Goal: Task Accomplishment & Management: Manage account settings

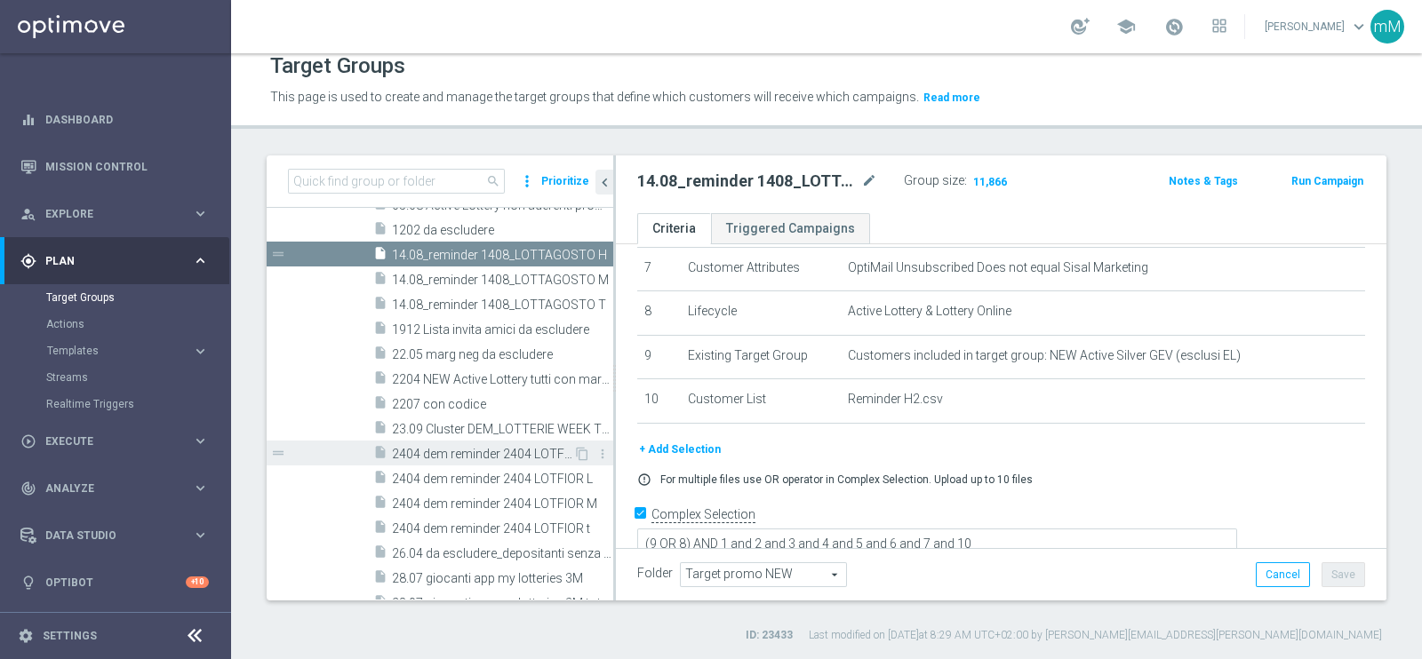
scroll to position [811, 0]
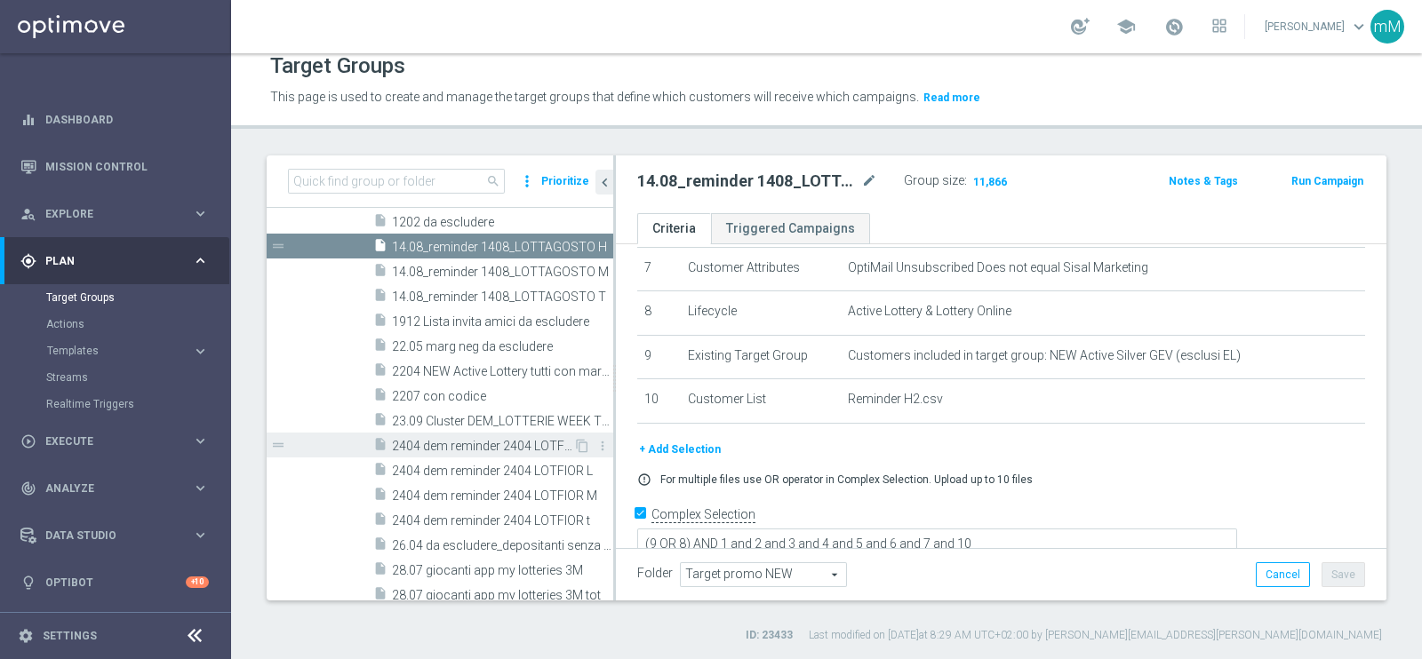
click at [474, 441] on span "2404 dem reminder 2404 LOTFIOR H" at bounding box center [482, 446] width 181 height 15
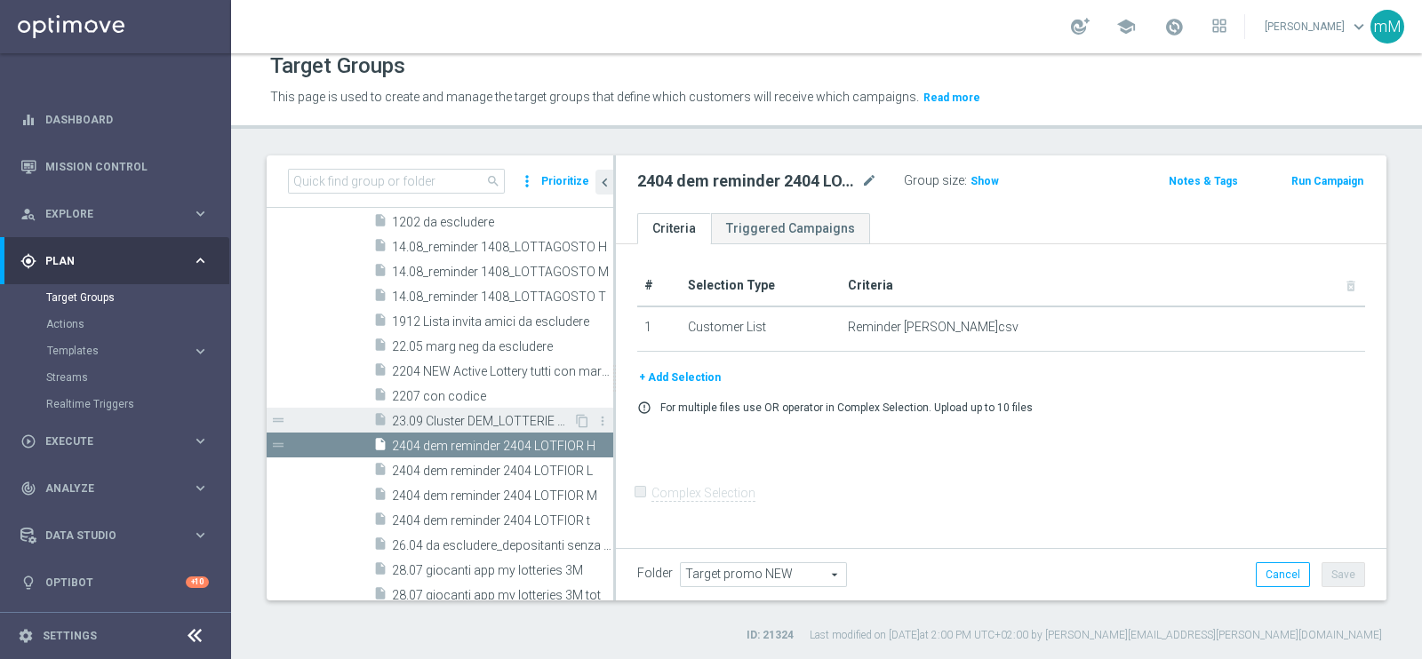
scroll to position [922, 0]
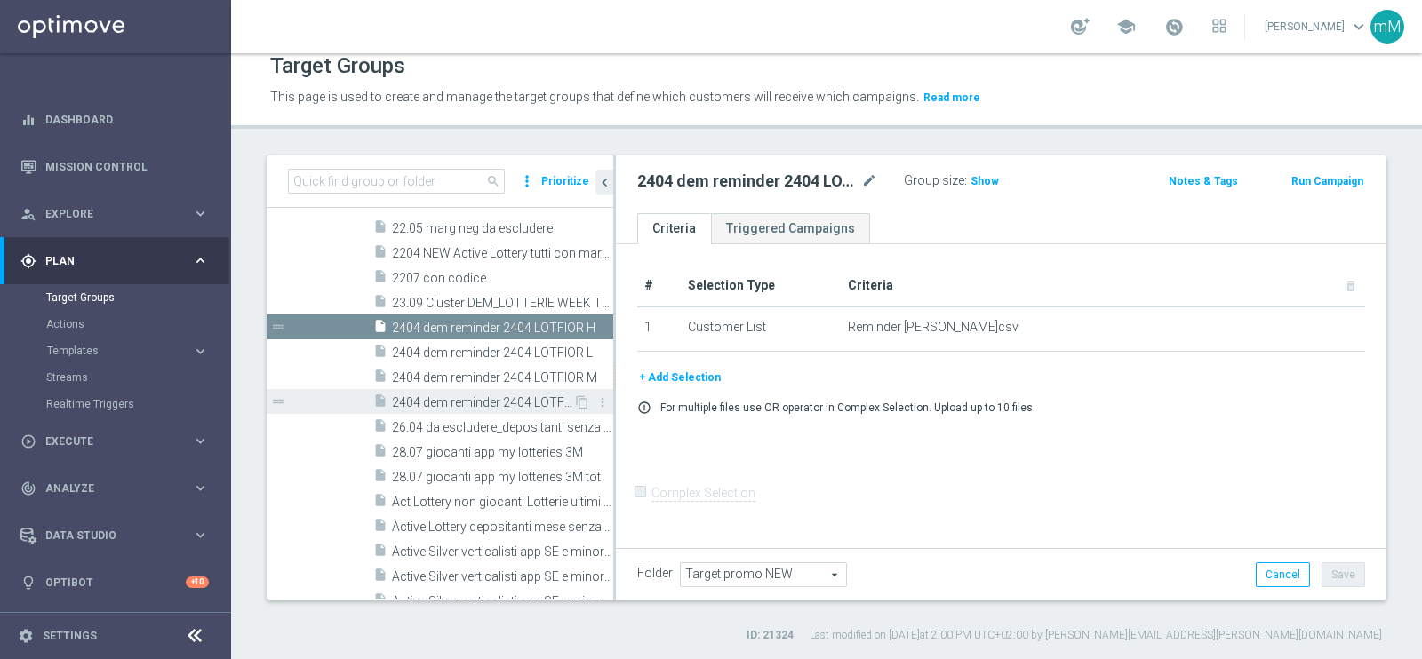
click at [450, 405] on span "2404 dem reminder 2404 LOTFIOR t" at bounding box center [482, 402] width 181 height 15
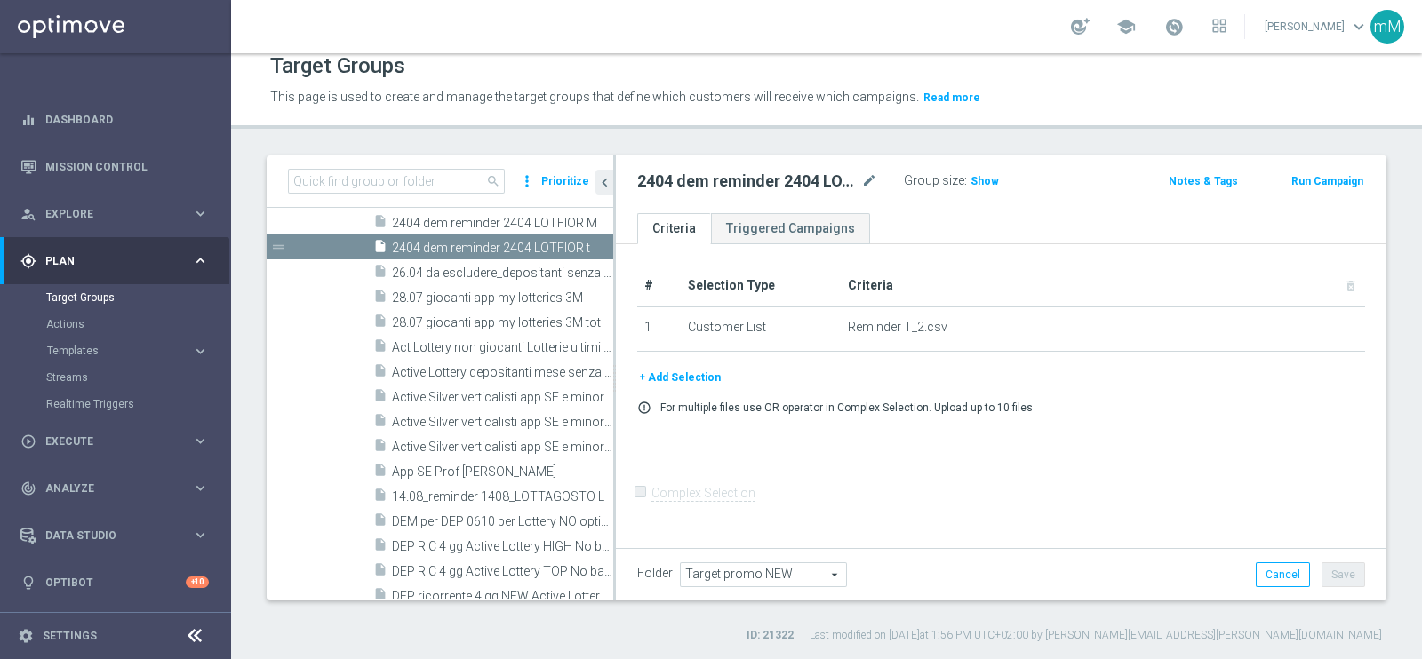
scroll to position [1033, 0]
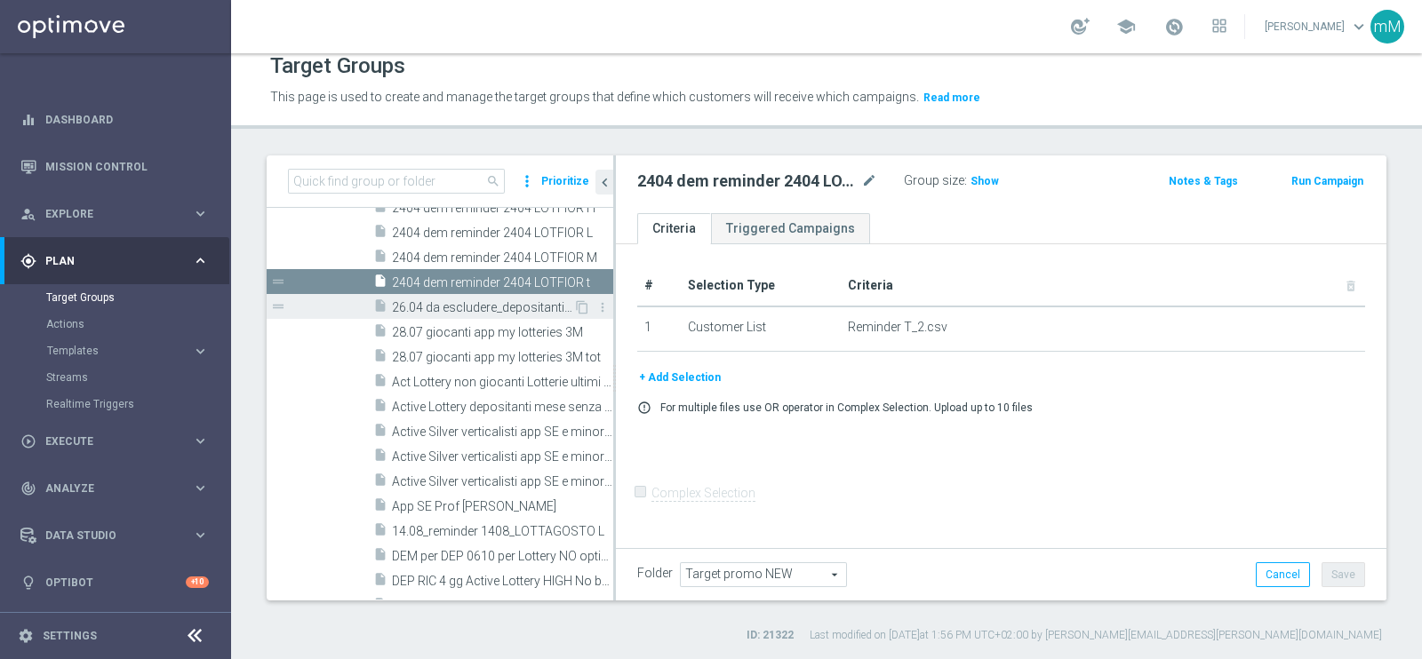
click at [458, 309] on span "26.04 da escludere_depositanti senza codice" at bounding box center [482, 307] width 181 height 15
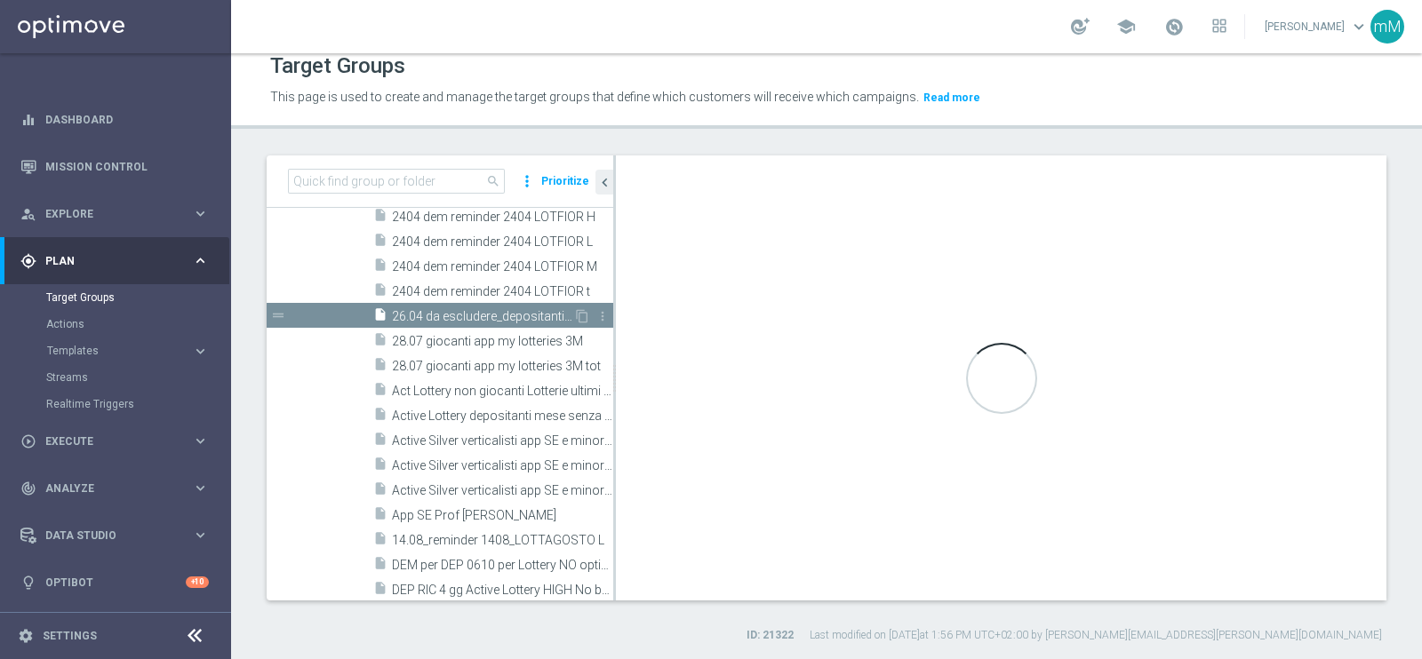
scroll to position [866, 0]
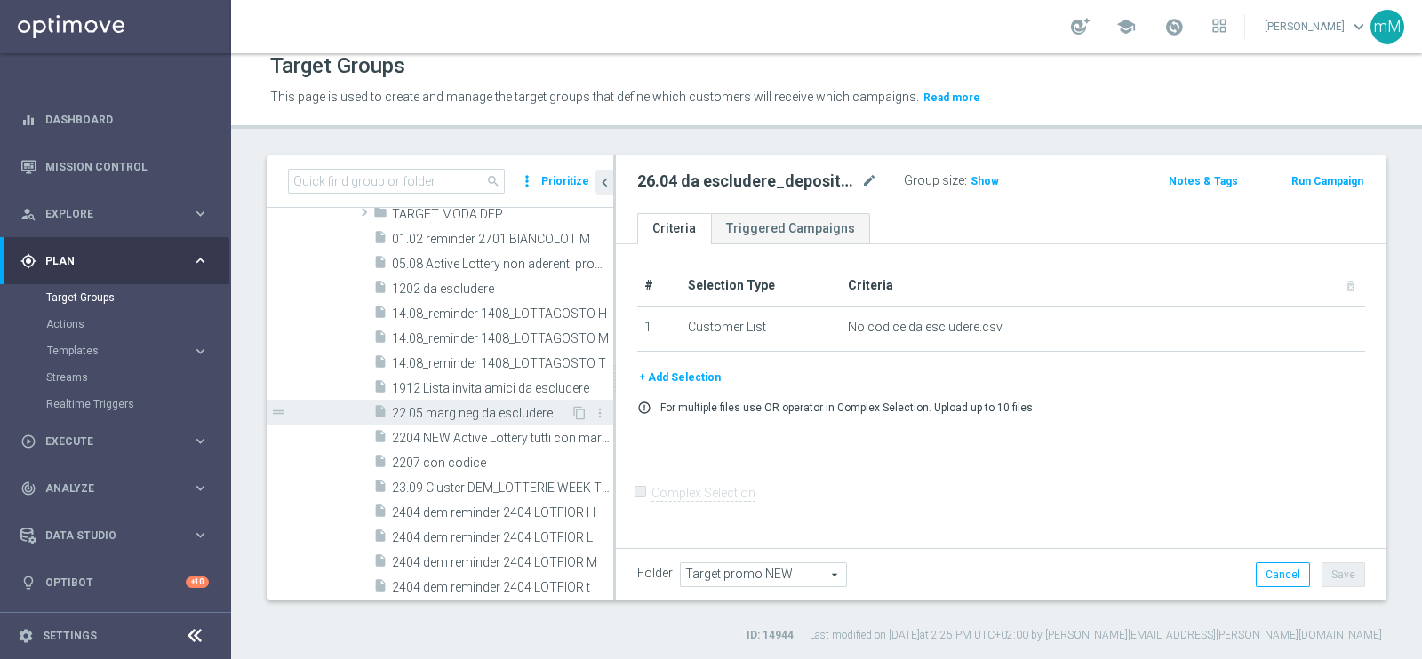
scroll to position [644, 0]
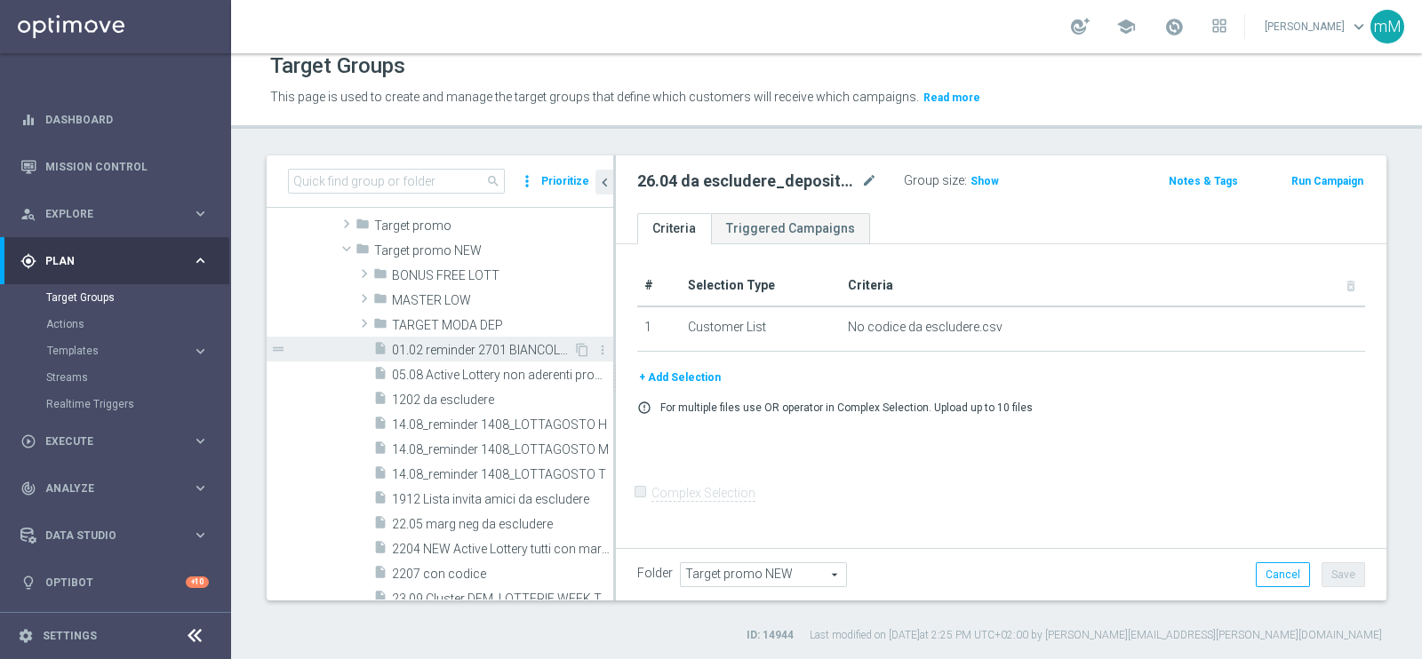
click at [478, 353] on span "01.02 reminder 2701 BIANCOLOT M" at bounding box center [482, 350] width 181 height 15
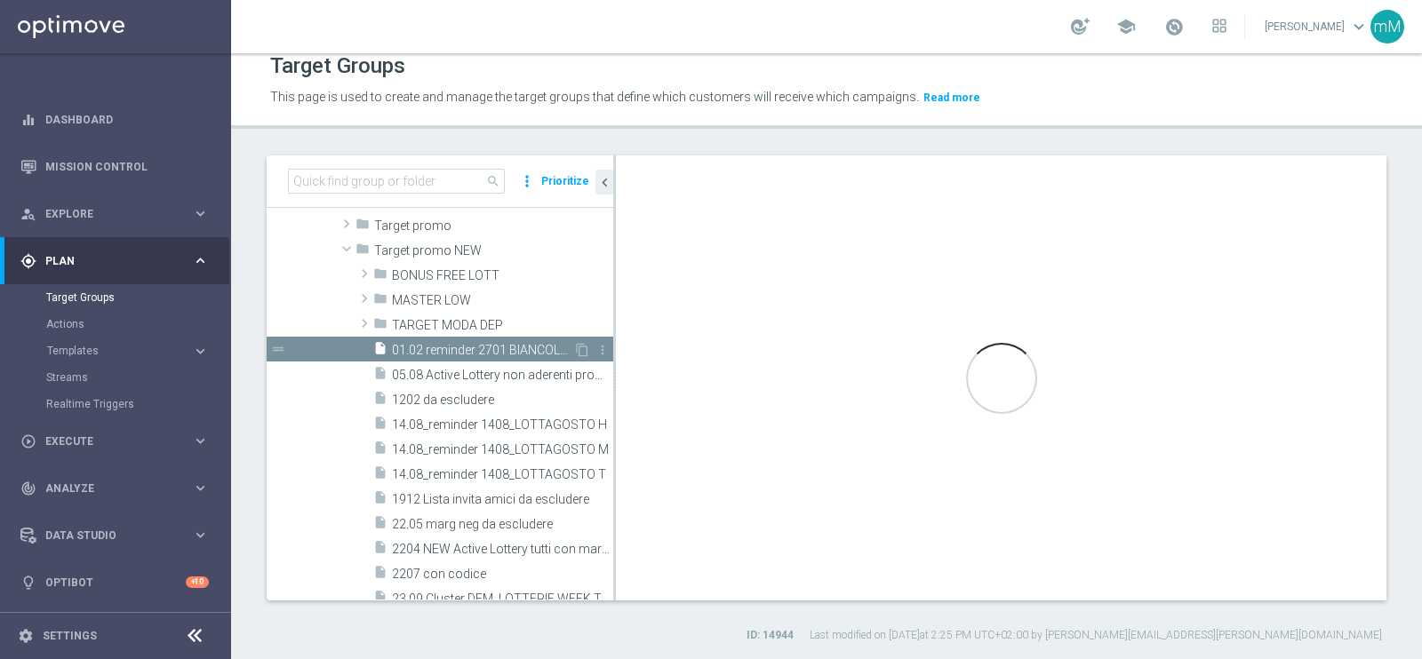
checkbox input "true"
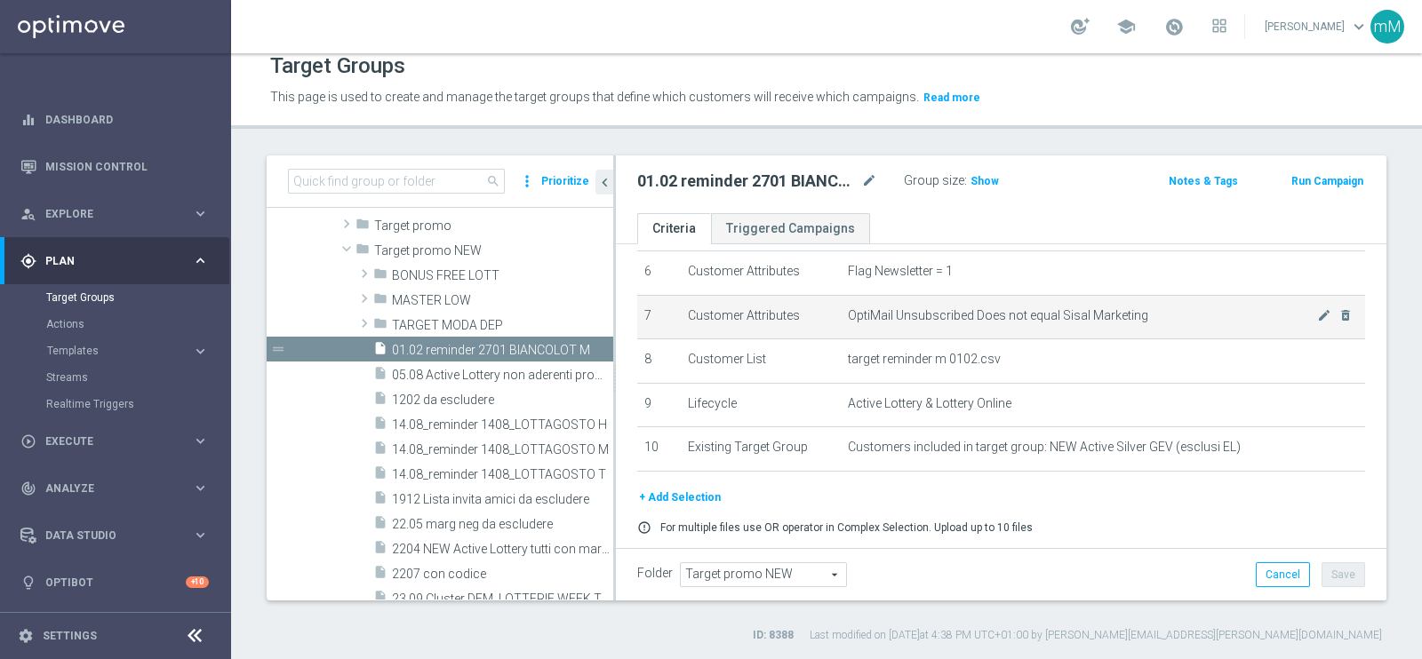
scroll to position [324, 0]
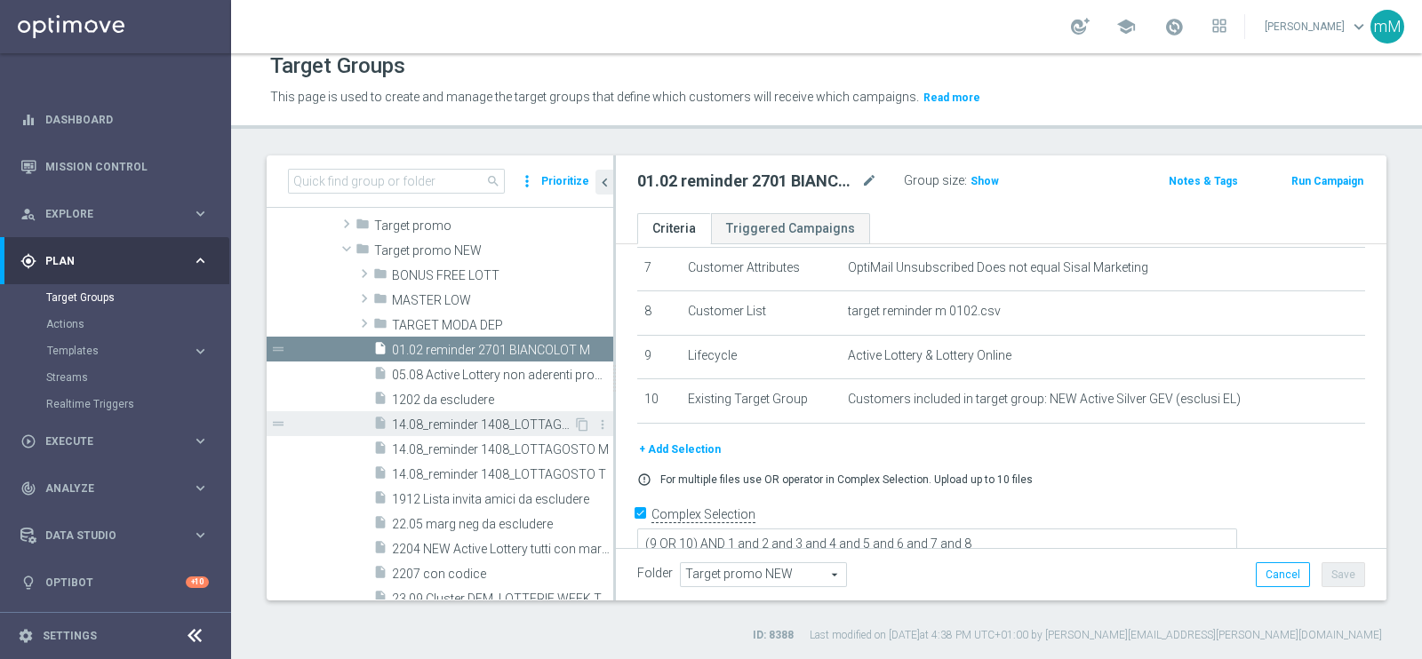
click at [493, 427] on span "14.08_reminder 1408_LOTTAGOSTO H" at bounding box center [482, 425] width 181 height 15
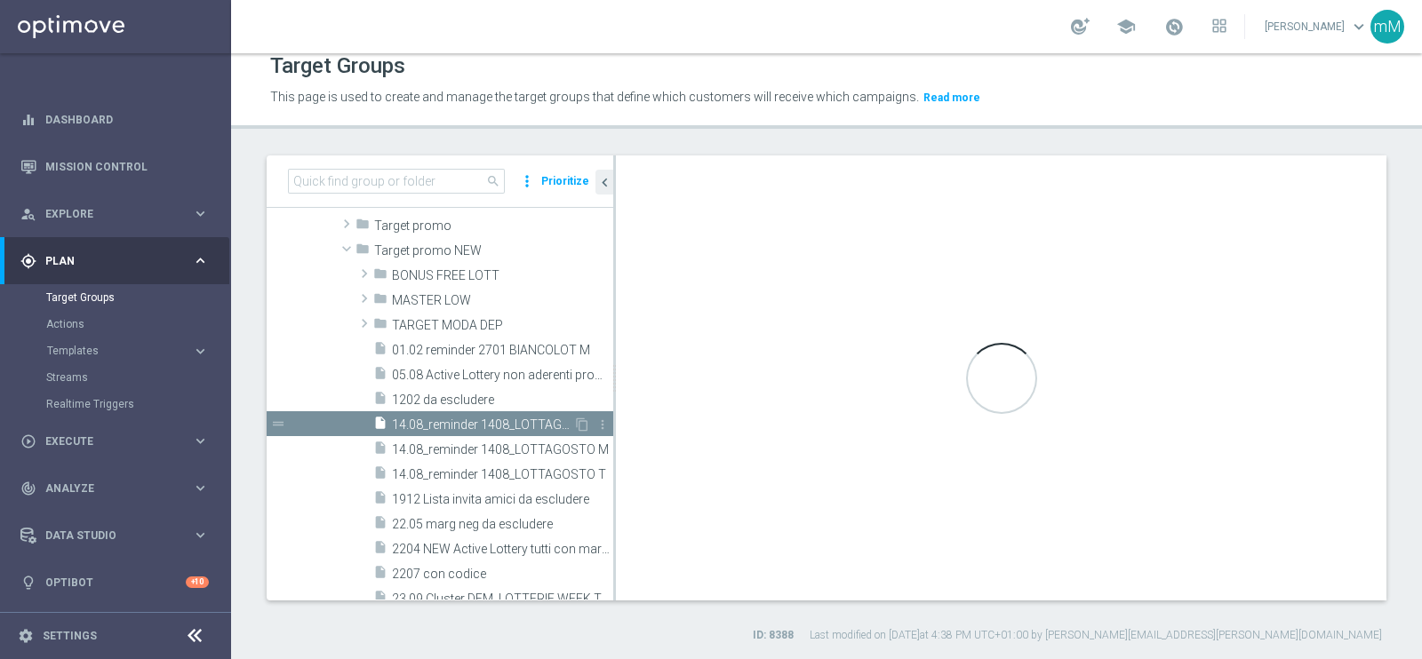
type textarea "(9 OR 8) AND 1 and 2 and 3 and 4 and 5 and 6 and 7 and 10"
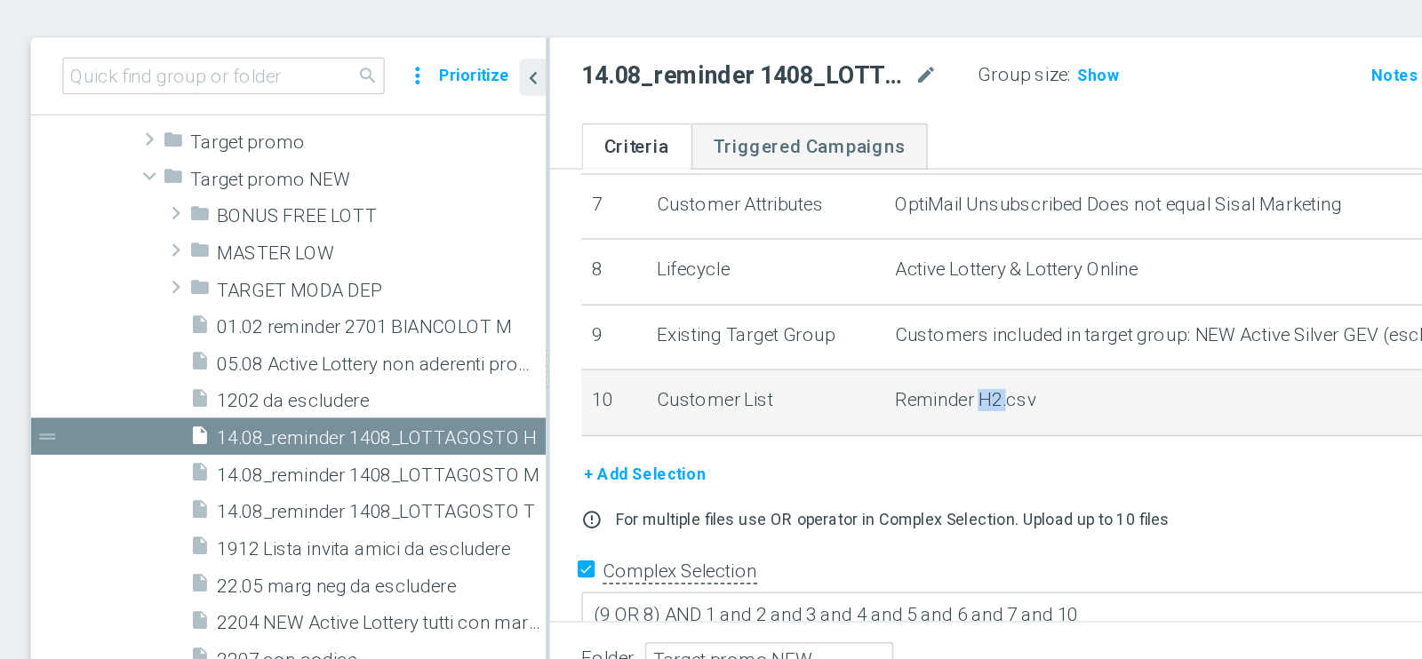
drag, startPoint x: 896, startPoint y: 393, endPoint x: 913, endPoint y: 391, distance: 17.0
click at [913, 392] on span "Reminder H2.csv" at bounding box center [1082, 399] width 469 height 15
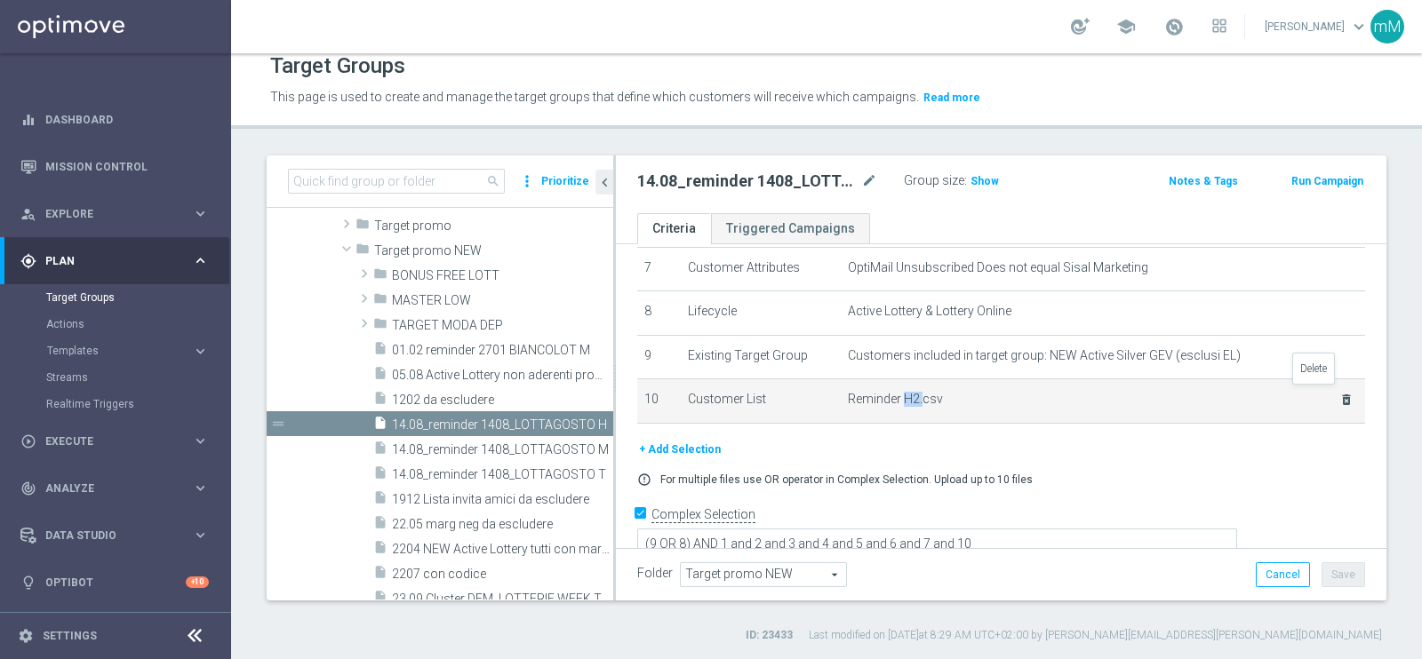
click at [1339, 393] on icon "delete_forever" at bounding box center [1346, 400] width 14 height 14
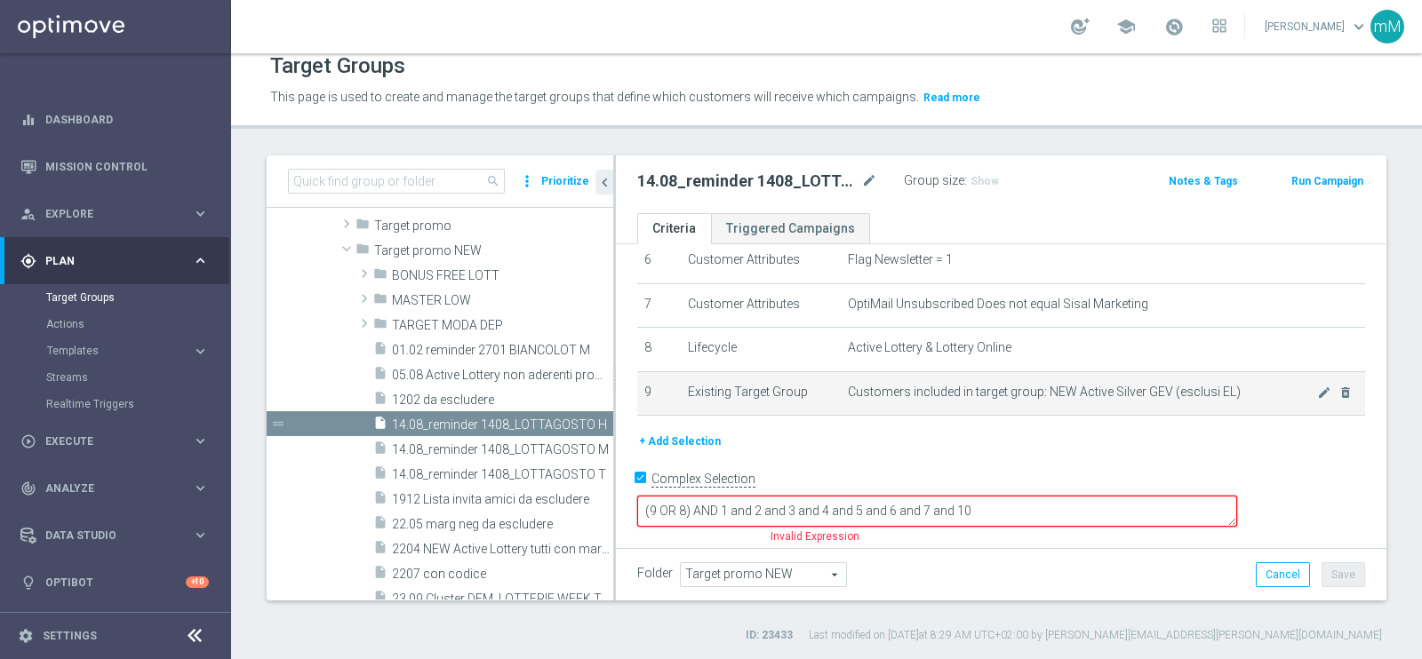
scroll to position [254, 0]
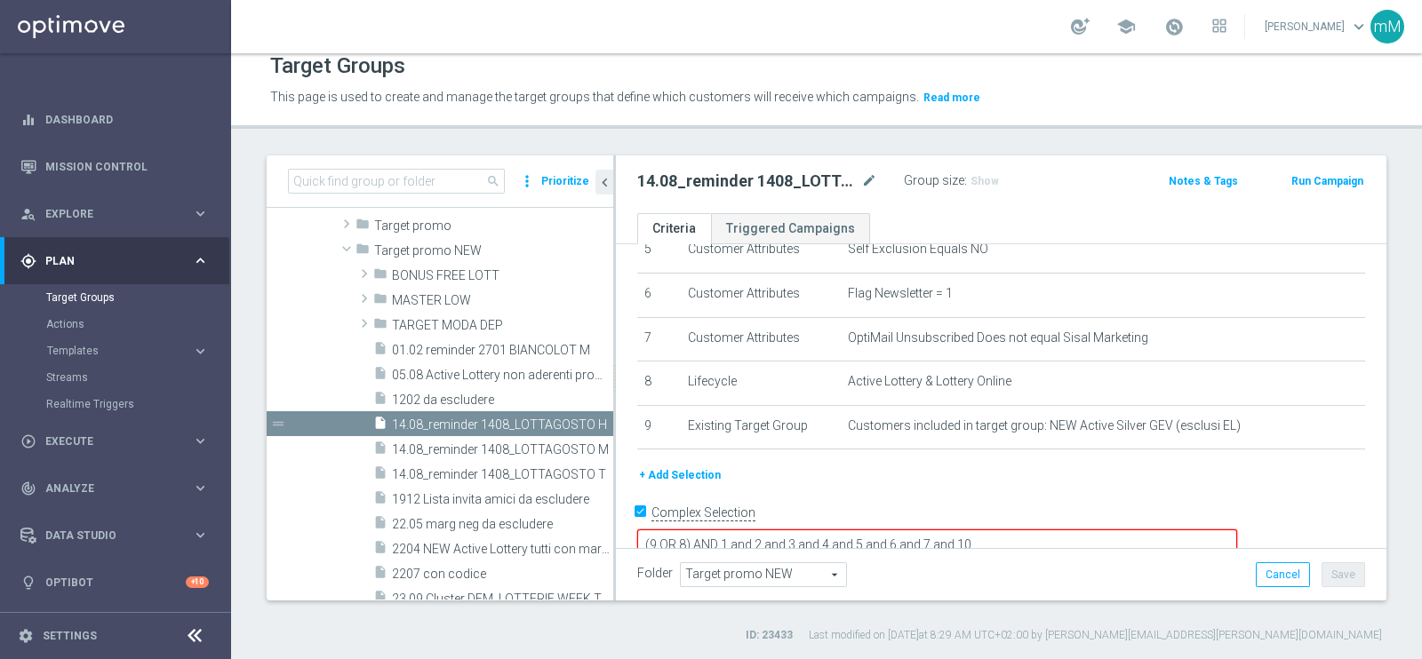
click at [691, 473] on button "+ Add Selection" at bounding box center [679, 476] width 85 height 20
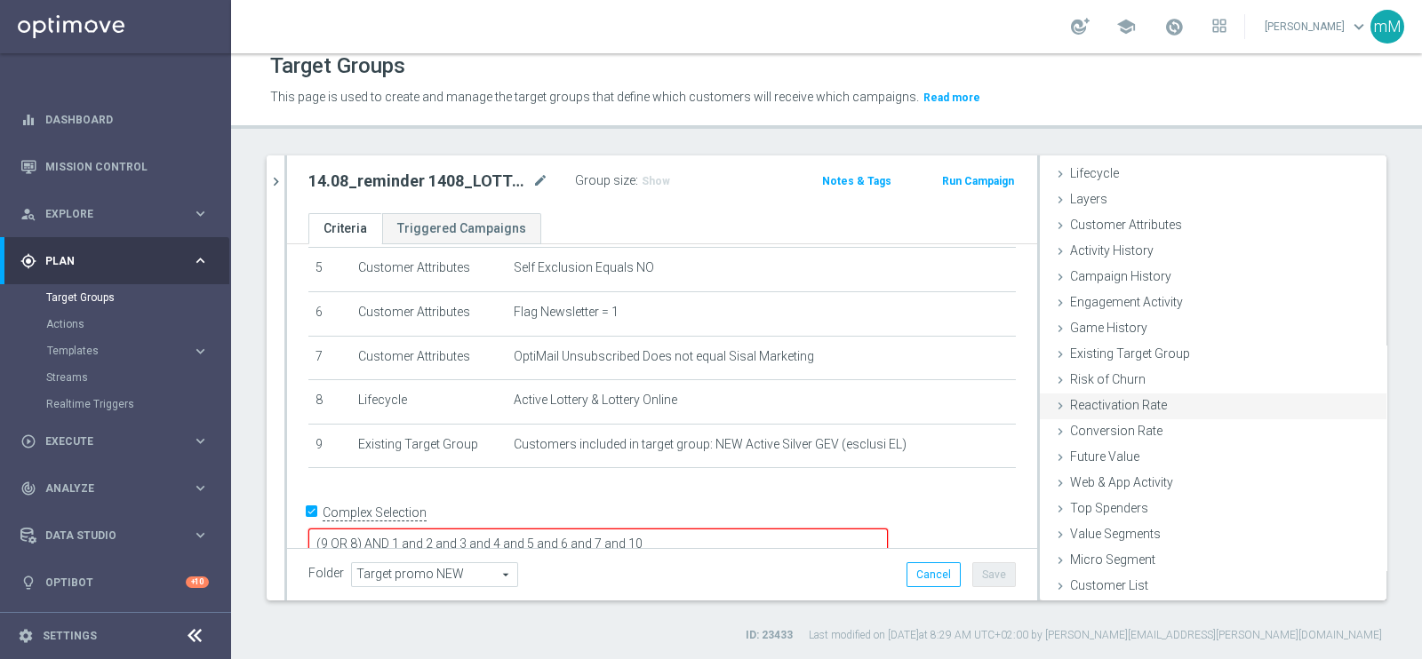
scroll to position [36, 0]
click at [1133, 570] on div "Micro Segment done" at bounding box center [1213, 561] width 347 height 27
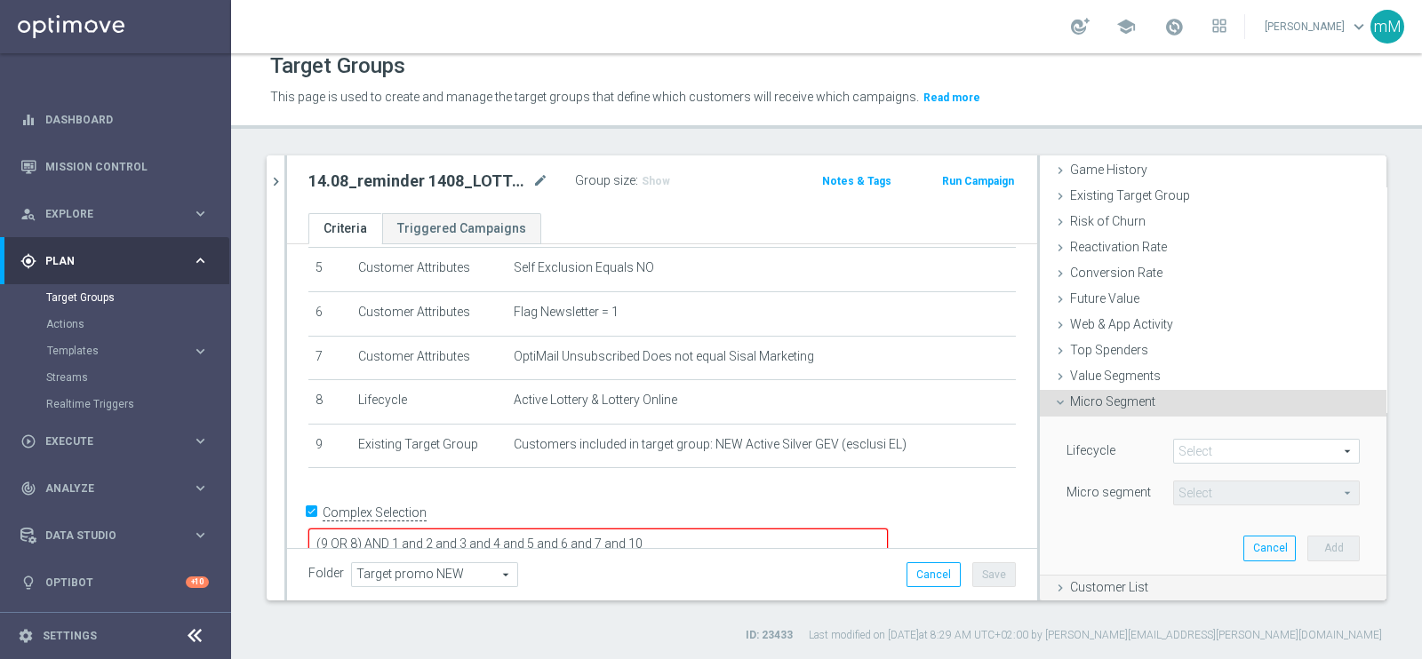
click at [1126, 581] on span "Customer List" at bounding box center [1109, 587] width 78 height 14
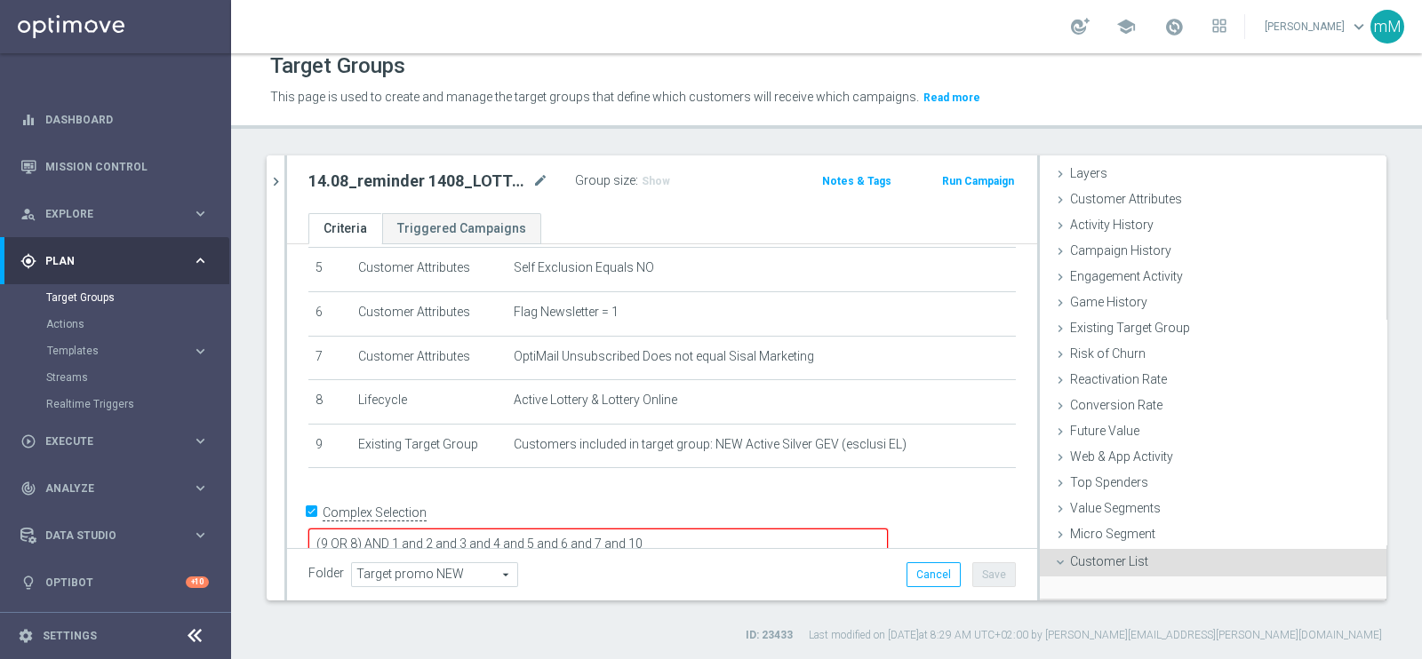
scroll to position [197, 0]
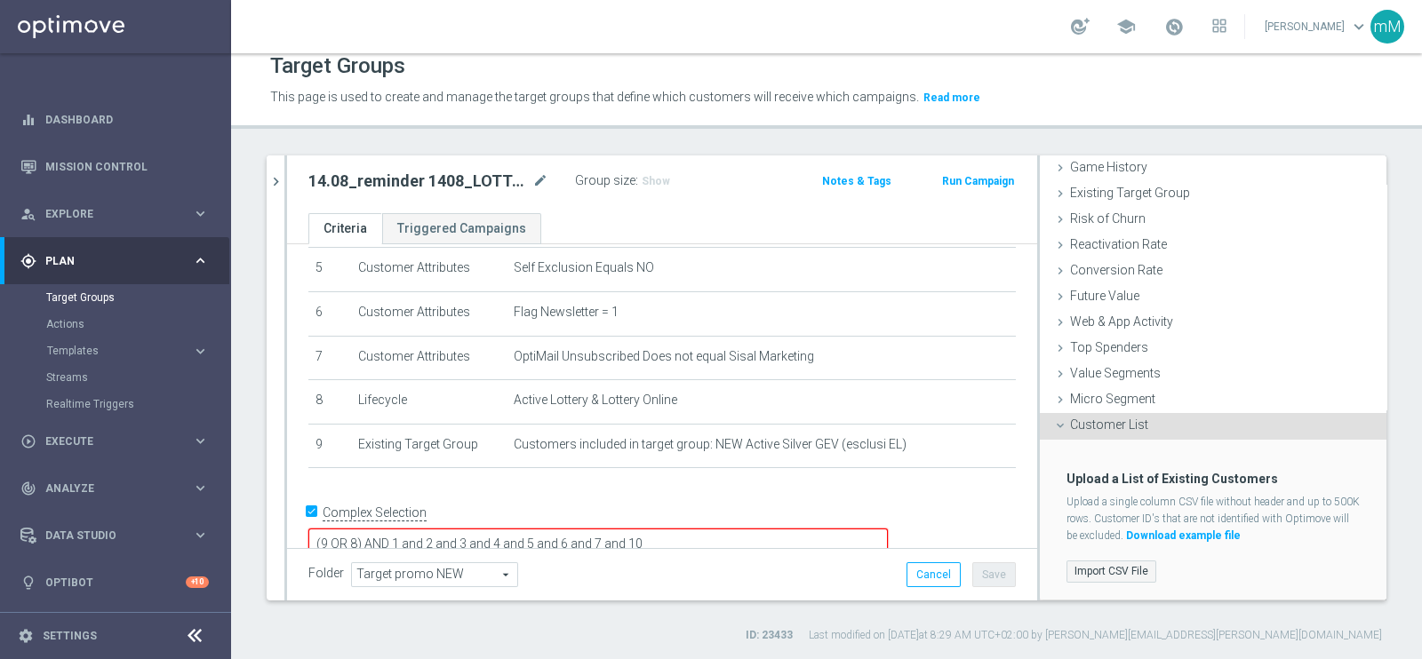
click at [1111, 566] on label "Import CSV File" at bounding box center [1111, 572] width 90 height 22
click at [0, 0] on input "Import CSV File" at bounding box center [0, 0] width 0 height 0
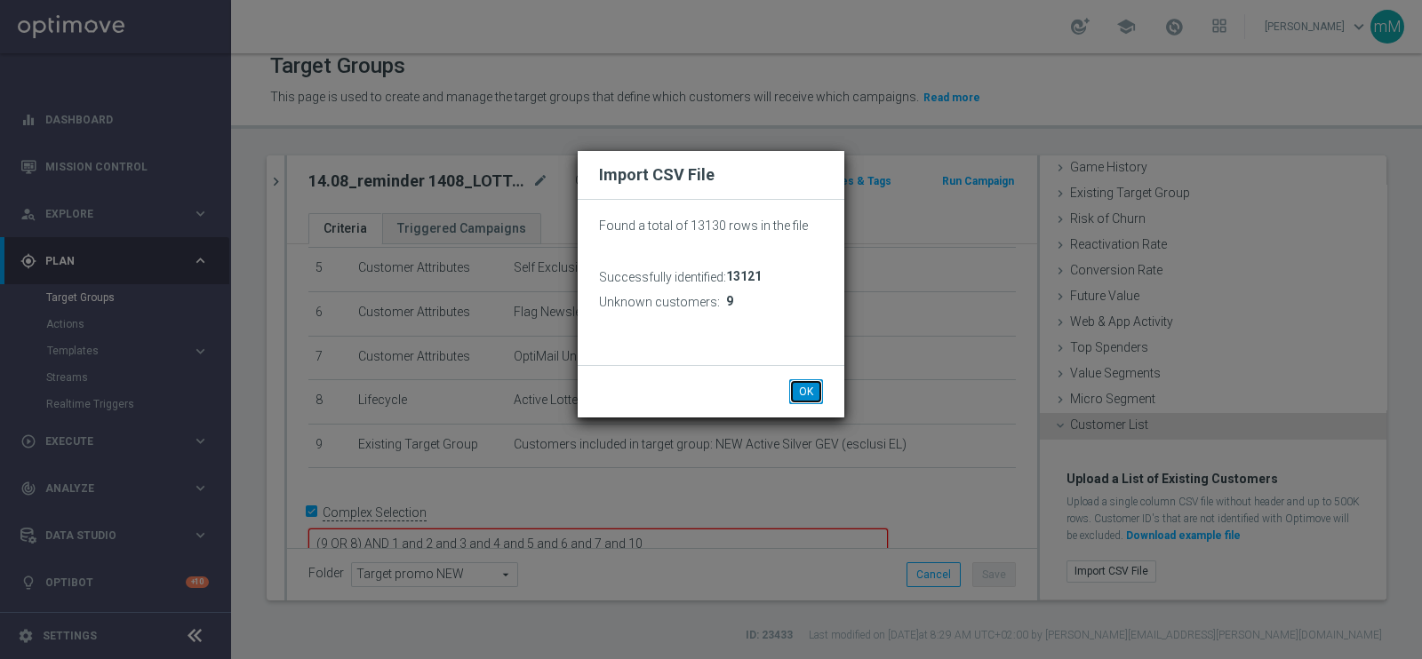
click at [813, 396] on button "OK" at bounding box center [806, 391] width 34 height 25
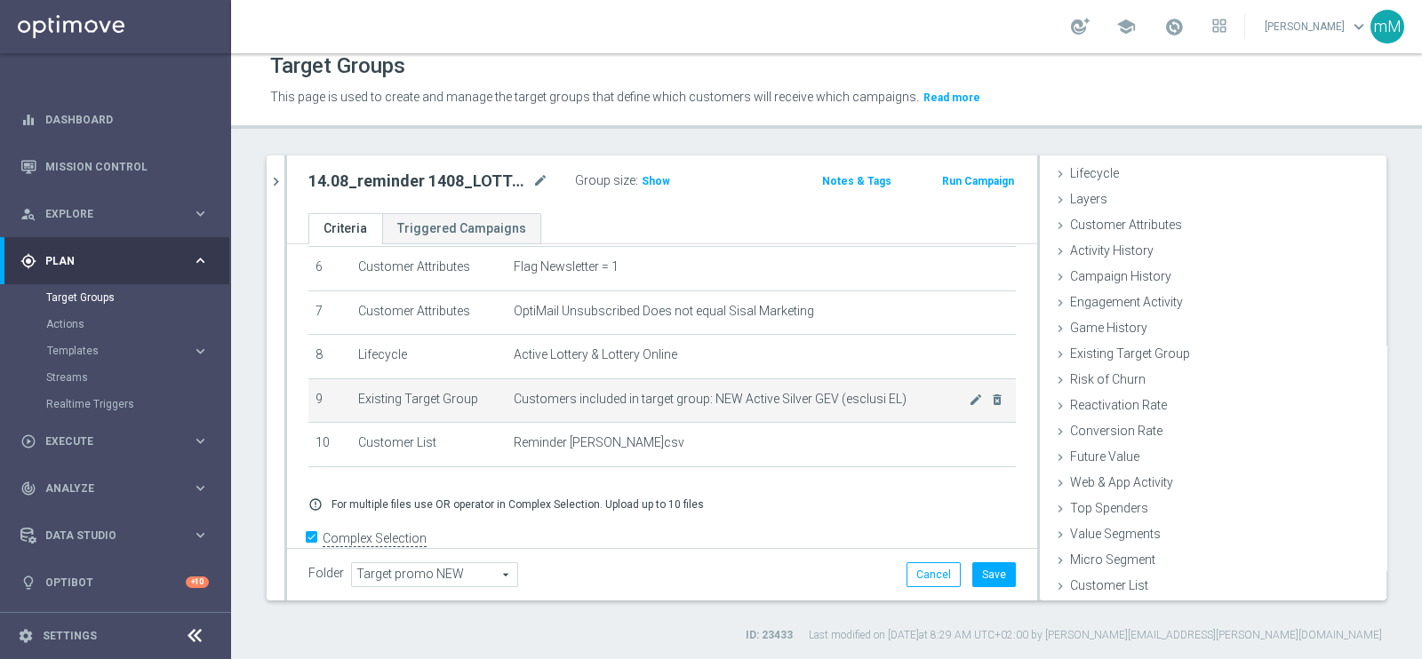
scroll to position [306, 0]
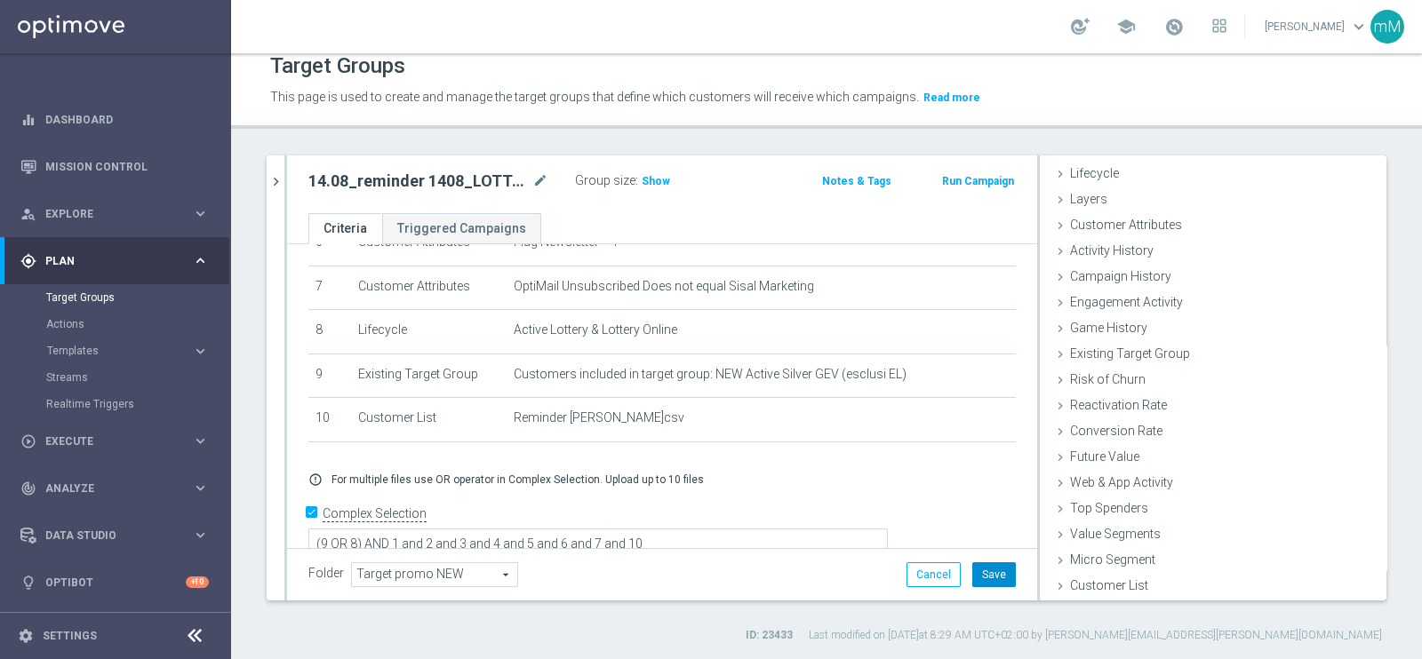
click at [977, 574] on button "Save" at bounding box center [994, 574] width 44 height 25
click at [279, 179] on icon "chevron_right" at bounding box center [275, 181] width 17 height 17
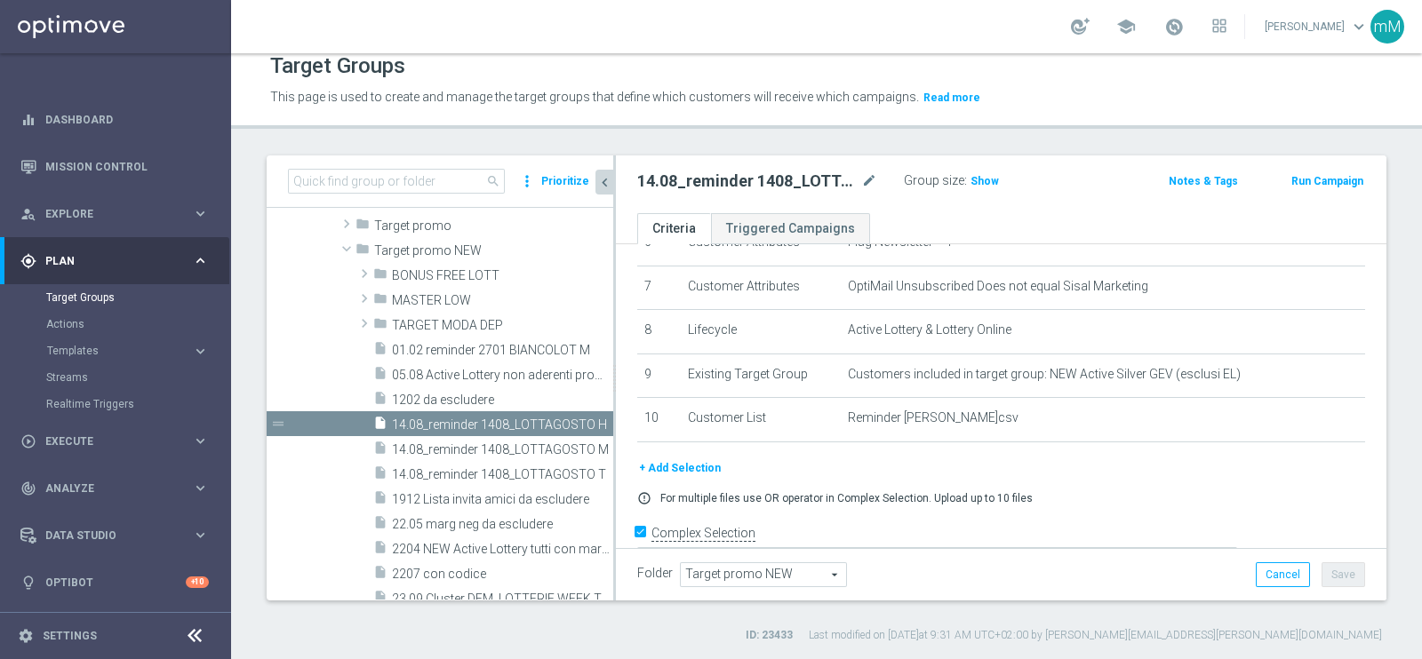
scroll to position [68, 0]
click at [455, 450] on span "14.08_reminder 1408_LOTTAGOSTO M" at bounding box center [482, 449] width 181 height 15
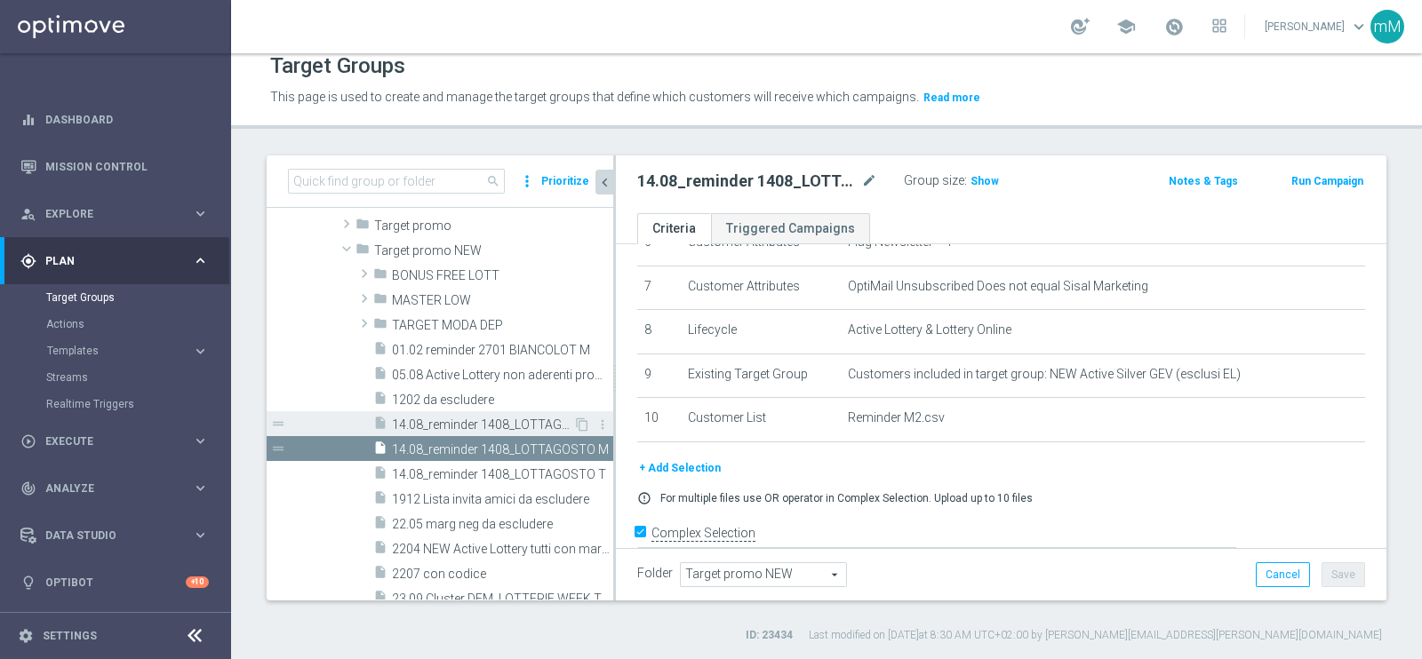
click at [489, 421] on span "14.08_reminder 1408_LOTTAGOSTO H" at bounding box center [482, 425] width 181 height 15
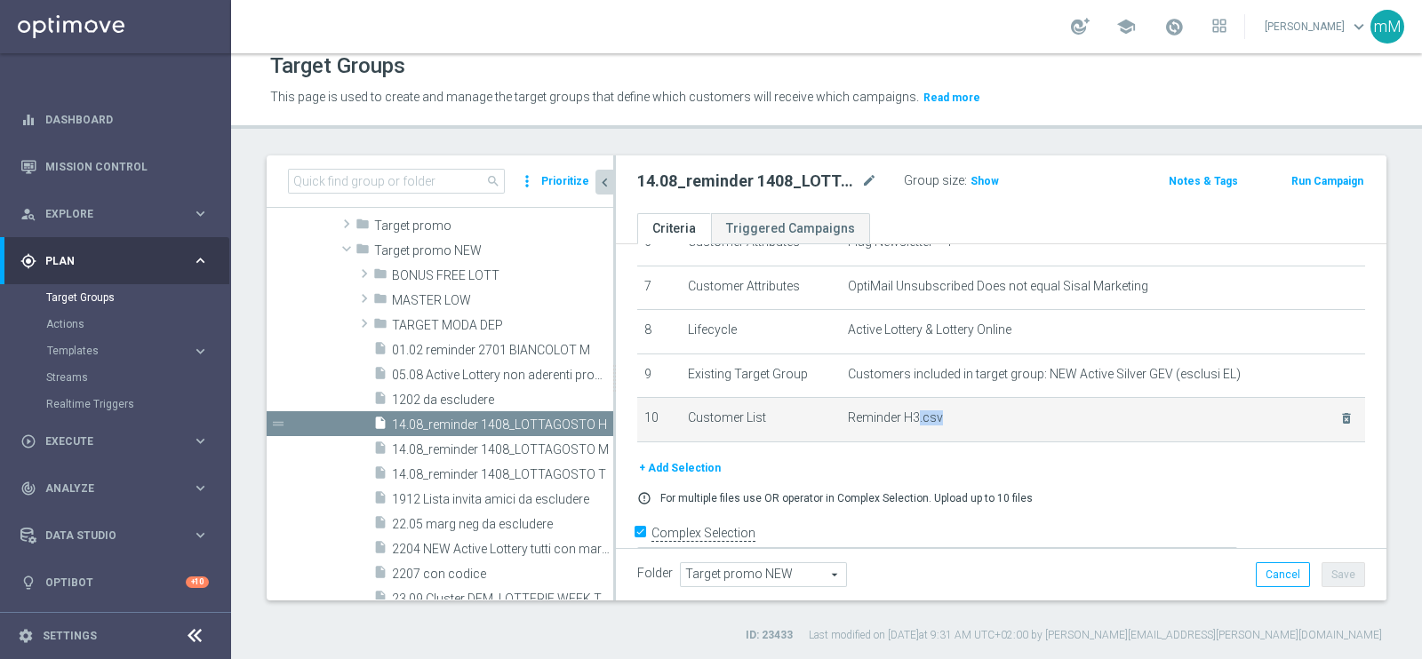
drag, startPoint x: 884, startPoint y: 419, endPoint x: 907, endPoint y: 412, distance: 24.2
click at [907, 412] on td "Reminder H3.csv delete_forever" at bounding box center [1103, 420] width 524 height 44
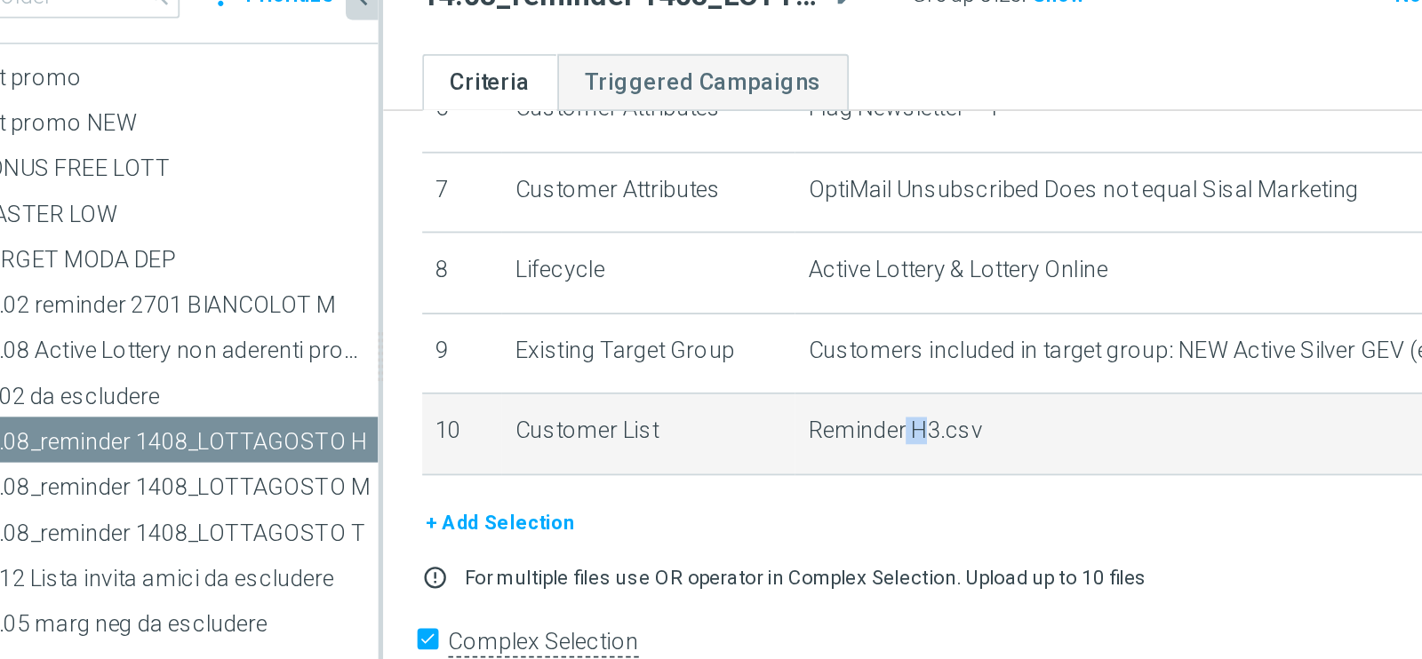
drag, startPoint x: 905, startPoint y: 411, endPoint x: 890, endPoint y: 416, distance: 14.9
click at [890, 416] on span "Reminder H3.csv" at bounding box center [1082, 418] width 469 height 15
click at [914, 411] on span "Reminder H3.csv" at bounding box center [1082, 418] width 469 height 15
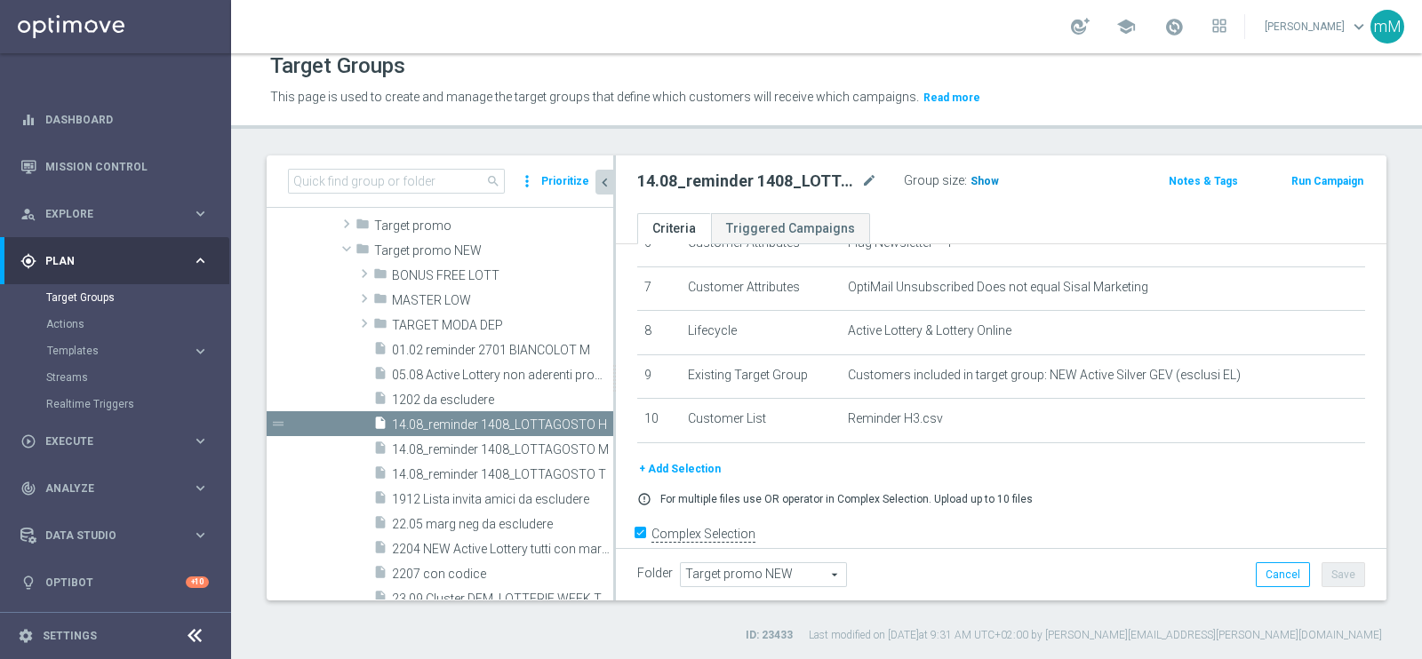
click at [986, 179] on span "Show" at bounding box center [984, 181] width 28 height 12
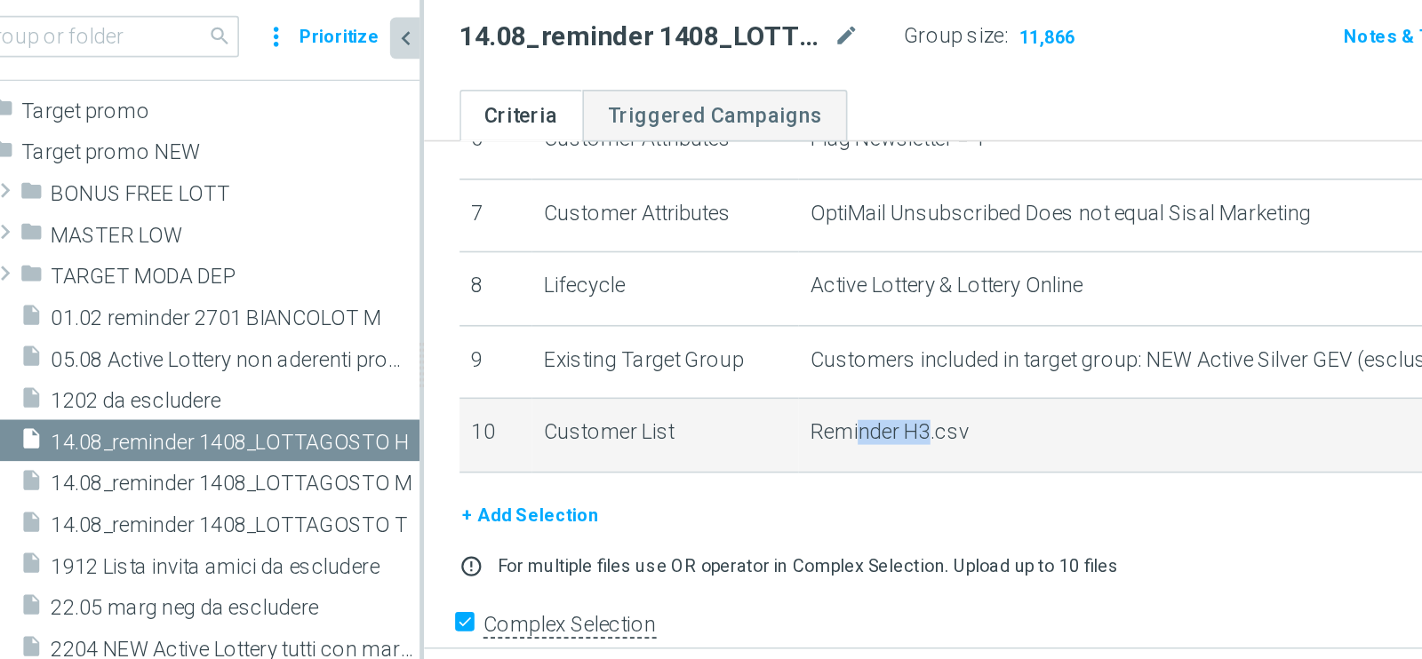
drag, startPoint x: 867, startPoint y: 413, endPoint x: 910, endPoint y: 413, distance: 42.7
click at [910, 413] on span "Reminder H3.csv" at bounding box center [1082, 418] width 469 height 15
click at [914, 414] on span "Reminder H3.csv" at bounding box center [1082, 418] width 469 height 15
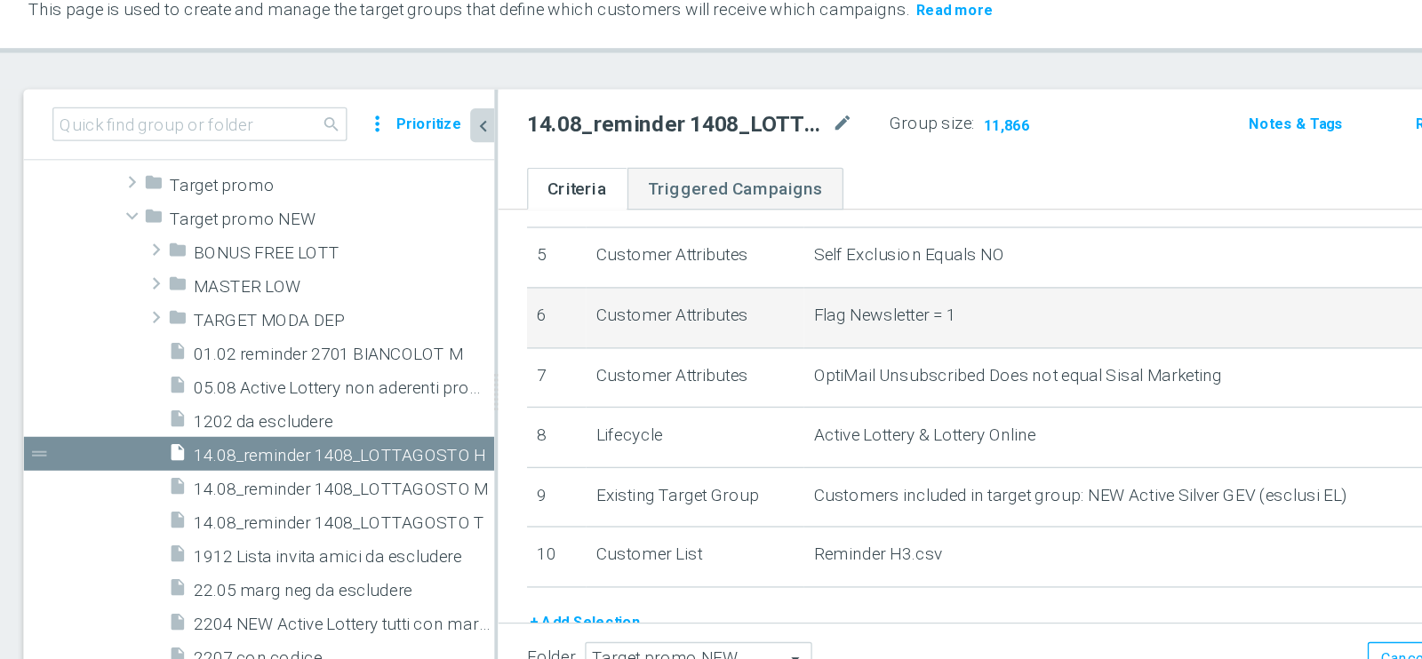
scroll to position [244, 0]
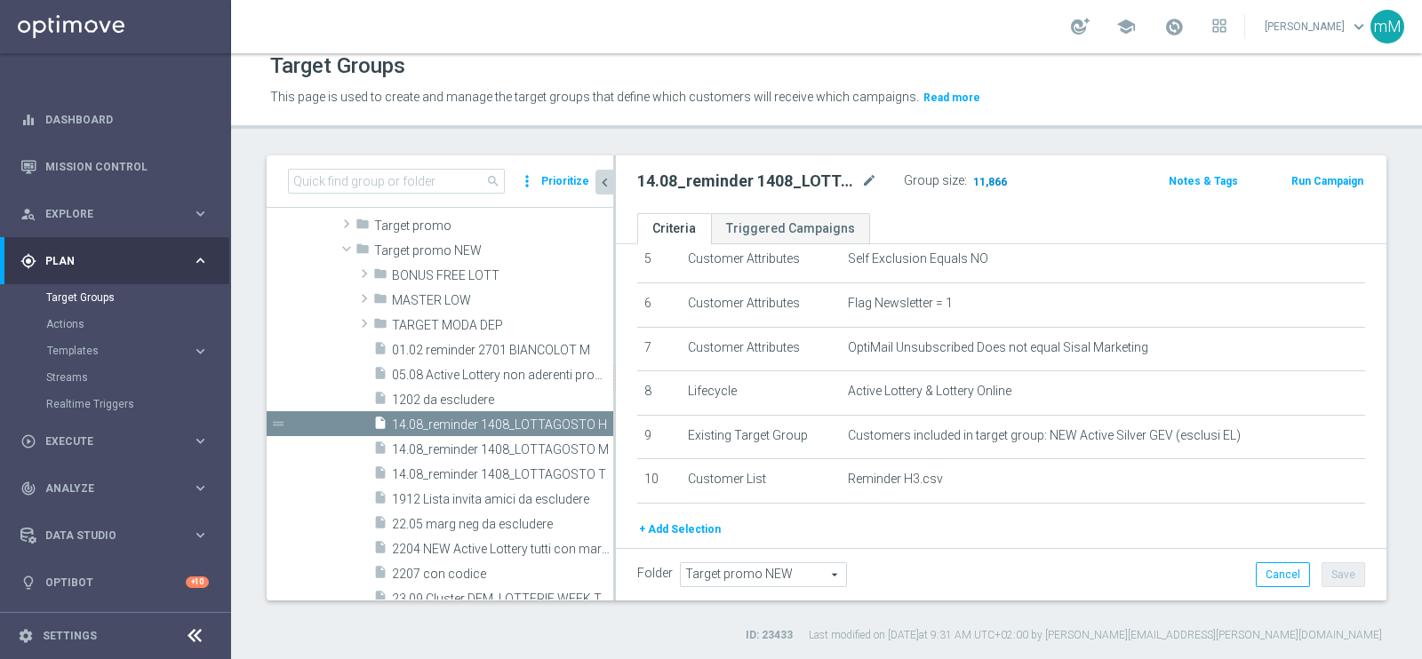
click at [988, 175] on span "11,866" at bounding box center [989, 183] width 37 height 17
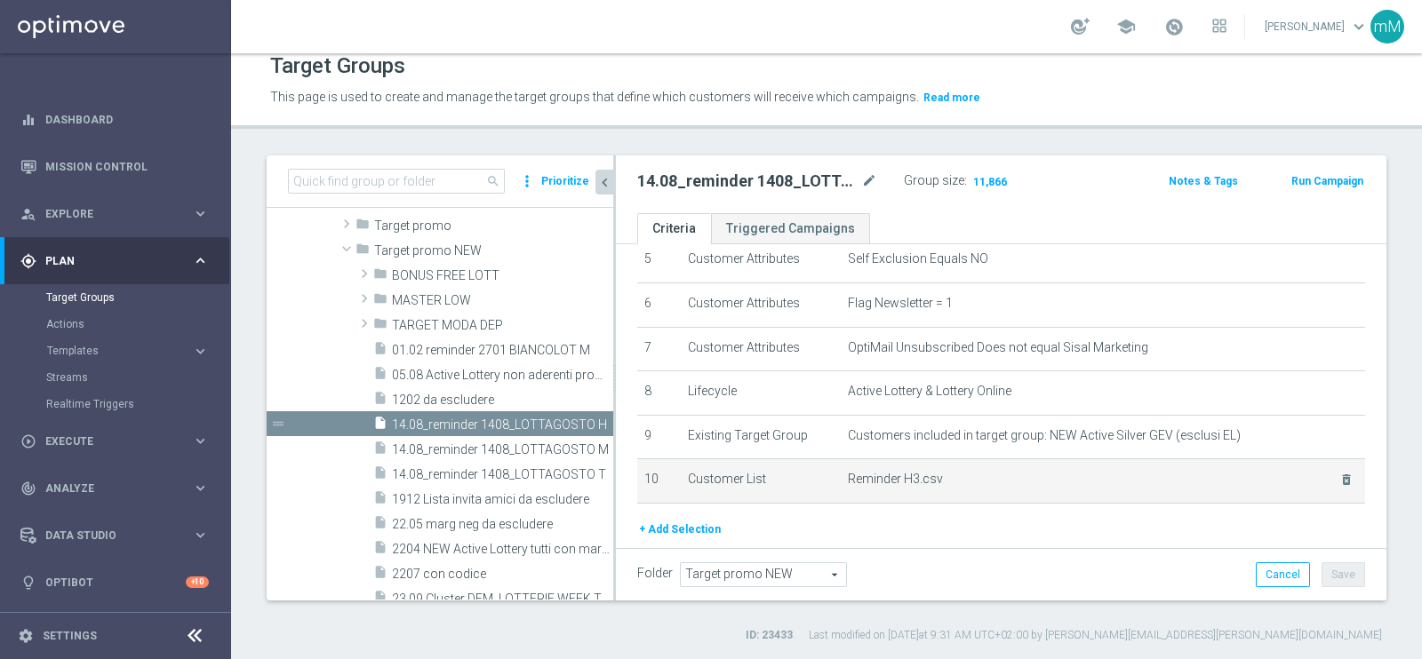
click at [884, 472] on span "Reminder H3.csv" at bounding box center [1082, 479] width 469 height 15
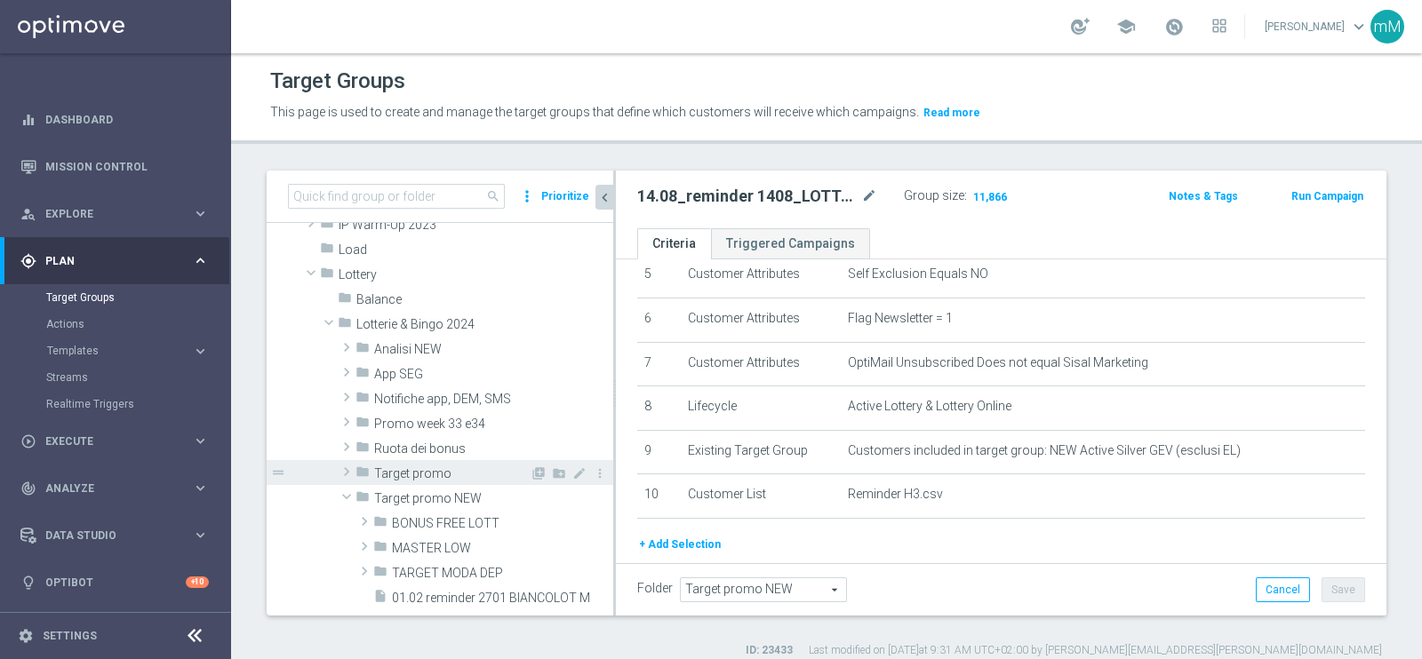
scroll to position [533, 0]
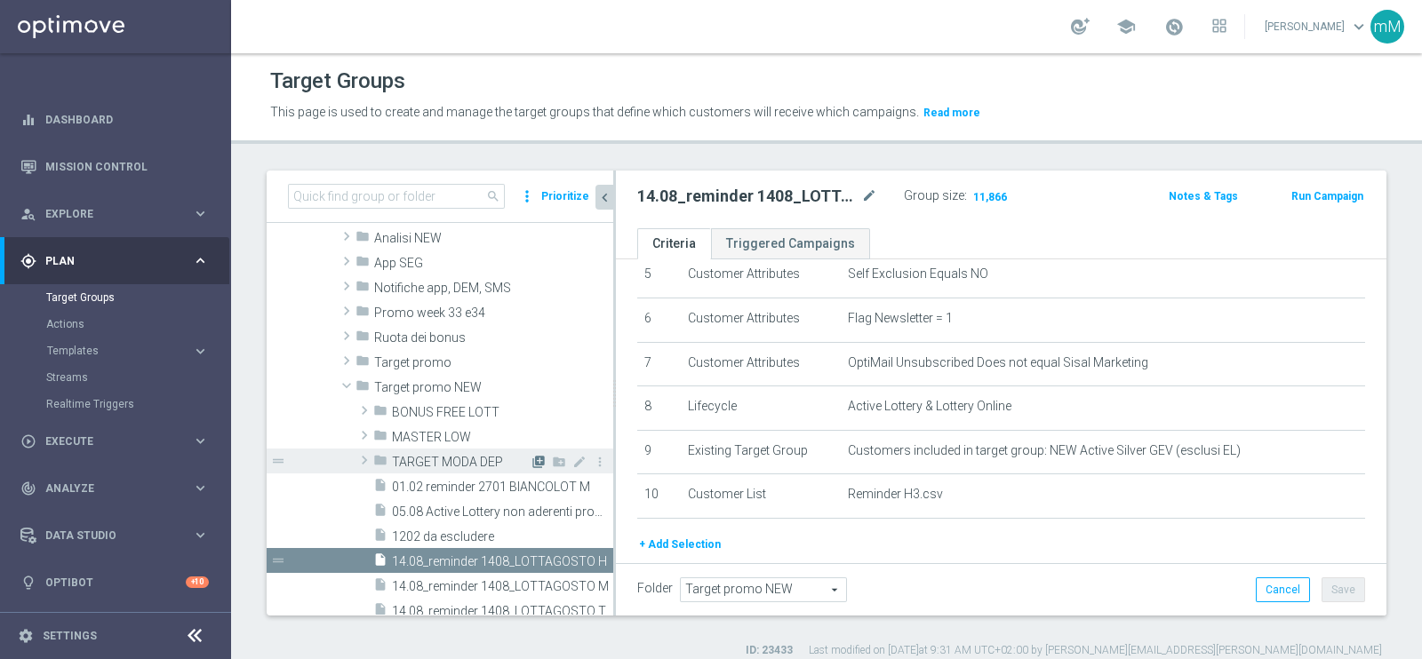
click at [531, 460] on icon "library_add" at bounding box center [538, 462] width 14 height 14
checkbox input "false"
type input "TARGET MODA DEP"
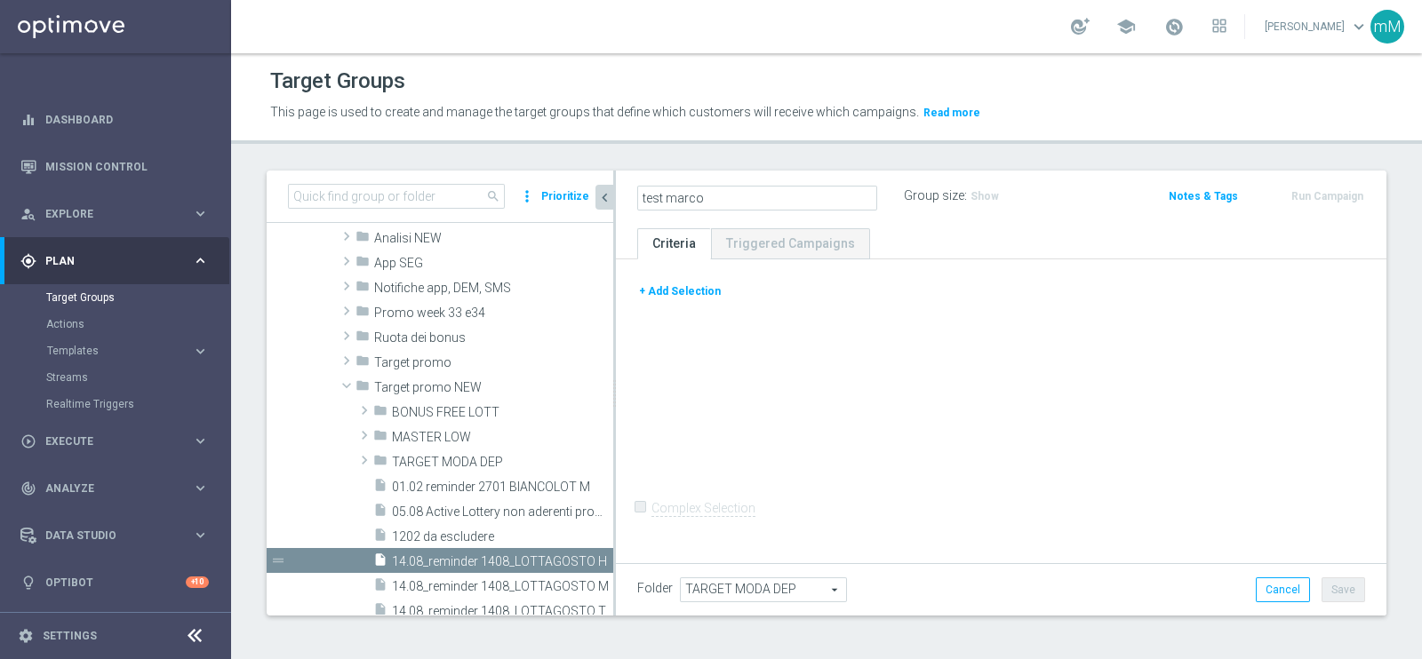
type input "test marco"
click at [954, 233] on ul "Criteria Triggered Campaigns" at bounding box center [1001, 243] width 770 height 31
click at [699, 291] on button "+ Add Selection" at bounding box center [679, 292] width 85 height 20
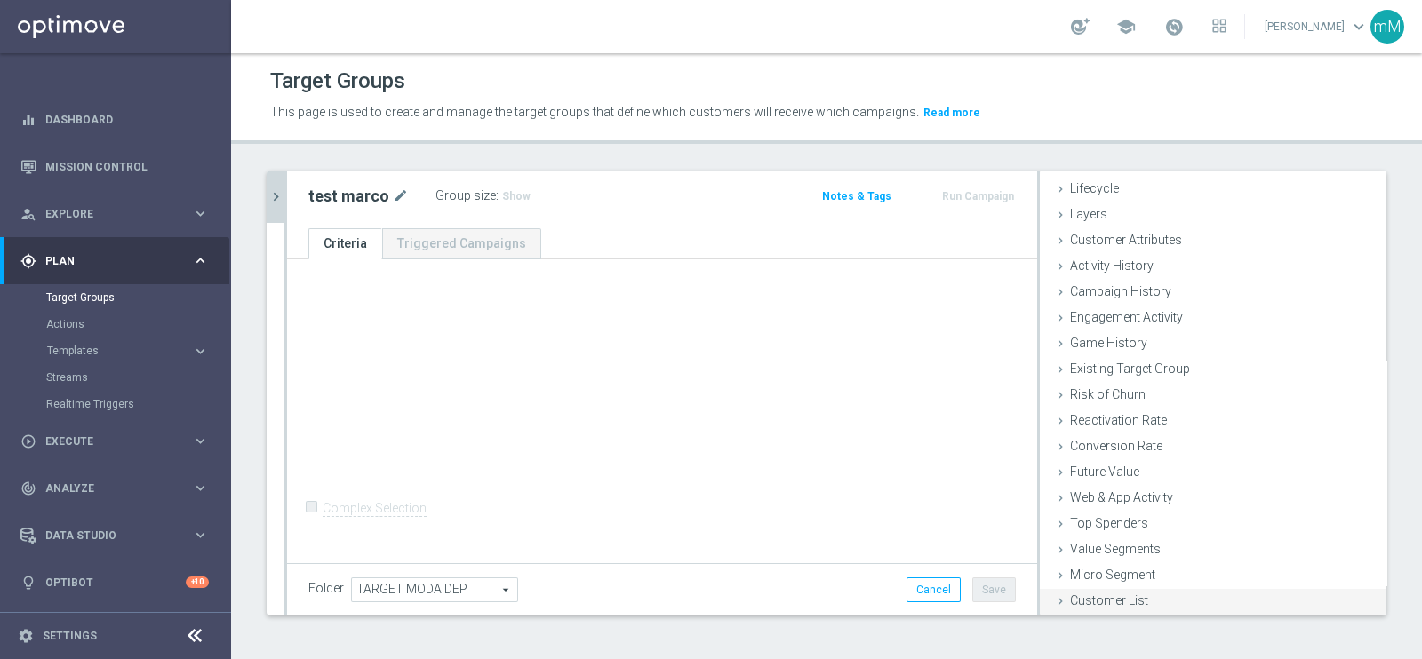
click at [1106, 602] on span "Customer List" at bounding box center [1109, 601] width 78 height 14
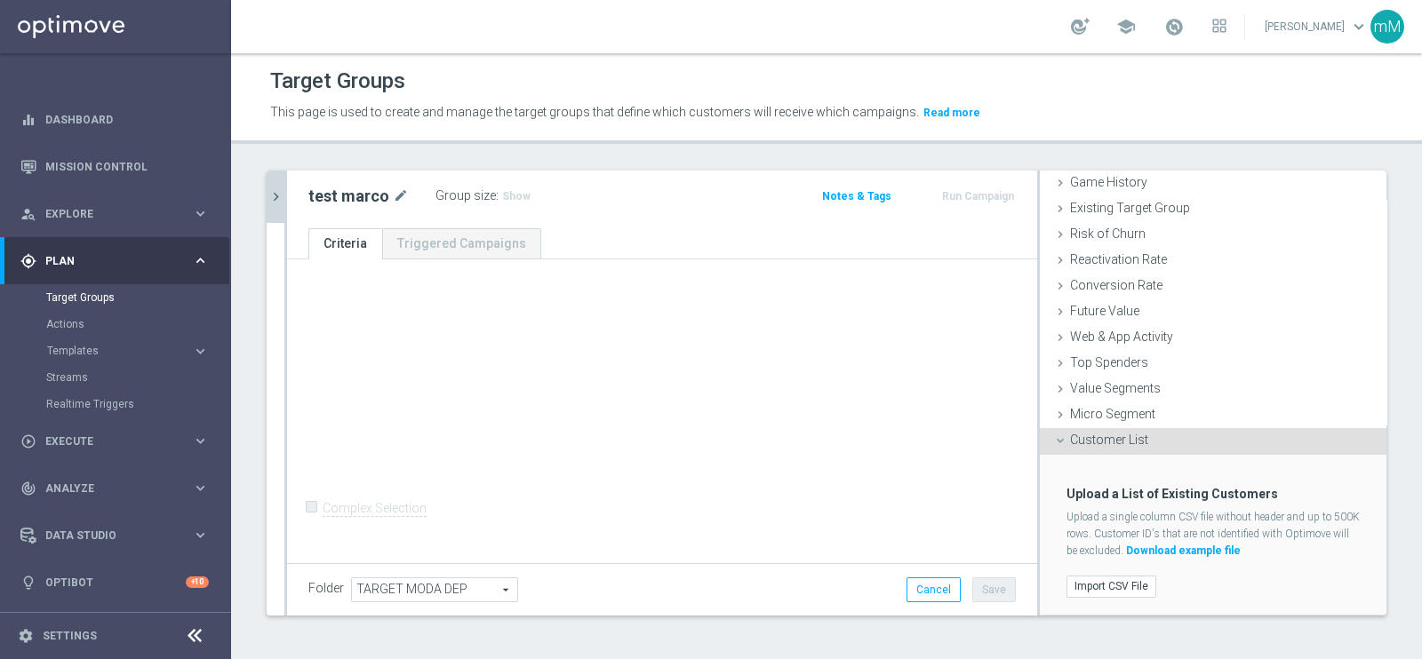
scroll to position [197, 0]
click at [1098, 580] on label "Import CSV File" at bounding box center [1111, 587] width 90 height 22
click at [0, 0] on input "Import CSV File" at bounding box center [0, 0] width 0 height 0
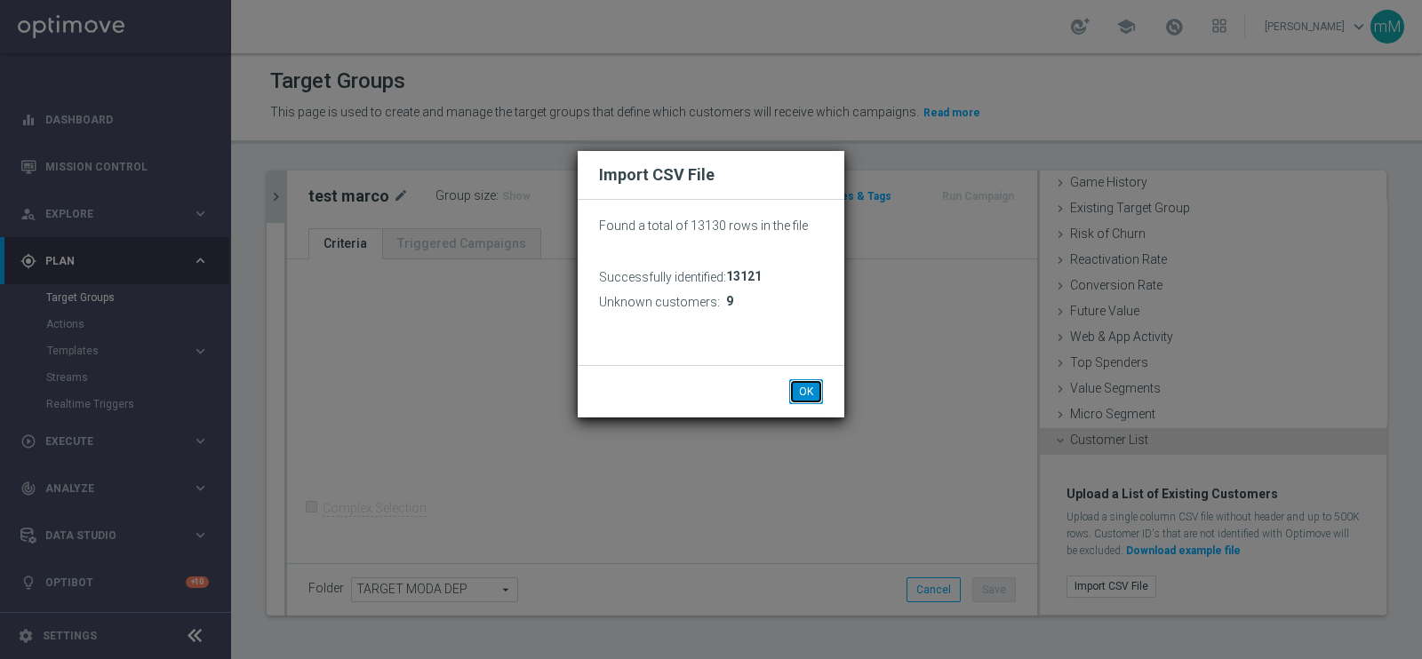
click at [797, 387] on button "OK" at bounding box center [806, 391] width 34 height 25
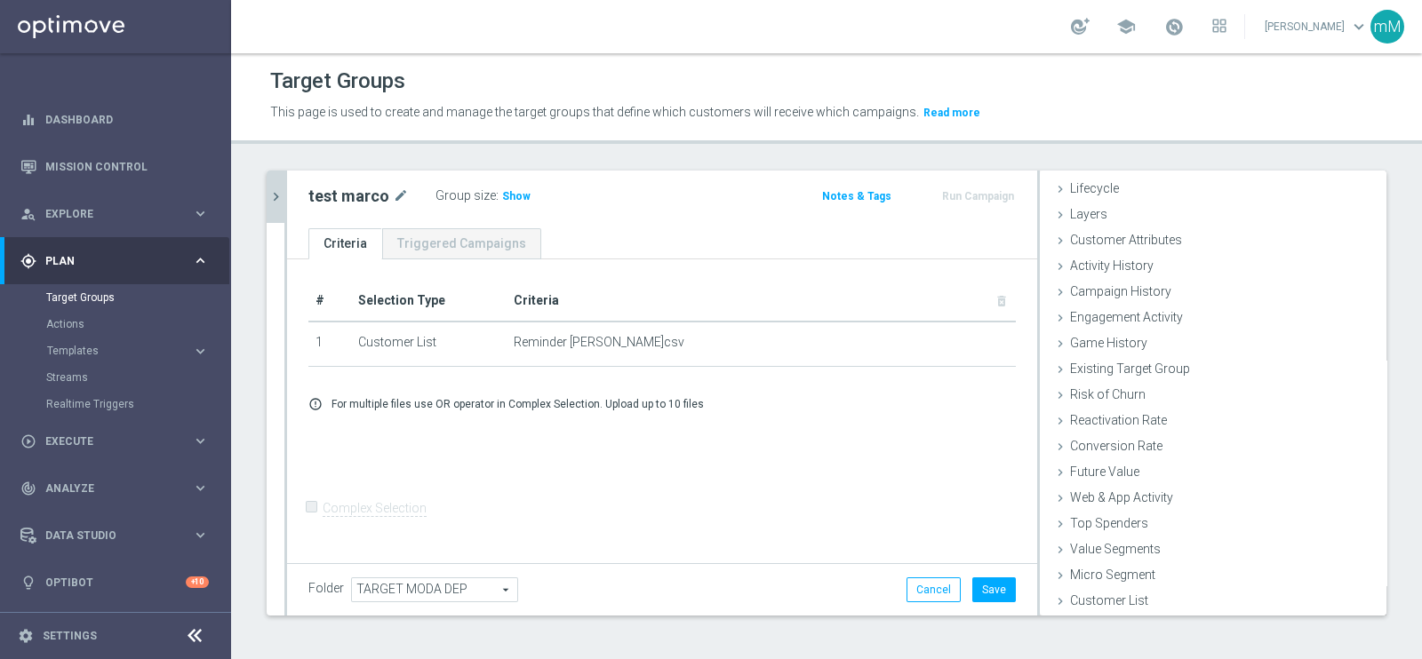
scroll to position [36, 0]
click at [506, 184] on div "Group size : Show" at bounding box center [524, 194] width 178 height 21
click at [505, 187] on h3 "Show" at bounding box center [516, 197] width 32 height 20
click at [988, 588] on button "Save" at bounding box center [994, 590] width 44 height 25
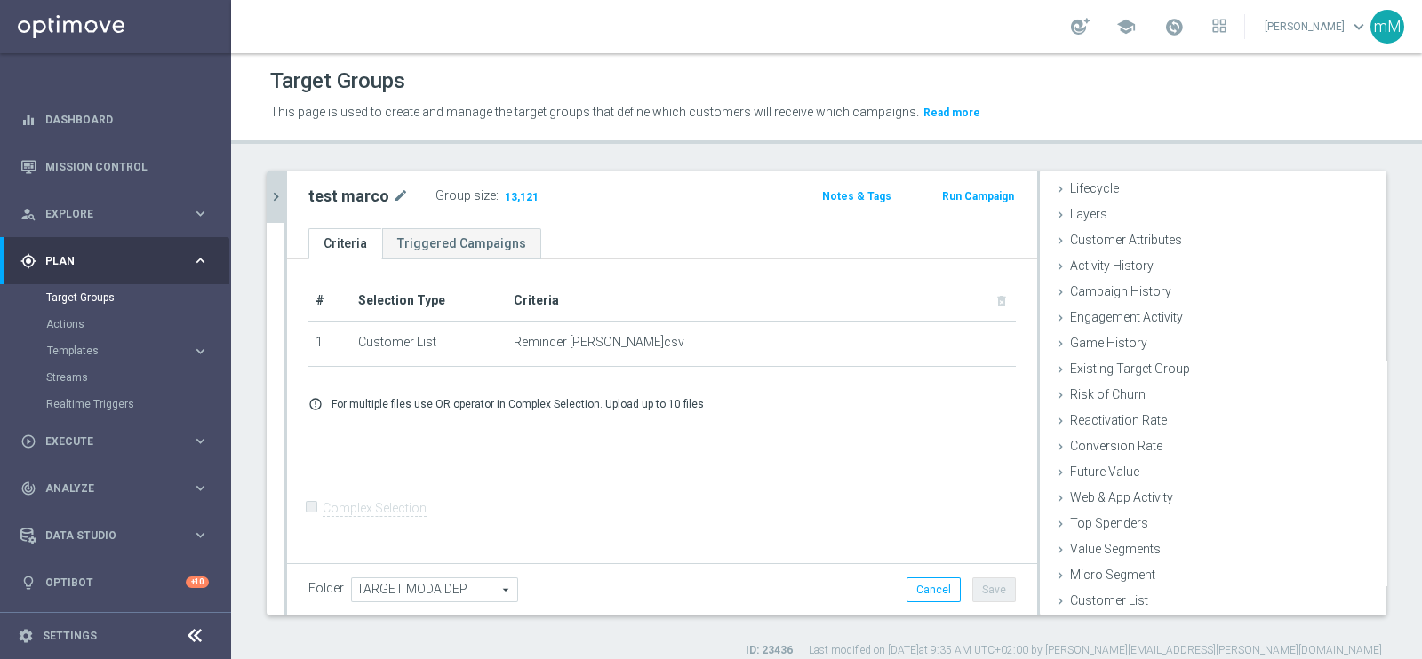
click at [273, 193] on icon "chevron_right" at bounding box center [275, 196] width 17 height 17
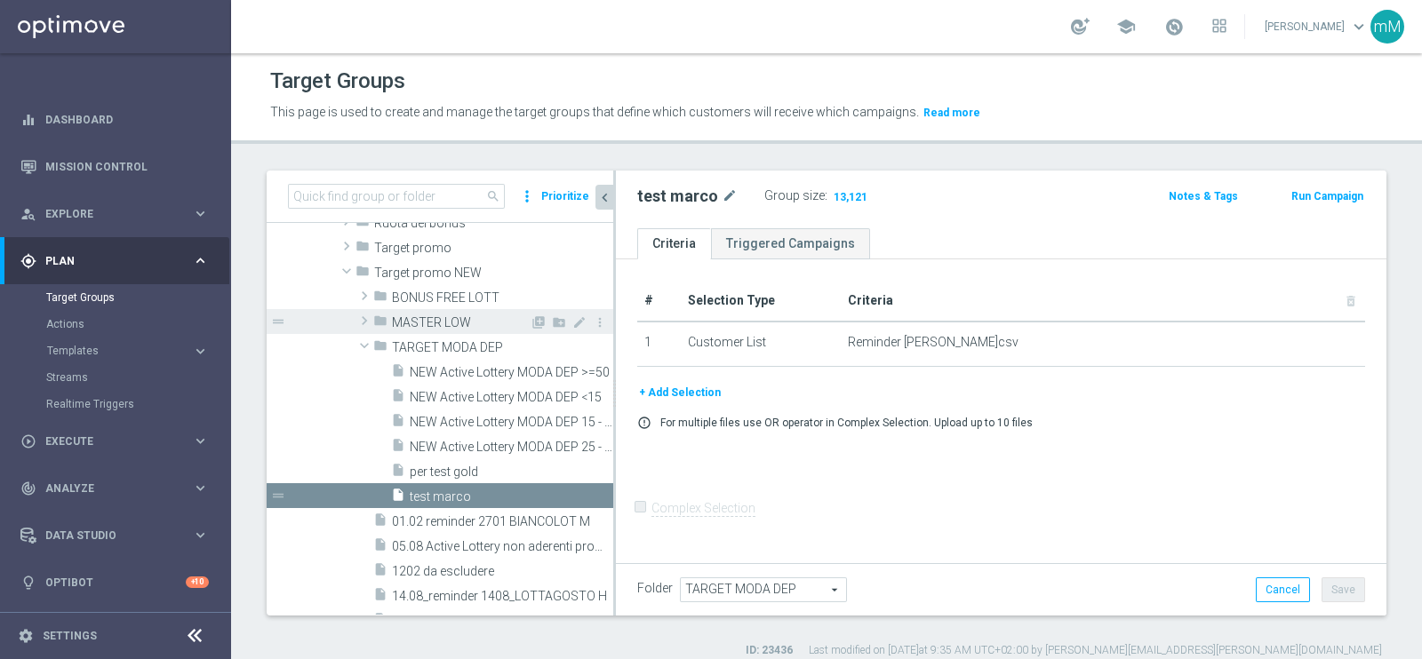
scroll to position [644, 0]
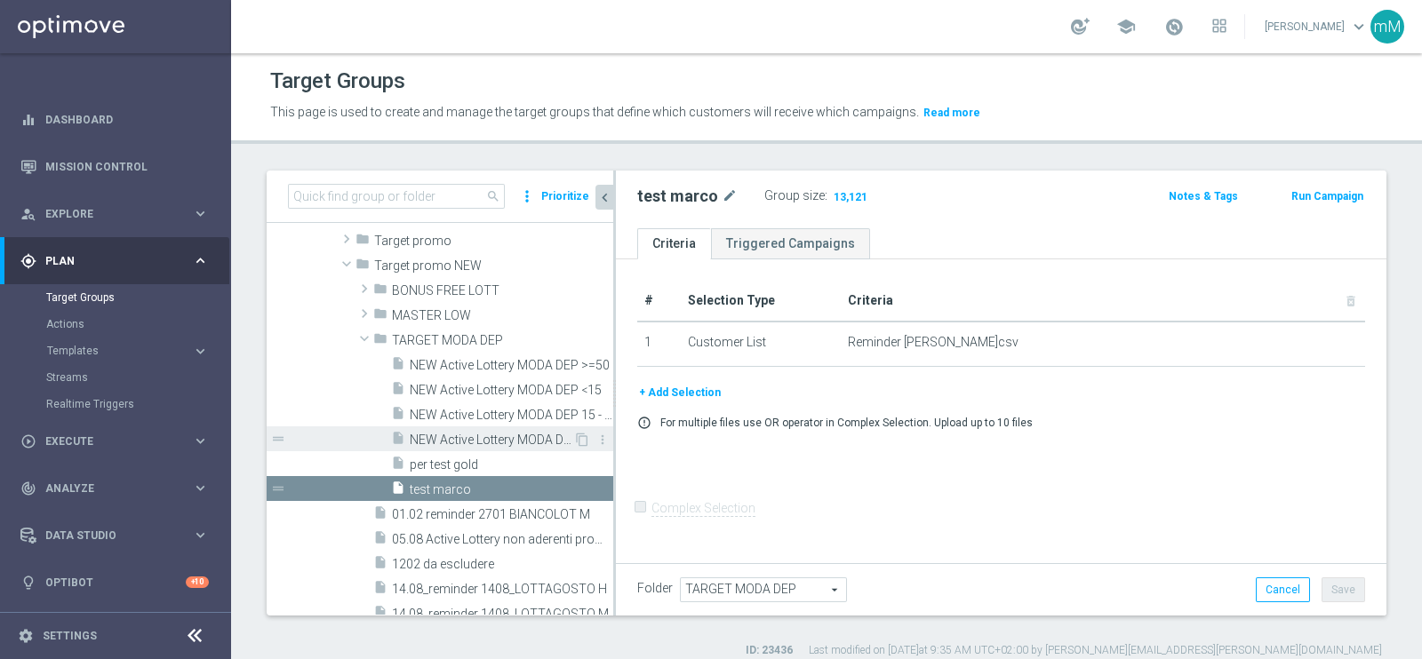
click at [456, 437] on span "NEW Active Lottery MODA DEP 25 - <50" at bounding box center [491, 440] width 163 height 15
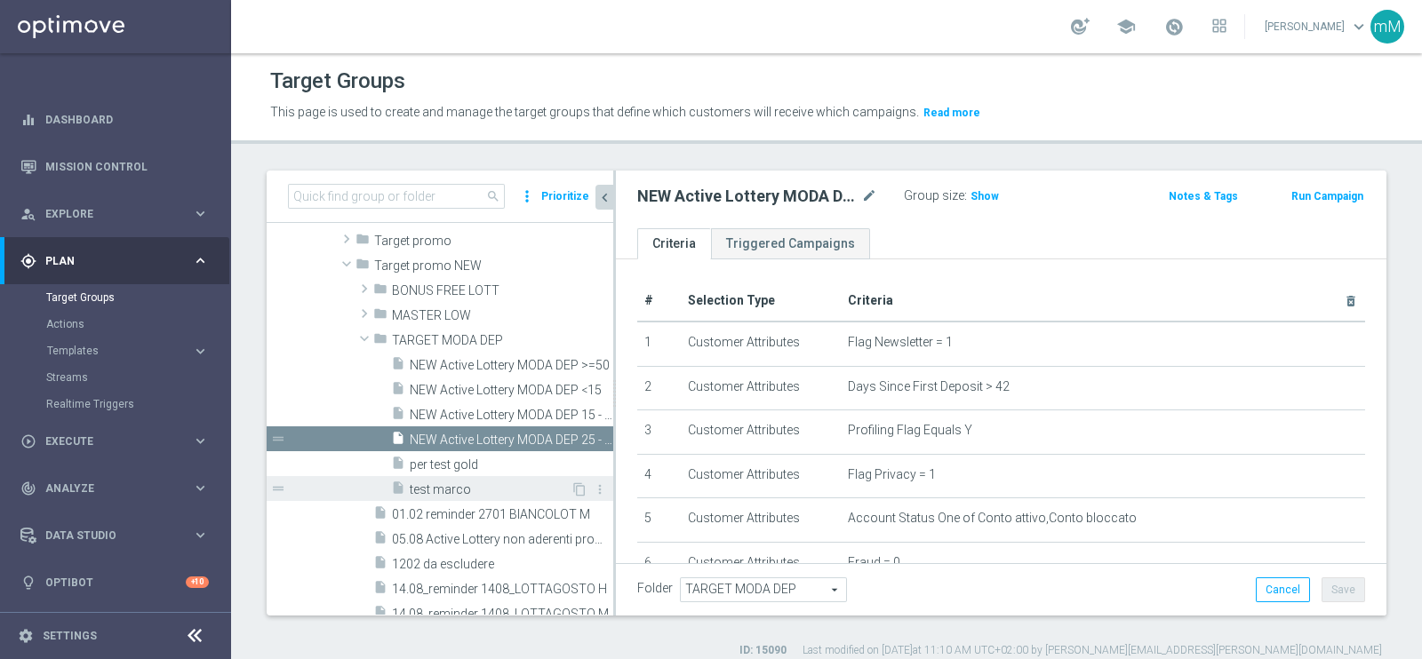
click at [458, 483] on span "test marco" at bounding box center [490, 489] width 161 height 15
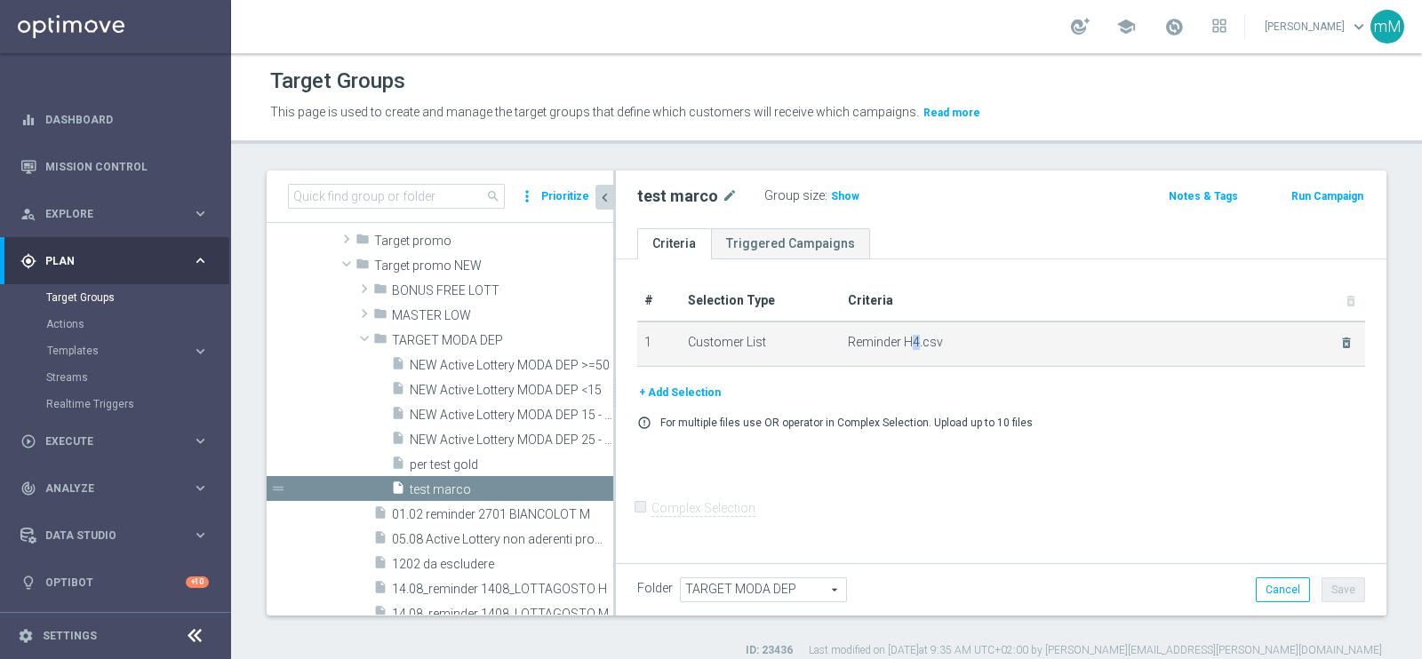
drag, startPoint x: 903, startPoint y: 347, endPoint x: 913, endPoint y: 347, distance: 10.7
click at [913, 347] on span "Reminder H4.csv" at bounding box center [1082, 342] width 469 height 15
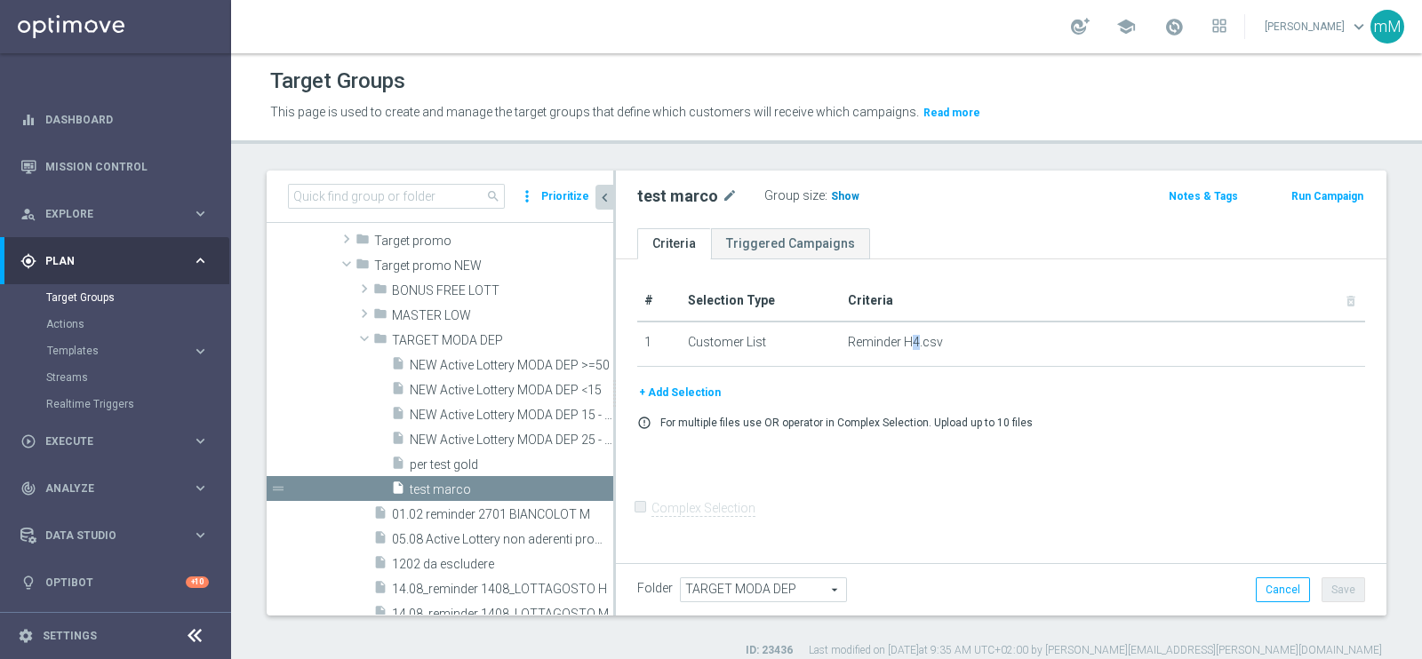
click at [848, 197] on span "Show" at bounding box center [845, 196] width 28 height 12
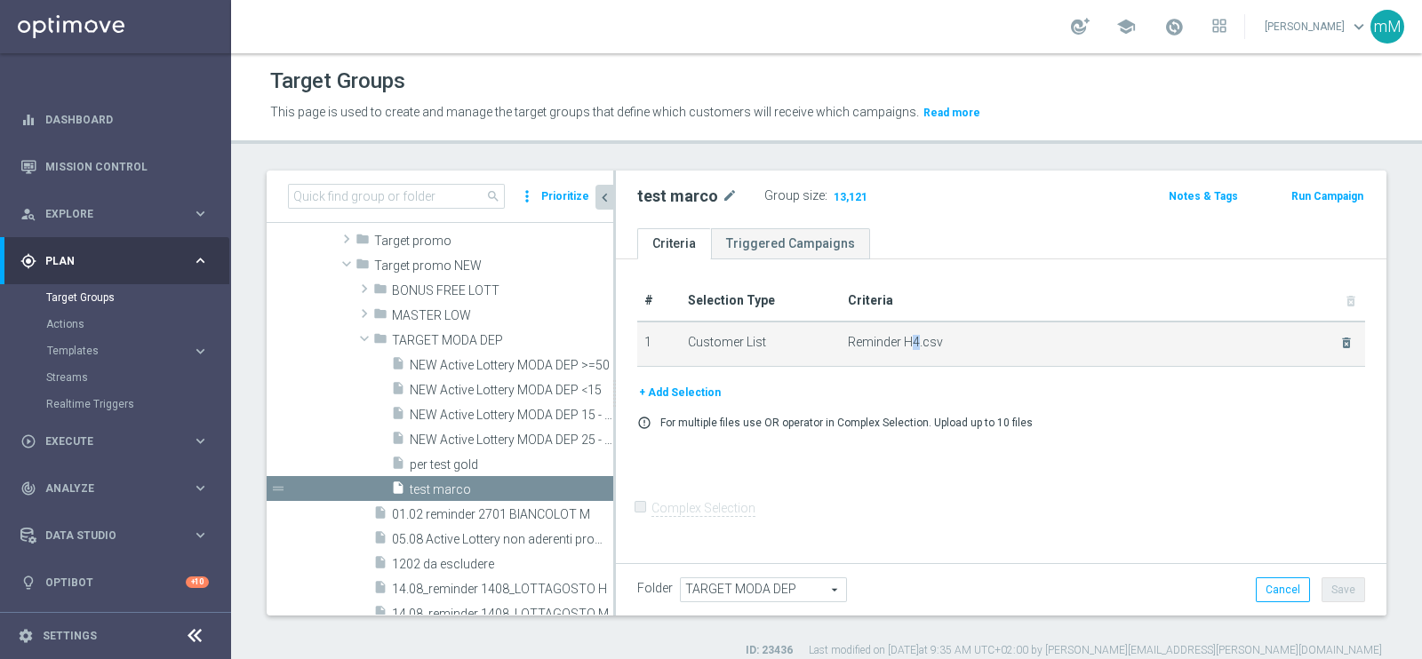
click at [906, 345] on span "Reminder H4.csv" at bounding box center [1082, 342] width 469 height 15
drag, startPoint x: 913, startPoint y: 343, endPoint x: 889, endPoint y: 348, distance: 24.6
click at [889, 348] on td "Reminder H4.csv delete_forever" at bounding box center [1103, 344] width 524 height 44
click at [874, 341] on span "Reminder H4.csv" at bounding box center [1082, 342] width 469 height 15
drag, startPoint x: 895, startPoint y: 336, endPoint x: 917, endPoint y: 336, distance: 22.2
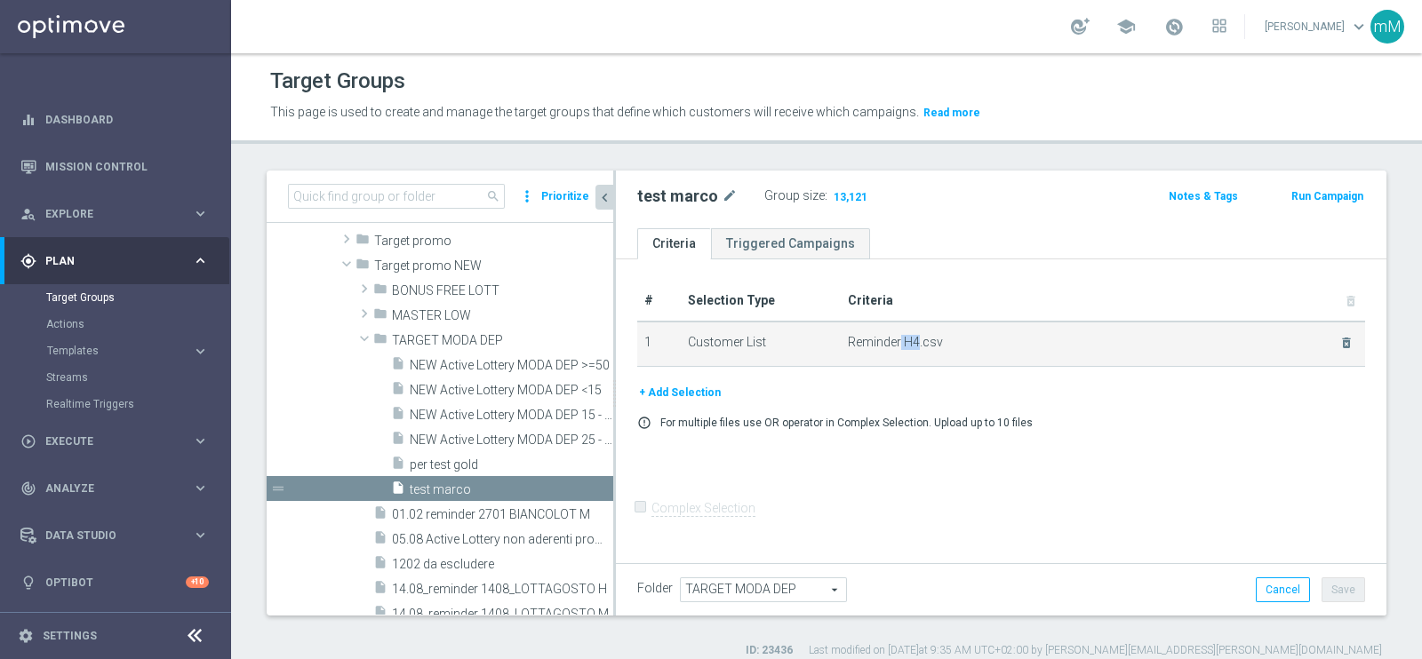
click at [917, 336] on span "Reminder H4.csv" at bounding box center [1082, 342] width 469 height 15
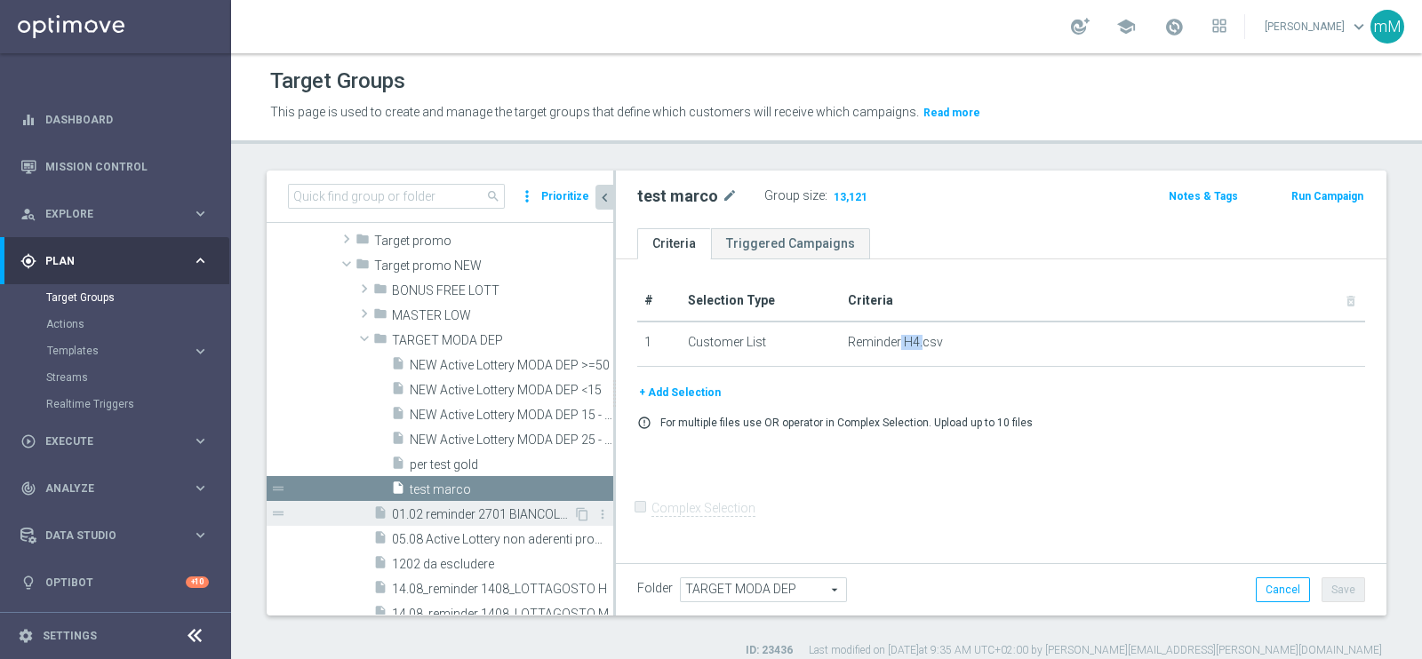
scroll to position [755, 0]
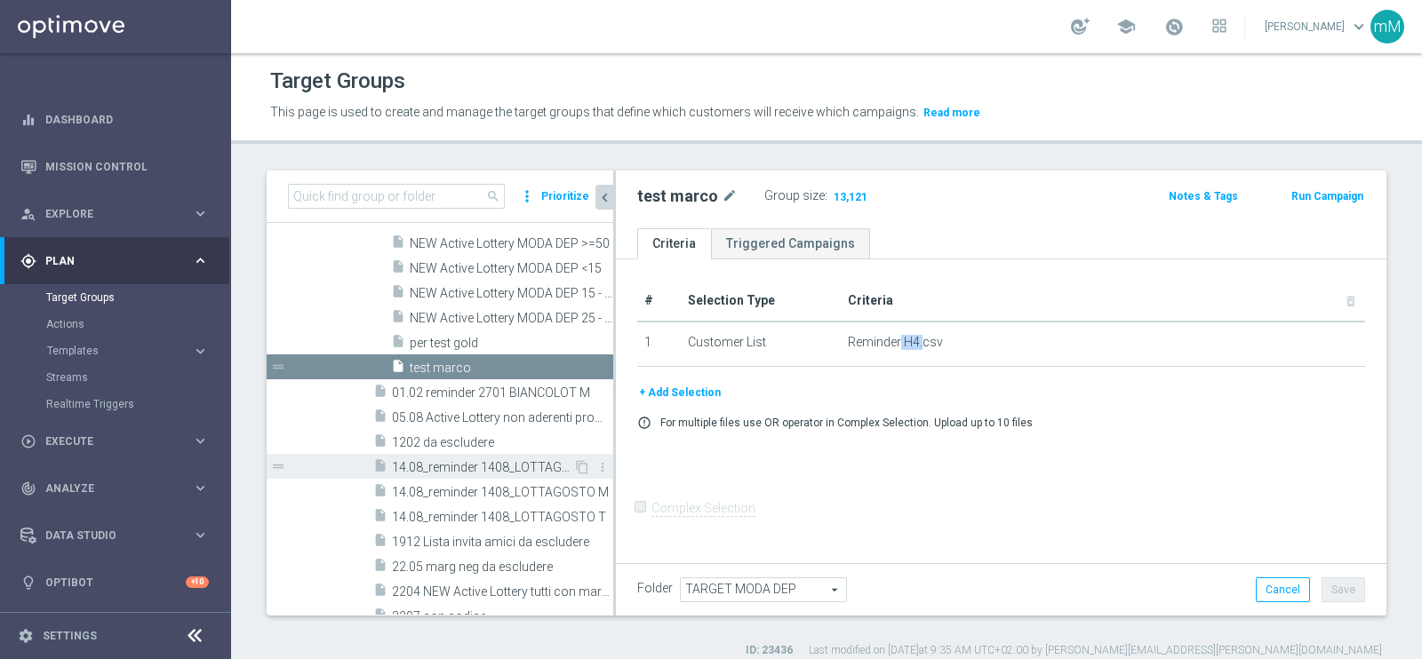
click at [462, 466] on span "14.08_reminder 1408_LOTTAGOSTO H" at bounding box center [482, 467] width 181 height 15
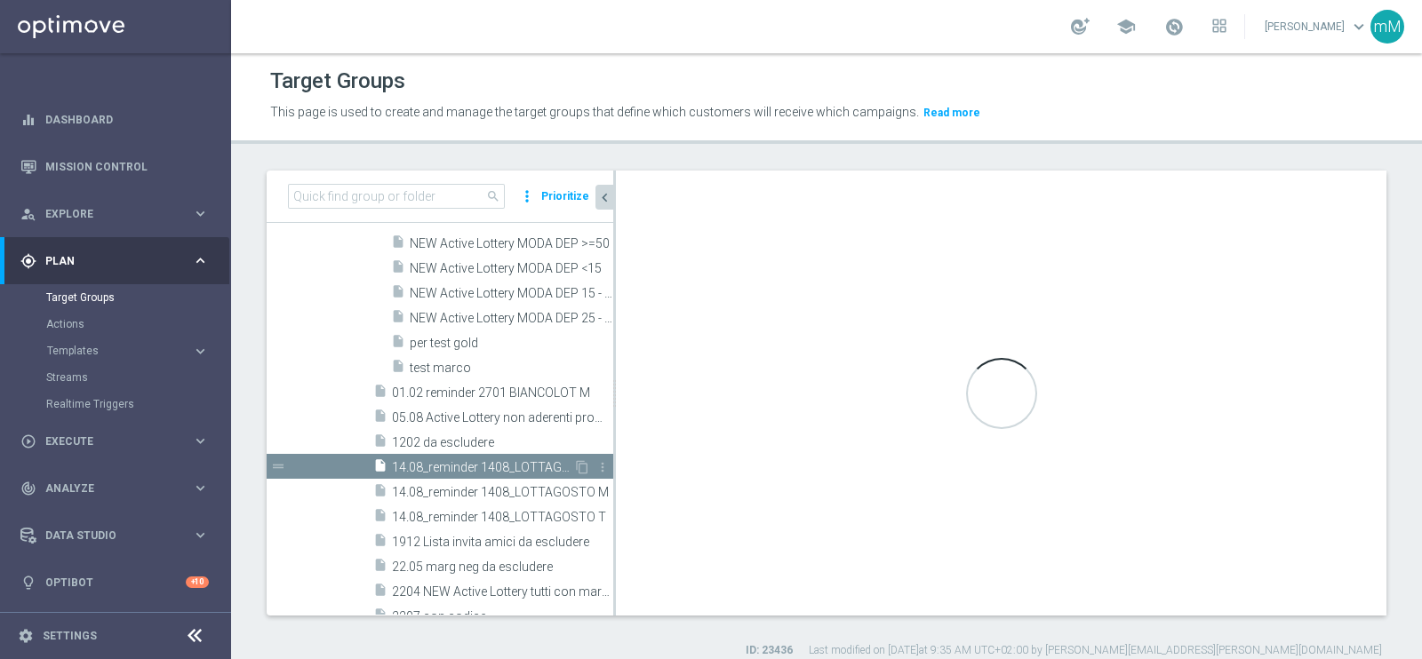
checkbox input "true"
type input "Target promo NEW"
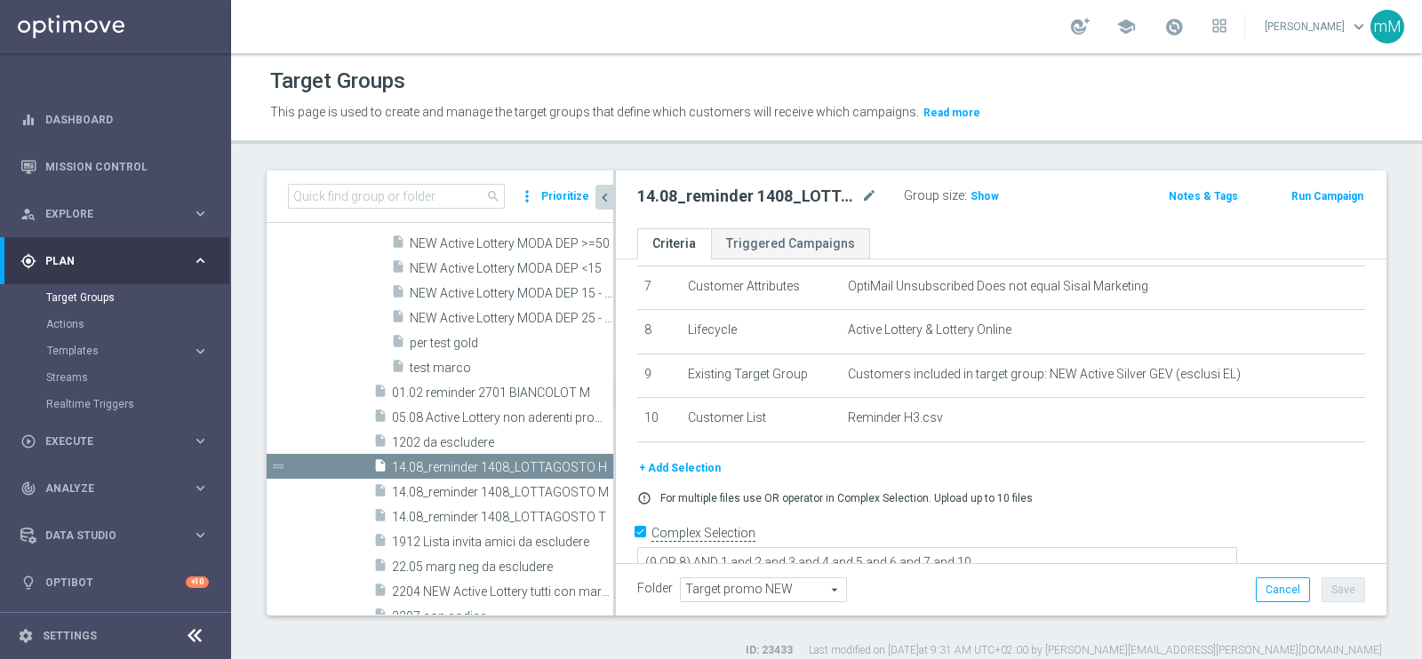
scroll to position [324, 0]
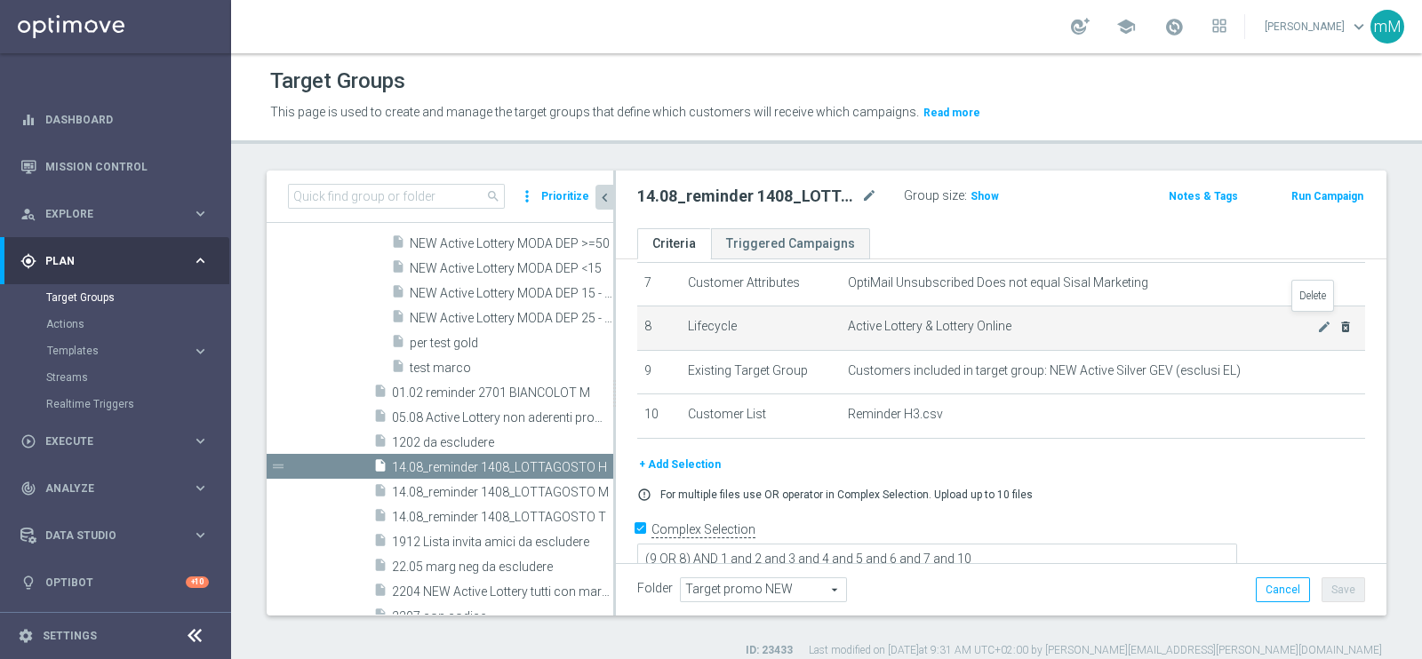
click at [1338, 322] on icon "delete_forever" at bounding box center [1345, 327] width 14 height 14
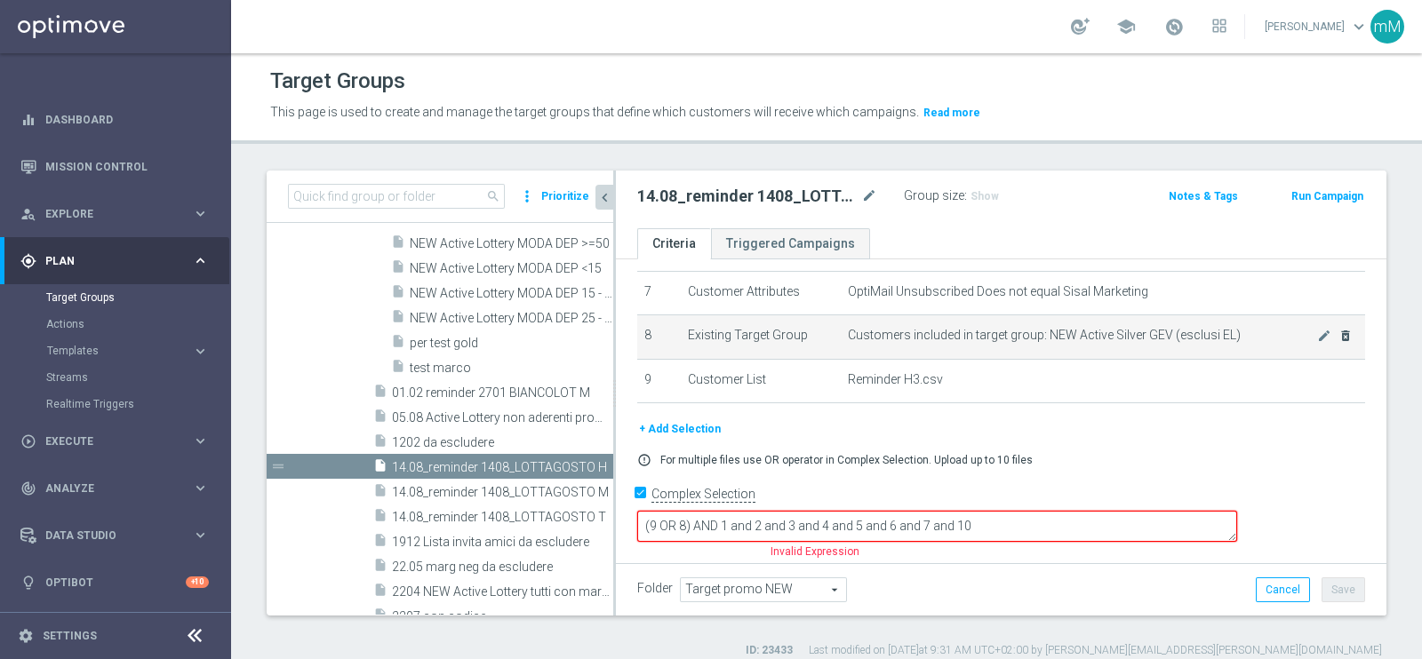
scroll to position [282, 0]
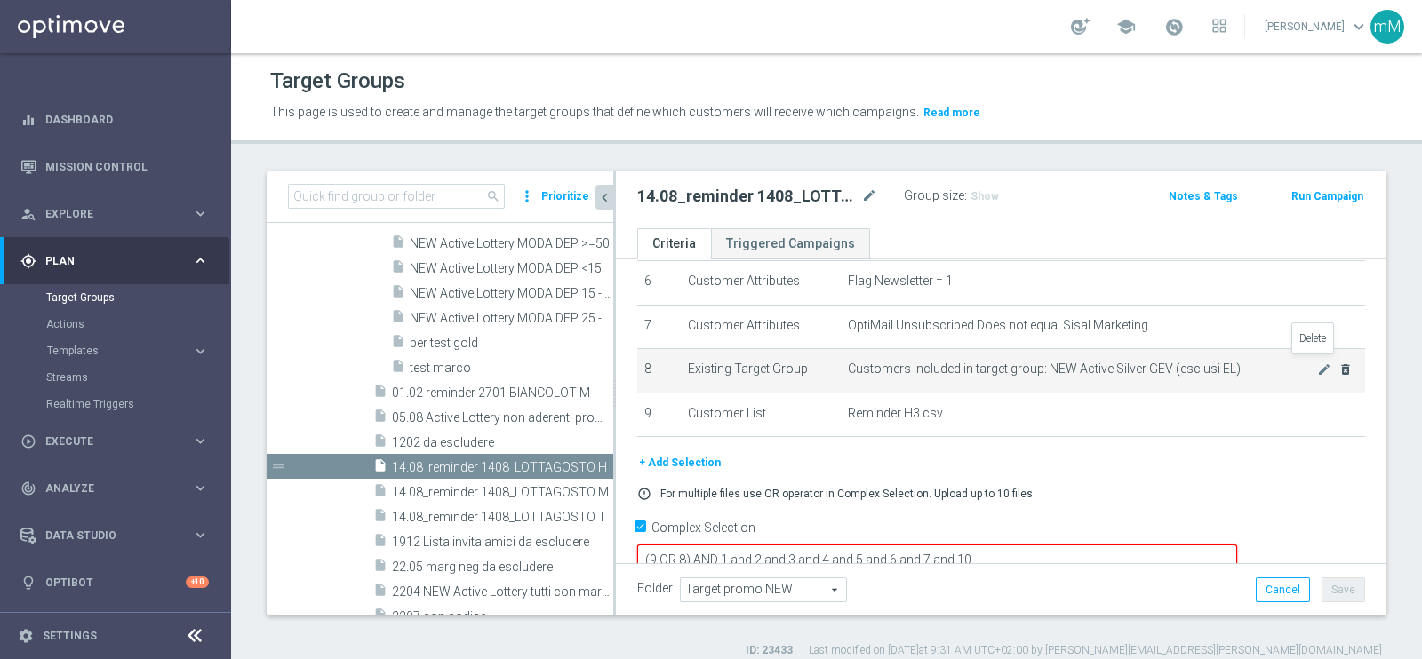
click at [1338, 363] on icon "delete_forever" at bounding box center [1345, 370] width 14 height 14
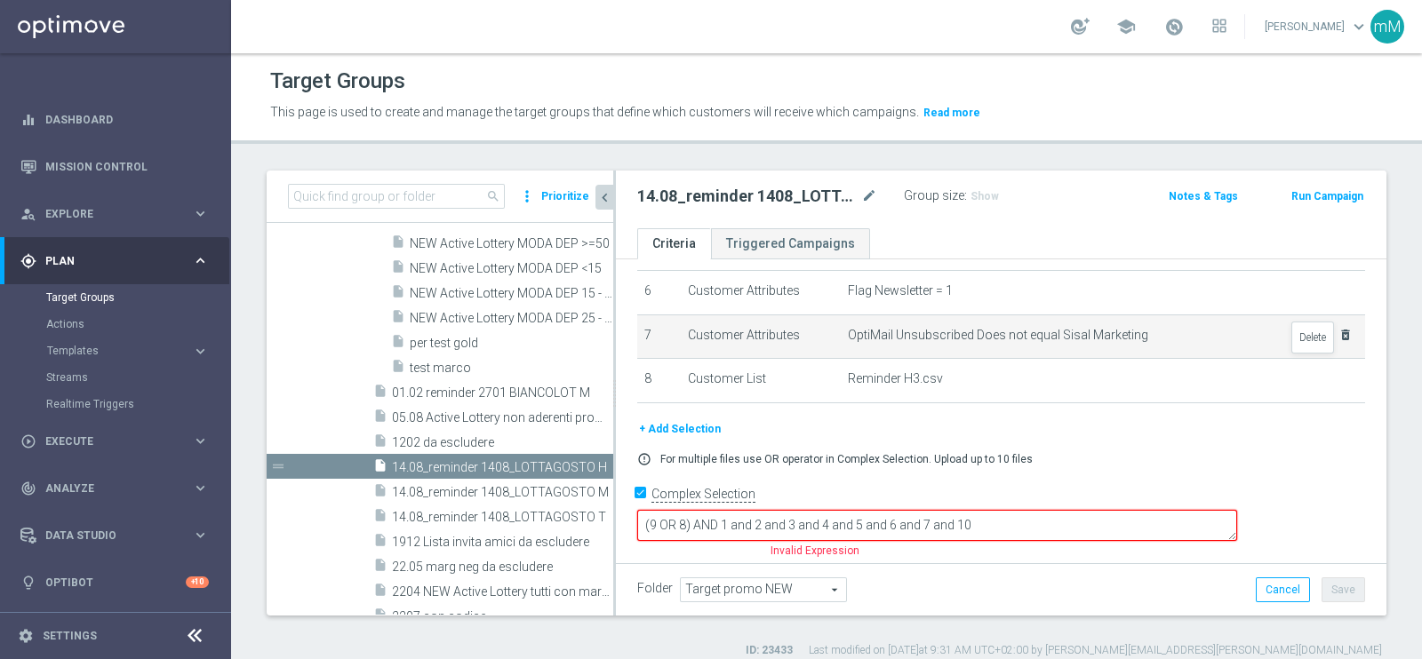
scroll to position [239, 0]
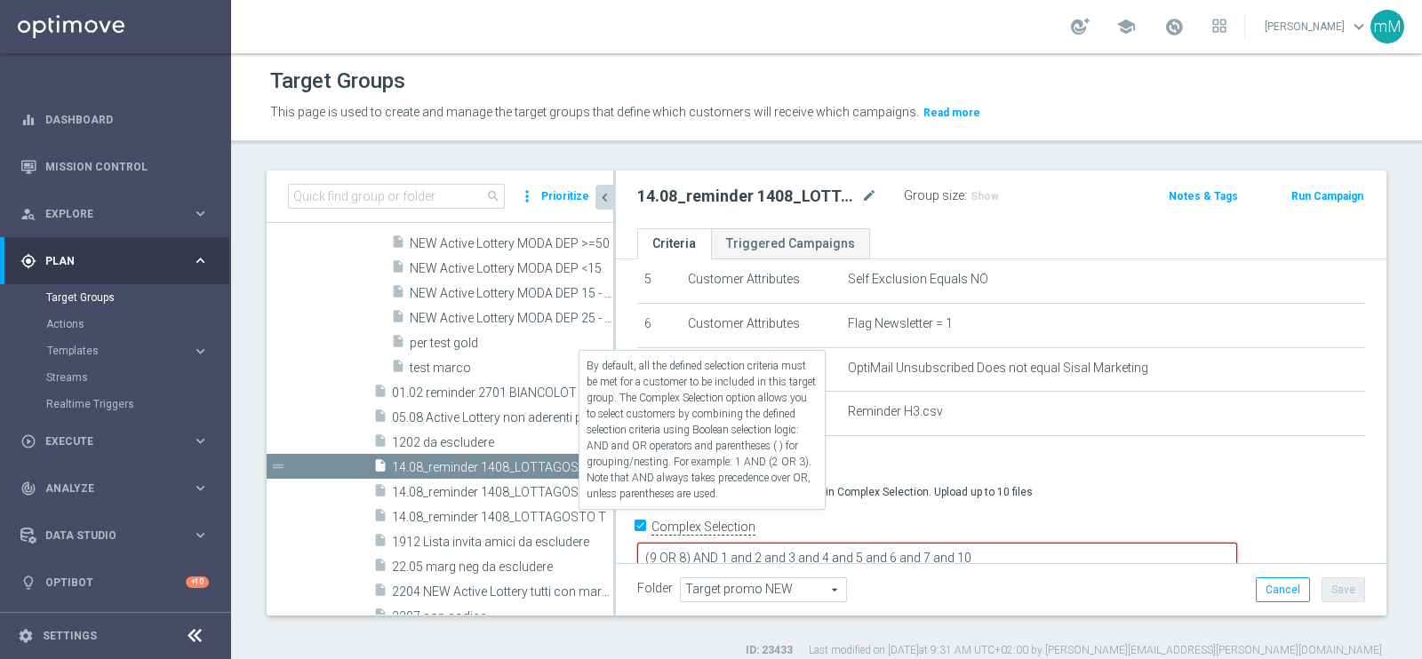
click at [709, 522] on label "Complex Selection" at bounding box center [703, 527] width 104 height 17
click at [649, 522] on input "Complex Selection" at bounding box center [643, 528] width 12 height 25
checkbox input "false"
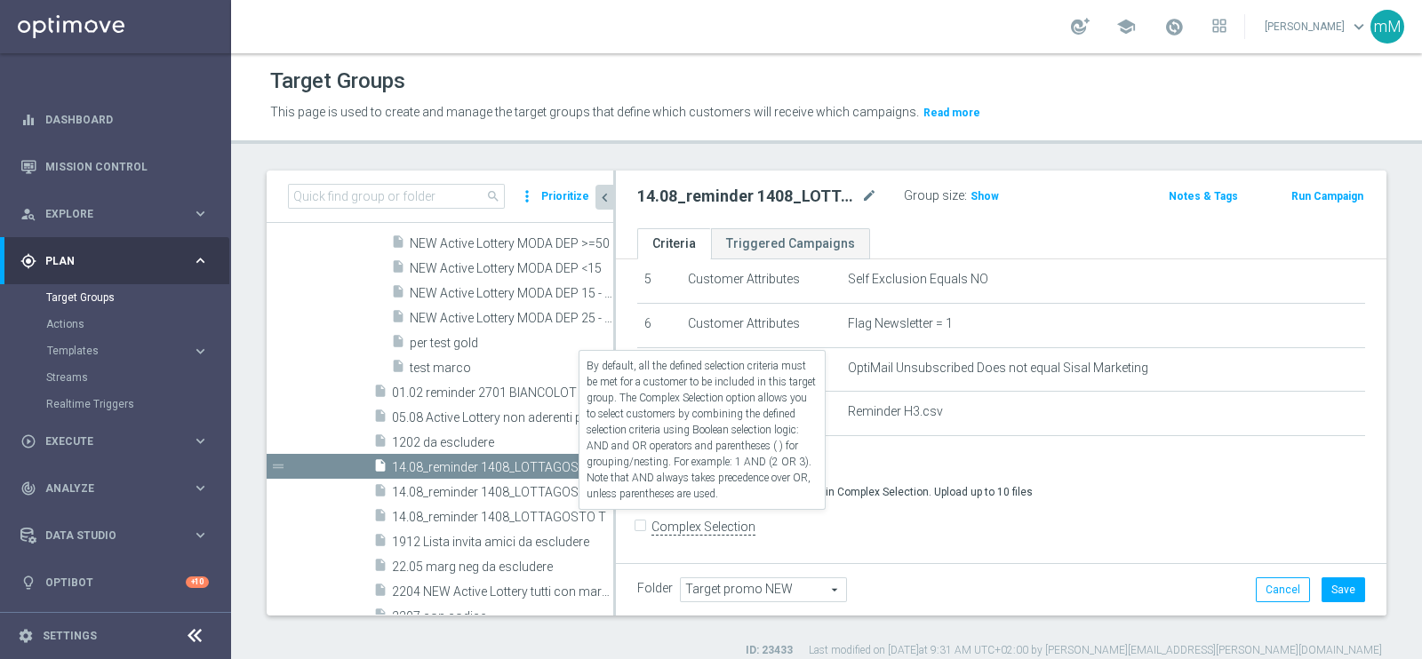
scroll to position [235, 0]
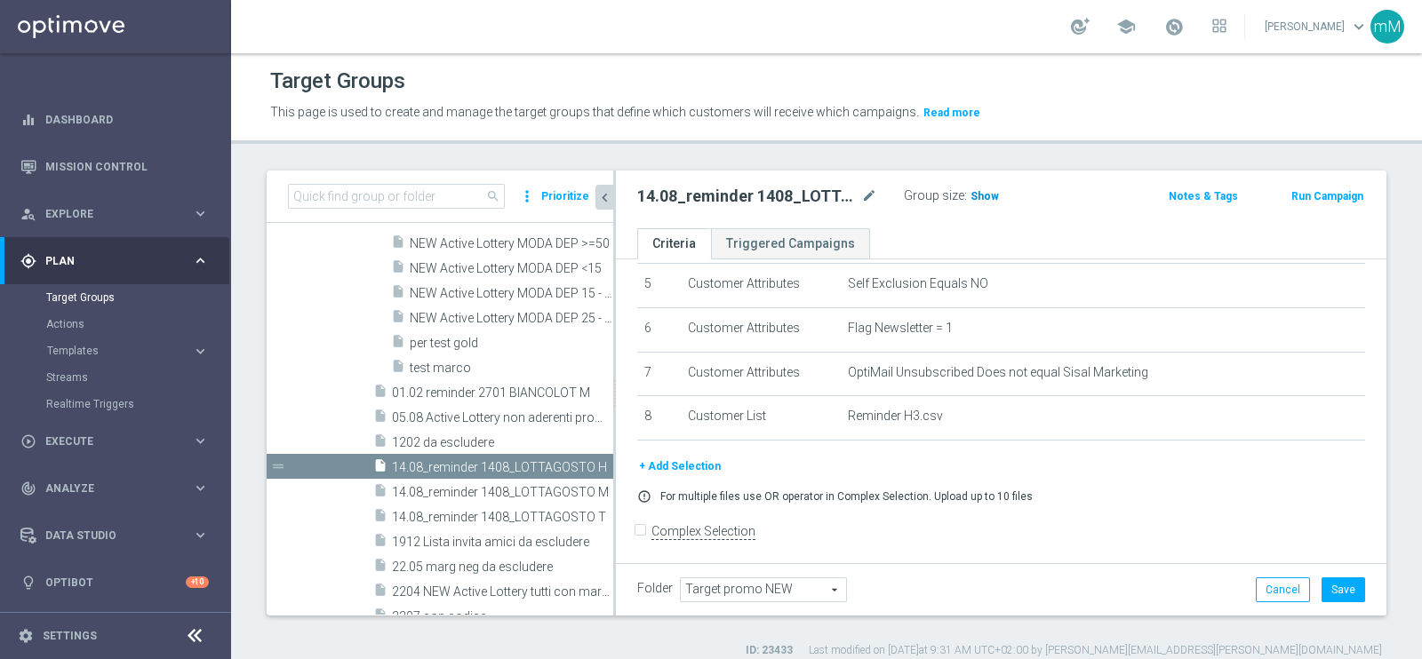
click at [975, 190] on span "Show" at bounding box center [984, 196] width 28 height 12
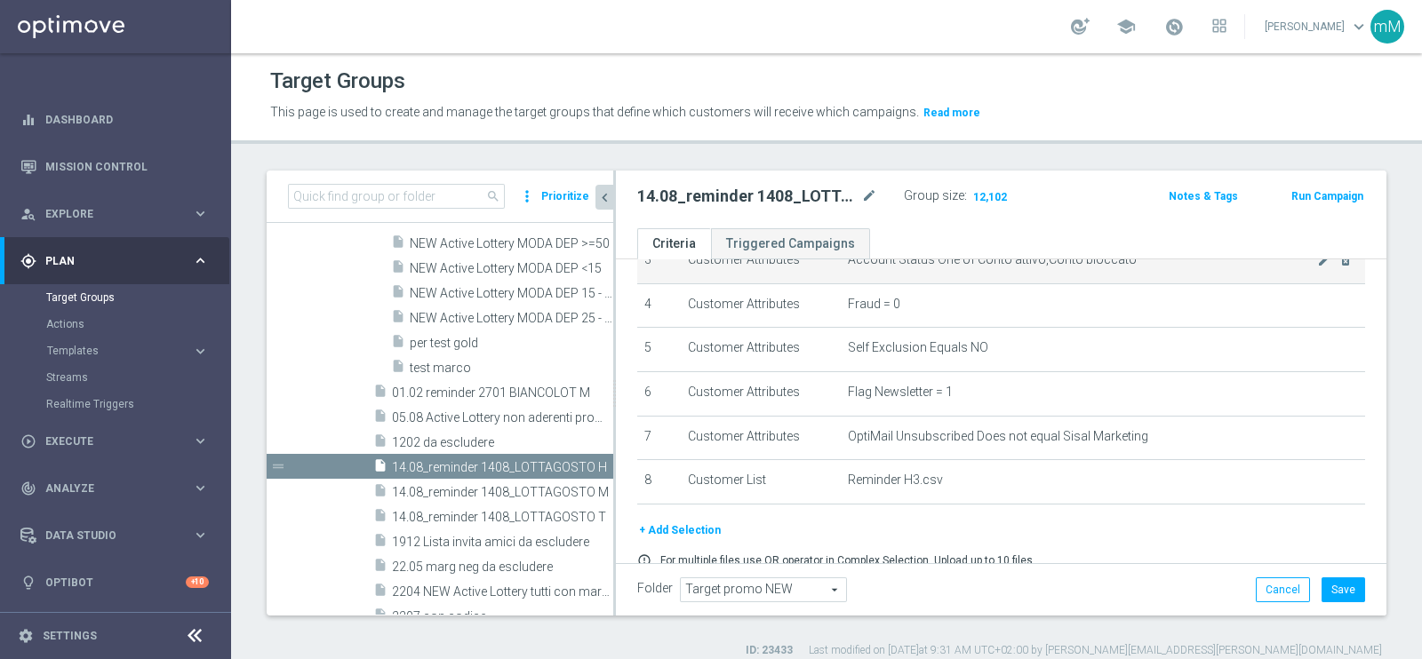
scroll to position [124, 0]
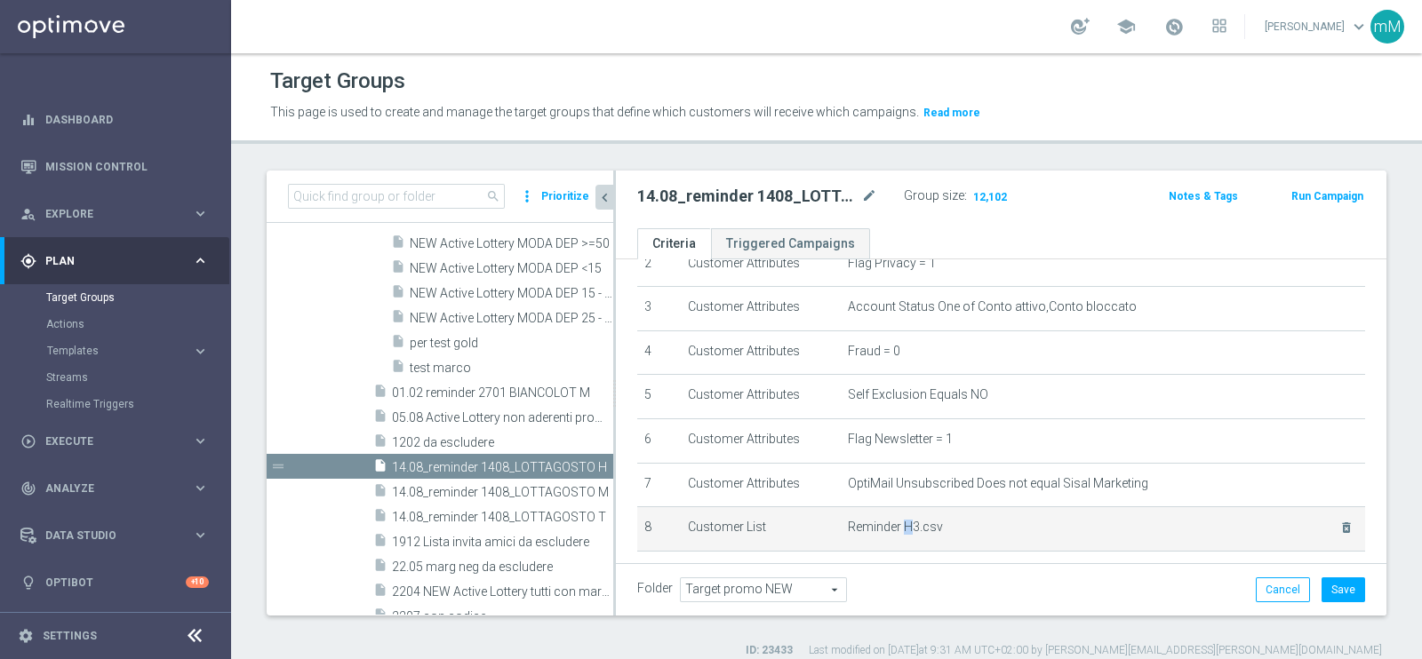
drag, startPoint x: 905, startPoint y: 518, endPoint x: 893, endPoint y: 528, distance: 15.8
click at [893, 528] on span "Reminder H3.csv" at bounding box center [1082, 527] width 469 height 15
click at [905, 527] on span "Reminder H3.csv" at bounding box center [1082, 527] width 469 height 15
drag, startPoint x: 910, startPoint y: 528, endPoint x: 893, endPoint y: 523, distance: 17.5
click at [893, 523] on span "Reminder H3.csv" at bounding box center [1082, 527] width 469 height 15
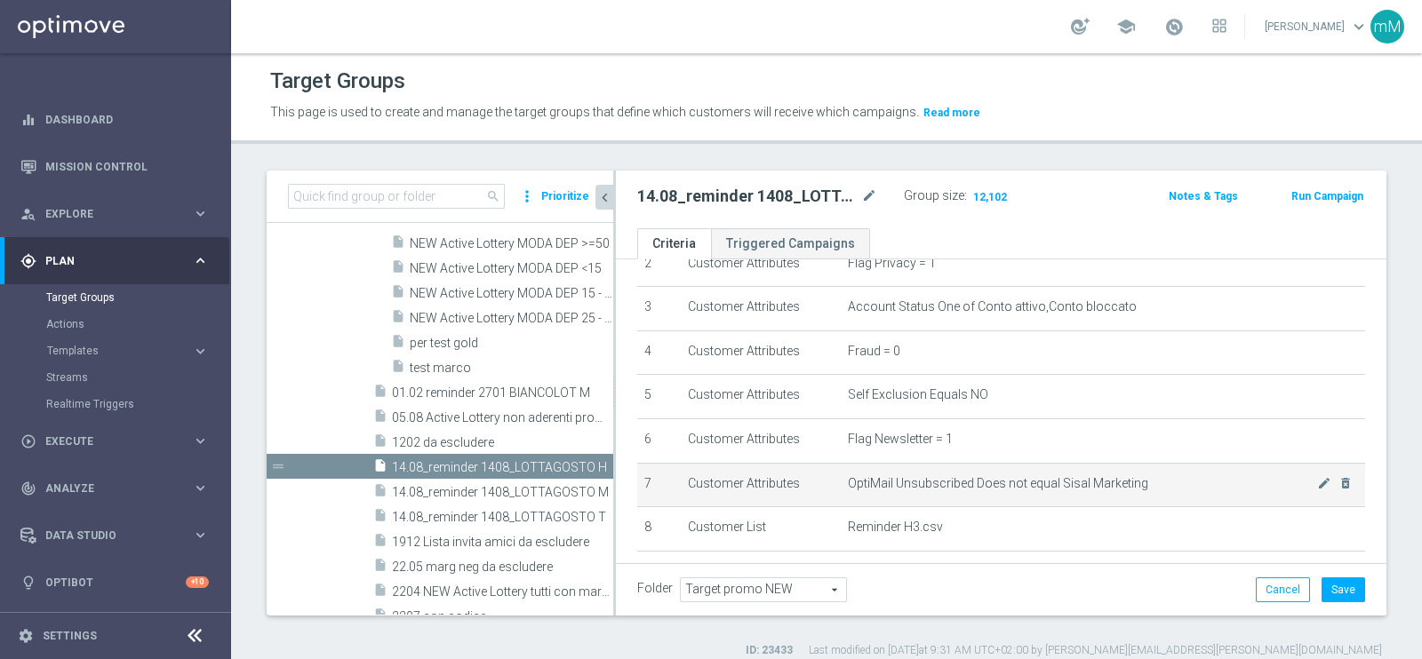
click at [898, 463] on td "OptiMail Unsubscribed Does not equal Sisal Marketing mode_edit delete_forever" at bounding box center [1103, 485] width 524 height 44
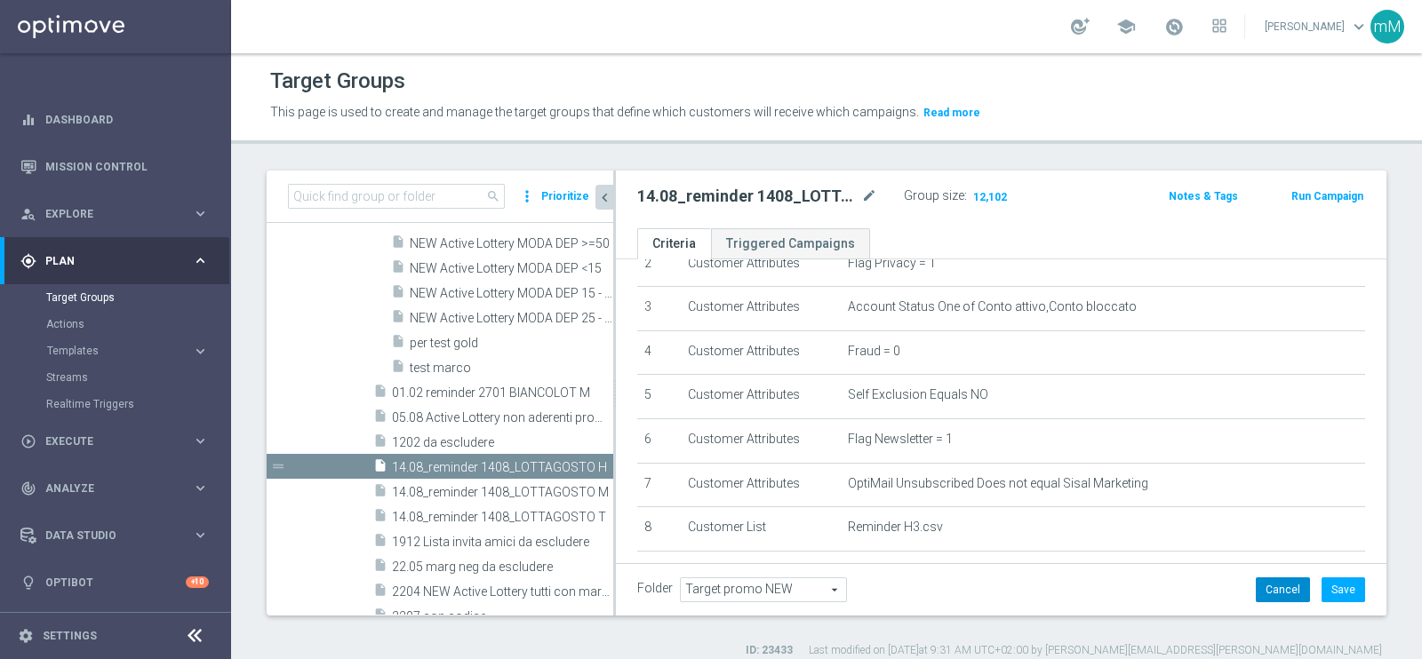
click at [1263, 599] on button "Cancel" at bounding box center [1283, 590] width 54 height 25
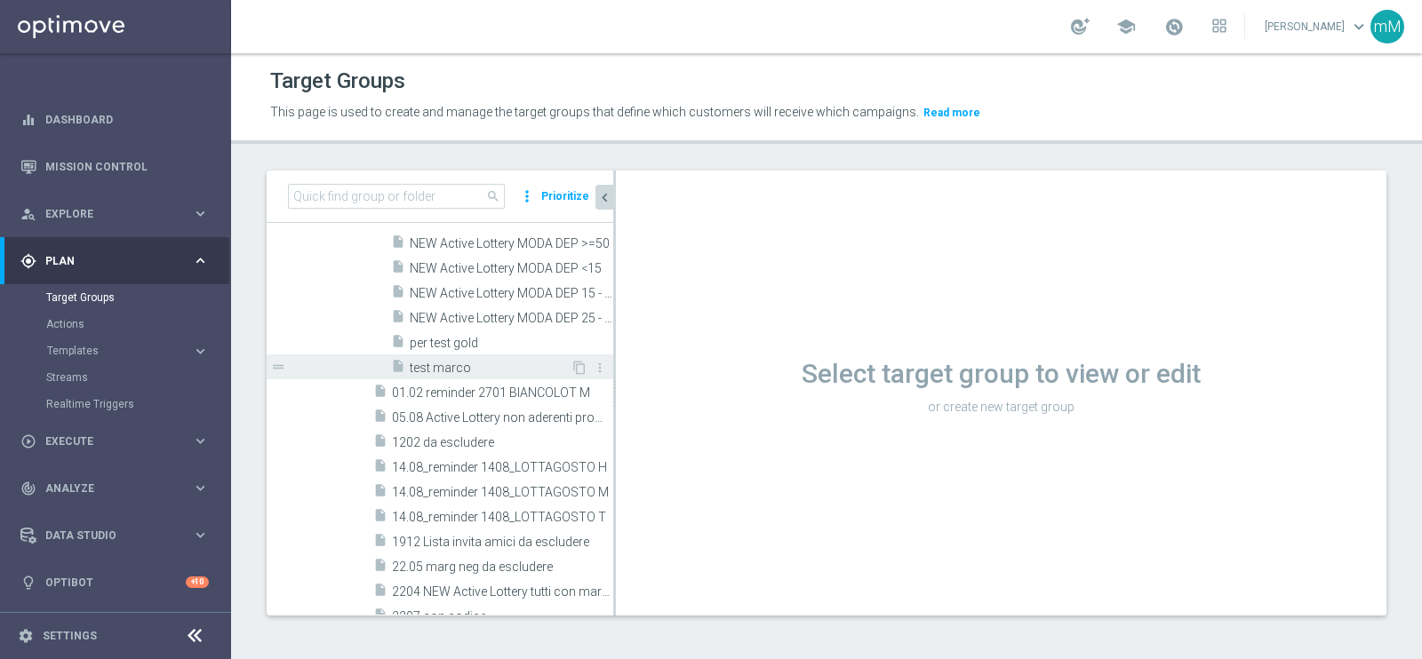
click at [458, 367] on span "test marco" at bounding box center [490, 368] width 161 height 15
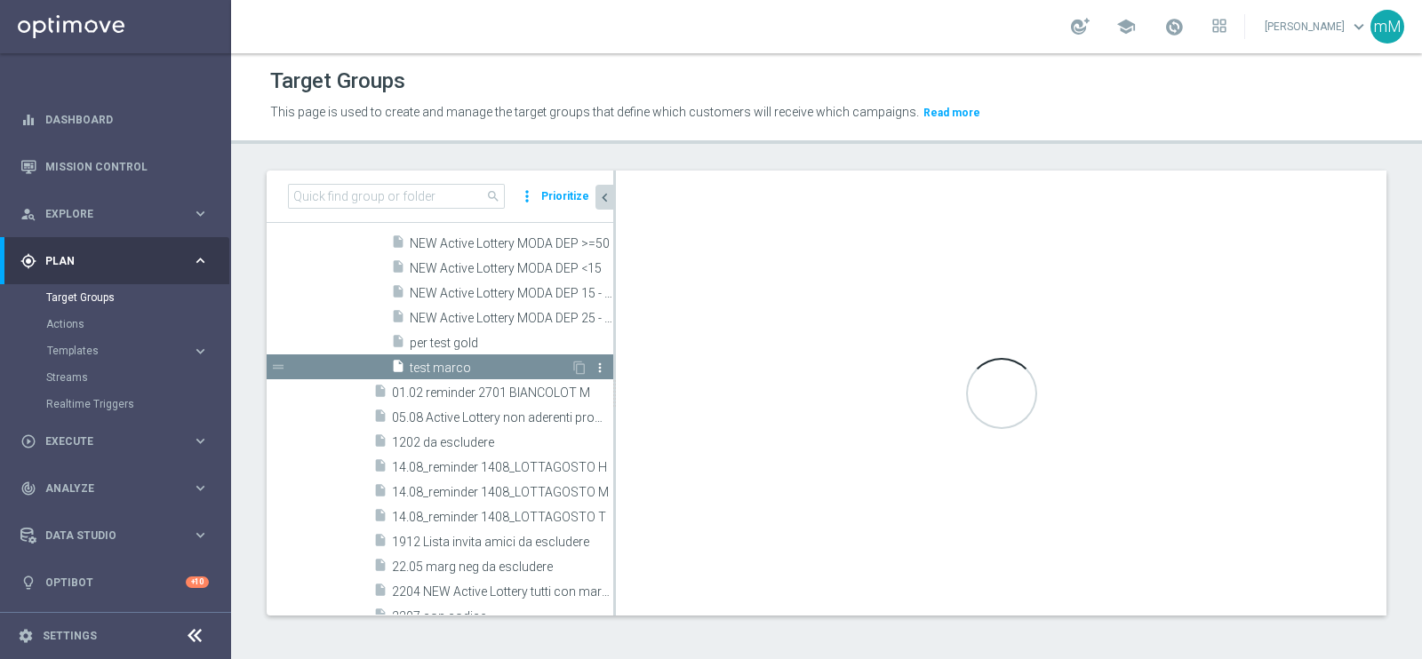
click at [593, 367] on icon "more_vert" at bounding box center [600, 368] width 14 height 14
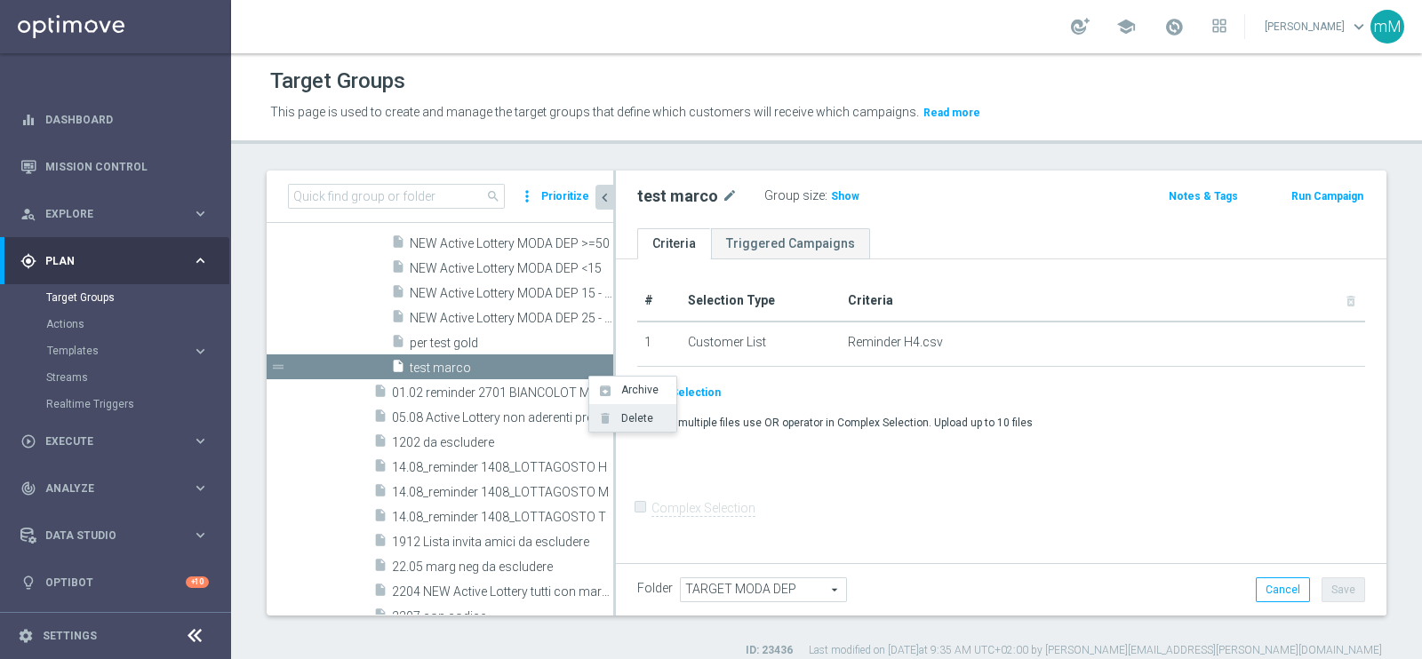
click at [626, 415] on span "Delete" at bounding box center [634, 418] width 38 height 12
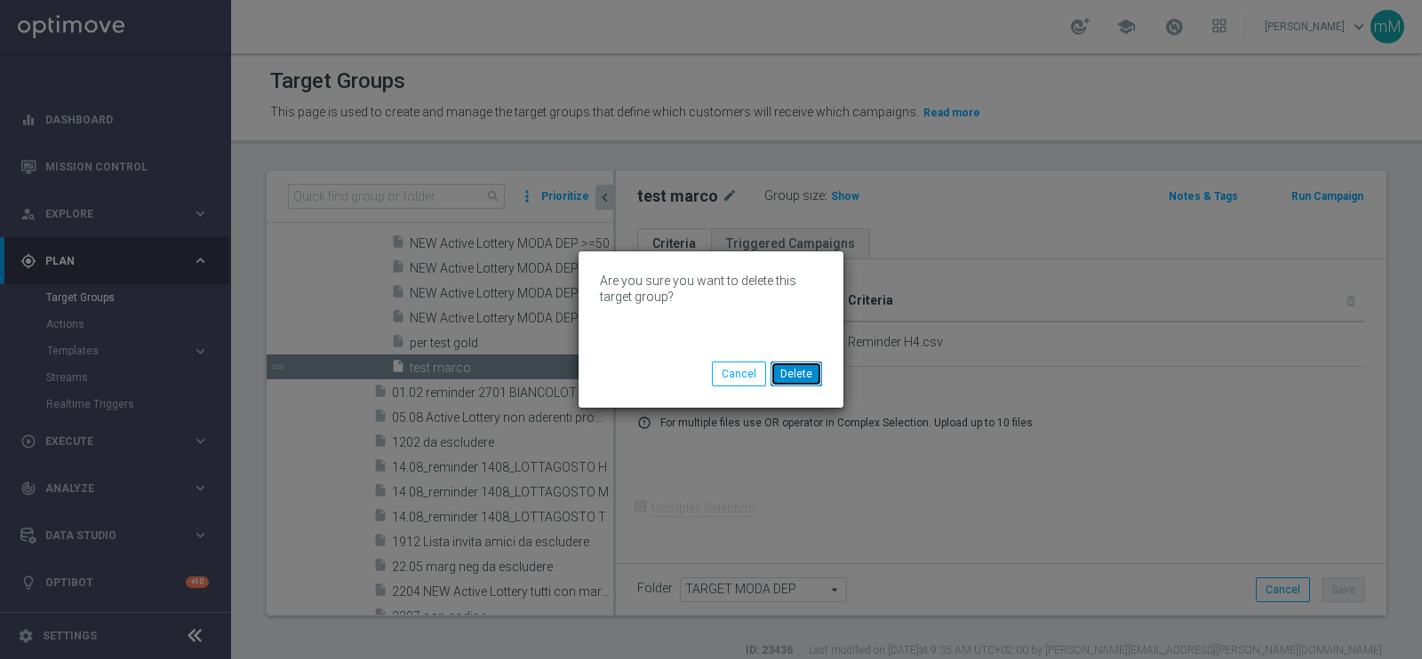
click at [804, 369] on button "Delete" at bounding box center [796, 374] width 52 height 25
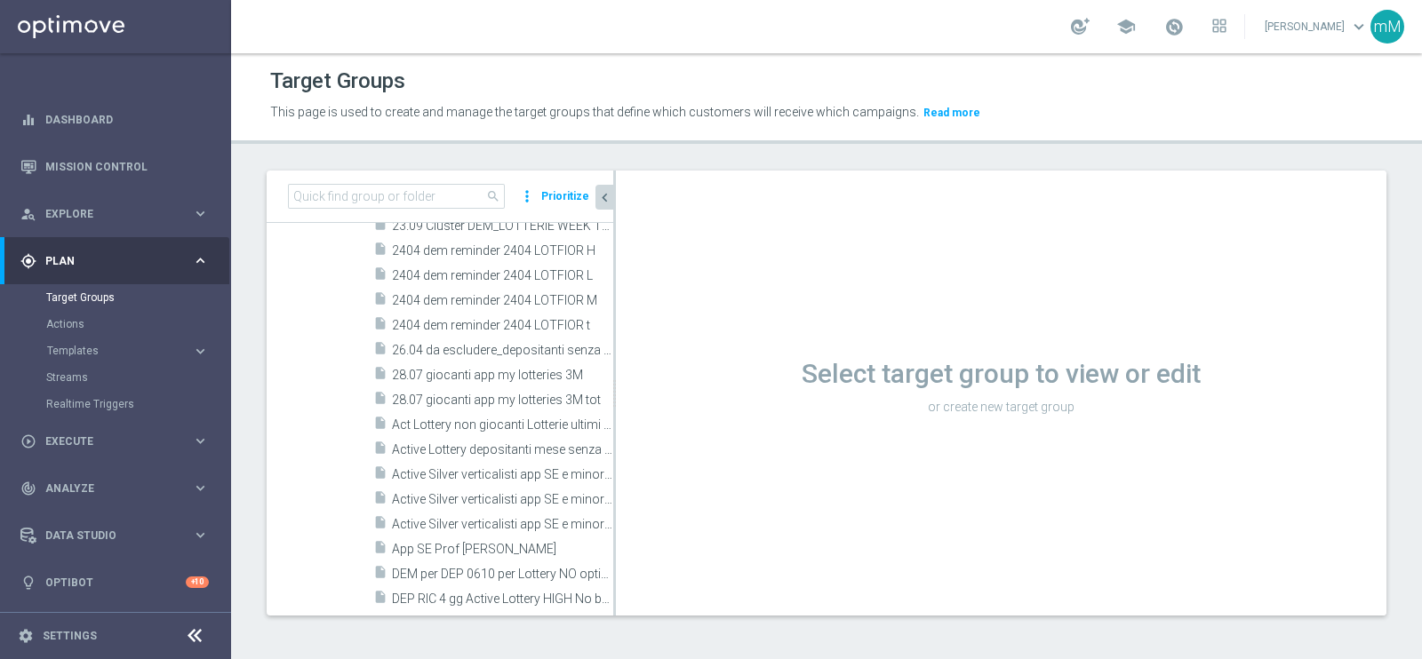
scroll to position [728, 0]
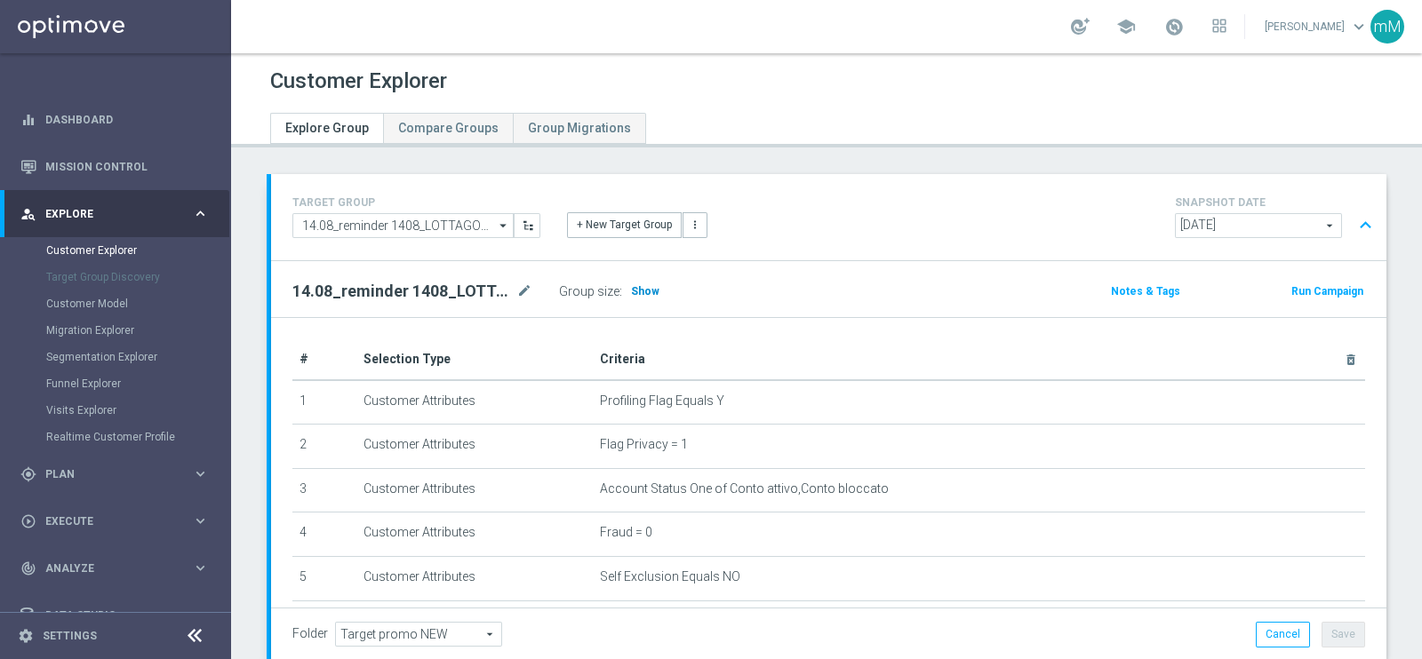
click at [648, 287] on span "Show" at bounding box center [645, 291] width 28 height 12
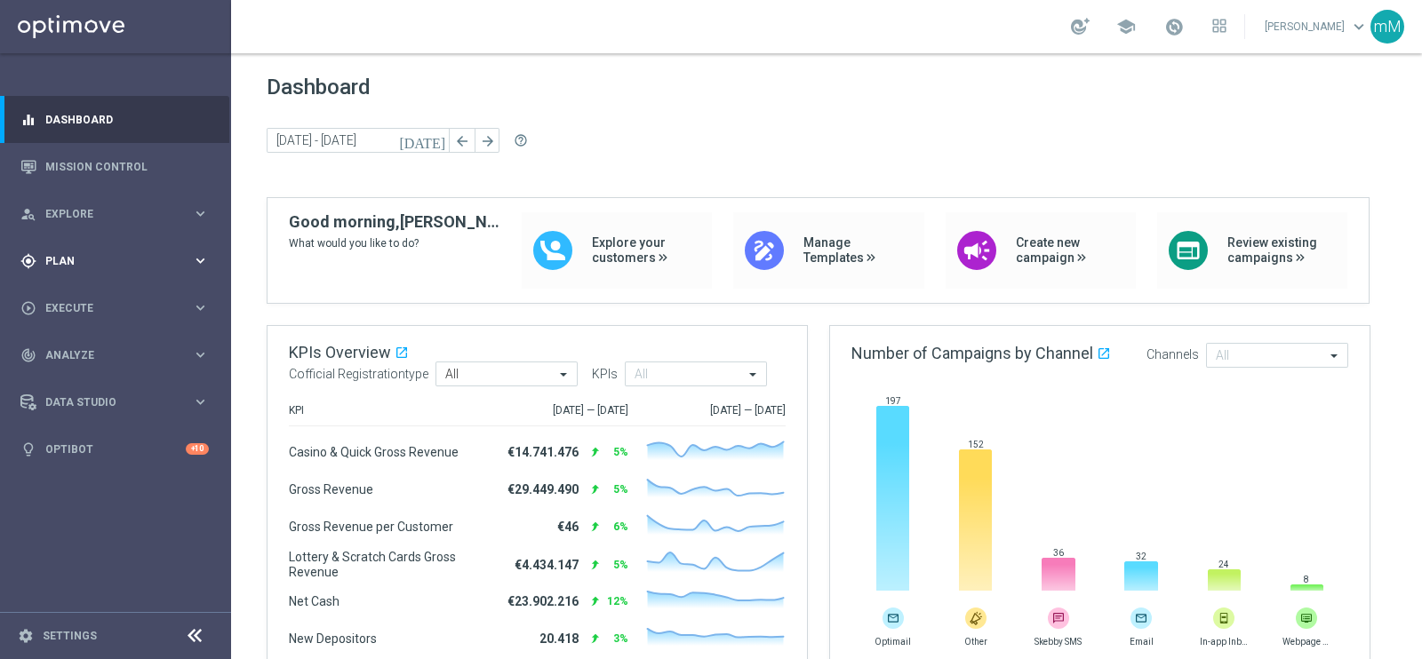
click at [68, 256] on span "Plan" at bounding box center [118, 261] width 147 height 11
click at [64, 291] on link "Target Groups" at bounding box center [115, 298] width 139 height 14
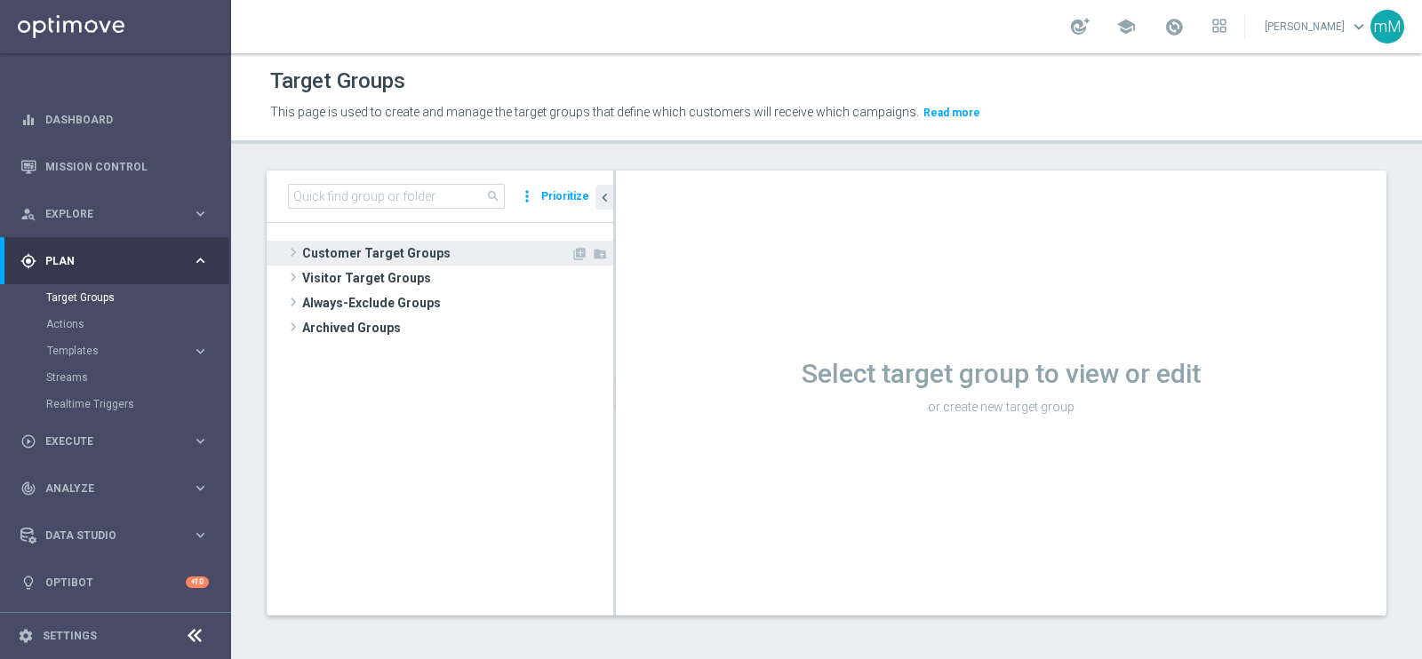
click at [367, 251] on span "Customer Target Groups" at bounding box center [436, 253] width 268 height 25
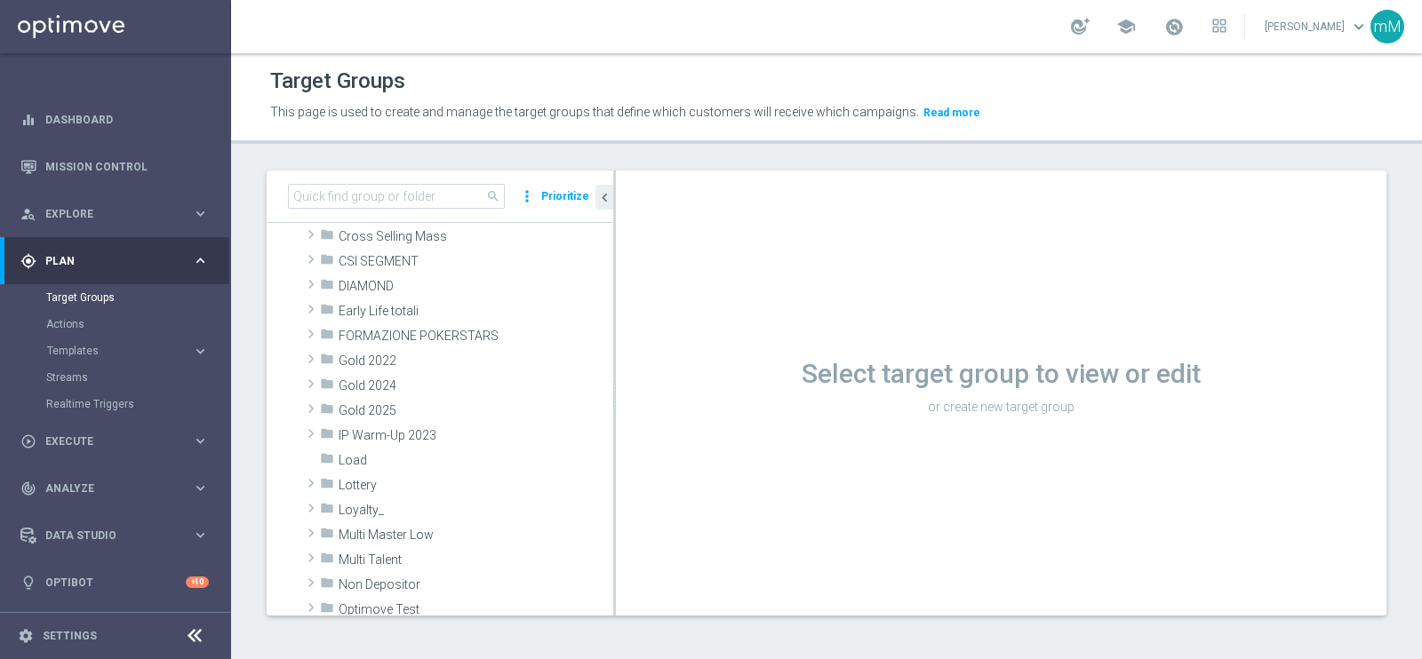
scroll to position [221, 0]
click at [391, 485] on span "Lottery" at bounding box center [434, 481] width 191 height 15
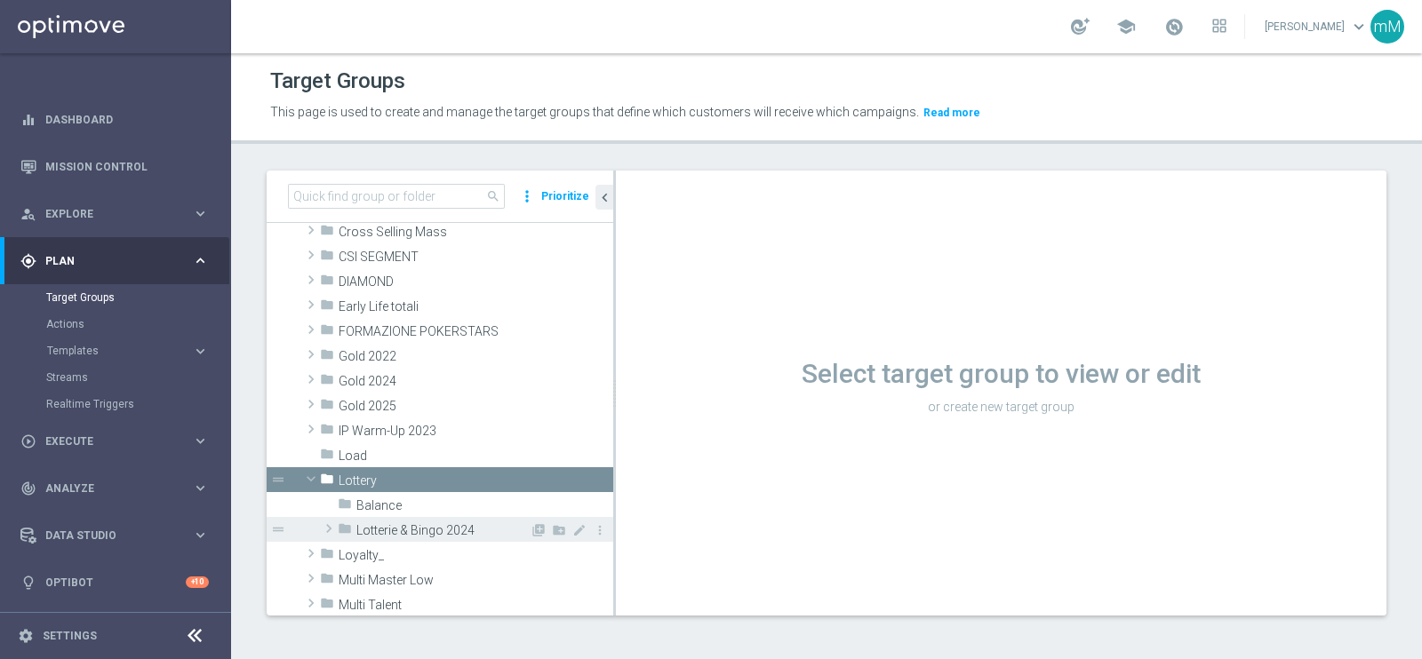
click at [400, 530] on span "Lotterie & Bingo 2024" at bounding box center [442, 530] width 173 height 15
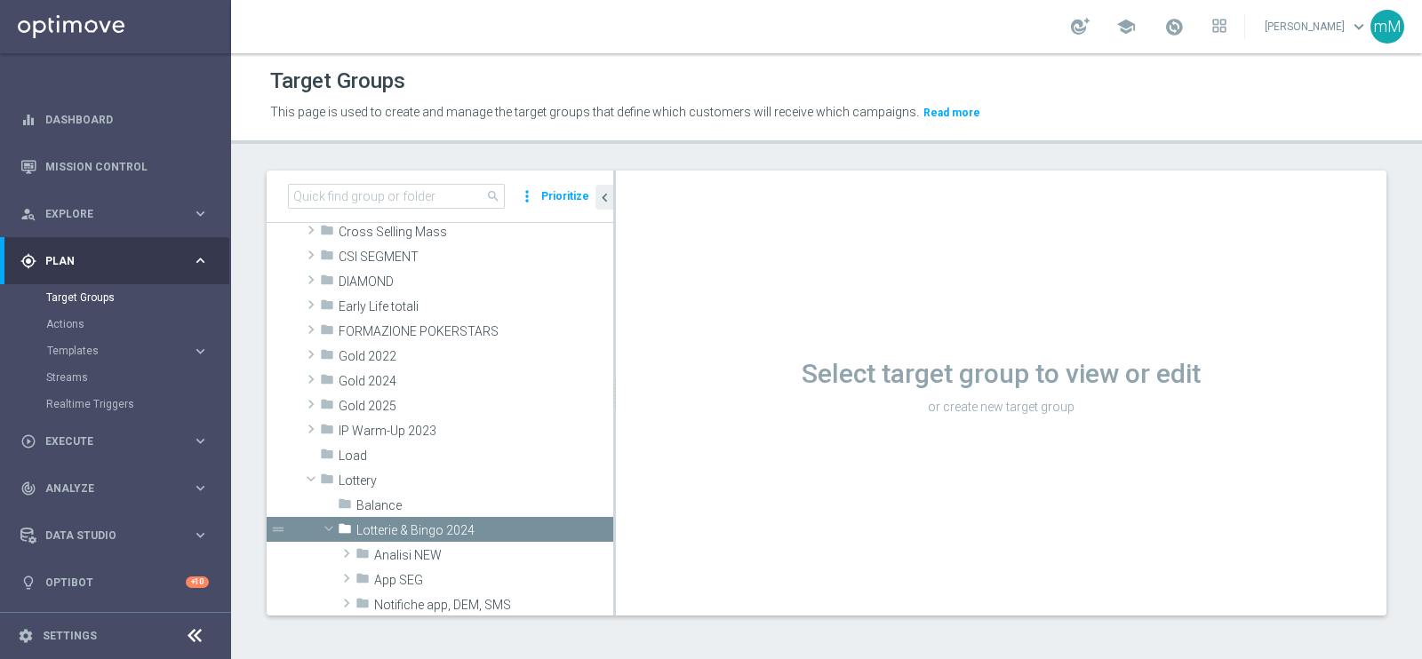
click at [616, 470] on div "Select target group to view or edit or create new target group" at bounding box center [1001, 393] width 770 height 445
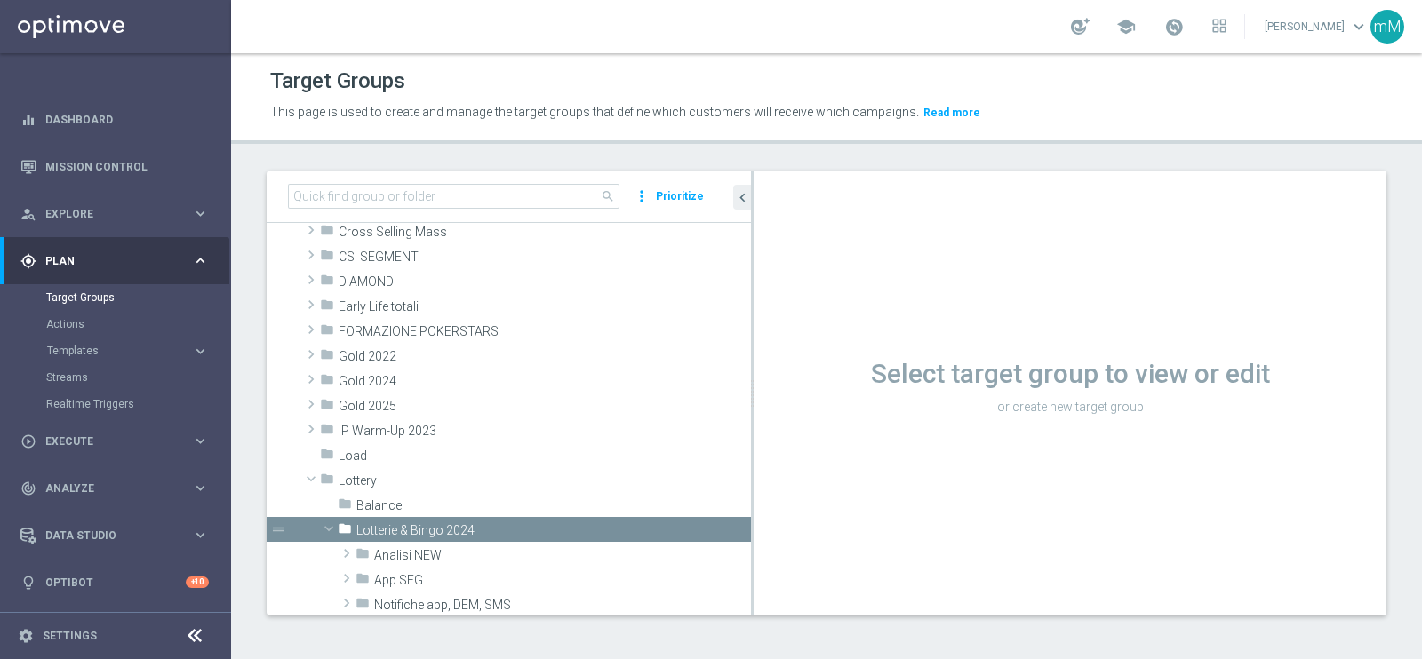
drag, startPoint x: 614, startPoint y: 470, endPoint x: 818, endPoint y: 456, distance: 204.9
click at [818, 456] on as-split "search more_vert Prioritize Customer Target Groups library_add create_new_folder" at bounding box center [827, 393] width 1120 height 445
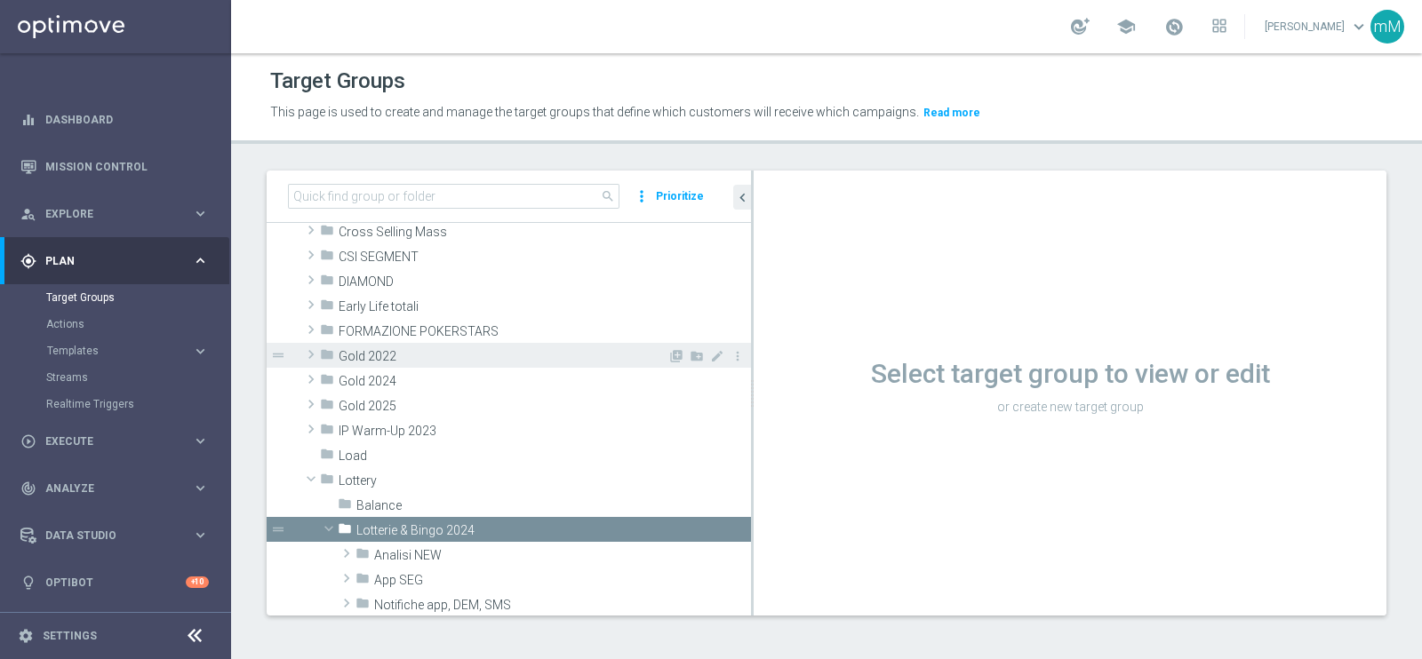
scroll to position [443, 0]
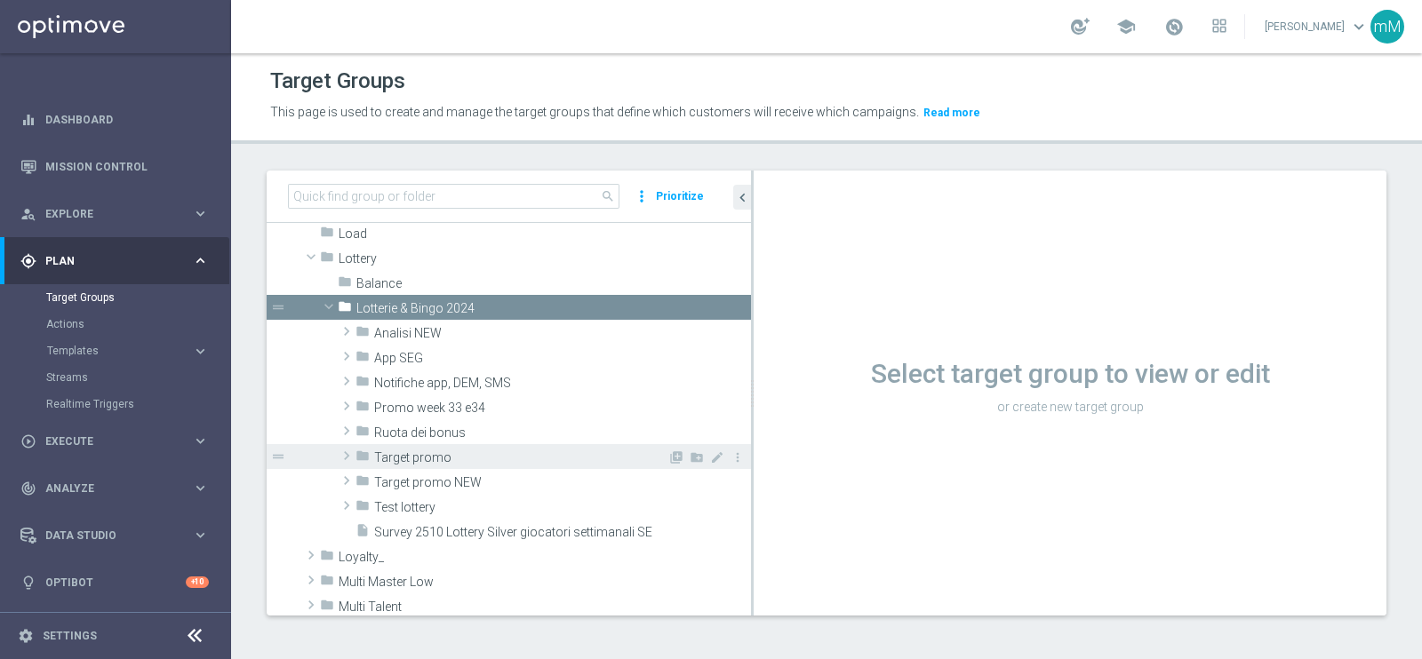
click at [427, 459] on span "Target promo" at bounding box center [520, 457] width 293 height 15
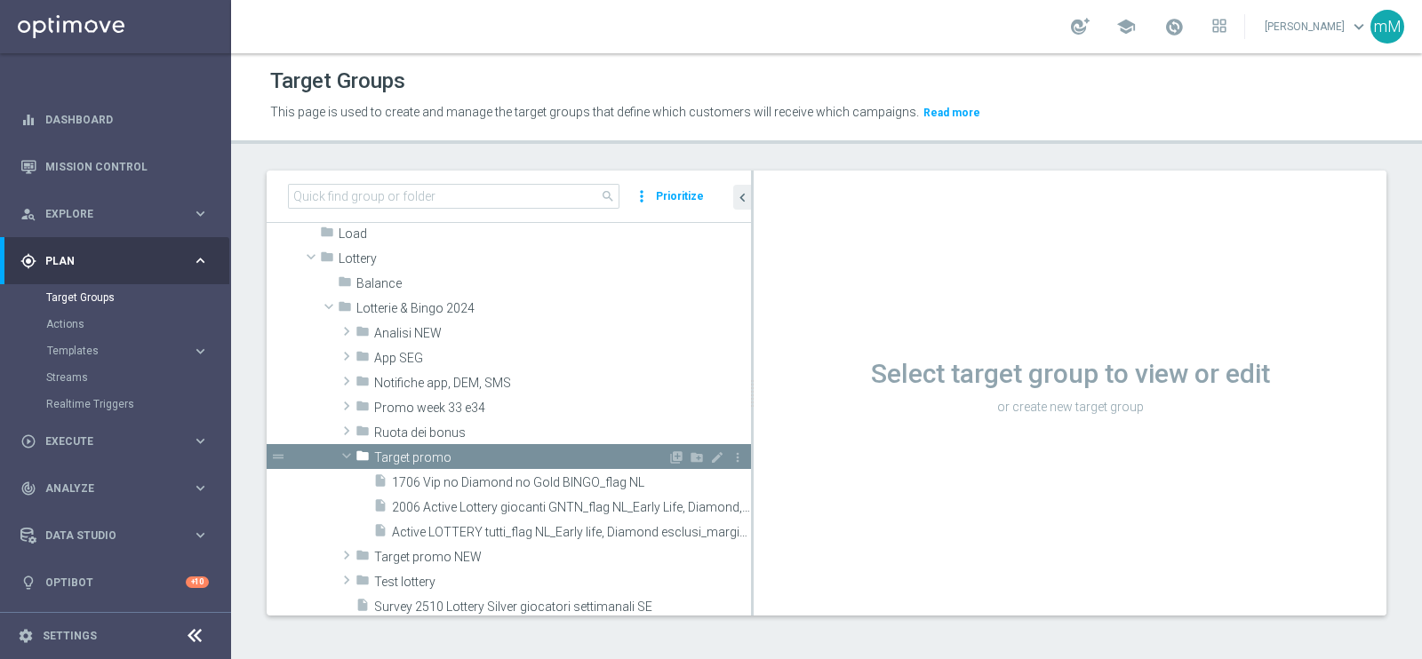
click at [466, 464] on div "folder Target promo" at bounding box center [511, 456] width 312 height 25
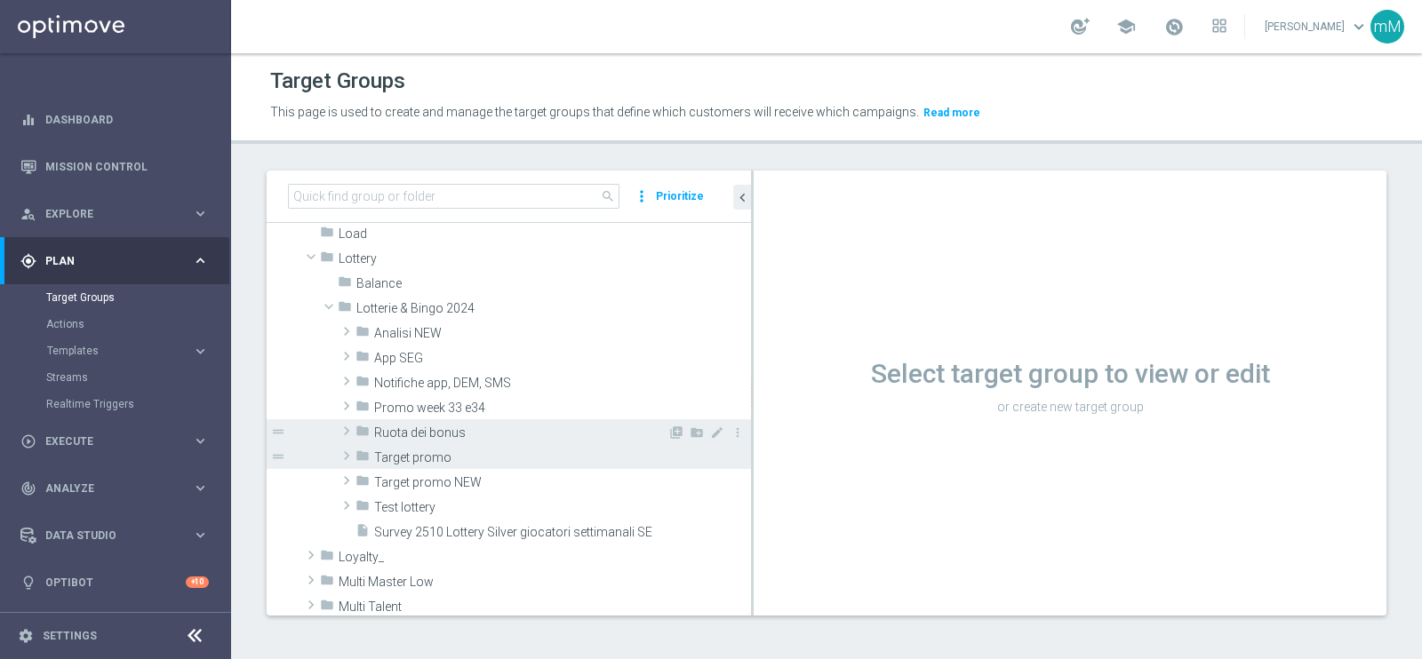
click at [448, 433] on span "Ruota dei bonus" at bounding box center [520, 433] width 293 height 15
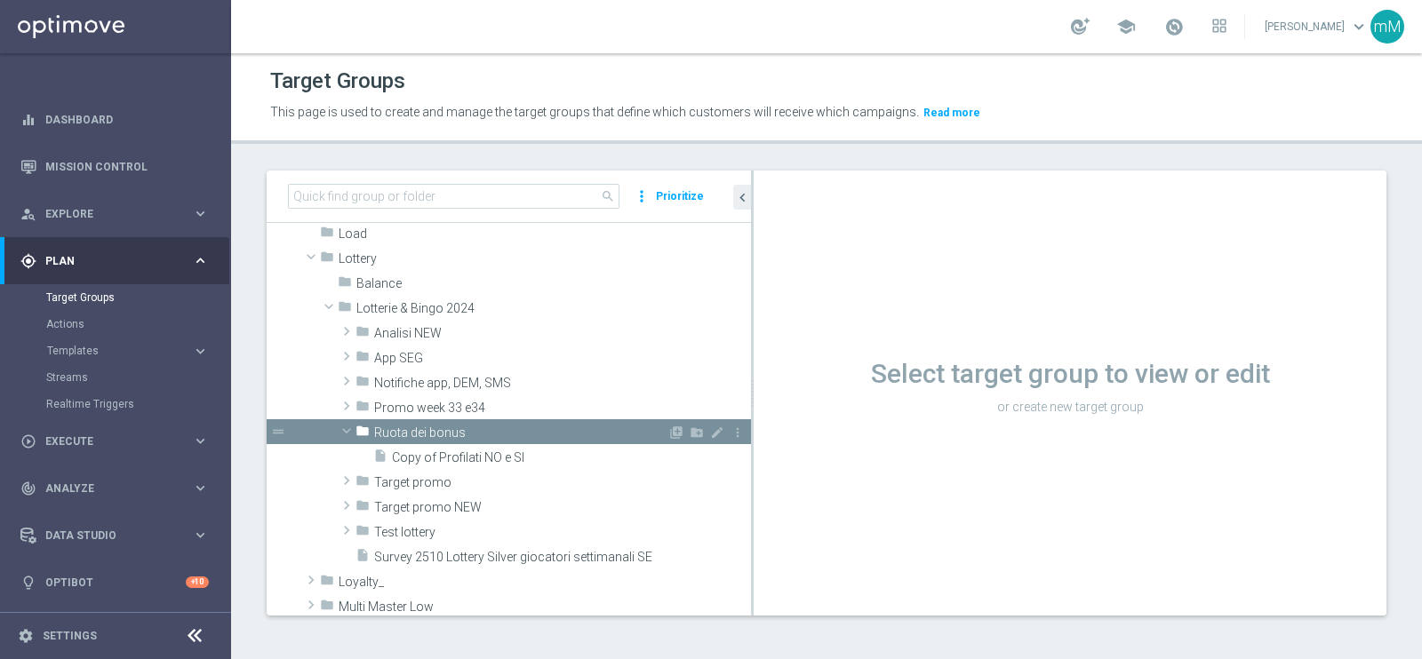
click at [448, 433] on span "Ruota dei bonus" at bounding box center [520, 433] width 293 height 15
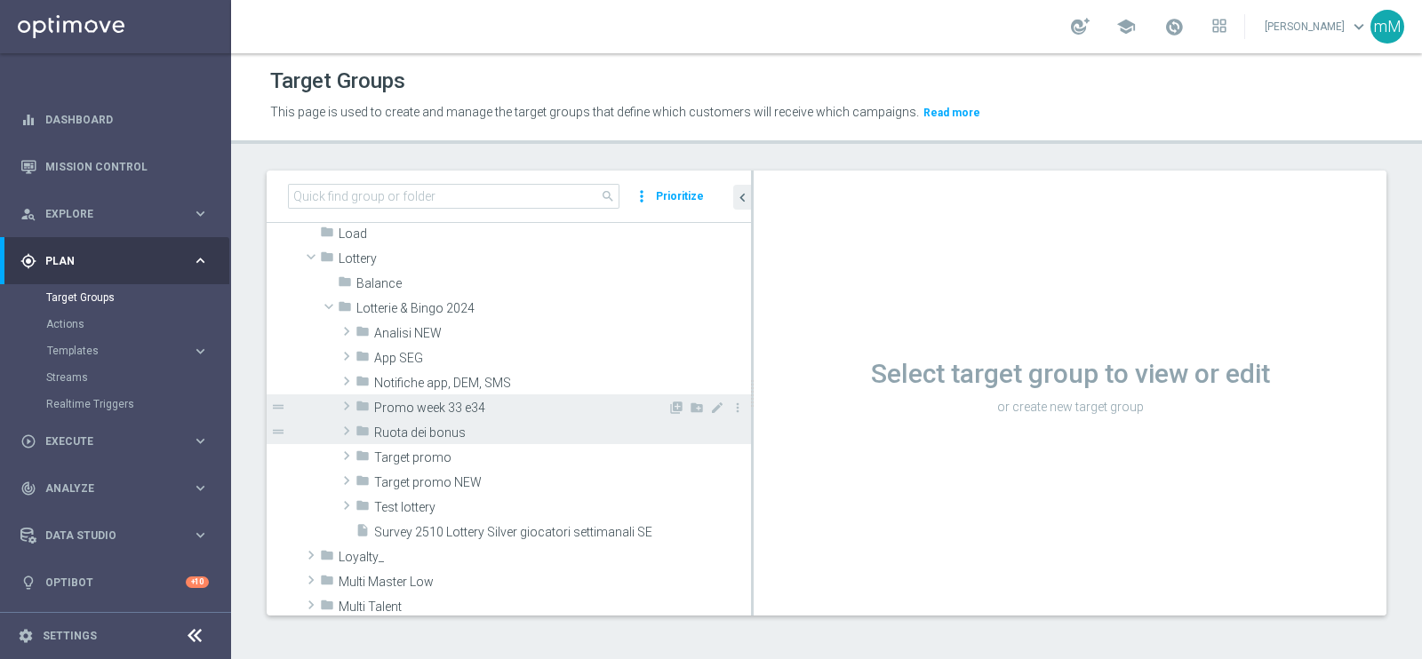
click at [400, 401] on span "Promo week 33 e34" at bounding box center [520, 408] width 293 height 15
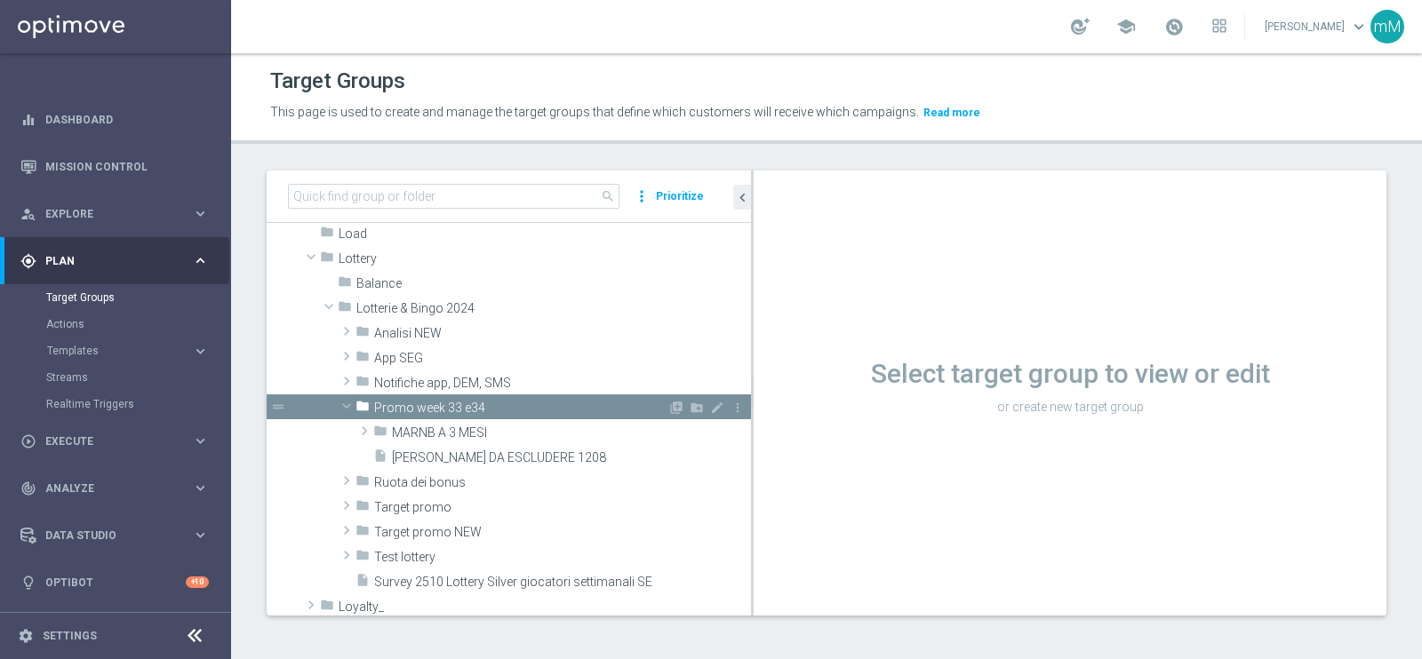
click at [400, 401] on span "Promo week 33 e34" at bounding box center [520, 408] width 293 height 15
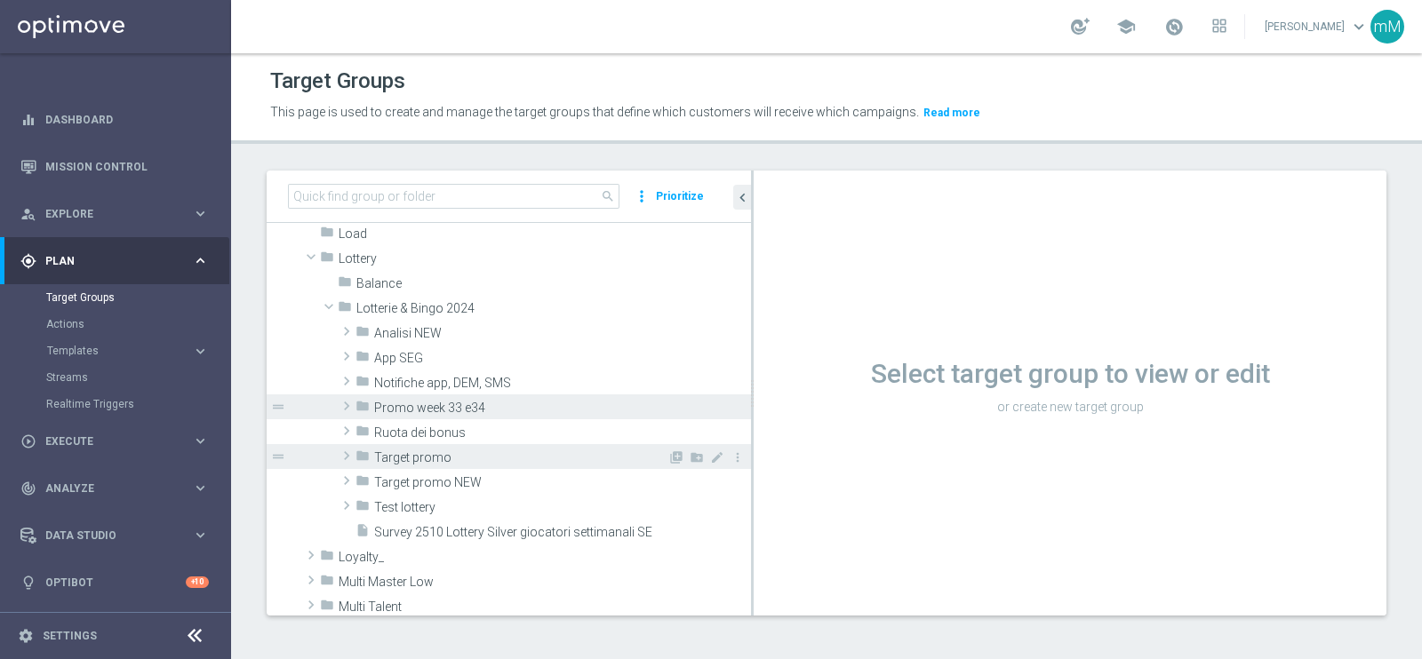
click at [427, 461] on span "Target promo" at bounding box center [520, 457] width 293 height 15
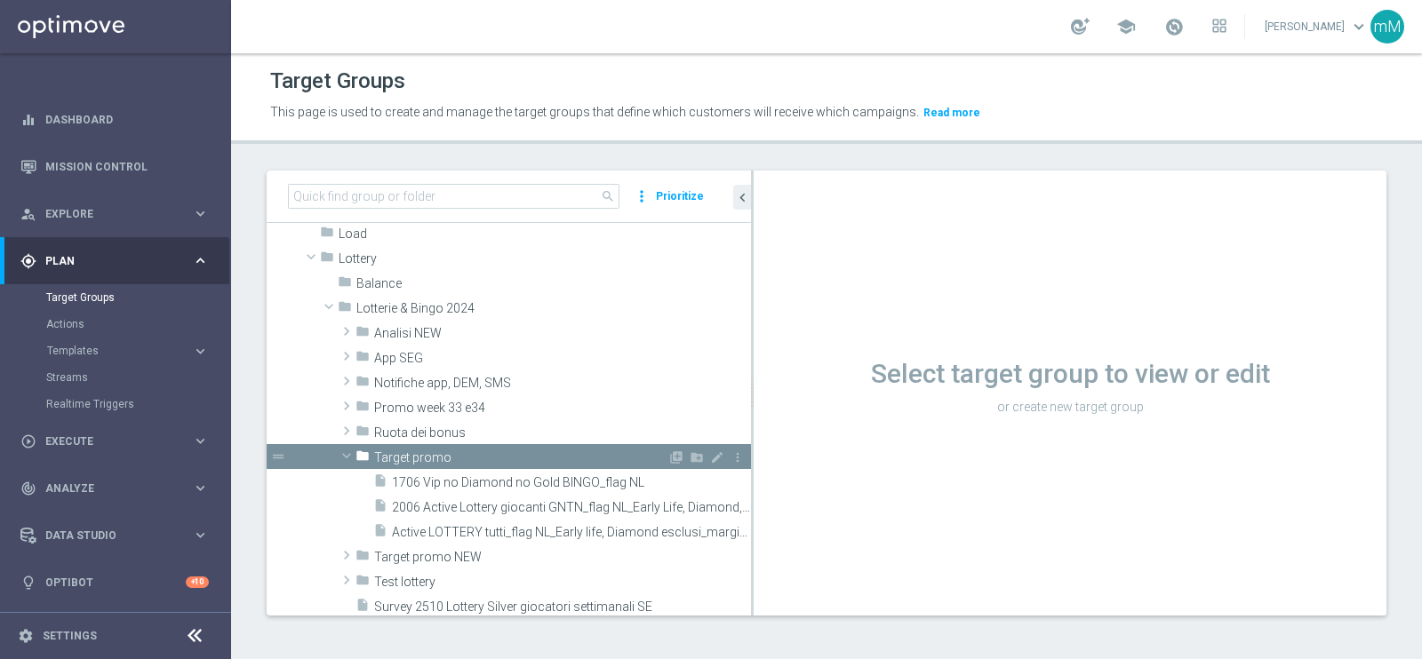
click at [427, 461] on span "Target promo" at bounding box center [520, 457] width 293 height 15
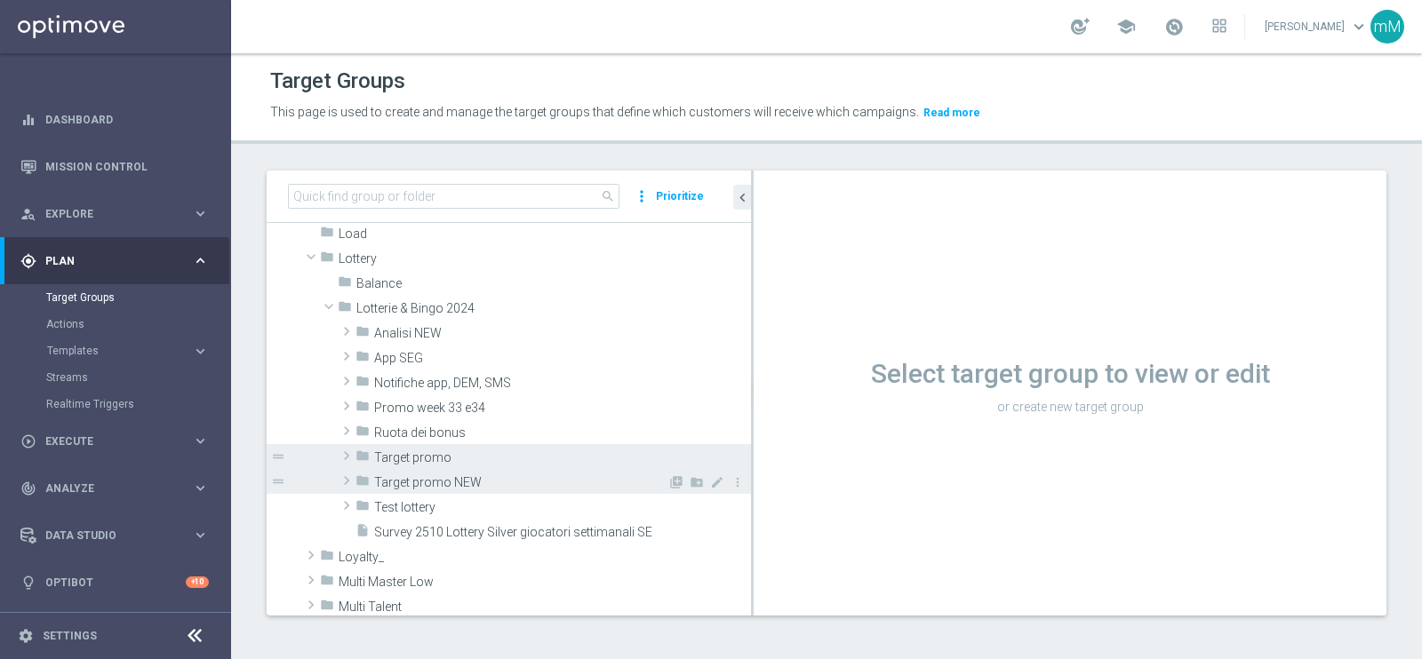
click at [427, 478] on span "Target promo NEW" at bounding box center [520, 482] width 293 height 15
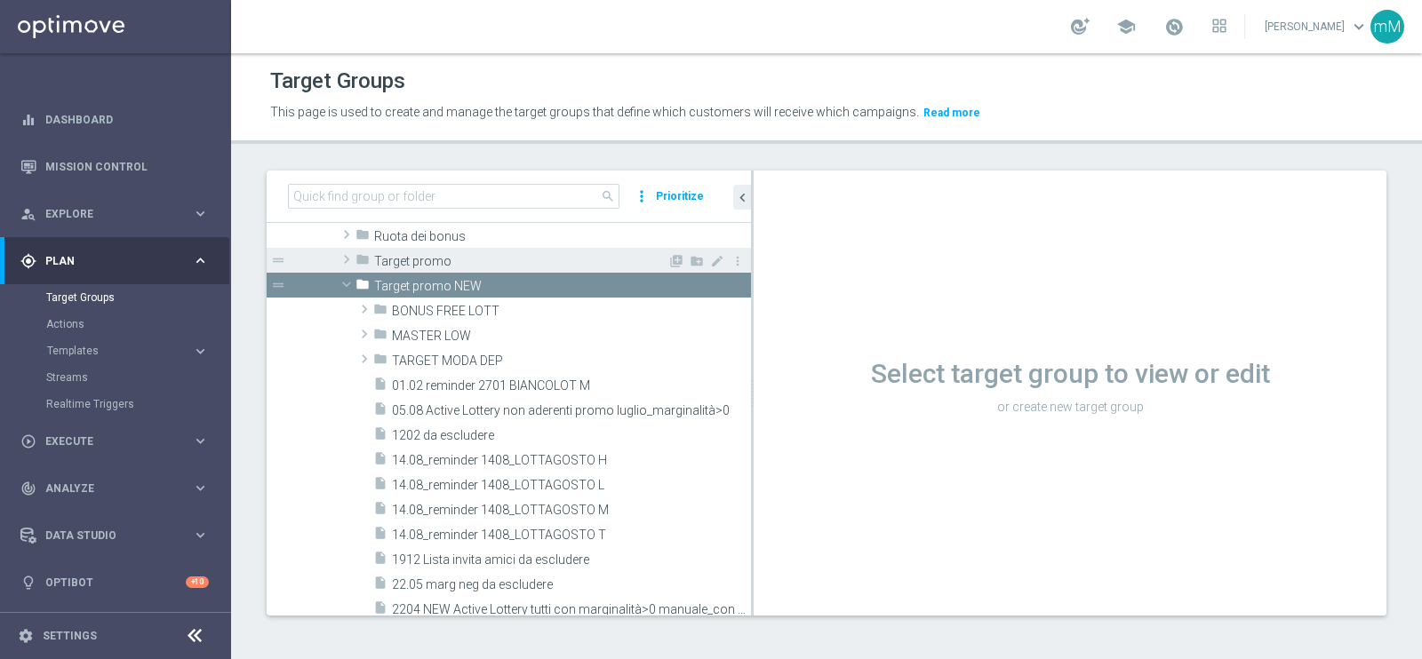
scroll to position [666, 0]
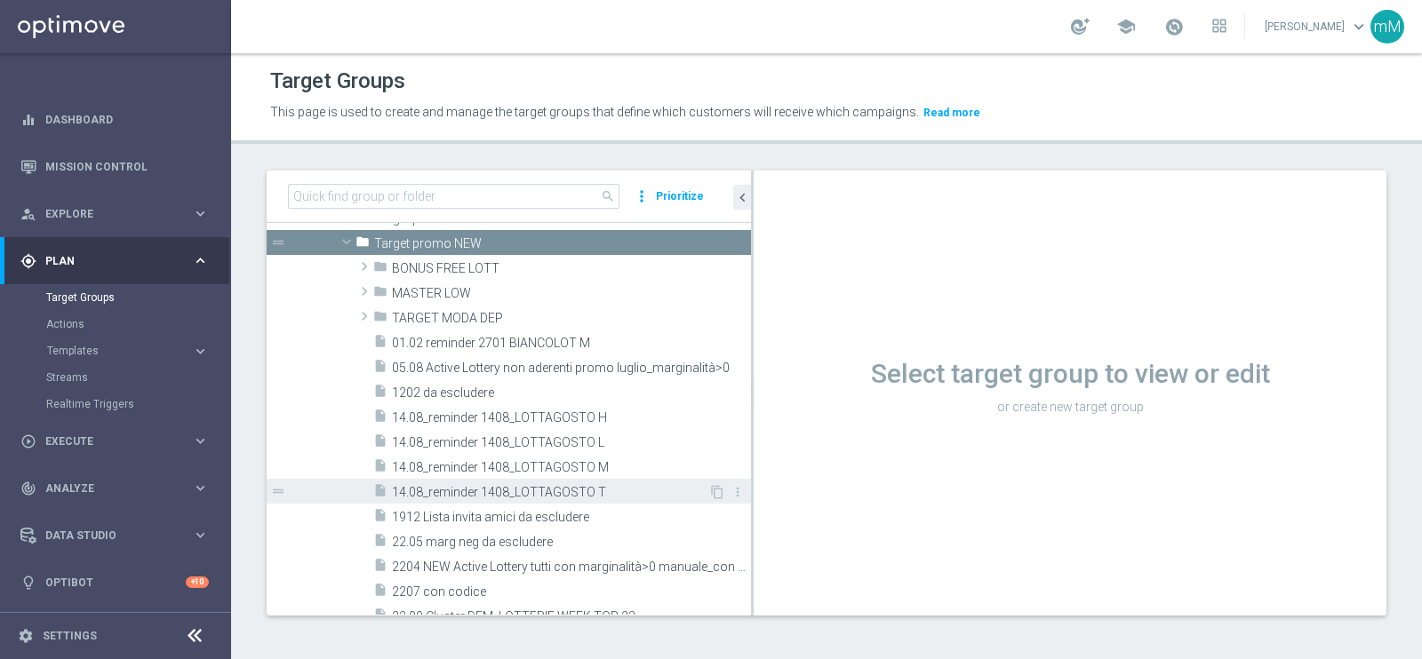
click at [450, 493] on span "14.08_reminder 1408_LOTTAGOSTO T" at bounding box center [550, 492] width 316 height 15
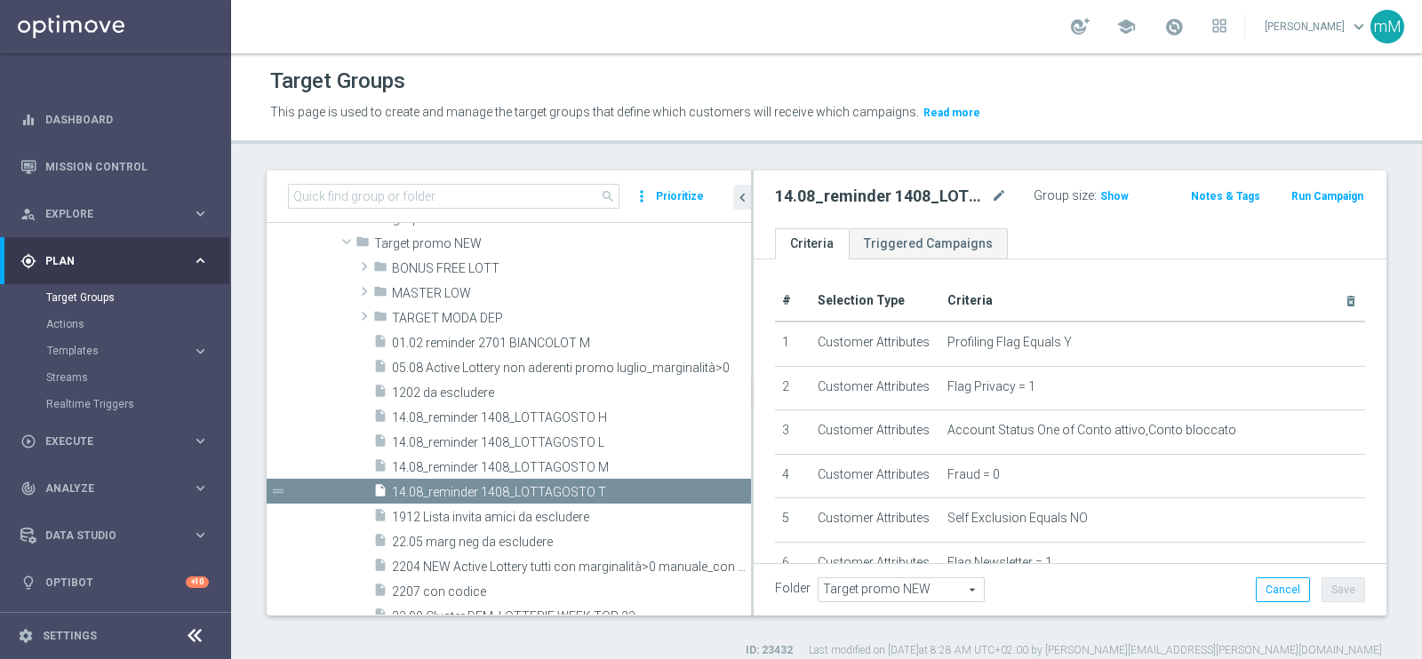
click at [833, 195] on h2 "14.08_reminder 1408_LOTTAGOSTO T" at bounding box center [881, 196] width 212 height 21
copy div "14.08_reminder 1408_LOTTAGOSTO T"
click at [76, 347] on span "Templates" at bounding box center [110, 351] width 127 height 11
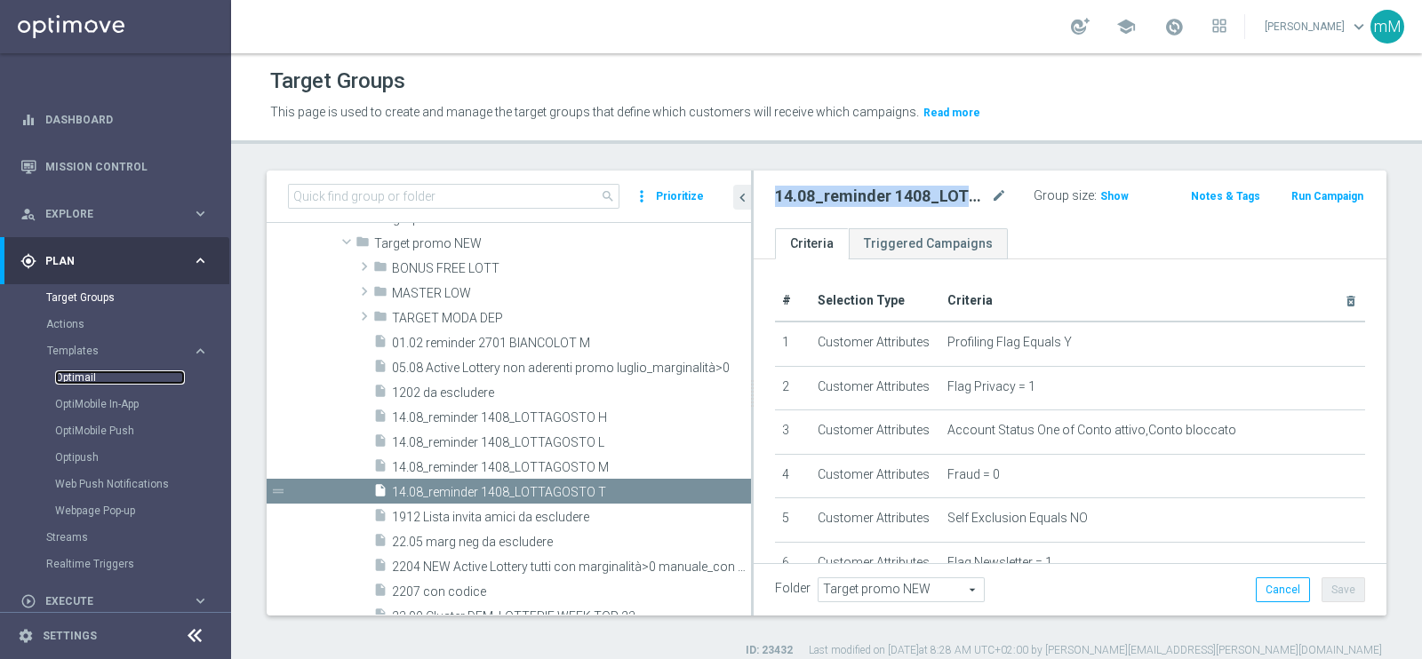
click at [84, 384] on link "Optimail" at bounding box center [120, 378] width 130 height 14
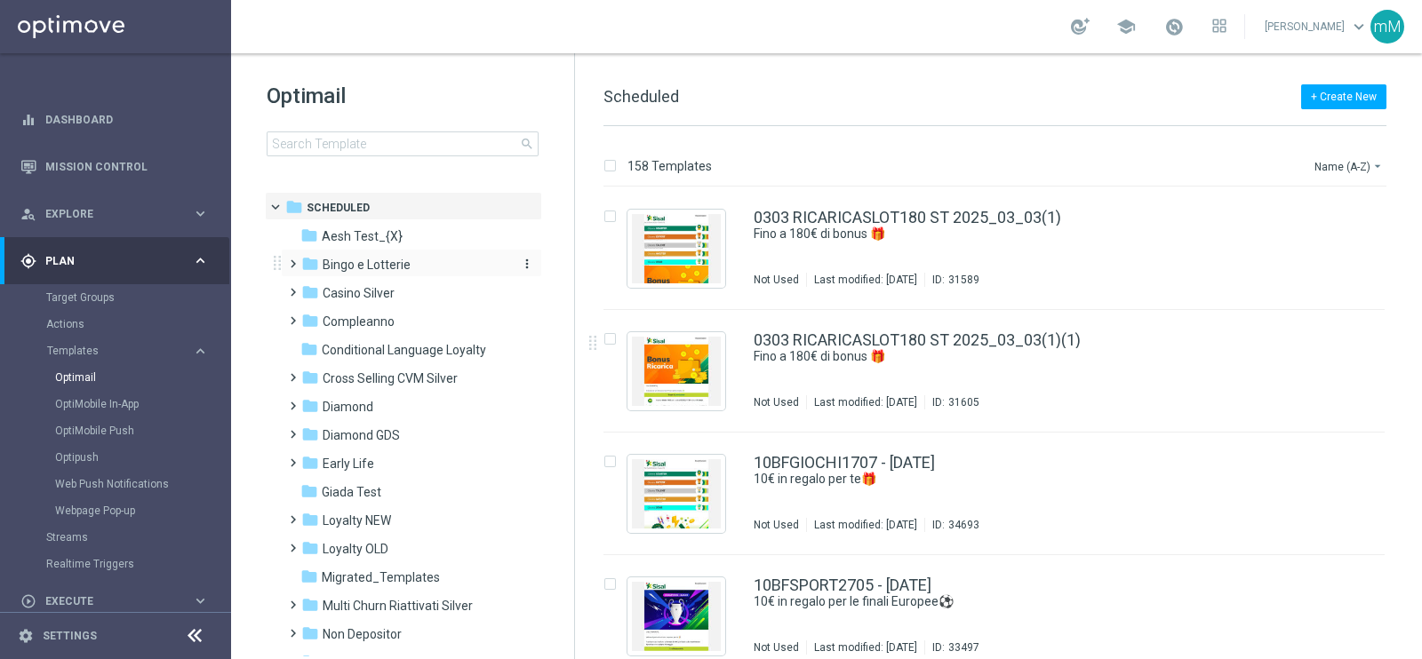
click at [391, 264] on span "Bingo e Lotterie" at bounding box center [367, 265] width 88 height 16
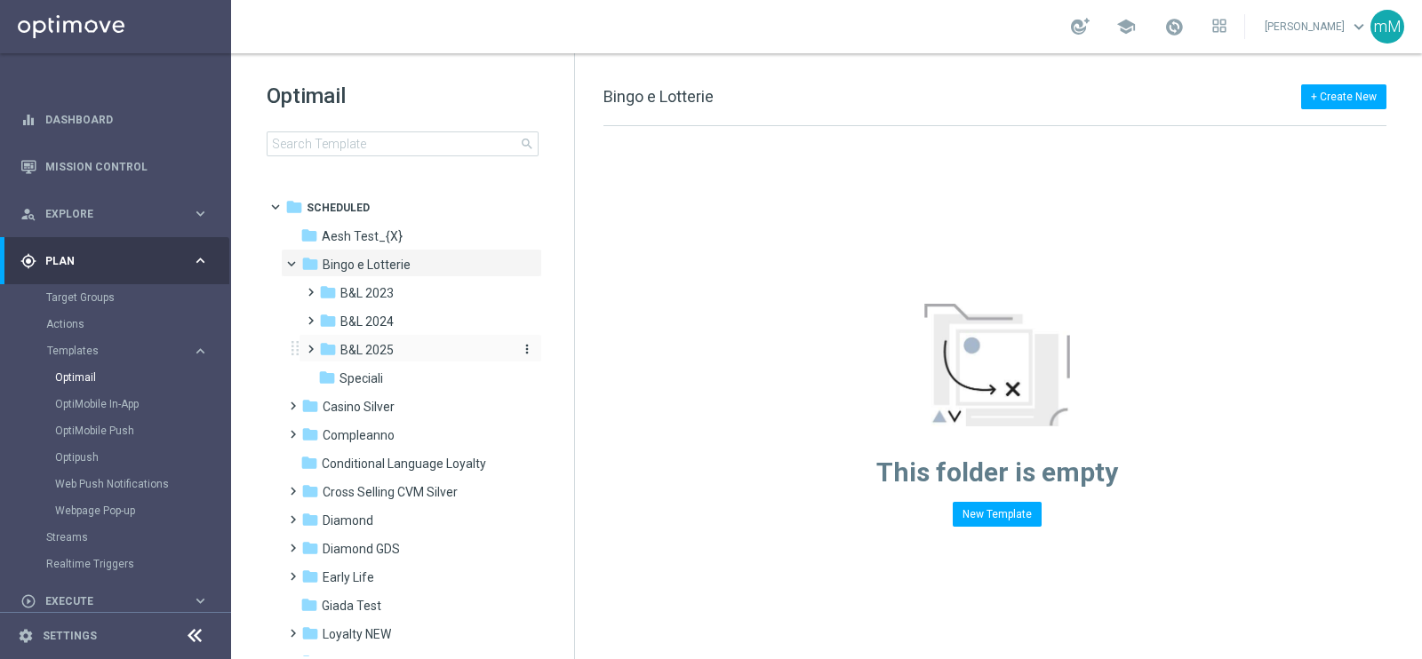
click at [367, 356] on span "B&L 2025" at bounding box center [366, 350] width 53 height 16
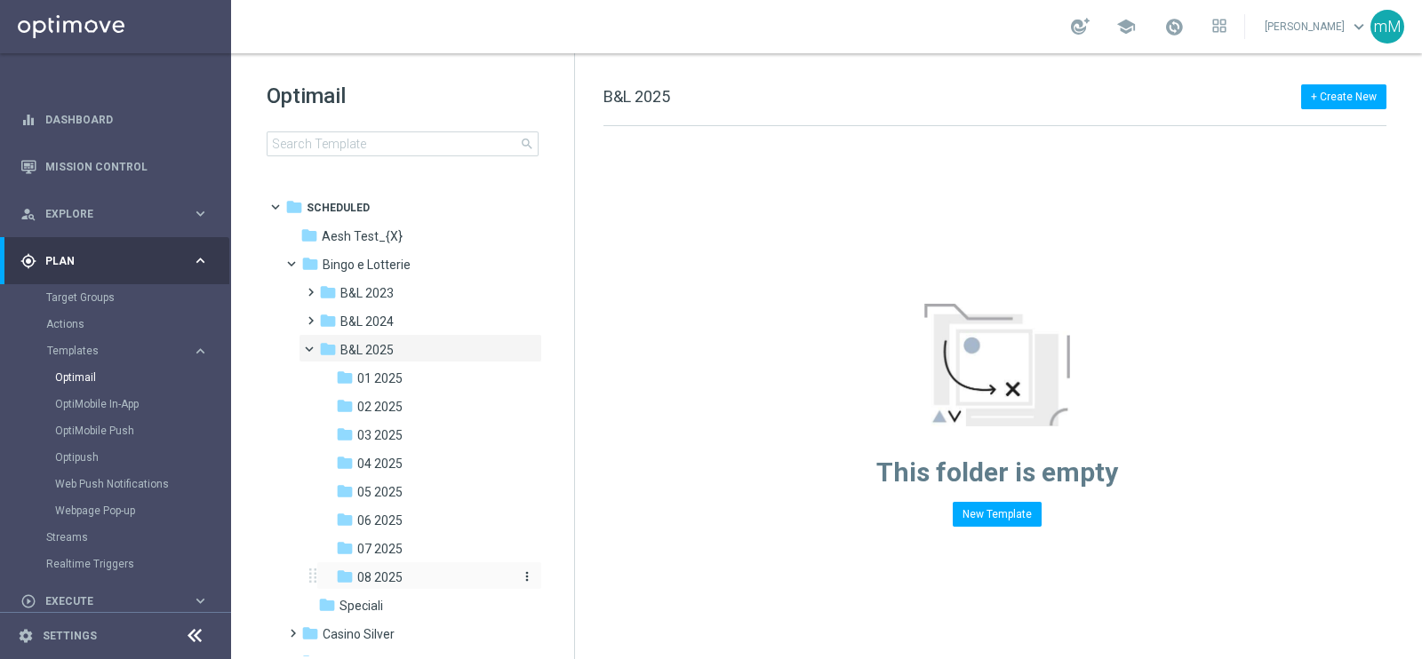
click at [382, 571] on span "08 2025" at bounding box center [379, 578] width 45 height 16
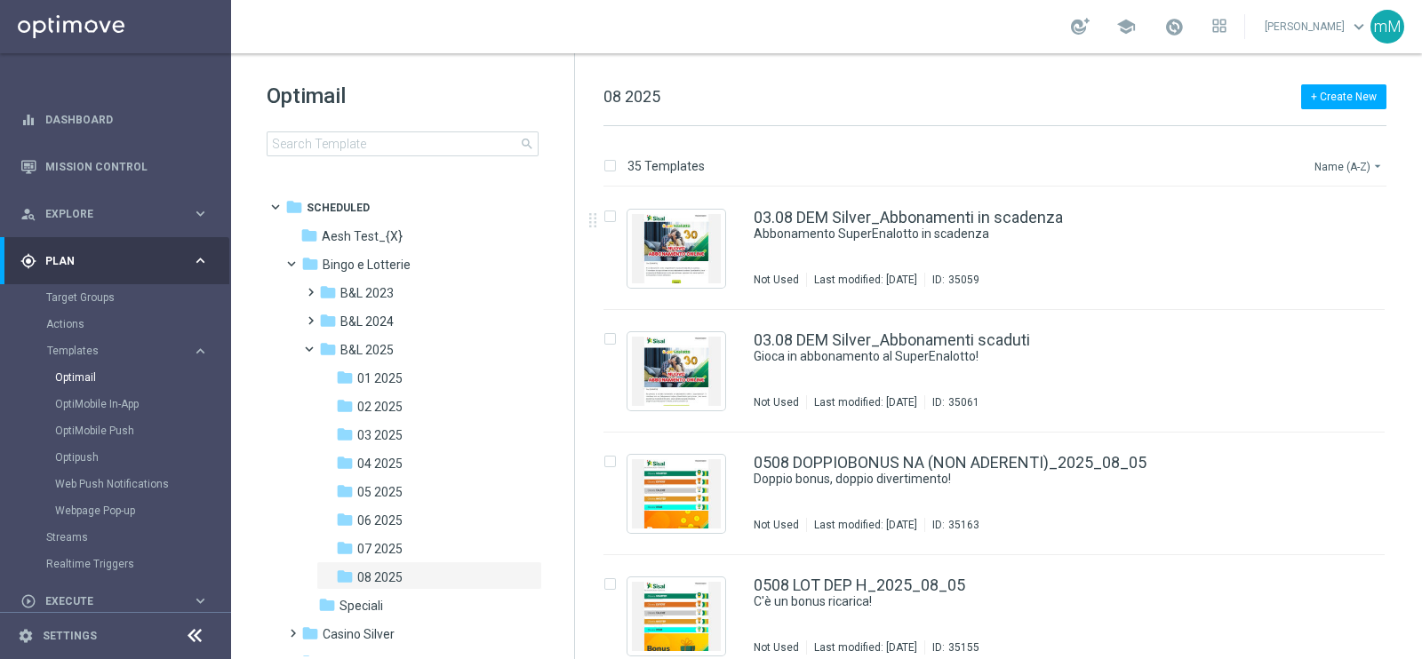
click at [1355, 166] on button "Name (A-Z) arrow_drop_down" at bounding box center [1349, 165] width 74 height 21
click at [1328, 251] on div "Date Modified (Newest)" at bounding box center [1315, 245] width 142 height 25
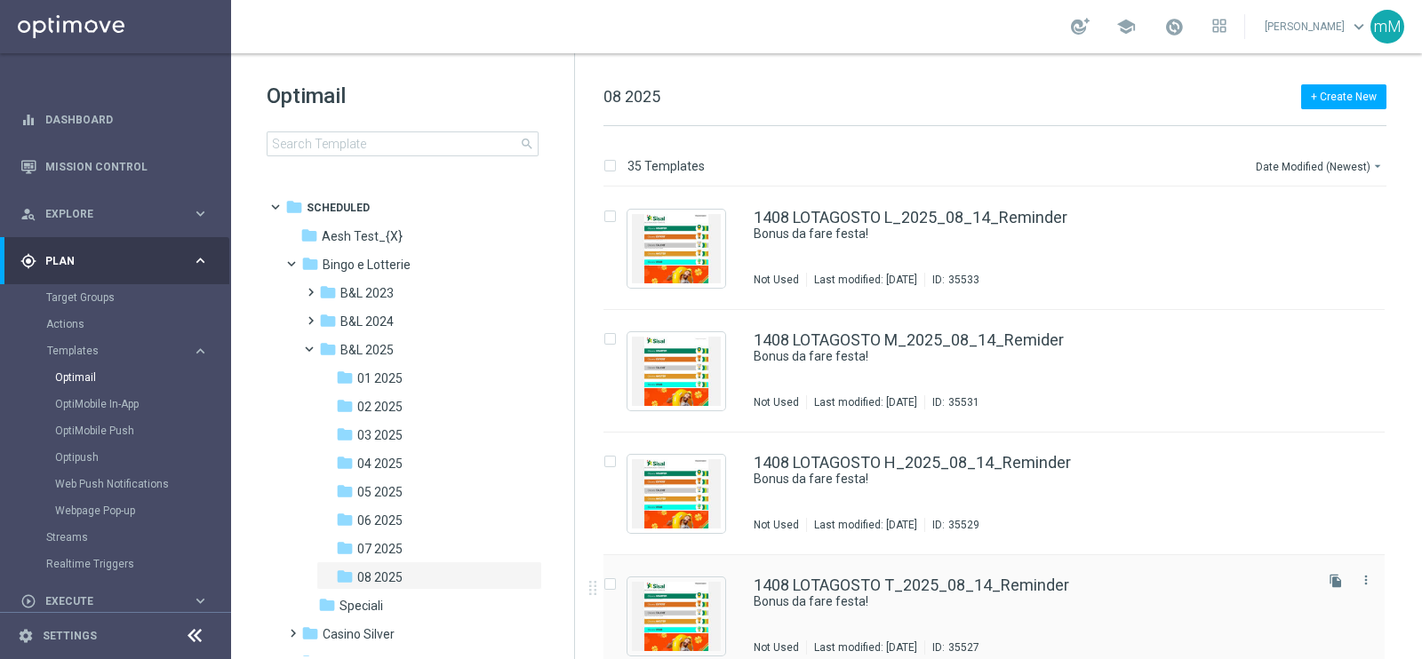
click at [885, 610] on div "1408 LOTAGOSTO T_2025_08_14_Reminder Bonus da fare festa! Not Used Last modifie…" at bounding box center [1031, 616] width 556 height 77
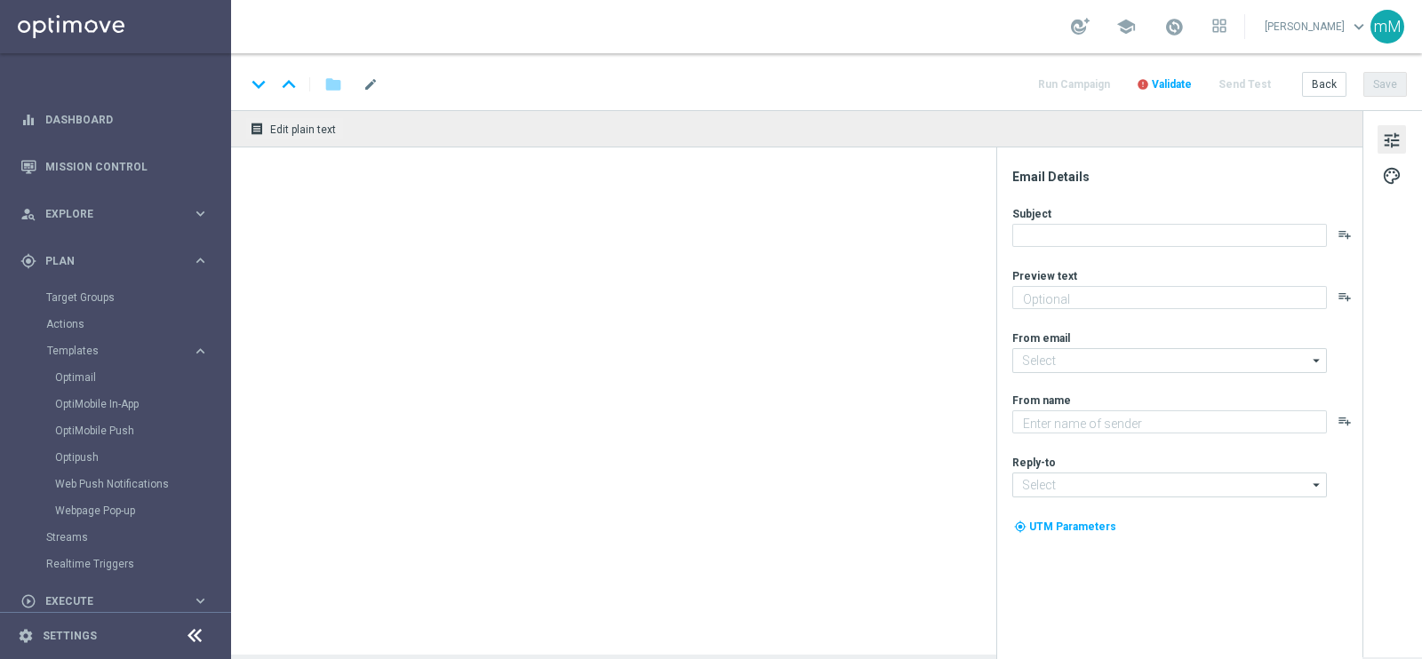
type textarea "Per te fino a 130€ di bonus"
type input "newsletter@comunicazioni.sisal.it"
type textarea "Sisal"
type input "info@sisal.it"
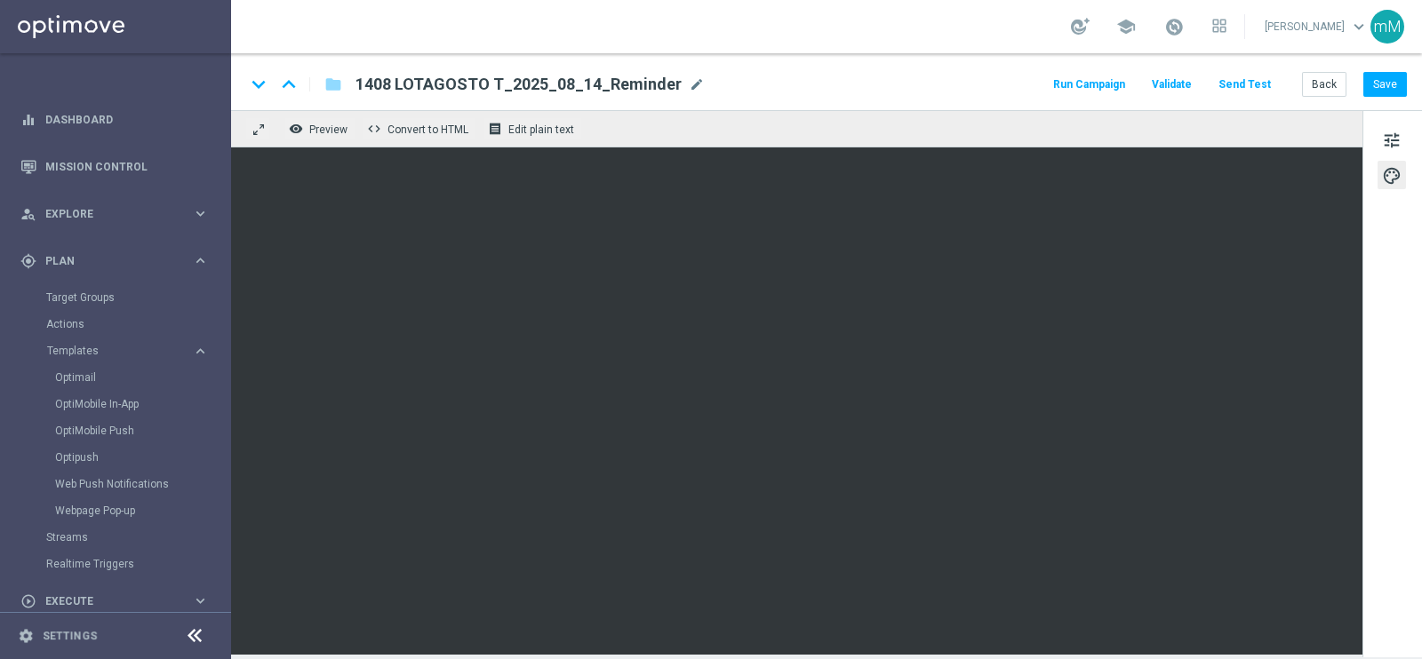
click at [1103, 82] on button "Run Campaign" at bounding box center [1088, 85] width 77 height 24
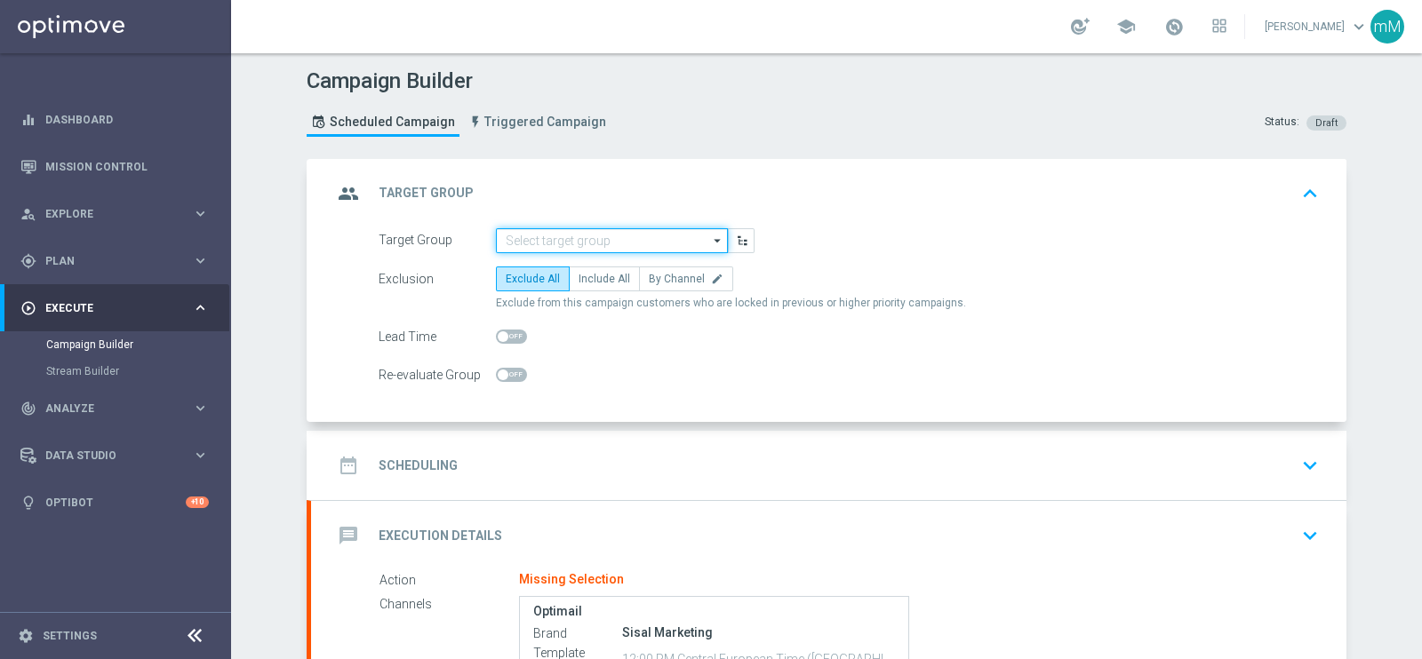
click at [558, 231] on input at bounding box center [612, 240] width 232 height 25
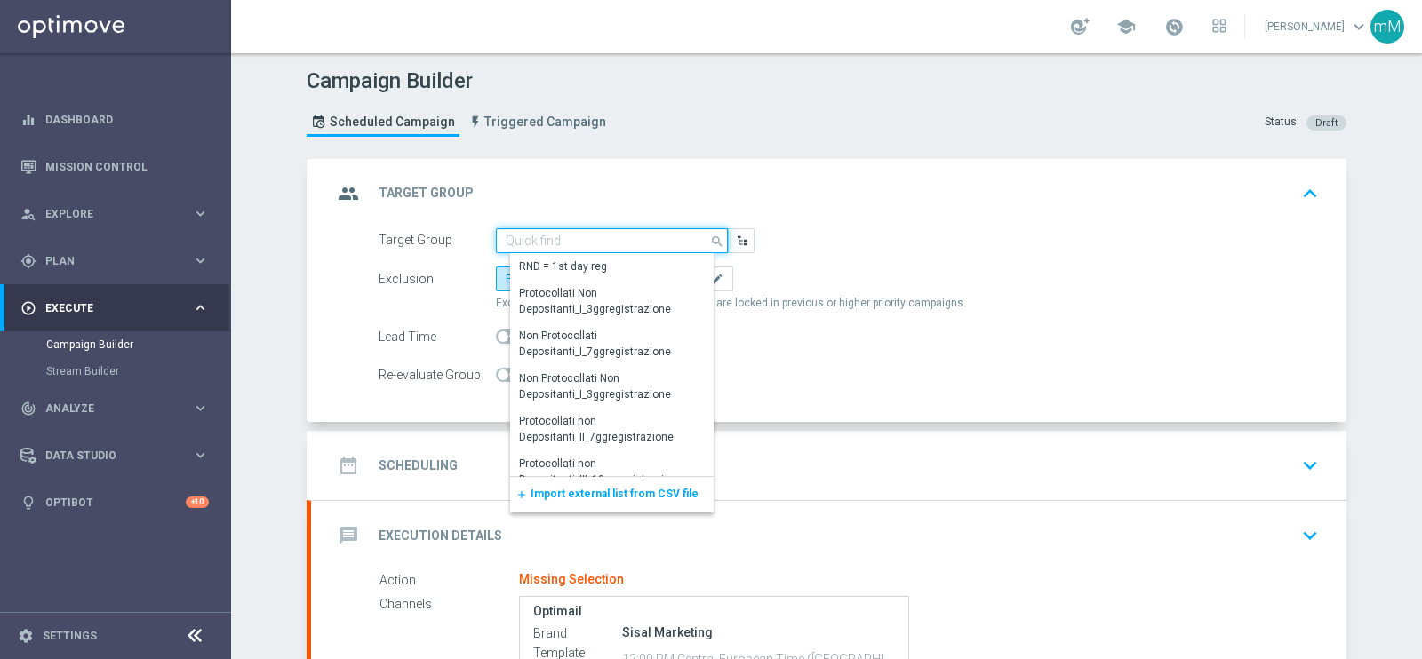
paste input "1408 LOTAGOSTO T"
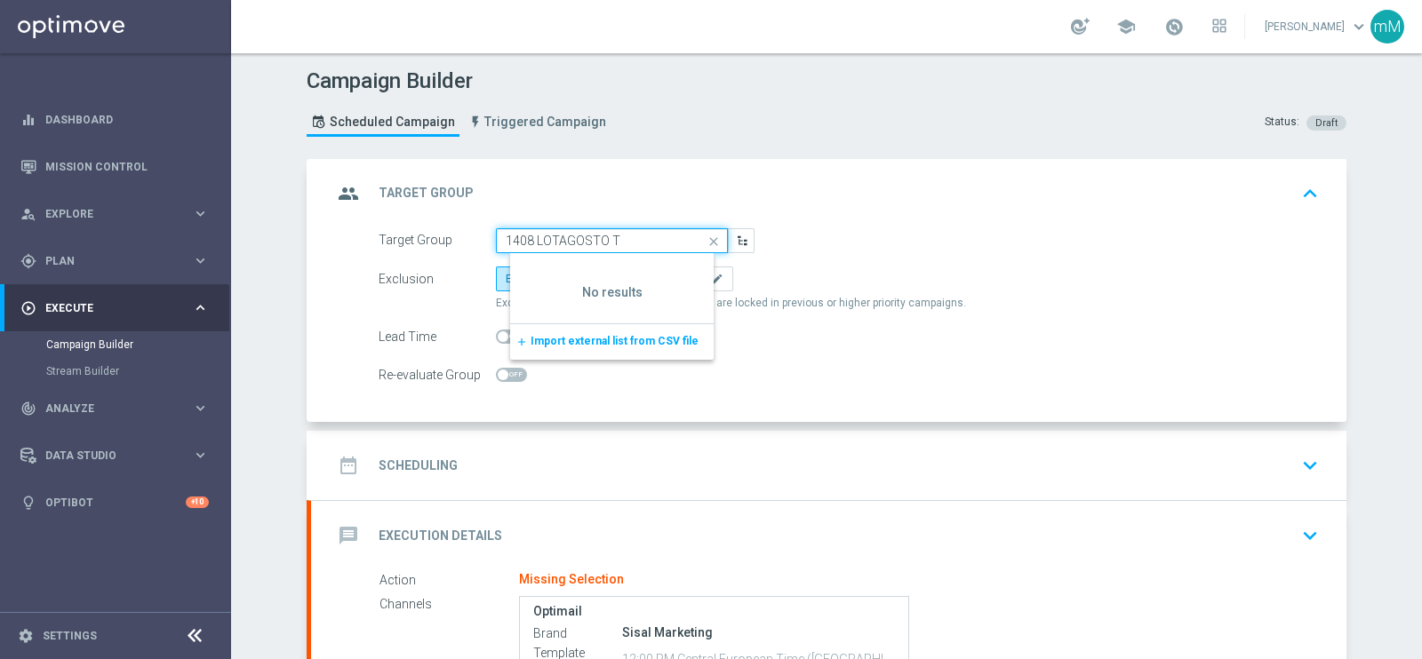
click at [546, 239] on input "1408 LOTAGOSTO T" at bounding box center [612, 240] width 232 height 25
paste input ".08_reminder 1408_LOT"
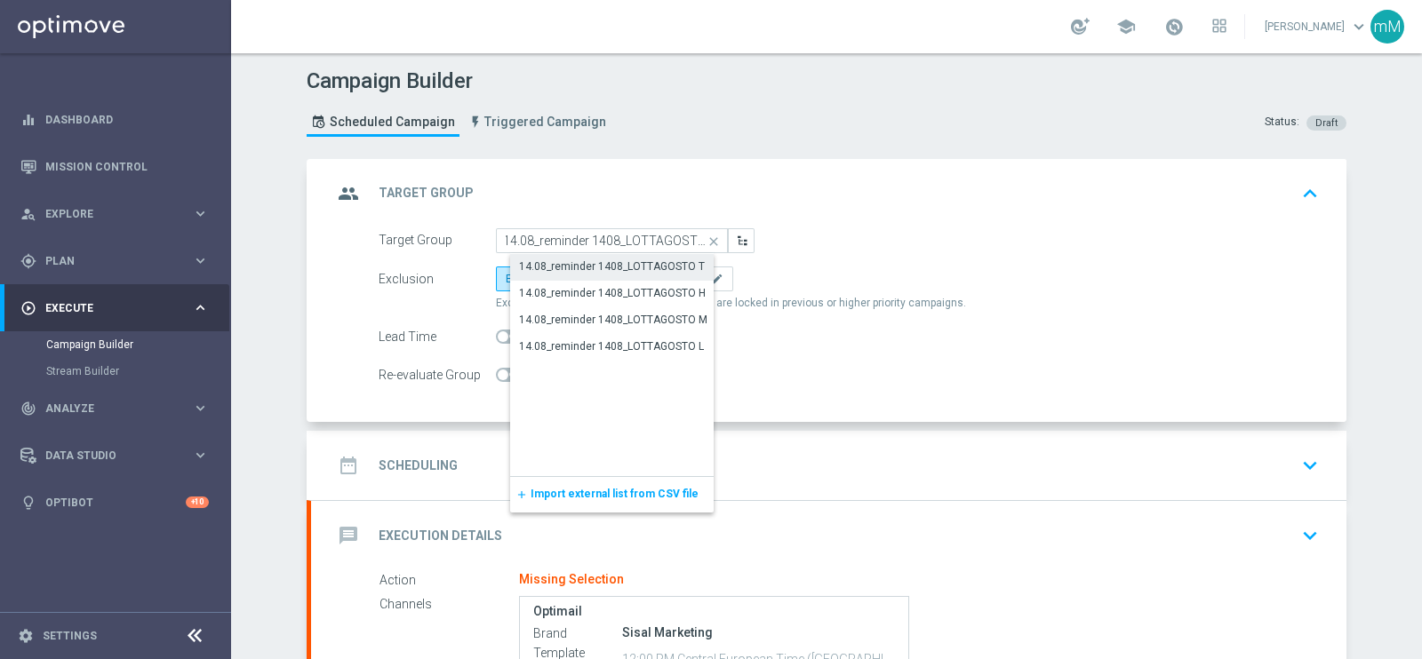
click at [548, 259] on div "14.08_reminder 1408_LOTTAGOSTO T" at bounding box center [612, 267] width 186 height 16
type input "14.08_reminder 1408_LOTTAGOSTO T"
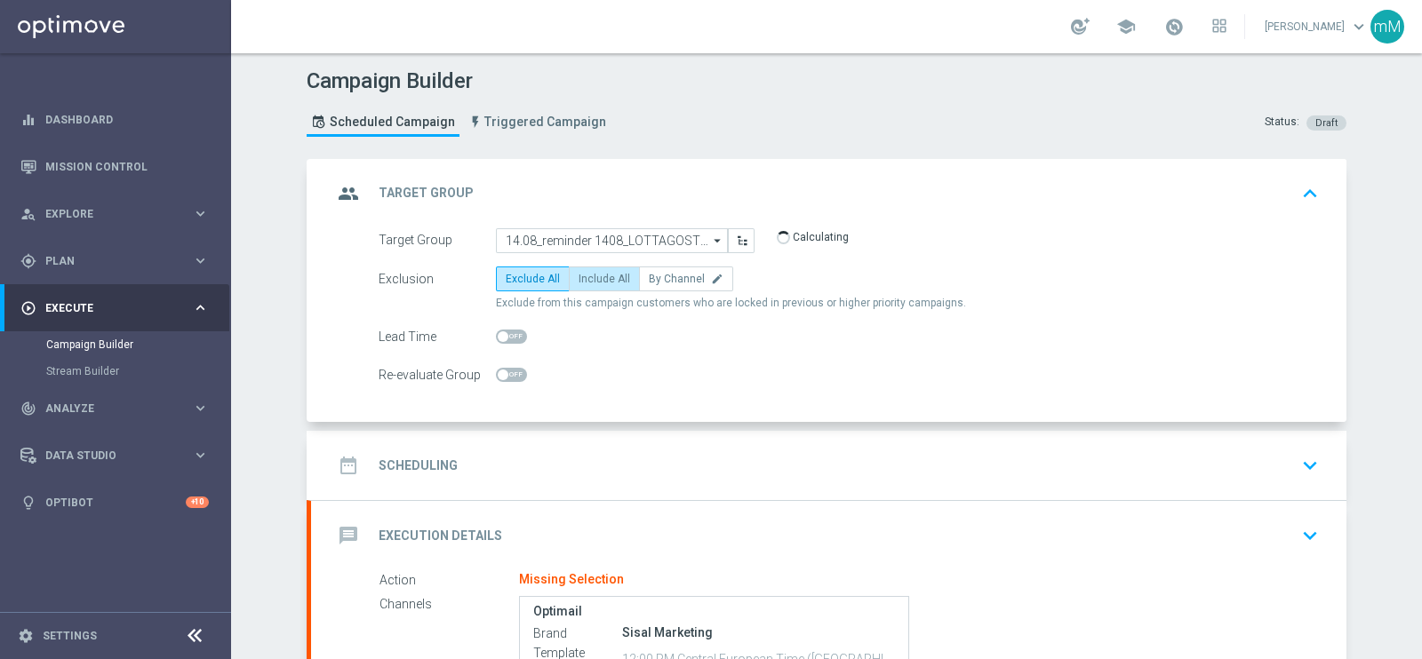
click at [589, 275] on span "Include All" at bounding box center [604, 279] width 52 height 12
click at [589, 276] on input "Include All" at bounding box center [584, 282] width 12 height 12
radio input "true"
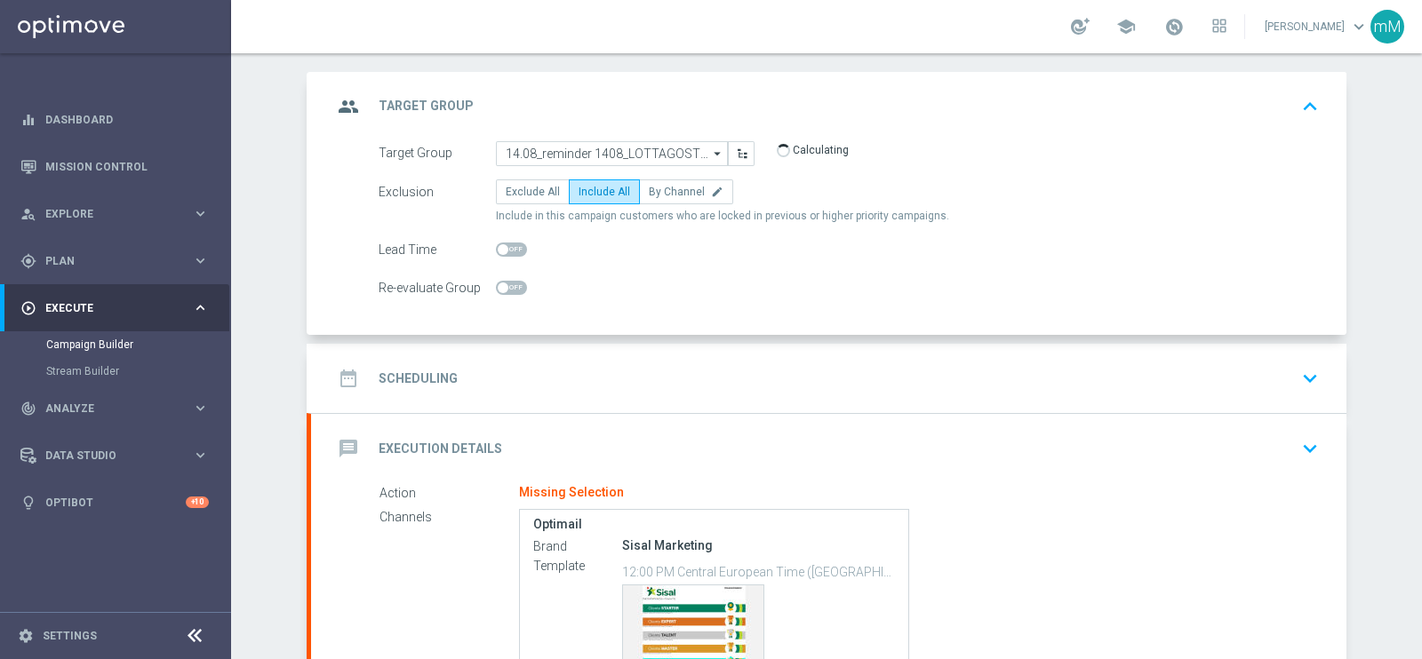
scroll to position [221, 0]
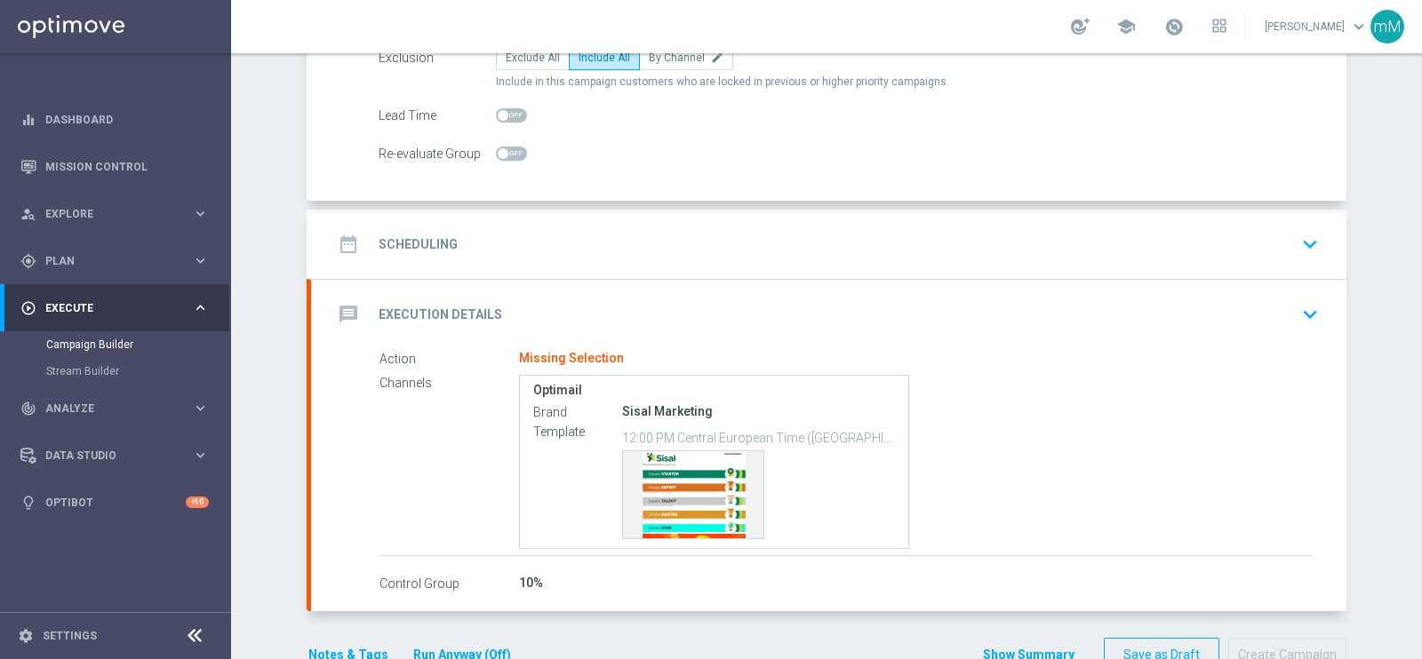
click at [585, 251] on div "date_range Scheduling keyboard_arrow_down" at bounding box center [828, 244] width 993 height 34
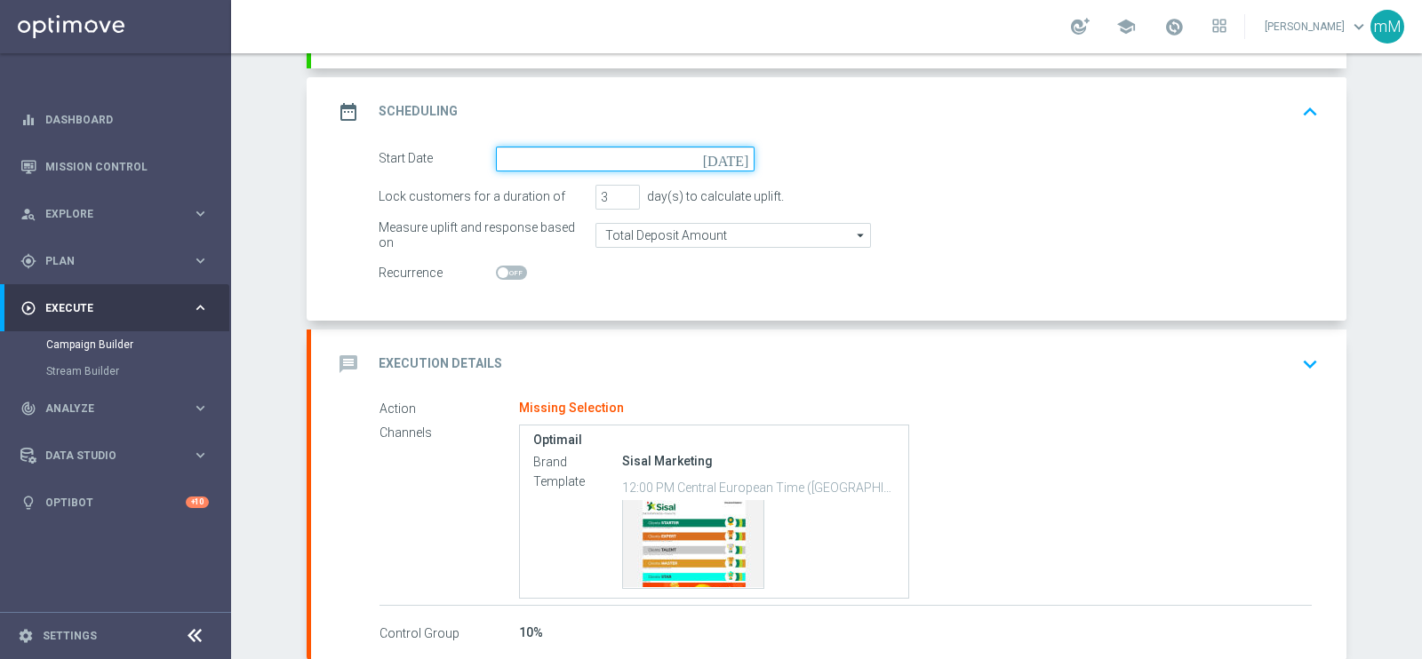
click at [550, 153] on input at bounding box center [625, 159] width 259 height 25
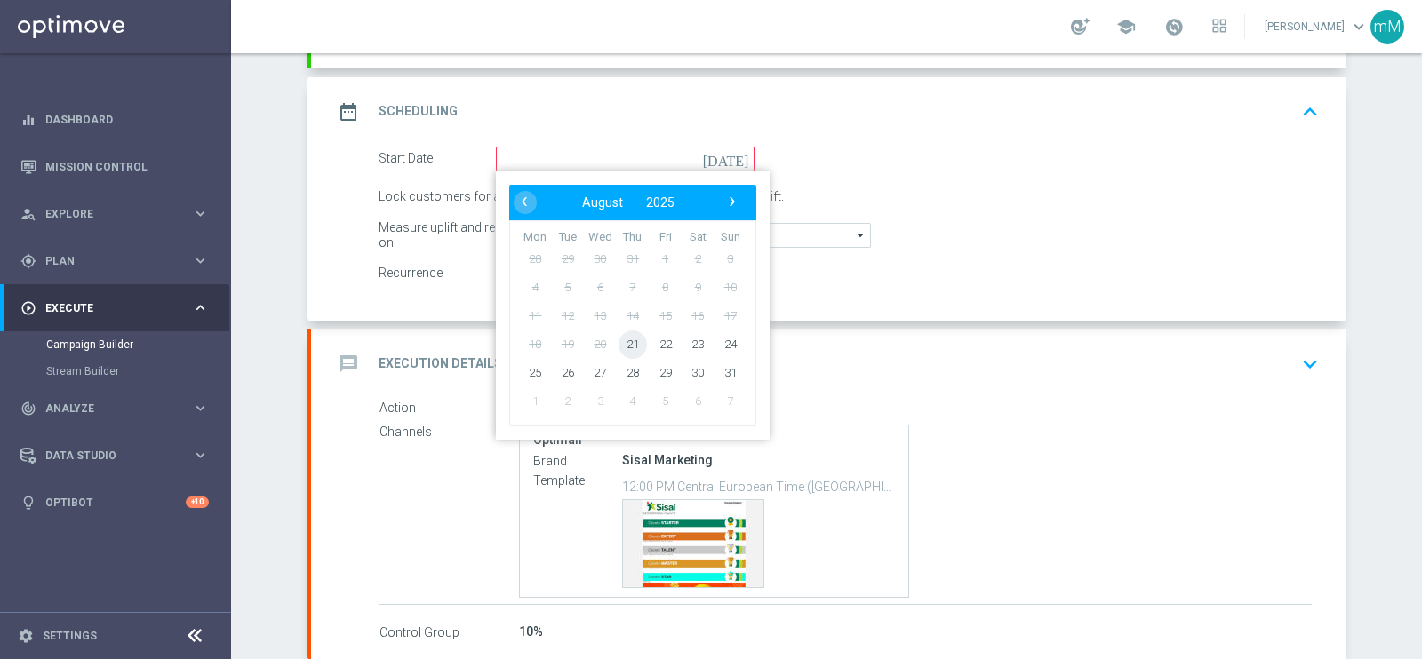
click at [621, 343] on span "21" at bounding box center [632, 344] width 28 height 28
type input "21 Aug 2025"
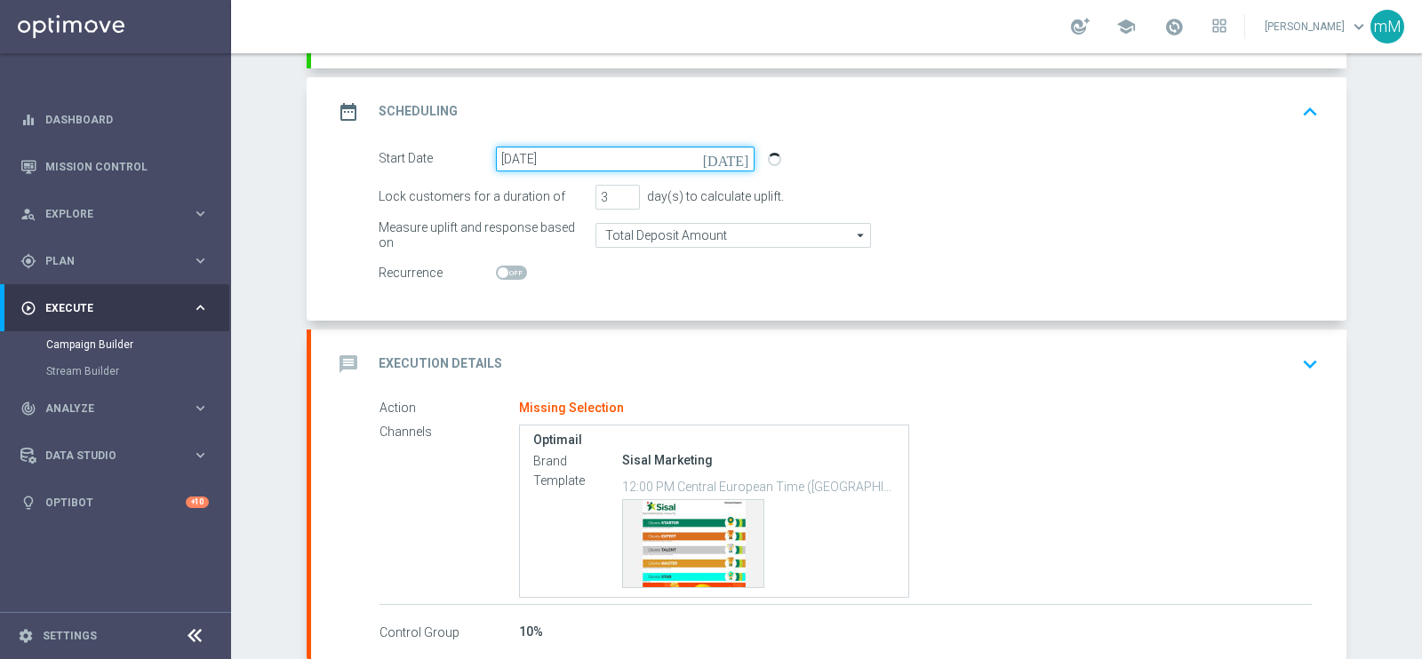
click at [583, 148] on input "21 Aug 2025" at bounding box center [625, 159] width 259 height 25
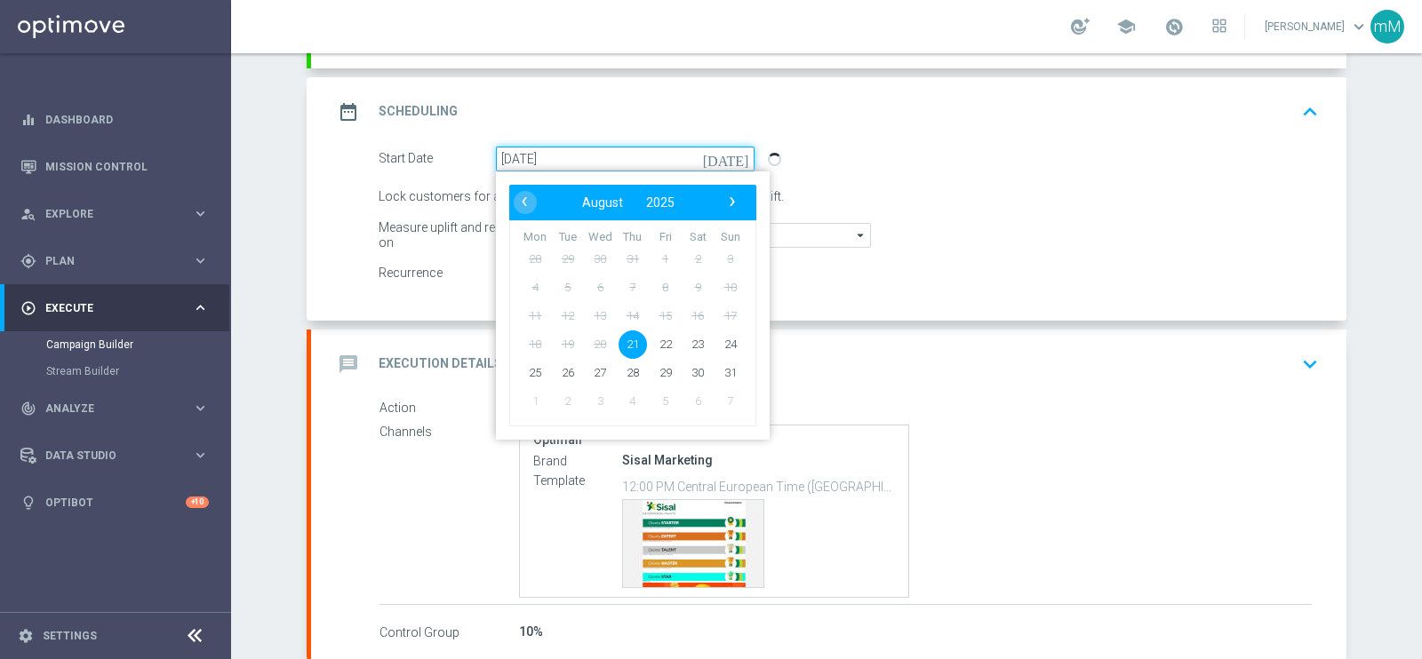
click at [583, 148] on input "21 Aug 2025" at bounding box center [625, 159] width 259 height 25
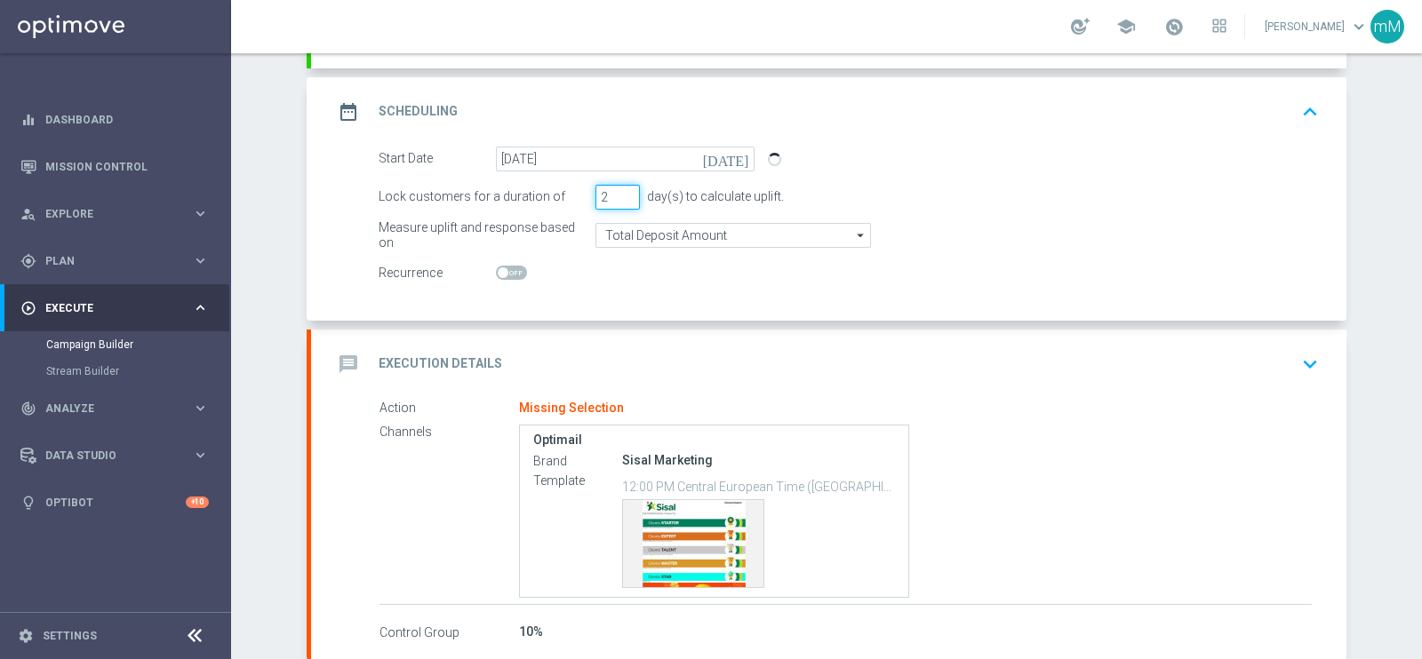
type input "2"
click at [620, 199] on input "2" at bounding box center [617, 197] width 44 height 25
click at [586, 331] on div "message Execution Details keyboard_arrow_down" at bounding box center [828, 364] width 1035 height 69
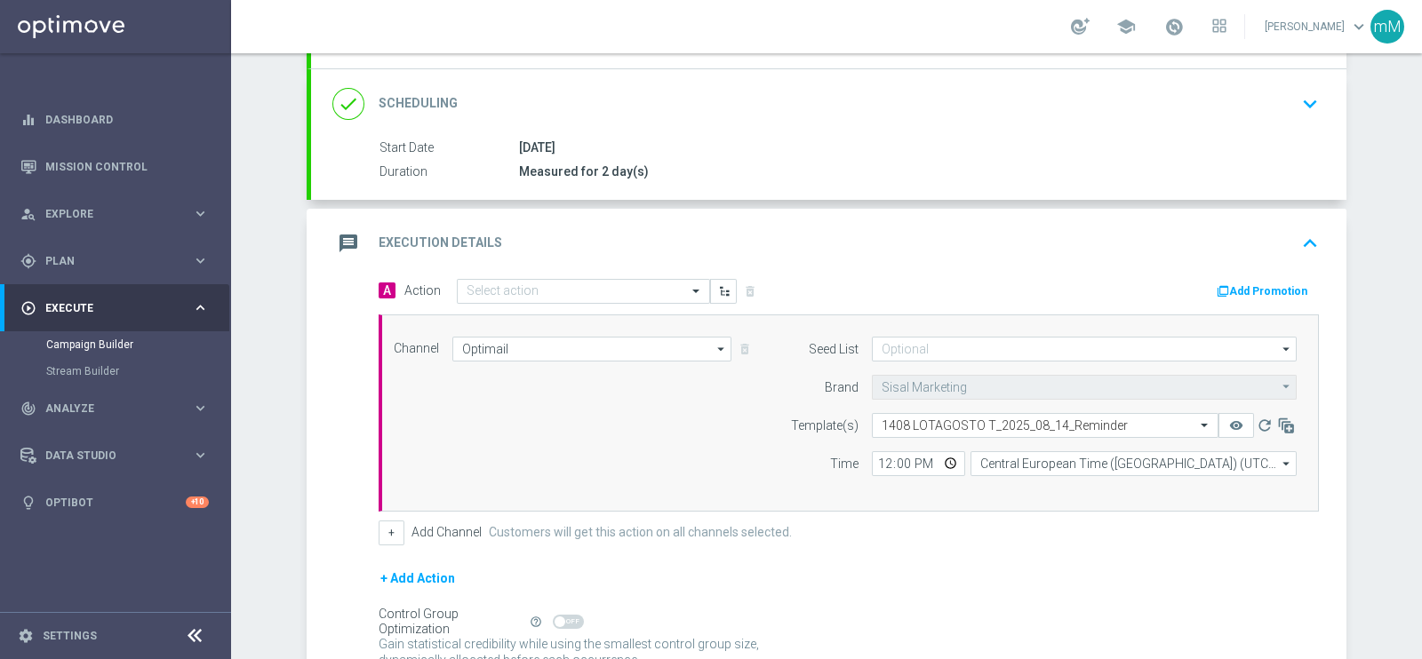
click at [560, 219] on div "message Execution Details keyboard_arrow_up" at bounding box center [828, 243] width 1035 height 69
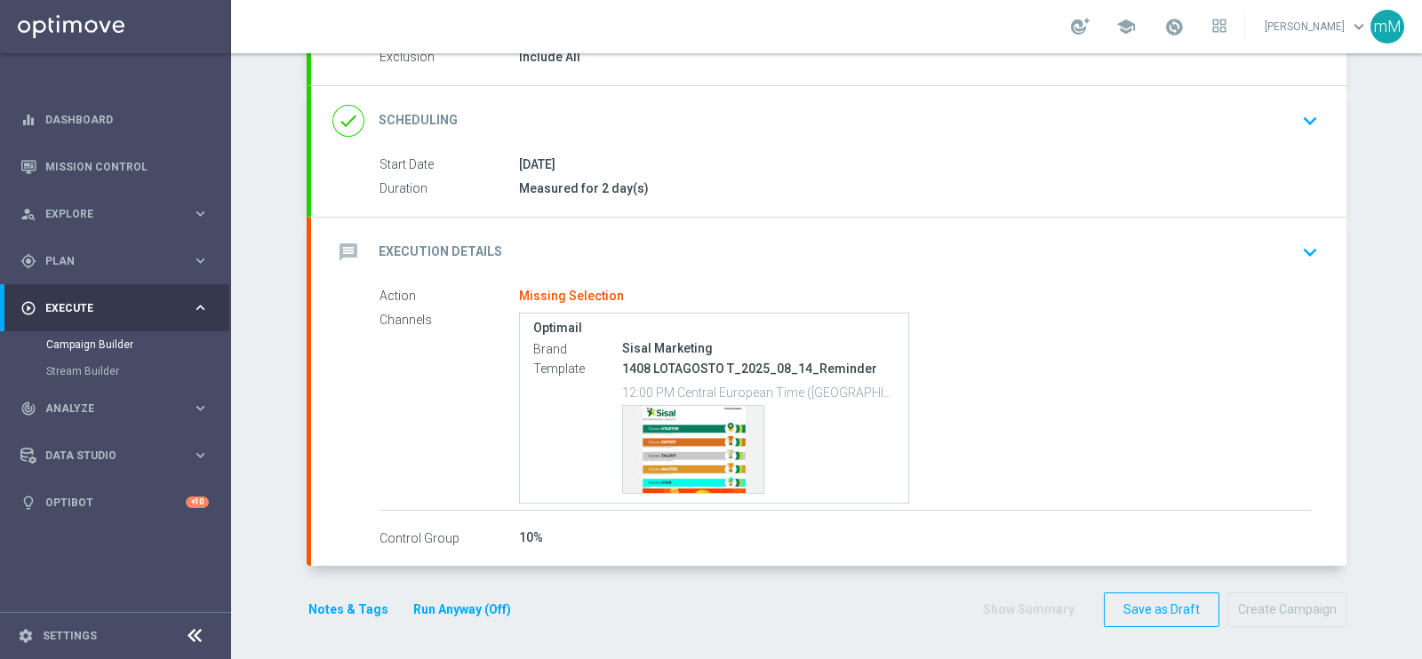
click at [621, 129] on div "done Scheduling keyboard_arrow_down" at bounding box center [828, 121] width 993 height 34
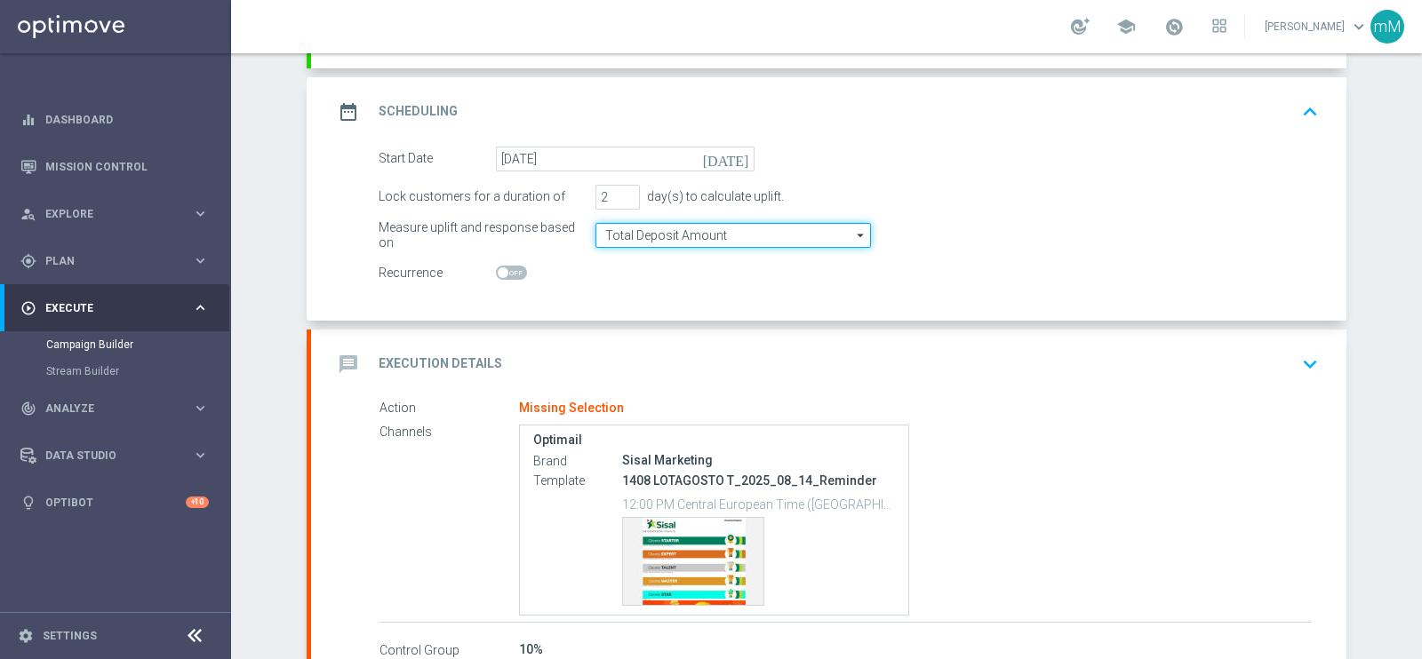
click at [643, 228] on input "Total Deposit Amount" at bounding box center [732, 235] width 275 height 25
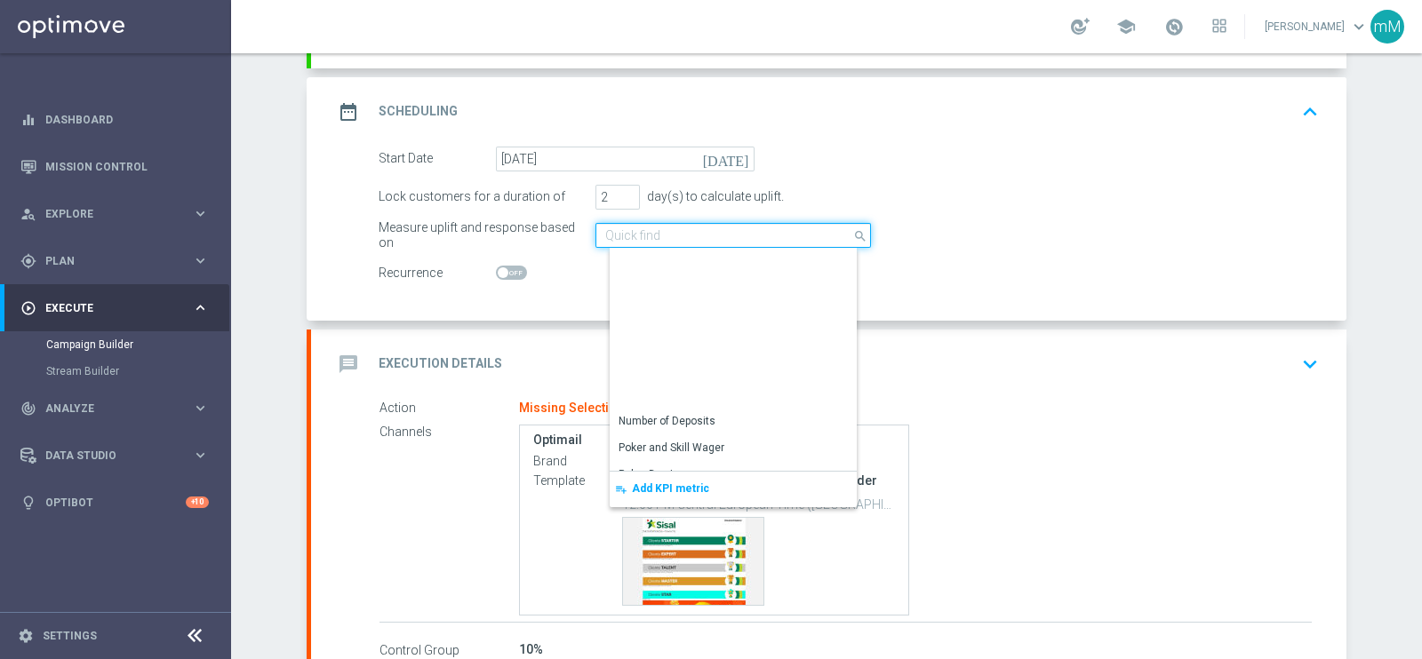
scroll to position [385, 0]
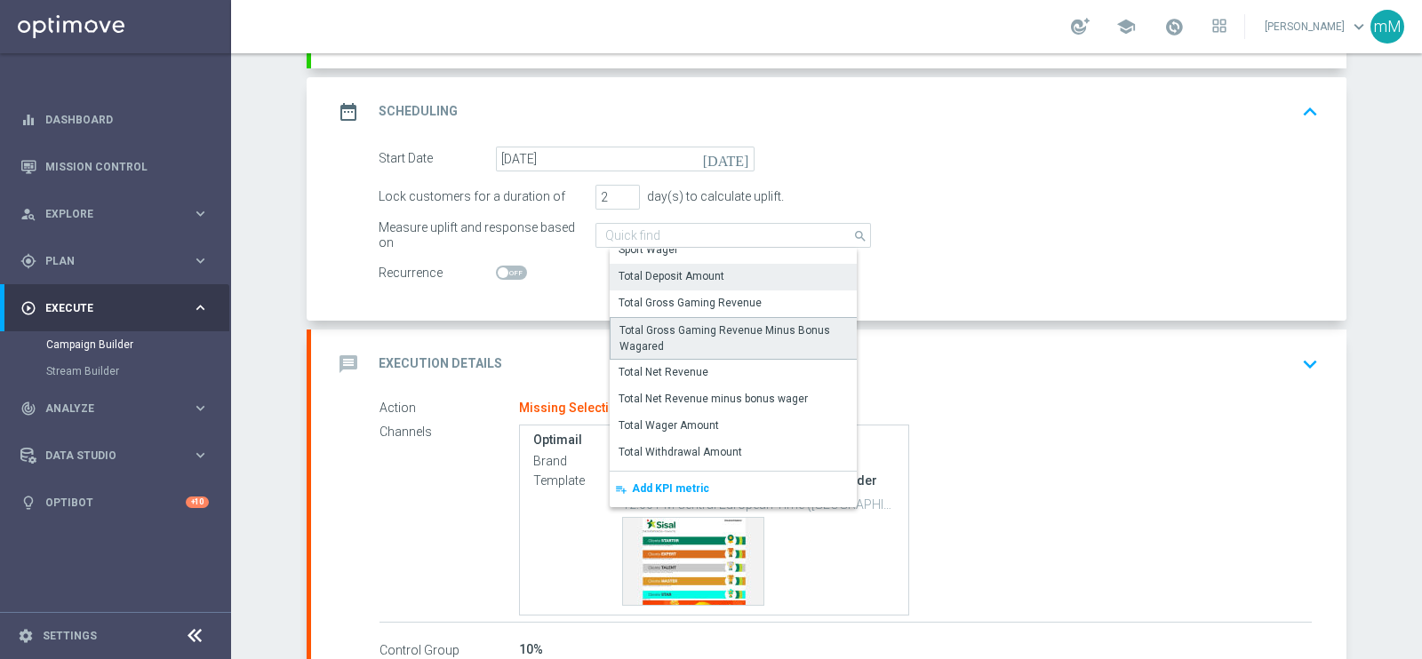
click at [686, 329] on div "Total Gross Gaming Revenue Minus Bonus Wagared" at bounding box center [739, 339] width 241 height 32
type input "Total Gross Gaming Revenue Minus Bonus Wagared"
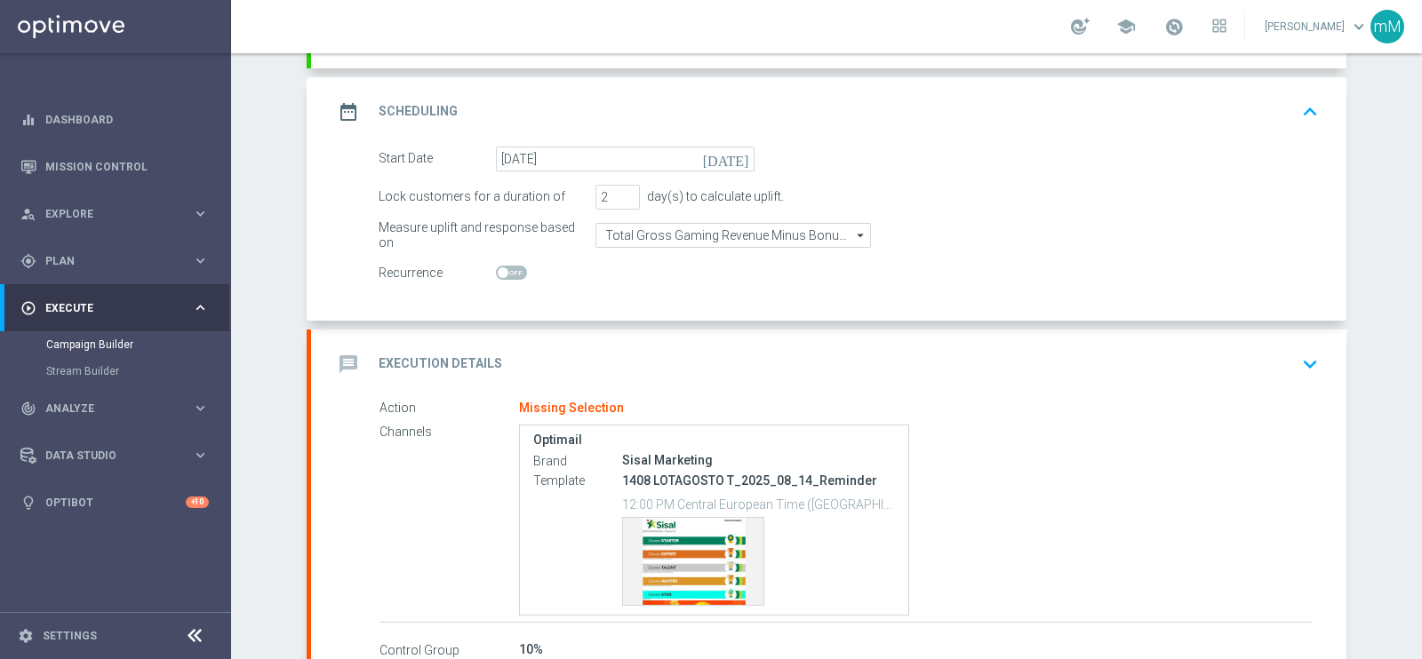
click at [645, 339] on div "message Execution Details keyboard_arrow_down" at bounding box center [828, 364] width 1035 height 69
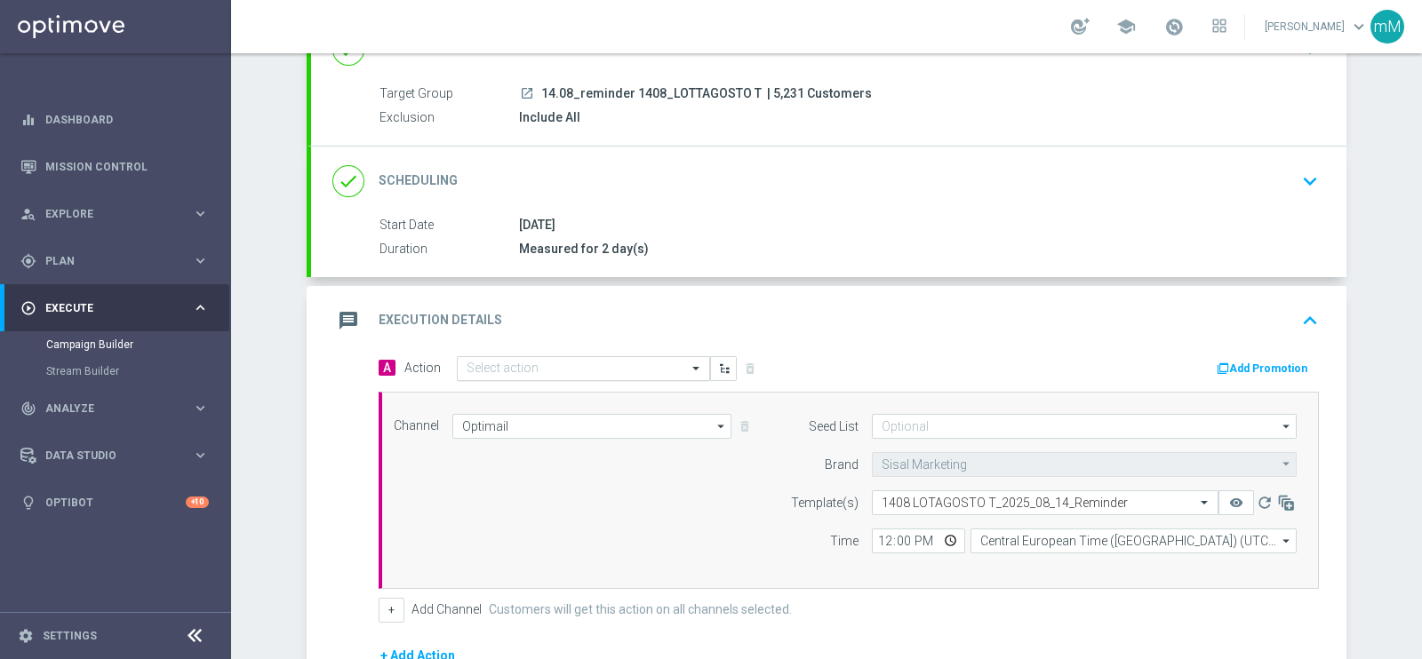
scroll to position [110, 0]
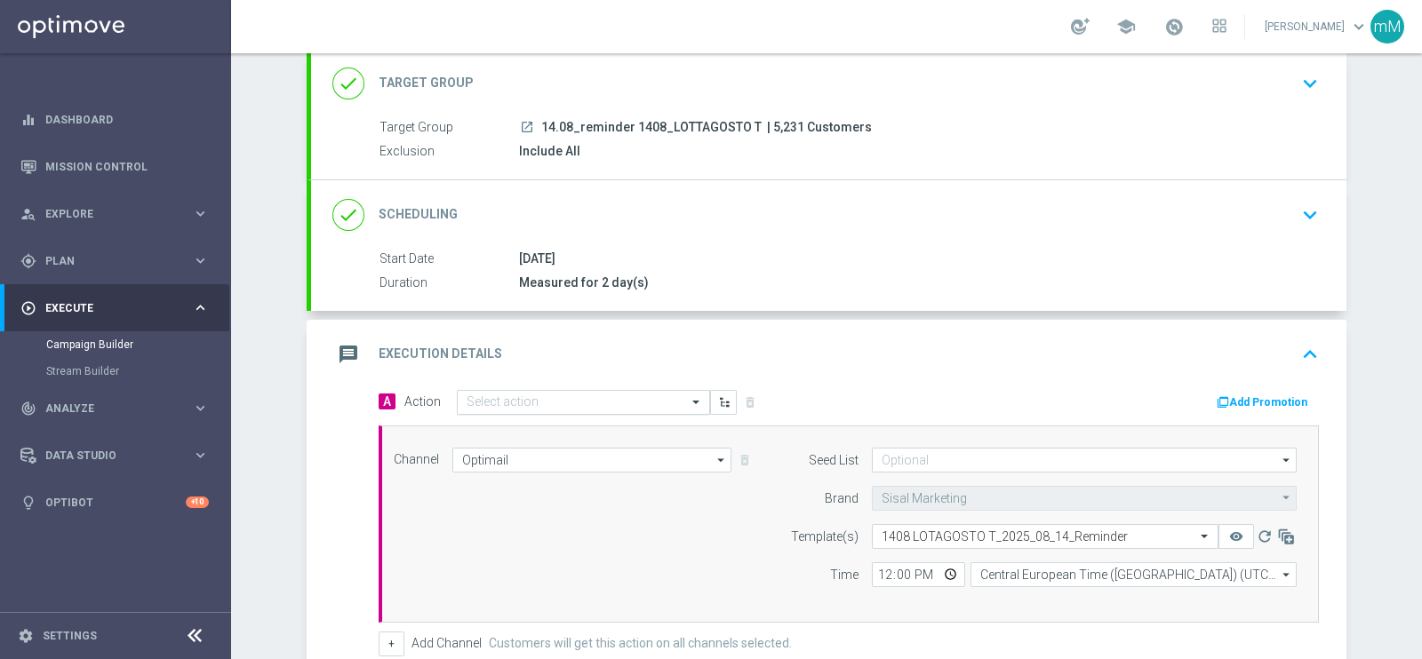
click at [524, 400] on input "text" at bounding box center [565, 402] width 198 height 15
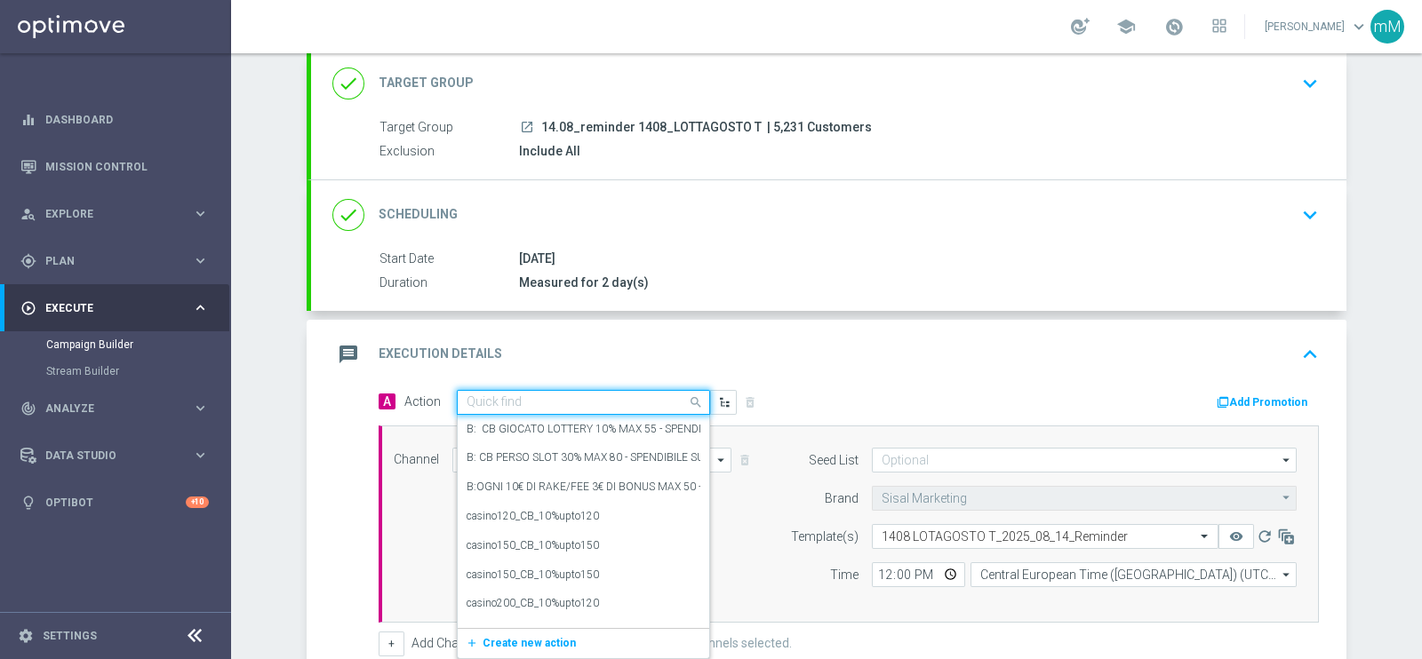
paste input "Lotterie_upto150€"
type input "Lotterie_upto150€"
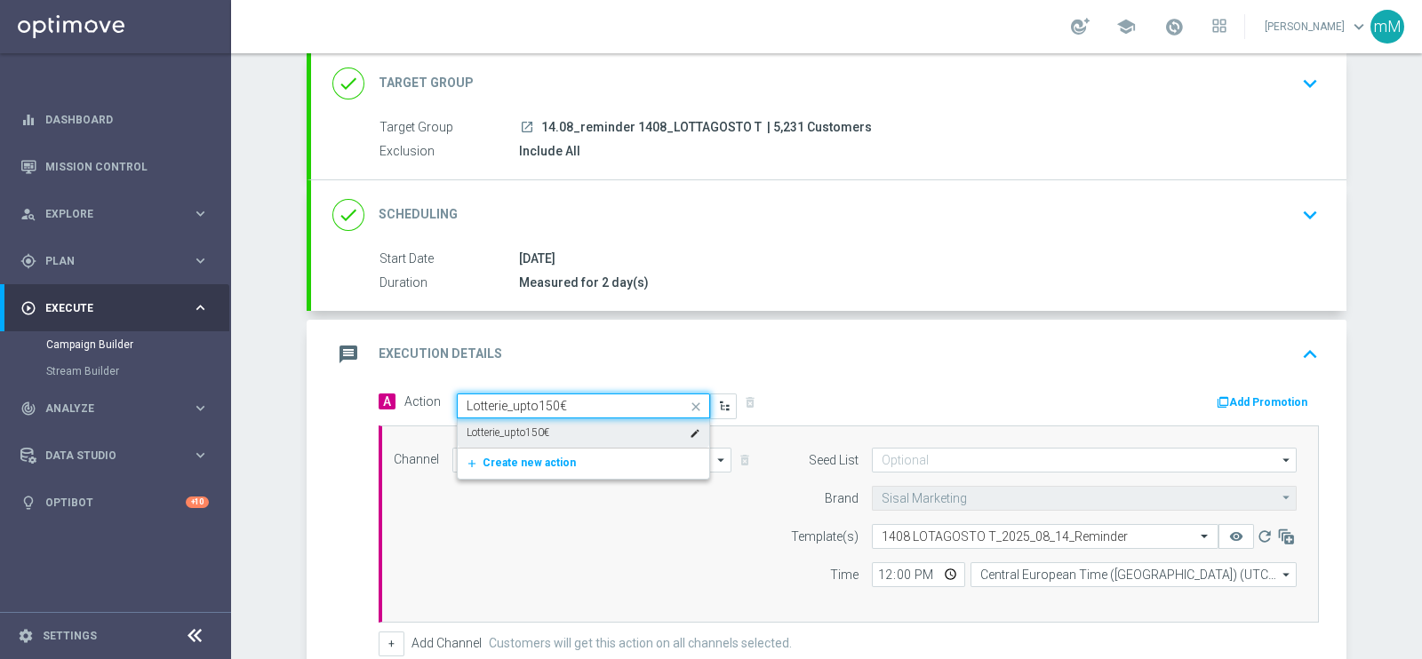
click at [526, 429] on label "Lotterie_upto150€" at bounding box center [507, 433] width 83 height 15
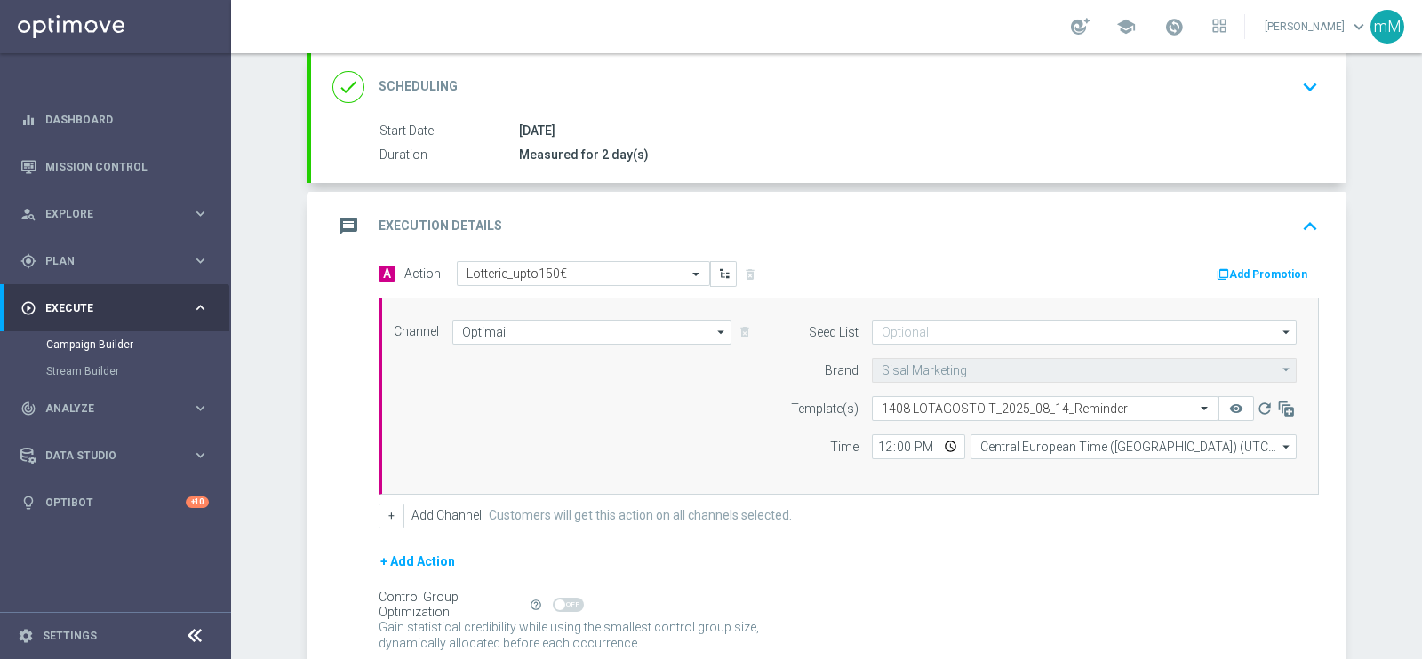
scroll to position [333, 0]
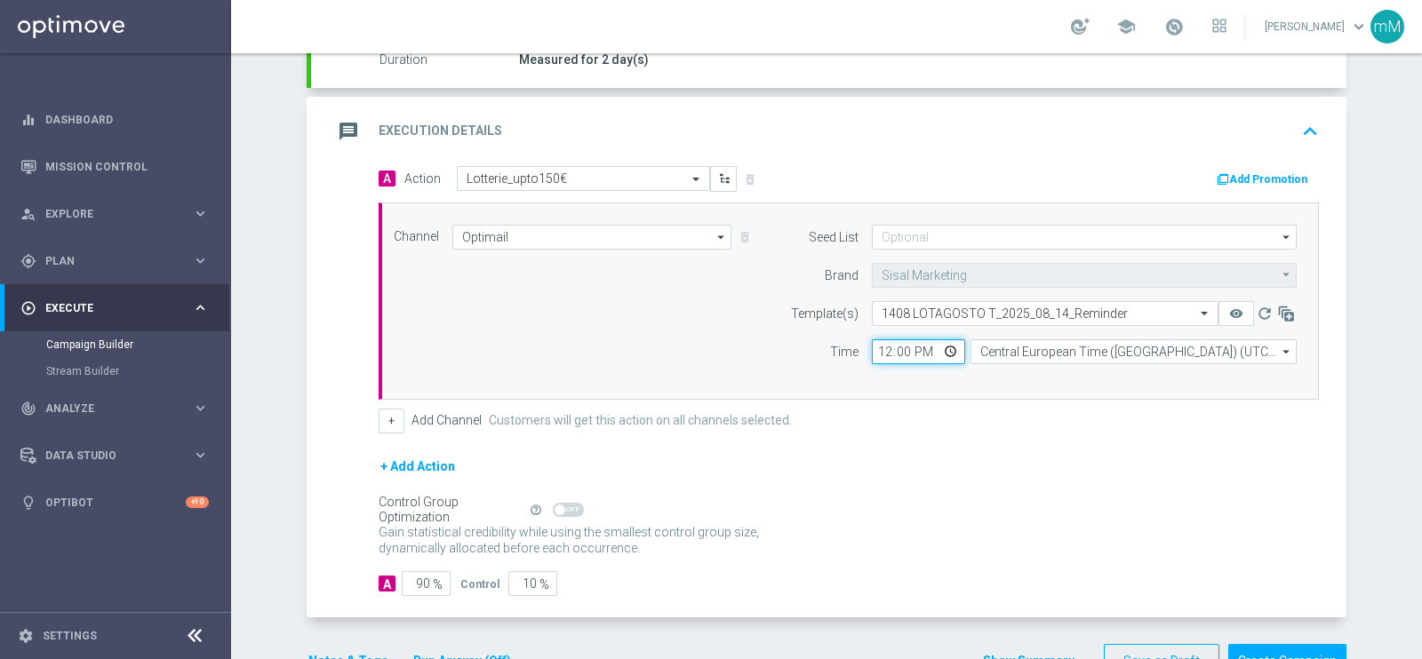
click at [873, 346] on input "12:00" at bounding box center [918, 351] width 93 height 25
type input "18:30"
click at [379, 421] on button "+" at bounding box center [392, 421] width 26 height 25
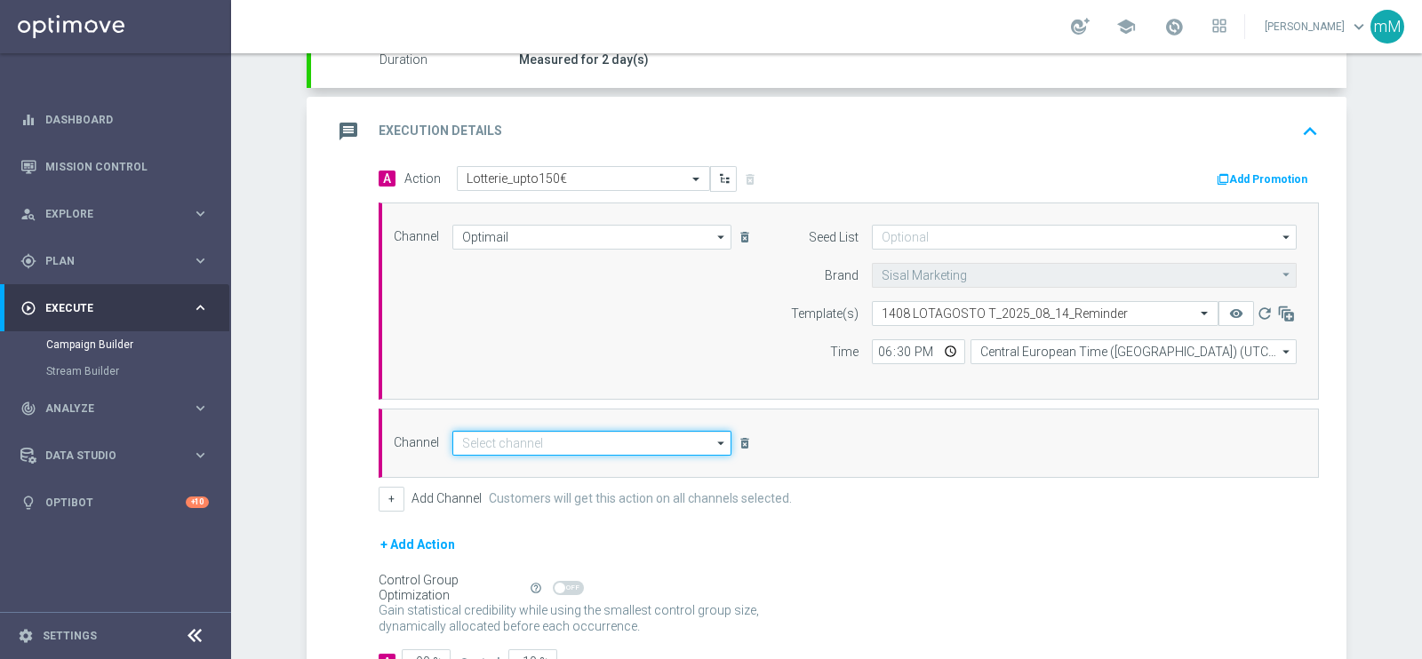
click at [658, 436] on input at bounding box center [591, 443] width 279 height 25
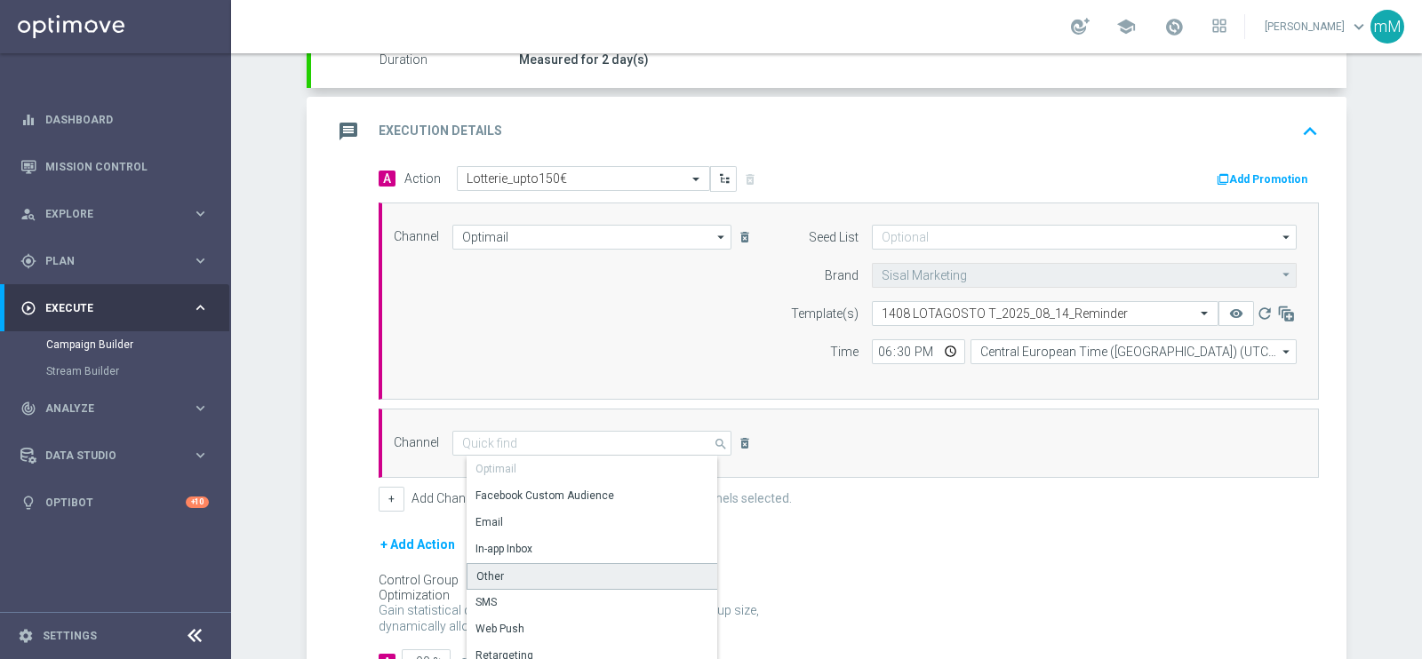
click at [545, 571] on div "Other" at bounding box center [598, 576] width 265 height 27
type input "Other"
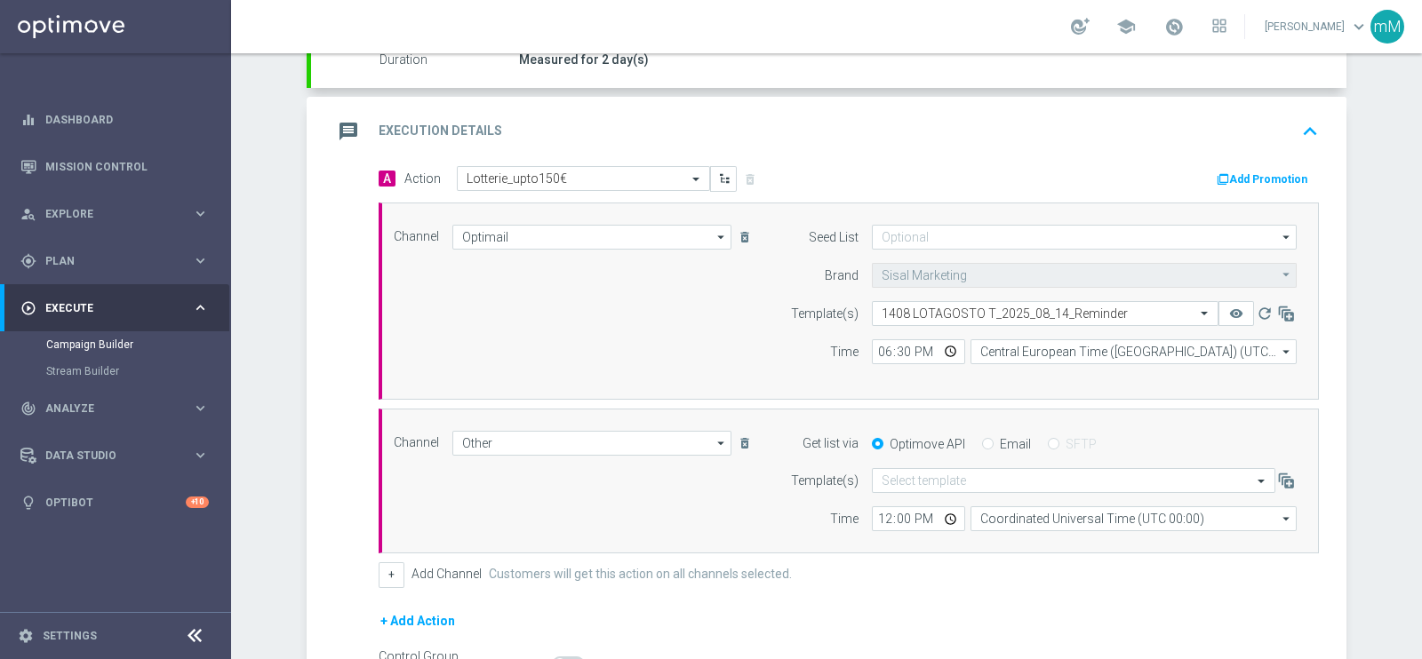
click at [1012, 442] on label "Email" at bounding box center [1015, 444] width 31 height 16
click at [993, 442] on input "Email" at bounding box center [988, 446] width 12 height 12
radio input "true"
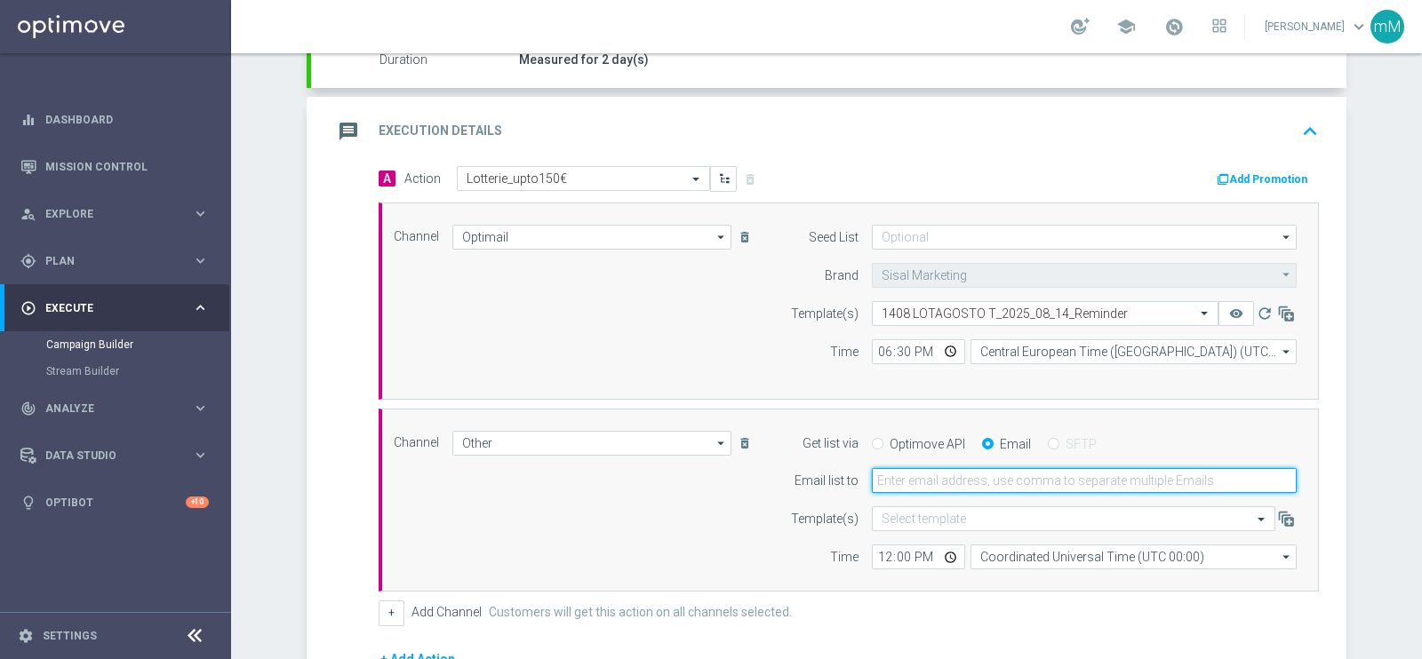
click at [964, 477] on input "email" at bounding box center [1084, 480] width 425 height 25
type input "marco.maccarrone@sisal.it"
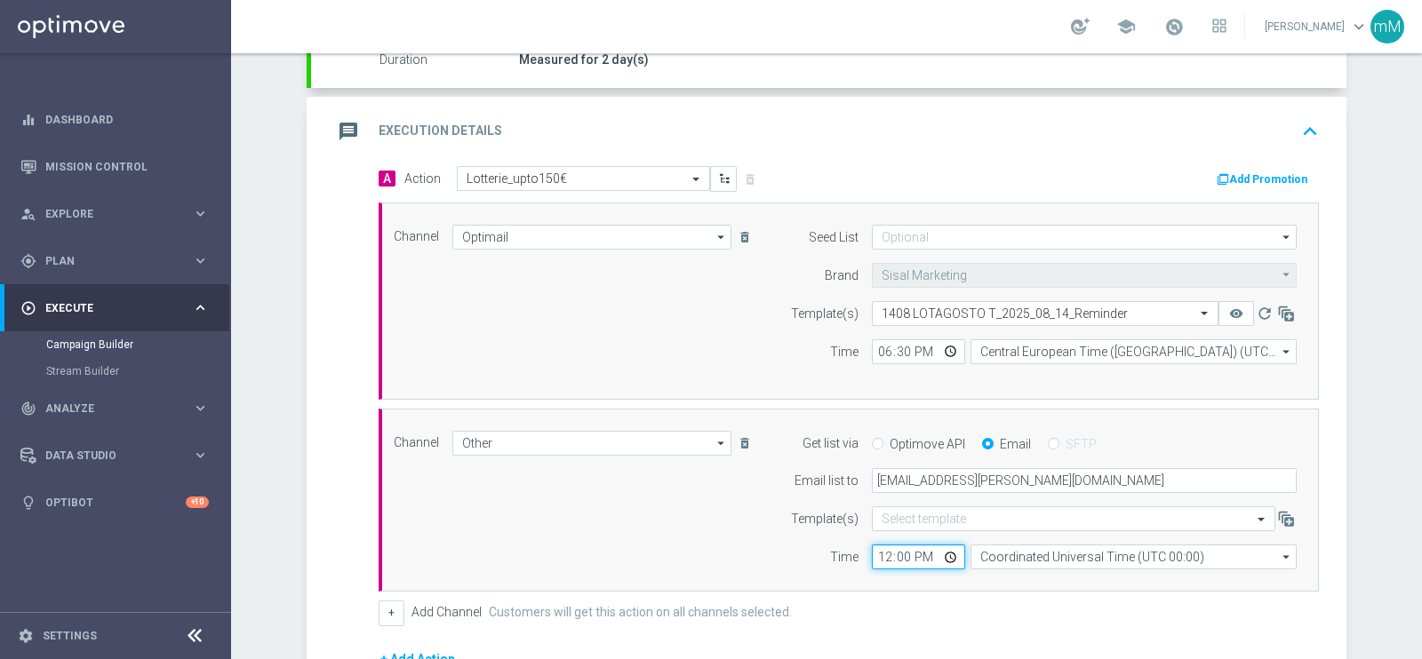
click at [872, 556] on input "12:00" at bounding box center [918, 557] width 93 height 25
type input "18:30"
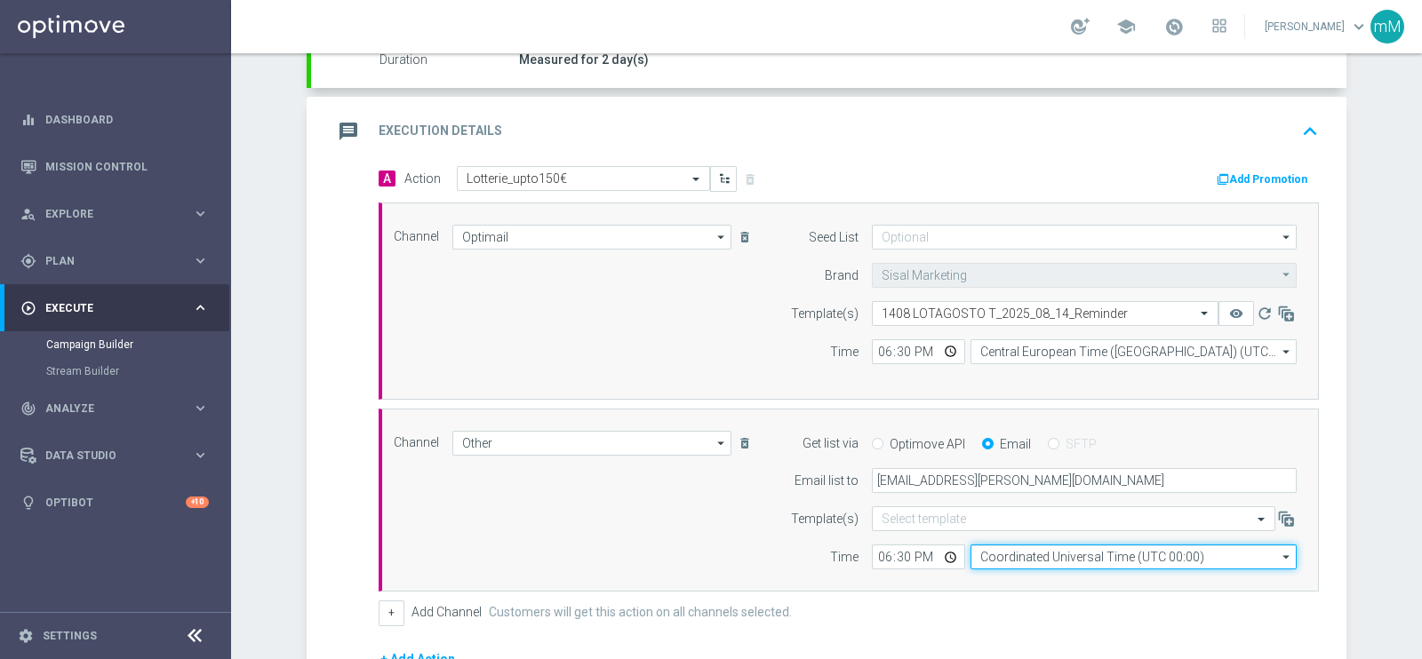
click at [1024, 548] on input "Coordinated Universal Time (UTC 00:00)" at bounding box center [1133, 557] width 326 height 25
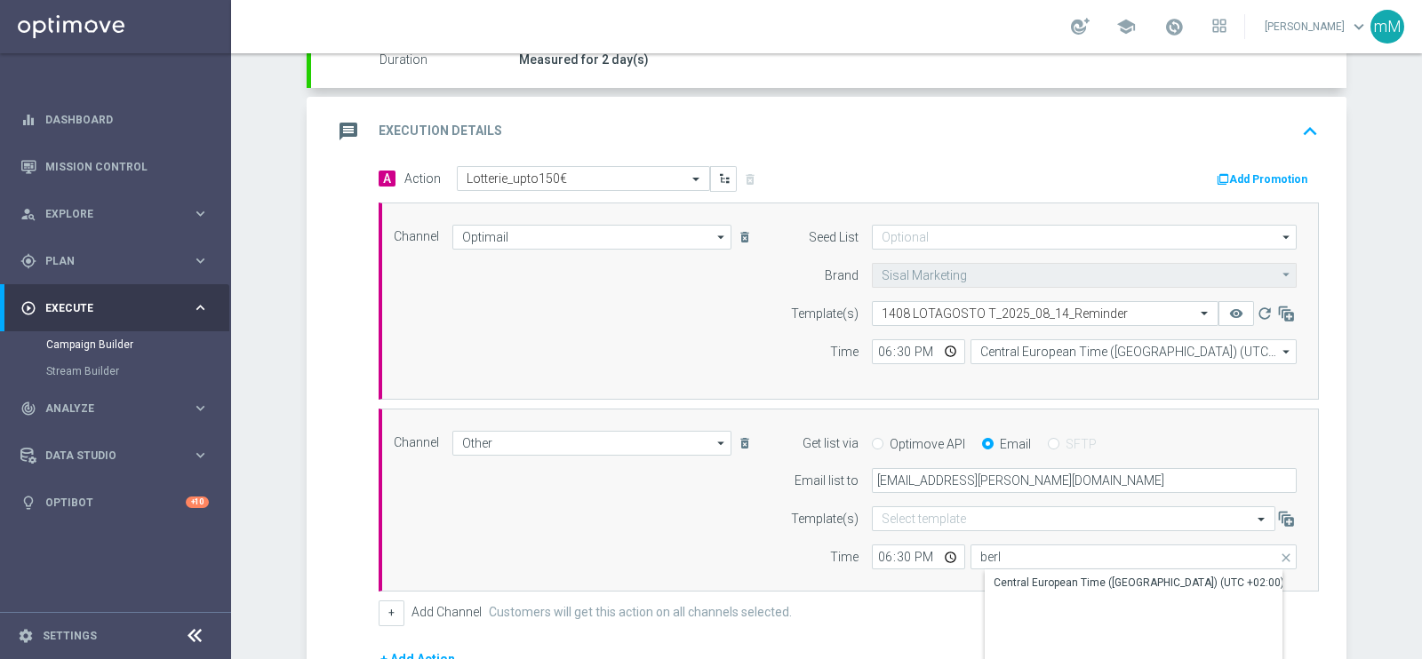
click at [1022, 578] on div "Central European Time (Berlin) (UTC +02:00)" at bounding box center [1138, 583] width 291 height 16
type input "Central European Time (Berlin) (UTC +02:00)"
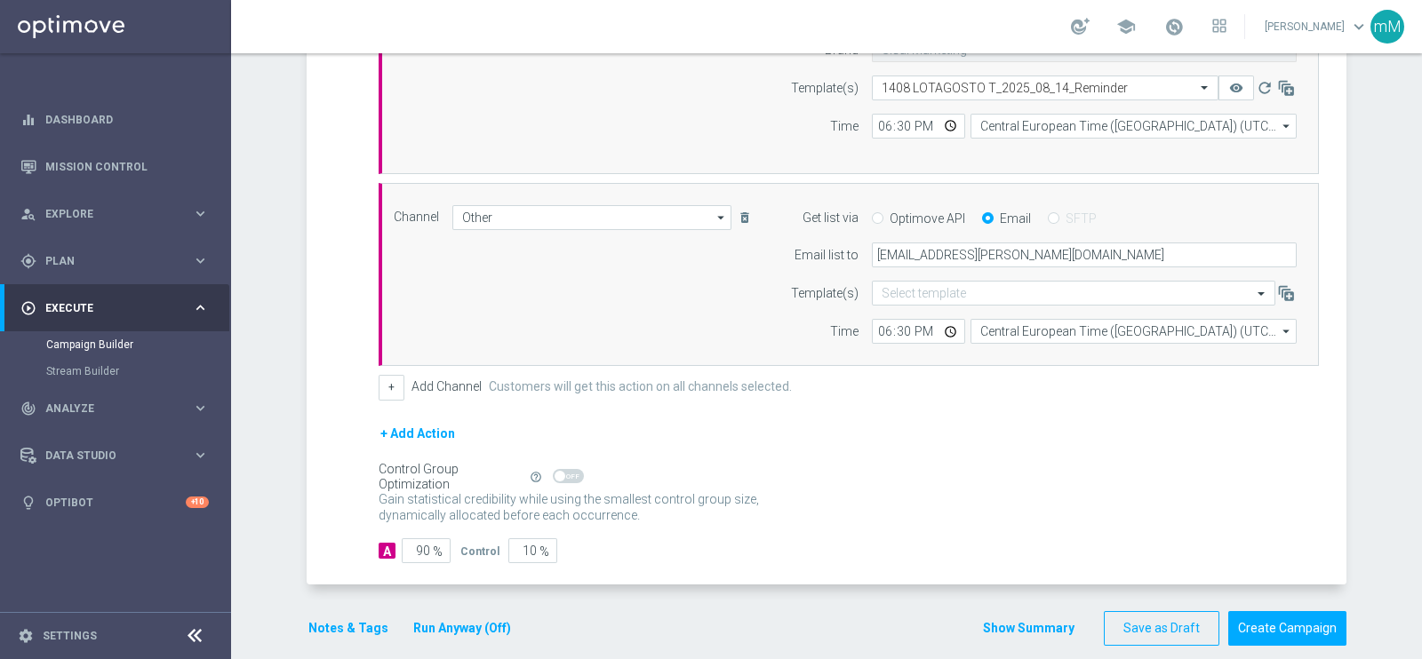
scroll to position [578, 0]
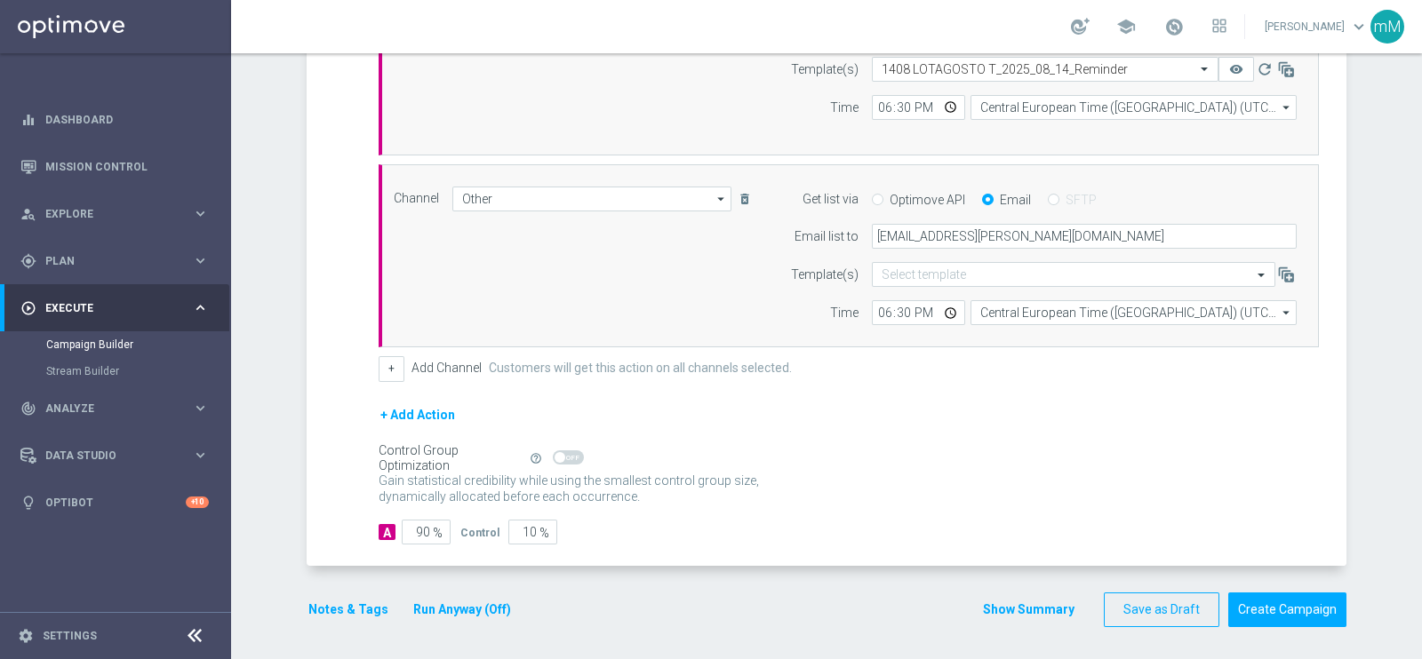
click at [427, 599] on button "Run Anyway (Off)" at bounding box center [461, 610] width 101 height 22
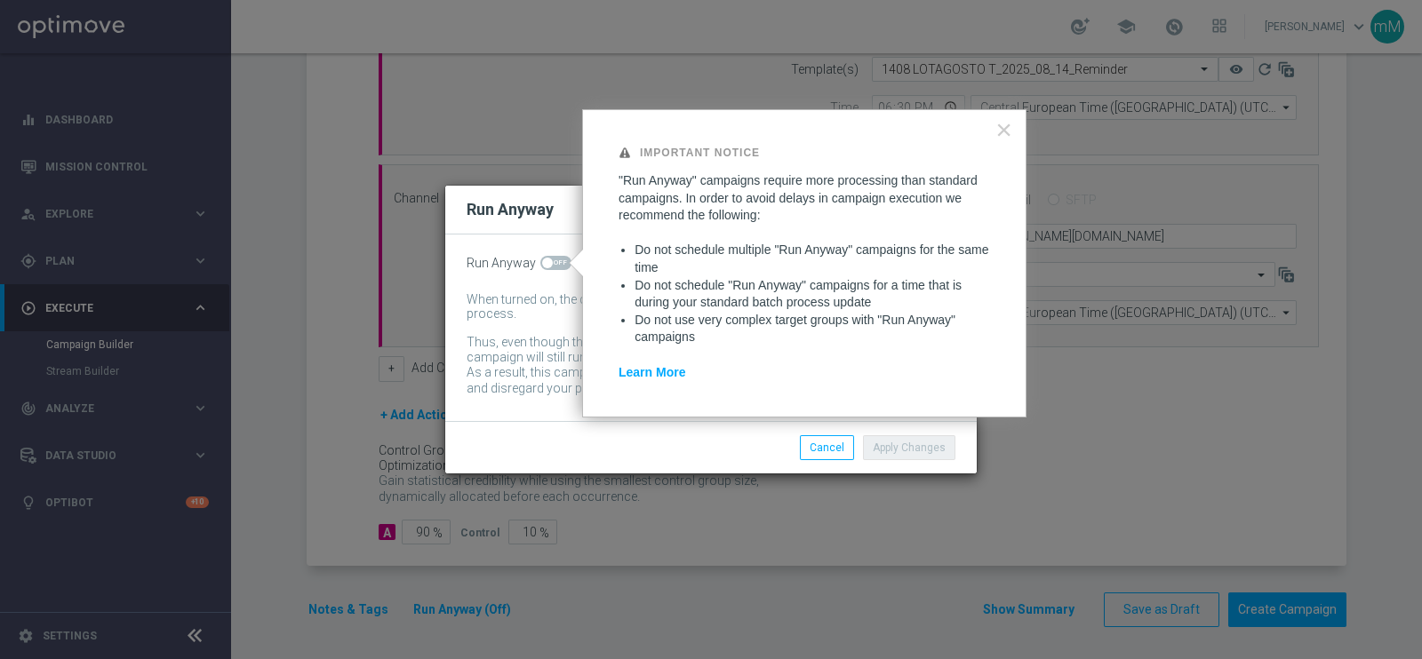
click at [562, 264] on span at bounding box center [555, 263] width 31 height 14
click at [562, 264] on input "checkbox" at bounding box center [555, 263] width 31 height 14
checkbox input "true"
click at [884, 443] on button "Apply Changes" at bounding box center [909, 447] width 92 height 25
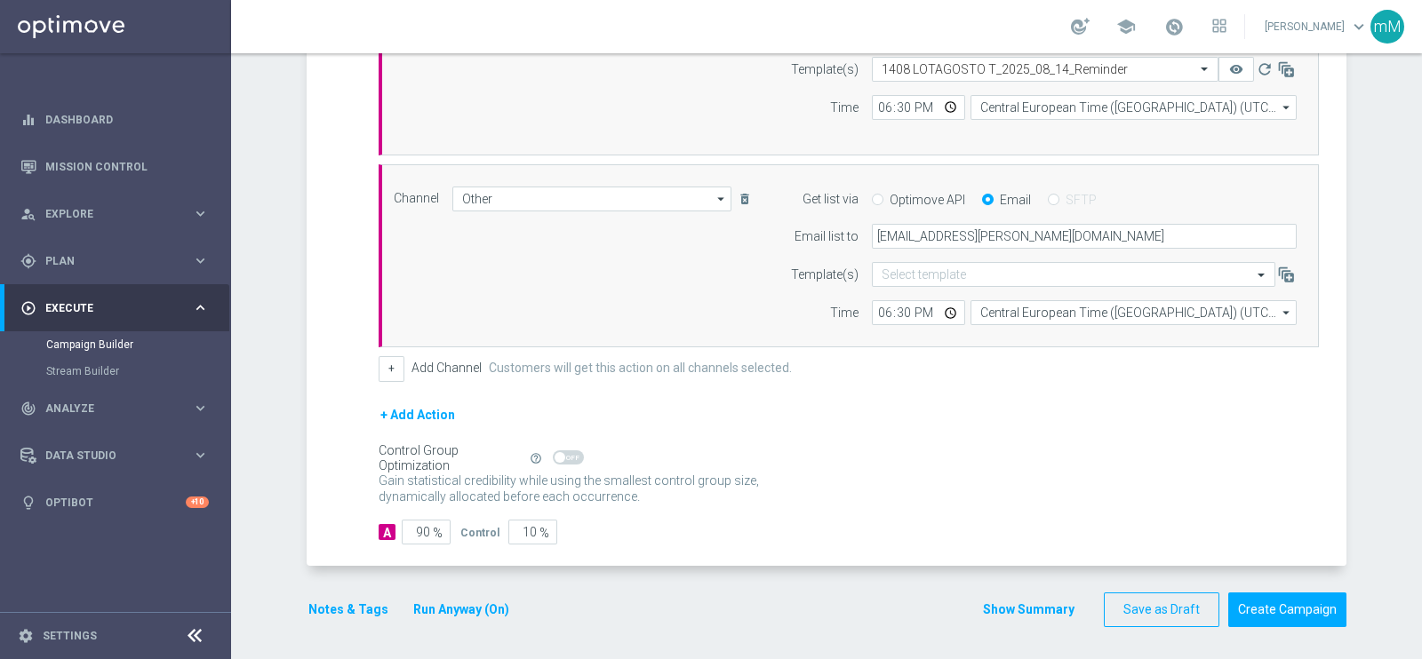
click at [342, 599] on button "Notes & Tags" at bounding box center [349, 610] width 84 height 22
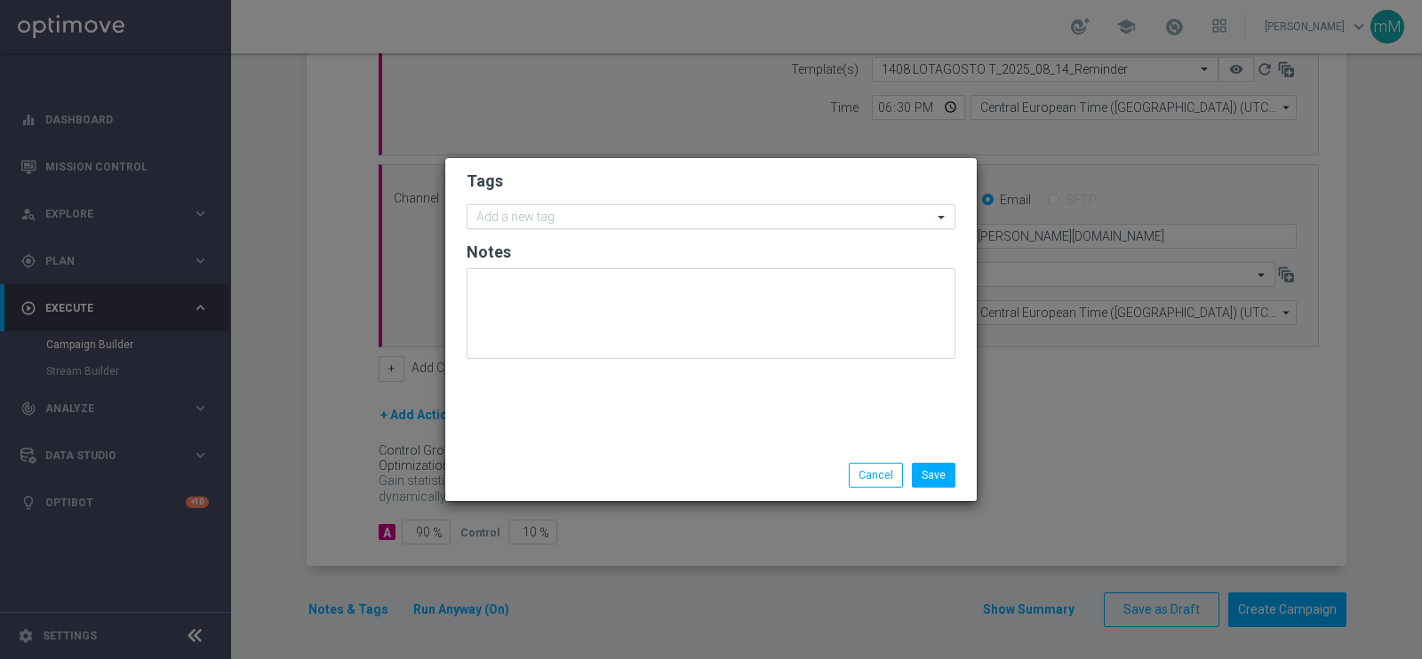
click at [599, 224] on input "text" at bounding box center [704, 218] width 456 height 15
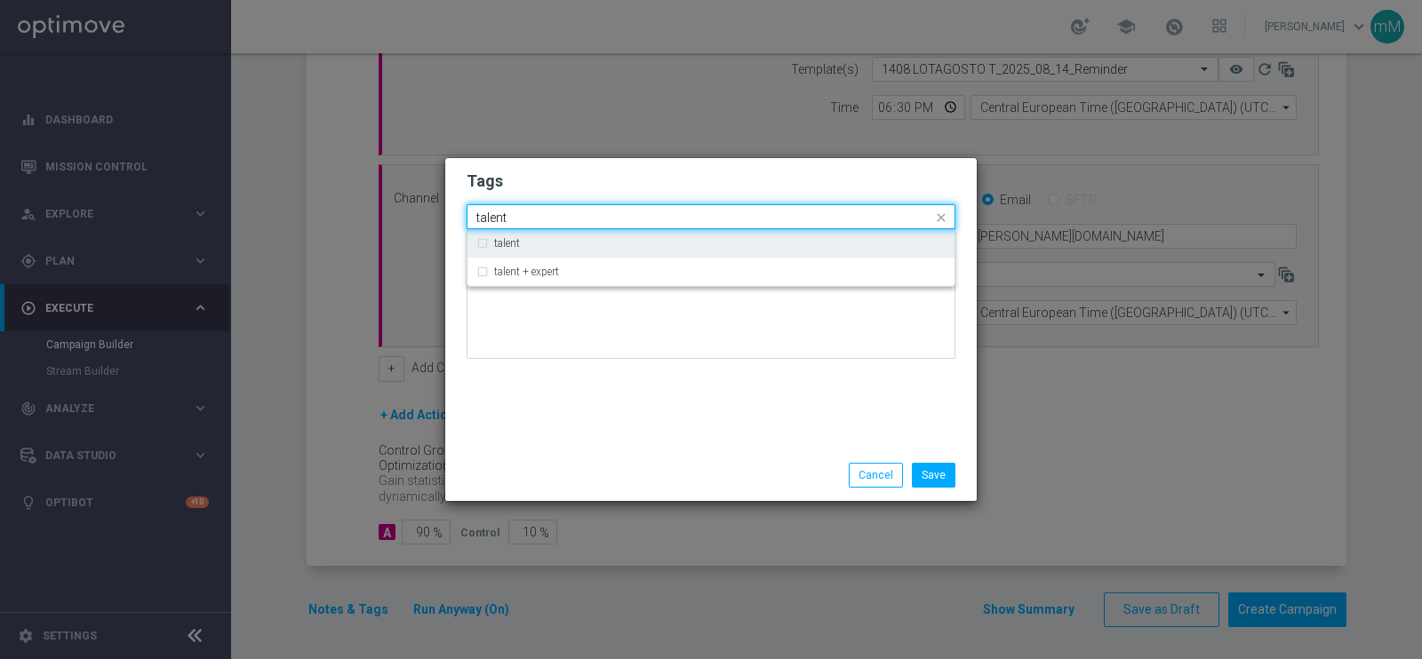
click at [578, 255] on div "talent" at bounding box center [710, 243] width 469 height 28
type input "talent"
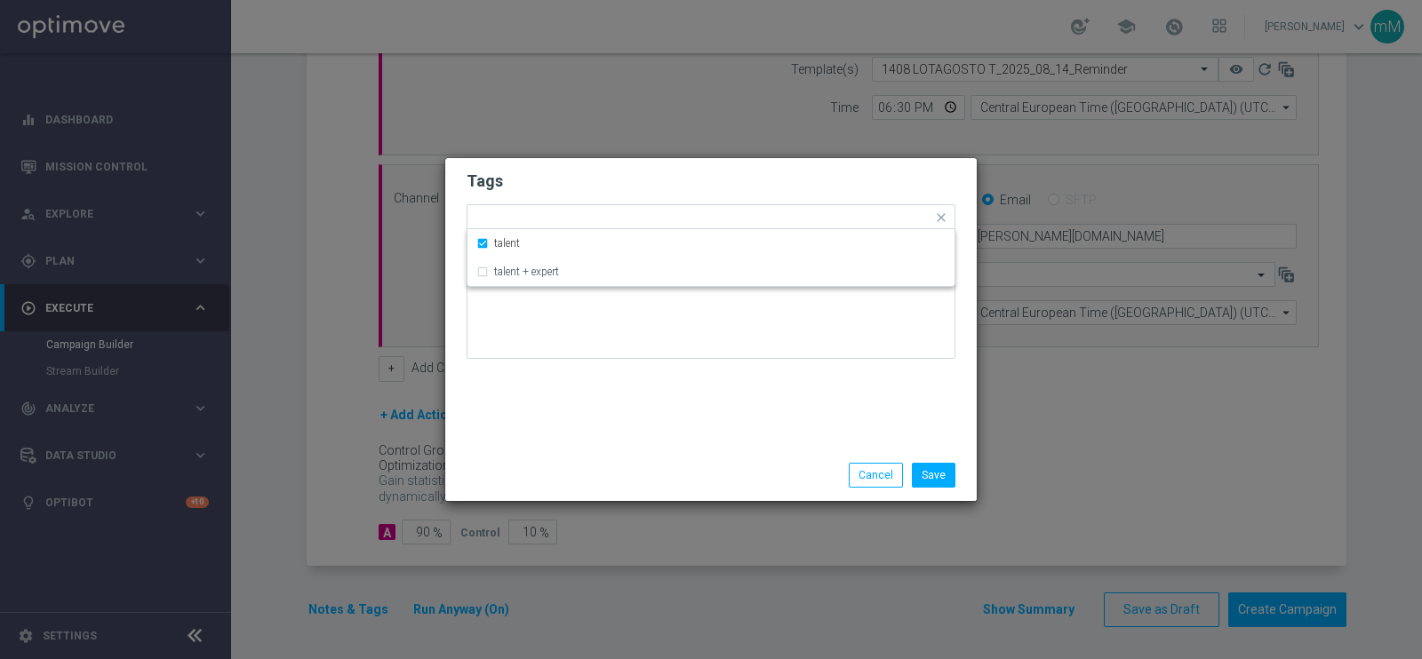
click at [570, 202] on form "Tags Quick find × talent talent talent + expert Notes" at bounding box center [710, 269] width 489 height 206
click at [566, 219] on input "text" at bounding box center [734, 218] width 396 height 15
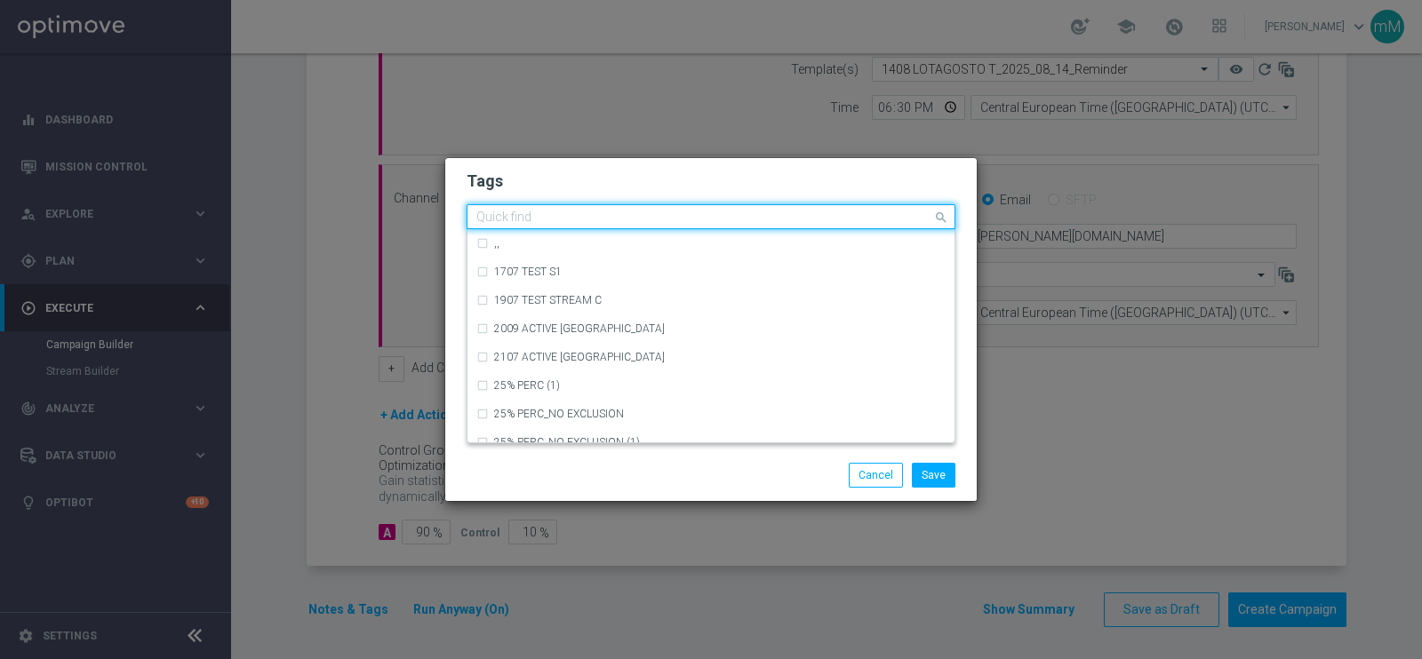
click at [564, 219] on input "text" at bounding box center [704, 218] width 456 height 15
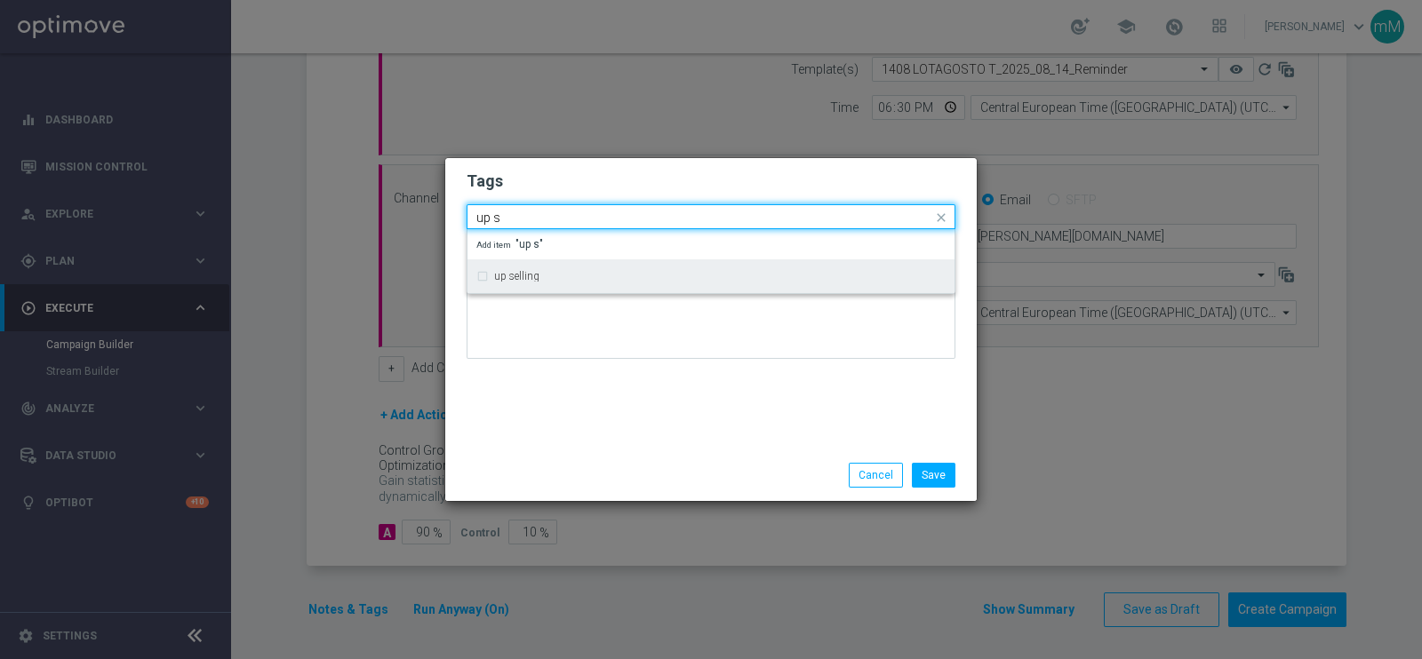
click at [543, 278] on div "up selling" at bounding box center [719, 276] width 451 height 11
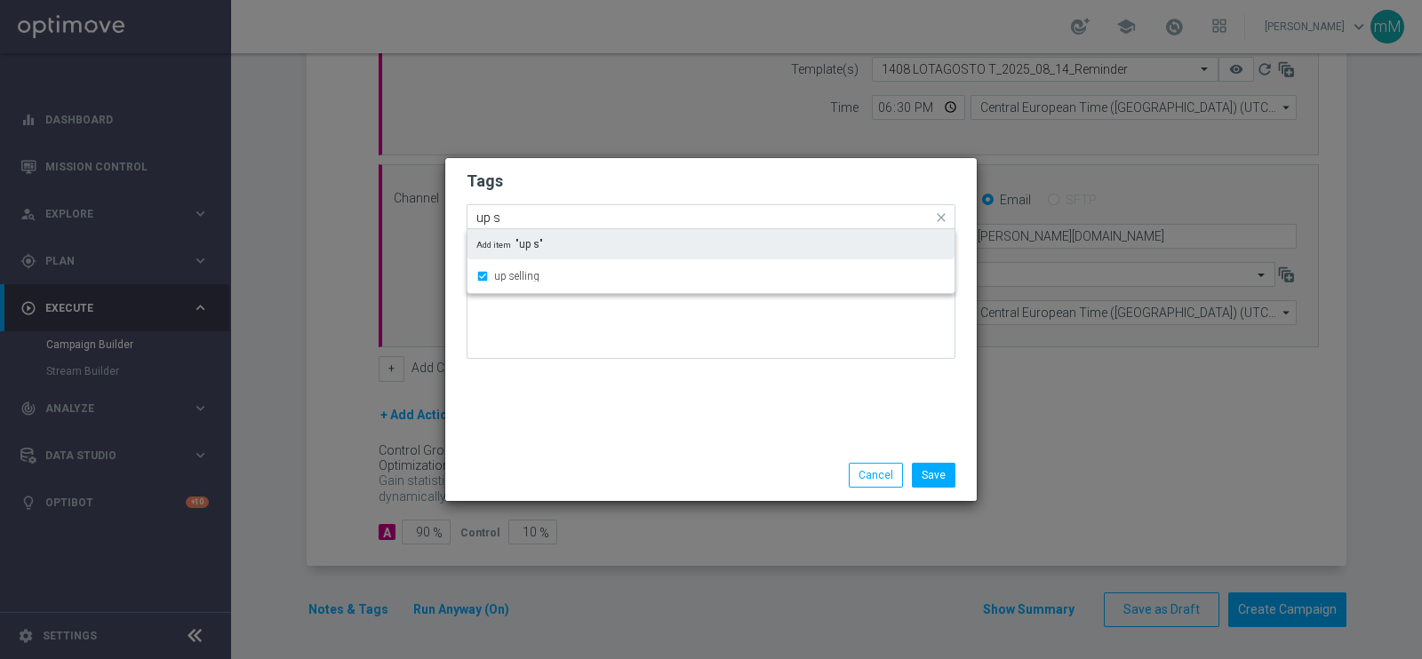
click at [546, 212] on input "up s" at bounding box center [704, 218] width 456 height 15
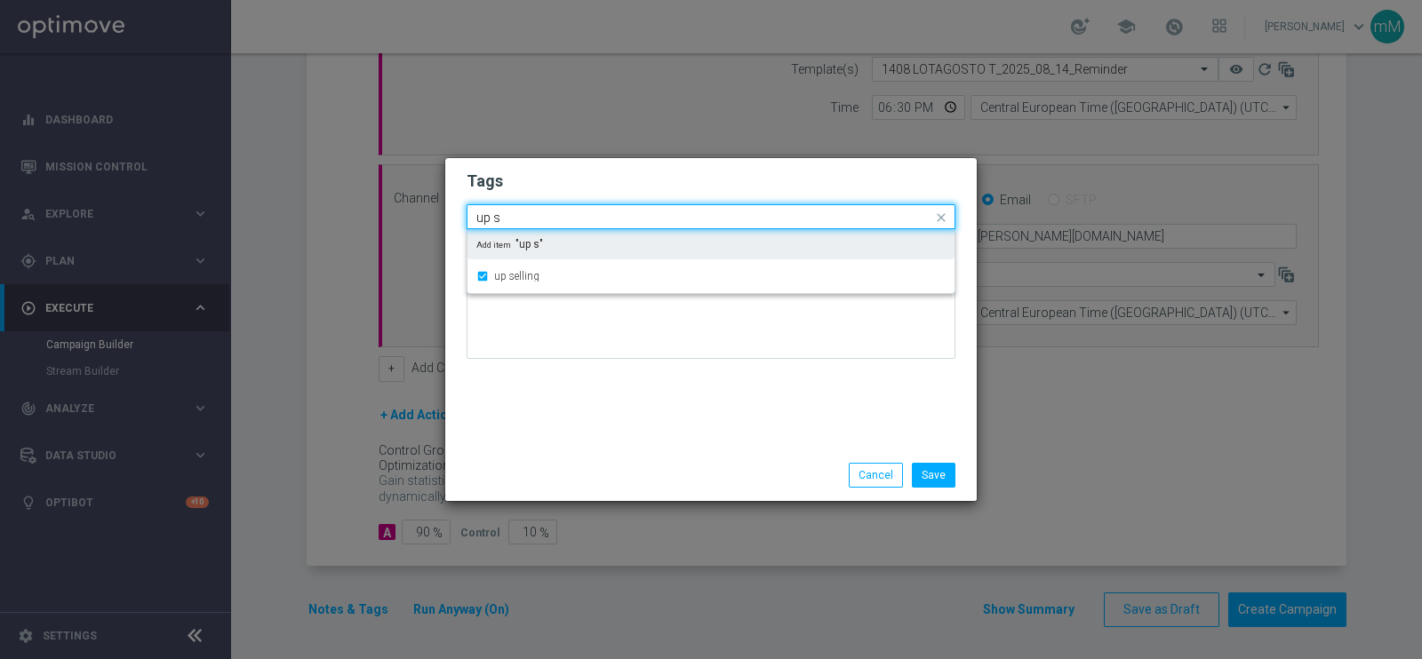
click at [546, 212] on input "up s" at bounding box center [704, 218] width 456 height 15
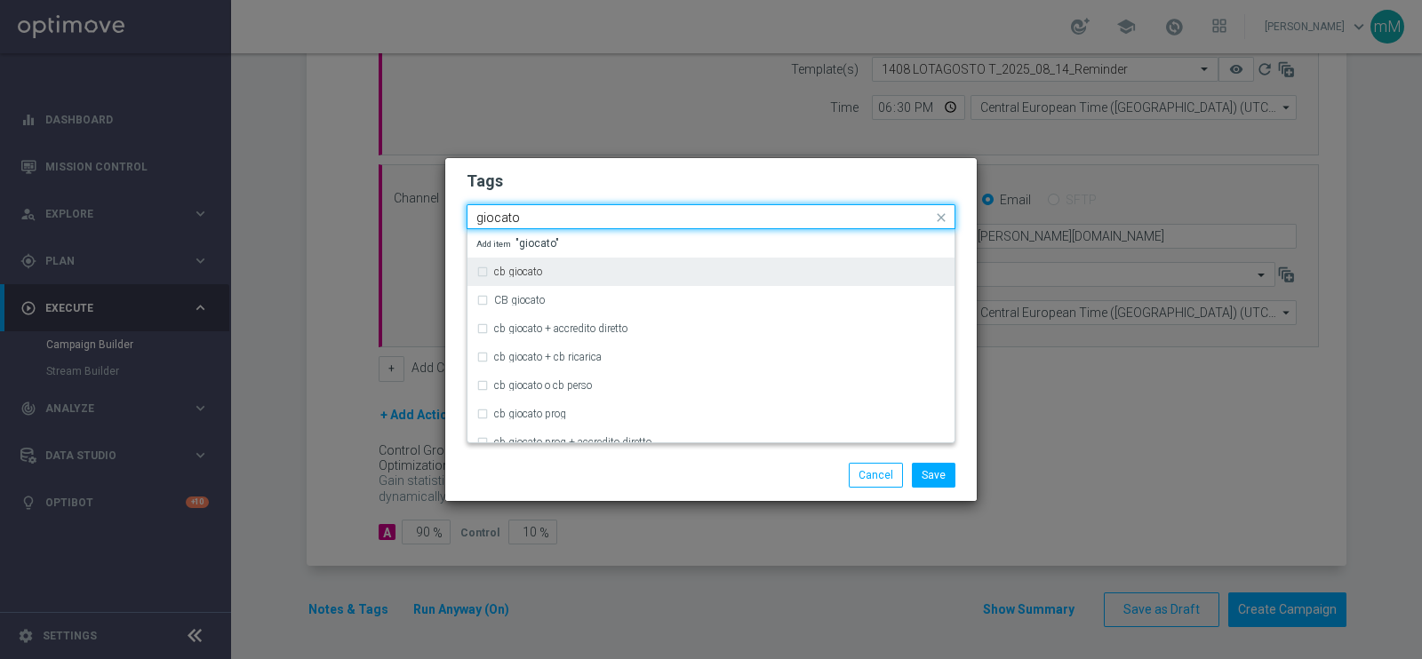
click at [538, 264] on div "cb giocato" at bounding box center [710, 272] width 469 height 28
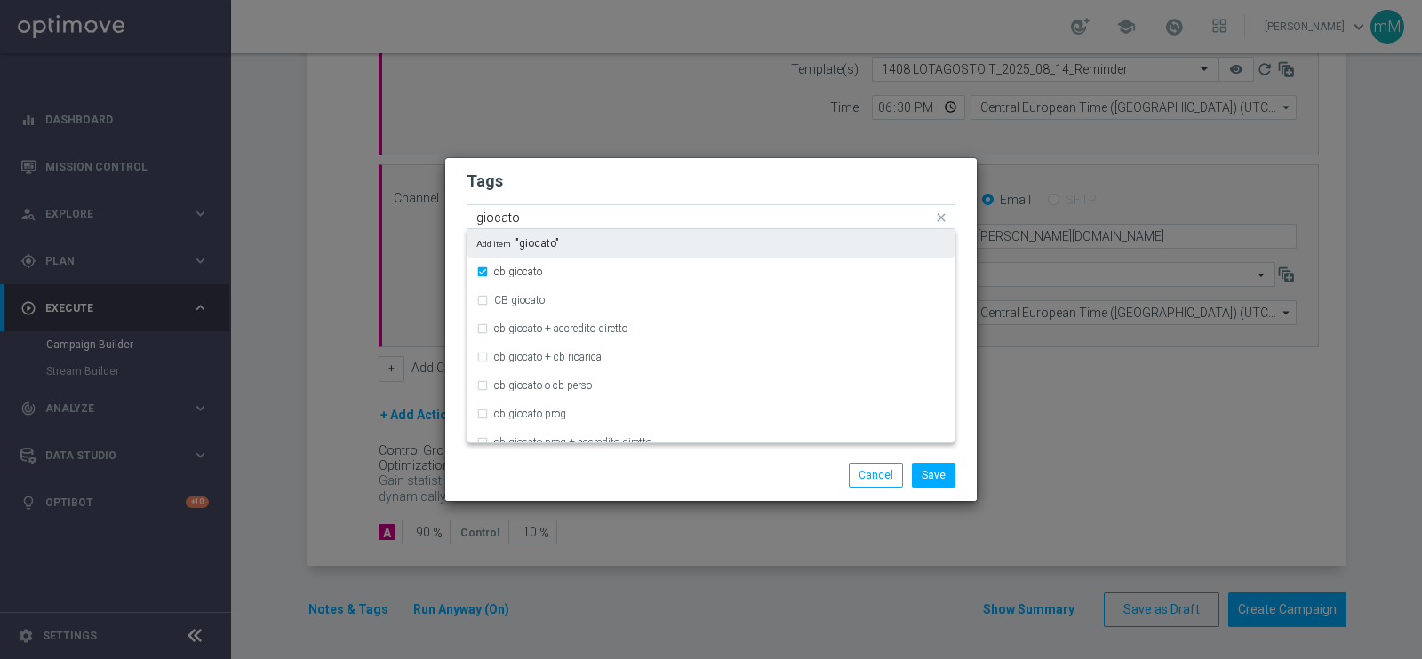
click at [604, 211] on input "giocato" at bounding box center [704, 218] width 456 height 15
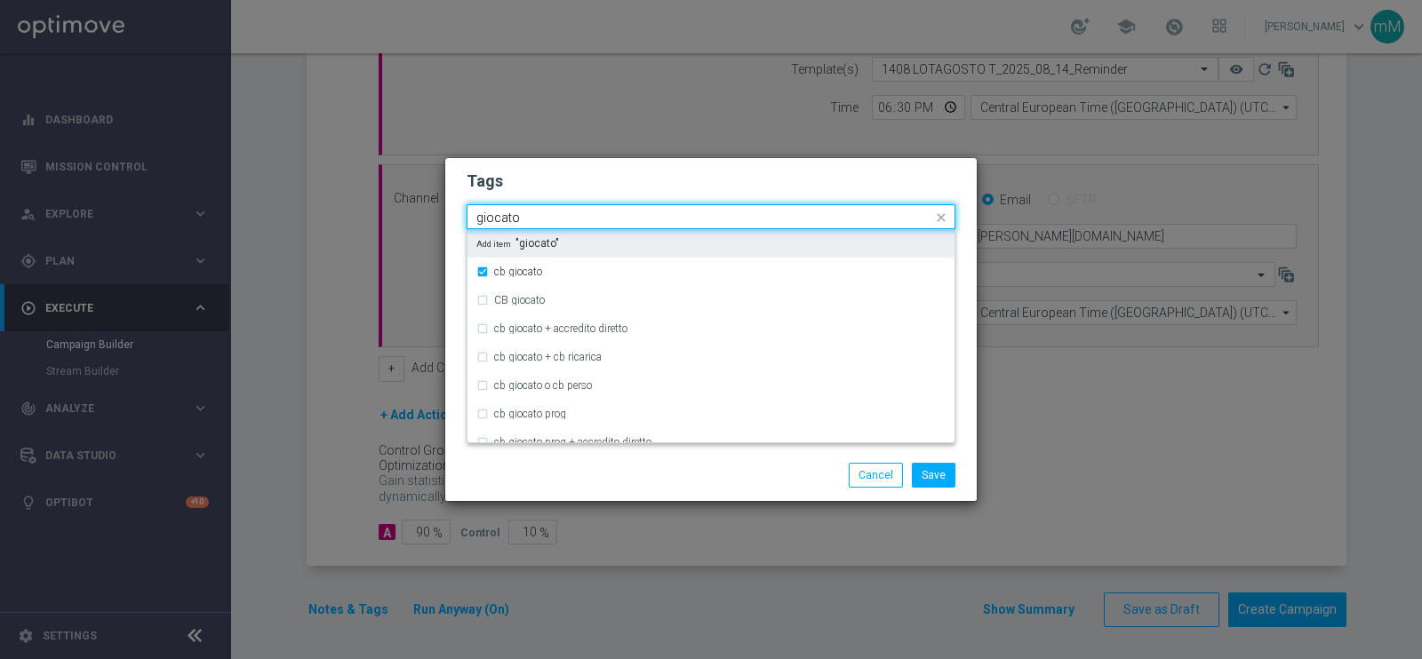
click at [604, 214] on input "giocato" at bounding box center [704, 218] width 456 height 15
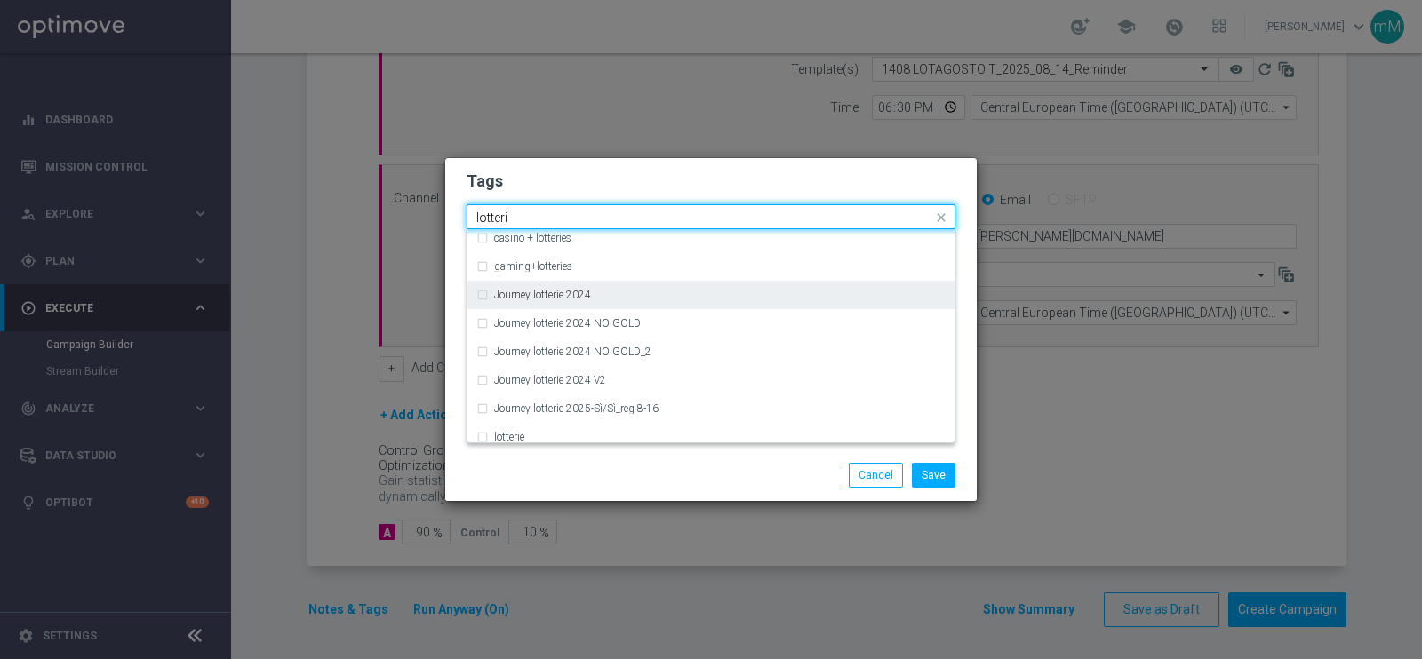
scroll to position [264, 0]
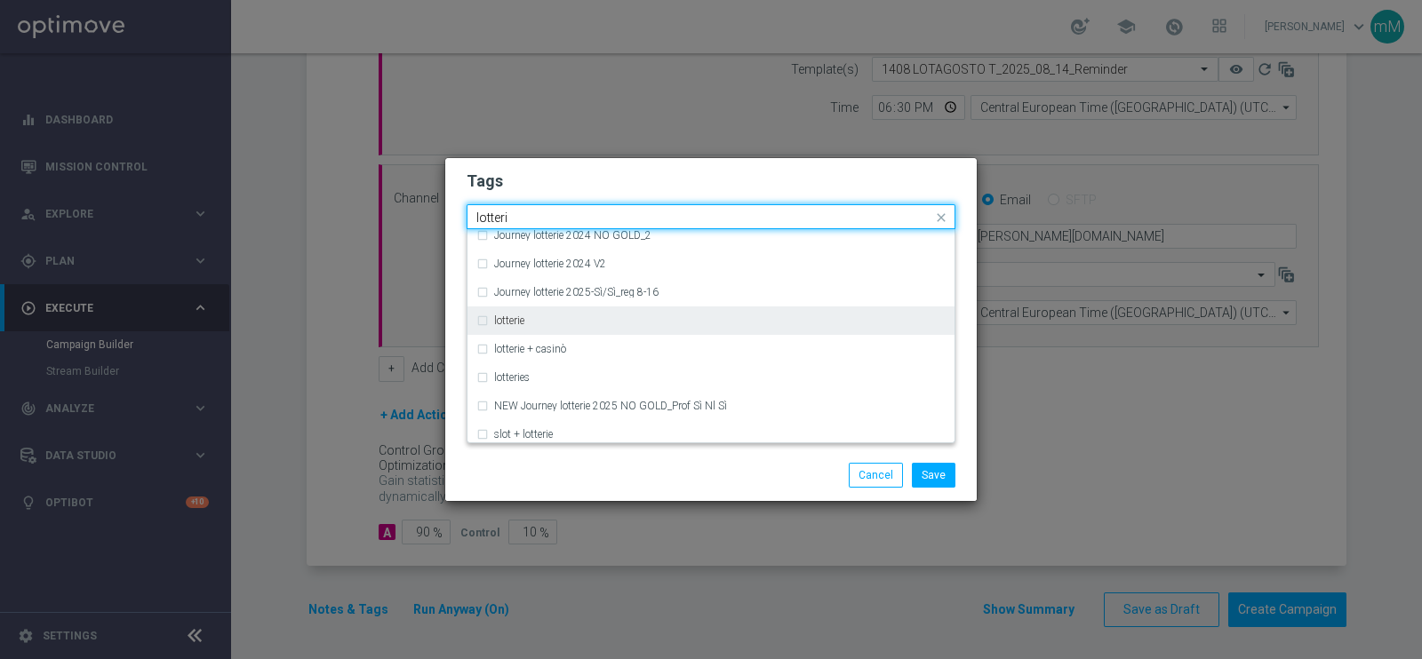
click at [530, 324] on div "lotterie" at bounding box center [719, 320] width 451 height 11
type input "lotteri"
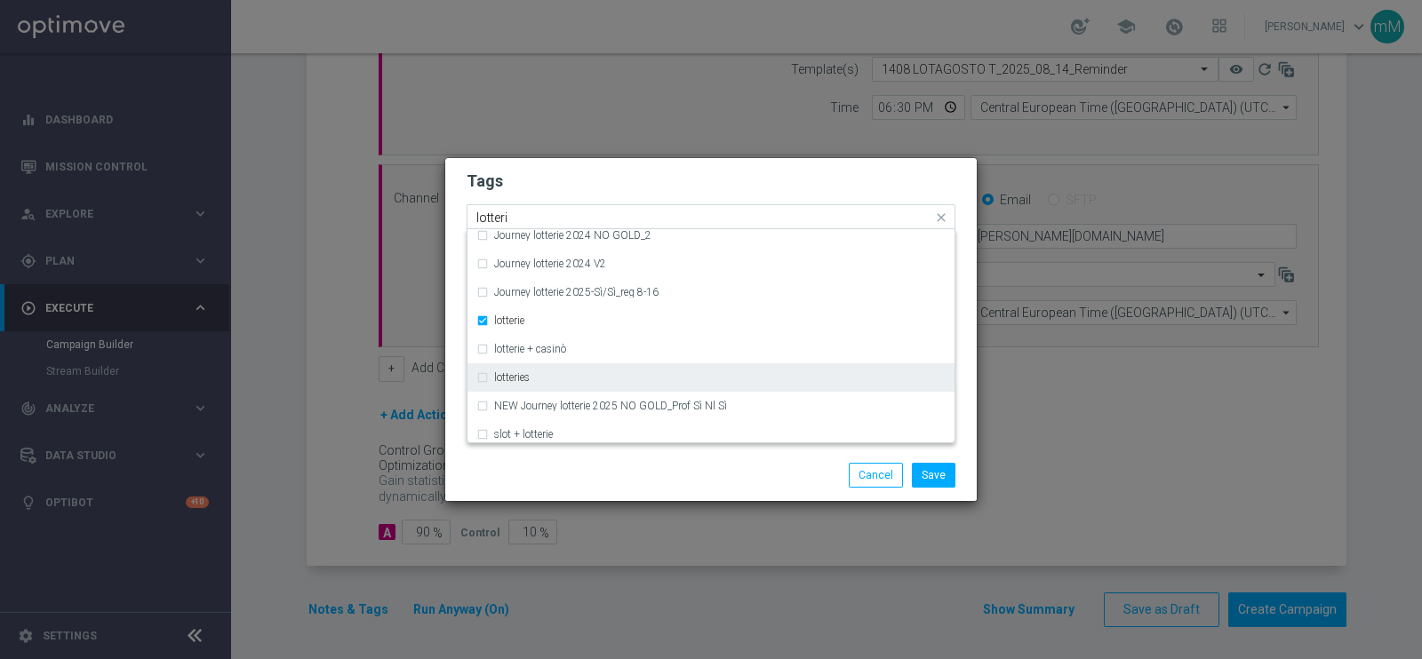
click at [521, 384] on div "lotteries" at bounding box center [710, 377] width 469 height 28
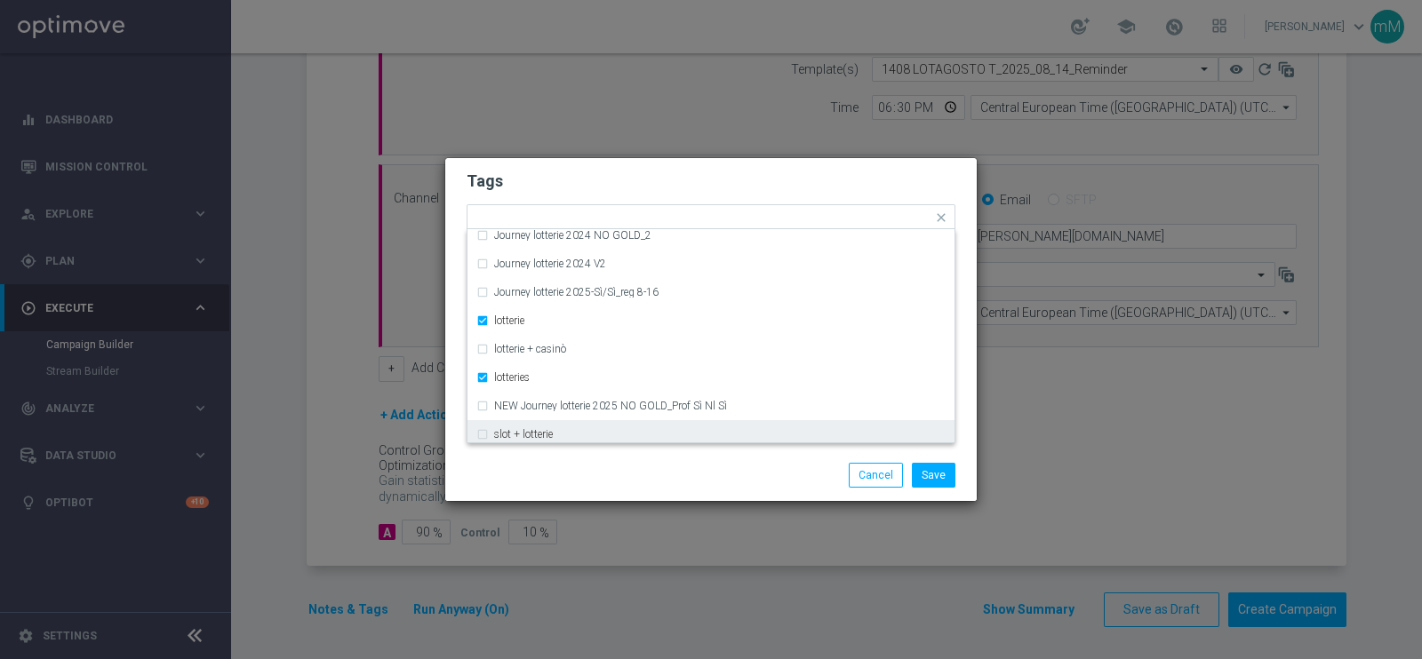
click at [793, 478] on div "Save Cancel" at bounding box center [797, 475] width 344 height 25
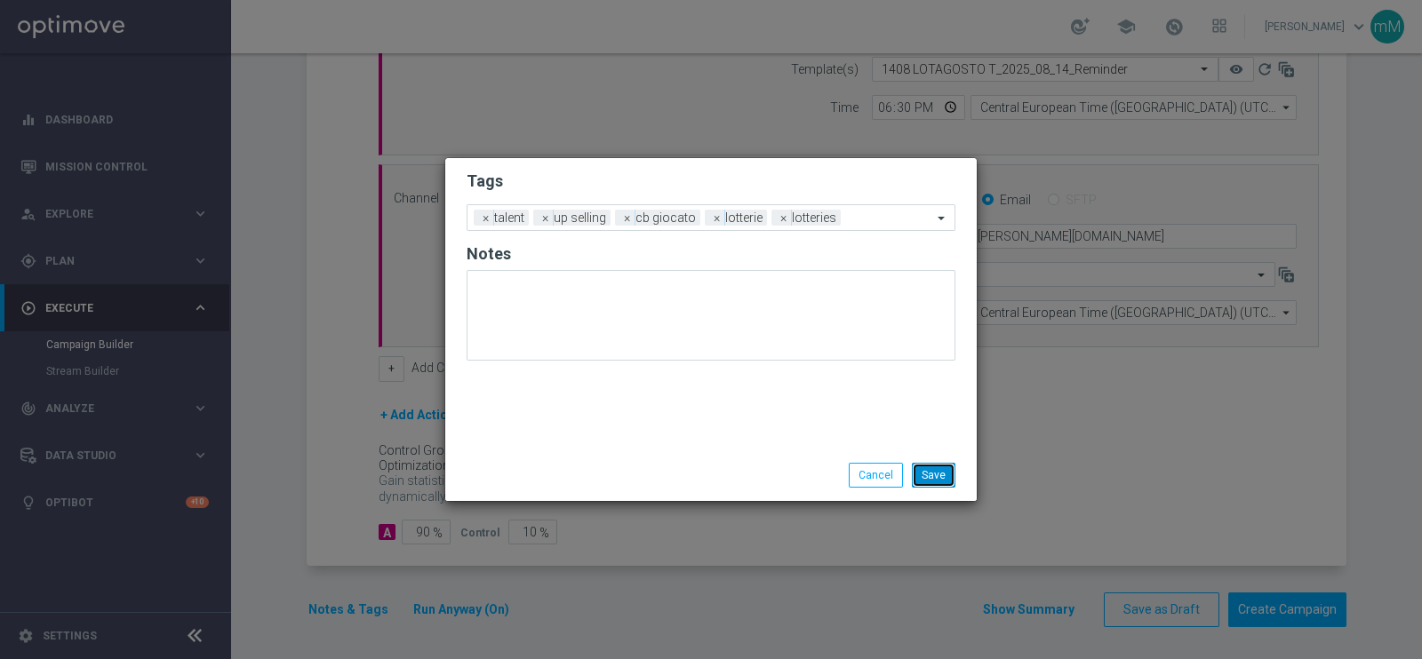
click at [929, 472] on button "Save" at bounding box center [934, 475] width 44 height 25
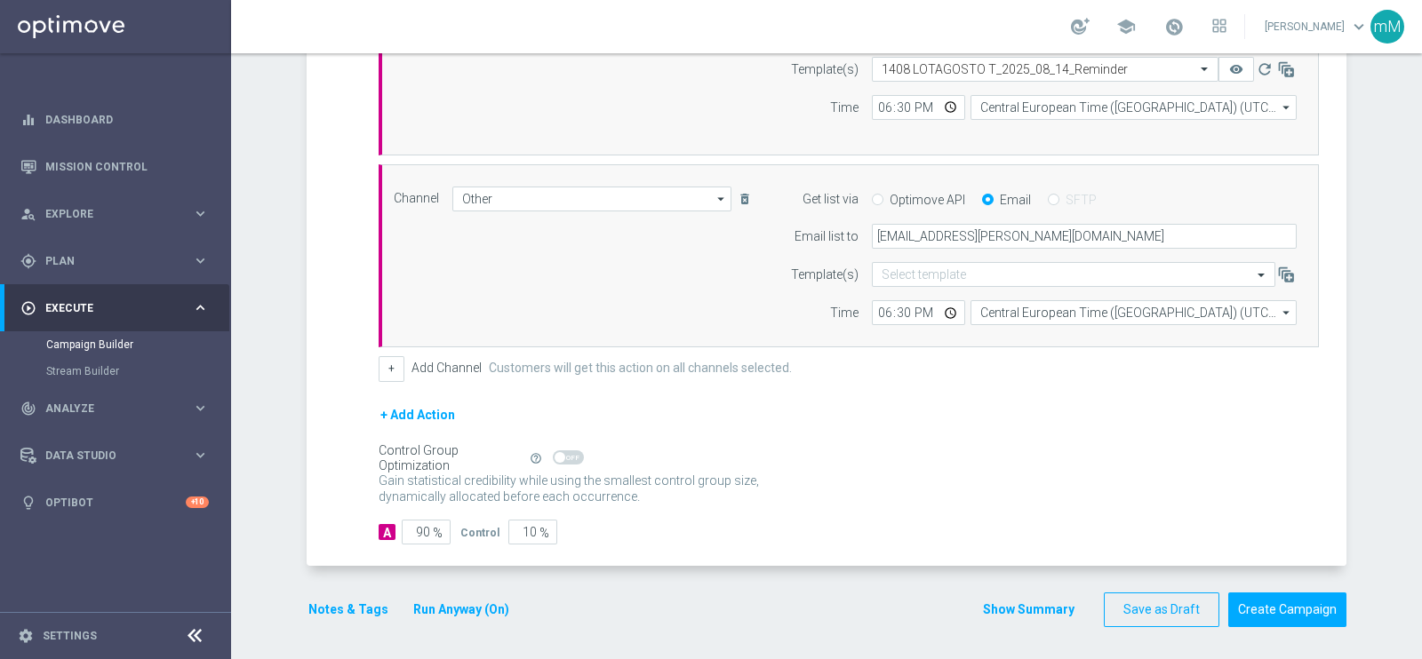
click at [1000, 608] on button "Show Summary" at bounding box center [1028, 610] width 93 height 20
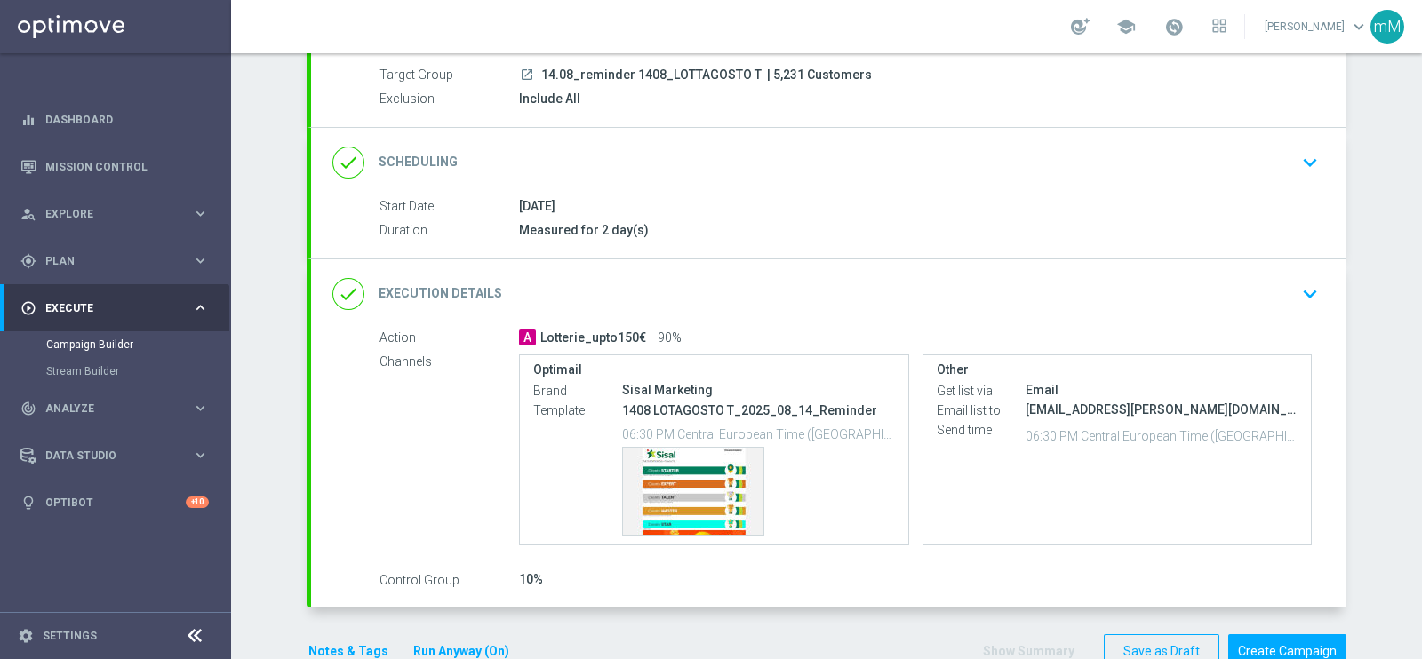
scroll to position [204, 0]
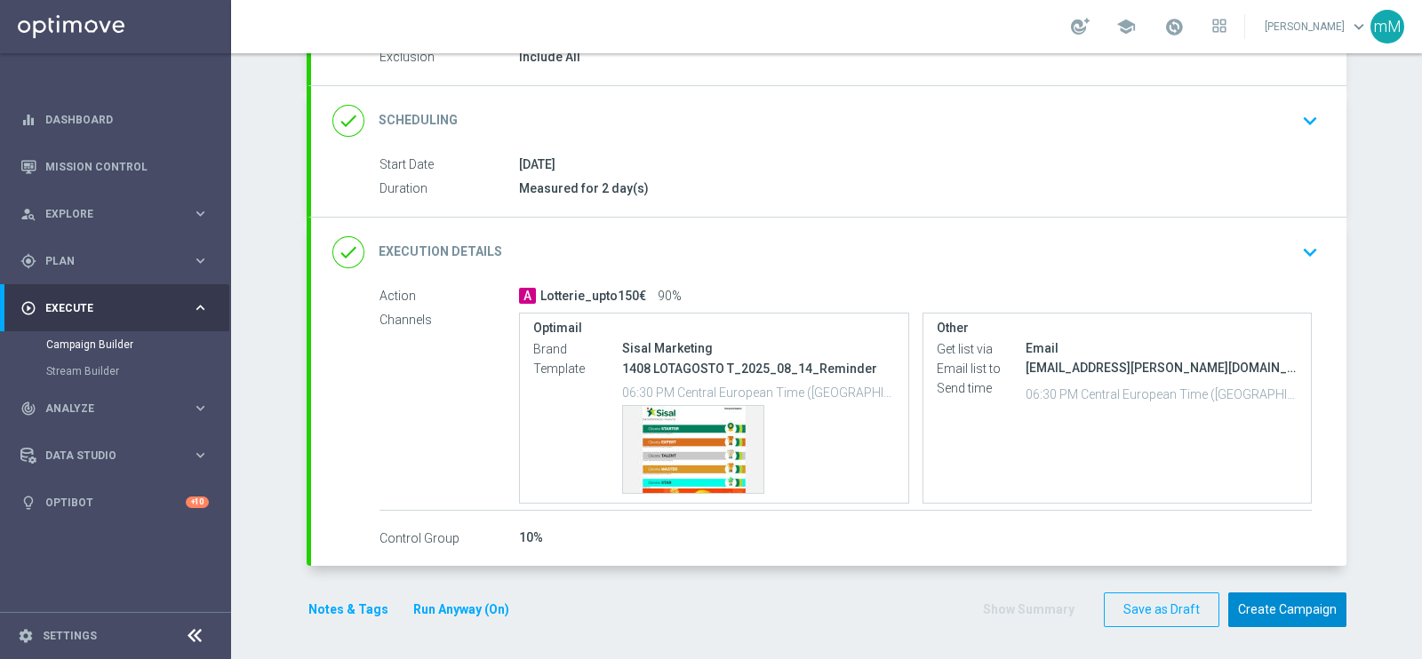
click at [1268, 602] on button "Create Campaign" at bounding box center [1287, 610] width 118 height 35
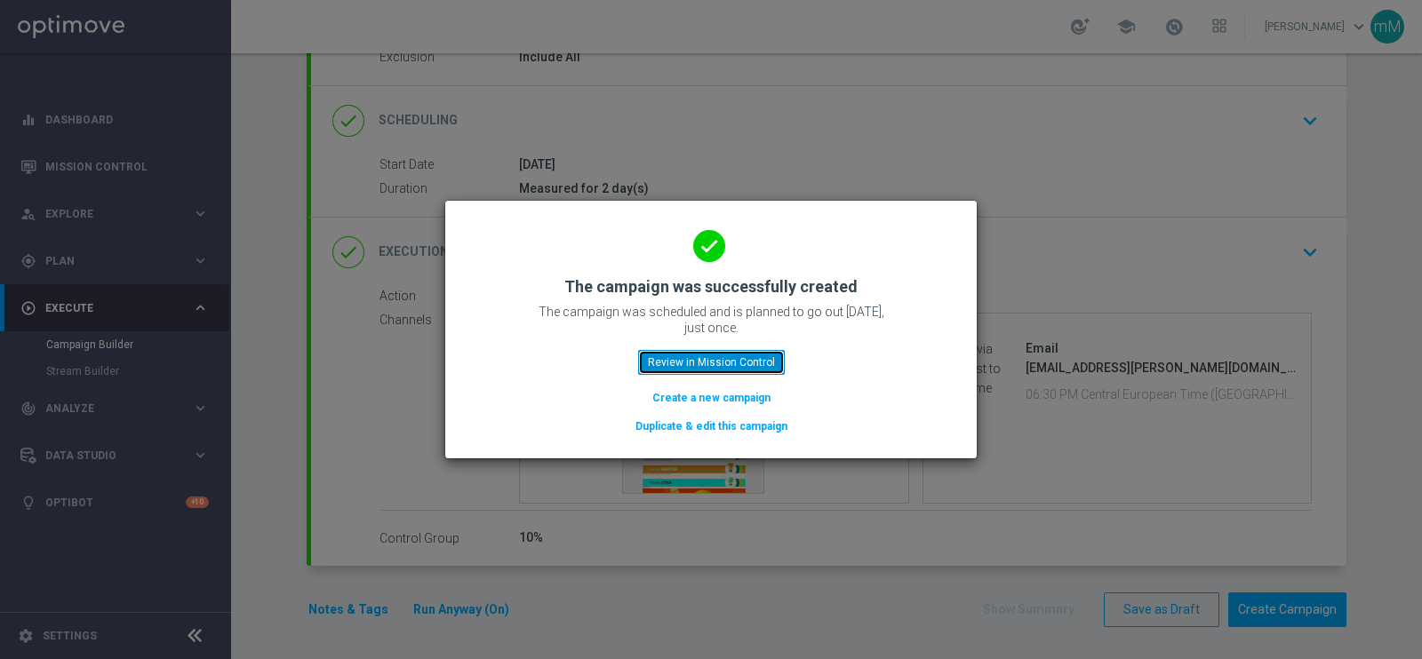
click at [743, 360] on button "Review in Mission Control" at bounding box center [711, 362] width 147 height 25
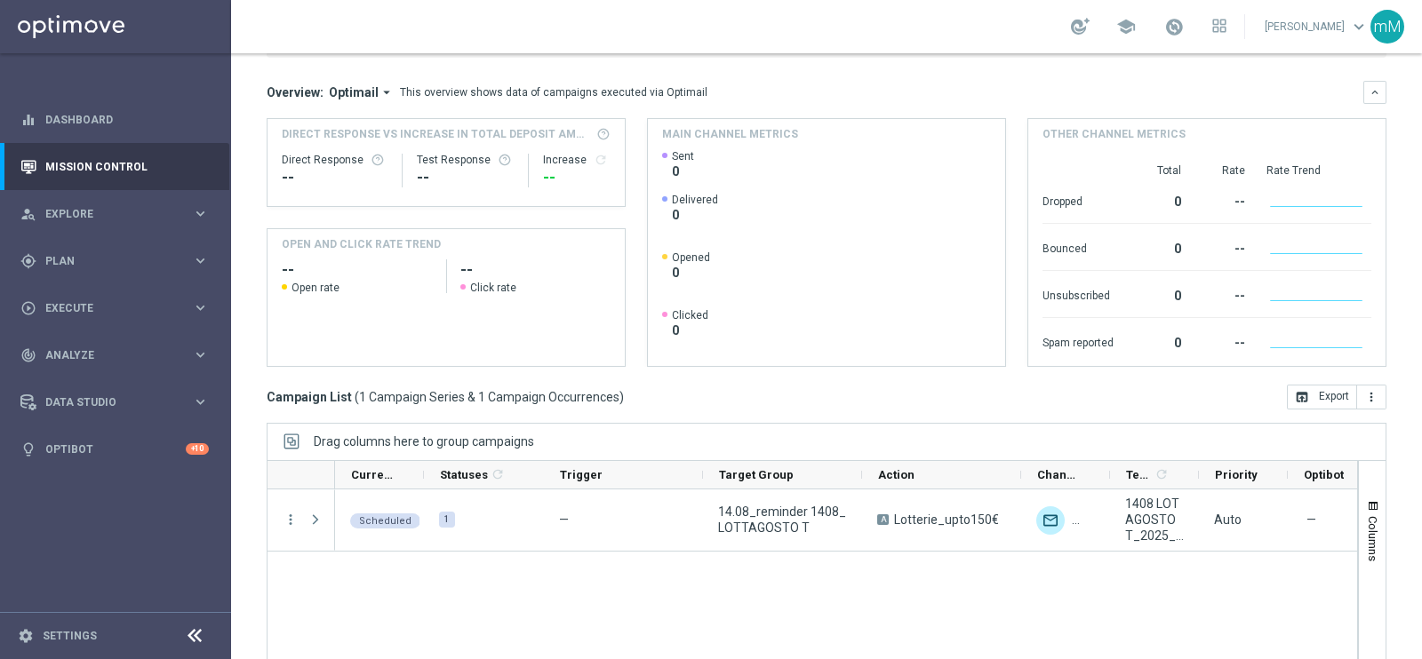
scroll to position [265, 0]
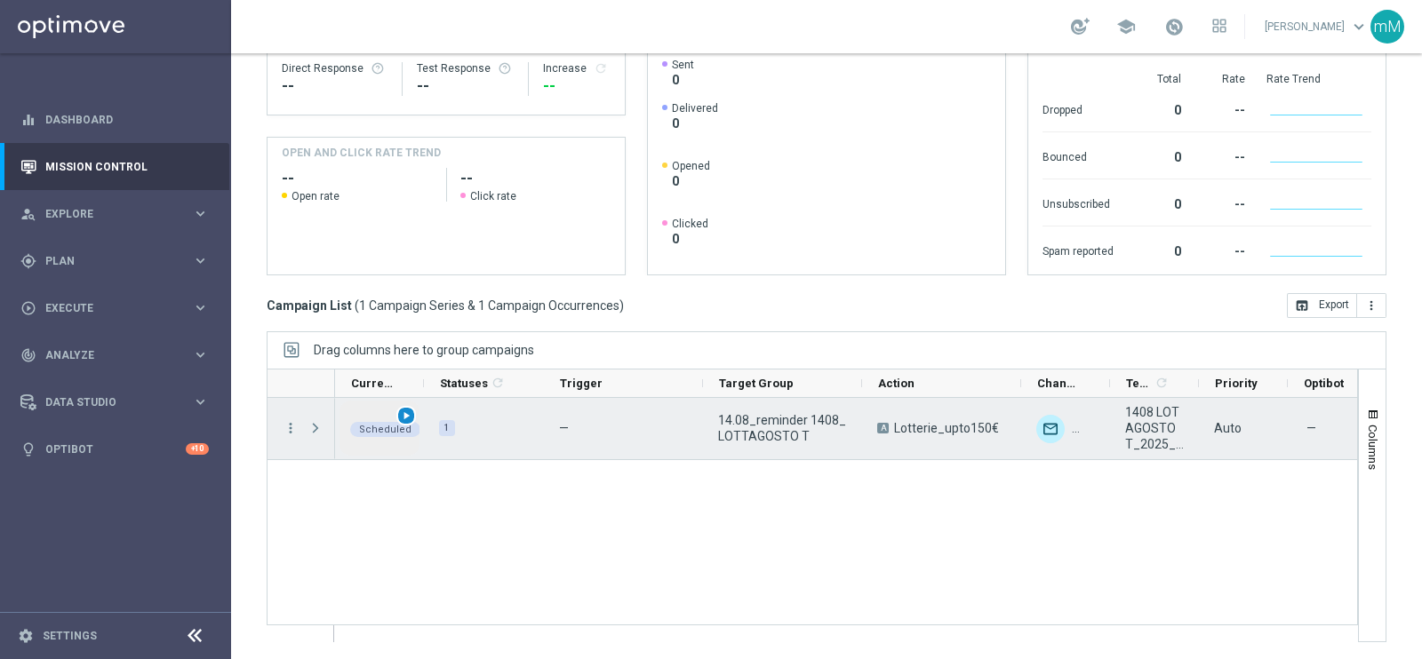
click at [404, 415] on span "play_arrow" at bounding box center [406, 416] width 12 height 12
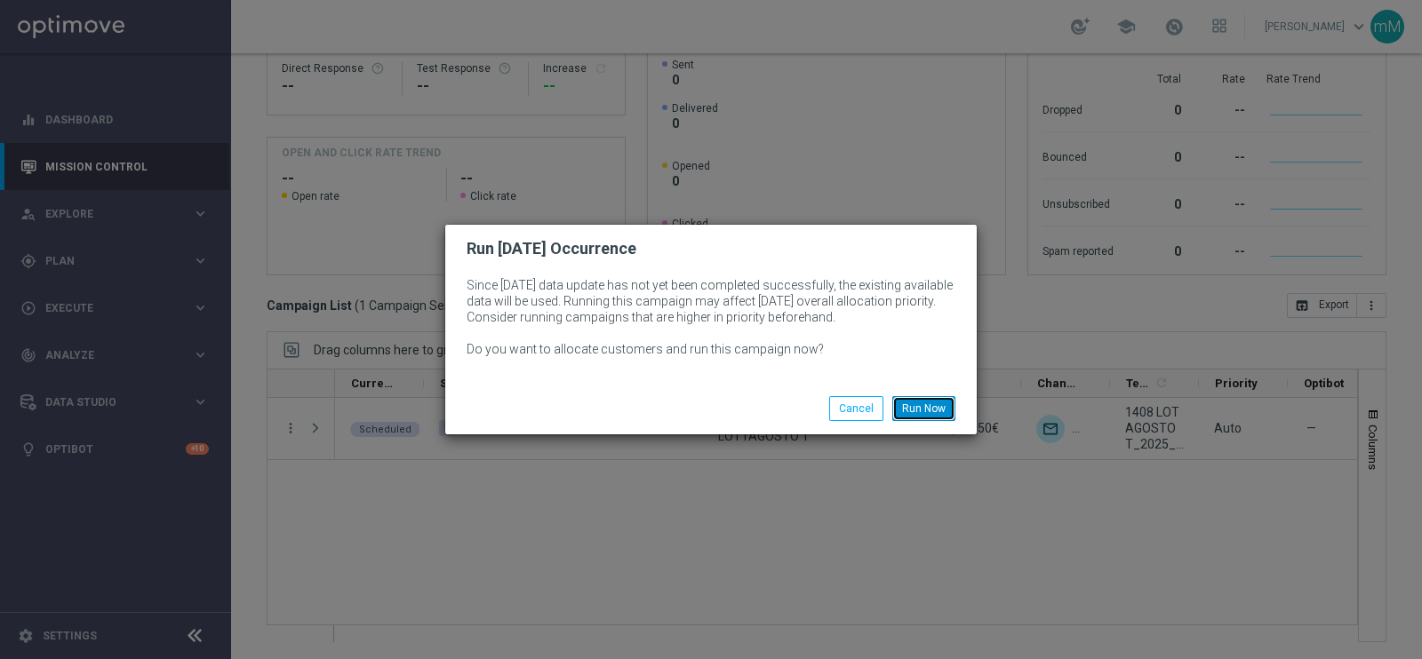
click at [920, 397] on button "Run Now" at bounding box center [923, 408] width 63 height 25
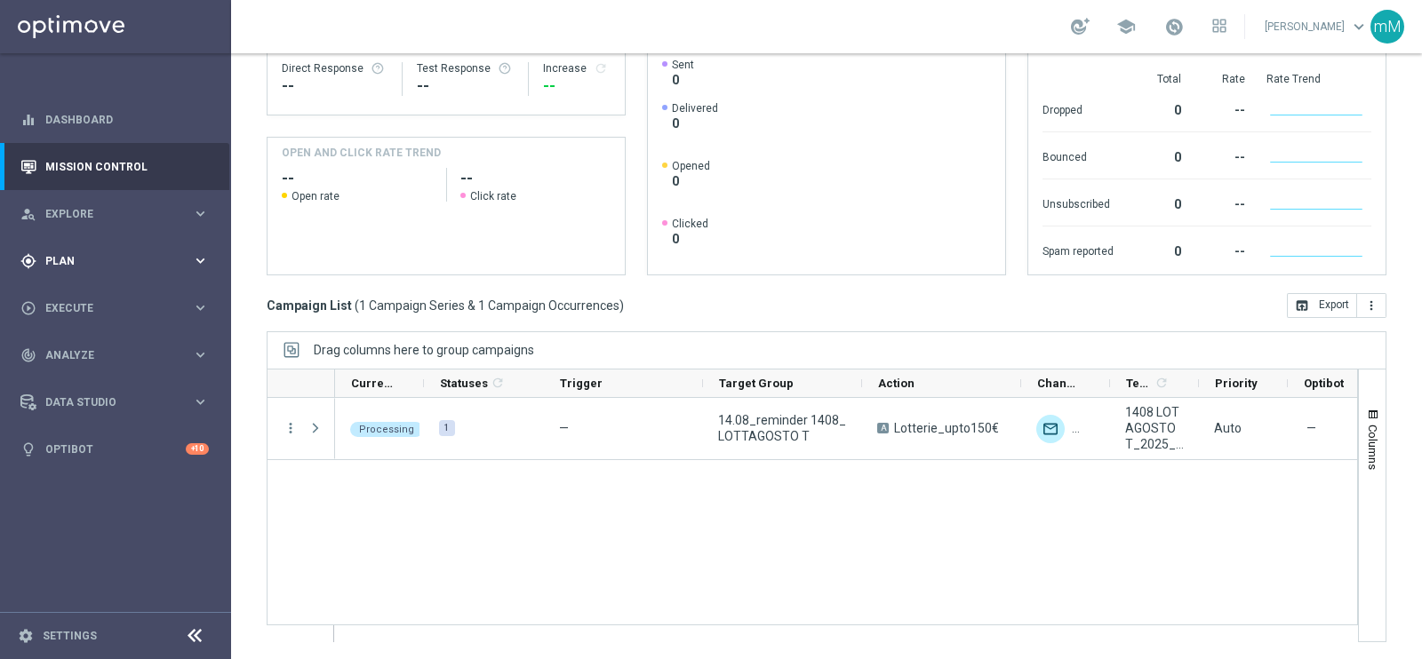
click at [102, 257] on span "Plan" at bounding box center [118, 261] width 147 height 11
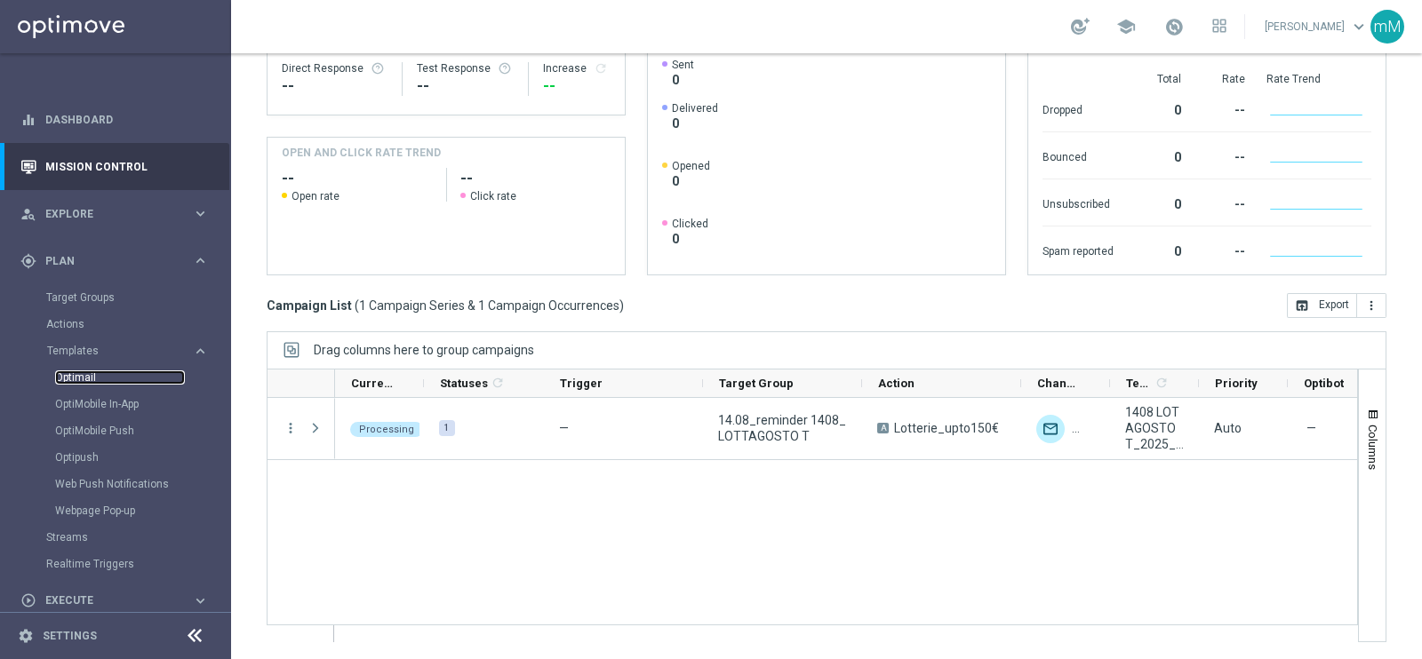
click at [93, 380] on link "Optimail" at bounding box center [120, 378] width 130 height 14
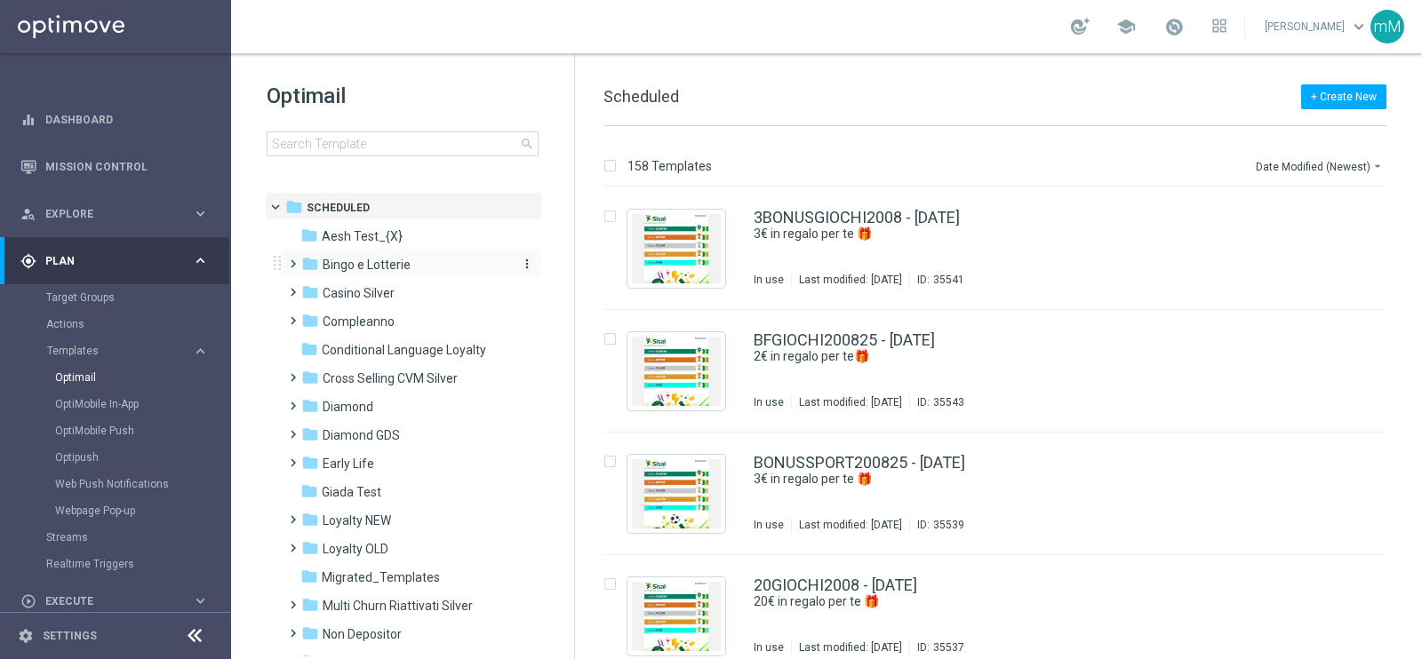
click at [414, 269] on div "folder Bingo e Lotterie" at bounding box center [403, 265] width 204 height 20
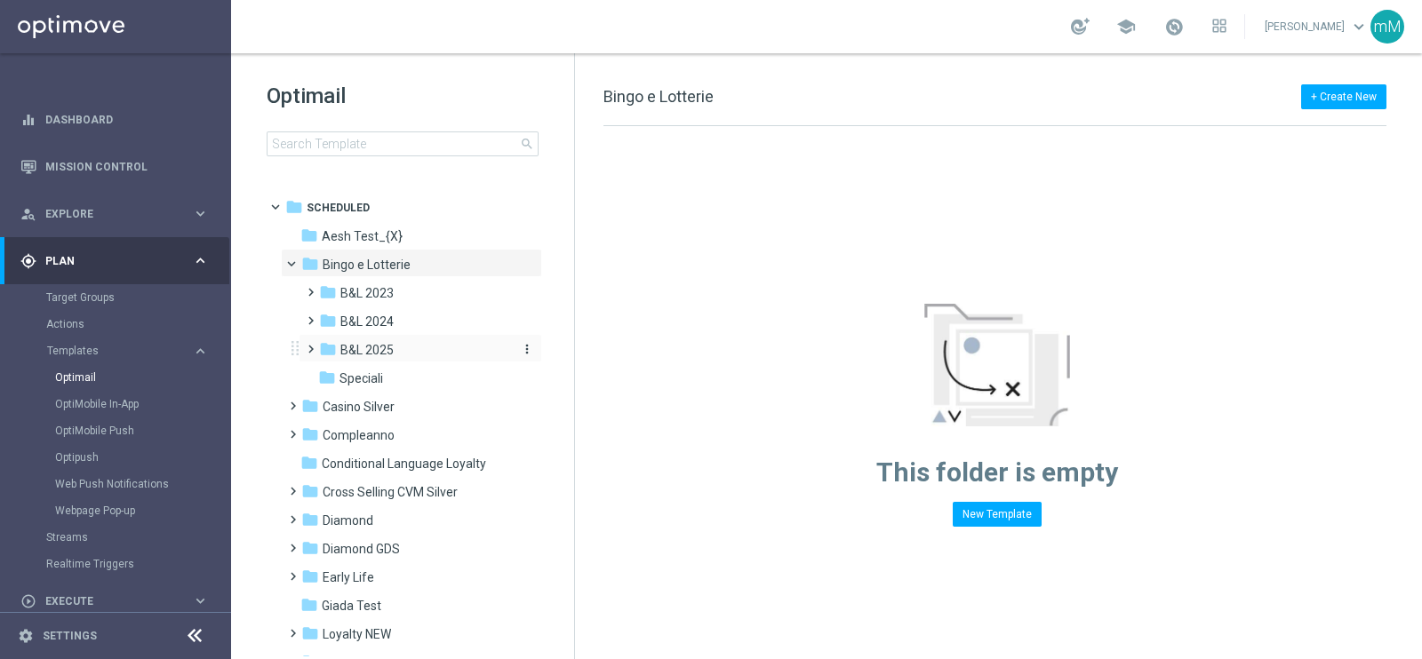
click at [389, 349] on span "B&L 2025" at bounding box center [366, 350] width 53 height 16
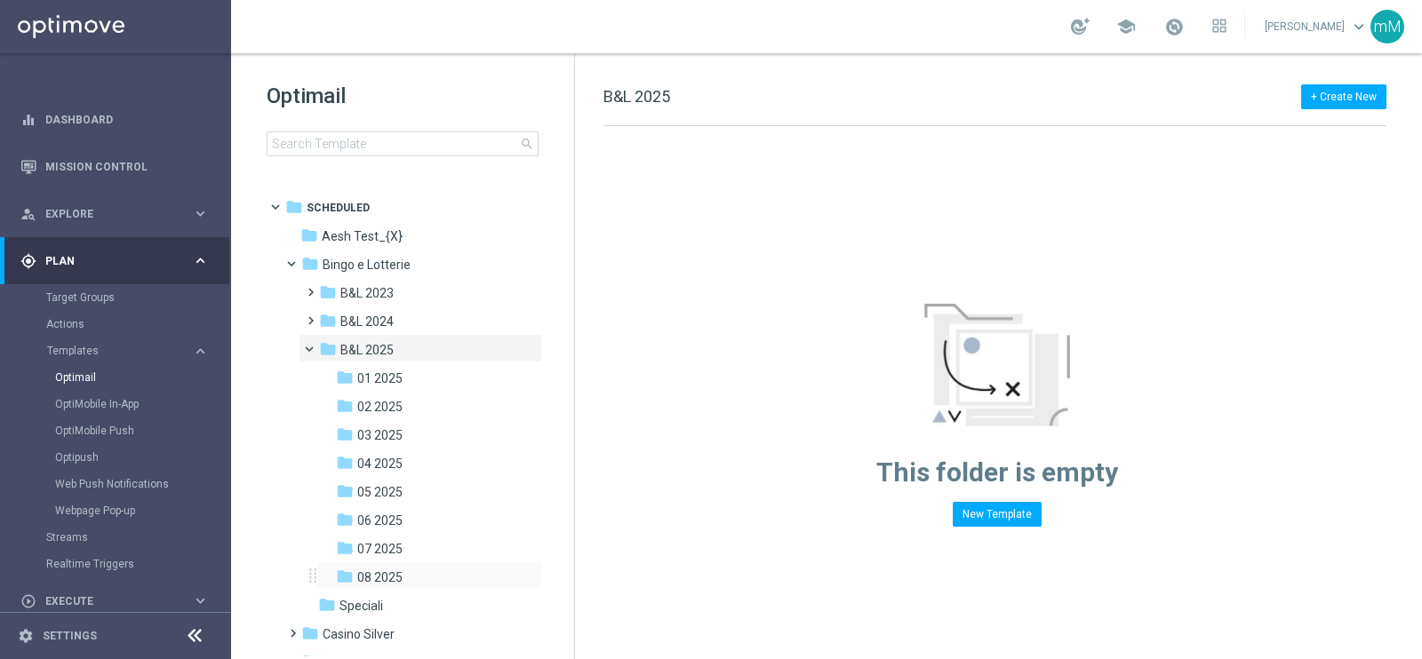
click at [384, 564] on div "folder 08 2025 more_vert" at bounding box center [429, 576] width 226 height 28
click at [395, 576] on span "08 2025" at bounding box center [379, 578] width 45 height 16
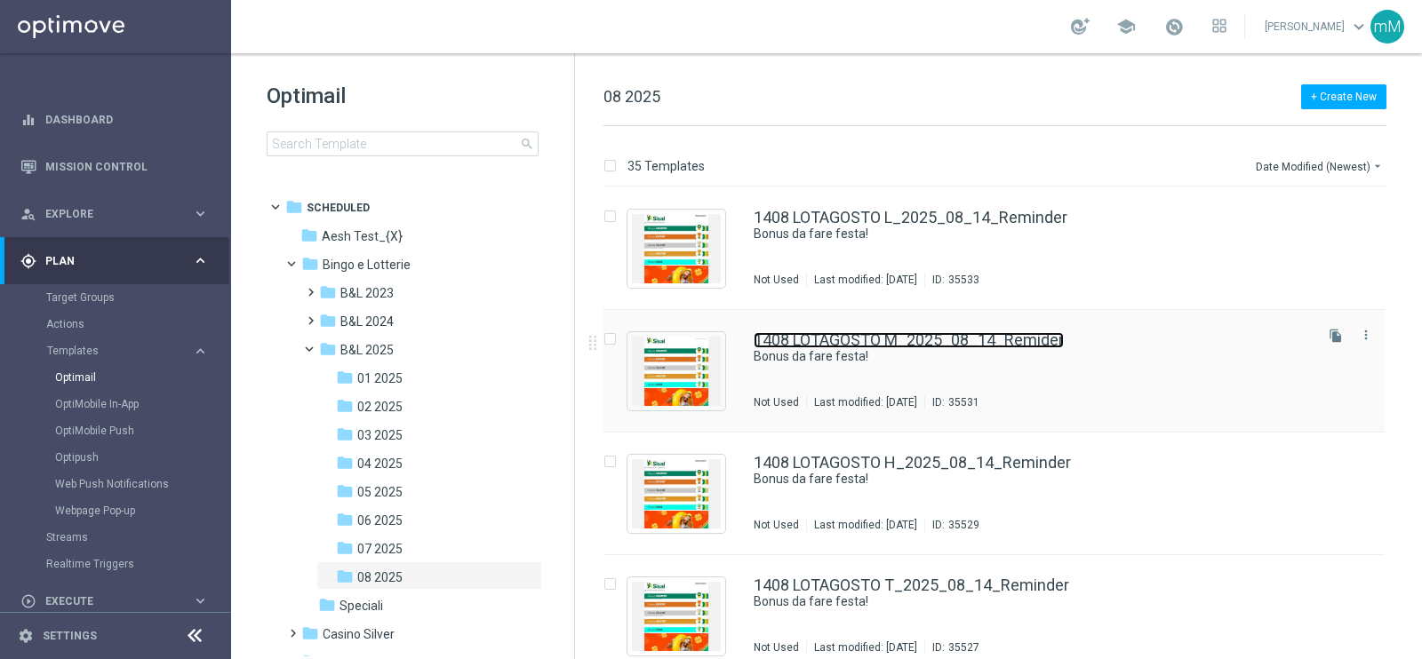
click at [986, 344] on link "1408 LOTAGOSTO M_2025_08_14_Remider" at bounding box center [908, 340] width 310 height 16
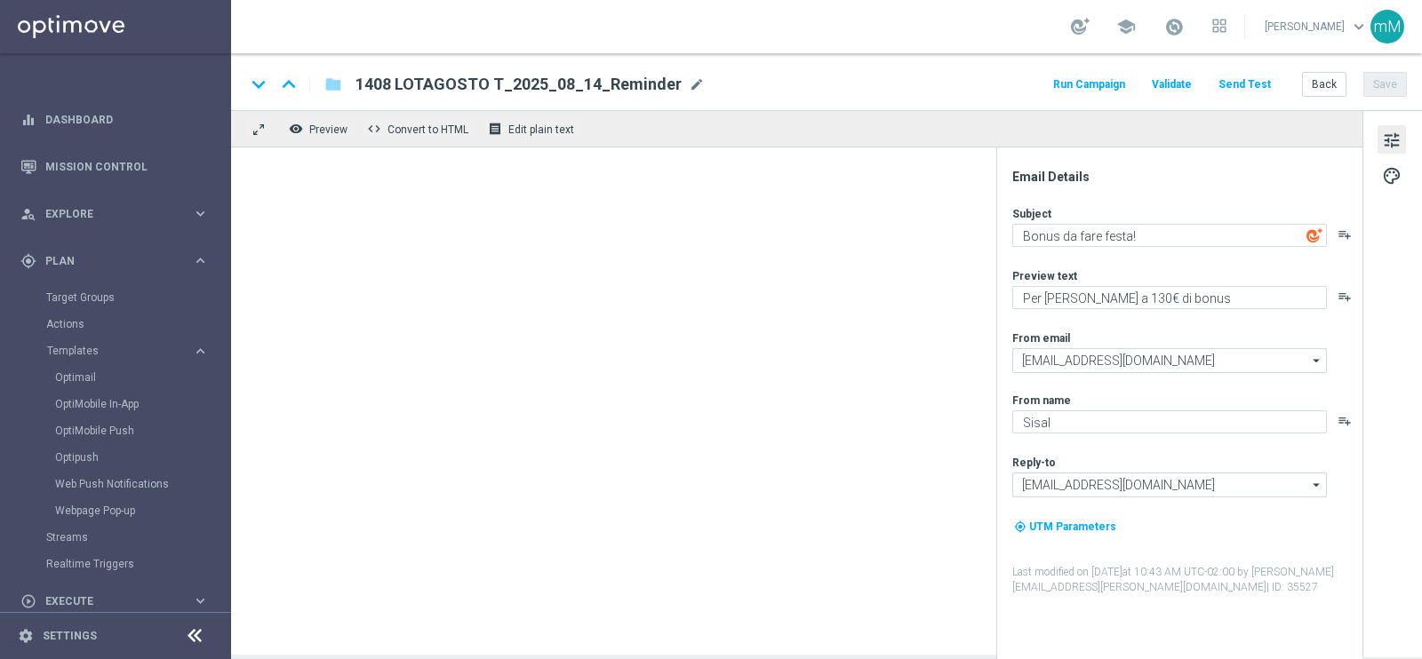
type textarea "Fino a 20.000 Sisal point per te!"
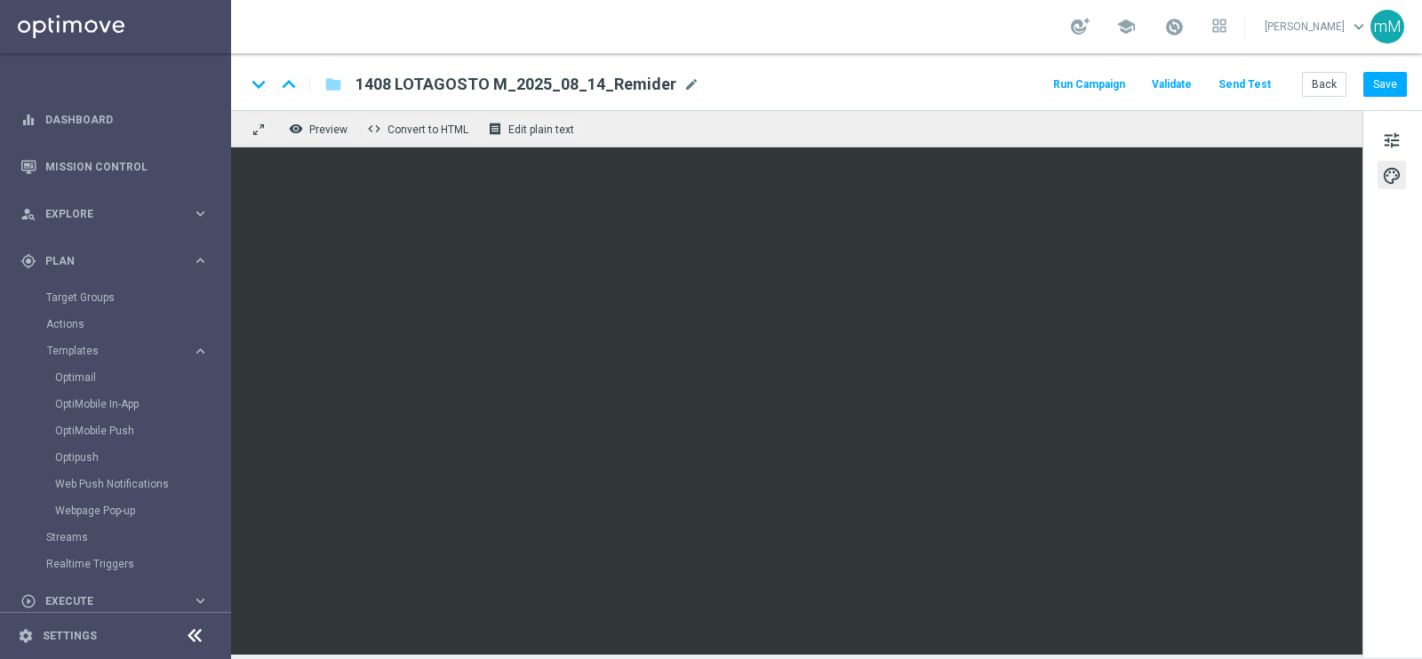
click at [1097, 81] on button "Run Campaign" at bounding box center [1088, 85] width 77 height 24
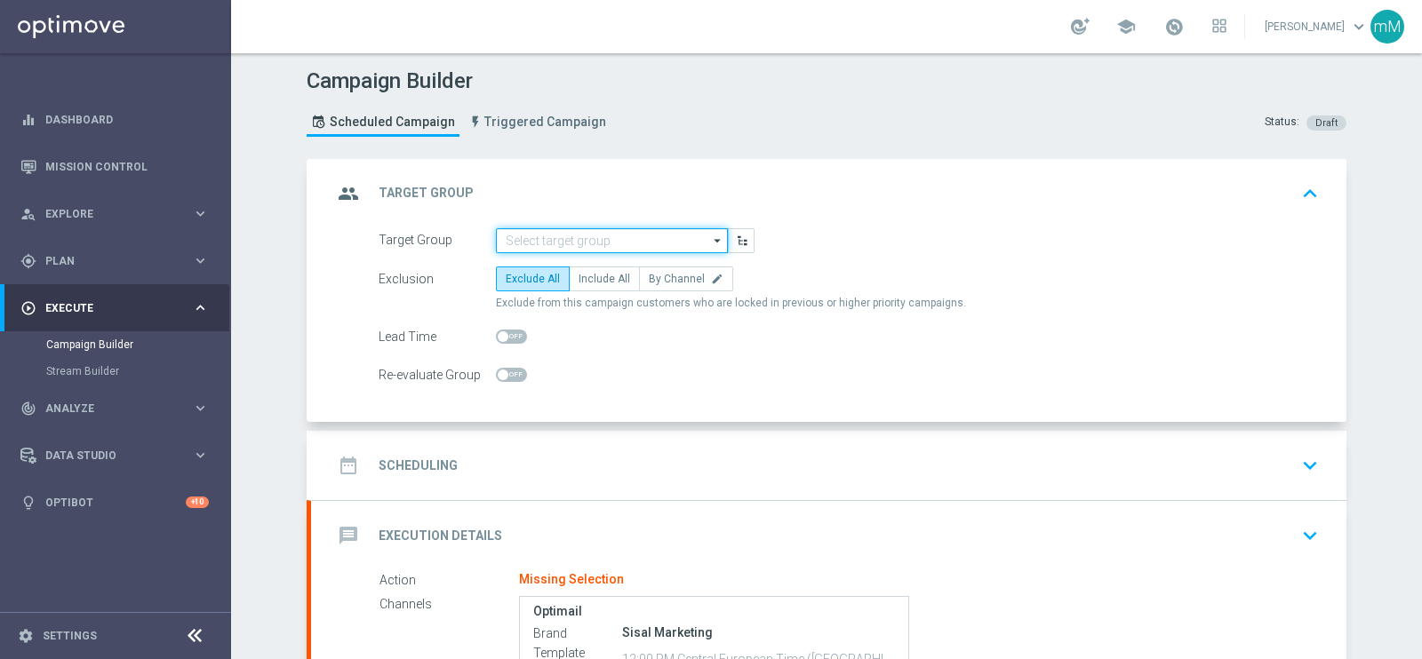
click at [563, 235] on input at bounding box center [612, 240] width 232 height 25
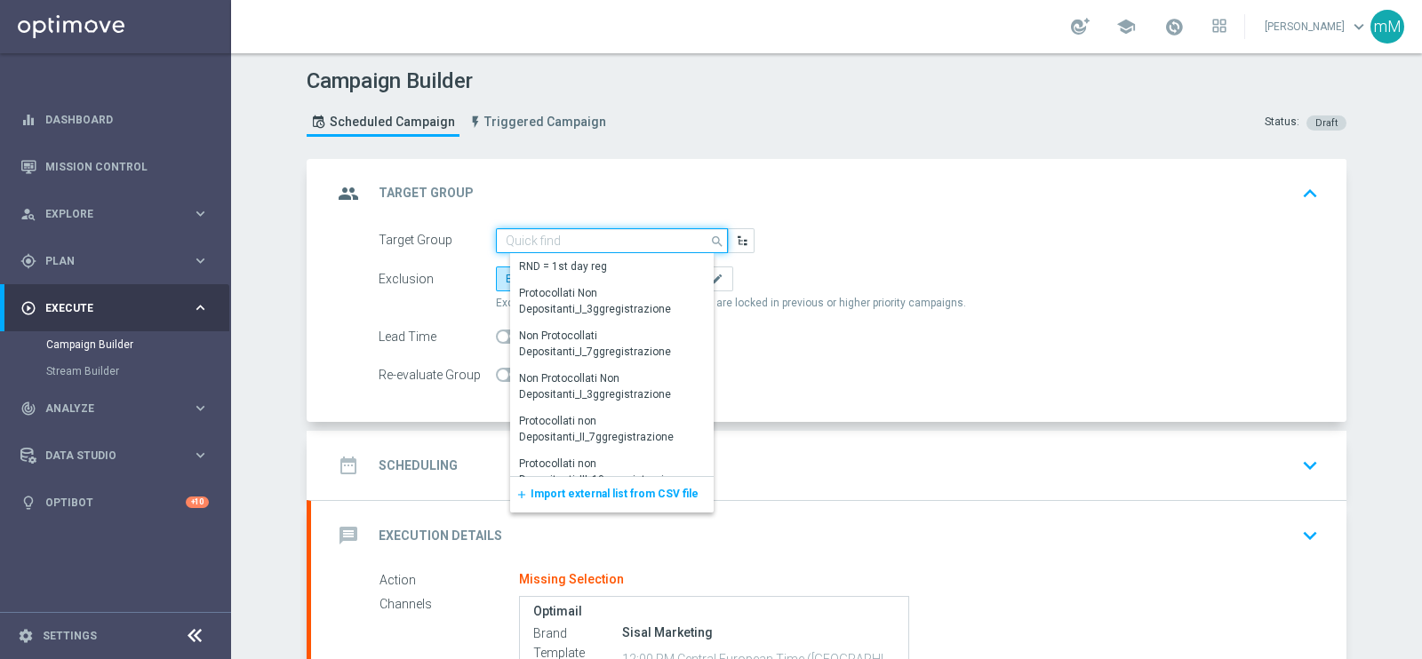
paste input "14.08_reminder 1408_LOTTAGOSTO T"
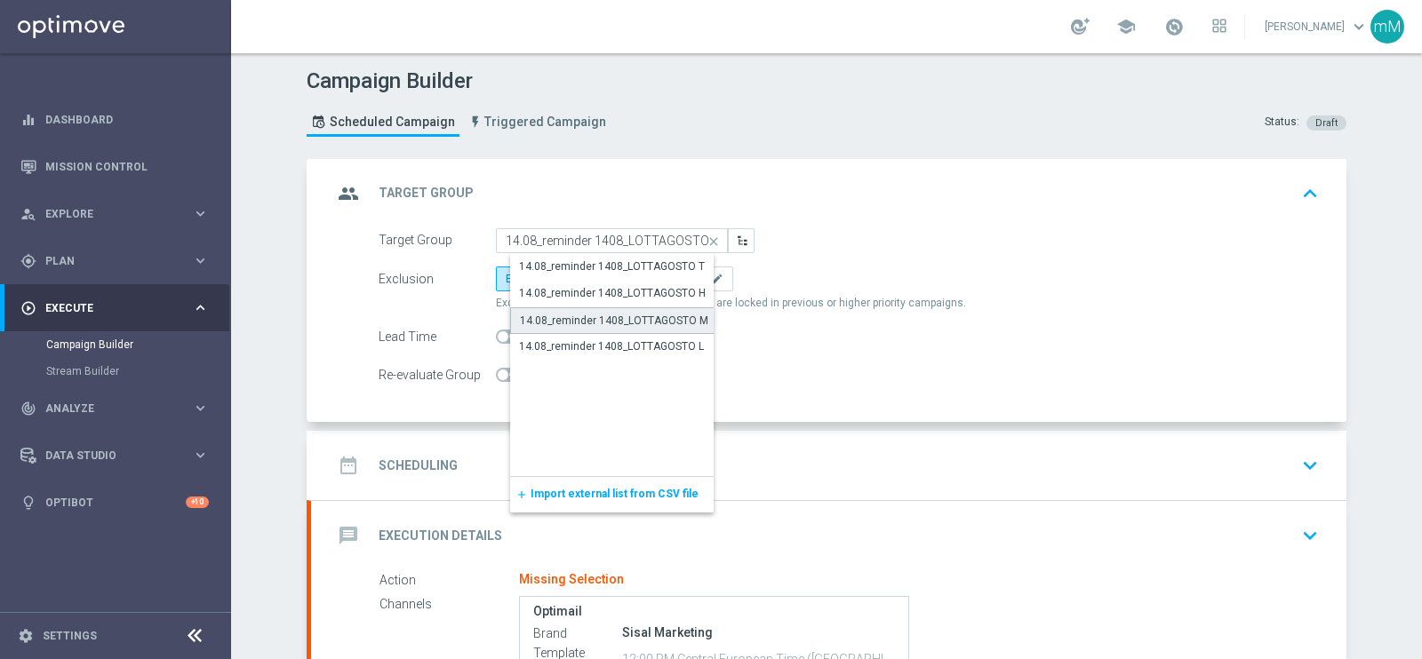
click at [586, 313] on div "14.08_reminder 1408_LOTTAGOSTO M" at bounding box center [614, 321] width 188 height 16
type input "14.08_reminder 1408_LOTTAGOSTO M"
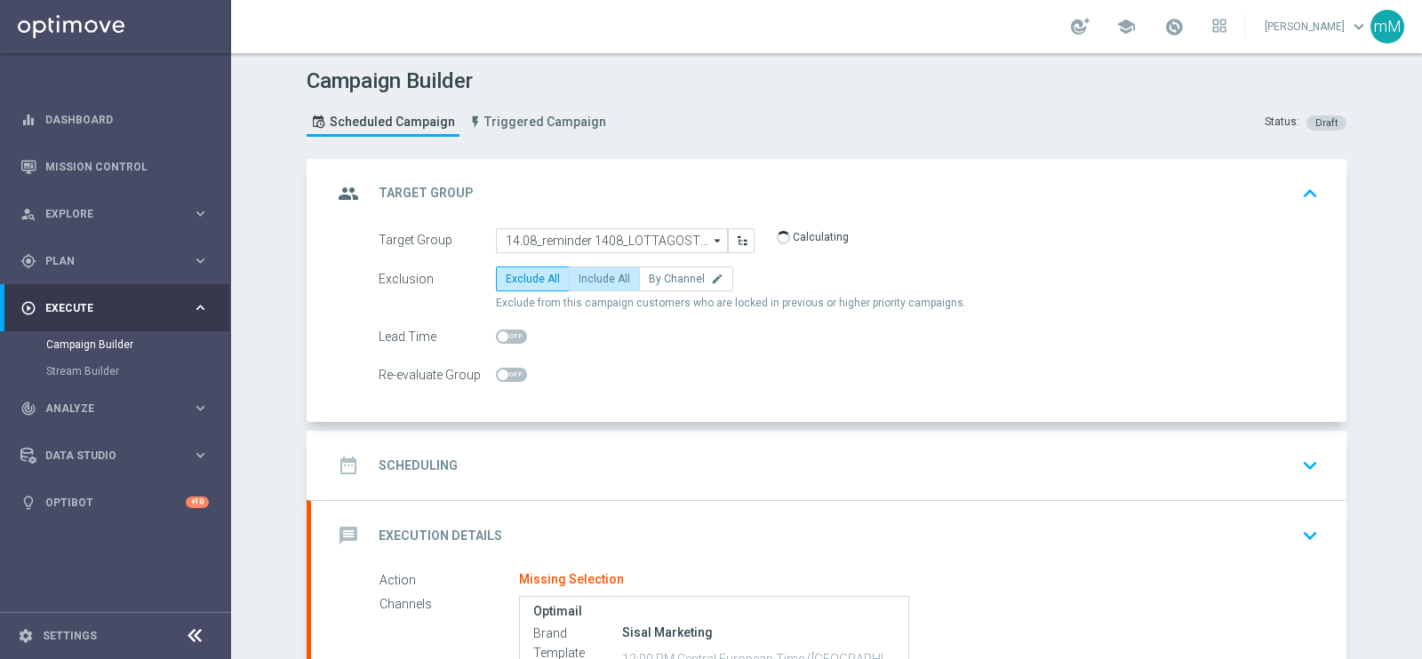
click at [602, 283] on label "Include All" at bounding box center [604, 279] width 71 height 25
click at [590, 283] on input "Include All" at bounding box center [584, 282] width 12 height 12
radio input "true"
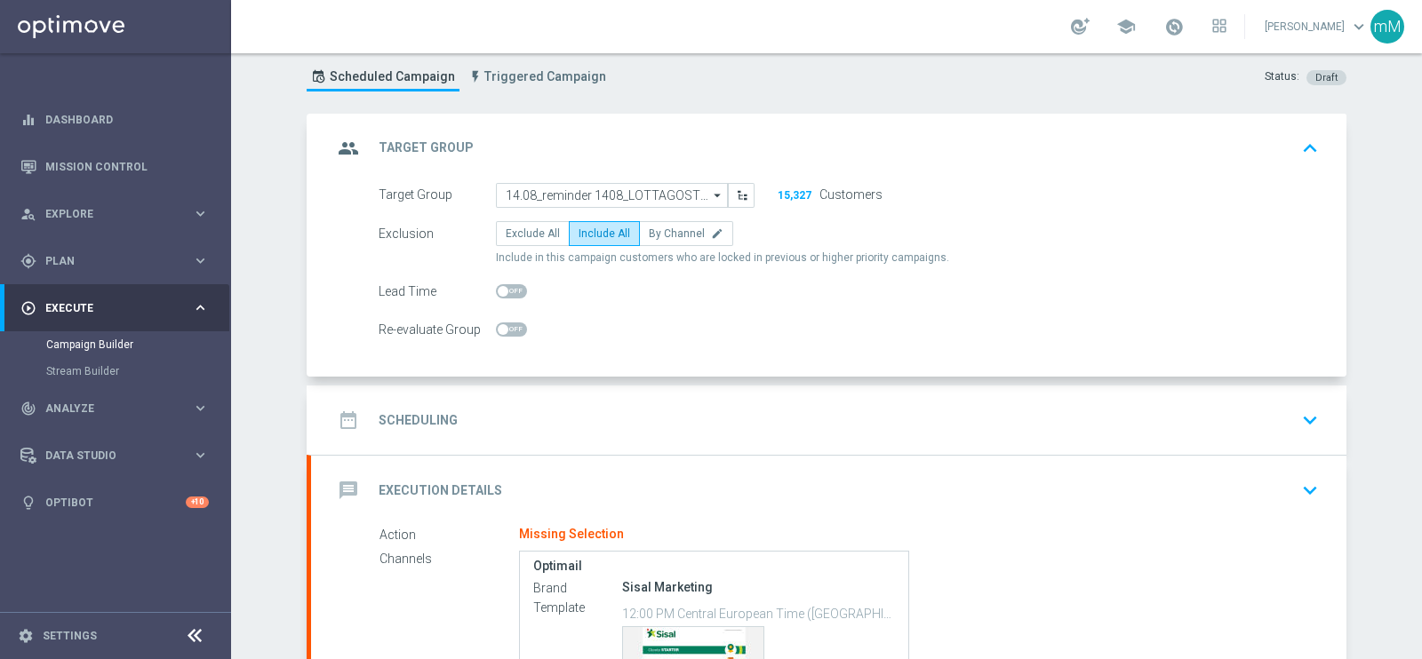
scroll to position [44, 0]
drag, startPoint x: 658, startPoint y: 421, endPoint x: 649, endPoint y: 419, distance: 9.3
click at [657, 421] on div "date_range Scheduling keyboard_arrow_down" at bounding box center [828, 422] width 993 height 34
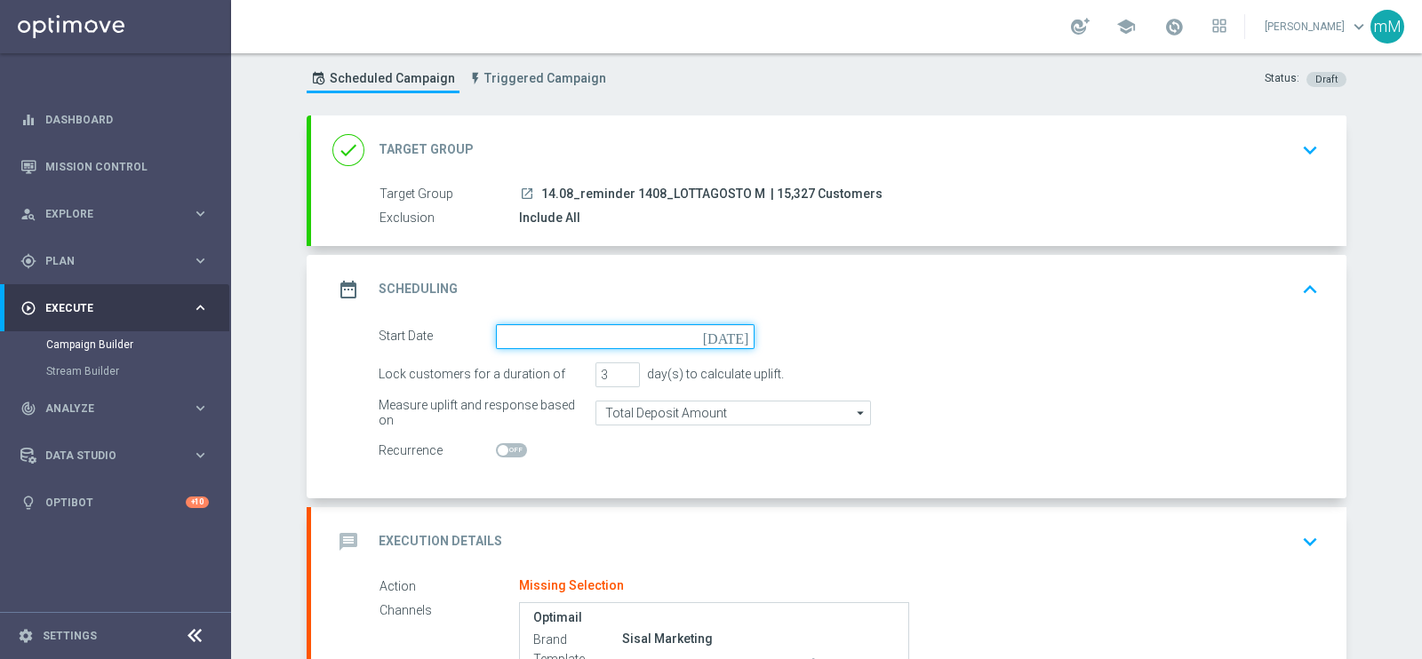
click at [546, 334] on input at bounding box center [625, 336] width 259 height 25
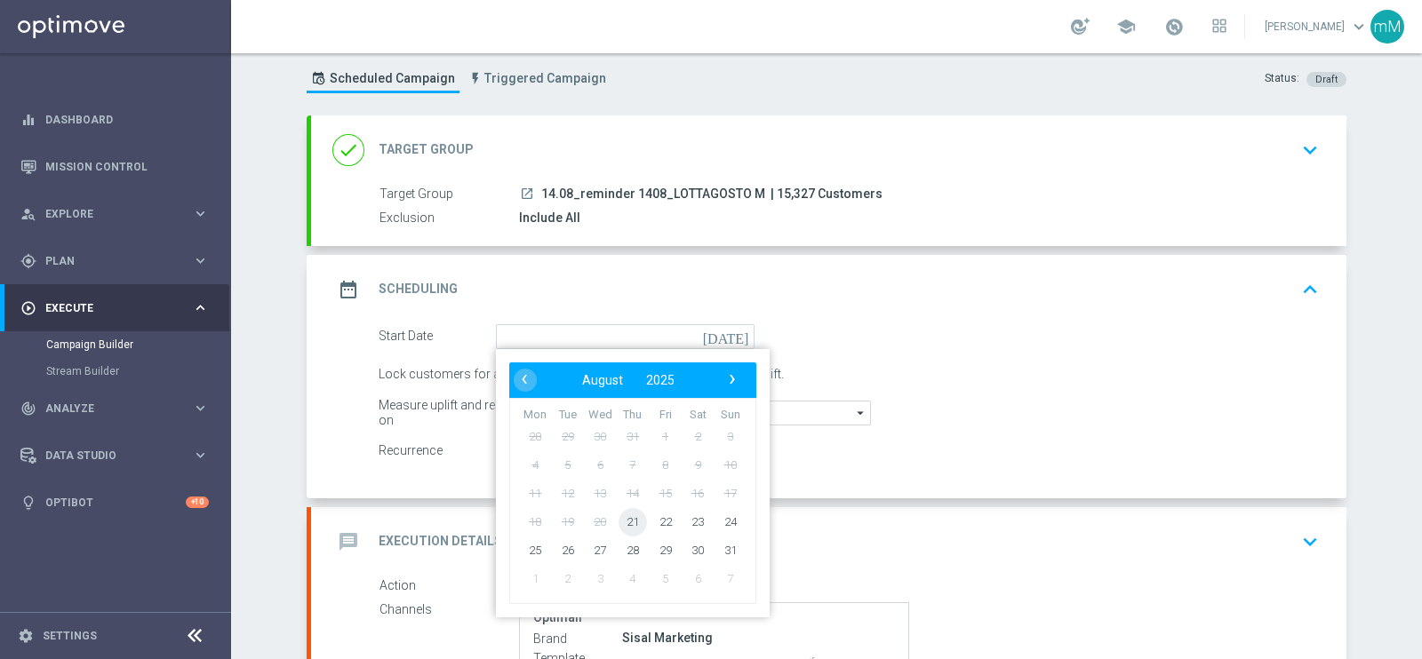
click at [625, 513] on span "21" at bounding box center [632, 521] width 28 height 28
type input "21 Aug 2025"
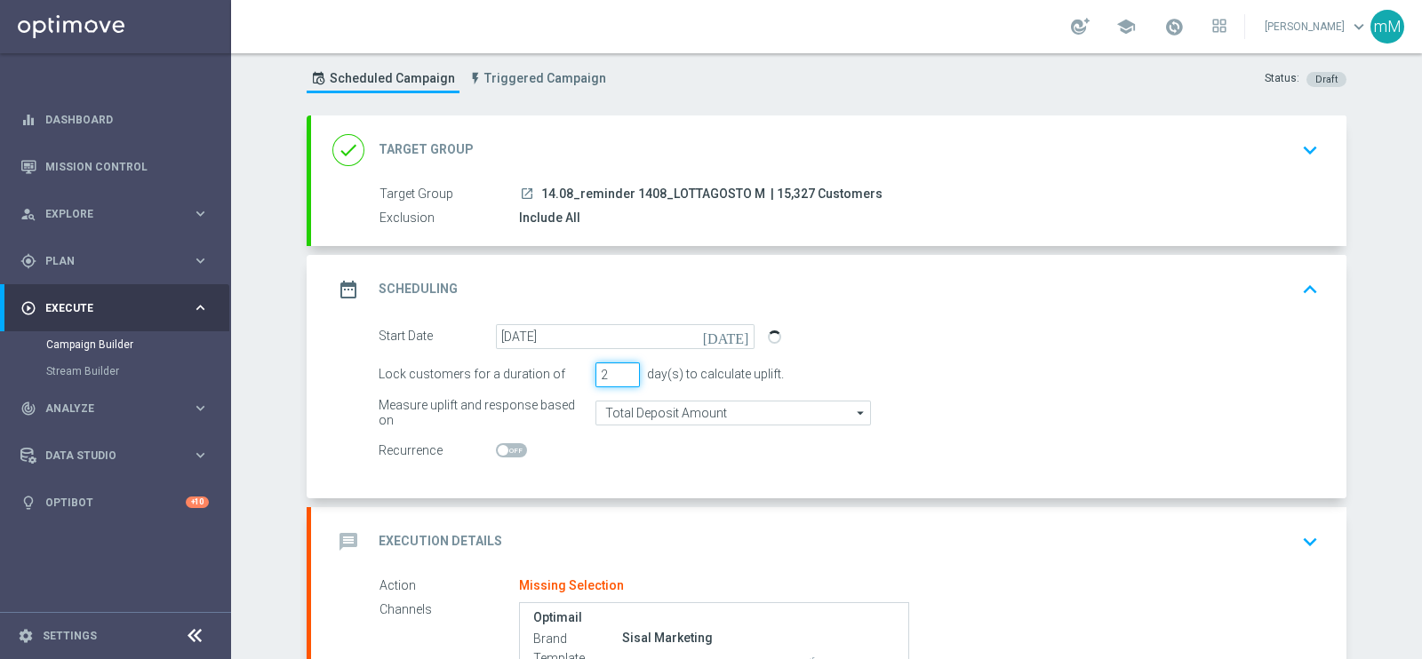
type input "2"
click at [620, 375] on input "2" at bounding box center [617, 375] width 44 height 25
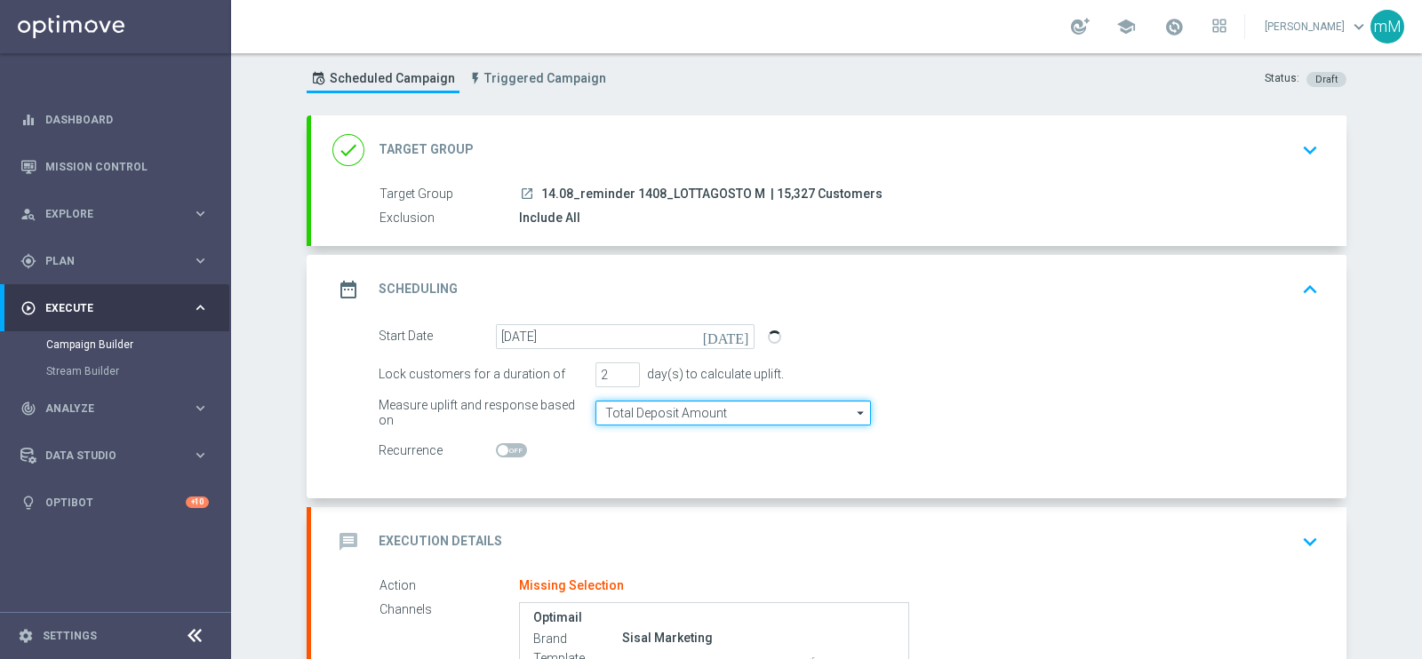
click at [640, 414] on input "Total Deposit Amount" at bounding box center [732, 413] width 275 height 25
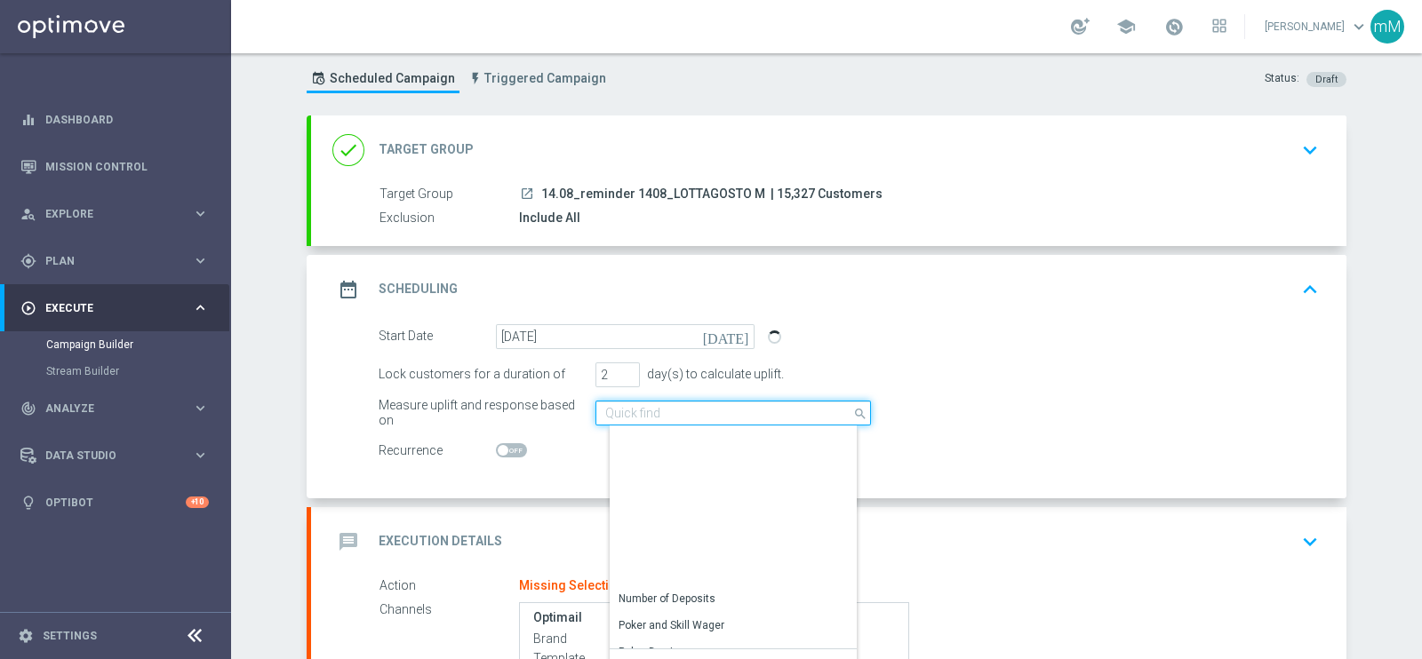
scroll to position [385, 0]
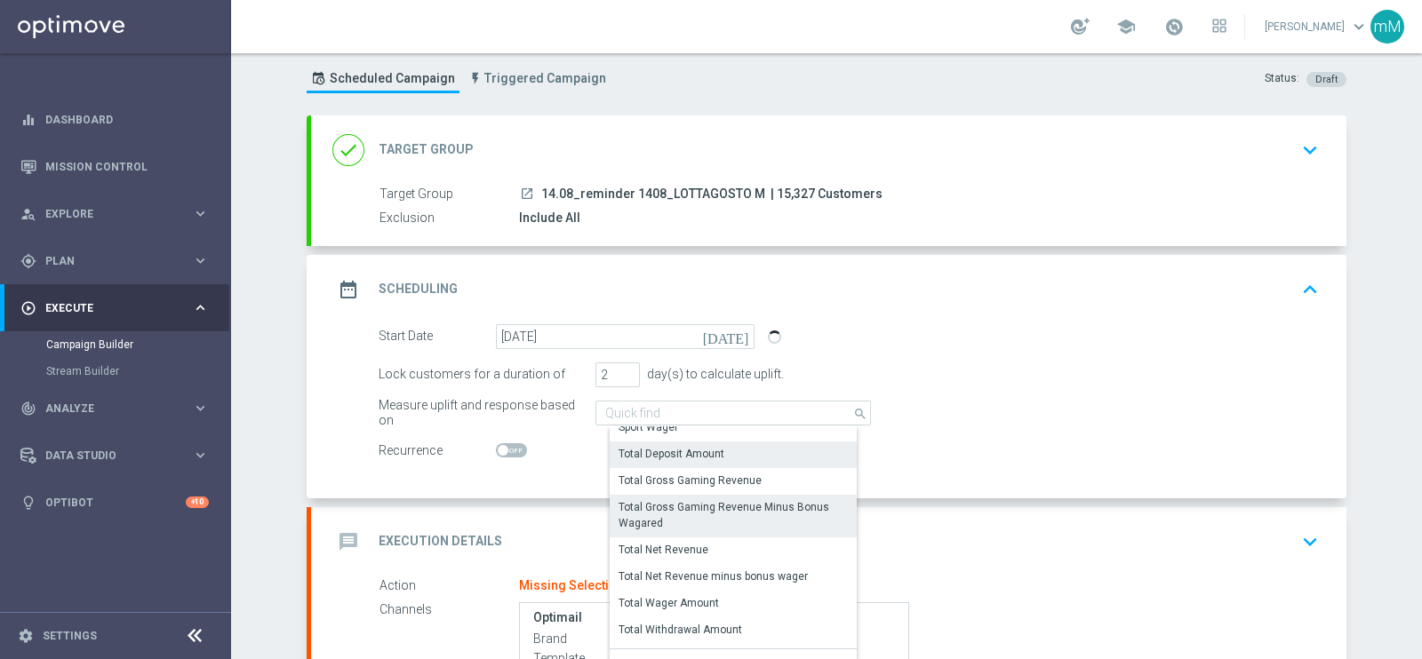
click at [726, 521] on div "Total Gross Gaming Revenue Minus Bonus Wagared" at bounding box center [739, 515] width 243 height 32
type input "Total Gross Gaming Revenue Minus Bonus Wagared"
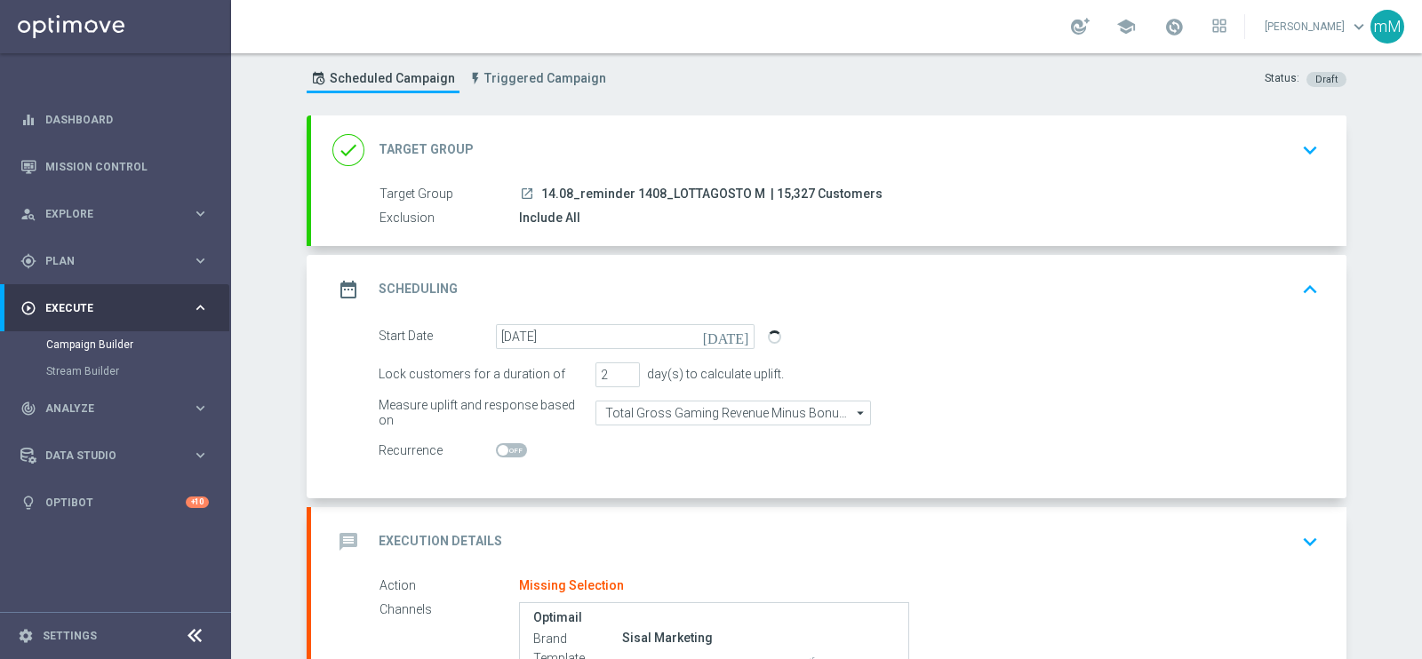
scroll to position [155, 0]
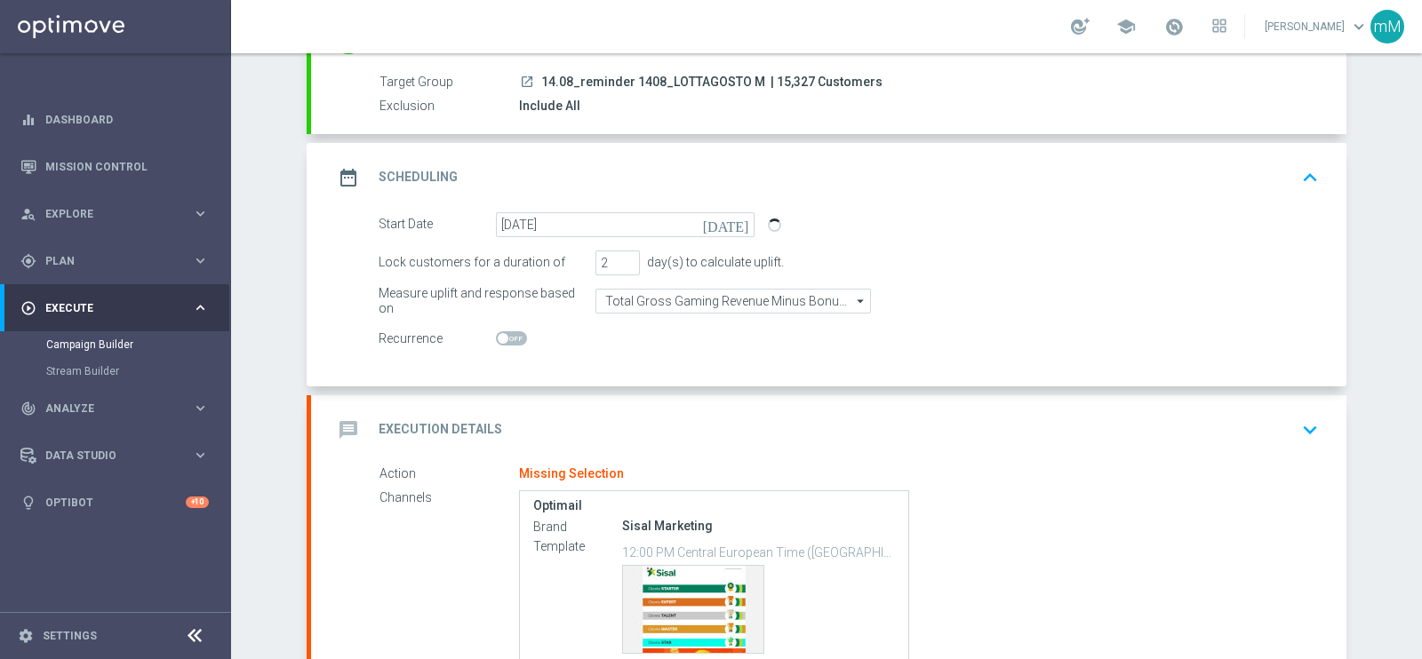
click at [613, 421] on div "message Execution Details keyboard_arrow_down" at bounding box center [828, 430] width 993 height 34
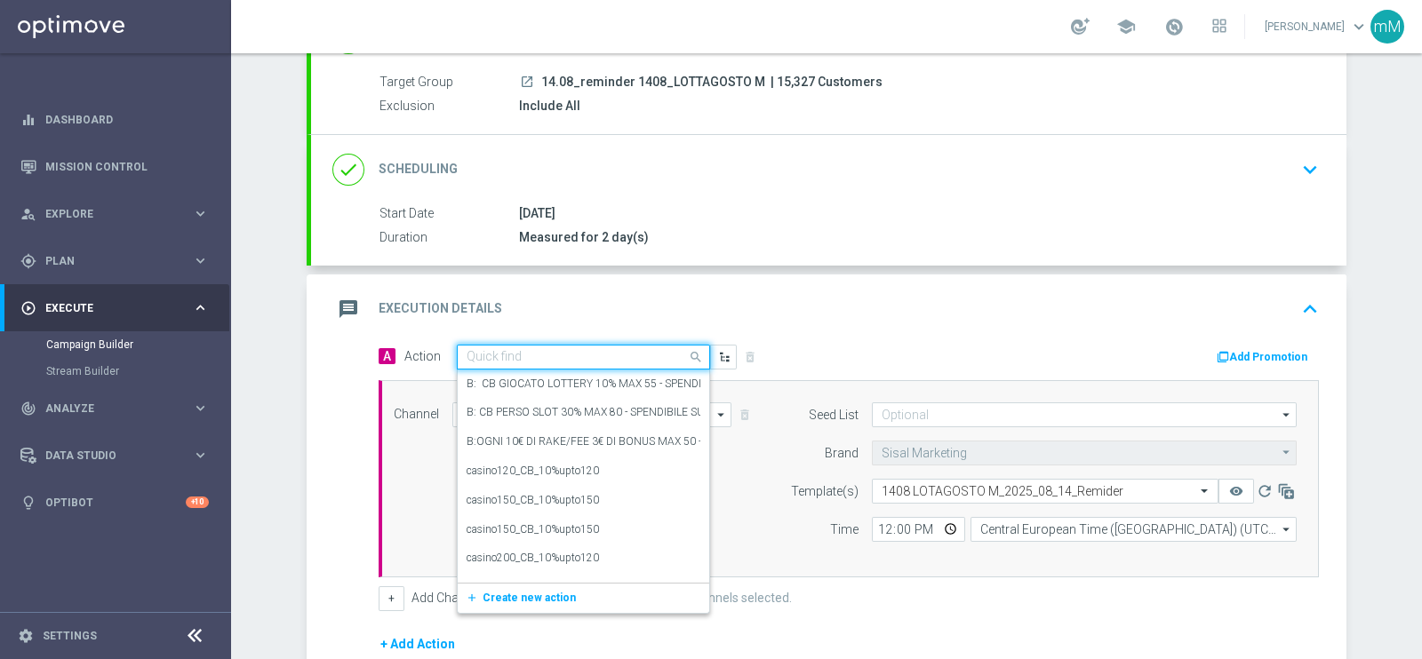
click at [505, 351] on input "text" at bounding box center [565, 357] width 198 height 15
paste input "Lotterie_up to 20000 Sisal Points"
type input "Lotterie_up to 20000 Sisal Points"
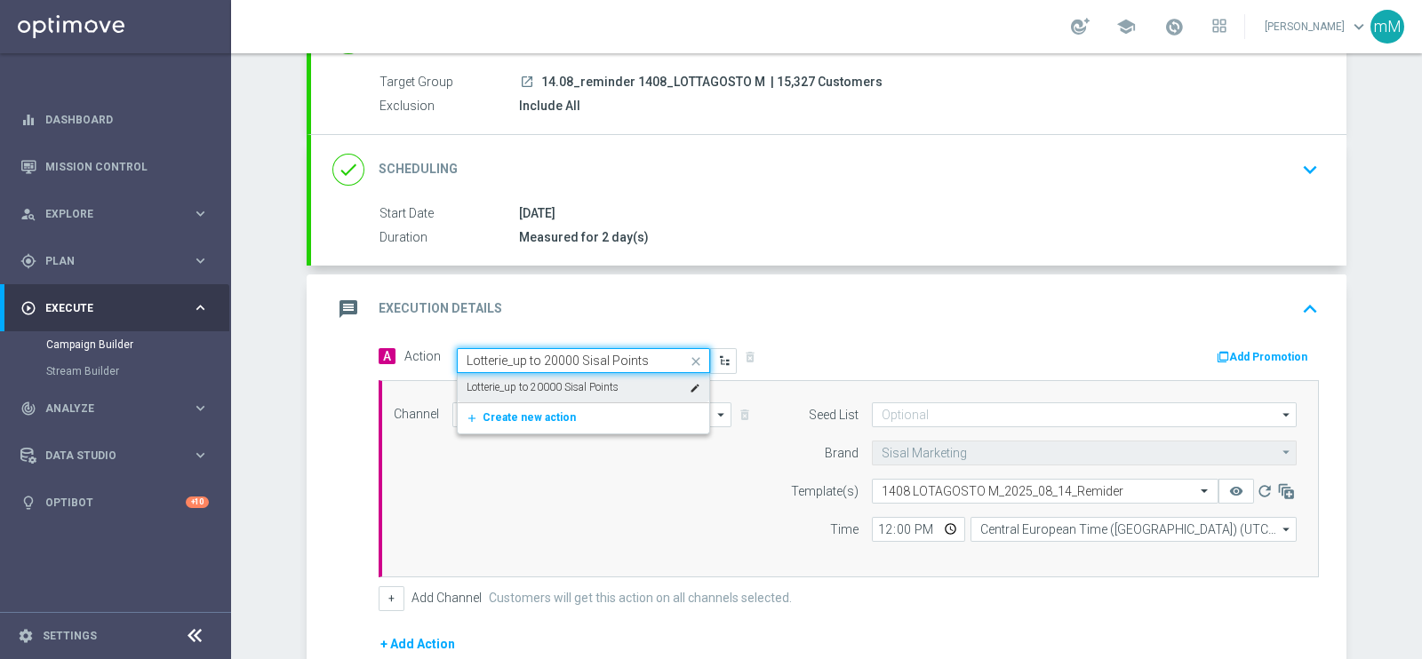
click at [525, 384] on label "Lotterie_up to 20000 Sisal Points" at bounding box center [542, 387] width 152 height 15
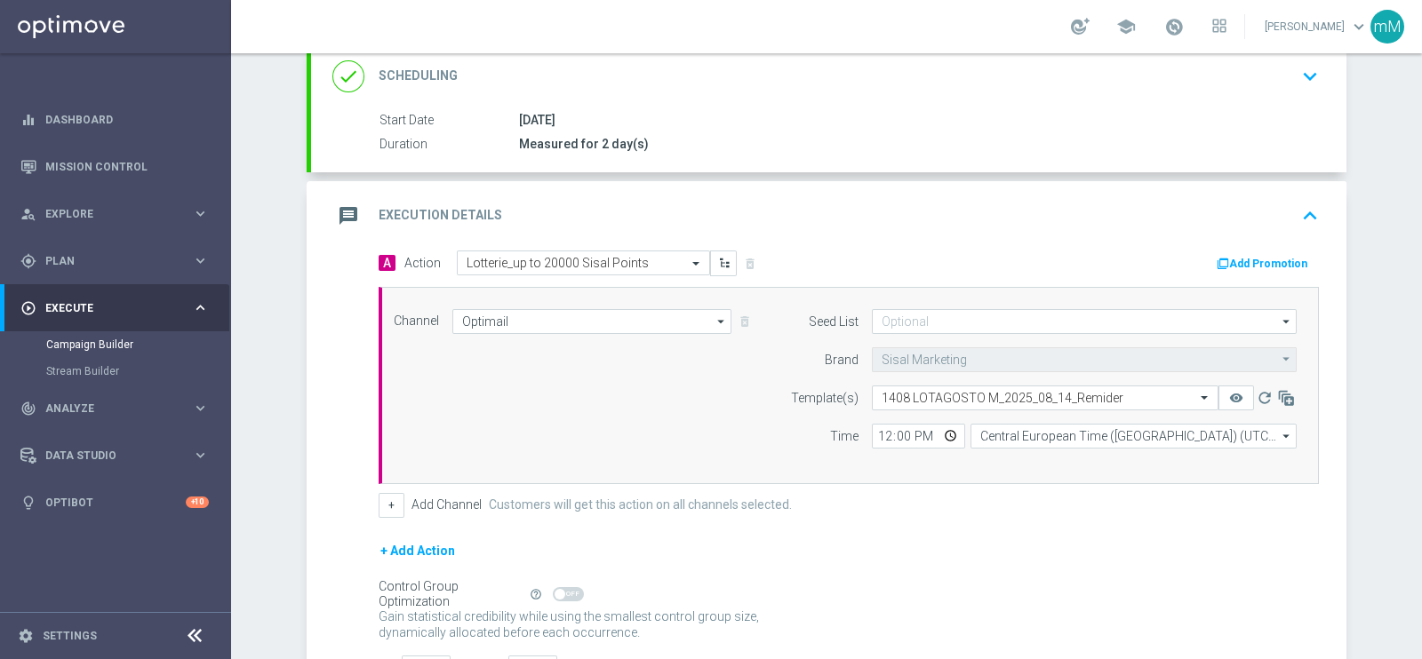
scroll to position [377, 0]
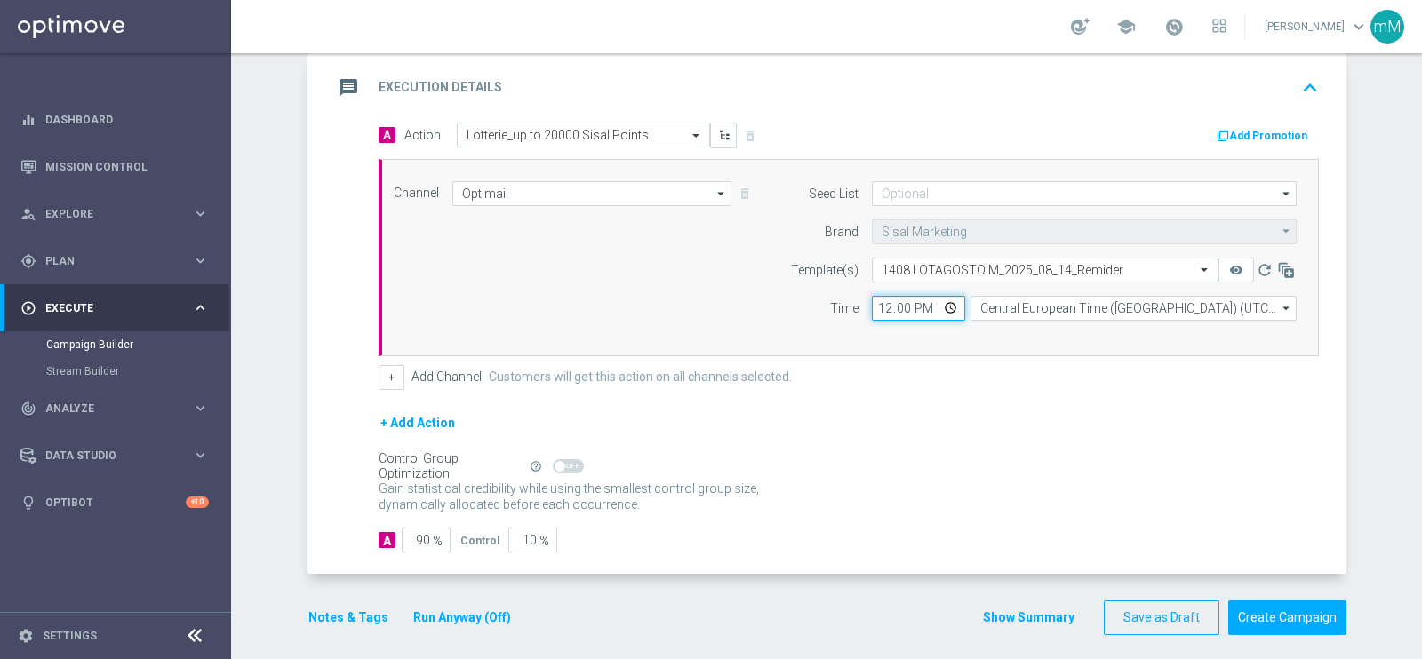
click at [876, 308] on input "12:00" at bounding box center [918, 308] width 93 height 25
type input "18:30"
click at [386, 375] on button "+" at bounding box center [392, 377] width 26 height 25
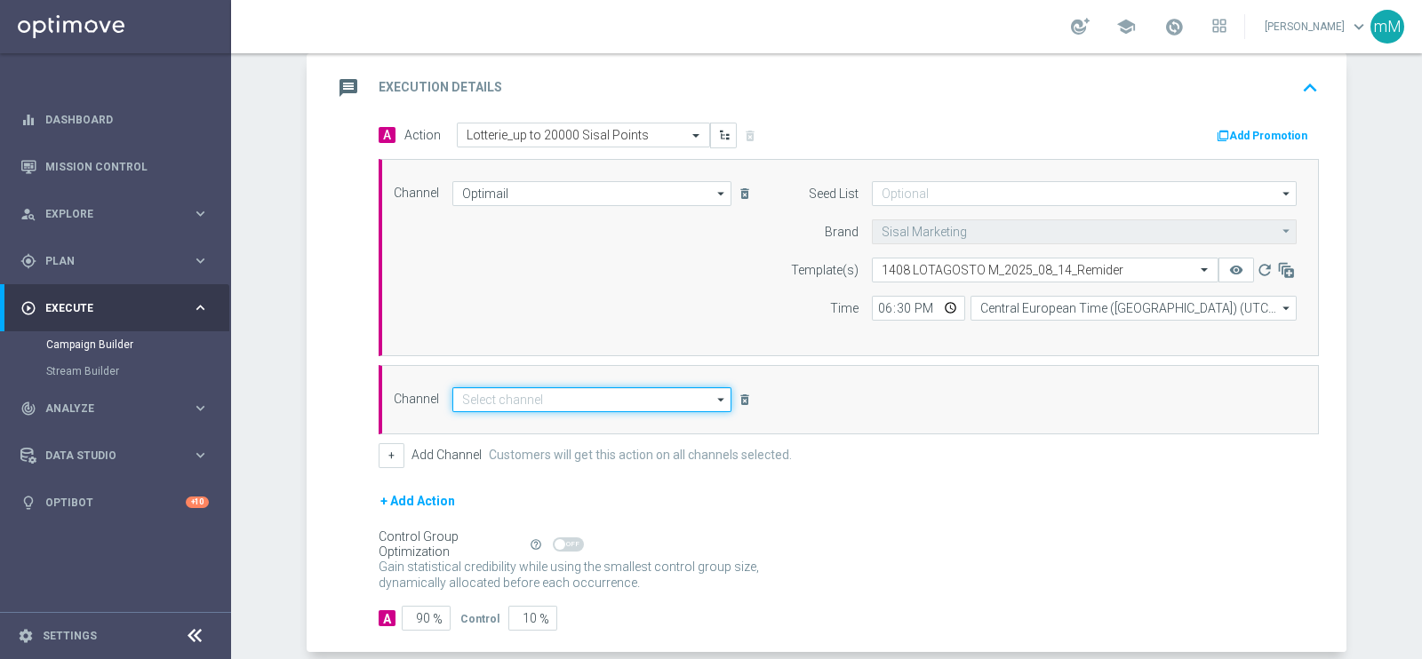
click at [631, 404] on input at bounding box center [591, 399] width 279 height 25
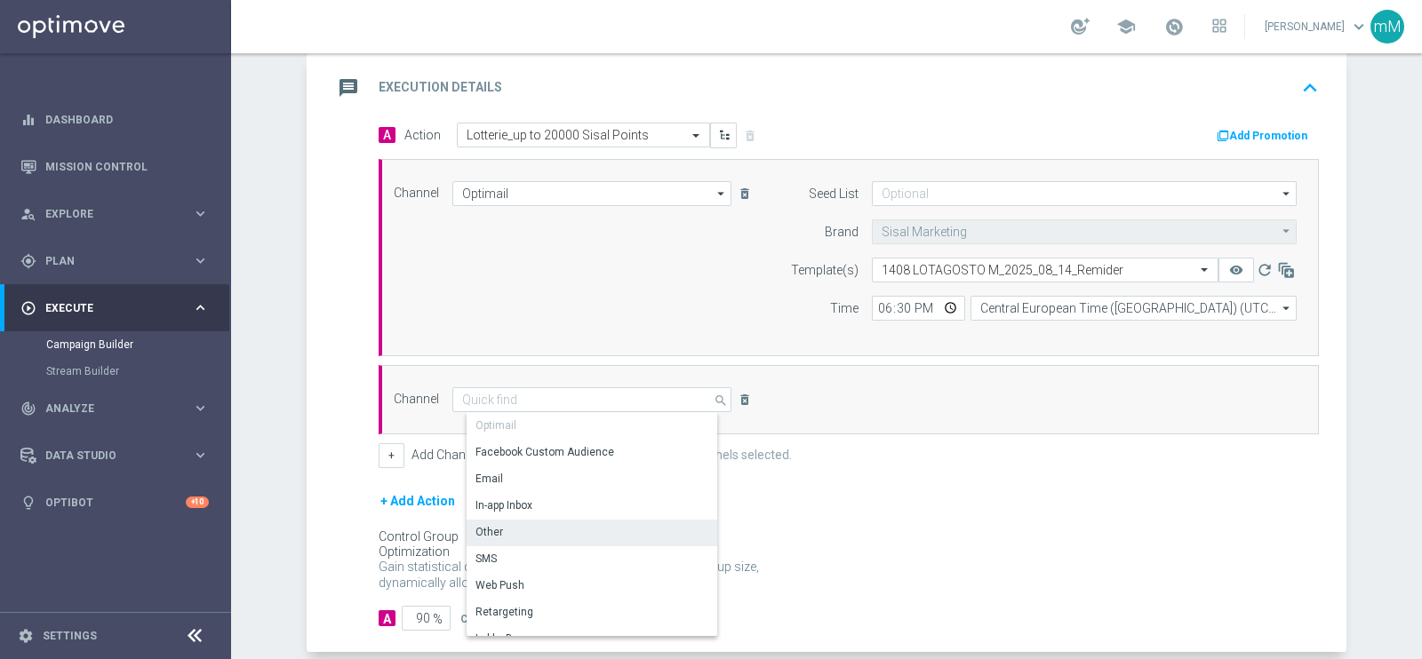
click at [541, 532] on div "Other" at bounding box center [598, 532] width 265 height 25
type input "Other"
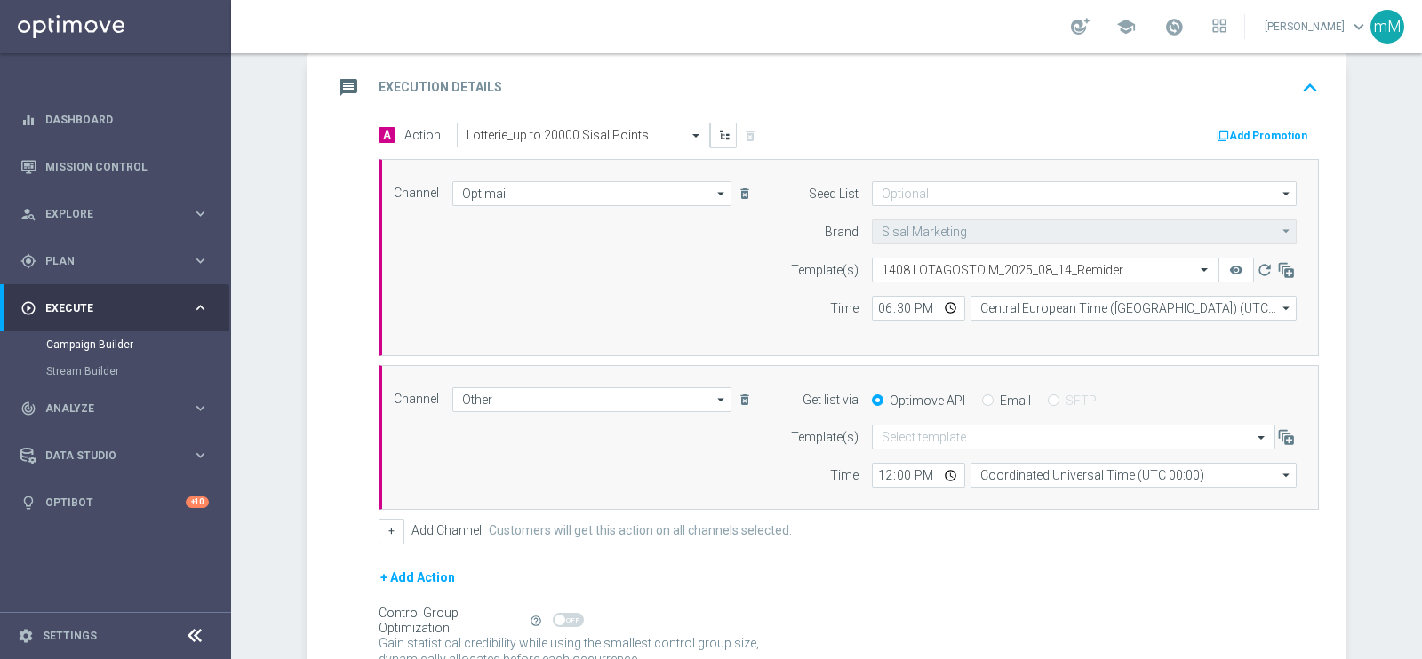
click at [987, 396] on div "Email" at bounding box center [1006, 401] width 49 height 16
click at [982, 396] on input "Email" at bounding box center [988, 402] width 12 height 12
radio input "true"
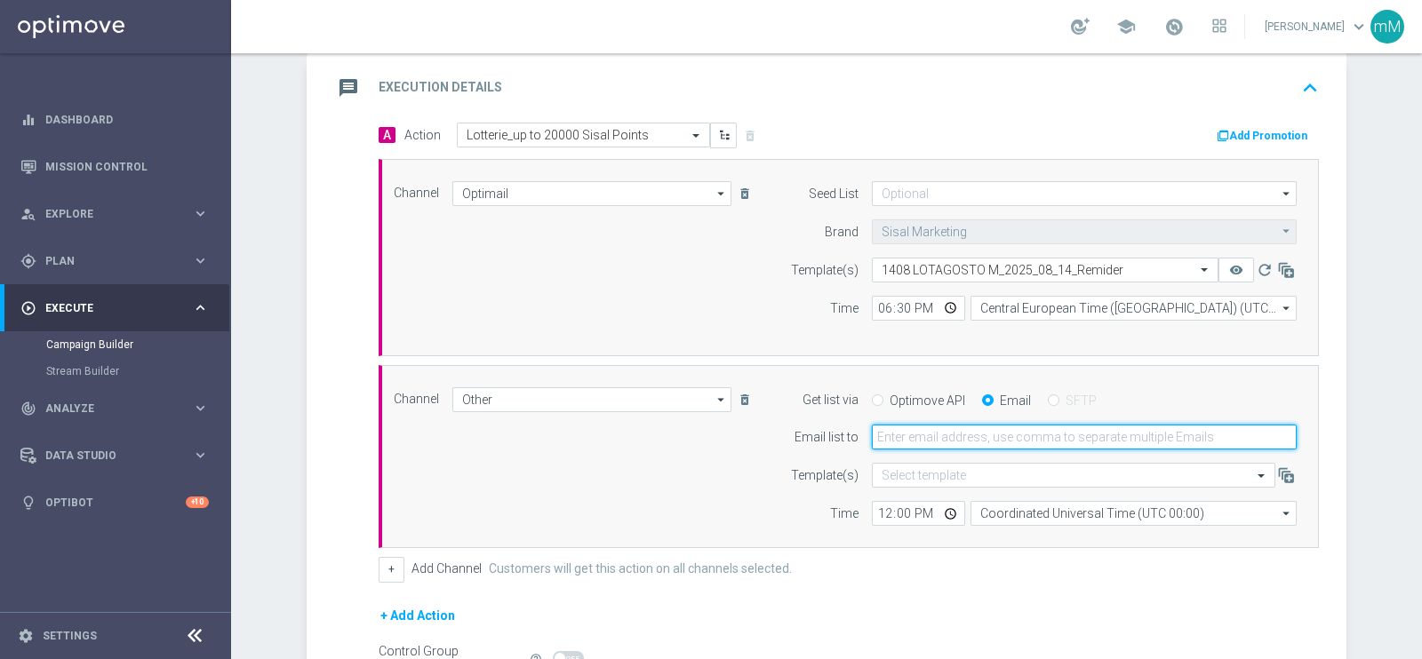
click at [963, 427] on input "email" at bounding box center [1084, 437] width 425 height 25
type input "marco.maccarrone@sisal.it"
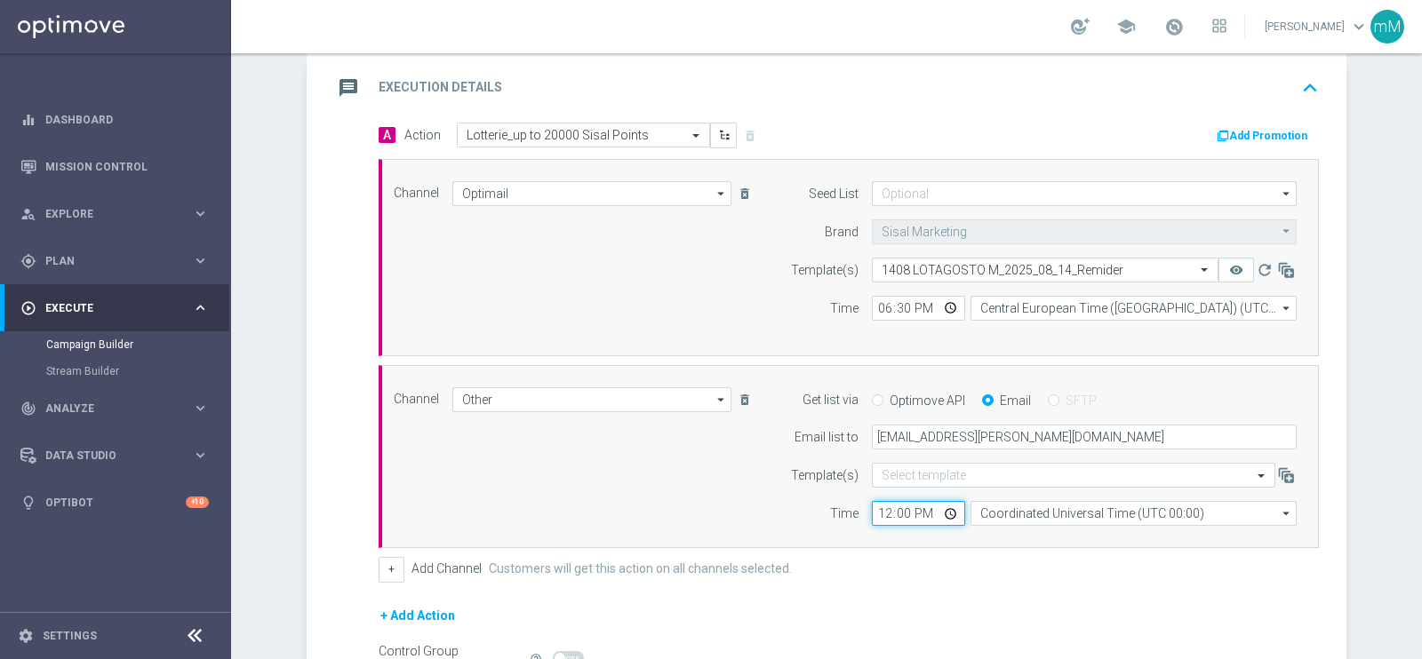
click at [873, 510] on input "12:00" at bounding box center [918, 513] width 93 height 25
type input "18:30"
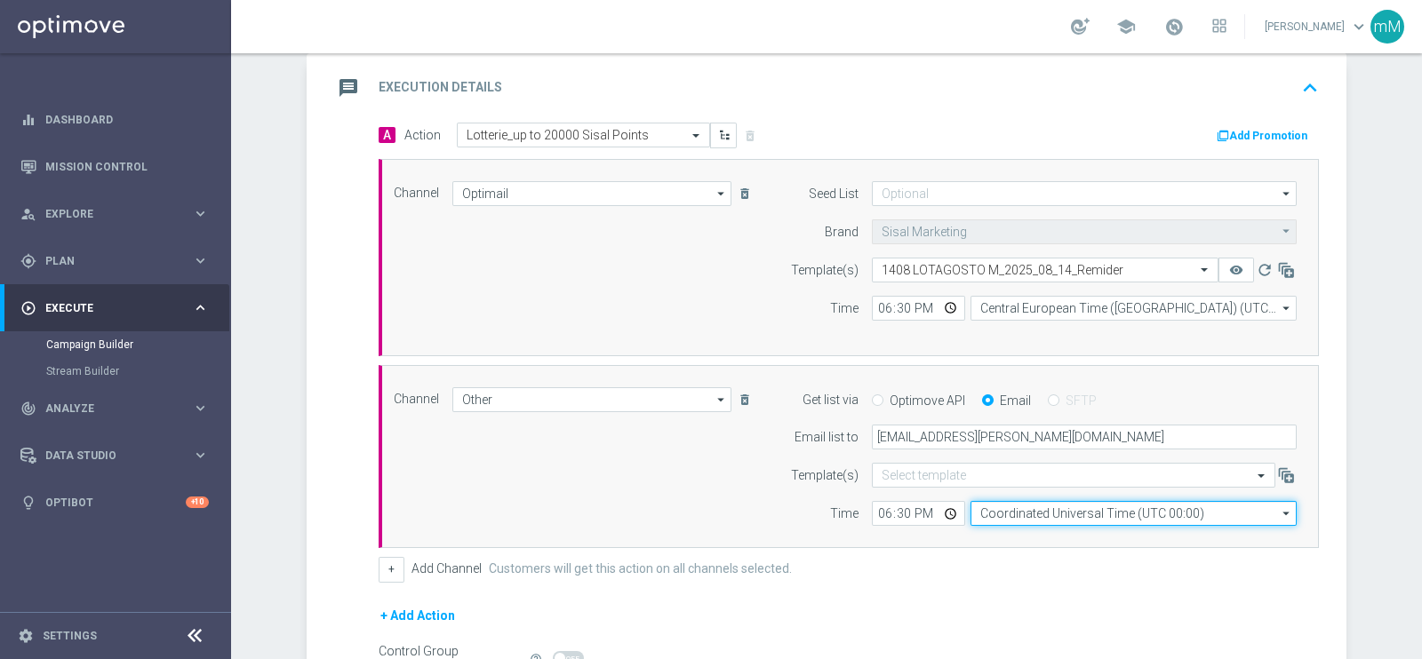
click at [1037, 501] on input "Coordinated Universal Time (UTC 00:00)" at bounding box center [1133, 513] width 326 height 25
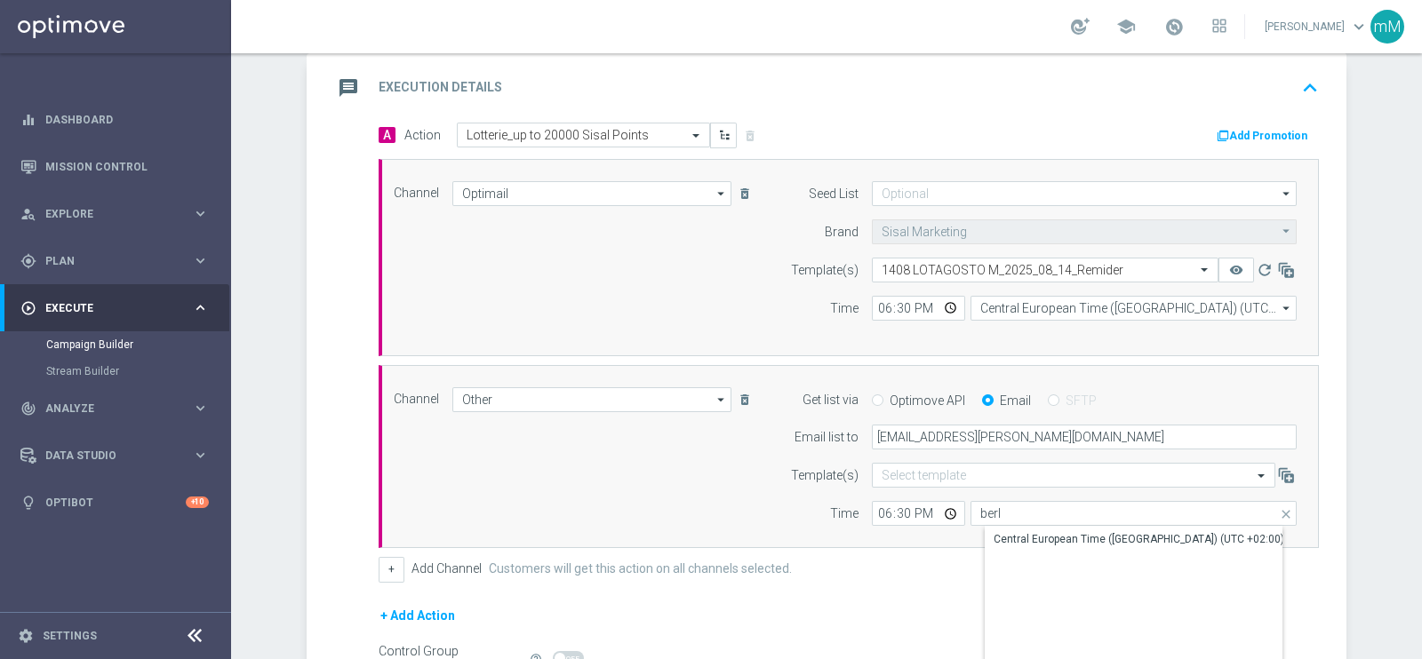
click at [1027, 531] on div "Central European Time (Berlin) (UTC +02:00)" at bounding box center [1138, 539] width 291 height 16
type input "Central European Time (Berlin) (UTC +02:00)"
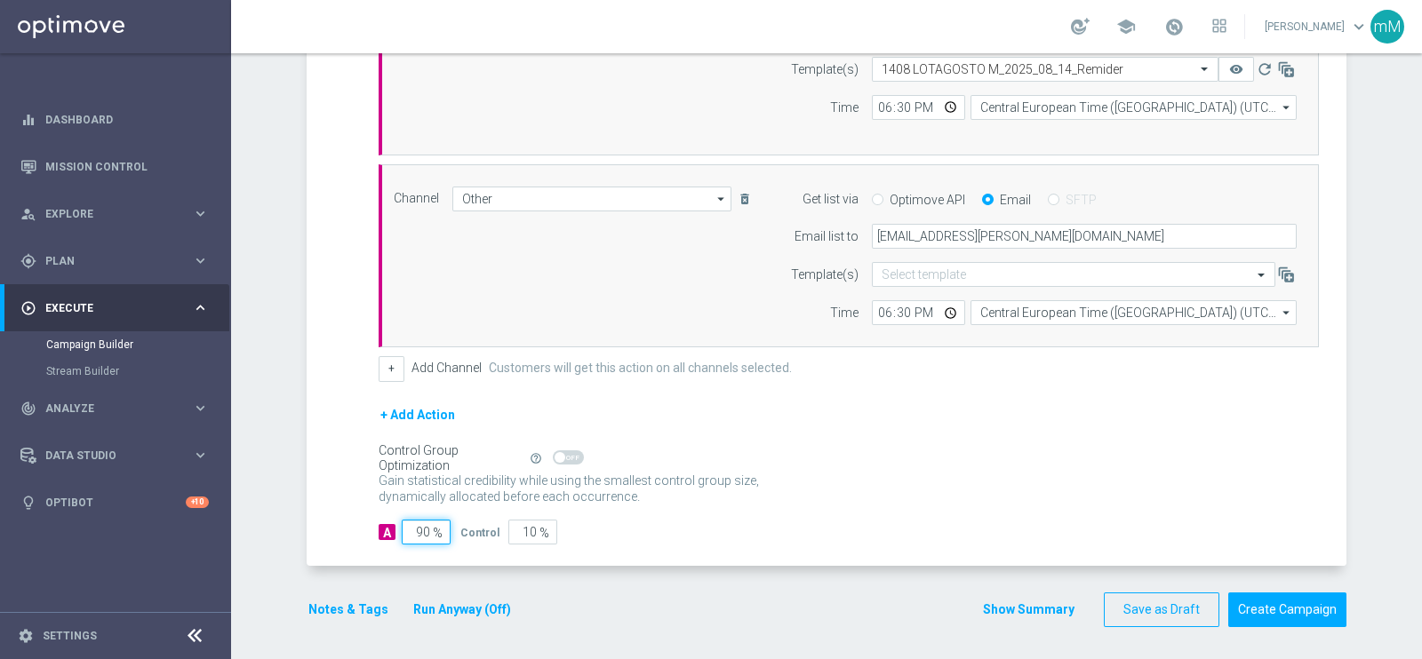
drag, startPoint x: 420, startPoint y: 529, endPoint x: 398, endPoint y: 536, distance: 23.3
click at [402, 536] on input "90" at bounding box center [426, 532] width 49 height 25
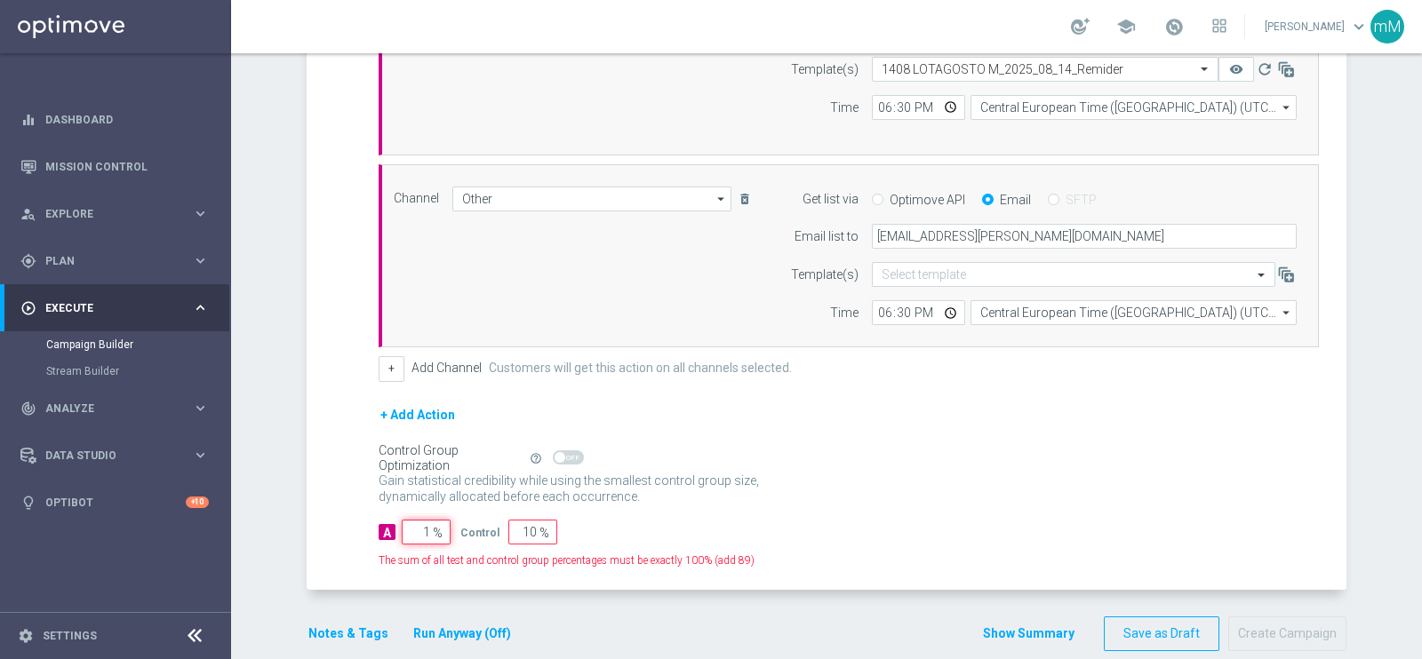
type input "10"
type input "90"
type input "100"
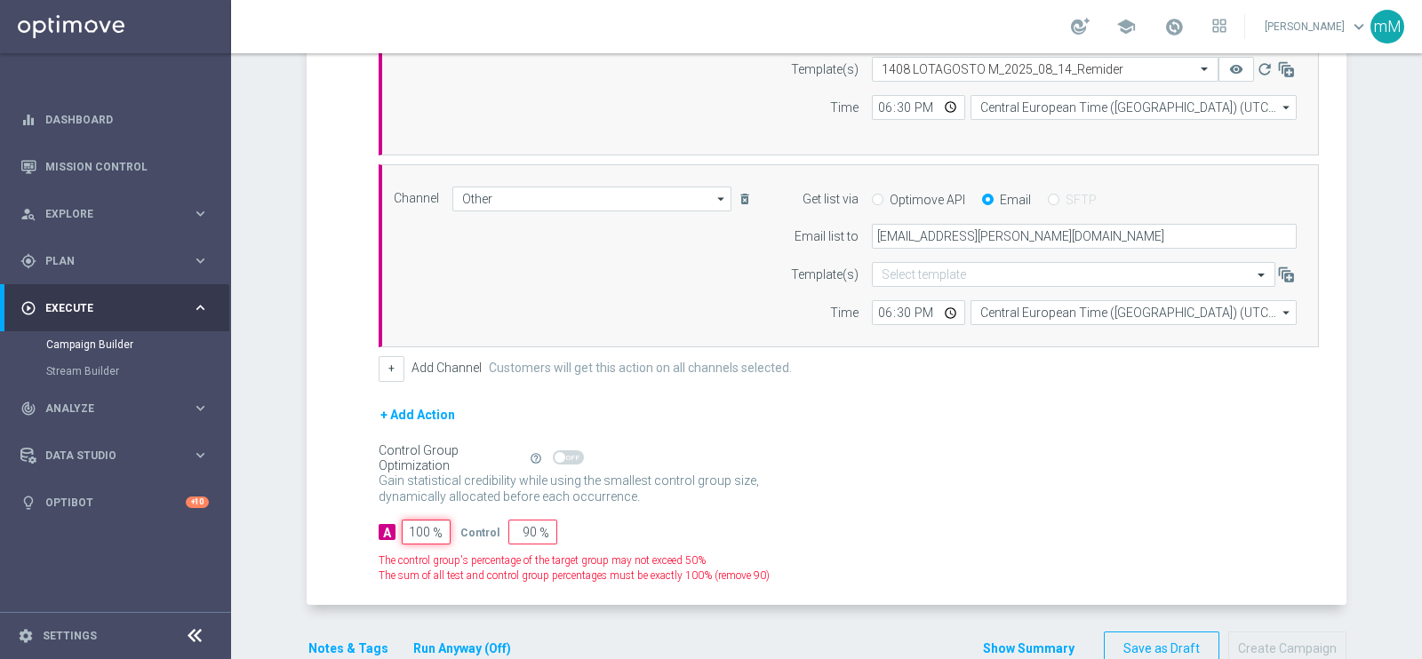
type input "0"
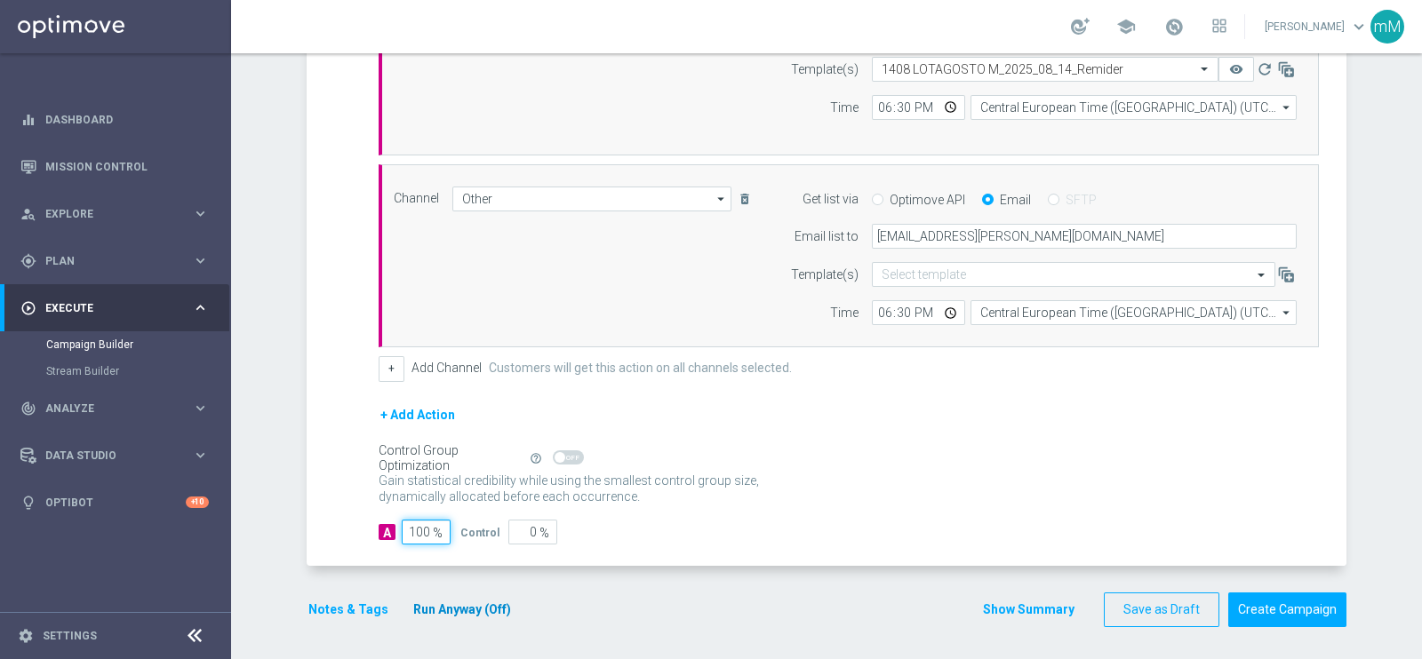
type input "100"
click at [459, 604] on button "Run Anyway (Off)" at bounding box center [461, 610] width 101 height 22
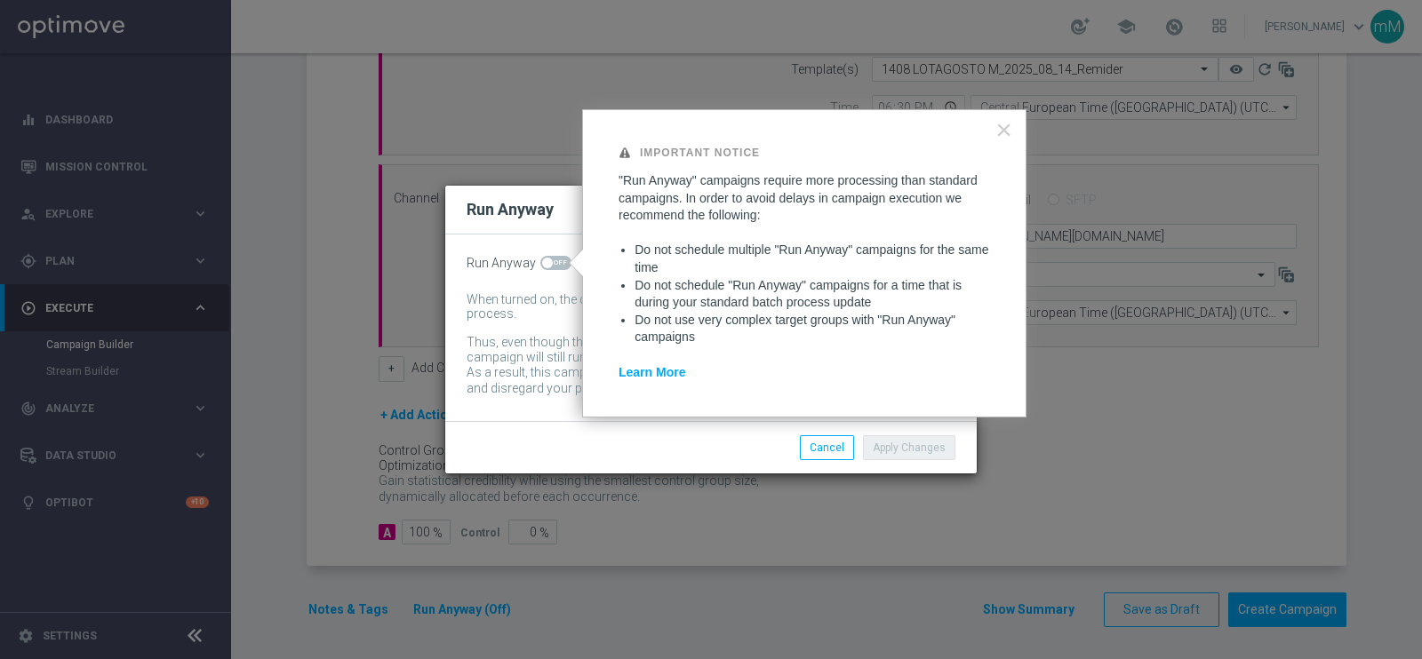
click at [548, 261] on span at bounding box center [547, 263] width 11 height 11
click at [548, 261] on input "checkbox" at bounding box center [555, 263] width 31 height 14
checkbox input "true"
click at [870, 438] on button "Apply Changes" at bounding box center [909, 447] width 92 height 25
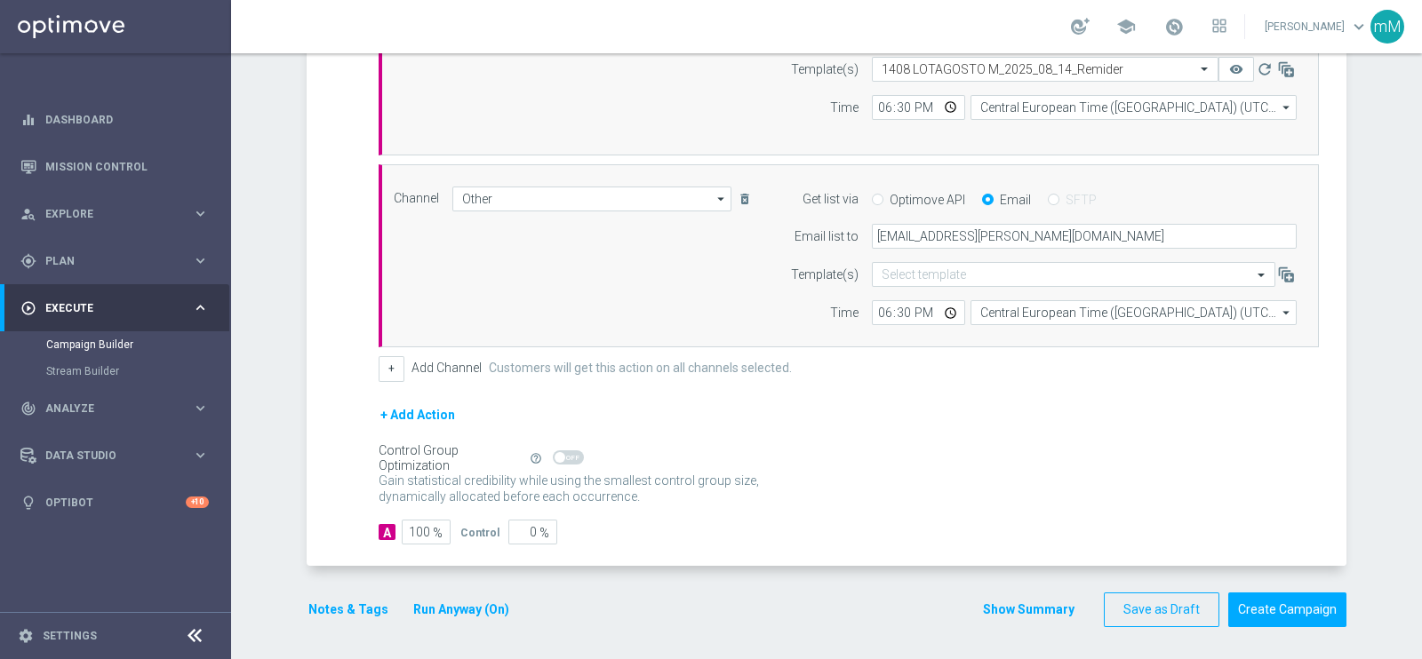
click at [349, 610] on button "Notes & Tags" at bounding box center [349, 610] width 84 height 22
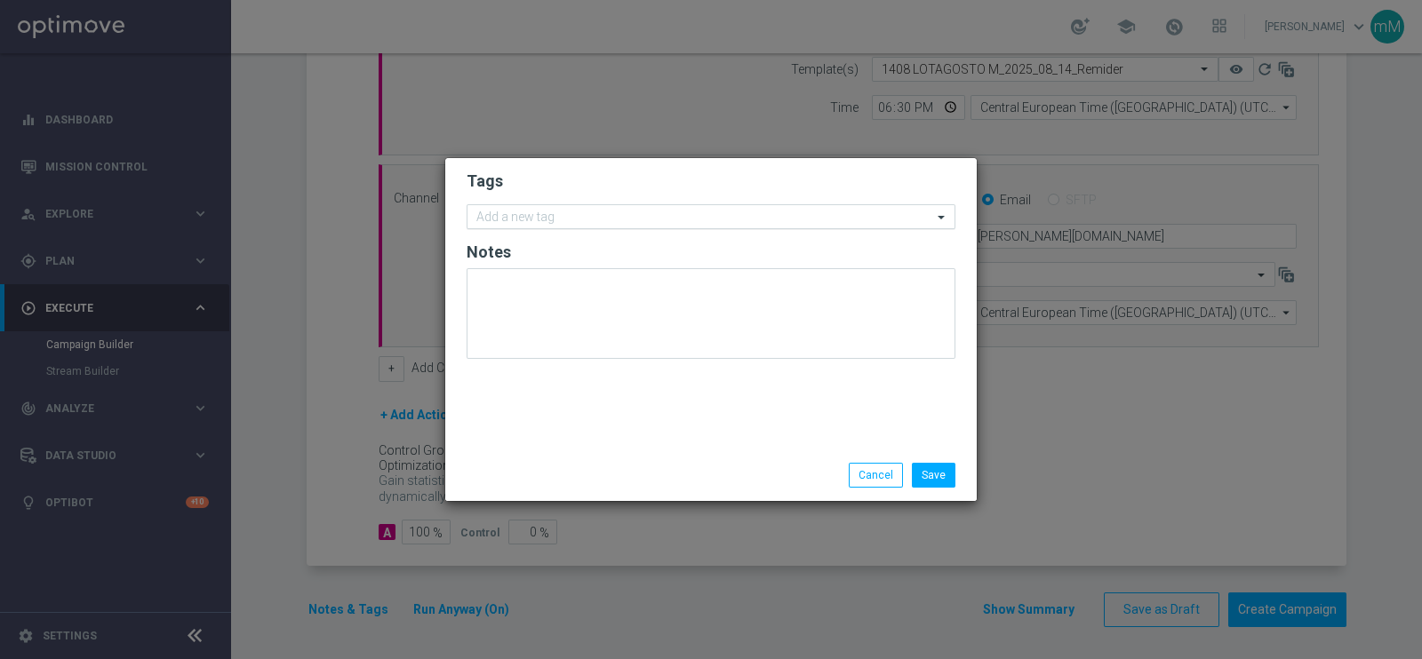
click at [701, 223] on input "text" at bounding box center [704, 218] width 456 height 15
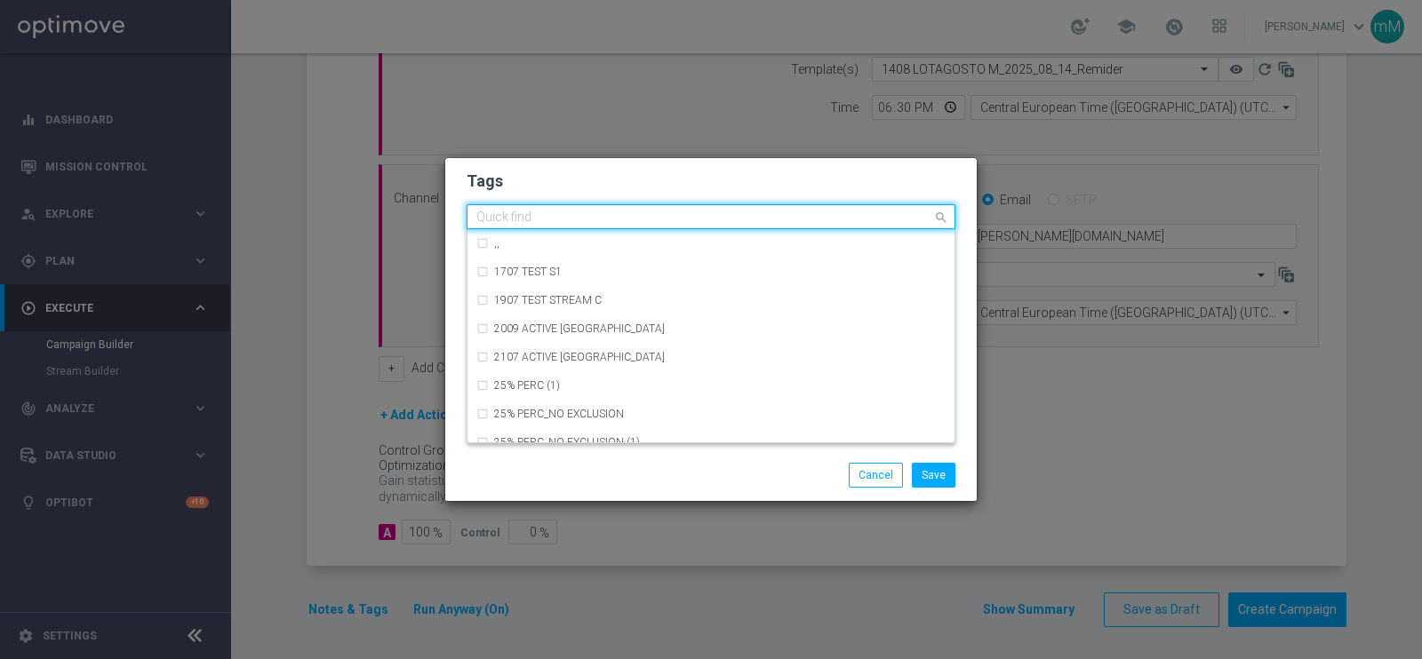
type input "r"
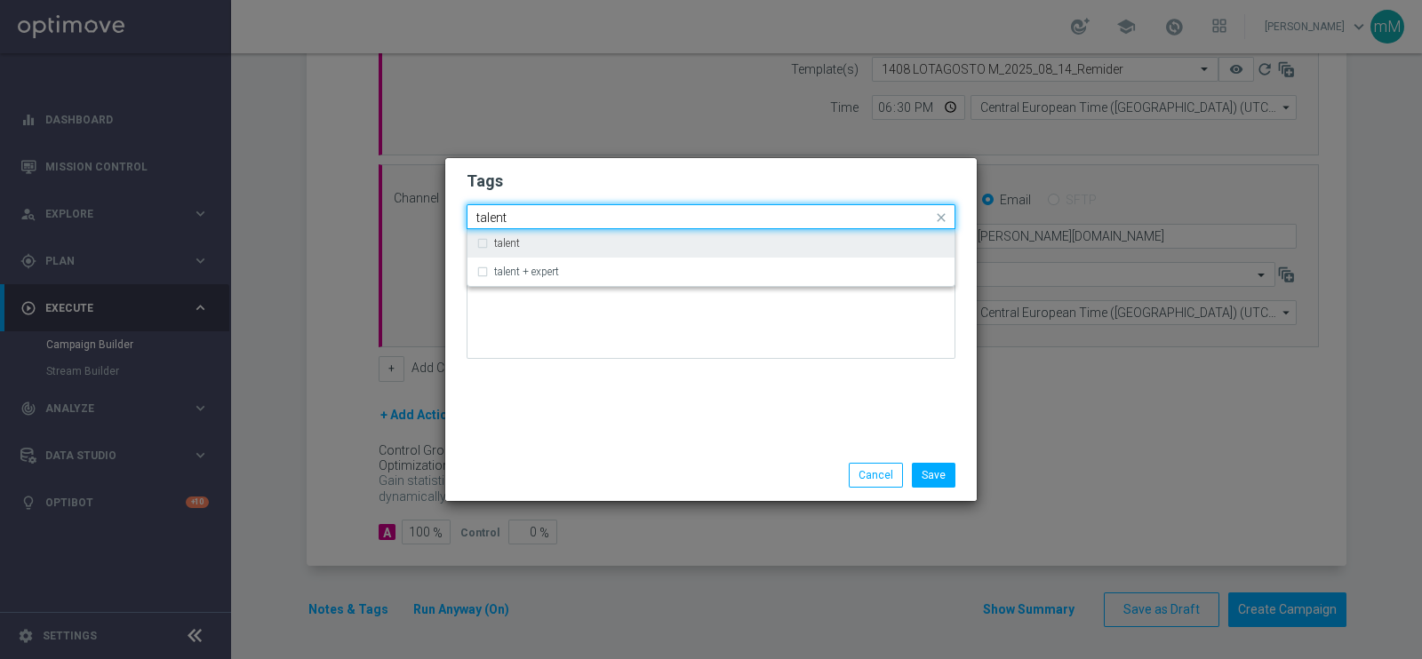
click at [686, 247] on div "talent" at bounding box center [719, 243] width 451 height 11
click at [670, 223] on input "talent" at bounding box center [704, 218] width 456 height 15
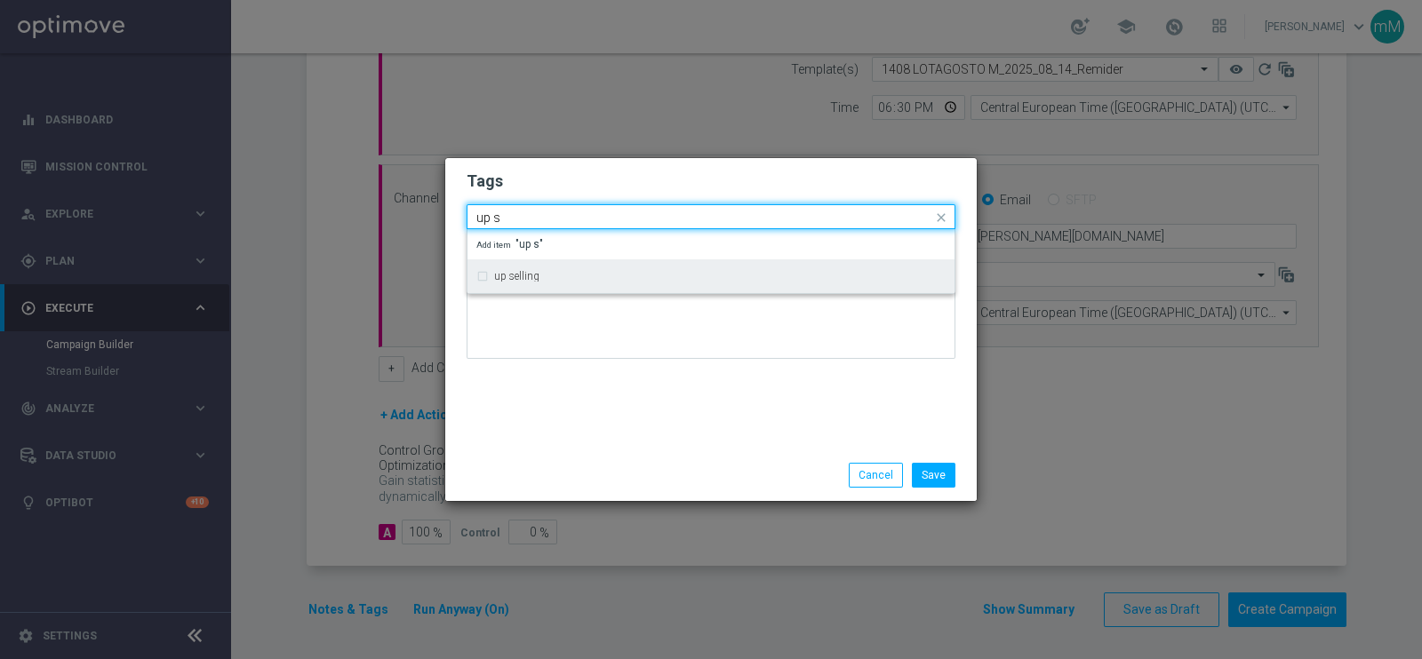
click at [646, 275] on div "up selling" at bounding box center [719, 276] width 451 height 11
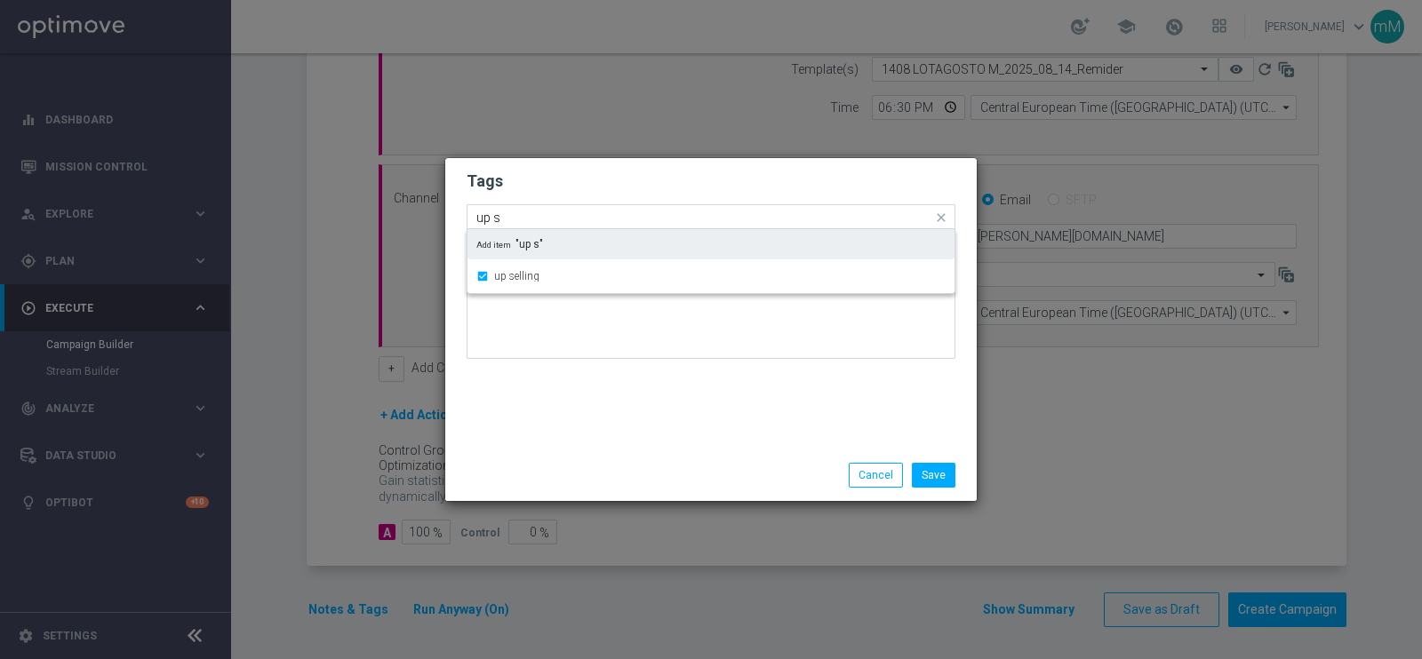
click at [625, 211] on input "up s" at bounding box center [704, 218] width 456 height 15
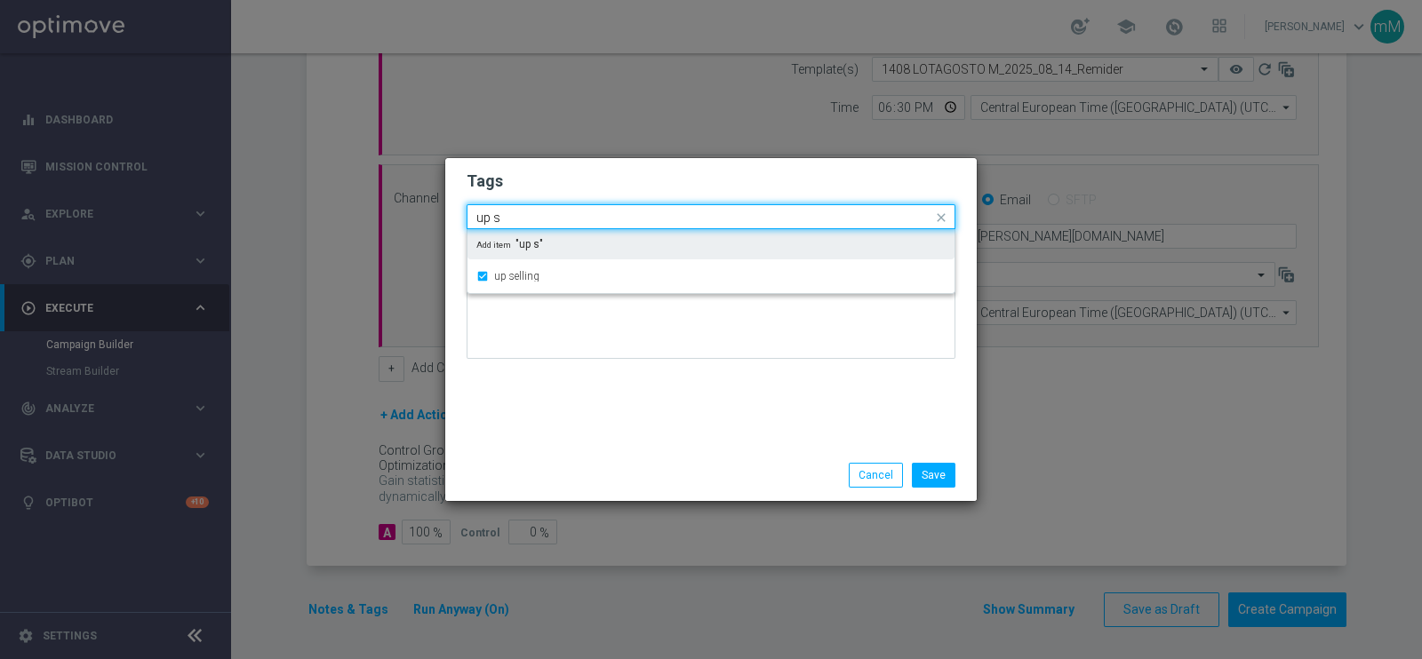
click at [625, 211] on input "up s" at bounding box center [704, 218] width 456 height 15
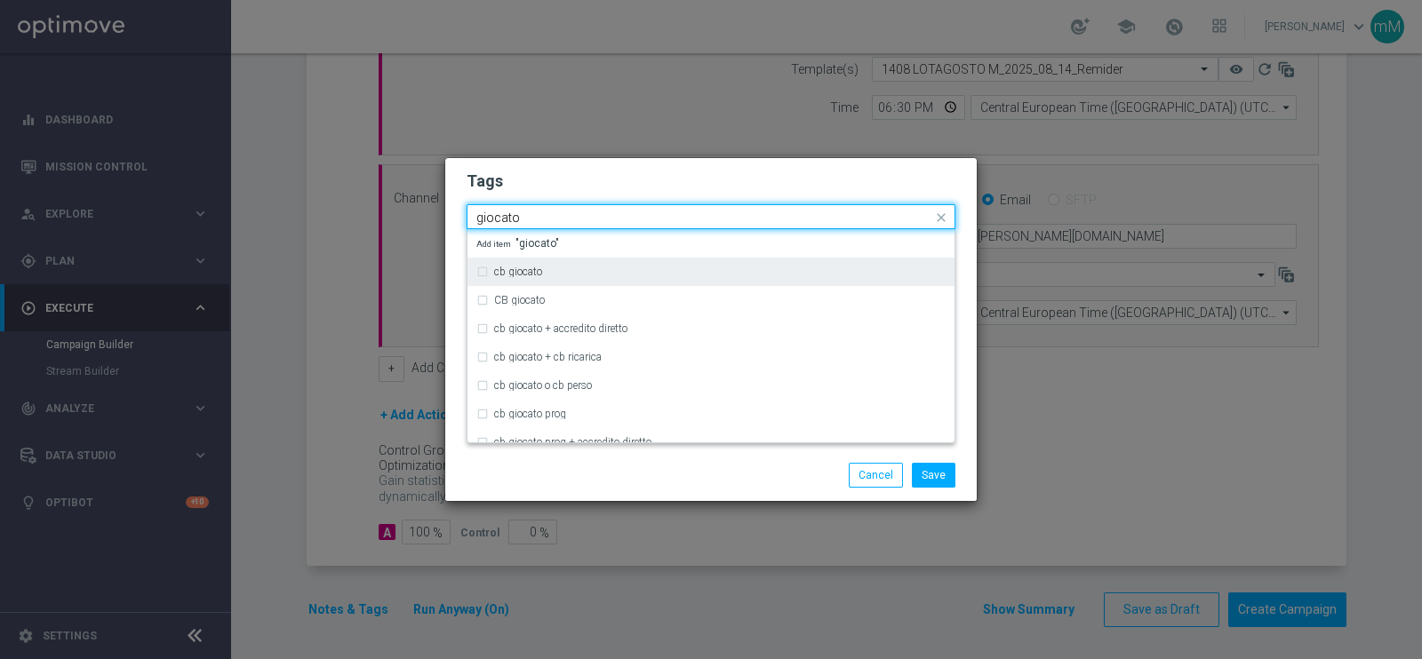
click at [586, 276] on div "cb giocato" at bounding box center [719, 272] width 451 height 11
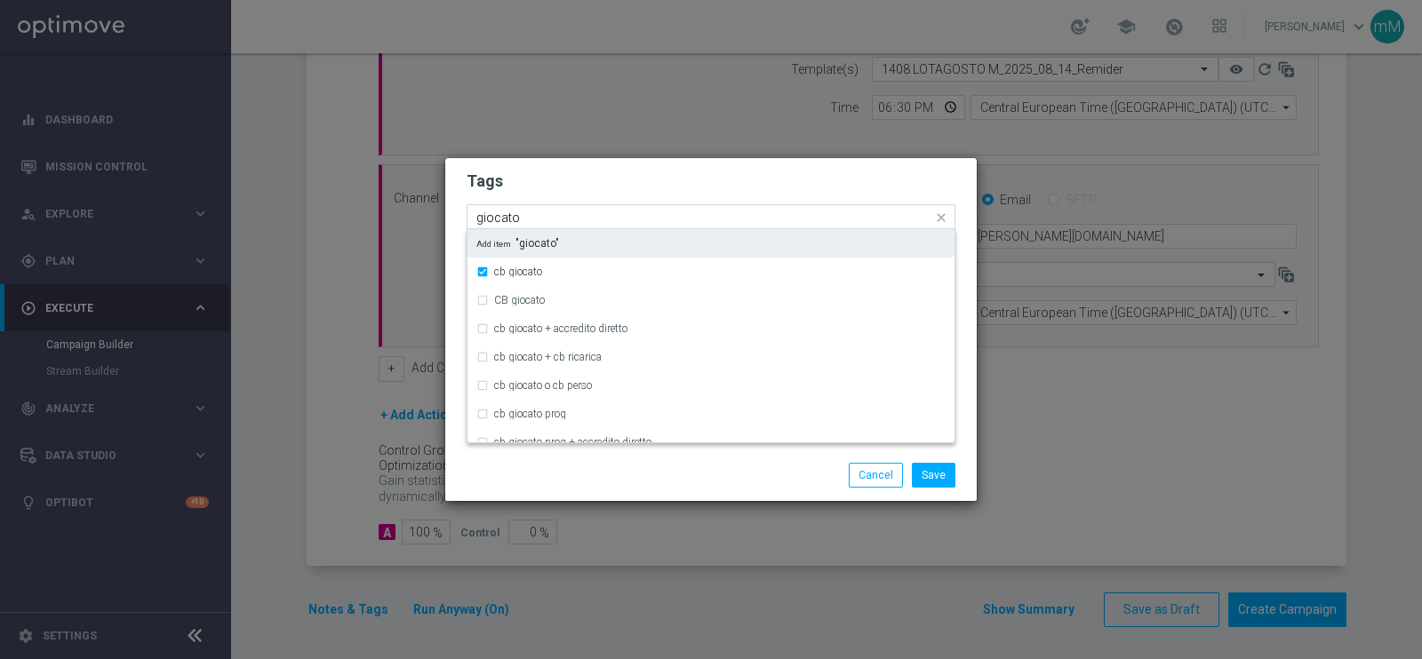
click at [578, 214] on input "giocato" at bounding box center [704, 218] width 456 height 15
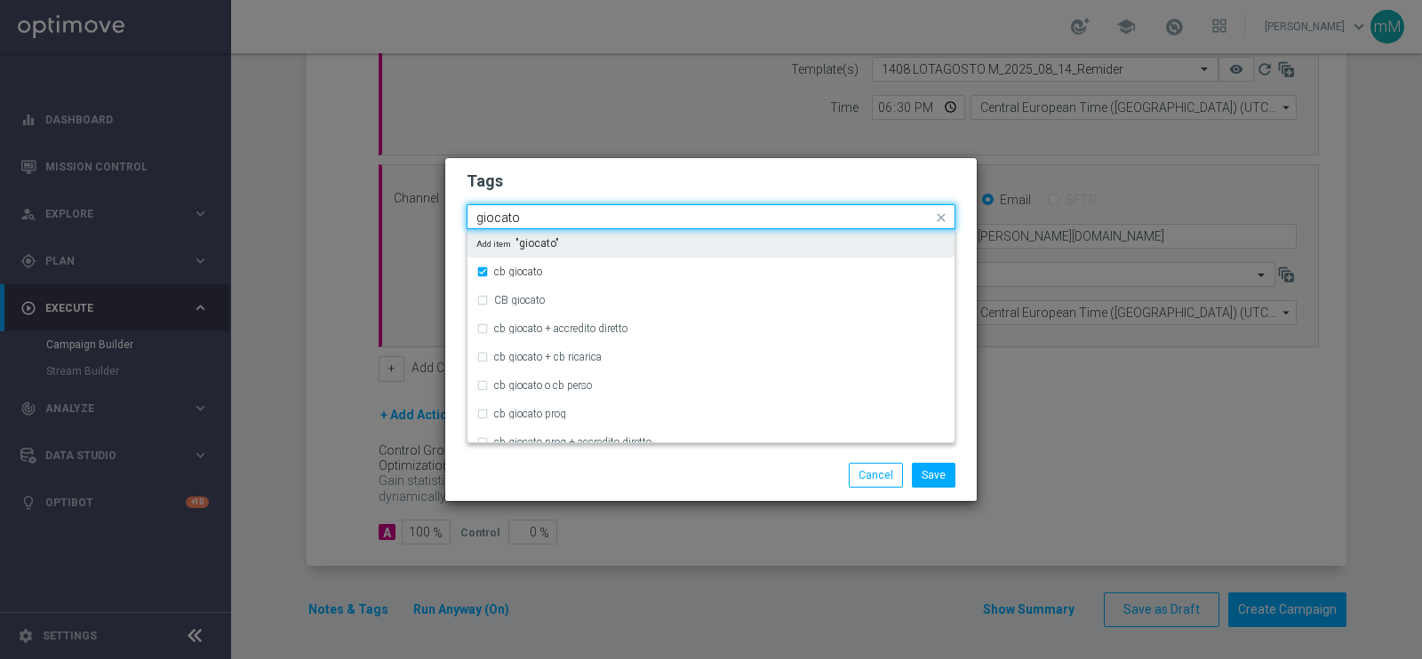
click at [578, 214] on input "giocato" at bounding box center [704, 218] width 456 height 15
type input "o"
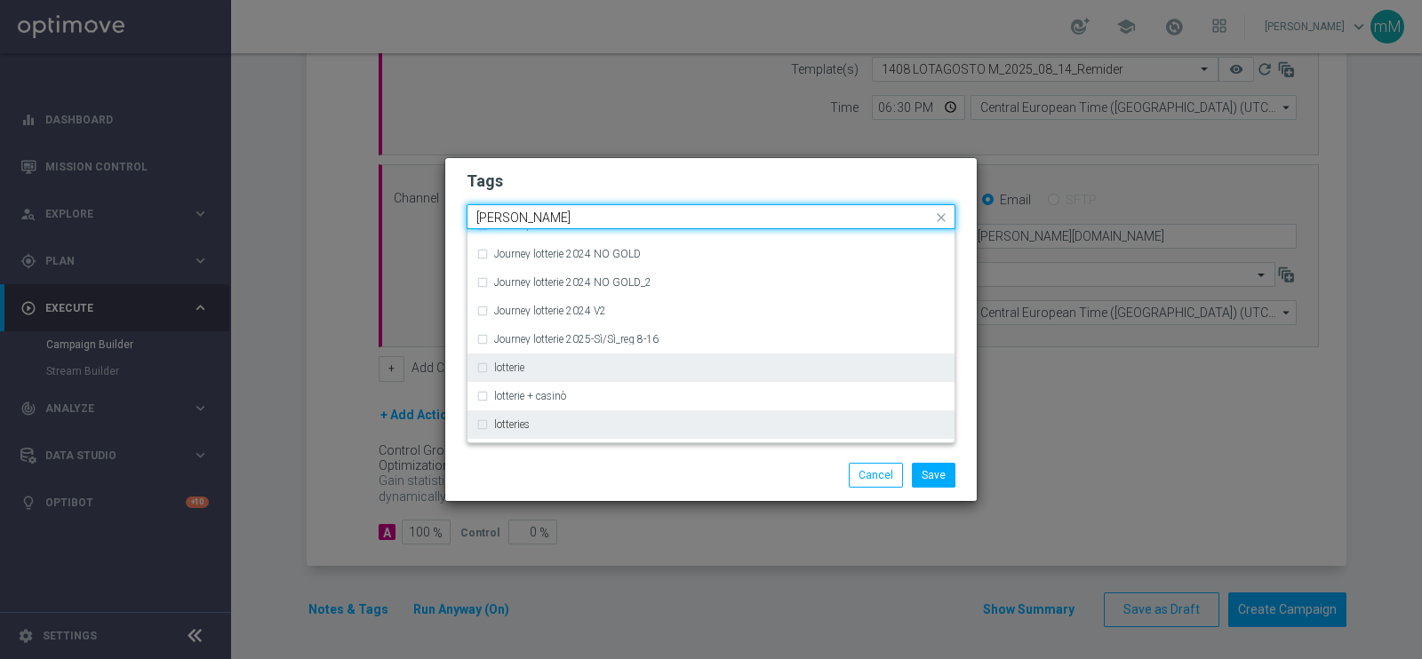
scroll to position [219, 0]
click at [535, 424] on div "lotteries" at bounding box center [719, 423] width 451 height 11
type input "lotter"
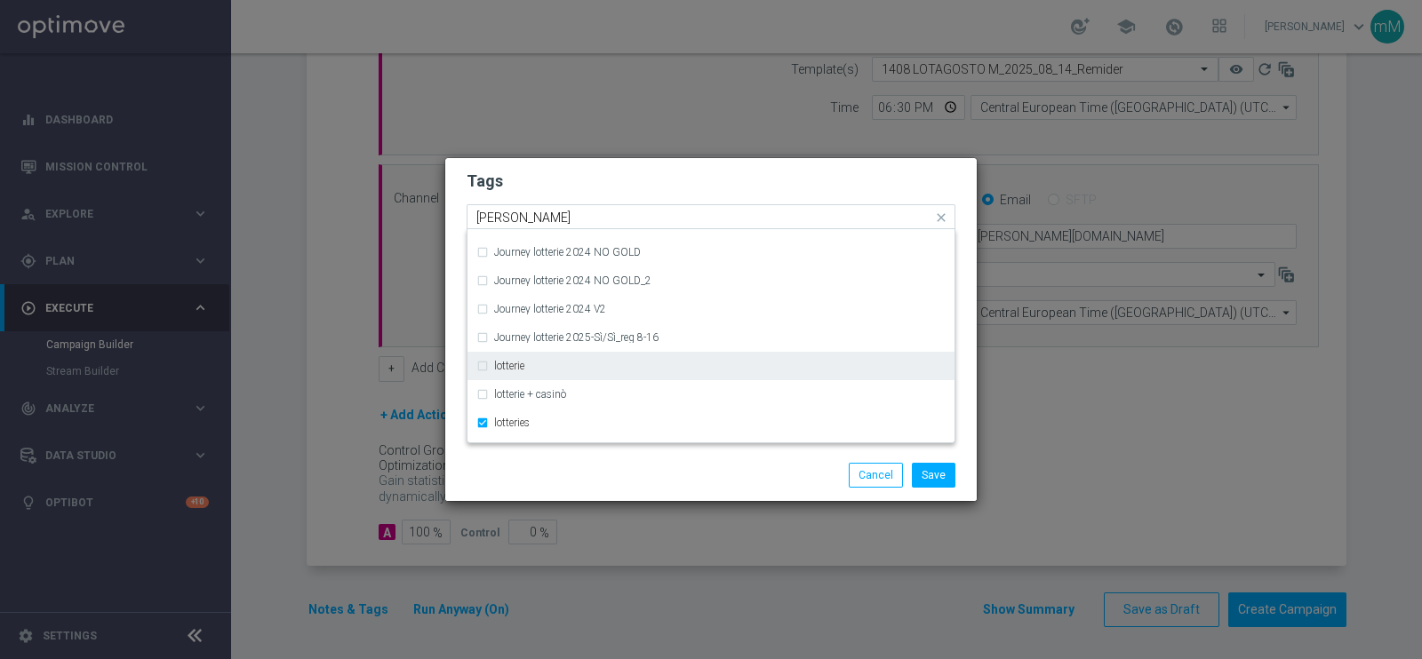
click at [538, 362] on div "lotterie" at bounding box center [719, 366] width 451 height 11
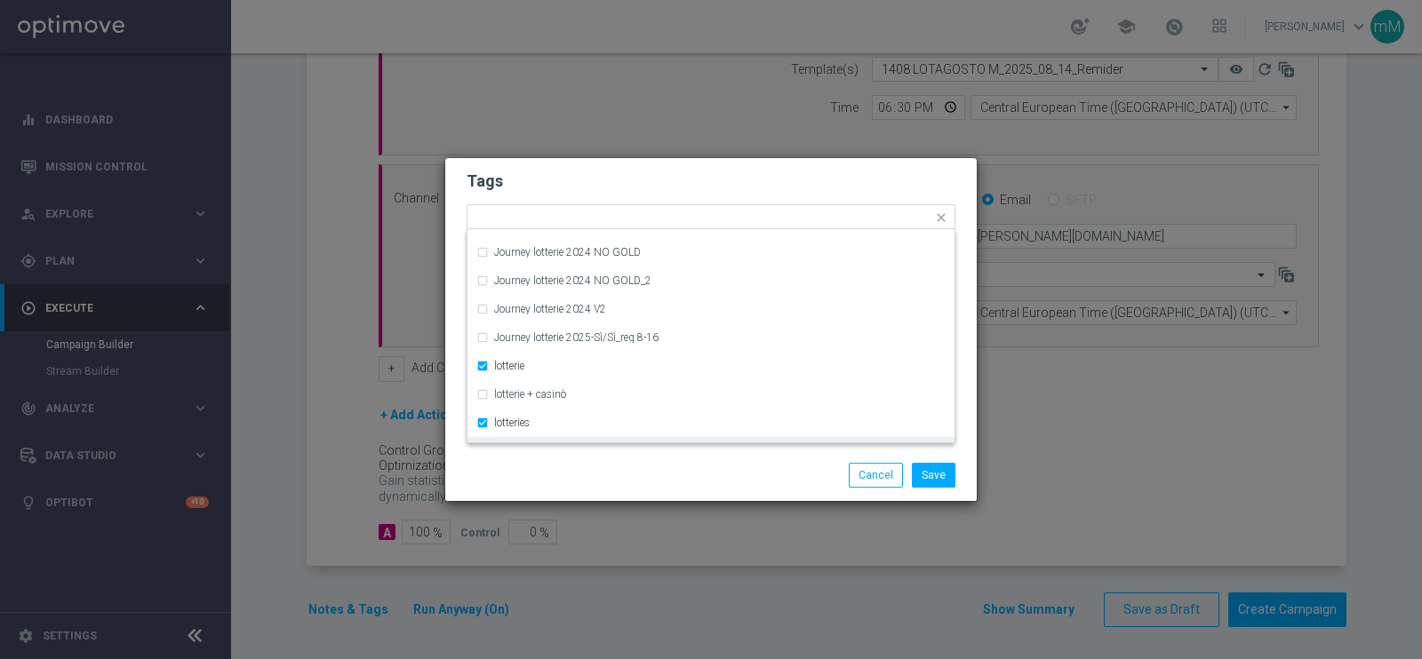
click at [643, 477] on div "Save Cancel" at bounding box center [797, 475] width 344 height 25
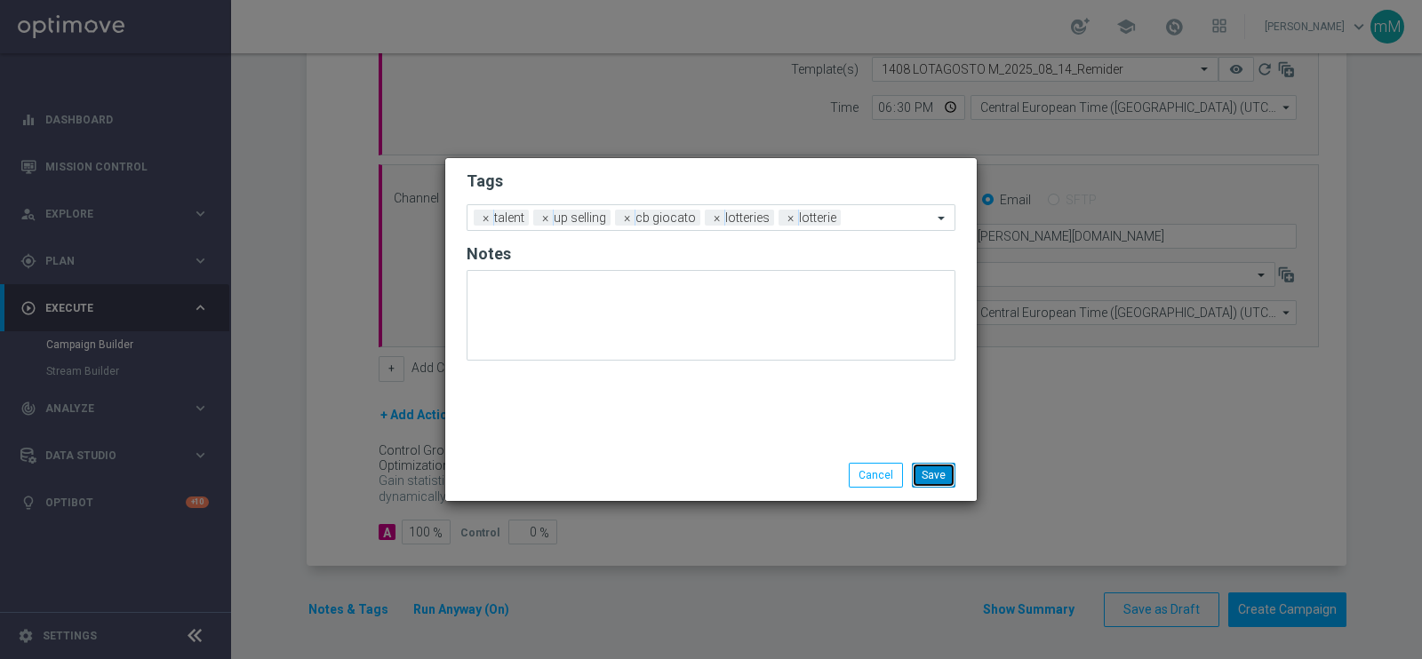
click at [936, 474] on button "Save" at bounding box center [934, 475] width 44 height 25
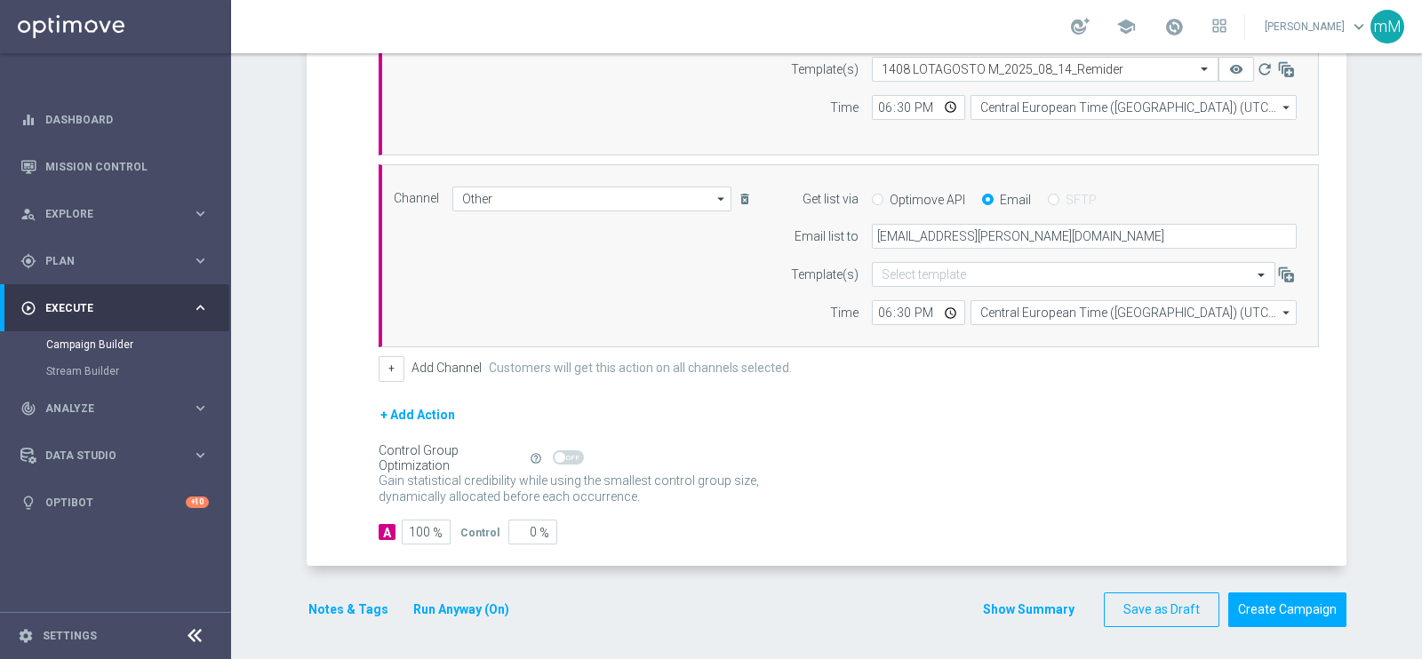
click at [1022, 606] on button "Show Summary" at bounding box center [1028, 610] width 93 height 20
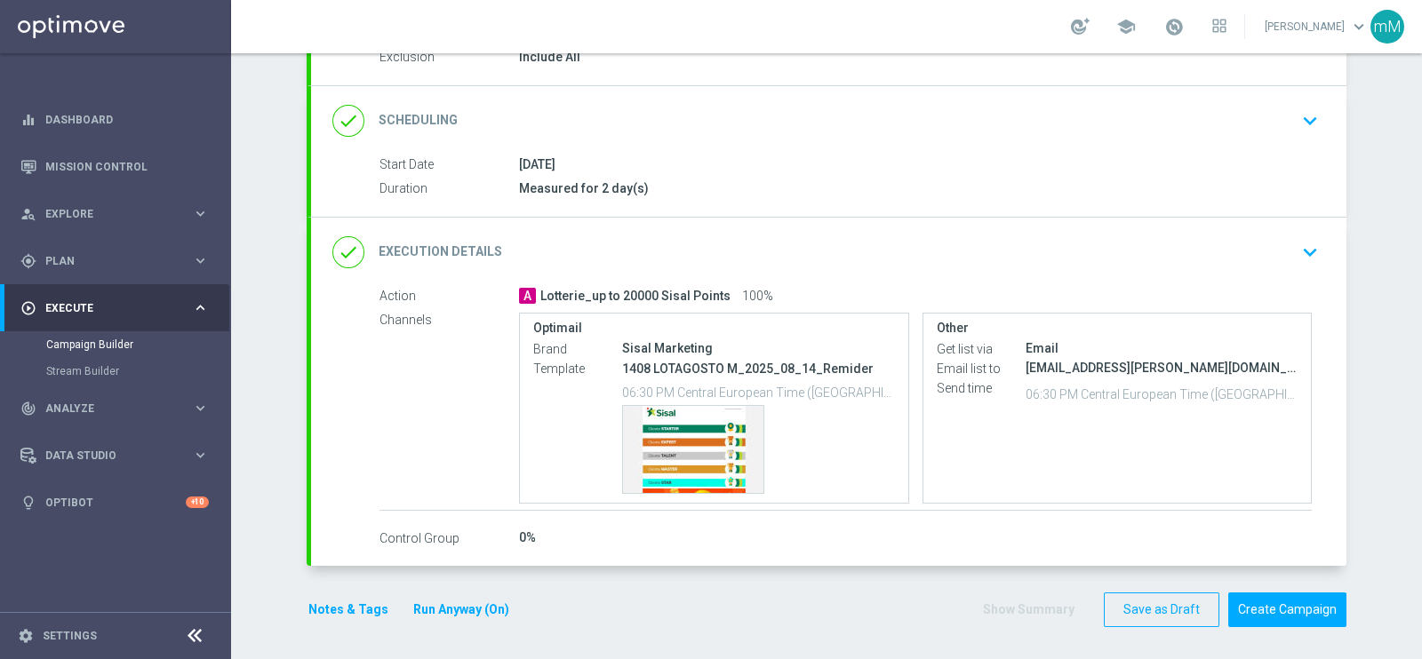
scroll to position [0, 0]
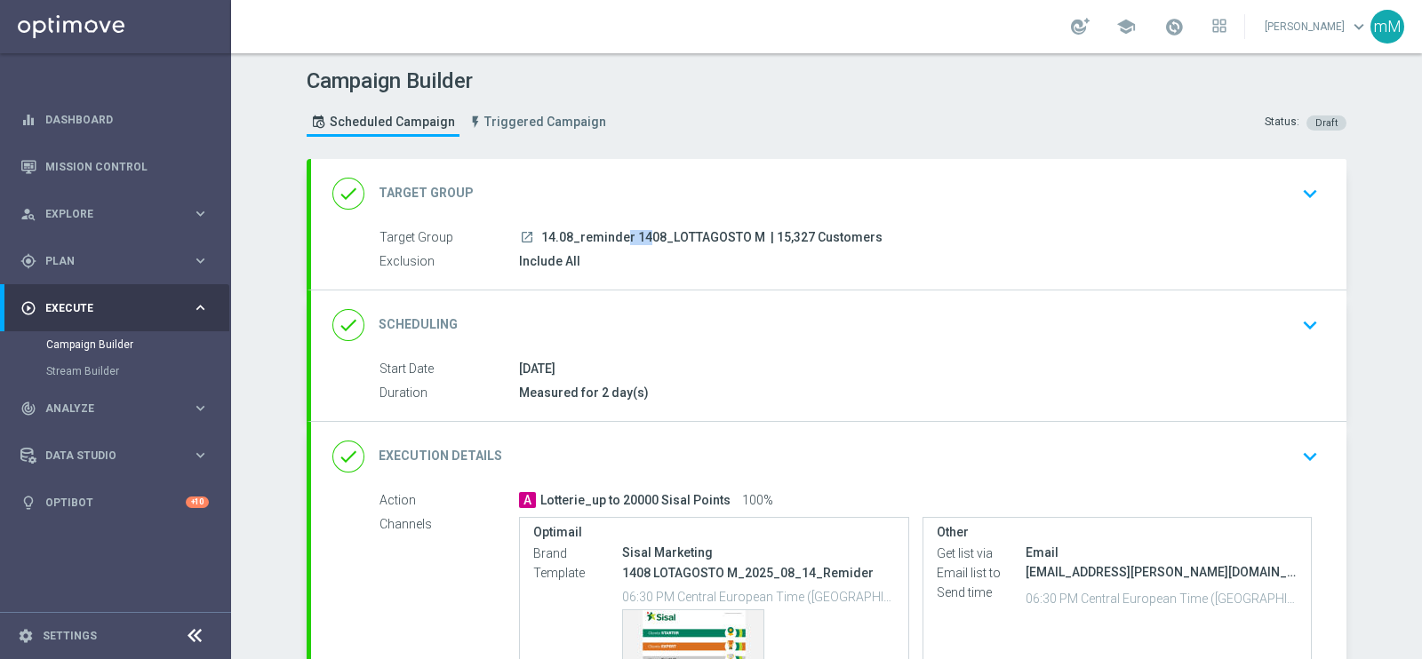
drag, startPoint x: 557, startPoint y: 244, endPoint x: 580, endPoint y: 243, distance: 23.1
click at [580, 243] on div "Target Group launch 14.08_reminder 1408_LOTTAGOSTO M | 15,327 Customers" at bounding box center [845, 238] width 932 height 20
drag, startPoint x: 715, startPoint y: 235, endPoint x: 746, endPoint y: 238, distance: 31.2
click at [746, 238] on span "14.08_reminder 1408_LOTTAGOSTO M" at bounding box center [653, 238] width 224 height 16
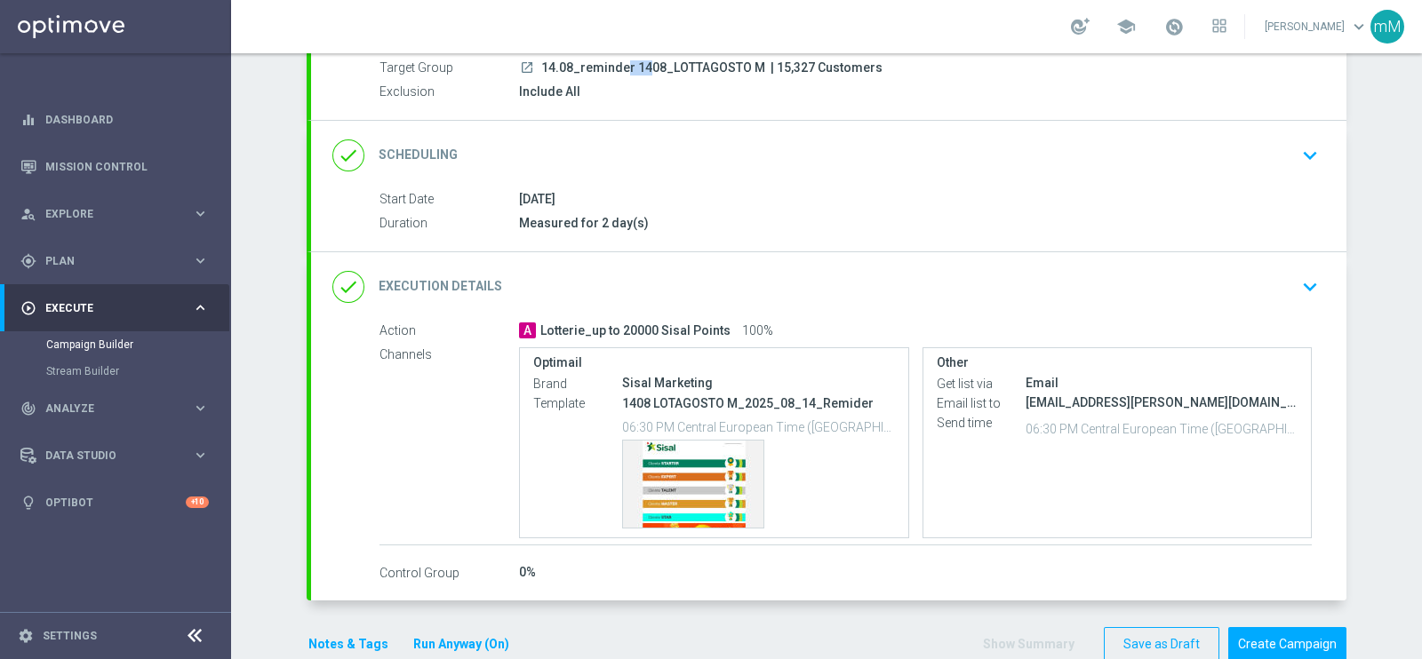
scroll to position [204, 0]
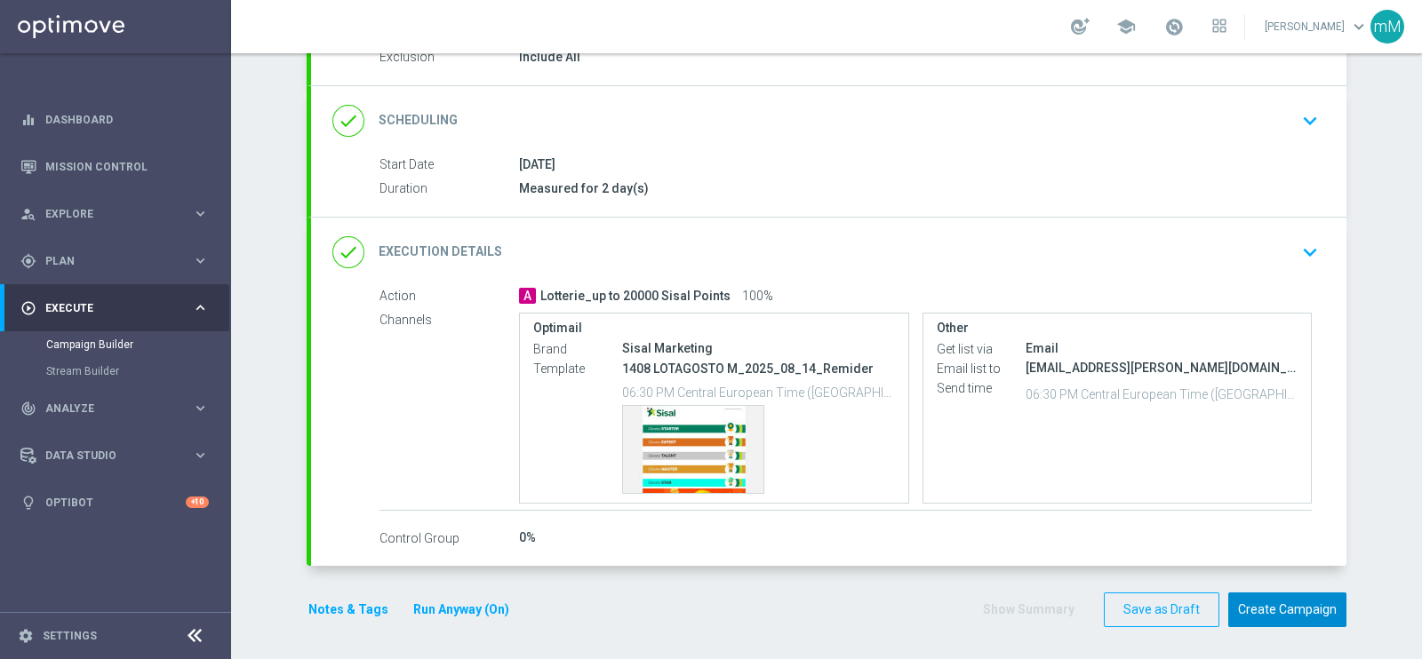
click at [1281, 593] on button "Create Campaign" at bounding box center [1287, 610] width 118 height 35
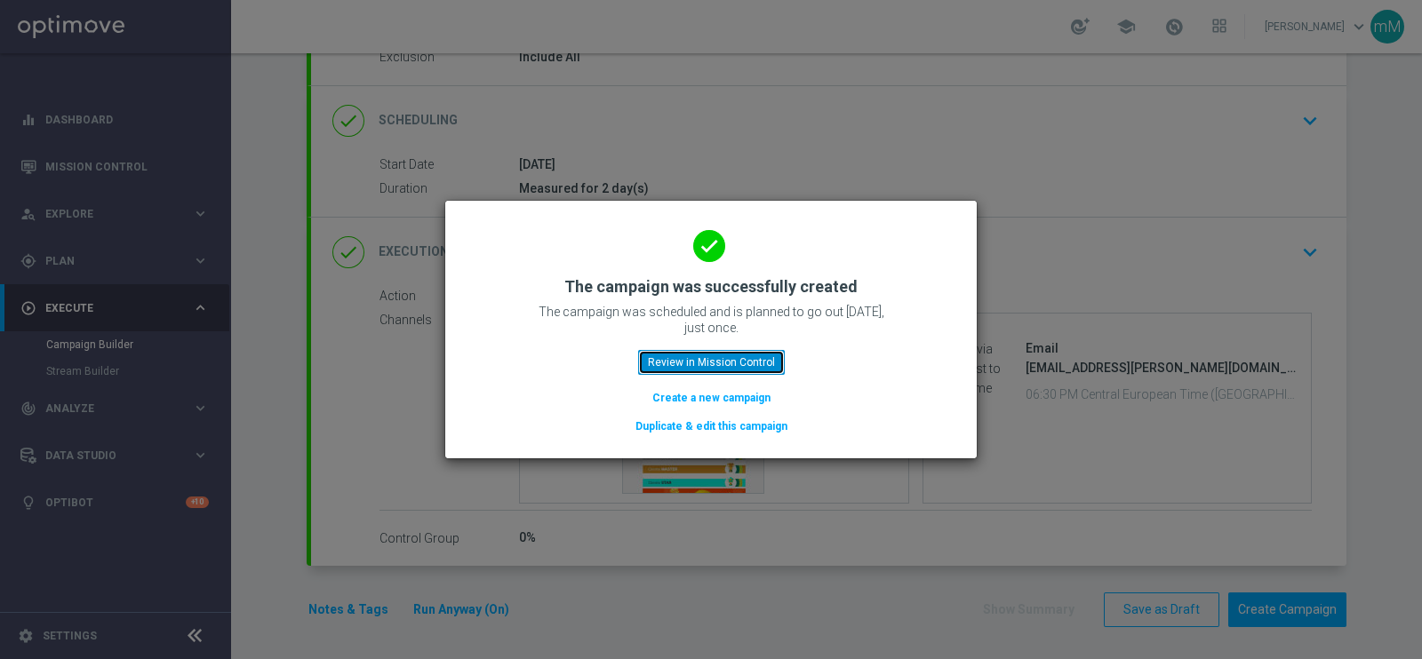
click at [695, 352] on button "Review in Mission Control" at bounding box center [711, 362] width 147 height 25
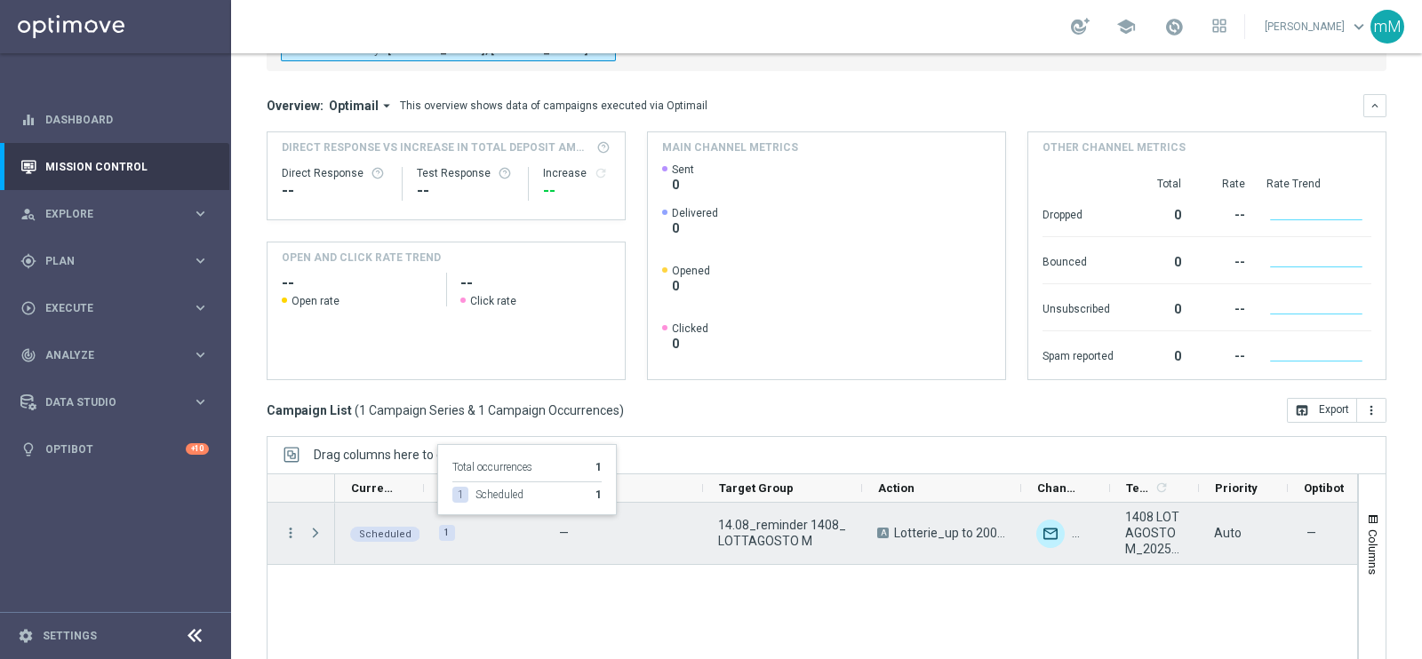
scroll to position [265, 0]
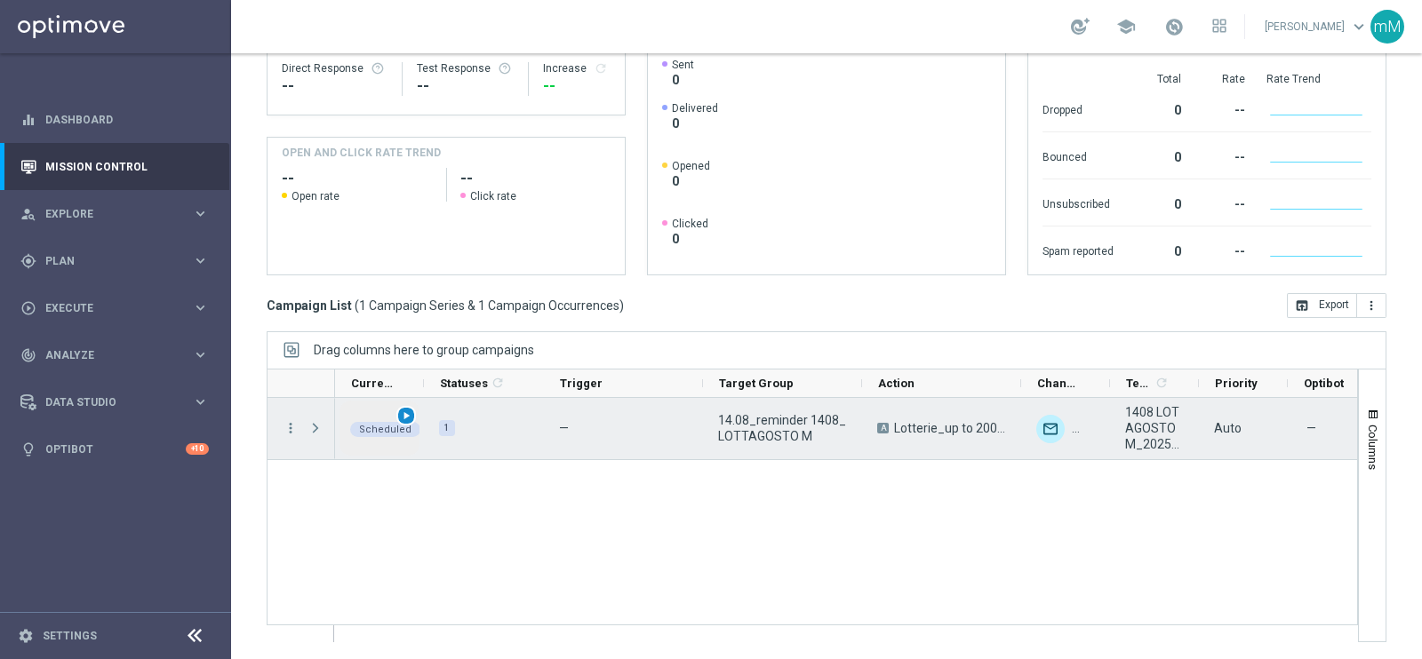
click at [406, 410] on span "play_arrow" at bounding box center [406, 416] width 12 height 12
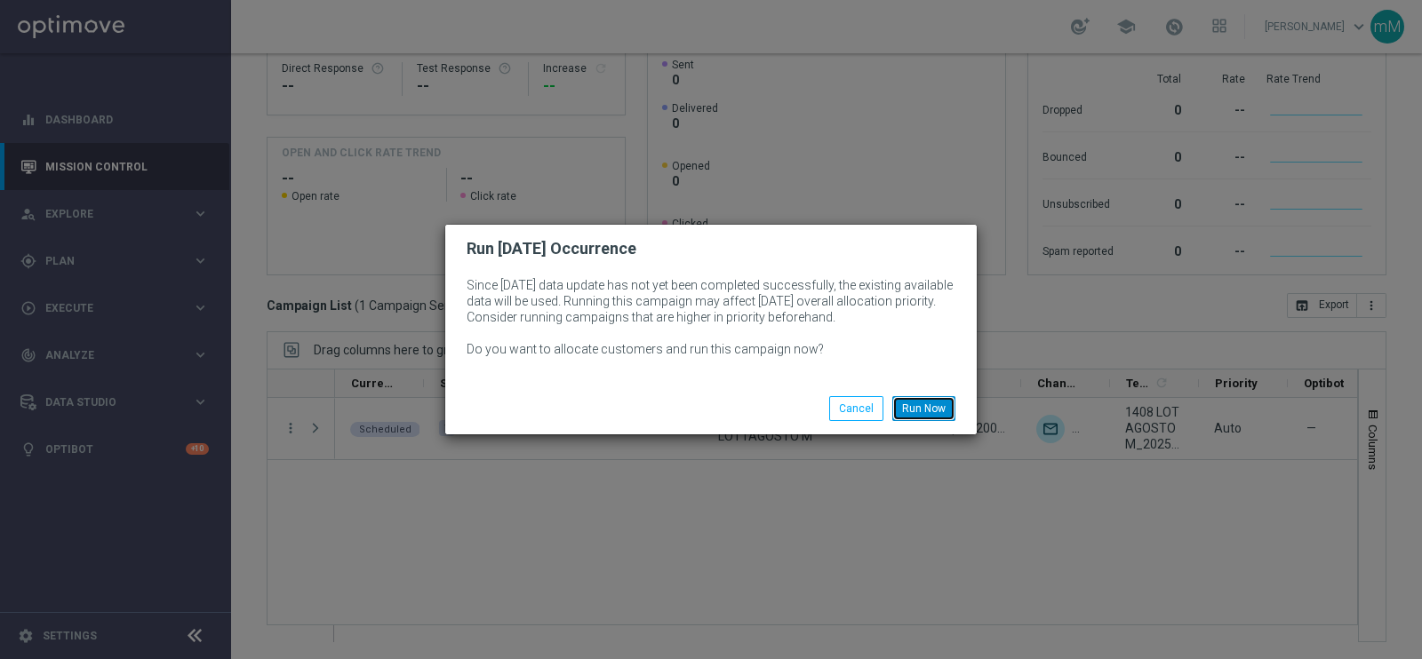
click at [924, 413] on button "Run Now" at bounding box center [923, 408] width 63 height 25
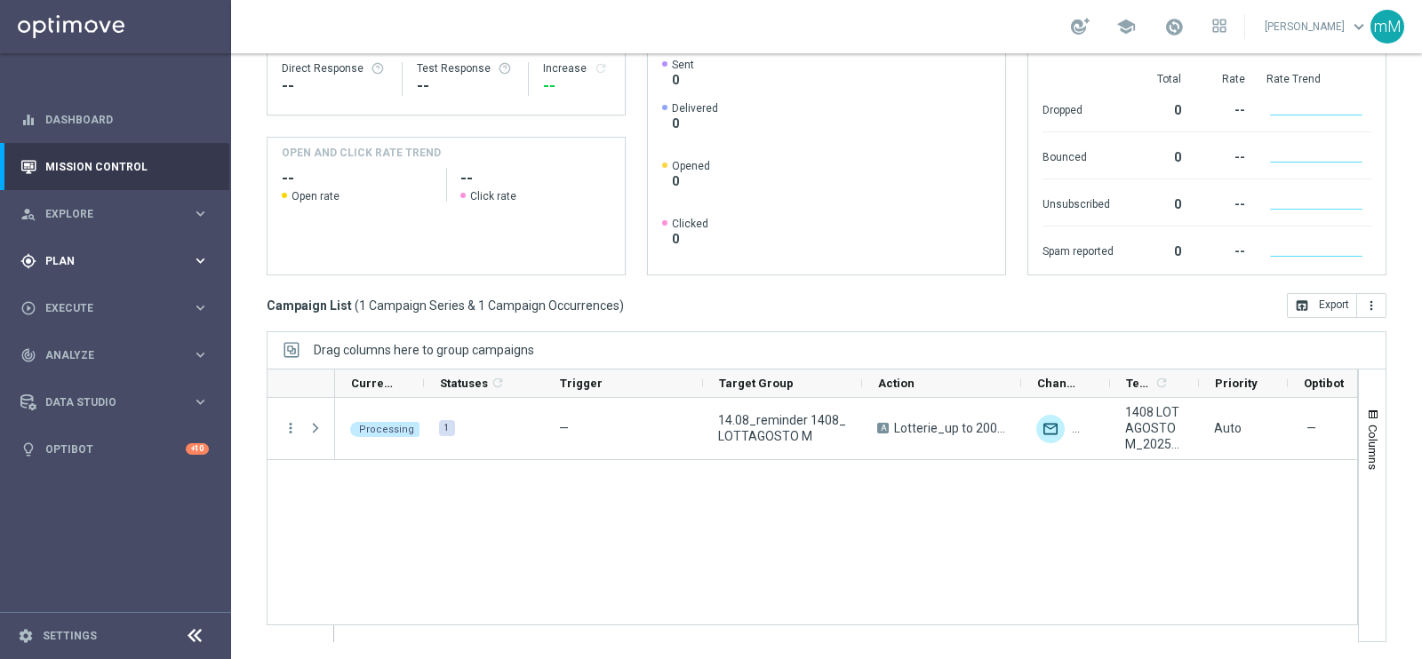
click at [87, 260] on span "Plan" at bounding box center [118, 261] width 147 height 11
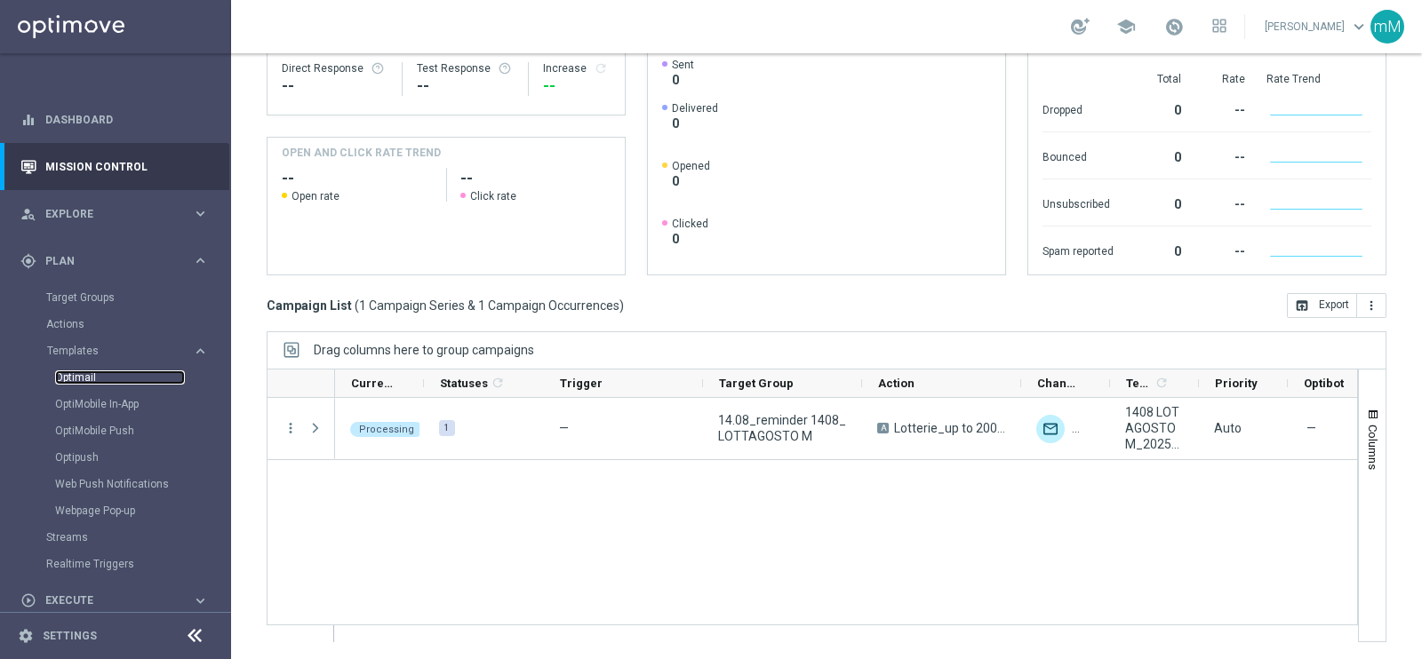
click at [89, 374] on link "Optimail" at bounding box center [120, 378] width 130 height 14
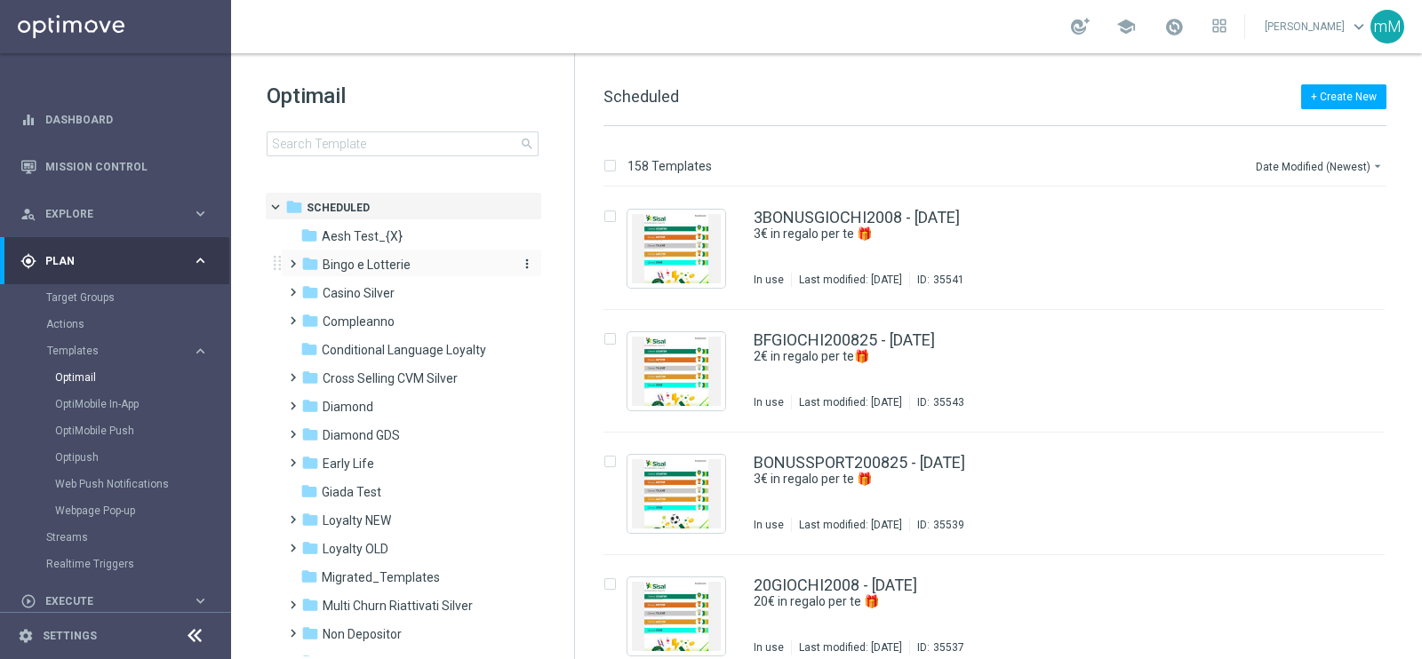
click at [391, 265] on span "Bingo e Lotterie" at bounding box center [367, 265] width 88 height 16
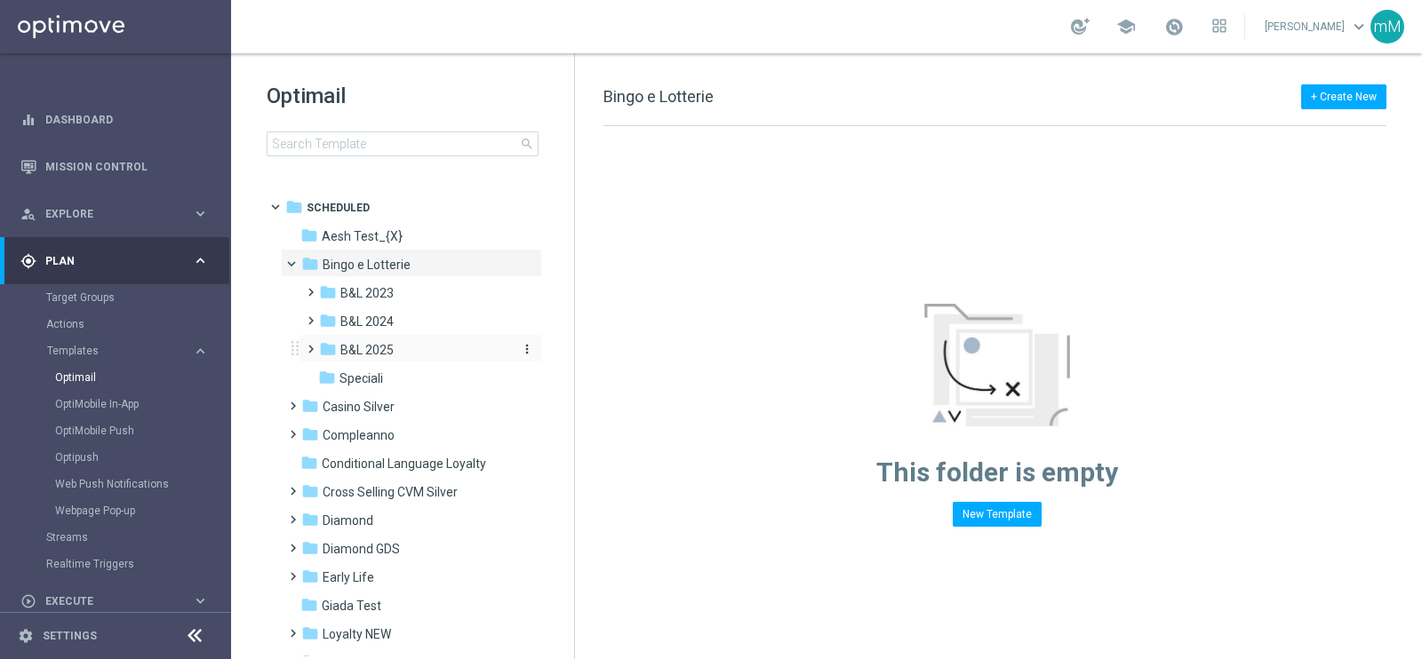
click at [390, 352] on span "B&L 2025" at bounding box center [366, 350] width 53 height 16
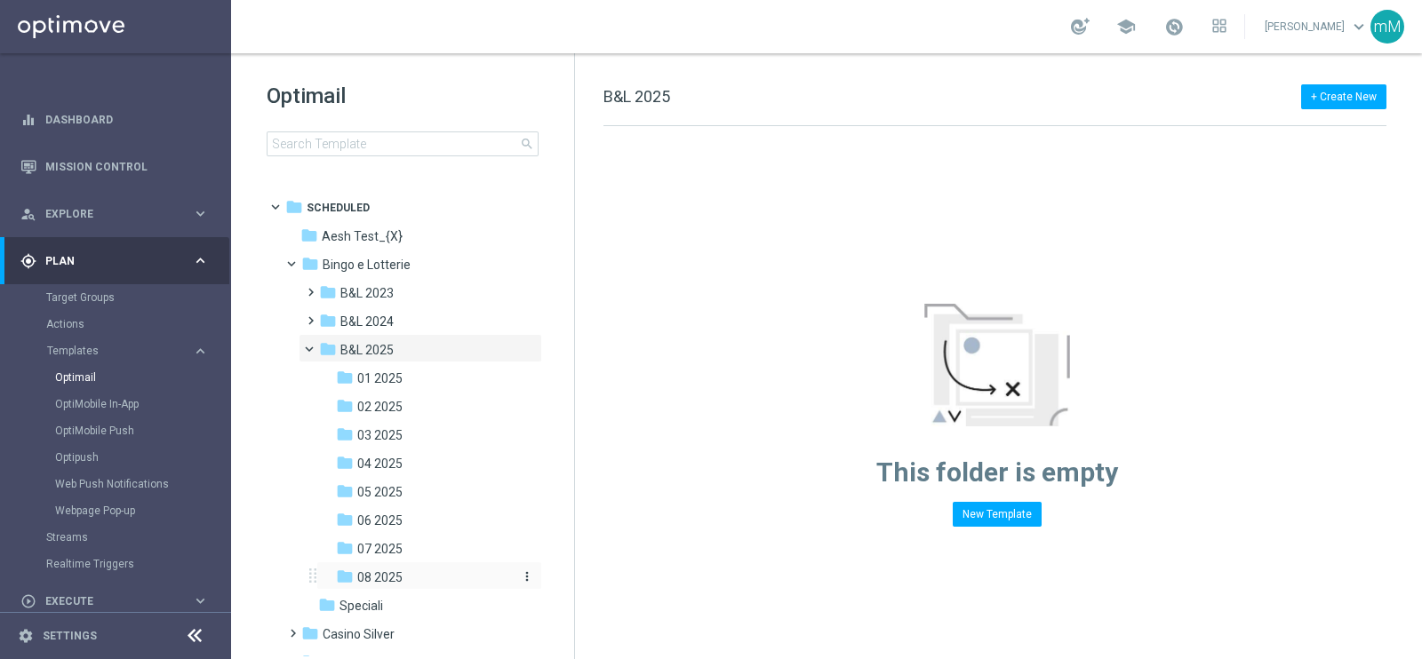
click at [397, 568] on div "folder 08 2025" at bounding box center [423, 578] width 175 height 20
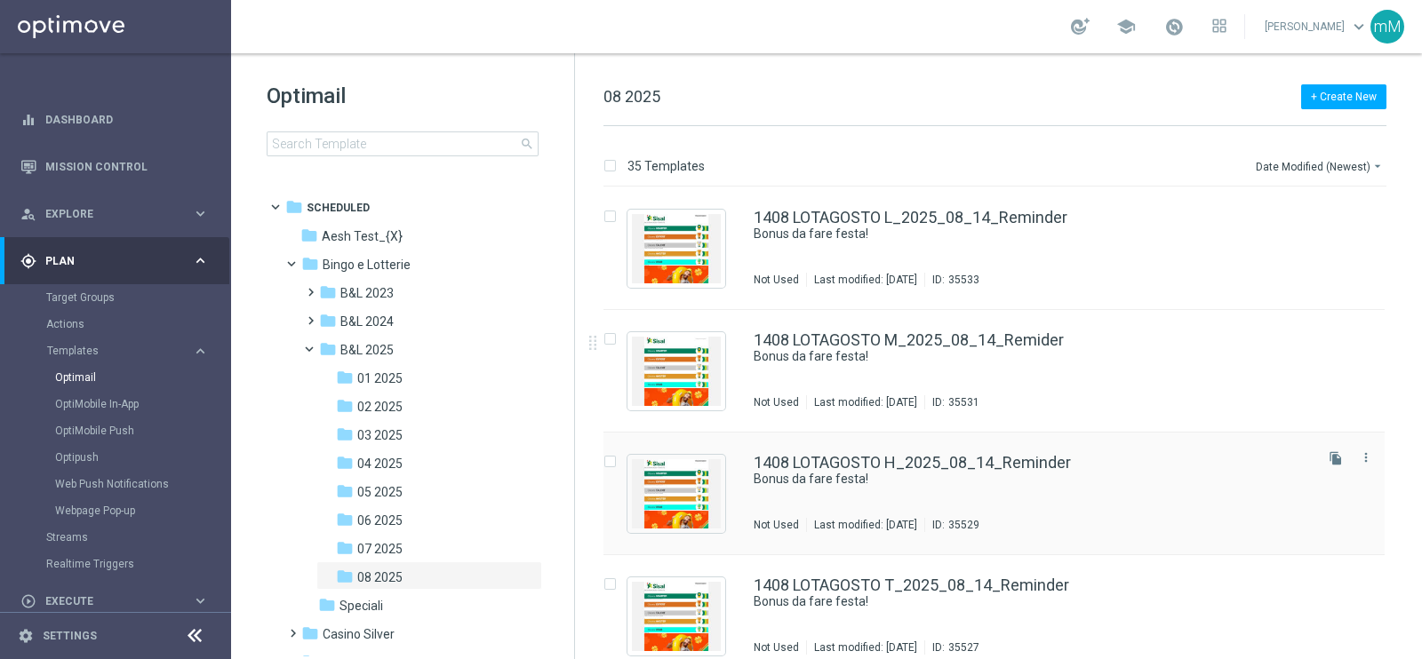
scroll to position [110, 0]
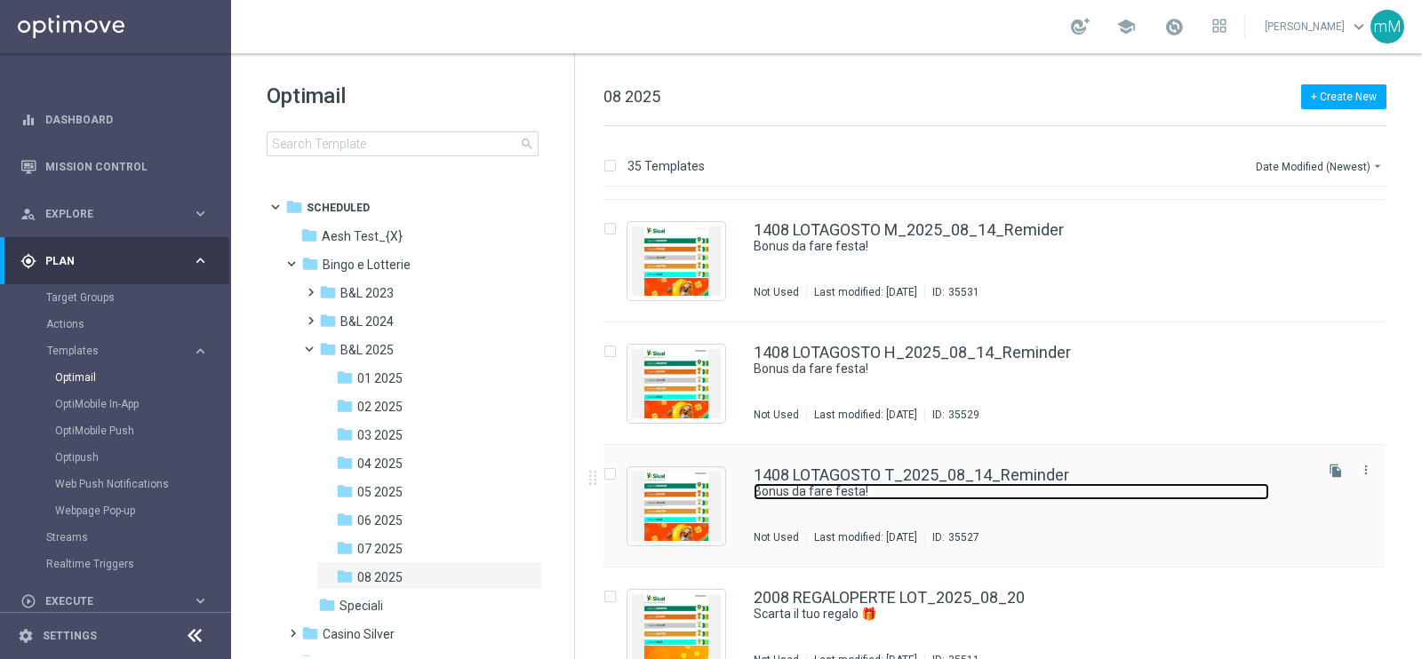
click at [857, 483] on link "Bonus da fare festa!" at bounding box center [1010, 491] width 515 height 17
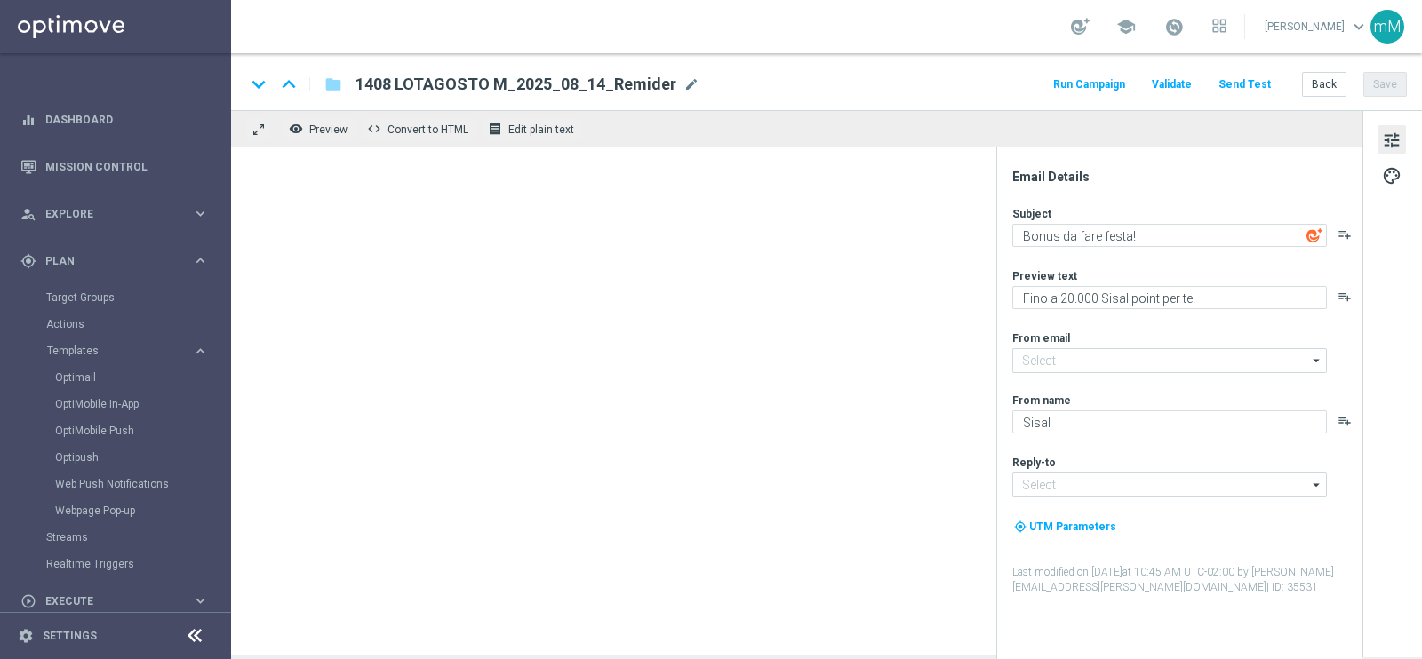
type input "newsletter@comunicazioni.sisal.it"
type input "info@sisal.it"
type textarea "Per te fino a 130€ di bonus"
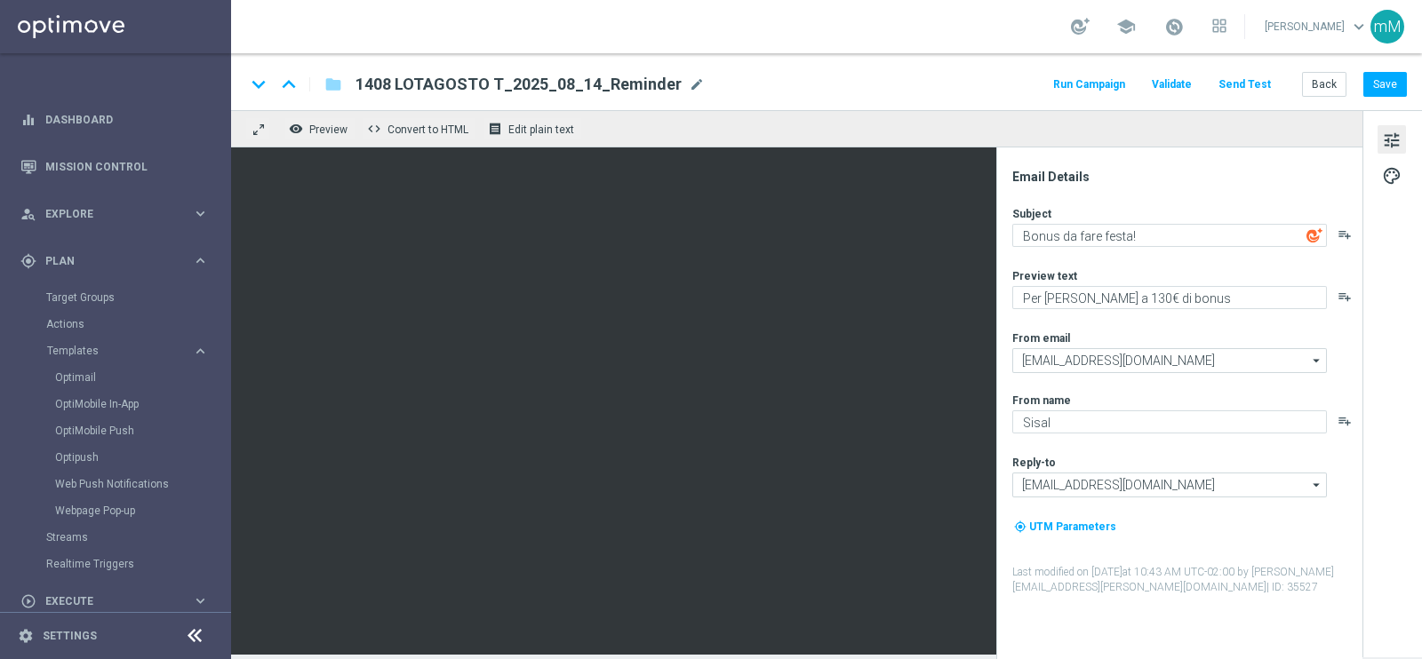
click at [1080, 82] on button "Run Campaign" at bounding box center [1088, 85] width 77 height 24
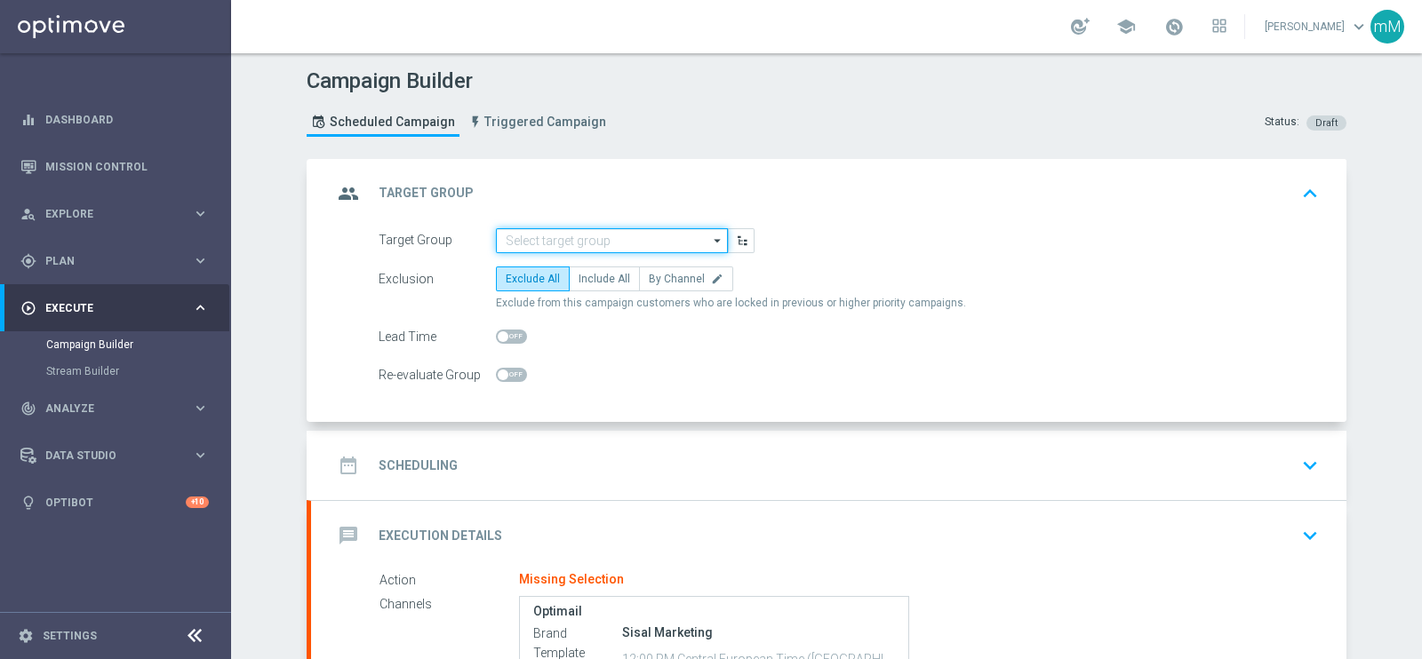
click at [515, 232] on input at bounding box center [612, 240] width 232 height 25
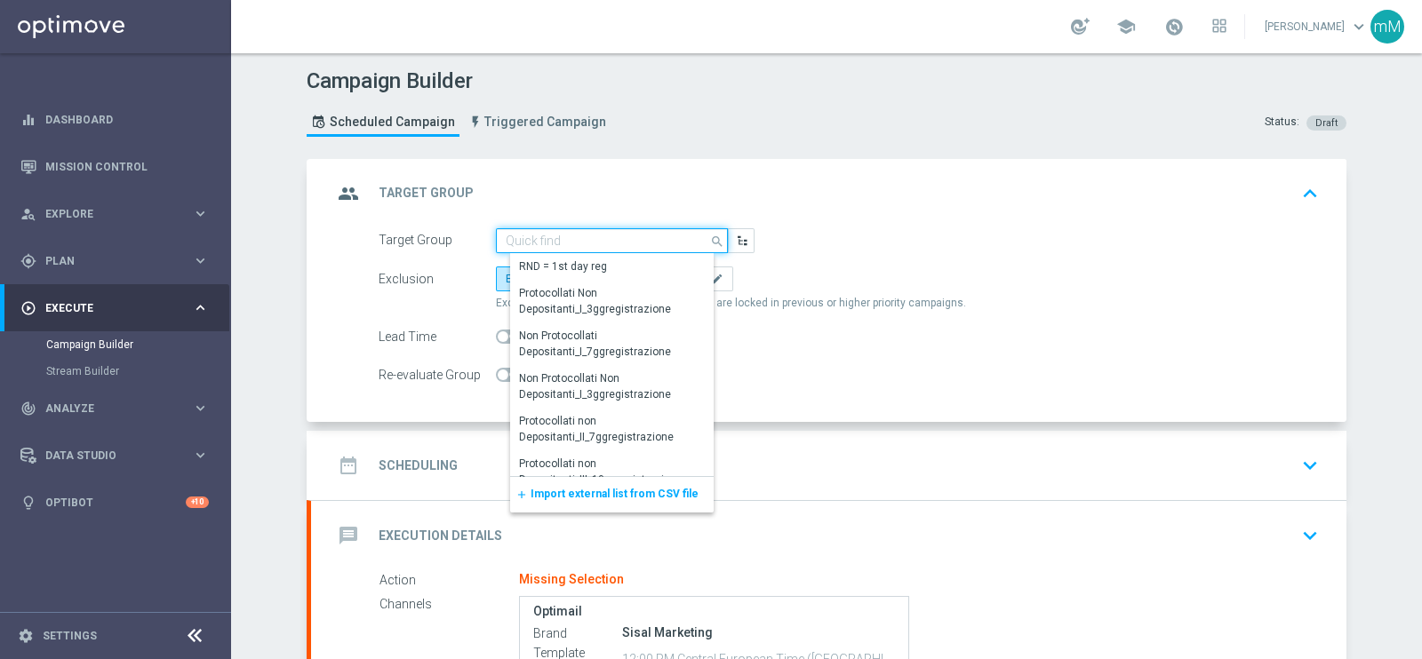
paste input "14.08_reminder 1408_LOTTAGOSTO T"
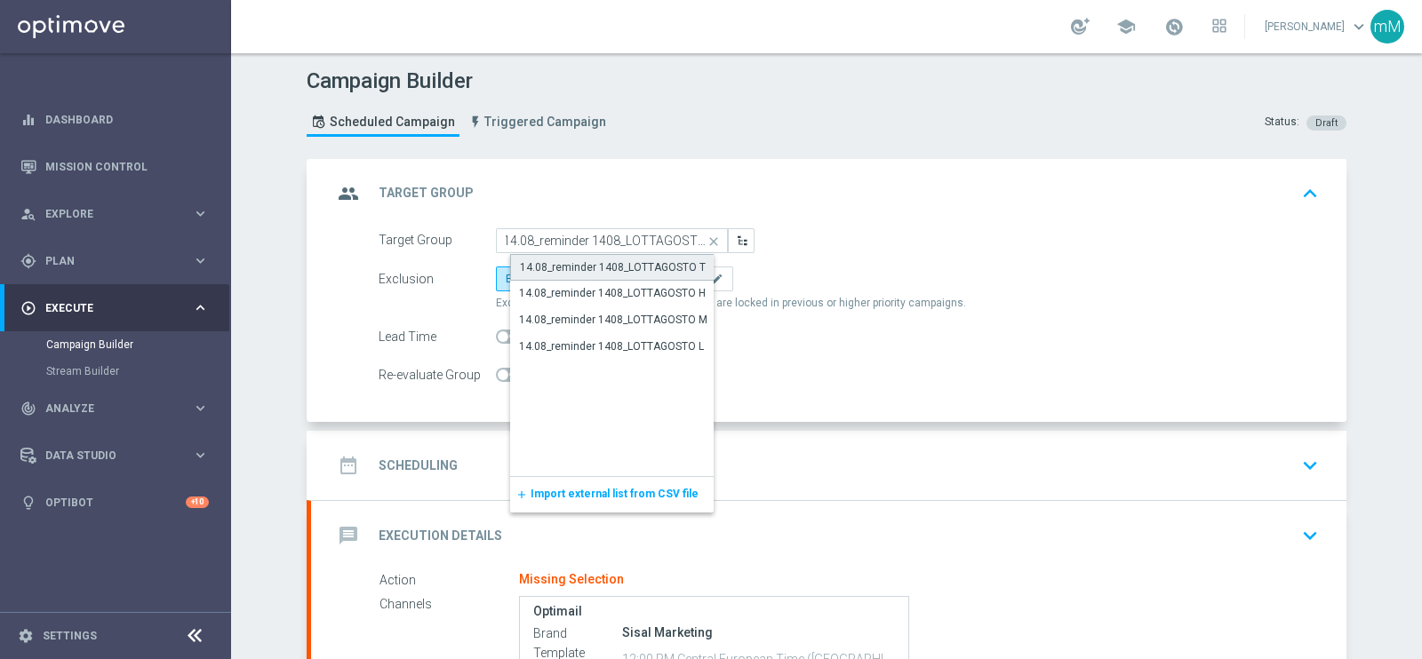
click at [586, 272] on div "14.08_reminder 1408_LOTTAGOSTO T" at bounding box center [613, 267] width 186 height 16
type input "14.08_reminder 1408_LOTTAGOSTO T"
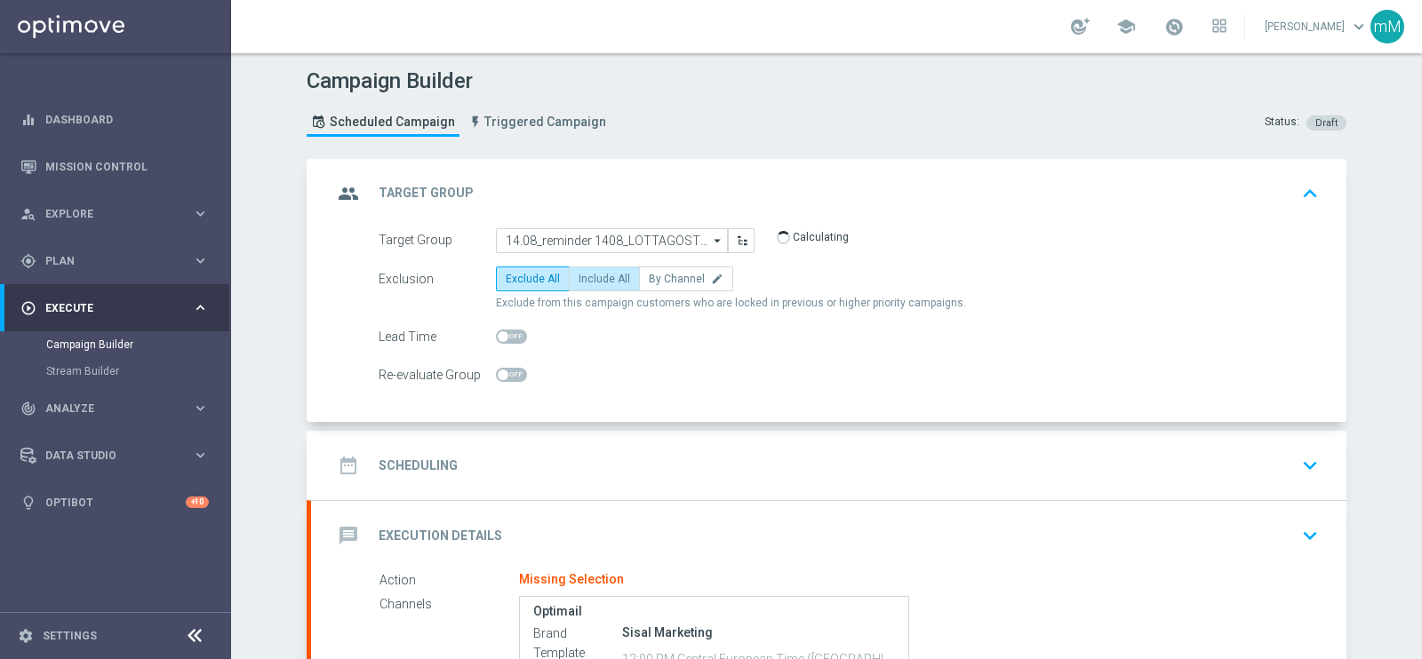
click at [606, 277] on span "Include All" at bounding box center [604, 279] width 52 height 12
click at [590, 277] on input "Include All" at bounding box center [584, 282] width 12 height 12
radio input "true"
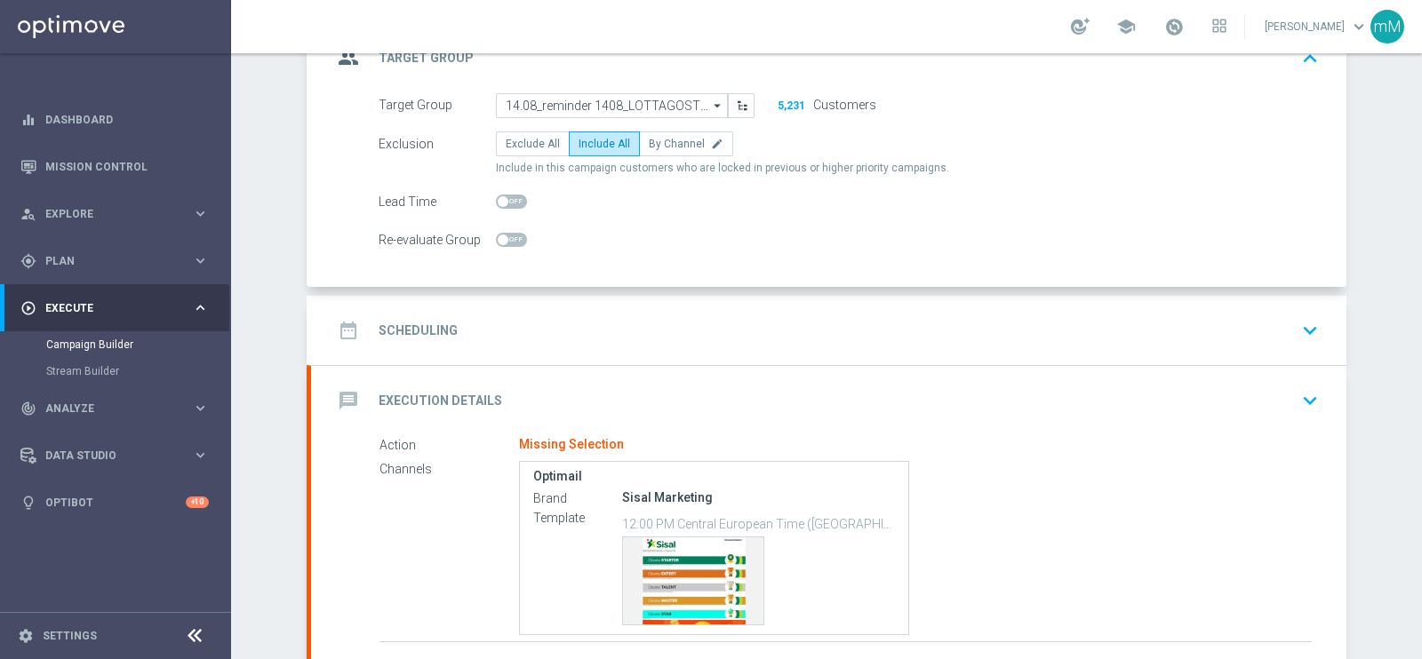
scroll to position [267, 0]
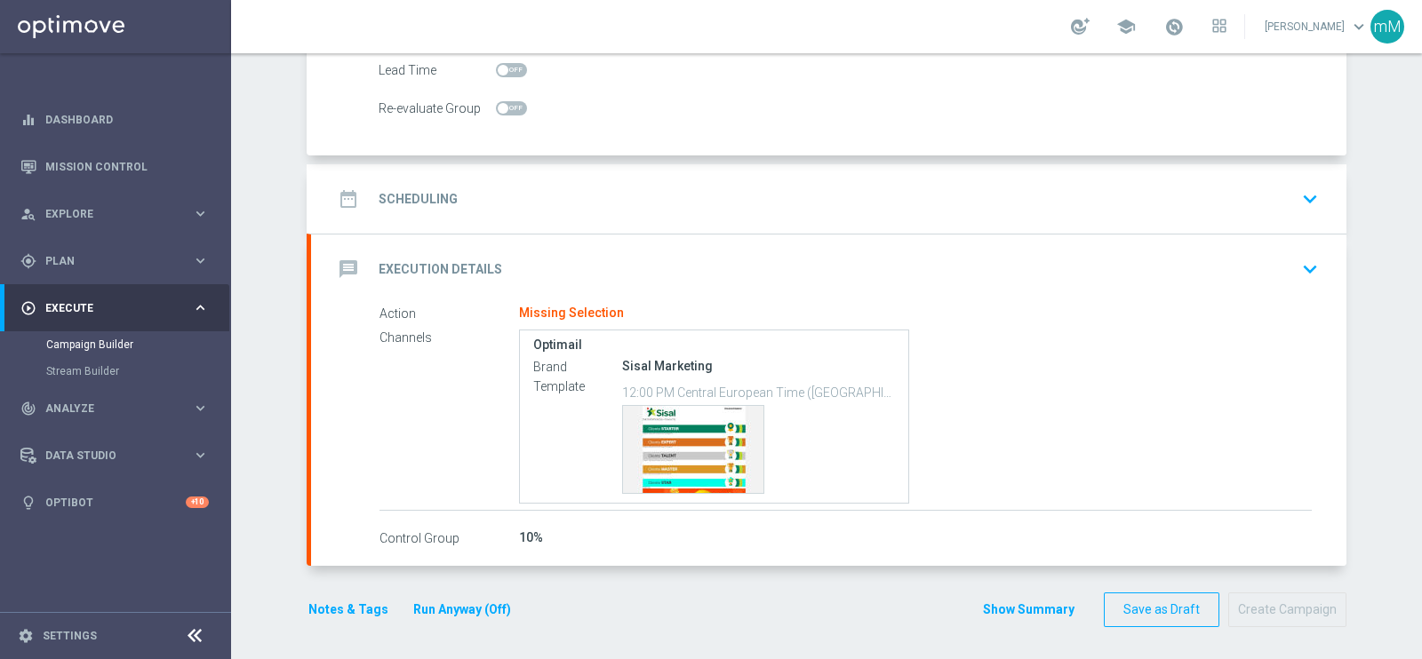
click at [593, 197] on div "date_range Scheduling keyboard_arrow_down" at bounding box center [828, 199] width 993 height 34
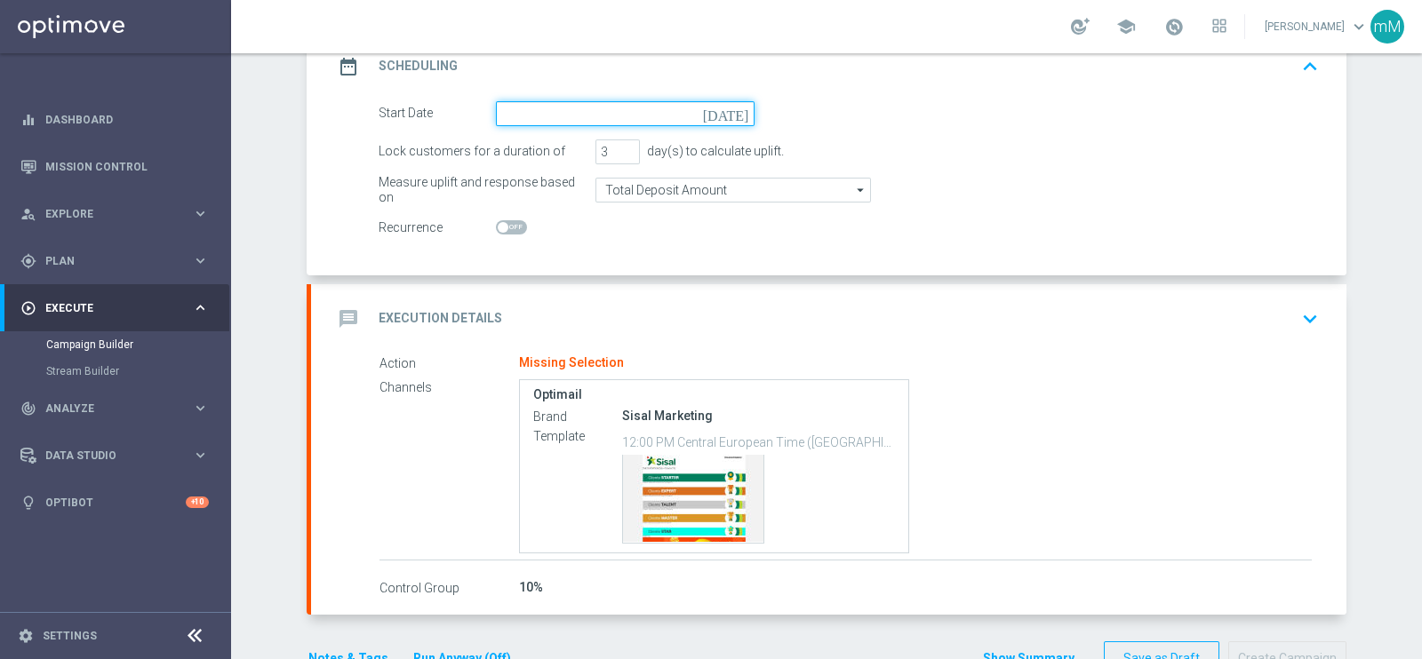
click at [603, 106] on input at bounding box center [625, 113] width 259 height 25
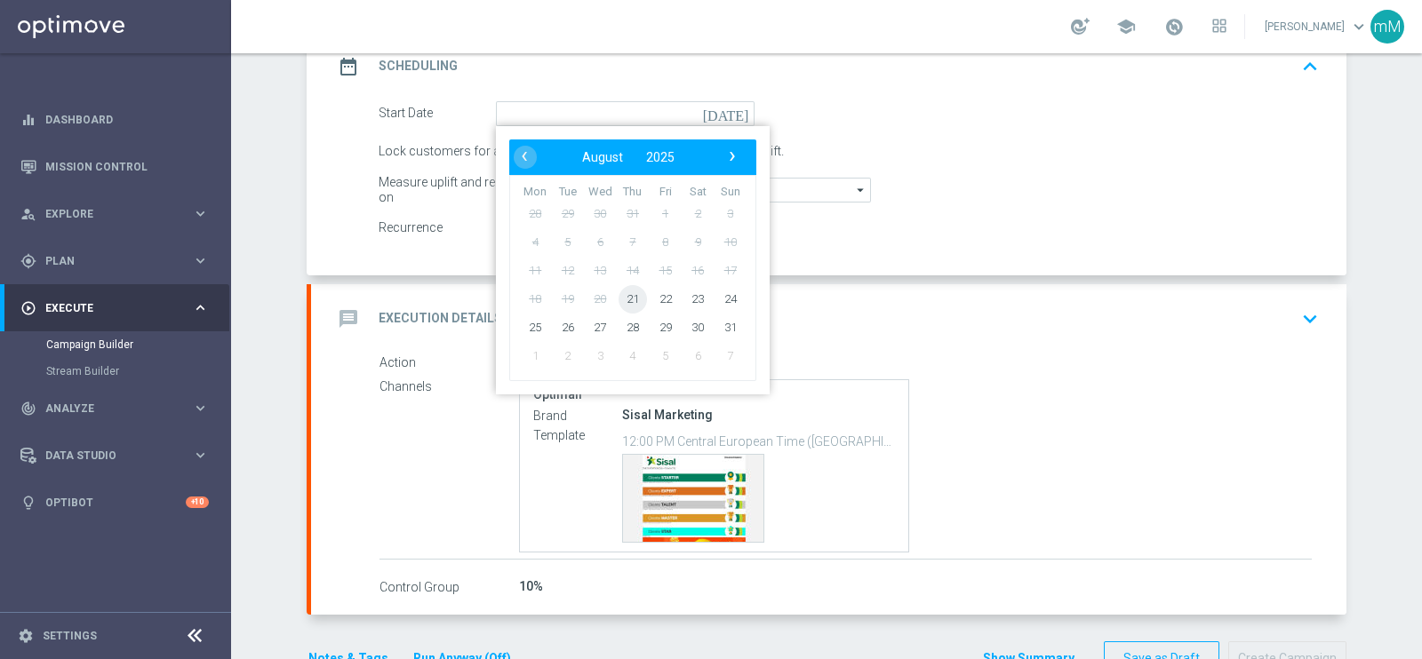
click at [622, 293] on span "21" at bounding box center [632, 298] width 28 height 28
type input "21 Aug 2025"
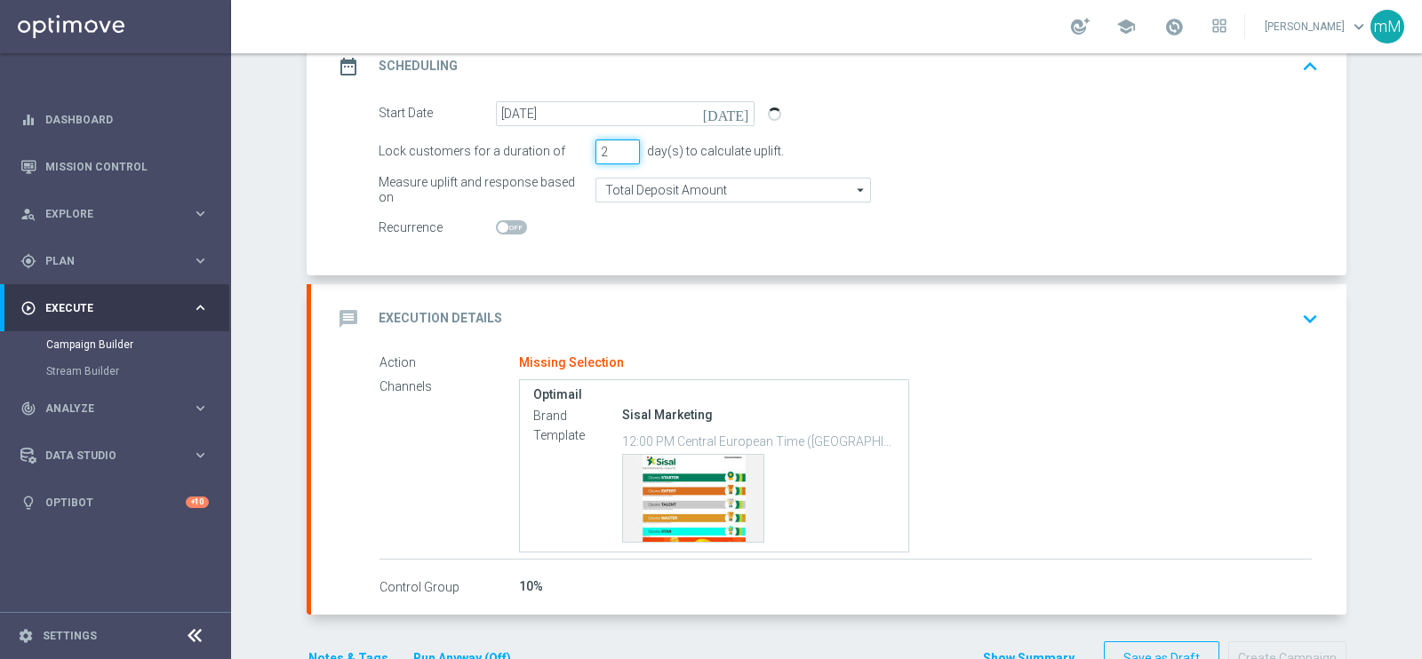
type input "2"
click at [618, 154] on input "2" at bounding box center [617, 152] width 44 height 25
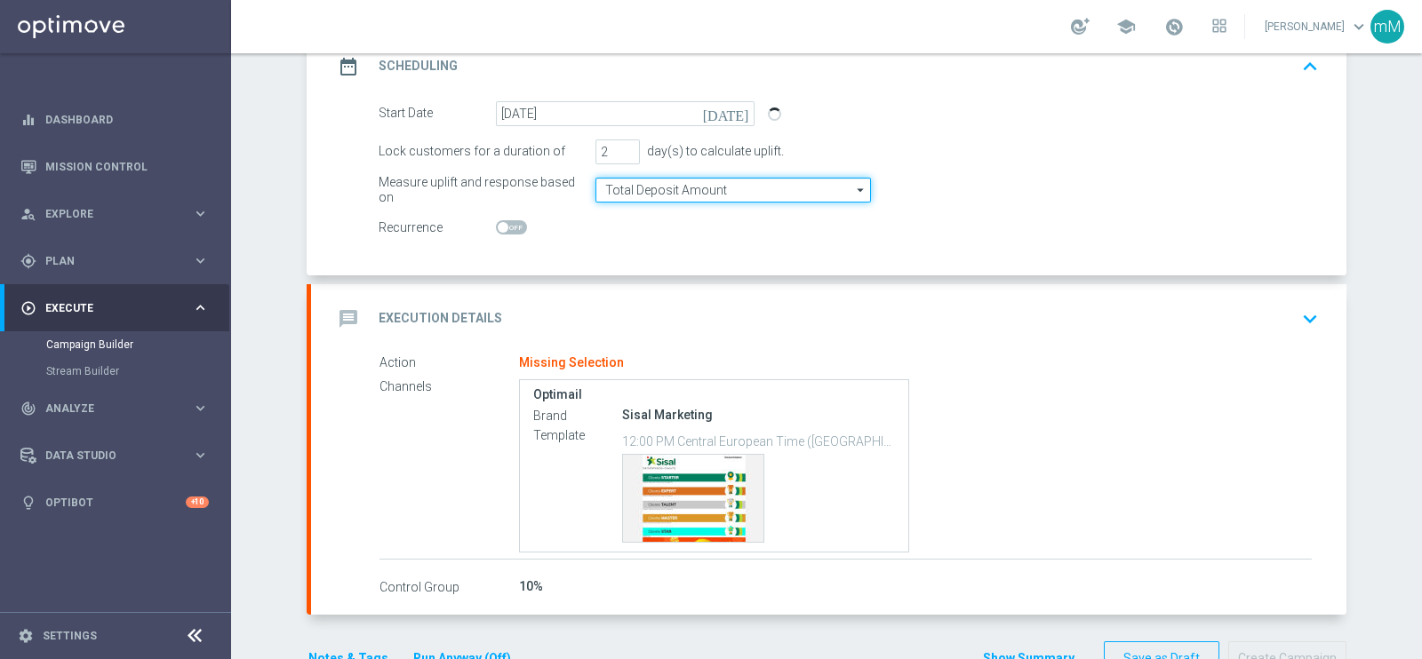
click at [622, 184] on input "Total Deposit Amount" at bounding box center [732, 190] width 275 height 25
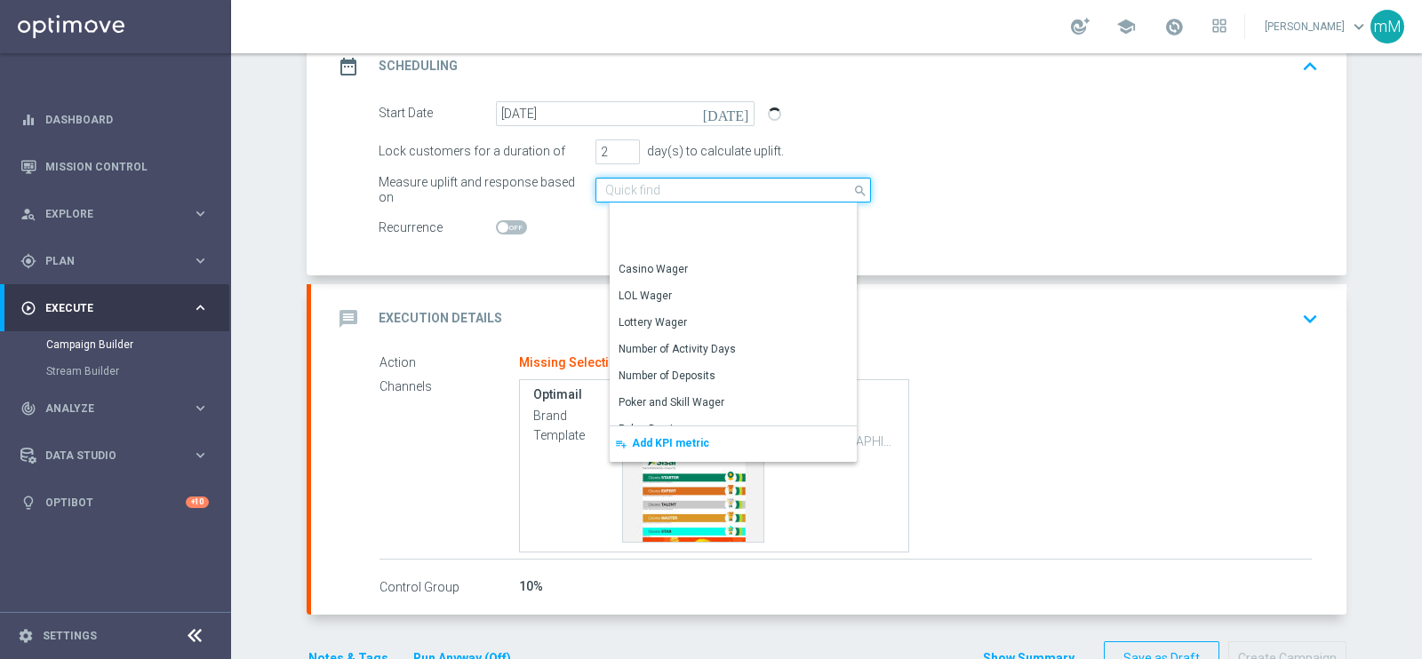
scroll to position [385, 0]
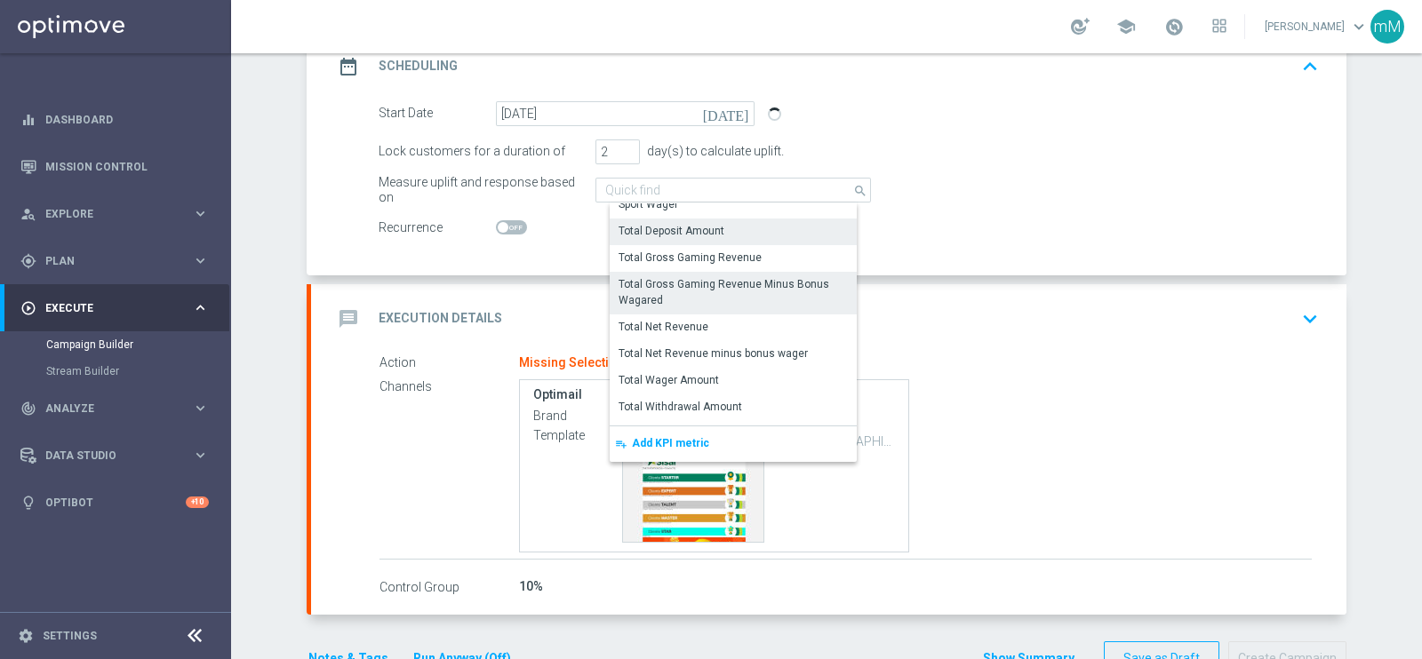
click at [708, 296] on div "Total Gross Gaming Revenue Minus Bonus Wagared" at bounding box center [739, 292] width 243 height 32
type input "Total Gross Gaming Revenue Minus Bonus Wagared"
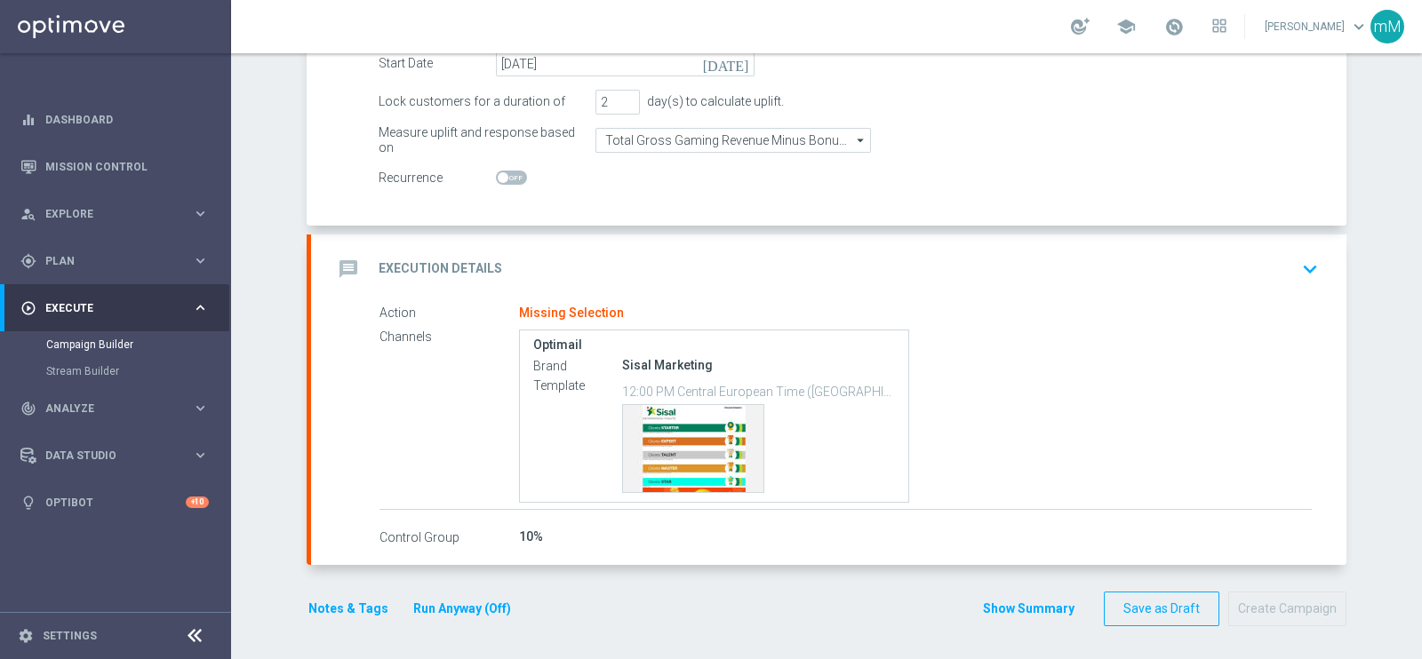
click at [572, 252] on div "message Execution Details keyboard_arrow_down" at bounding box center [828, 269] width 993 height 34
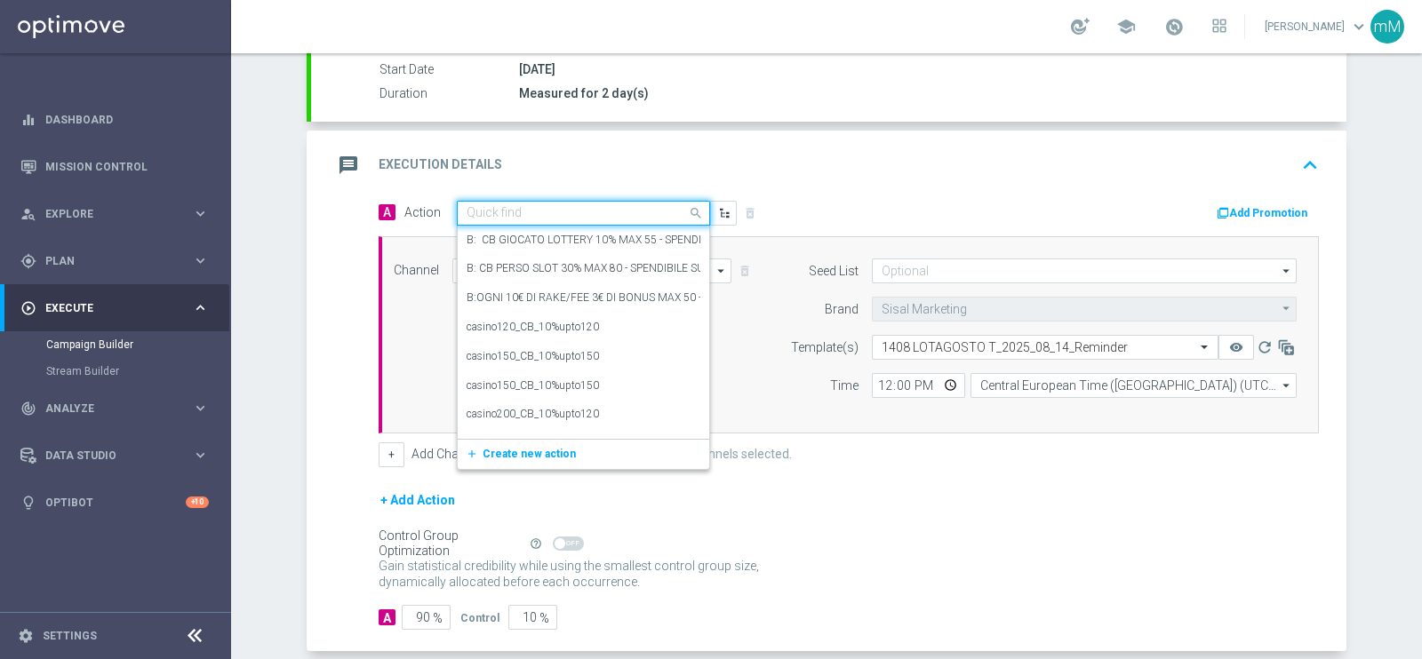
click at [554, 211] on input "text" at bounding box center [565, 213] width 198 height 15
paste input "Lotterie_upto150€"
type input "Lotterie_upto150€"
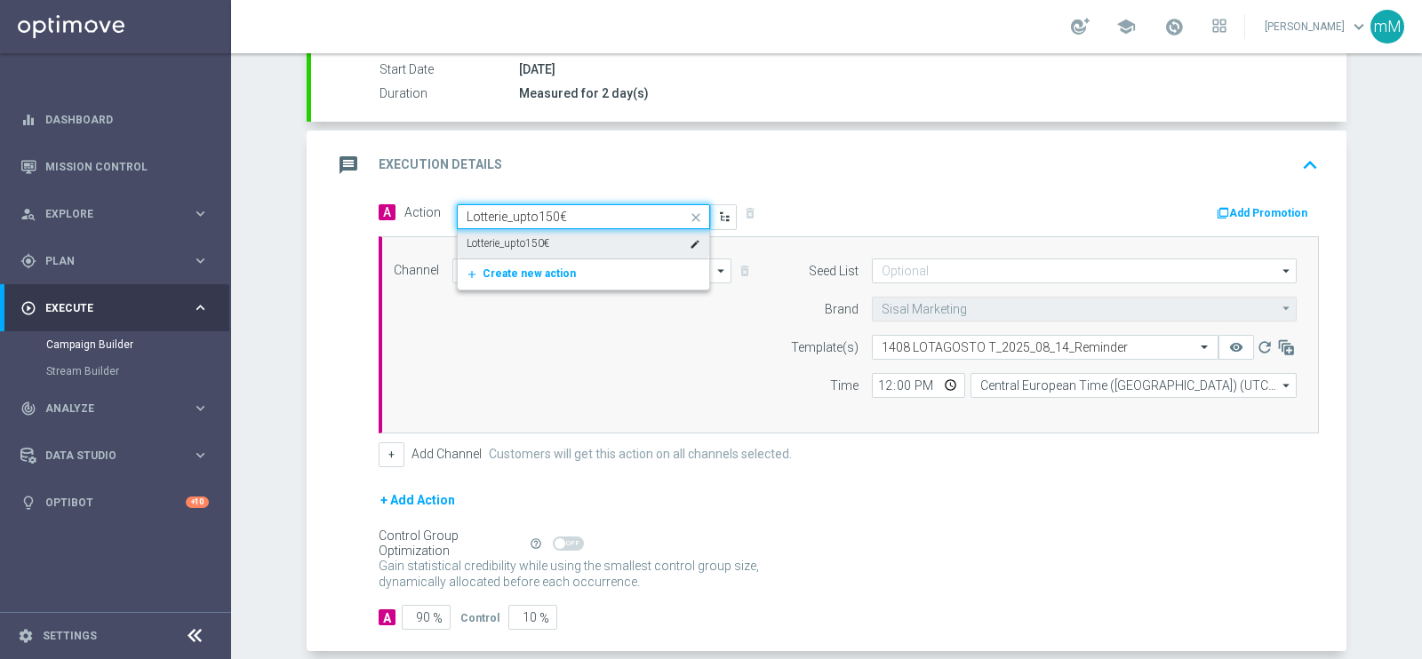
click at [551, 246] on div "Lotterie_upto150€ edit" at bounding box center [583, 243] width 234 height 29
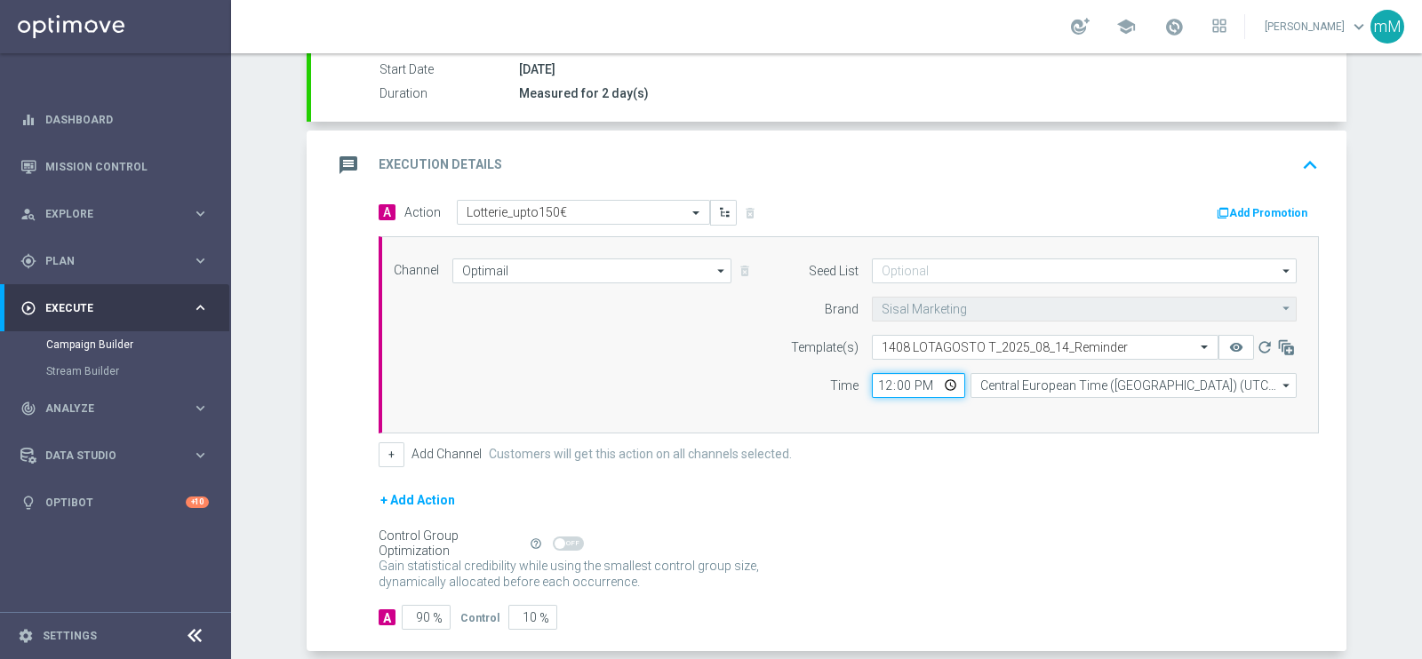
click at [872, 385] on input "12:00" at bounding box center [918, 385] width 93 height 25
type input "18:30"
click at [379, 461] on button "+" at bounding box center [392, 454] width 26 height 25
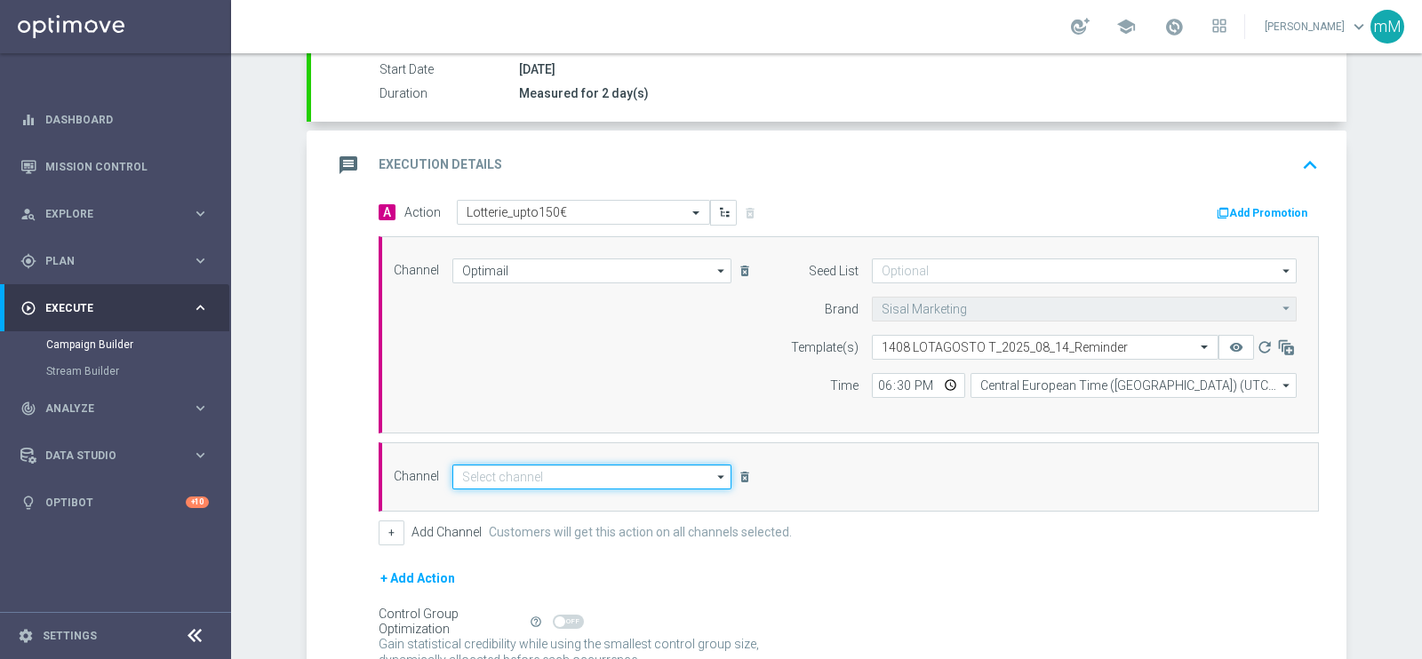
click at [533, 473] on input at bounding box center [591, 477] width 279 height 25
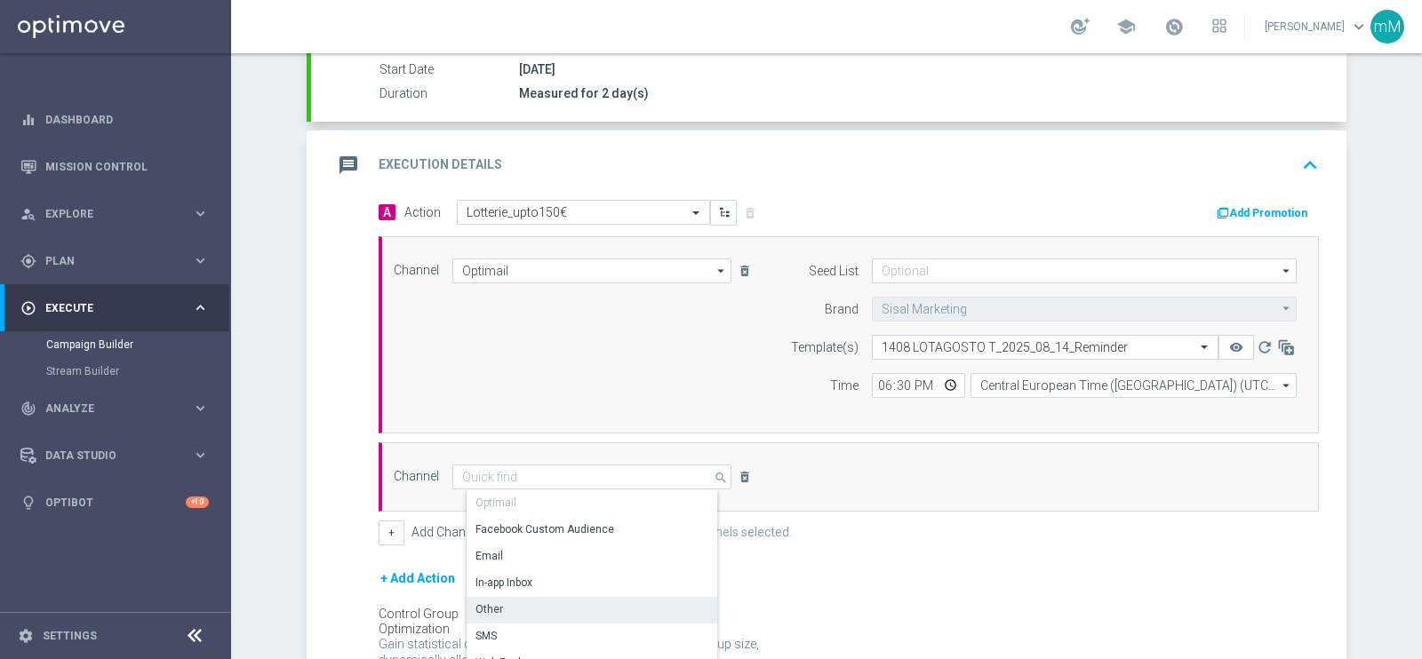
click at [524, 604] on div "Other" at bounding box center [598, 609] width 265 height 25
type input "Other"
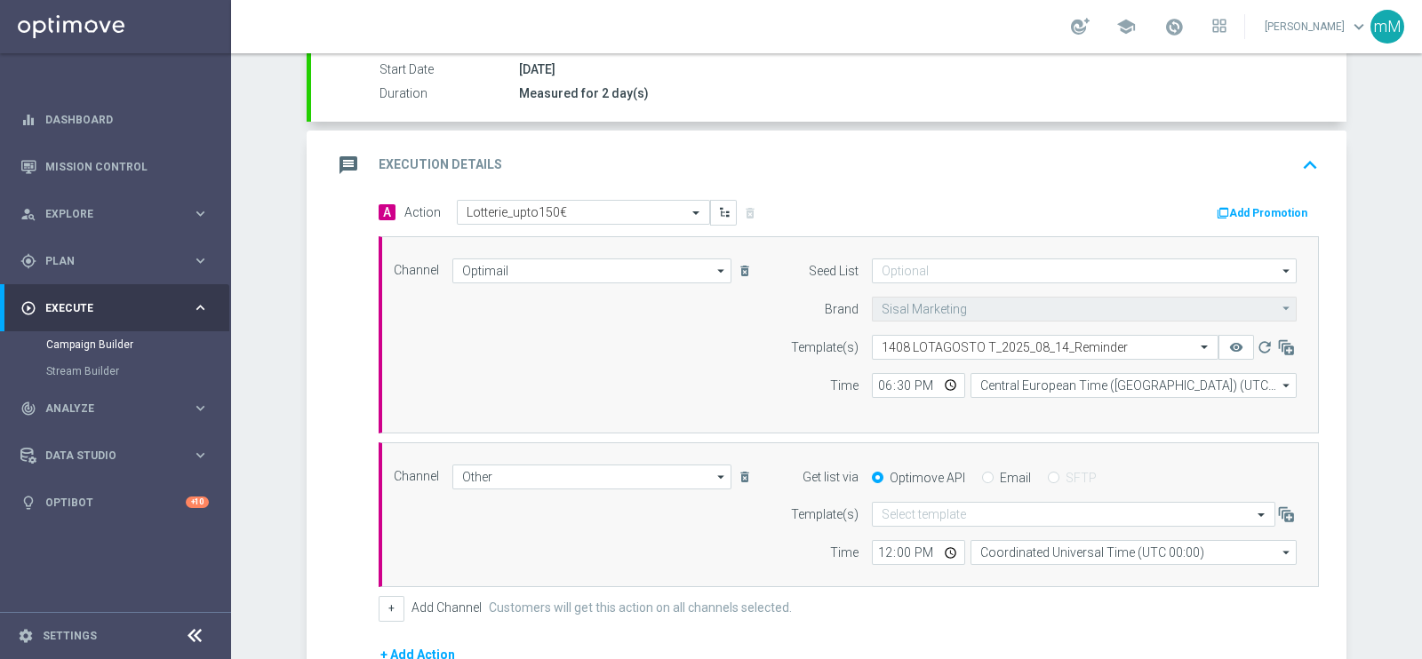
click at [1004, 473] on label "Email" at bounding box center [1015, 478] width 31 height 16
click at [993, 474] on input "Email" at bounding box center [988, 480] width 12 height 12
radio input "true"
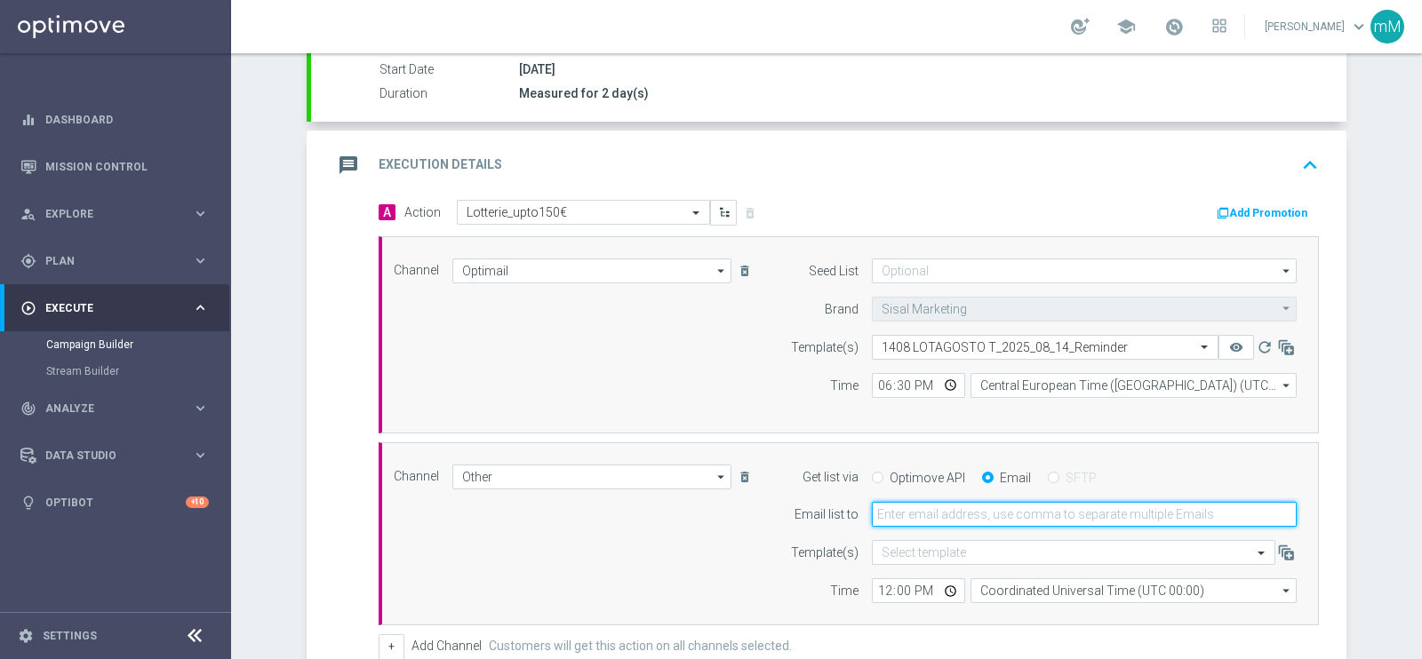
click at [986, 517] on input "email" at bounding box center [1084, 514] width 425 height 25
type input "marco.maccarrone@sisal.it"
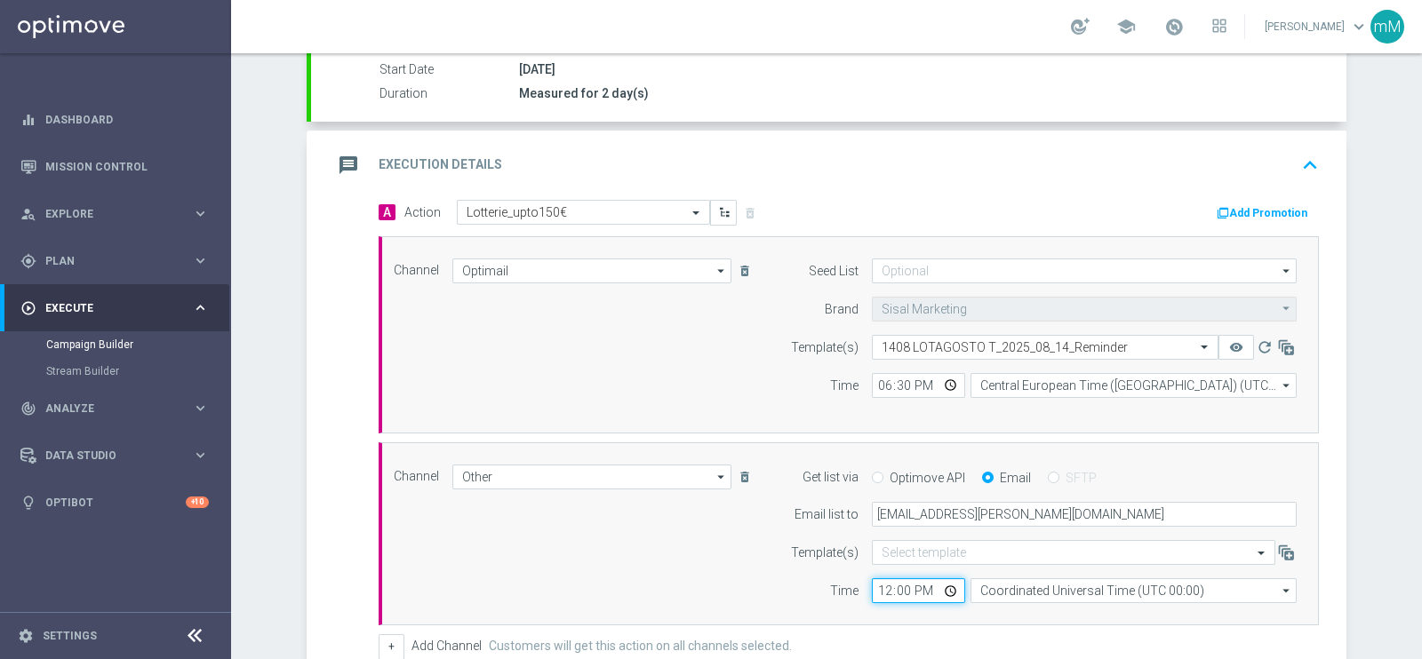
click at [877, 590] on input "12:00" at bounding box center [918, 590] width 93 height 25
type input "18:30"
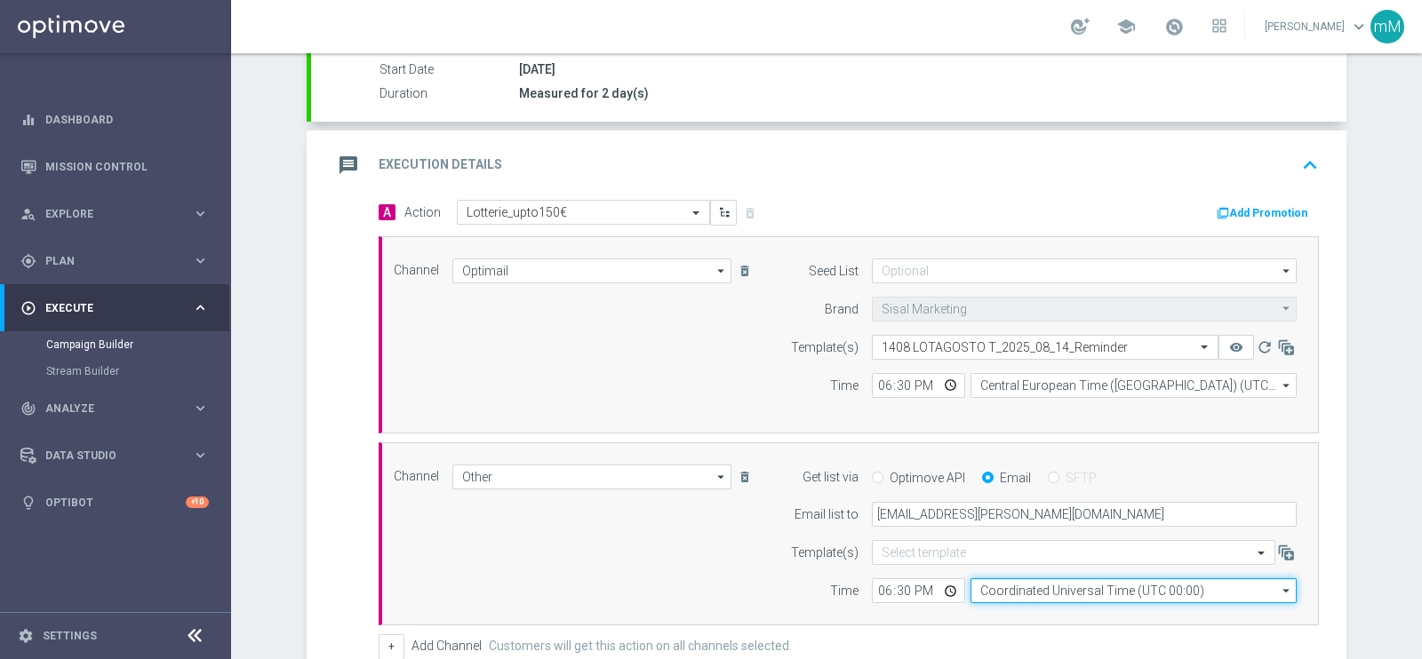
click at [1011, 579] on input "Coordinated Universal Time (UTC 00:00)" at bounding box center [1133, 590] width 326 height 25
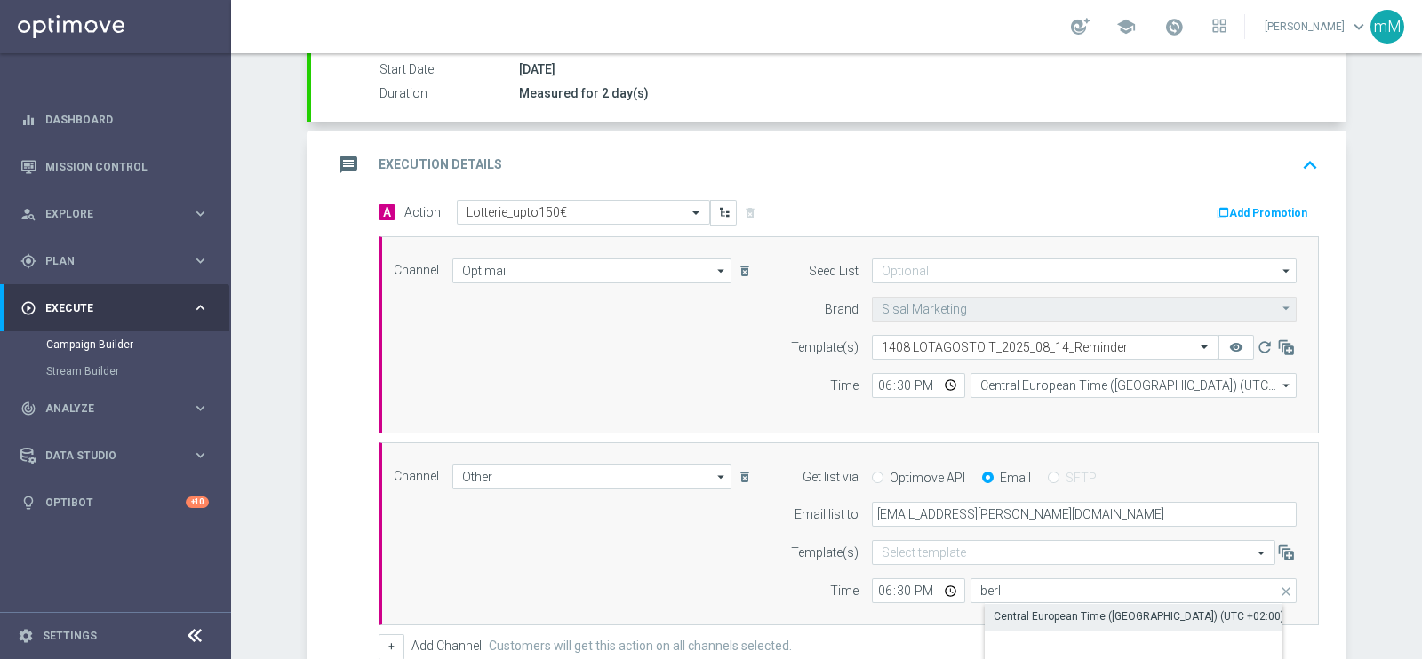
click at [1006, 619] on div "Central European Time (Berlin) (UTC +02:00)" at bounding box center [1138, 617] width 291 height 16
type input "Central European Time (Berlin) (UTC +02:00)"
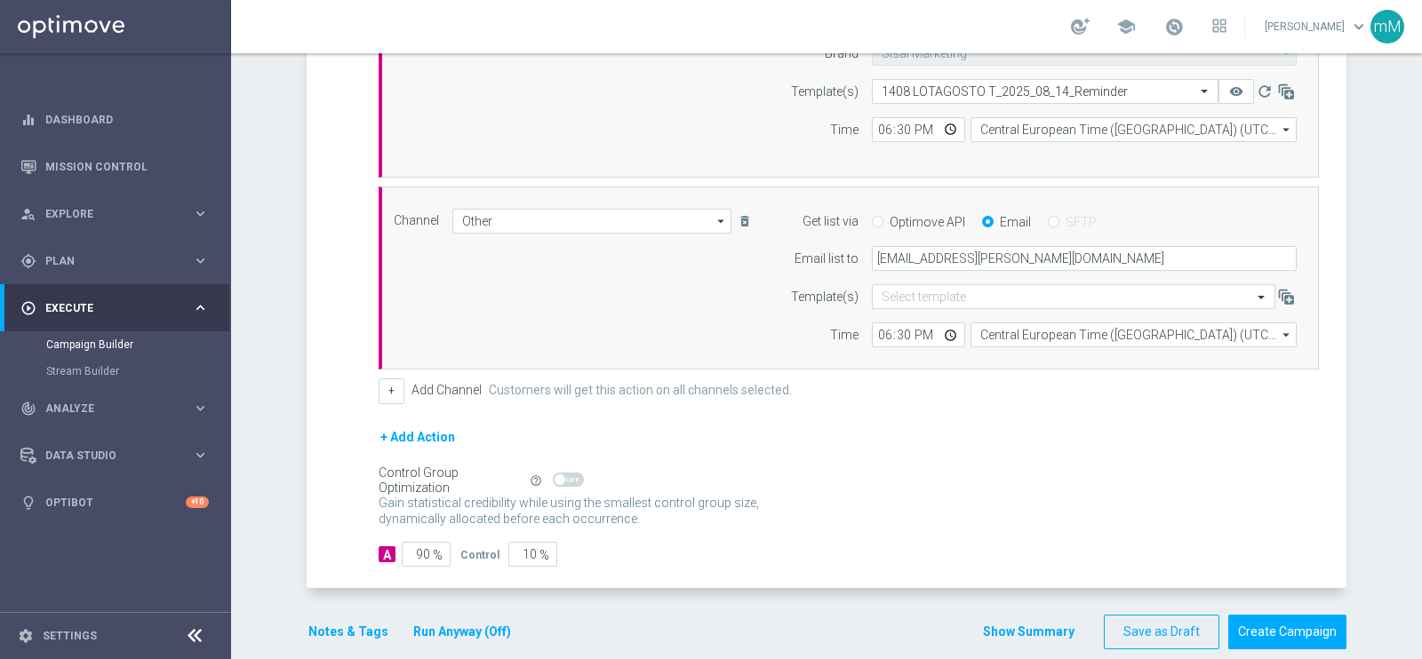
scroll to position [566, 0]
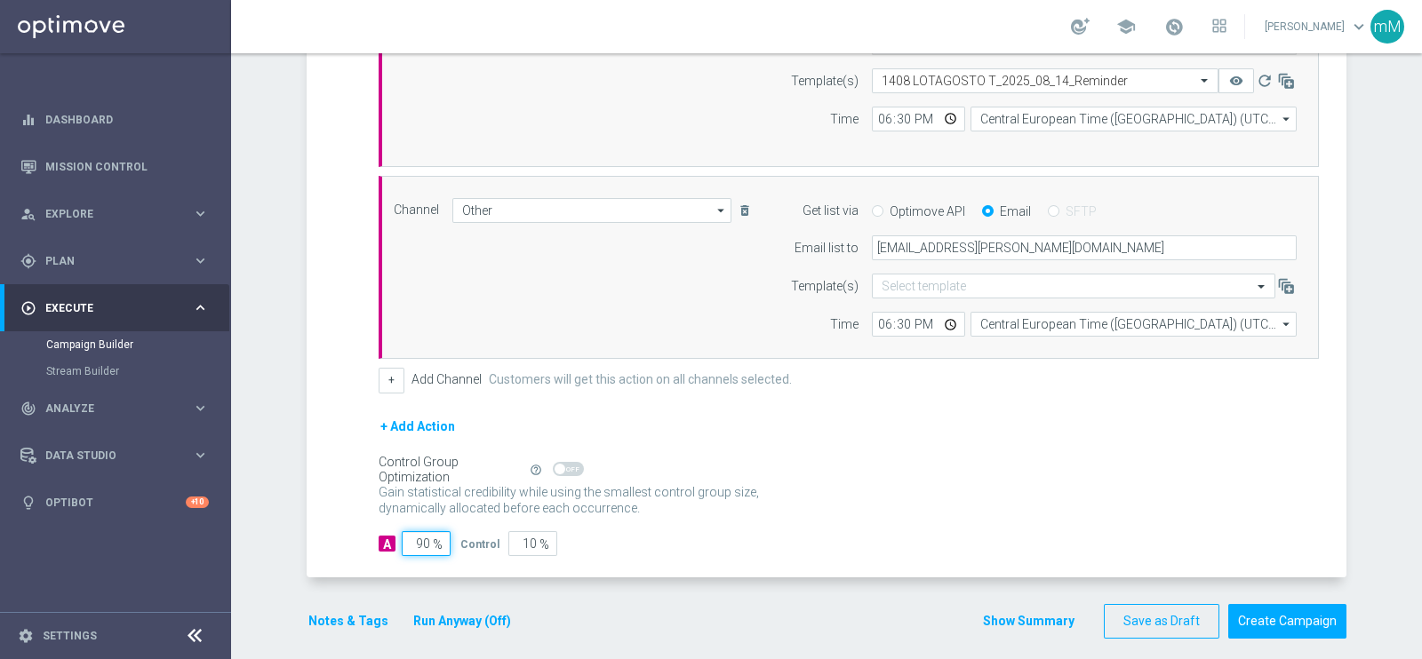
drag, startPoint x: 417, startPoint y: 538, endPoint x: 355, endPoint y: 552, distance: 62.9
click at [355, 552] on div "A Action Select action Lotterie_upto150€ delete_forever Add Promotion Channel O…" at bounding box center [828, 255] width 1035 height 644
type input "100"
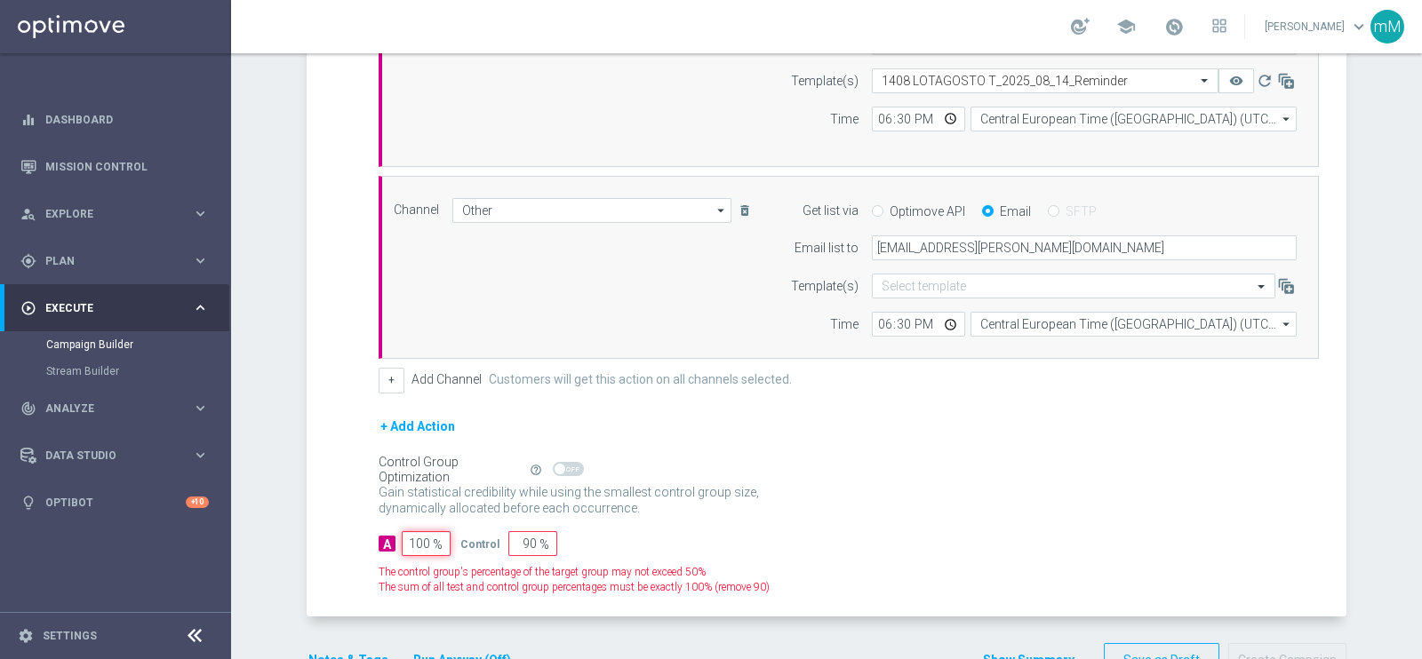
type input "0"
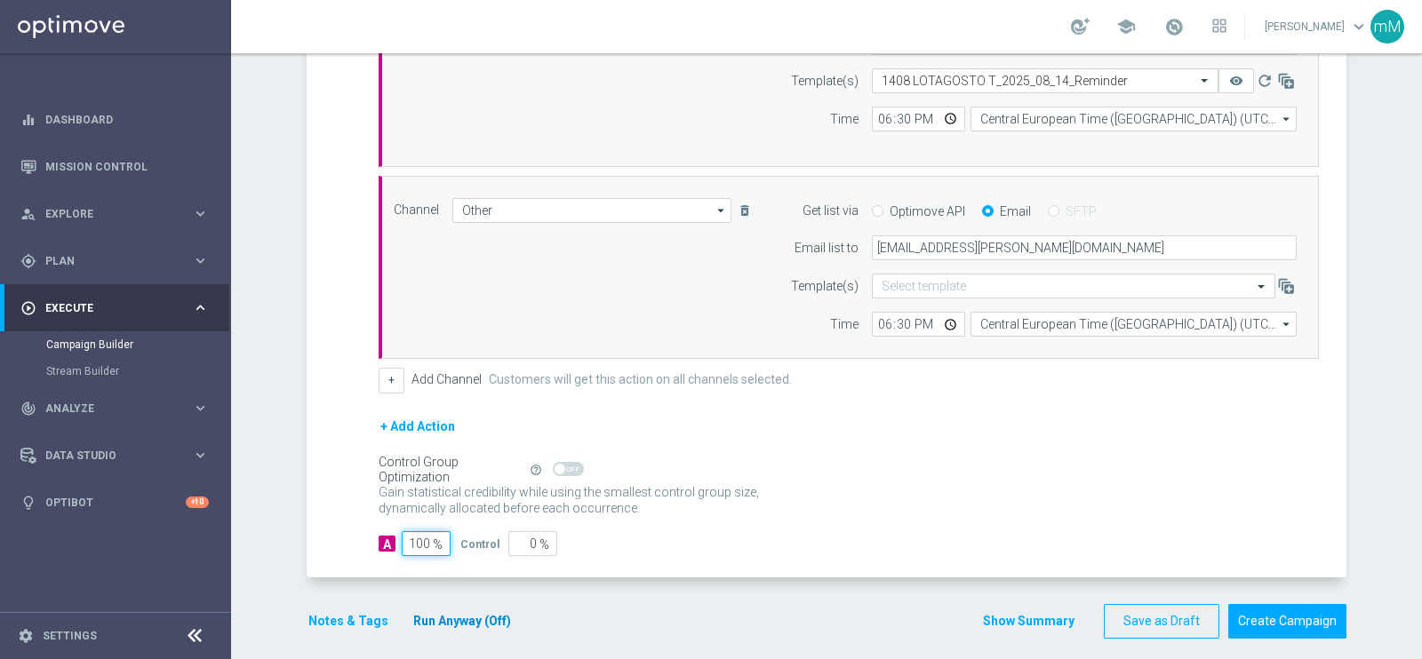
type input "100"
click at [439, 618] on button "Run Anyway (Off)" at bounding box center [461, 621] width 101 height 22
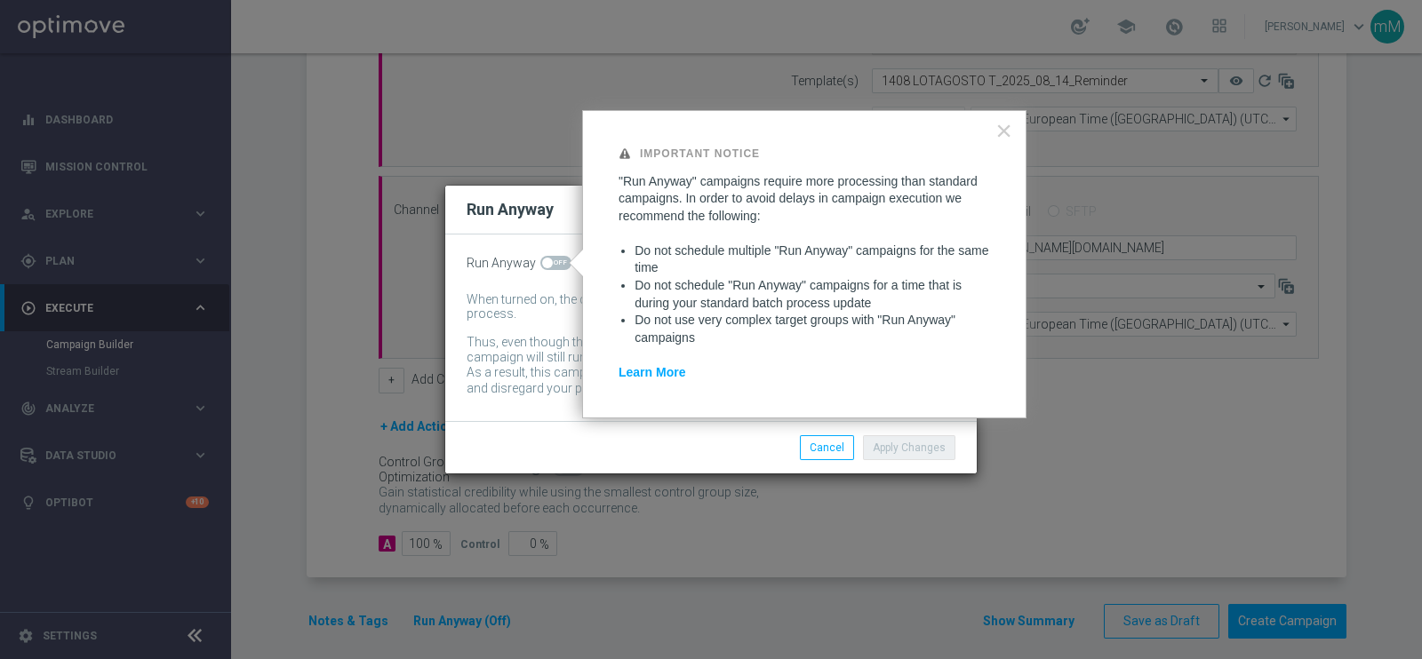
click at [551, 264] on span at bounding box center [555, 263] width 31 height 14
click at [551, 264] on input "checkbox" at bounding box center [555, 263] width 31 height 14
checkbox input "true"
click at [902, 464] on div "Apply Changes Cancel" at bounding box center [710, 447] width 531 height 52
click at [935, 442] on button "Apply Changes" at bounding box center [909, 447] width 92 height 25
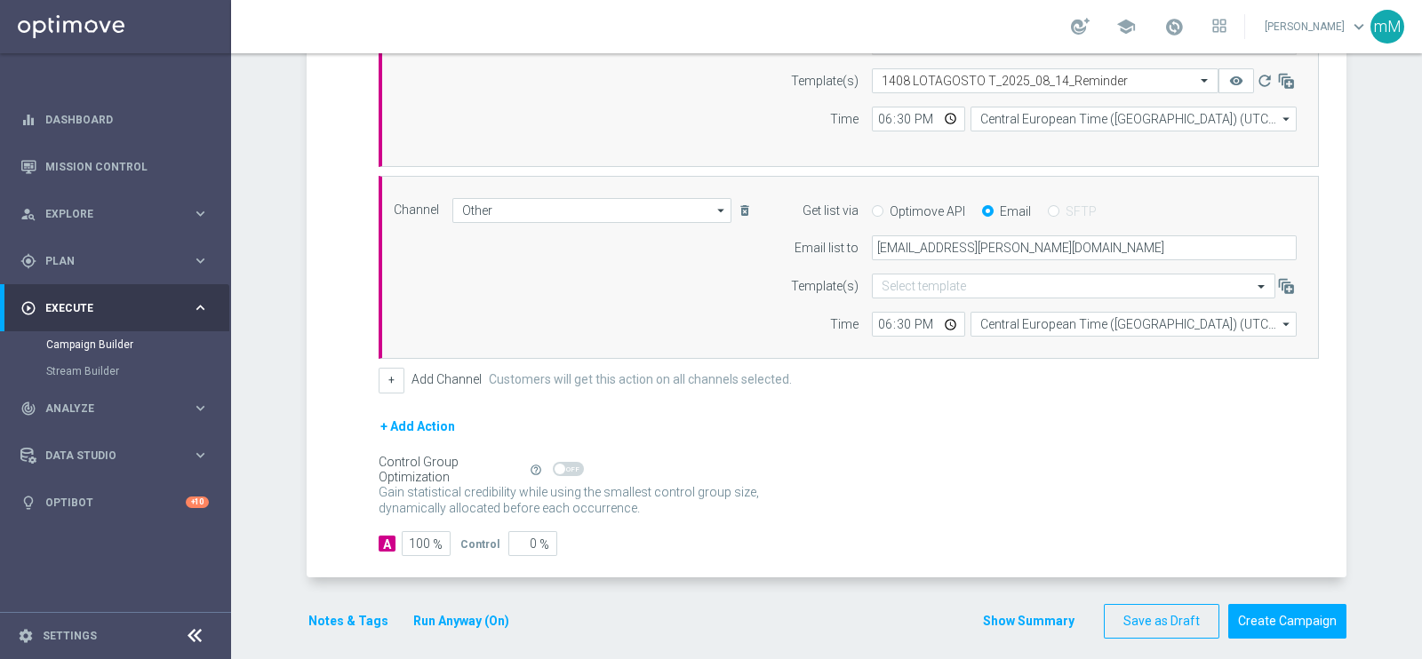
click at [307, 615] on button "Notes & Tags" at bounding box center [349, 621] width 84 height 22
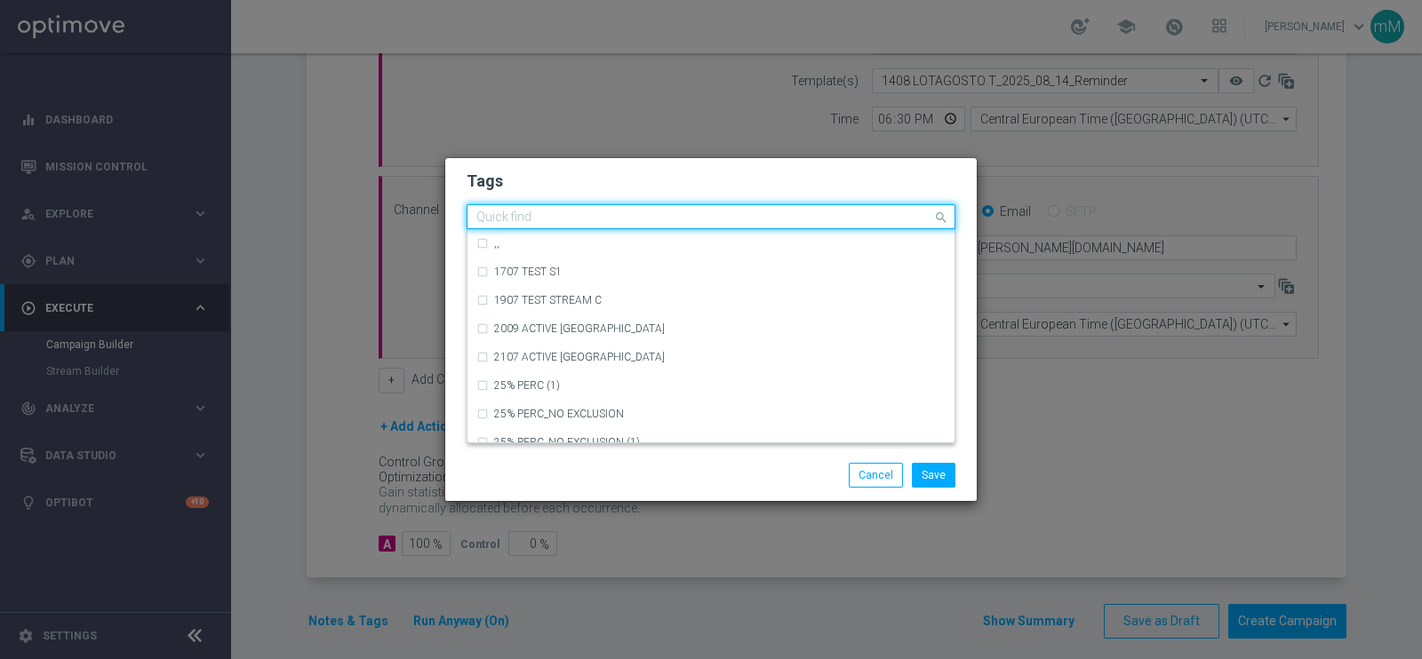
click at [673, 211] on input "text" at bounding box center [704, 218] width 456 height 15
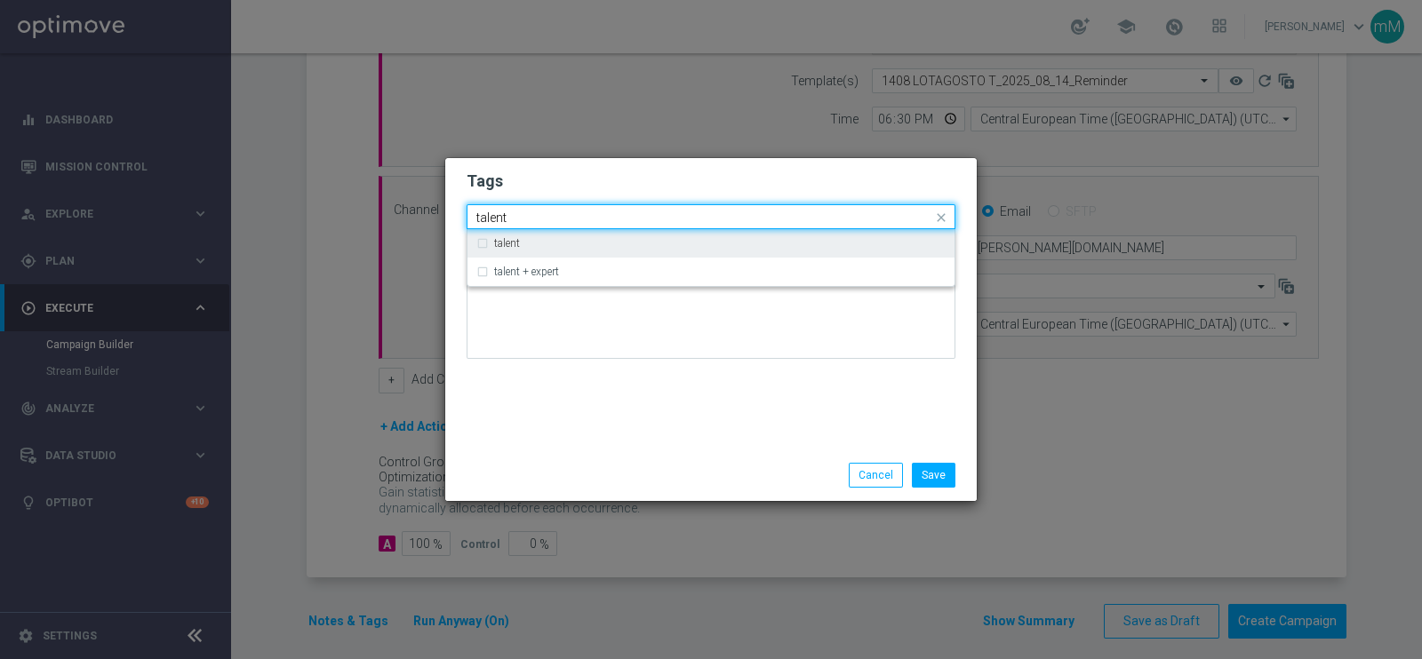
click at [645, 250] on div "talent" at bounding box center [710, 243] width 469 height 28
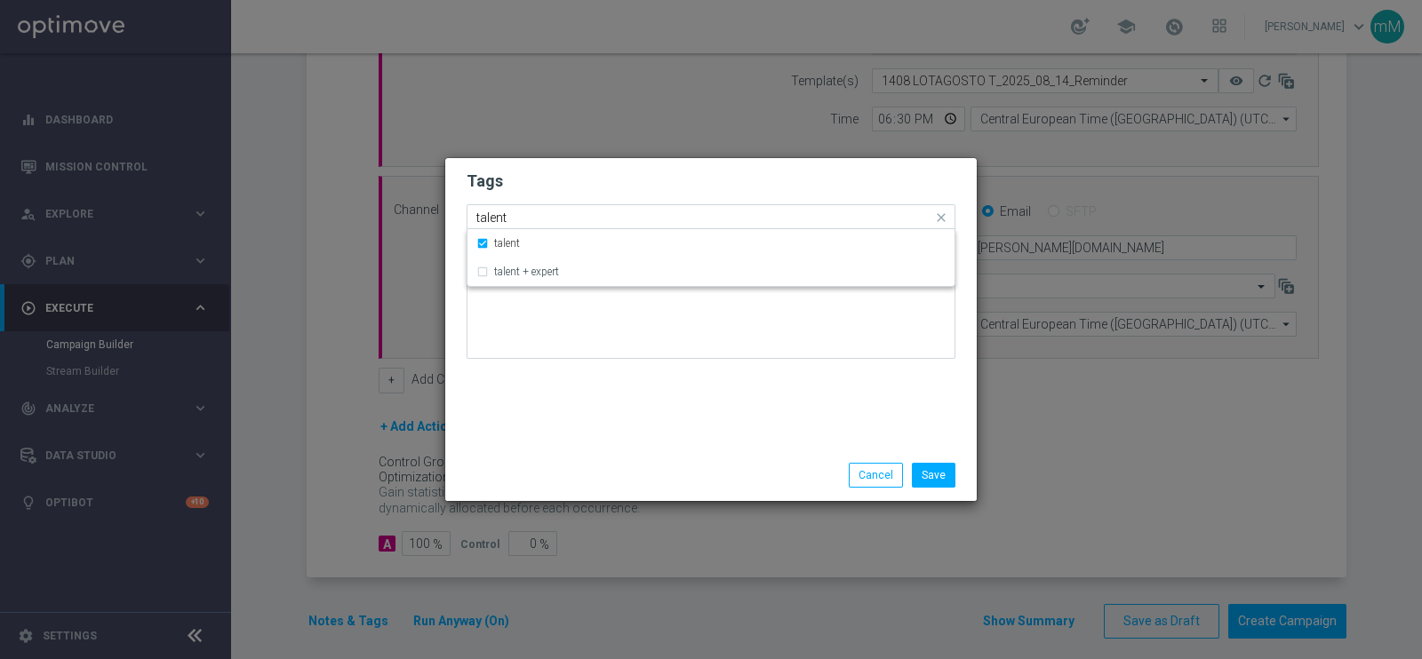
click at [607, 211] on input "talent" at bounding box center [704, 218] width 456 height 15
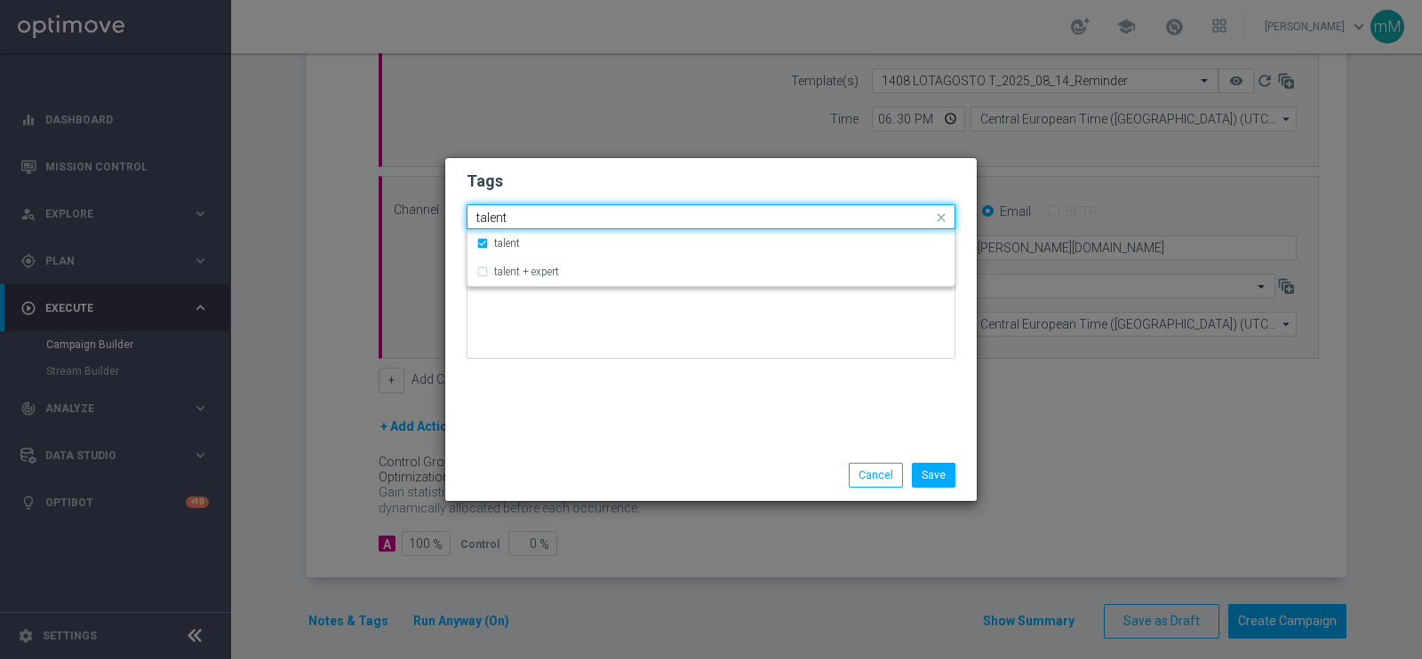
click at [607, 211] on input "talent" at bounding box center [704, 218] width 456 height 15
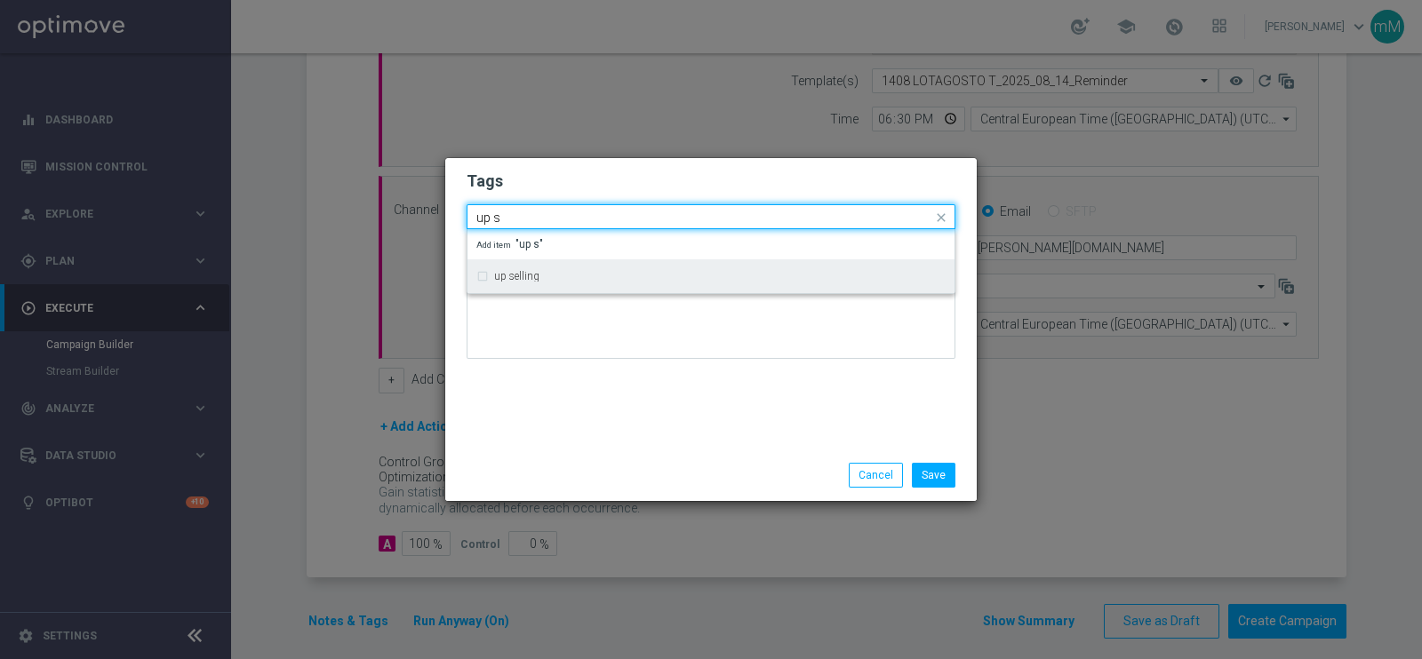
click at [562, 281] on div "up selling" at bounding box center [719, 276] width 451 height 11
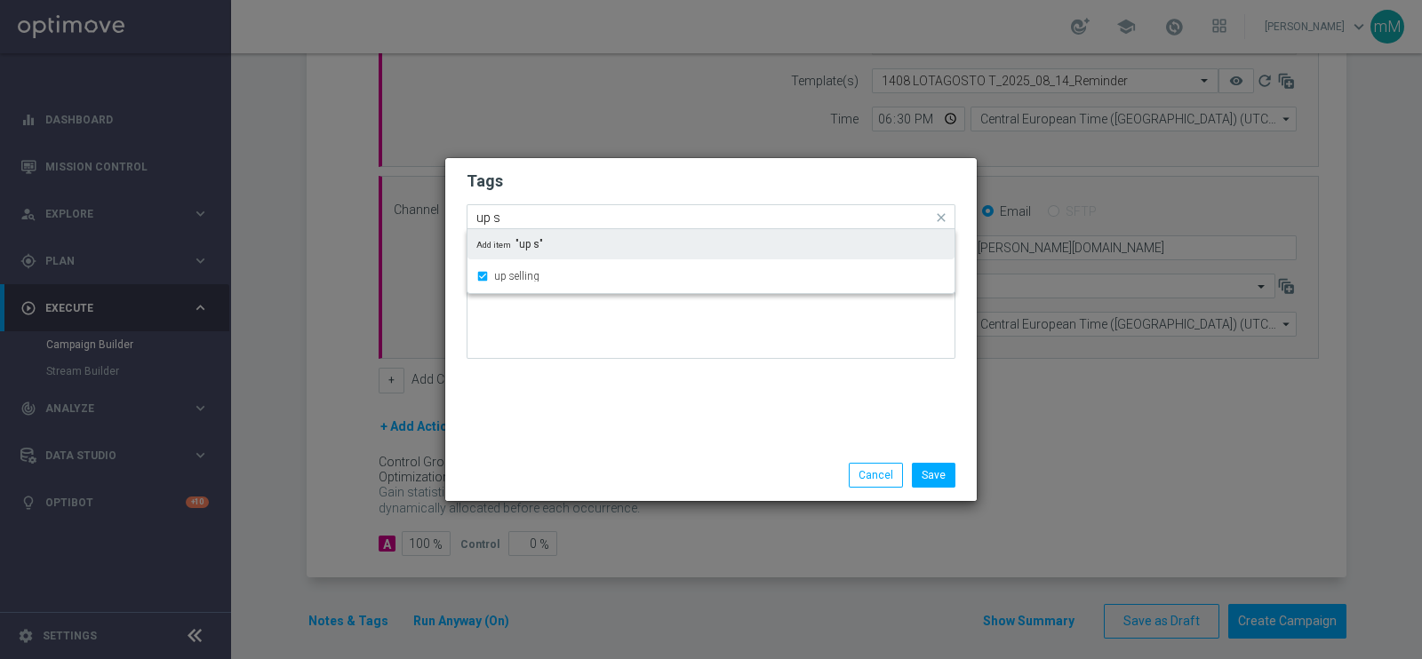
click at [551, 211] on input "up s" at bounding box center [704, 218] width 456 height 15
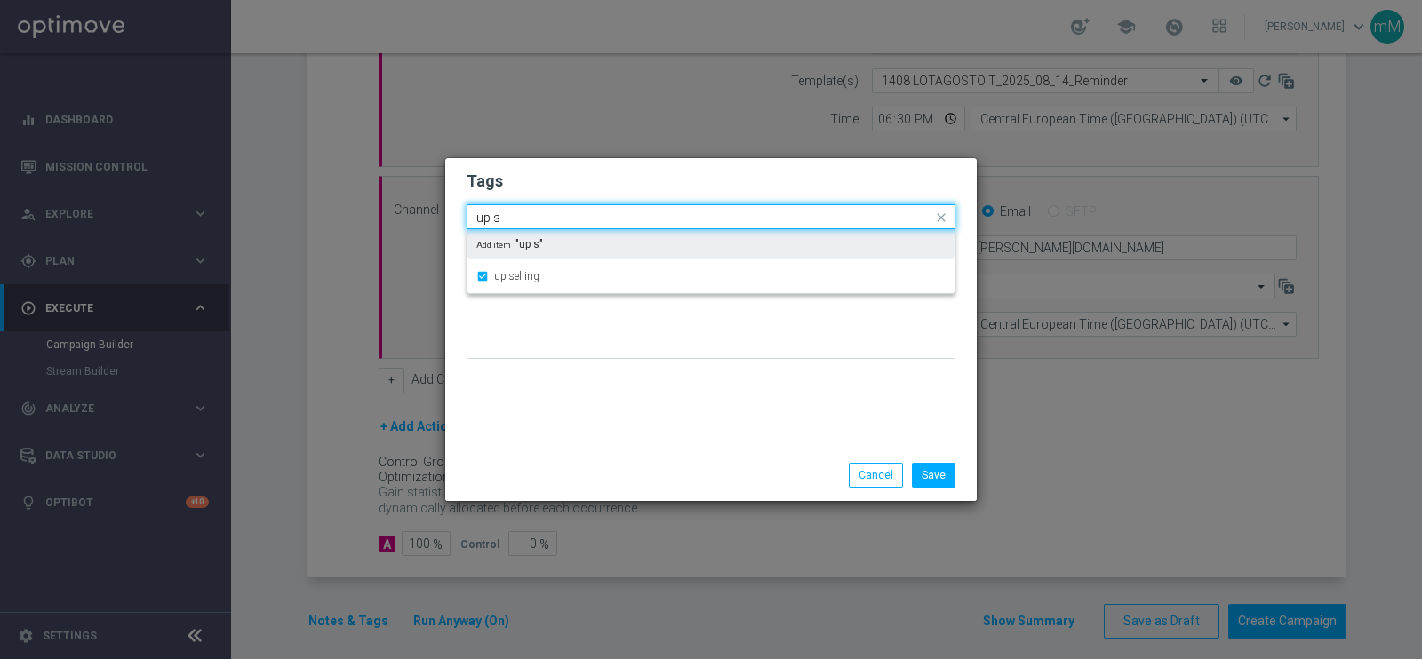
click at [551, 211] on input "up s" at bounding box center [704, 218] width 456 height 15
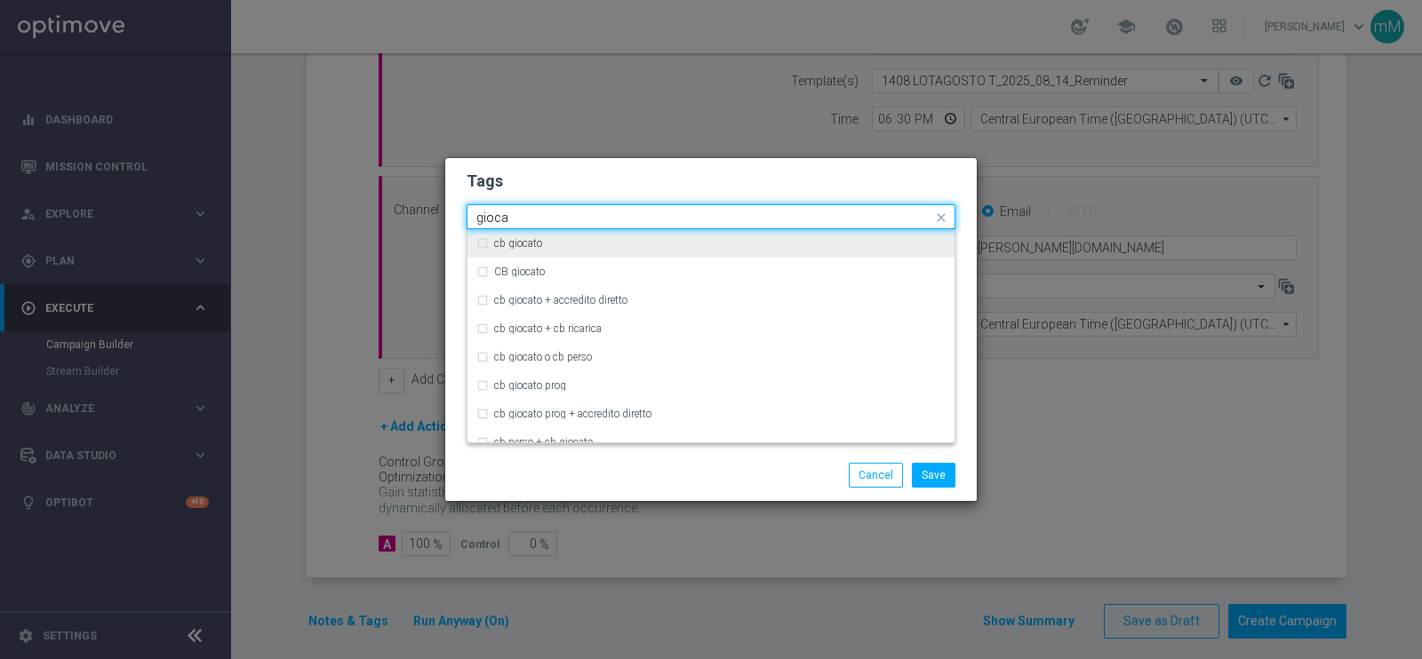
click at [539, 249] on div "cb giocato" at bounding box center [710, 243] width 469 height 28
click at [548, 211] on input "gioca" at bounding box center [704, 218] width 456 height 15
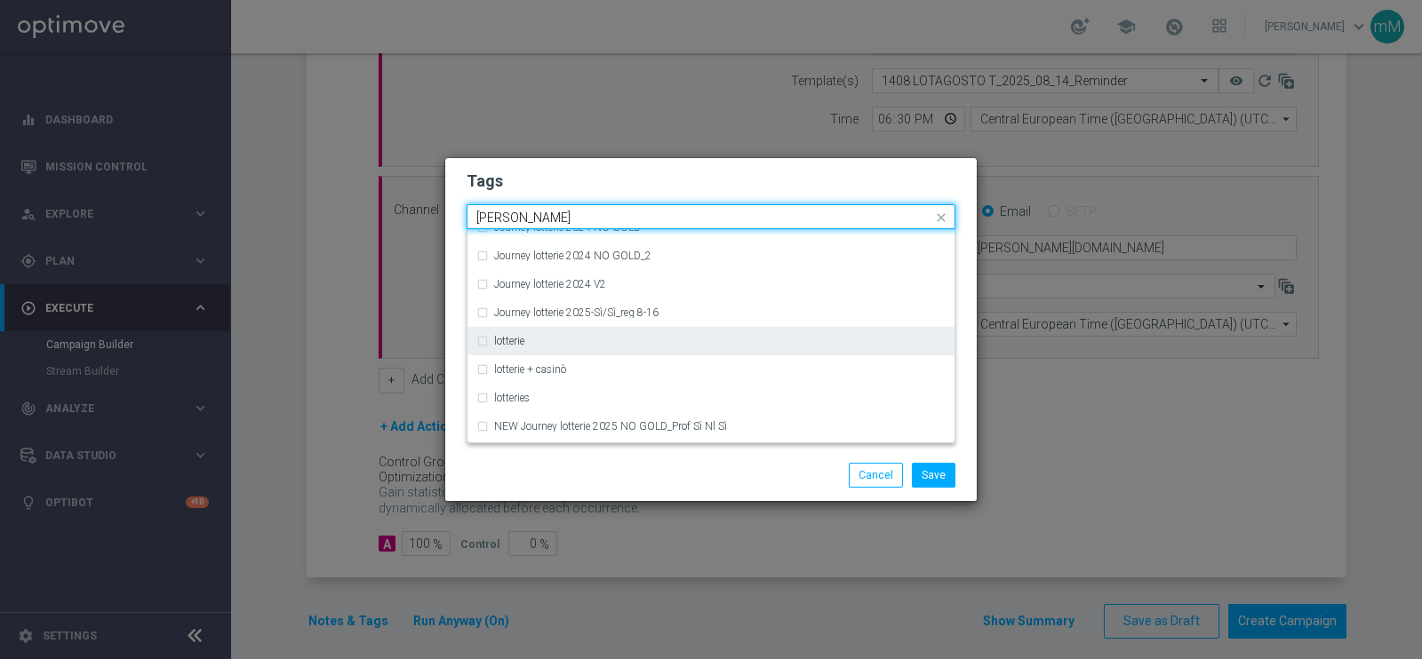
click at [538, 339] on div "lotterie" at bounding box center [719, 341] width 451 height 11
type input "lotter"
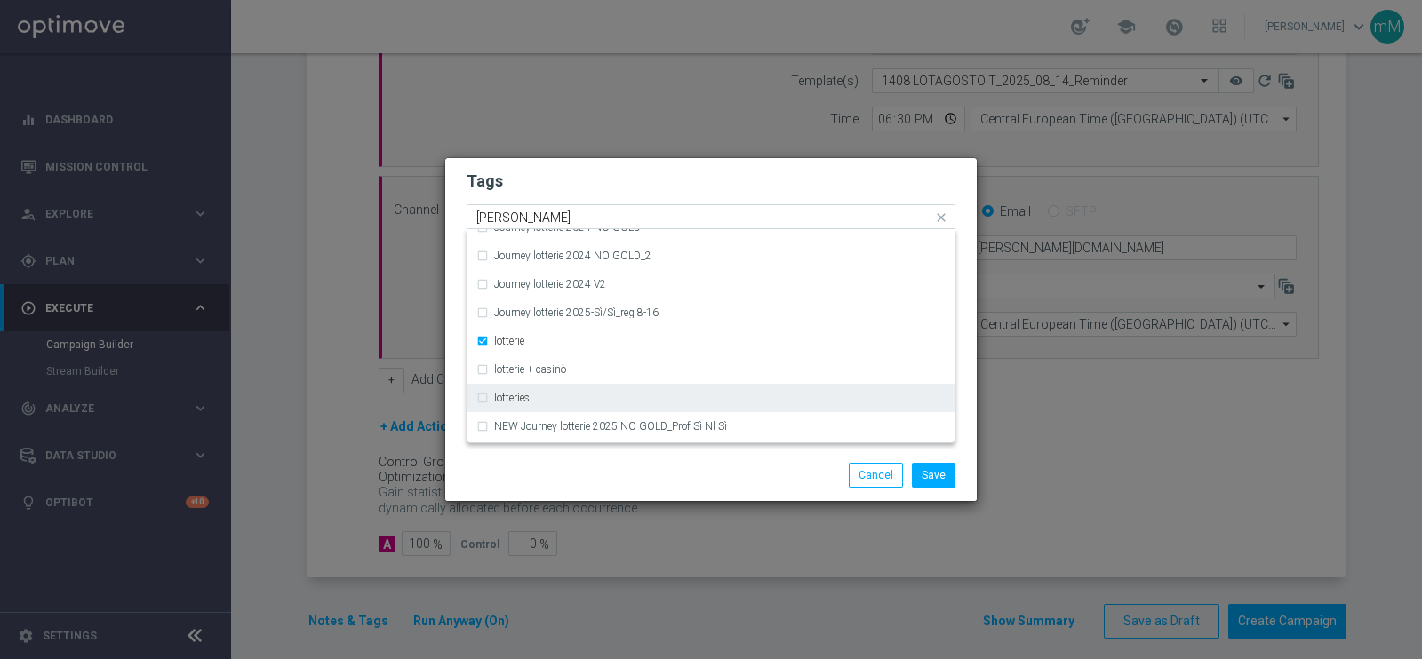
click at [532, 393] on div "lotteries" at bounding box center [719, 398] width 451 height 11
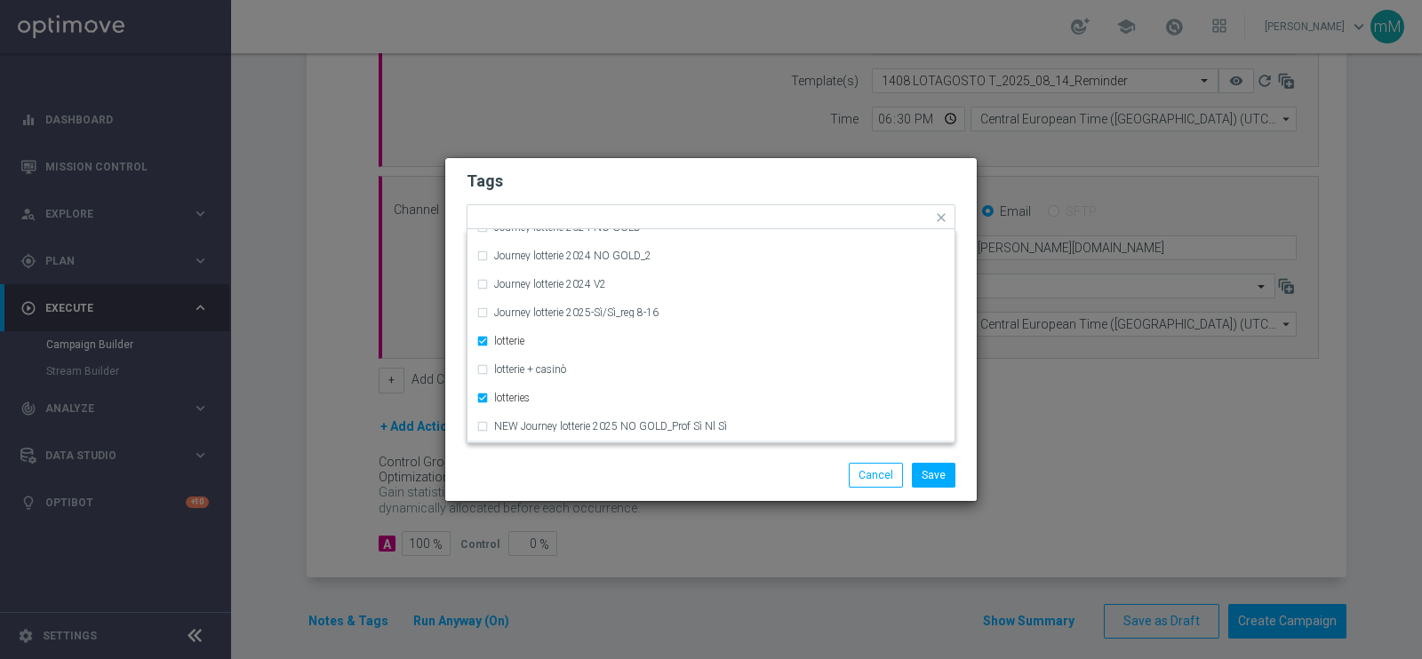
click at [578, 461] on div "Save Cancel" at bounding box center [710, 476] width 531 height 52
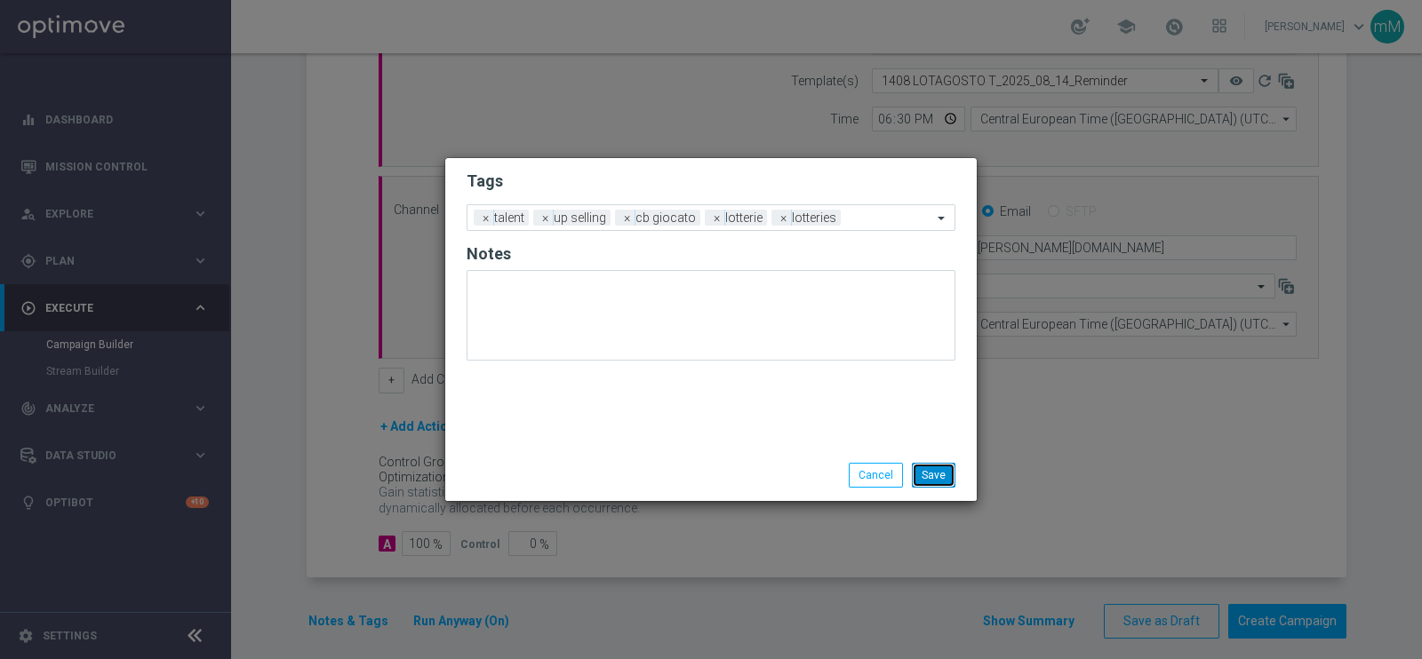
click at [945, 468] on button "Save" at bounding box center [934, 475] width 44 height 25
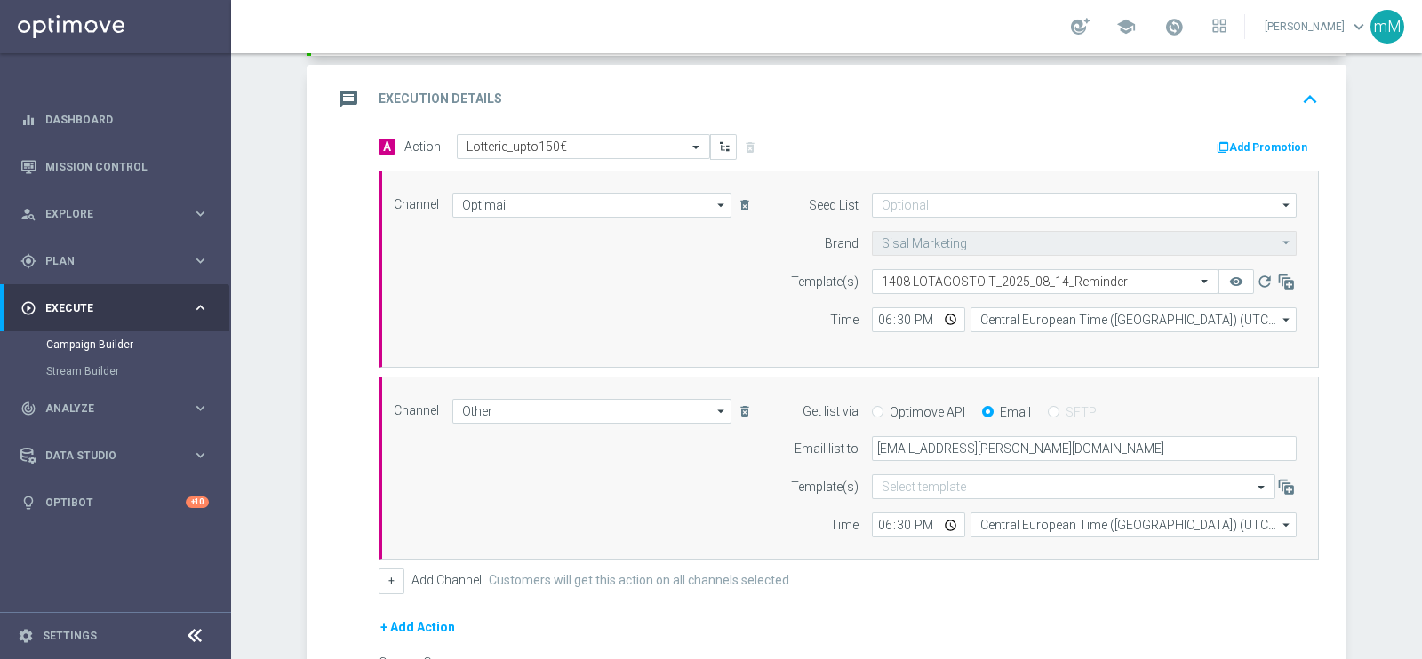
scroll to position [578, 0]
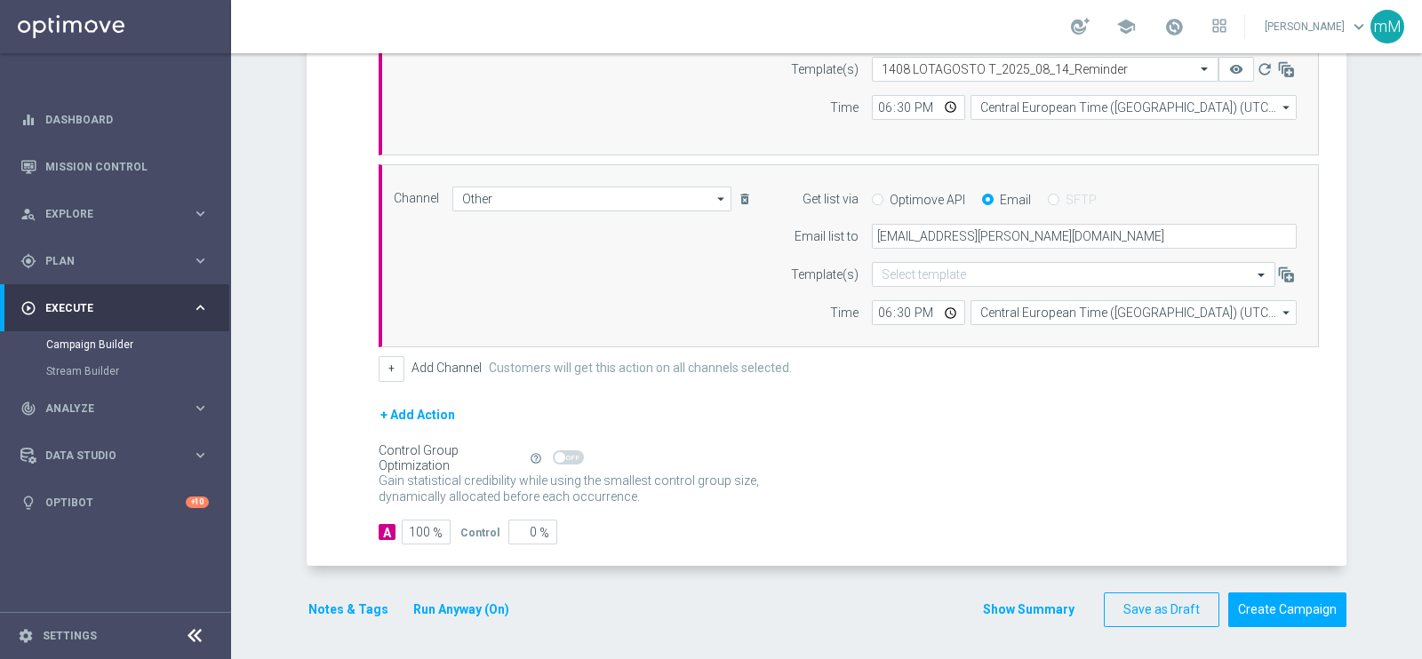
click at [986, 605] on button "Show Summary" at bounding box center [1028, 610] width 93 height 20
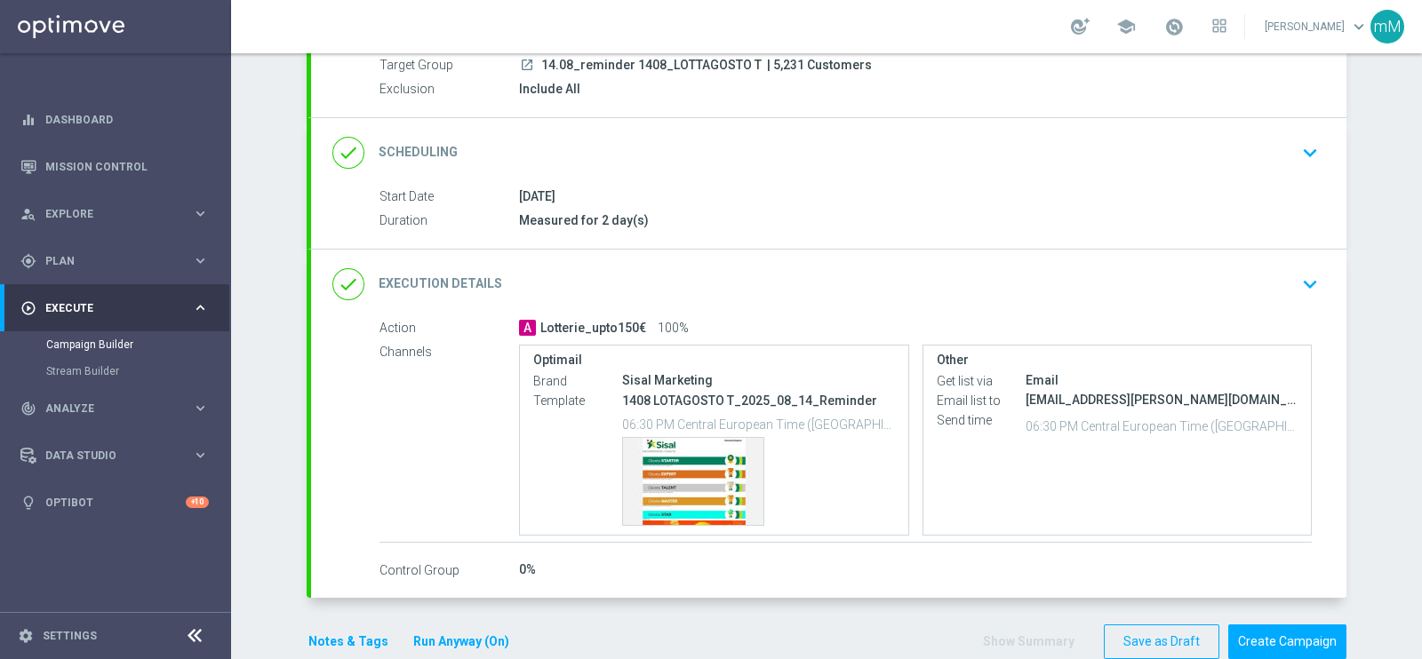
scroll to position [204, 0]
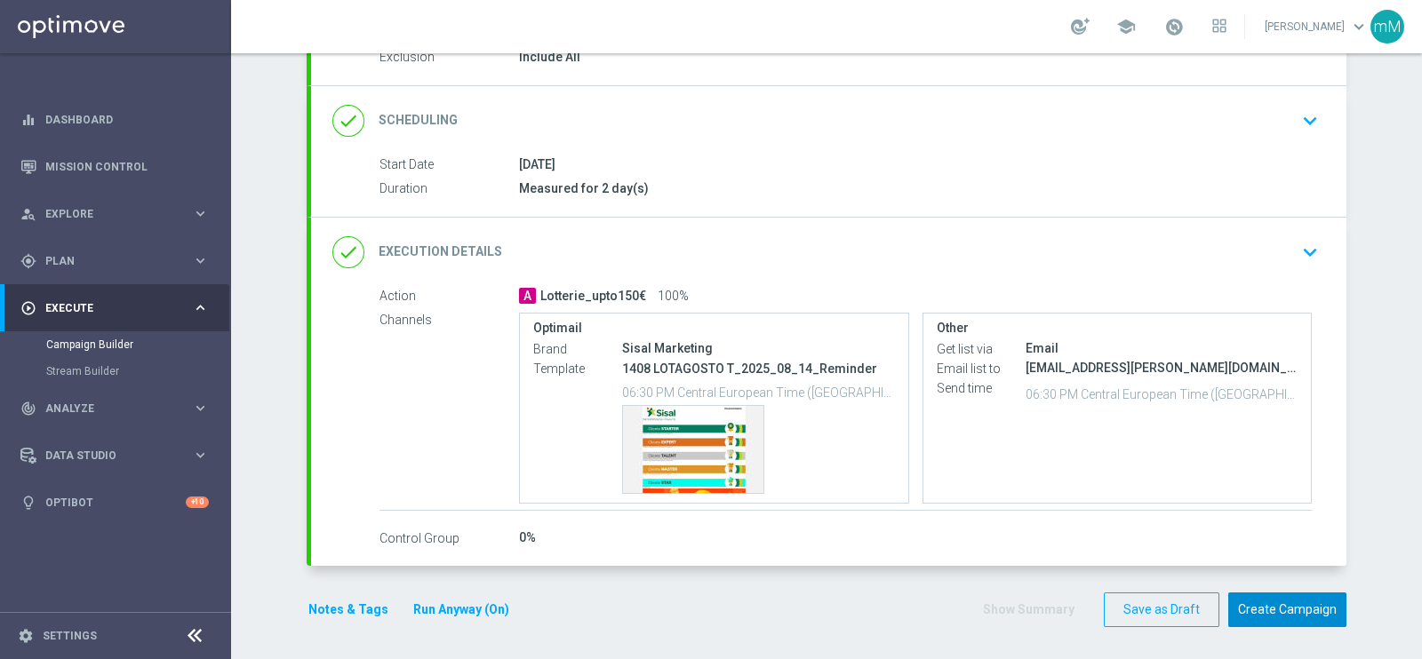
click at [1237, 593] on button "Create Campaign" at bounding box center [1287, 610] width 118 height 35
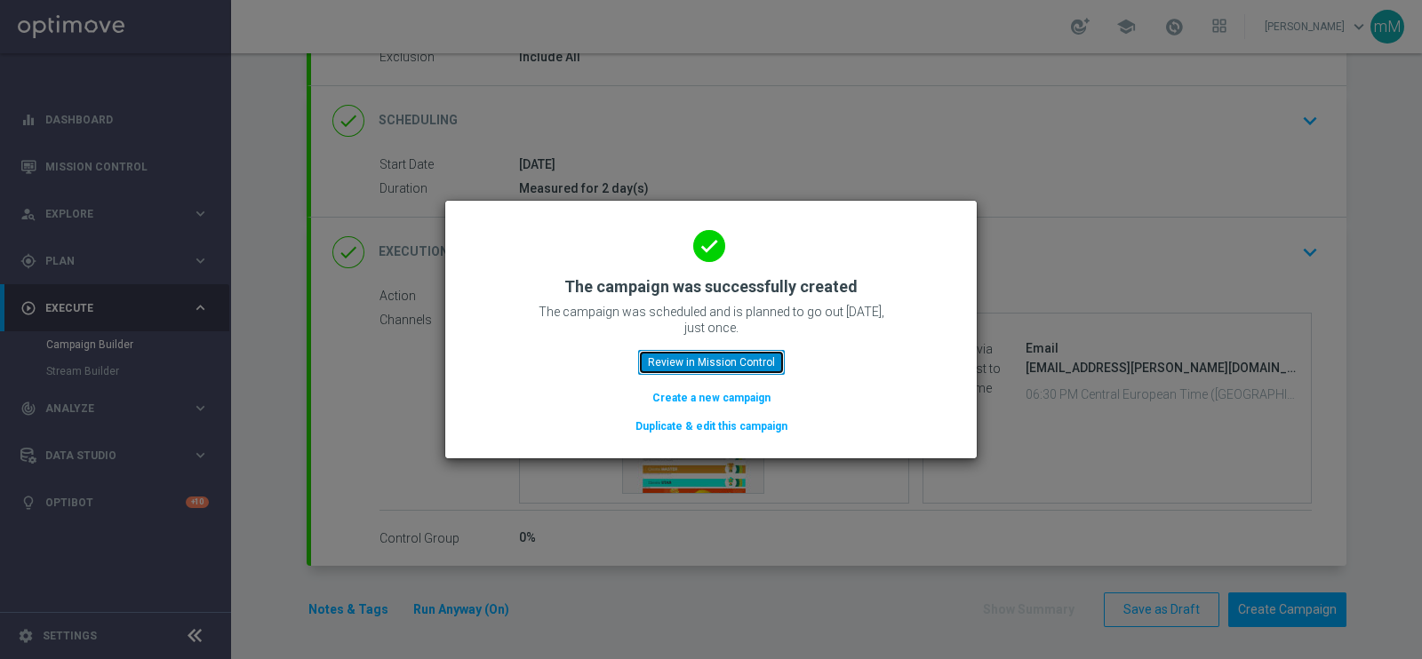
click at [698, 363] on button "Review in Mission Control" at bounding box center [711, 362] width 147 height 25
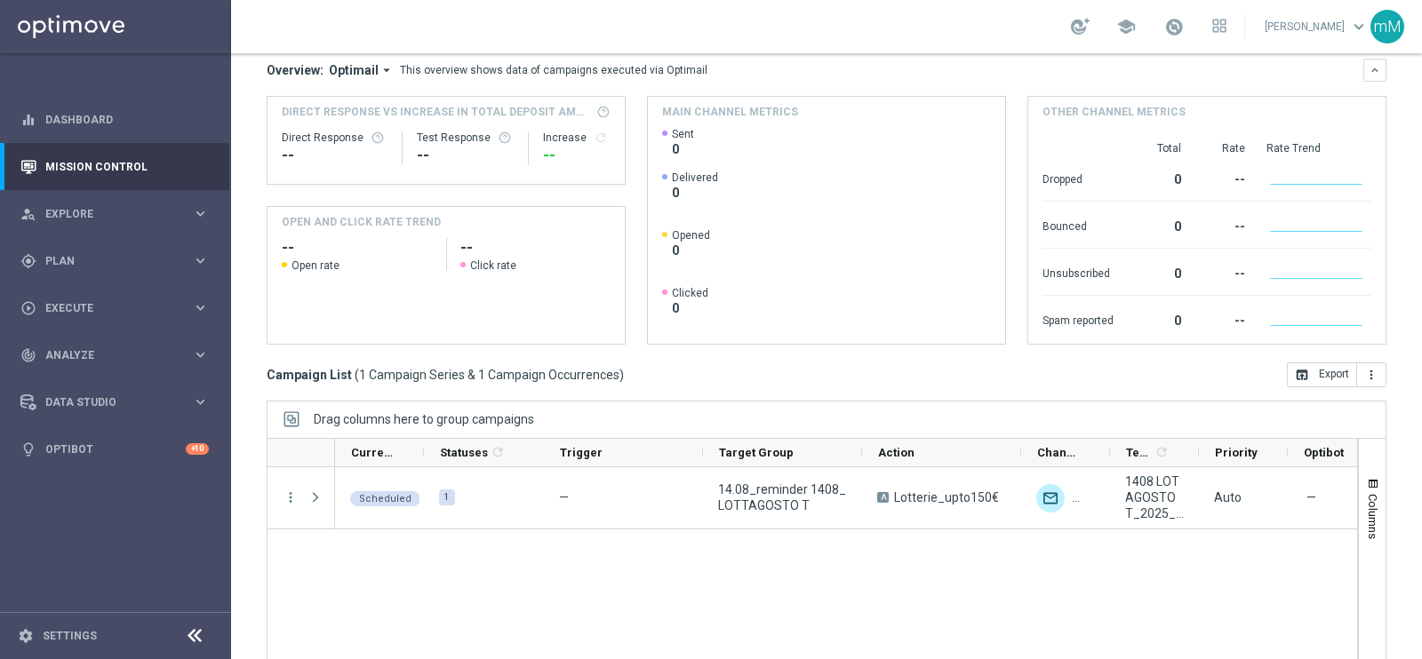
scroll to position [265, 0]
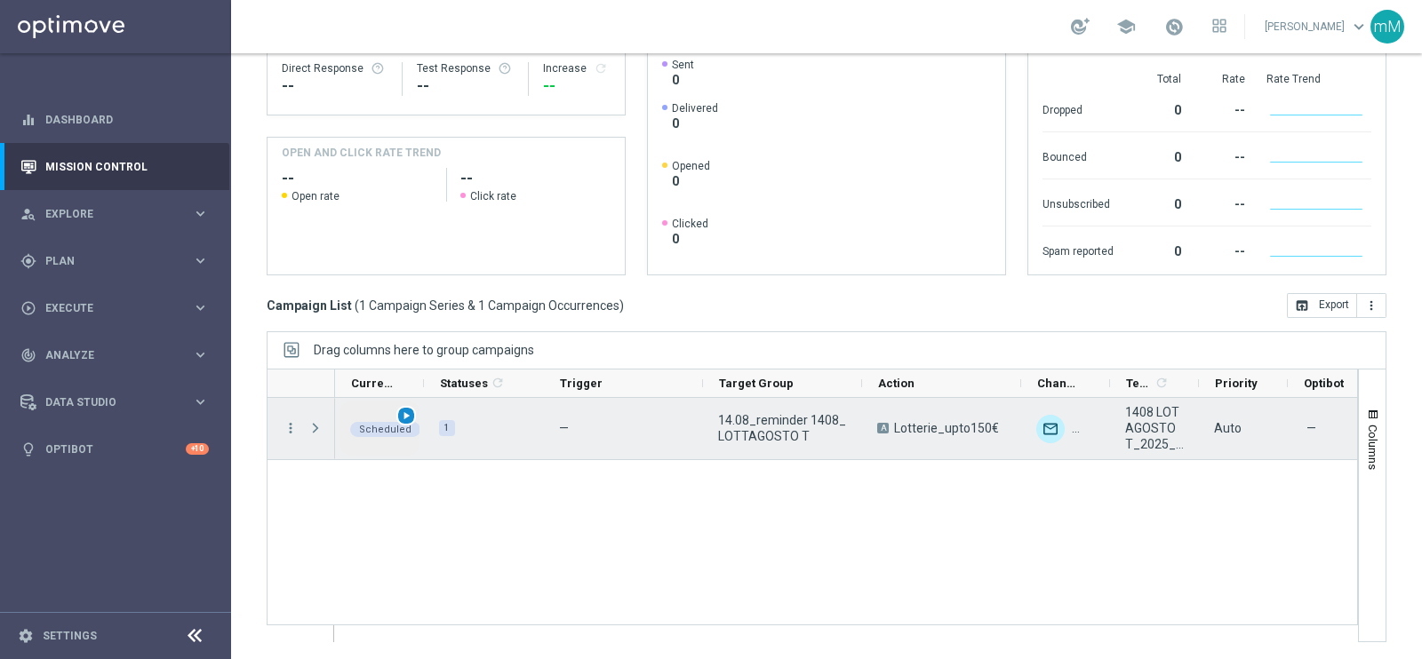
click at [400, 417] on span "play_arrow" at bounding box center [406, 416] width 12 height 12
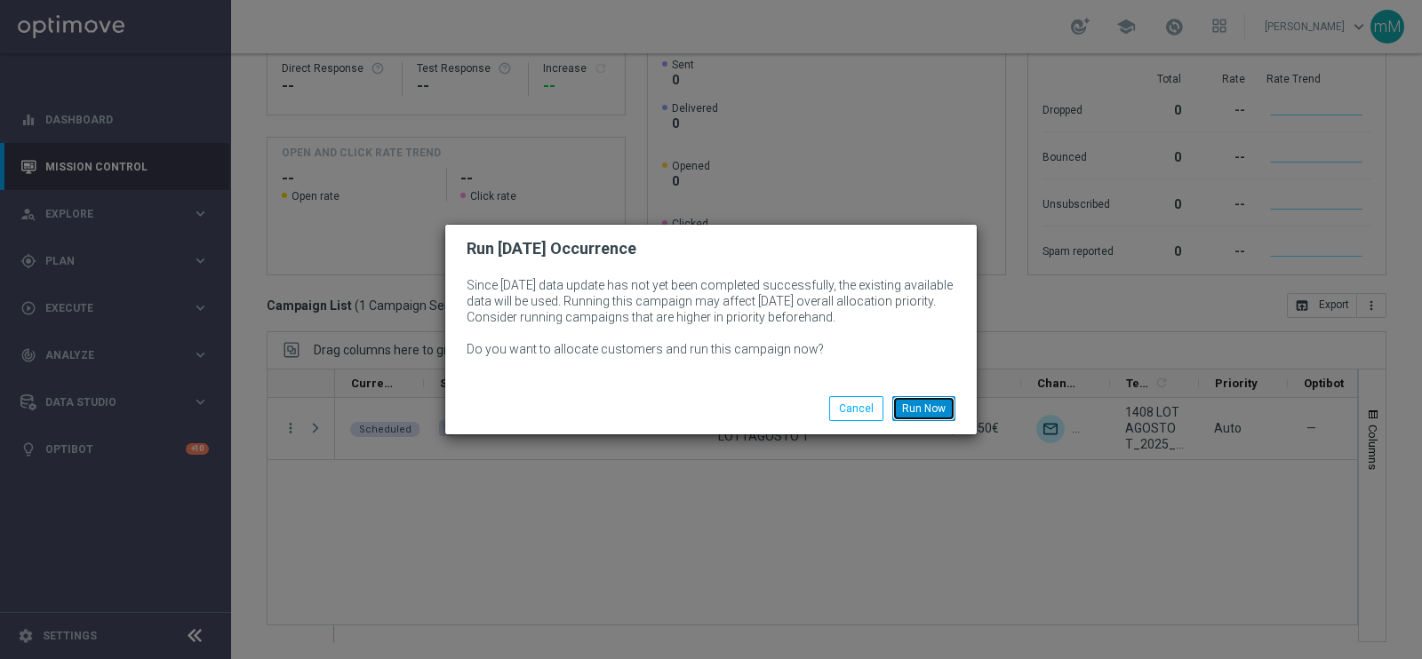
click at [929, 405] on button "Run Now" at bounding box center [923, 408] width 63 height 25
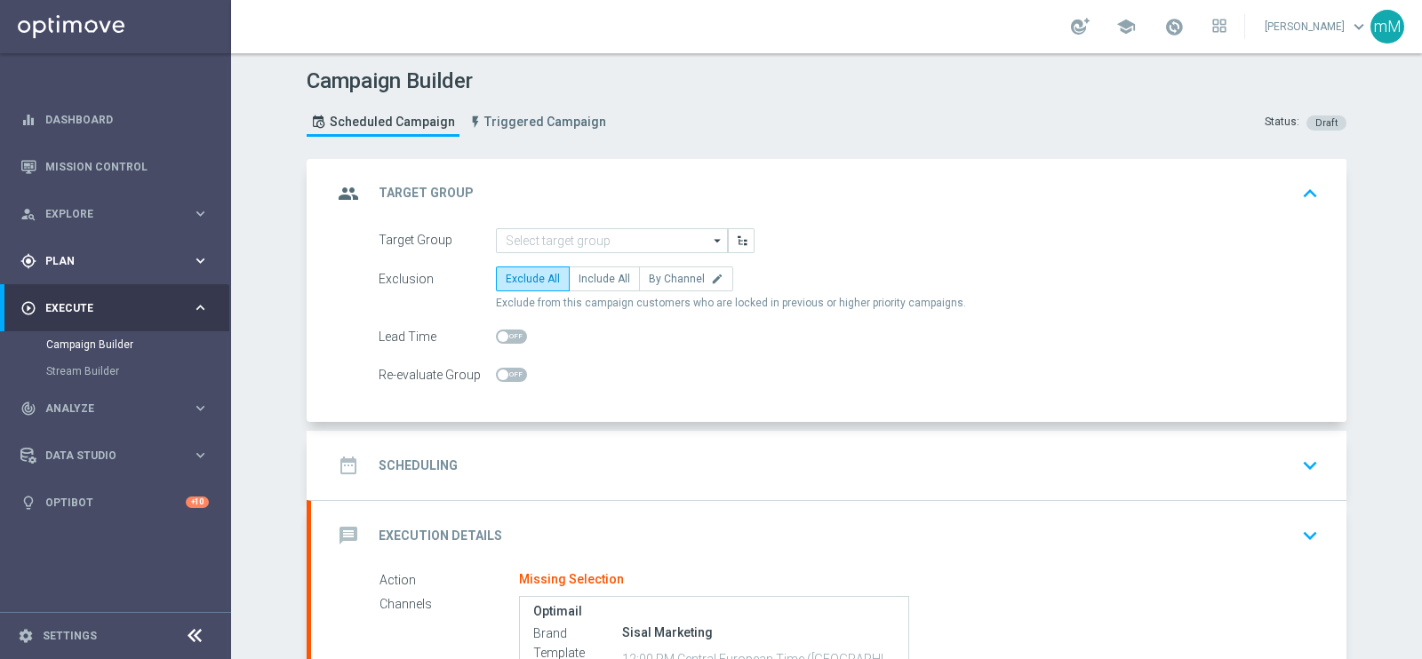
click at [93, 264] on span "Plan" at bounding box center [118, 261] width 147 height 11
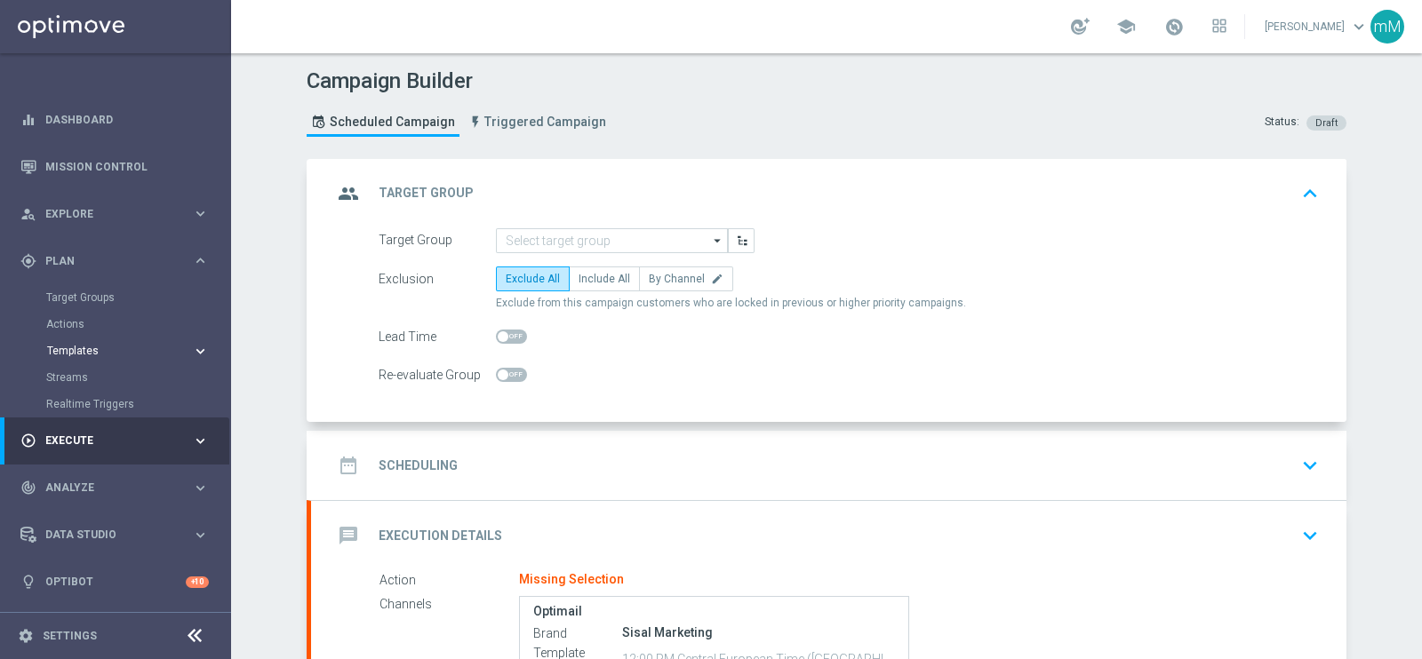
click at [75, 348] on span "Templates" at bounding box center [110, 351] width 127 height 11
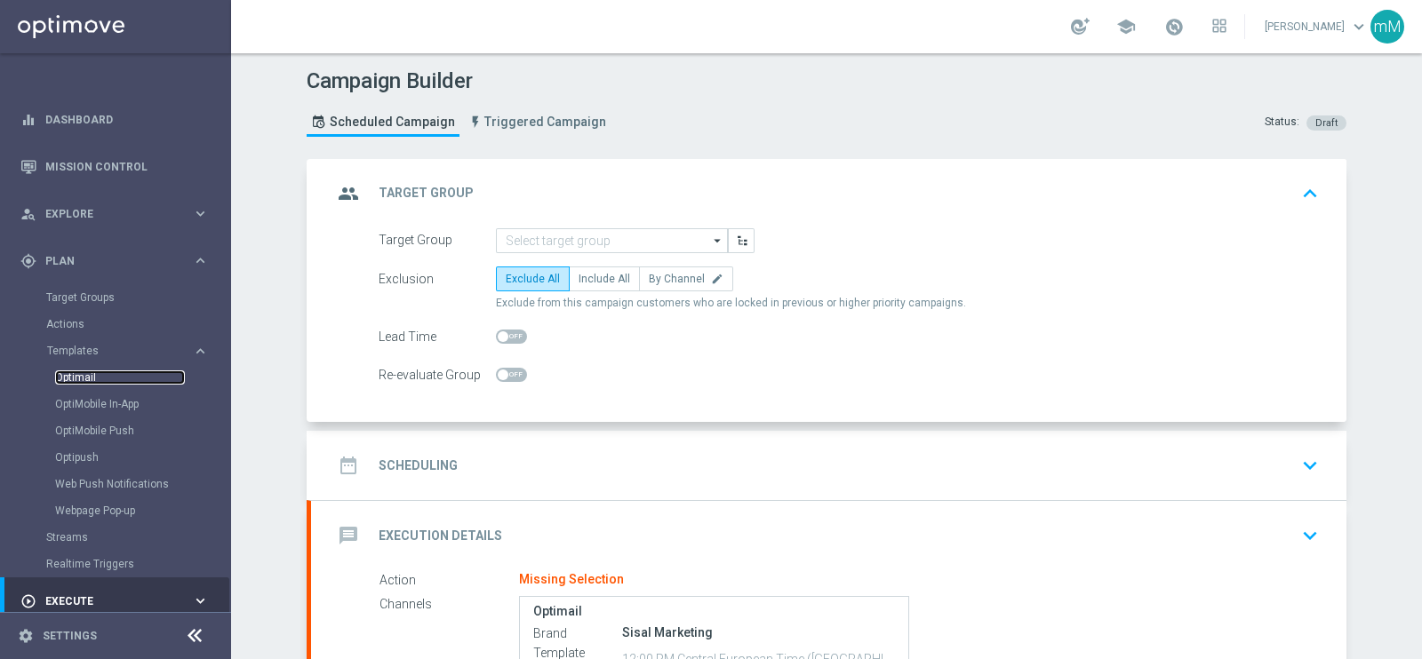
click at [86, 376] on link "Optimail" at bounding box center [120, 378] width 130 height 14
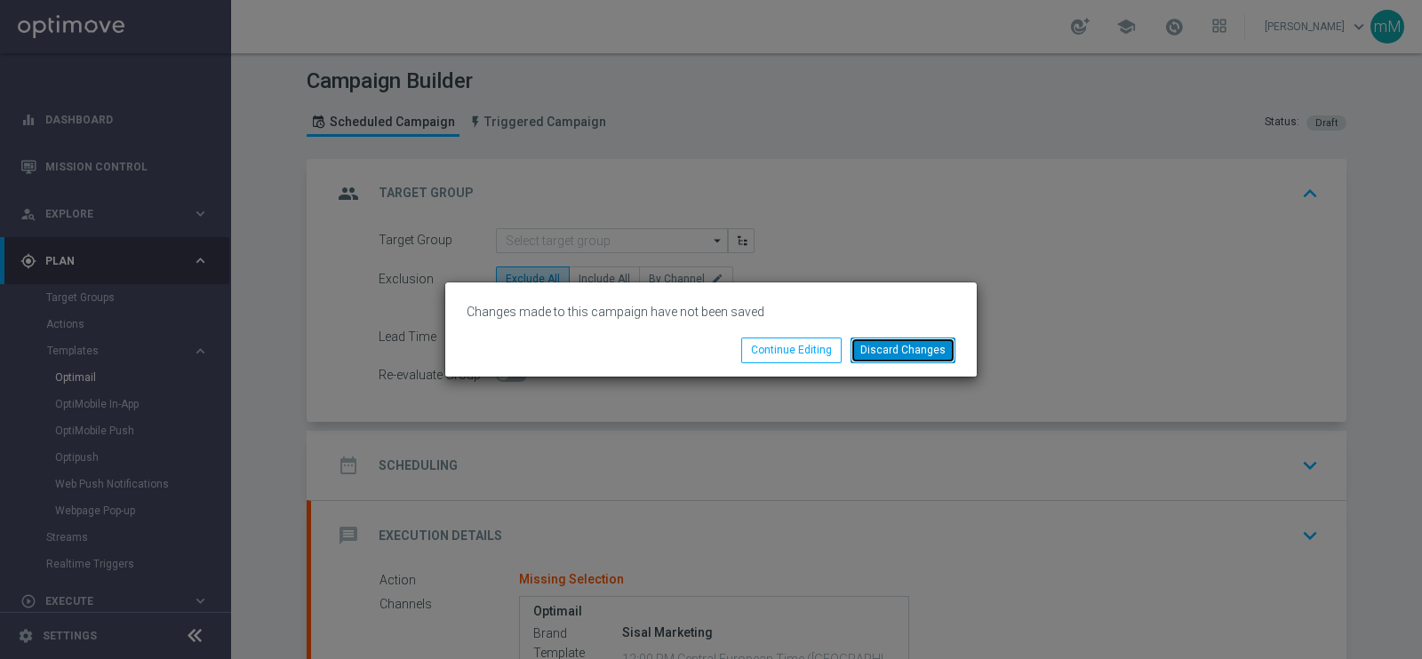
click at [888, 347] on button "Discard Changes" at bounding box center [902, 350] width 105 height 25
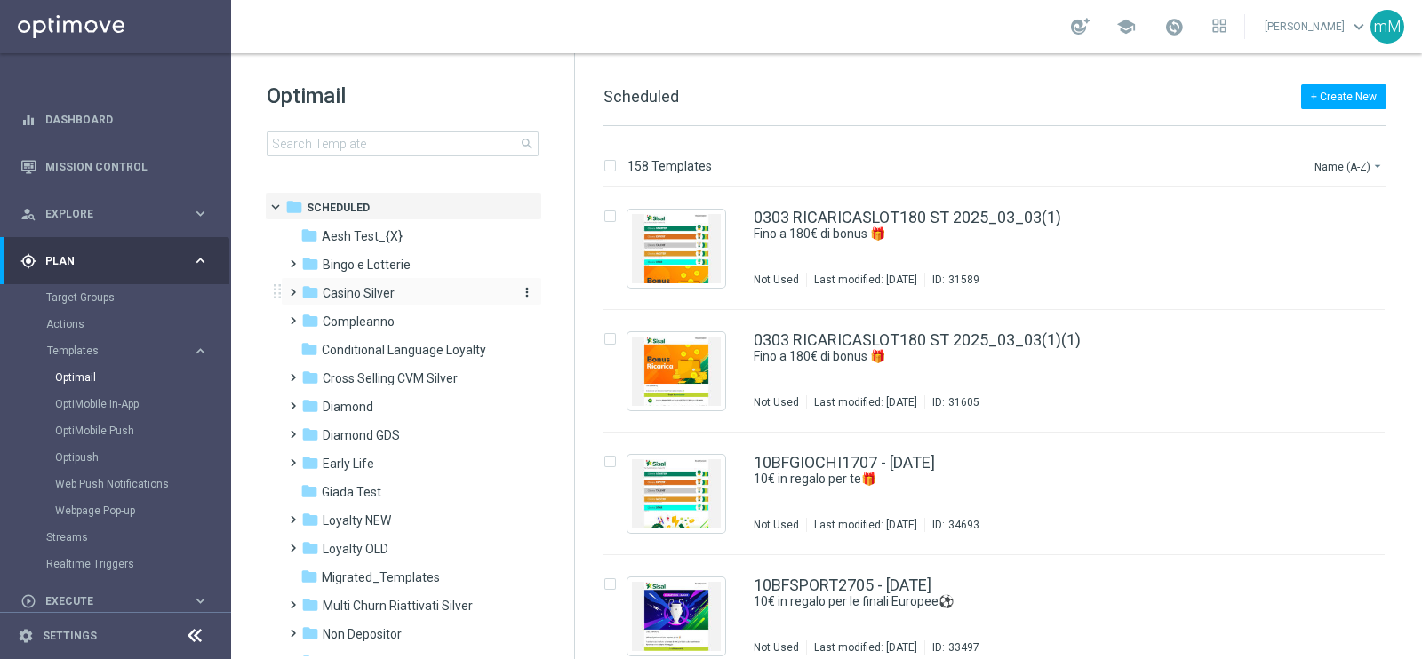
click at [385, 300] on span "Casino Silver" at bounding box center [359, 293] width 72 height 16
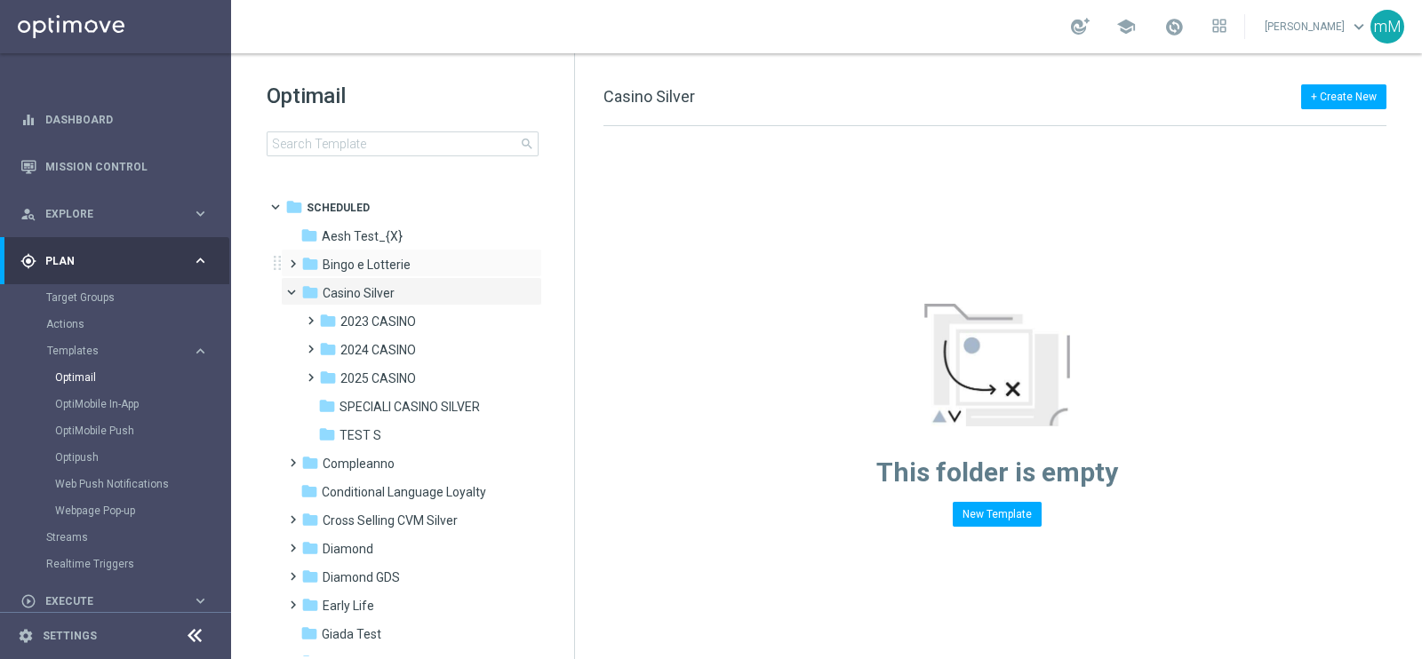
click at [383, 252] on div "folder Bingo e Lotterie more_vert" at bounding box center [411, 263] width 261 height 28
click at [386, 282] on div "folder Casino Silver more_vert" at bounding box center [411, 291] width 261 height 28
click at [386, 262] on span "Bingo e Lotterie" at bounding box center [367, 265] width 88 height 16
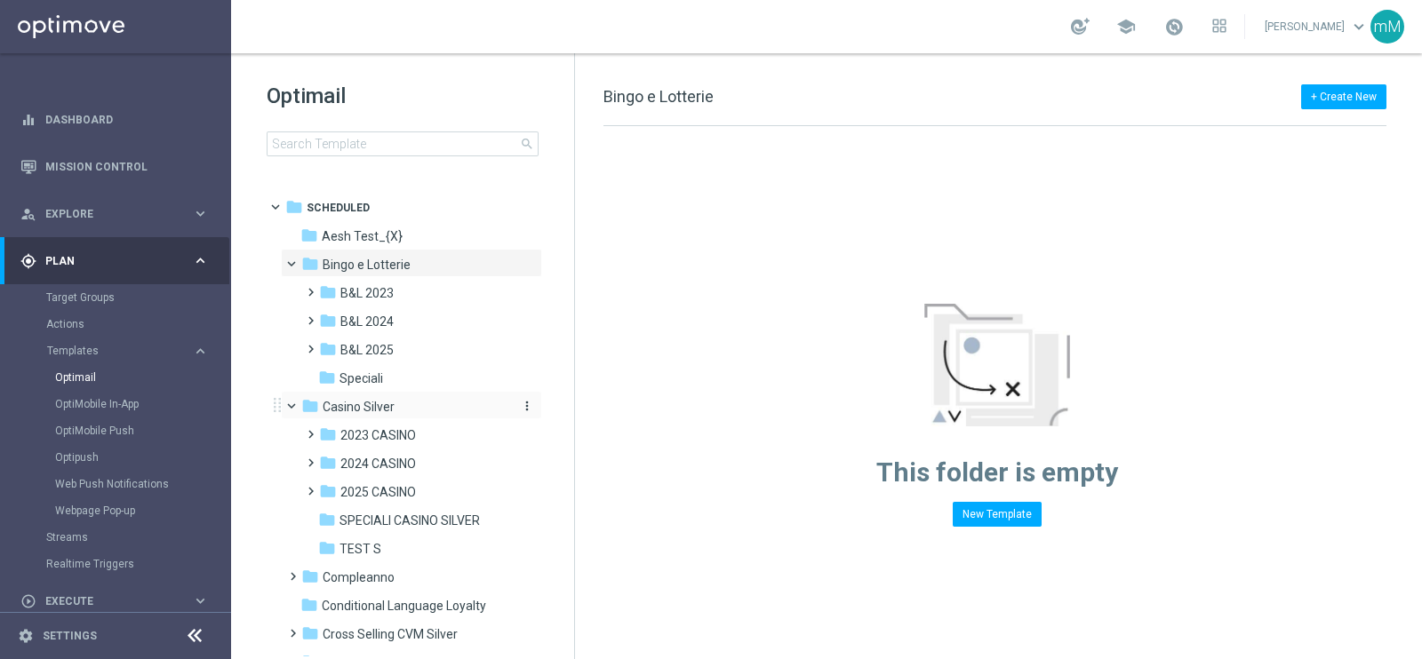
click at [371, 411] on span "Casino Silver" at bounding box center [359, 407] width 72 height 16
click at [387, 343] on span "B&L 2025" at bounding box center [366, 350] width 53 height 16
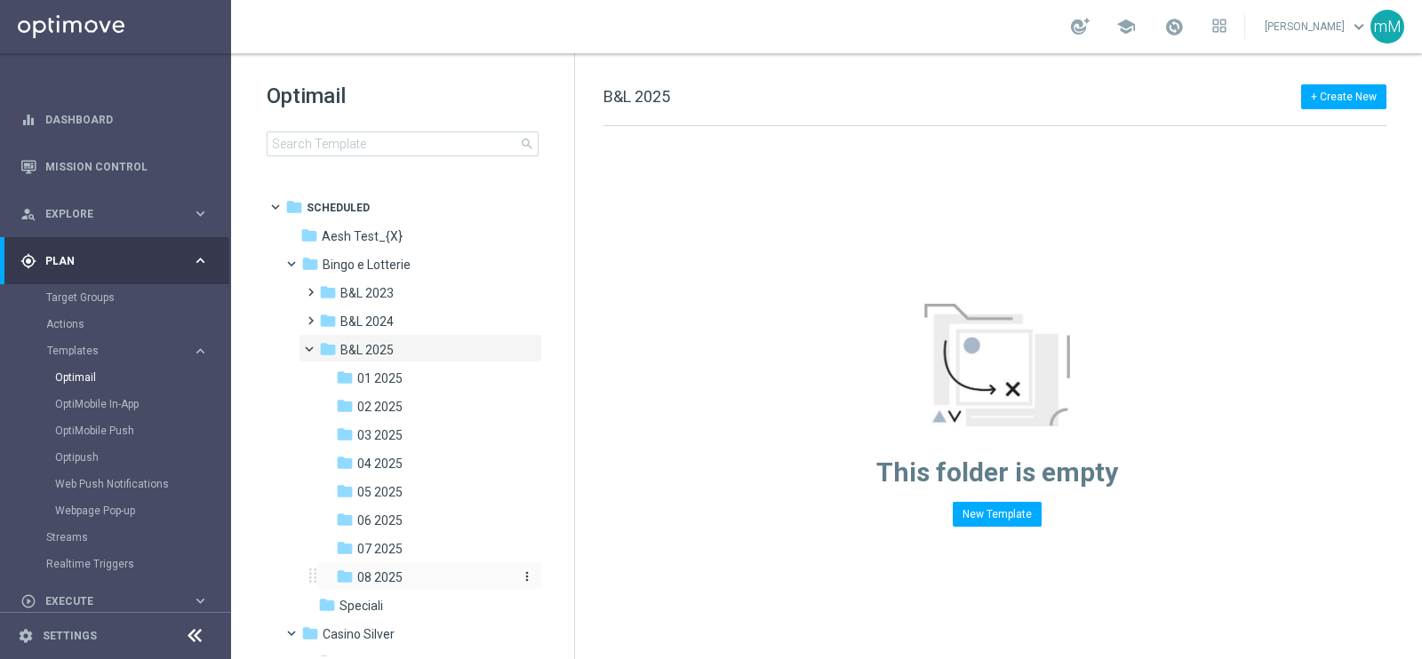
click at [414, 575] on div "folder 08 2025" at bounding box center [423, 578] width 175 height 20
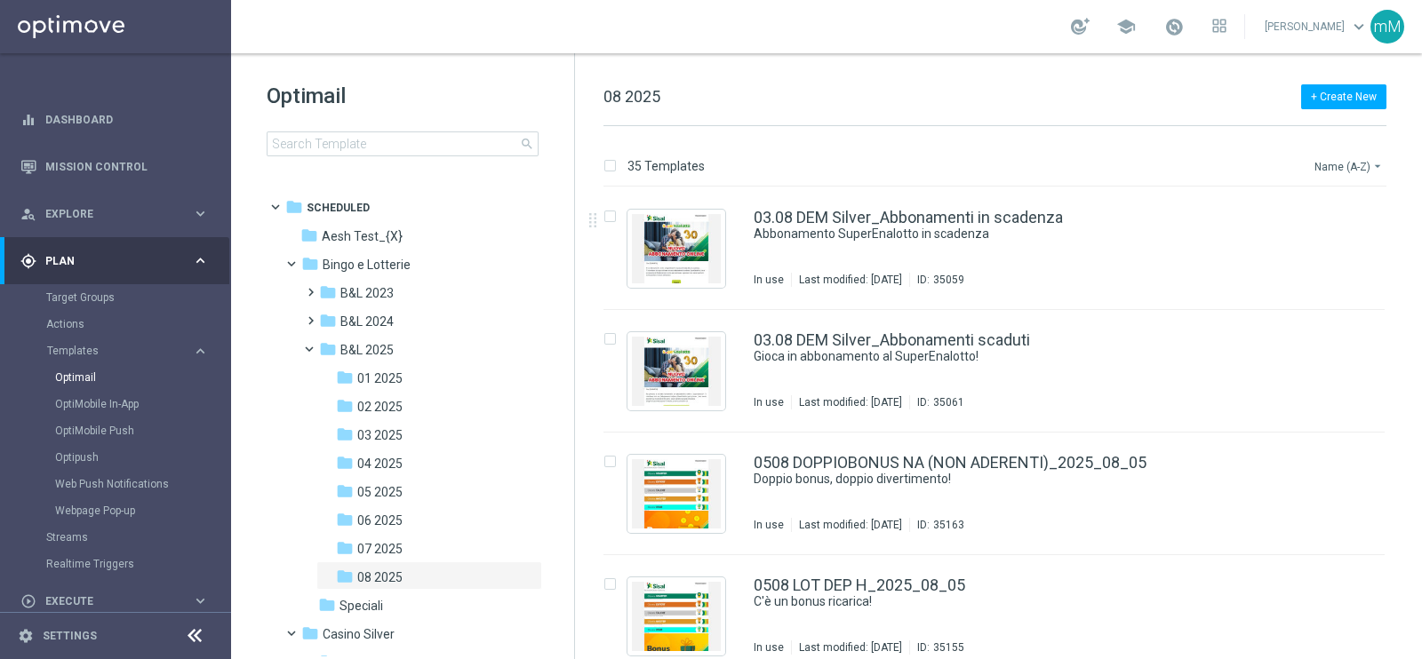
click at [1343, 166] on button "Name (A-Z) arrow_drop_down" at bounding box center [1349, 165] width 74 height 21
click at [1332, 236] on div "Date Modified (Newest)" at bounding box center [1315, 245] width 142 height 25
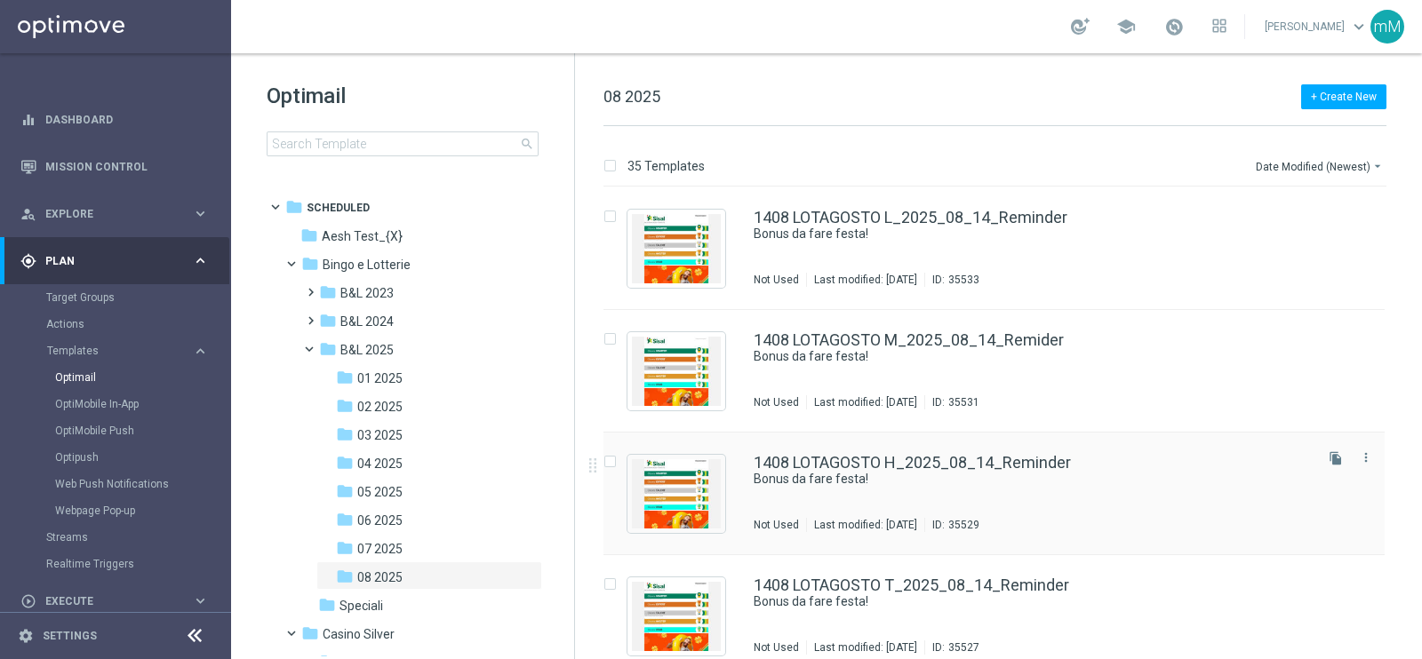
click at [882, 493] on div "1408 LOTAGOSTO H_2025_08_14_Reminder Bonus da fare festa! Not Used Last modifie…" at bounding box center [1031, 493] width 556 height 77
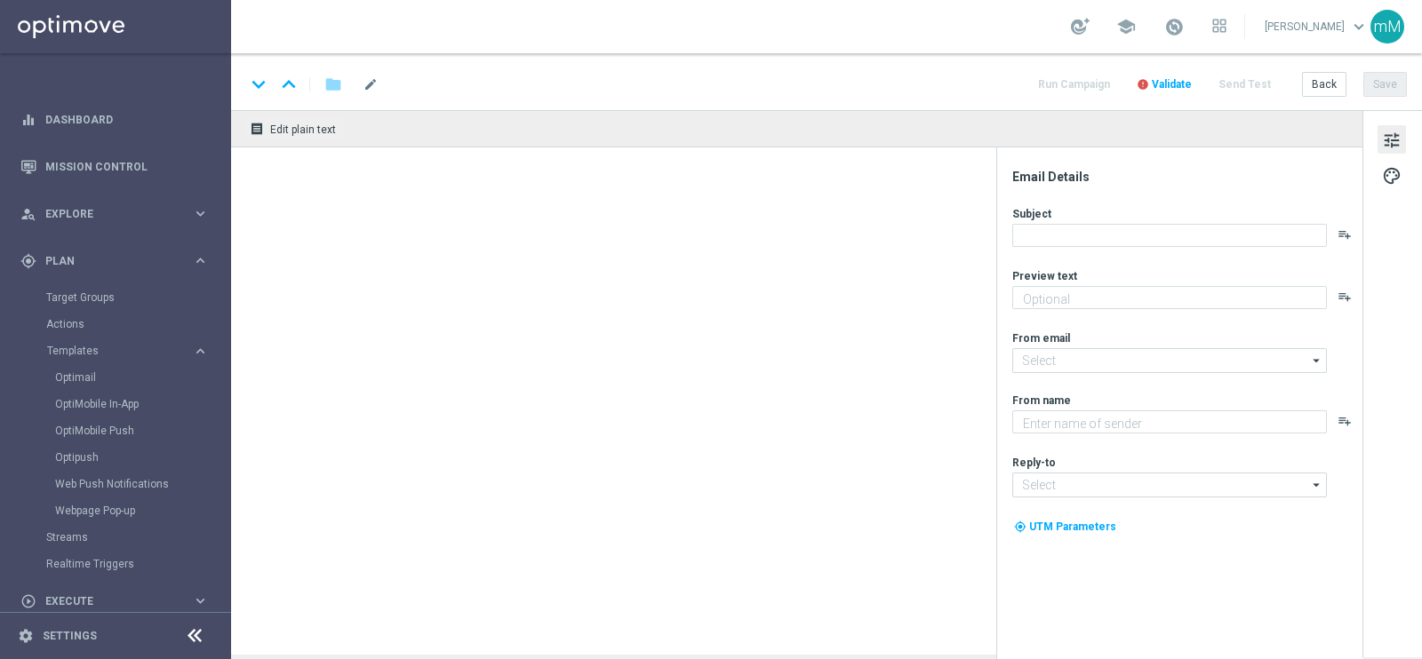
type textarea "Fino a 60€ di bonus"
type textarea "Sisal"
type input "newsletter@comunicazioni.sisal.it"
type input "info@sisal.it"
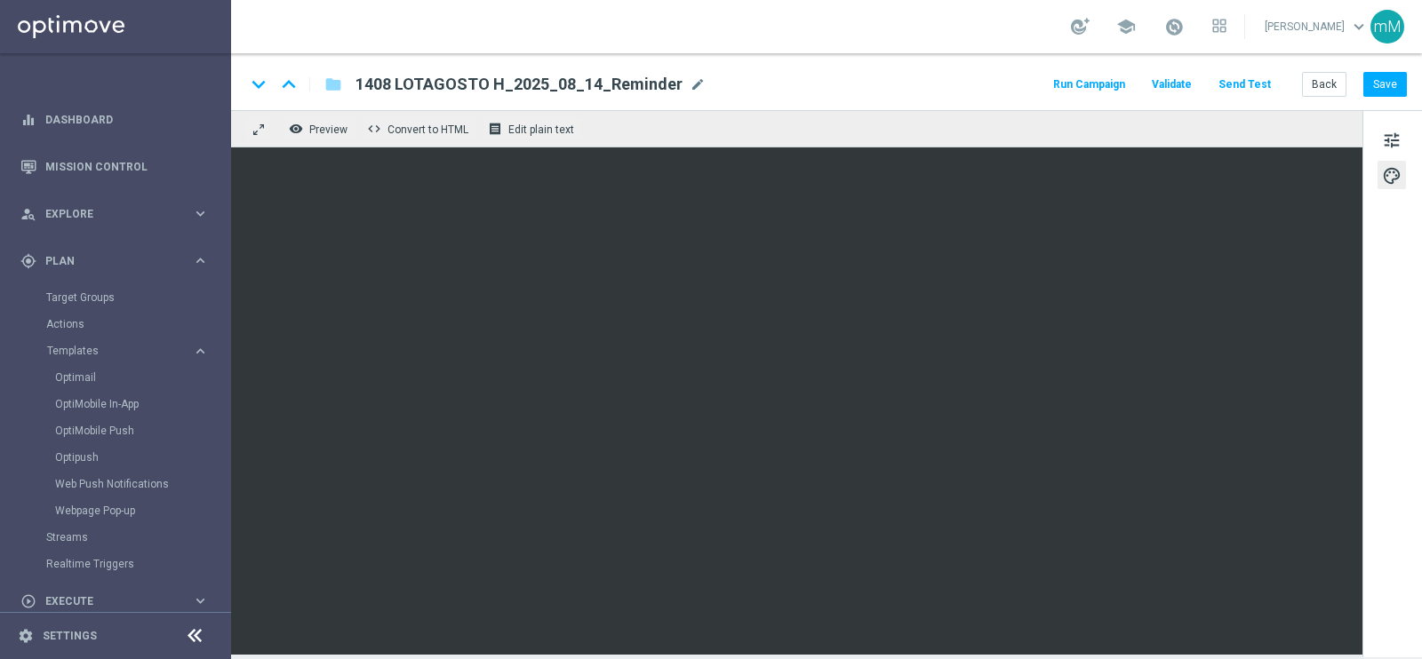
click at [1098, 76] on button "Run Campaign" at bounding box center [1088, 85] width 77 height 24
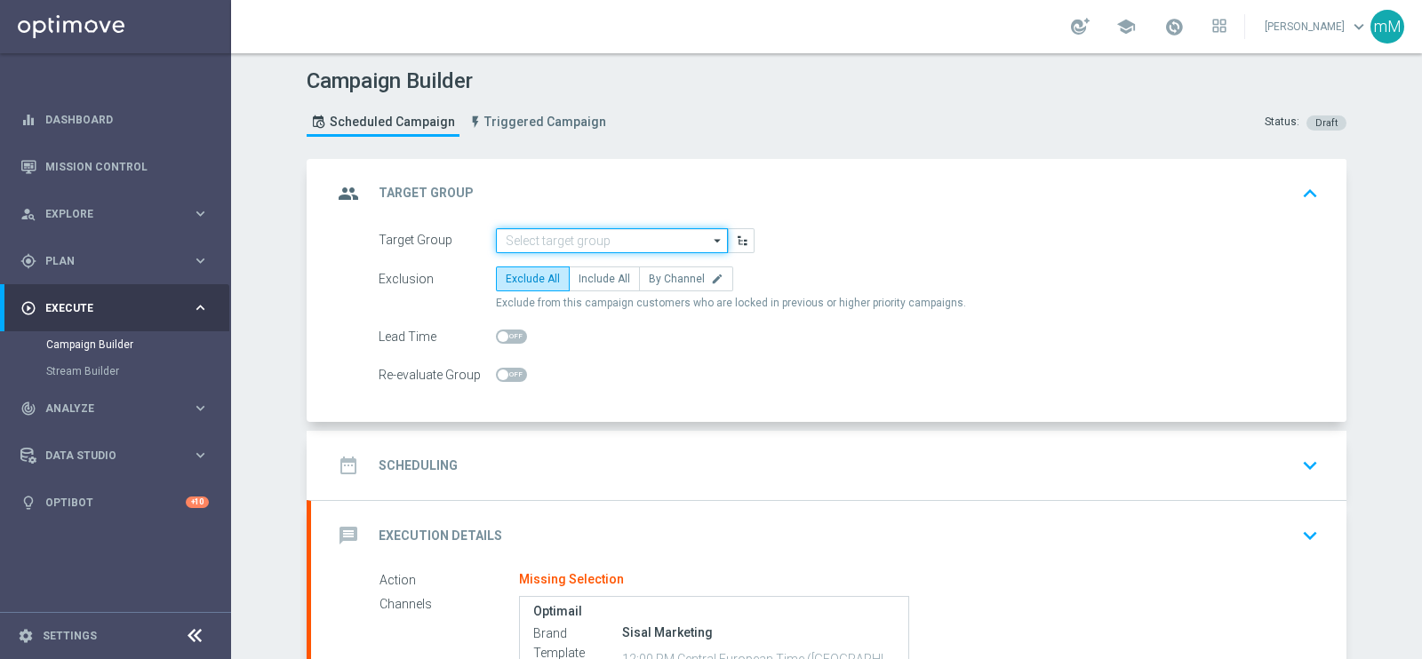
click at [536, 239] on input at bounding box center [612, 240] width 232 height 25
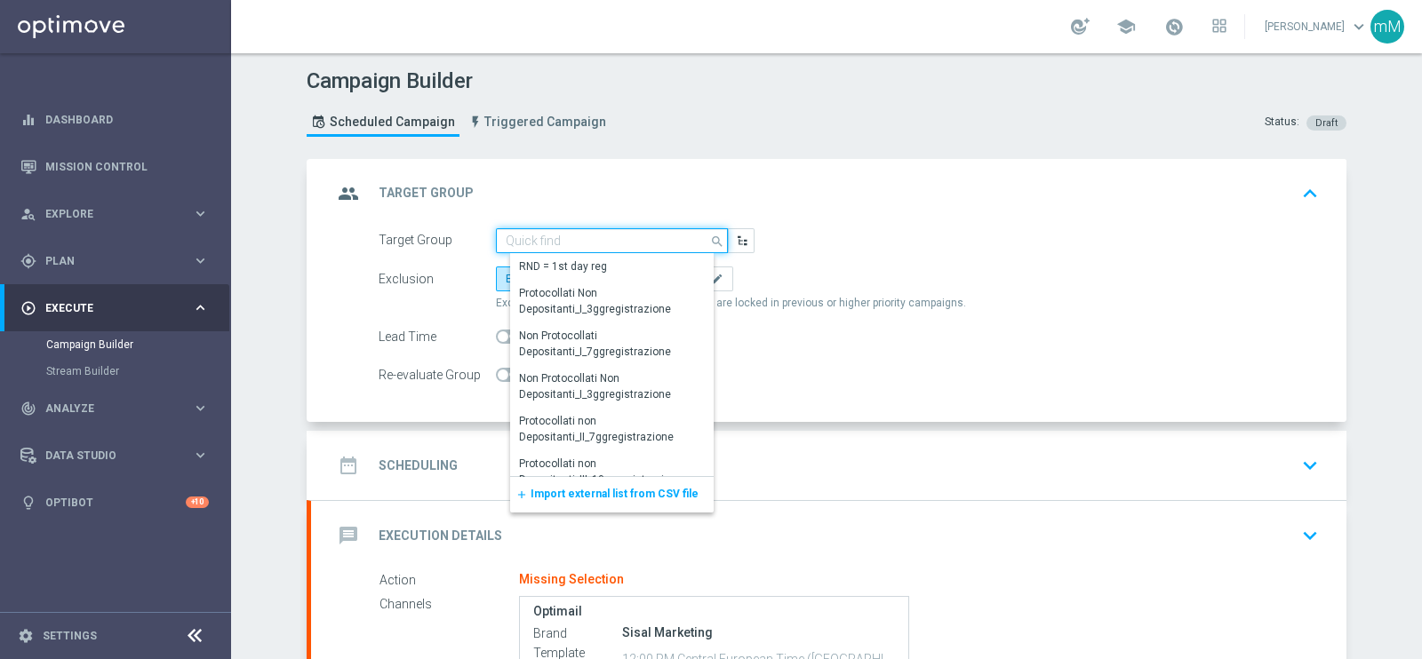
paste input "Lotterie_upto150€"
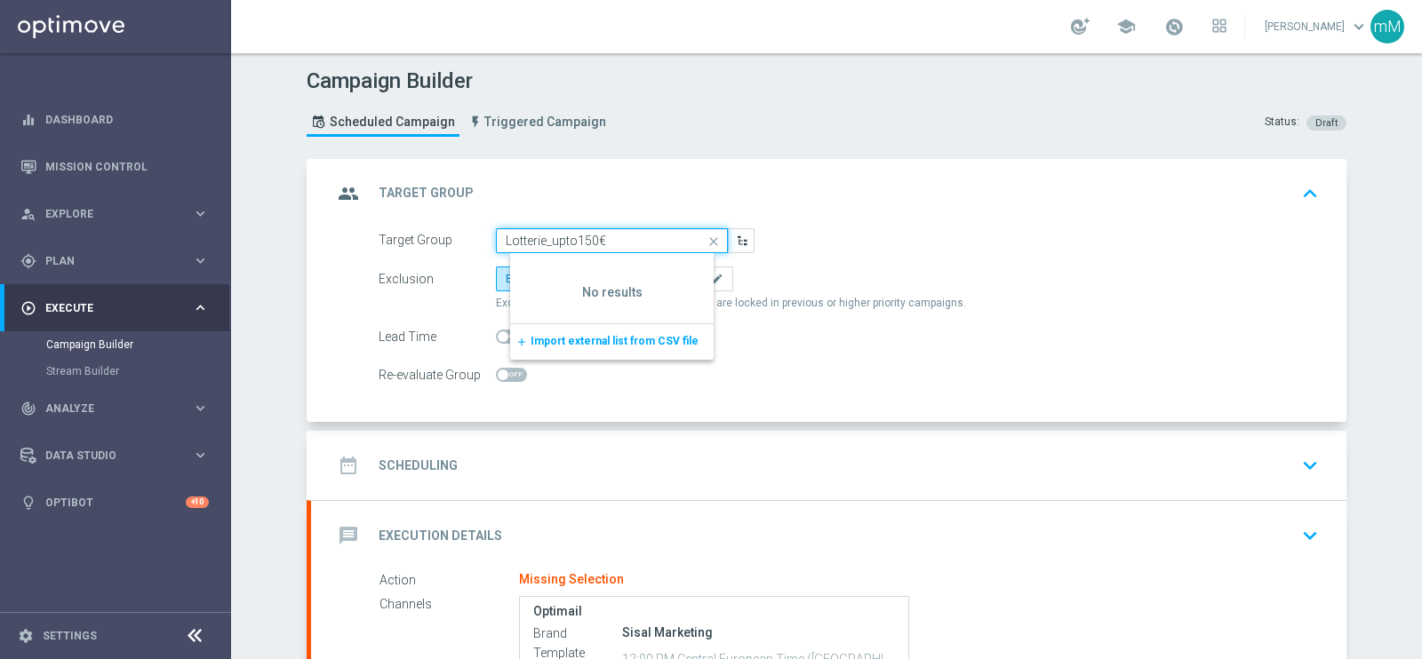
click at [561, 242] on input "Lotterie_upto150€" at bounding box center [612, 240] width 232 height 25
paste input "14.08_reminder 1408_LOTTAGOSTO T"
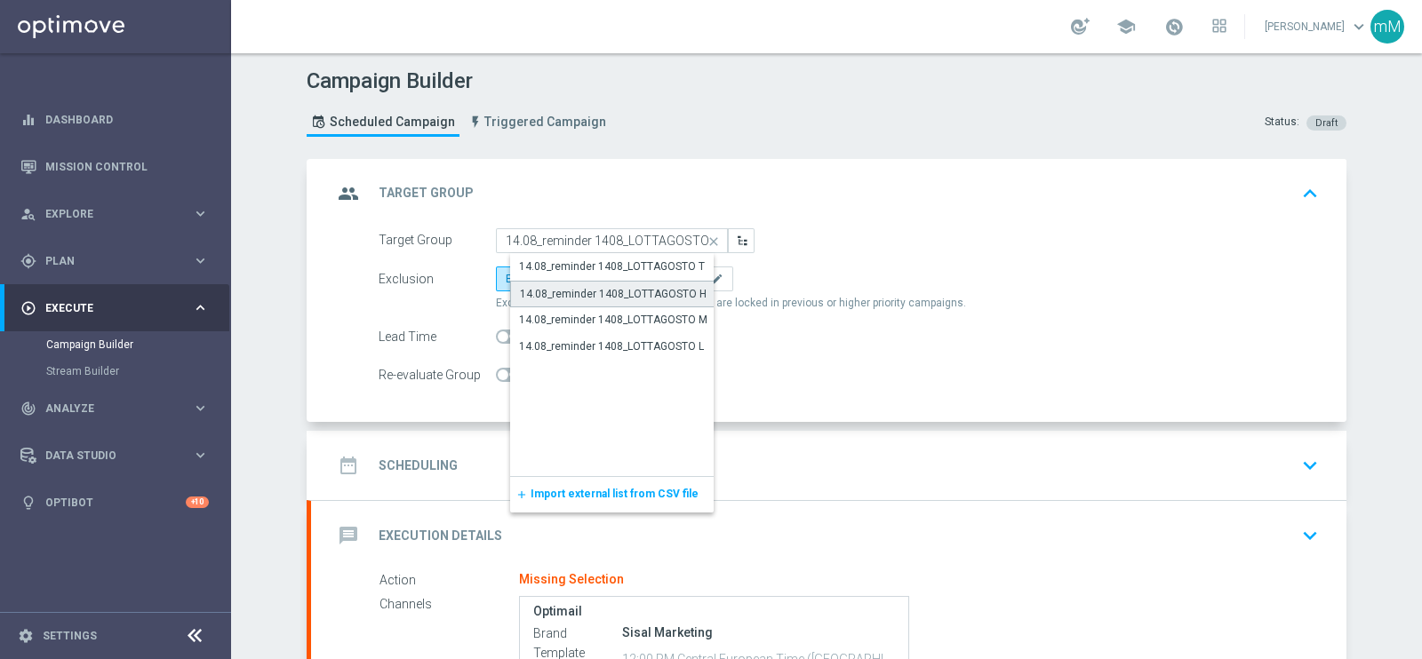
click at [582, 287] on div "14.08_reminder 1408_LOTTAGOSTO H" at bounding box center [613, 294] width 187 height 16
type input "14.08_reminder 1408_LOTTAGOSTO H"
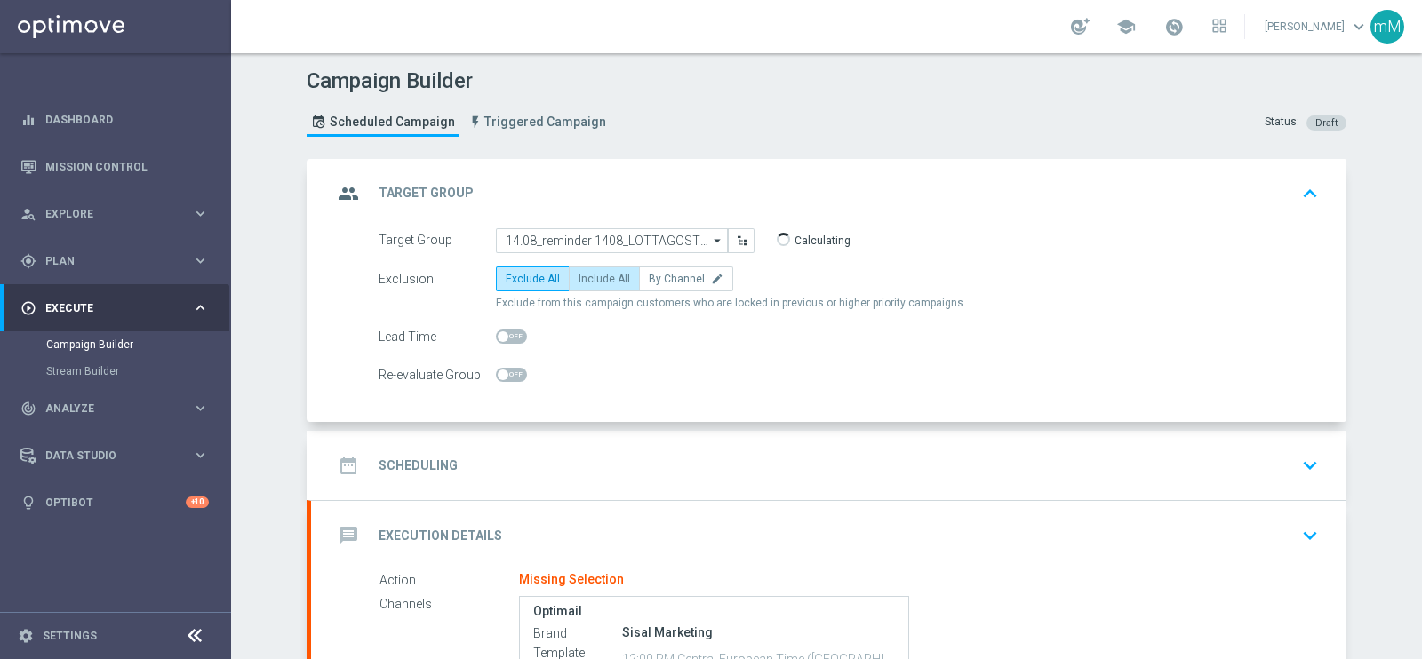
click at [586, 275] on span "Include All" at bounding box center [604, 279] width 52 height 12
click at [586, 276] on input "Include All" at bounding box center [584, 282] width 12 height 12
radio input "true"
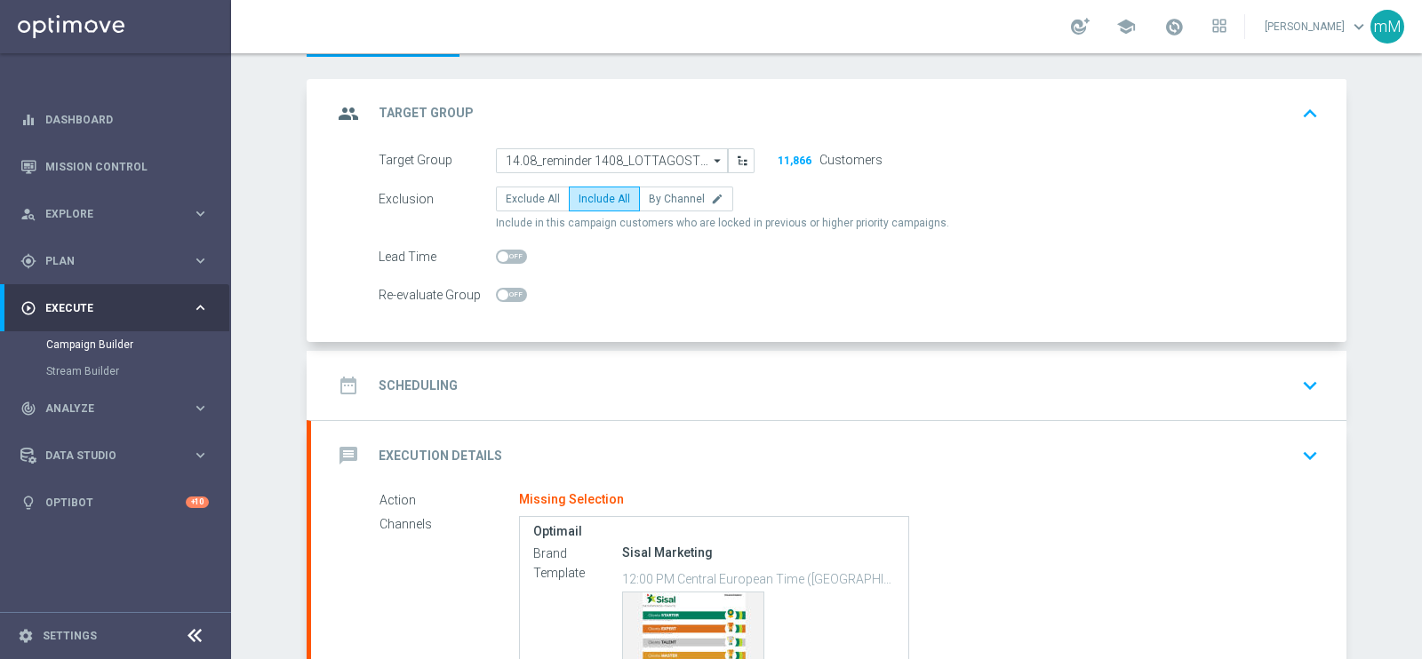
scroll to position [110, 0]
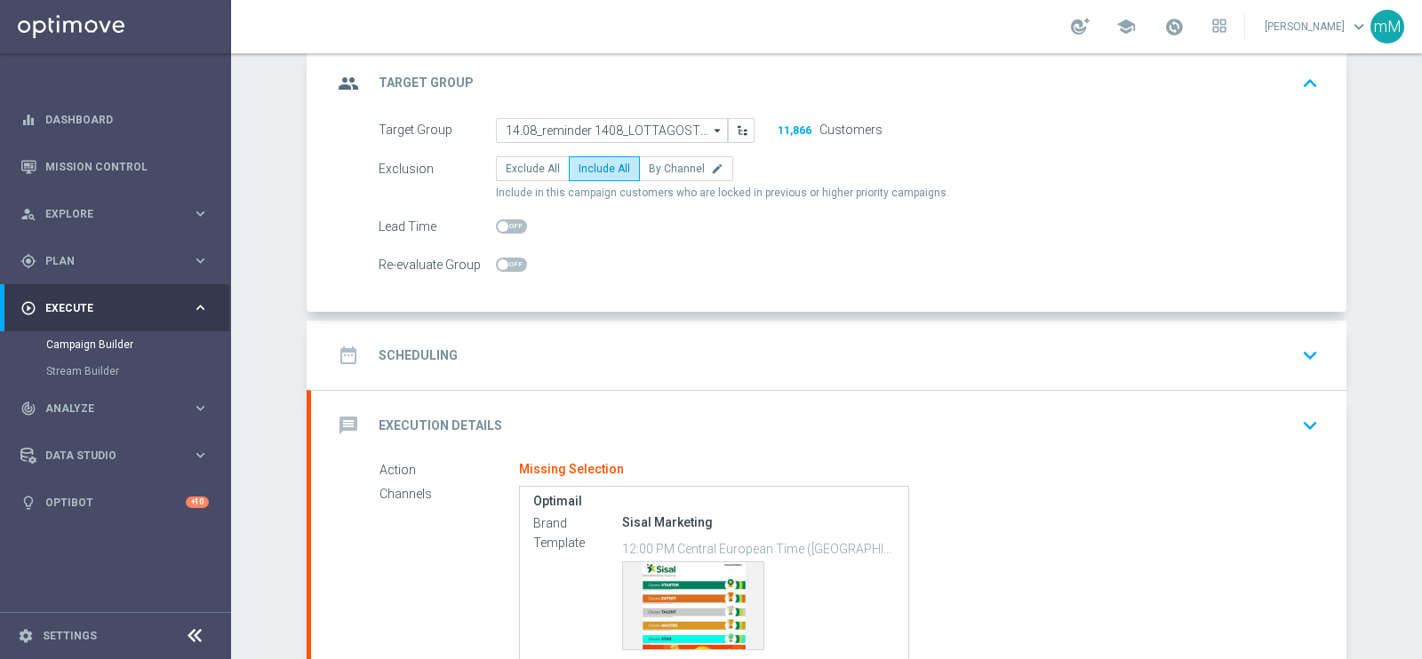
click at [566, 339] on div "date_range Scheduling keyboard_arrow_down" at bounding box center [828, 356] width 993 height 34
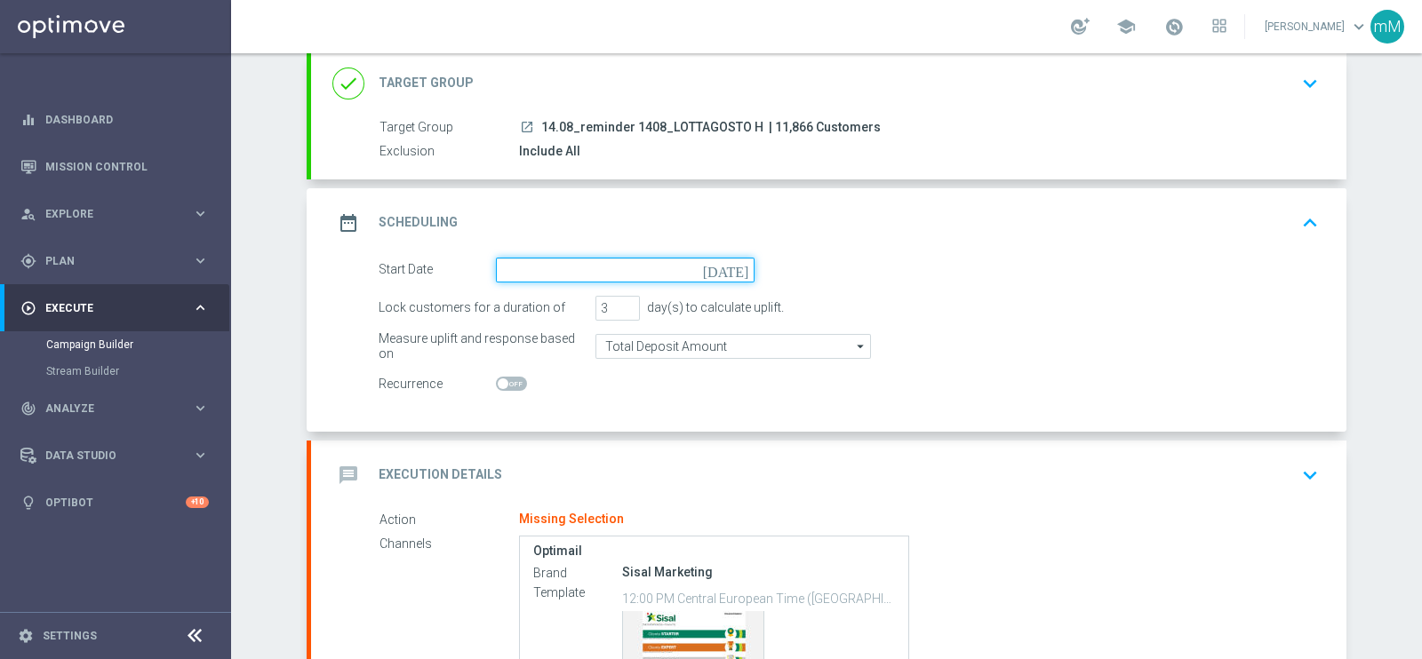
click at [592, 267] on input at bounding box center [625, 270] width 259 height 25
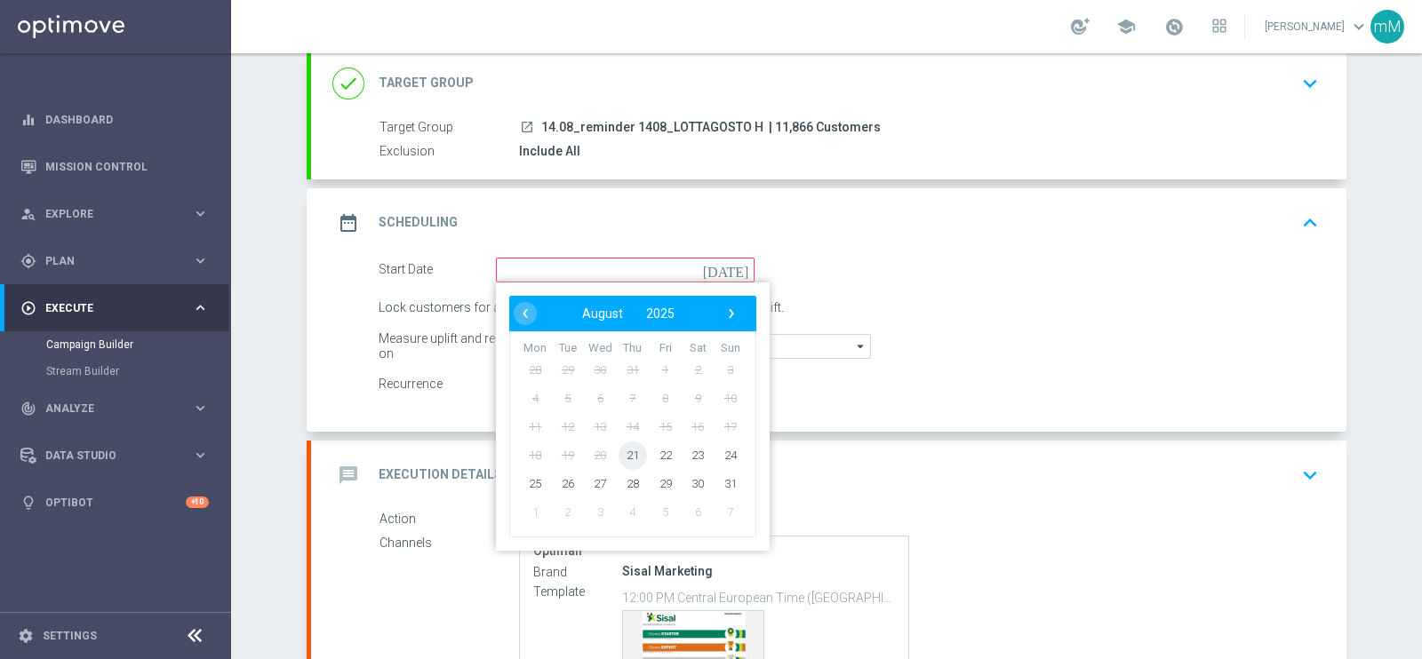
click at [618, 442] on span "21" at bounding box center [632, 455] width 28 height 28
type input "21 Aug 2025"
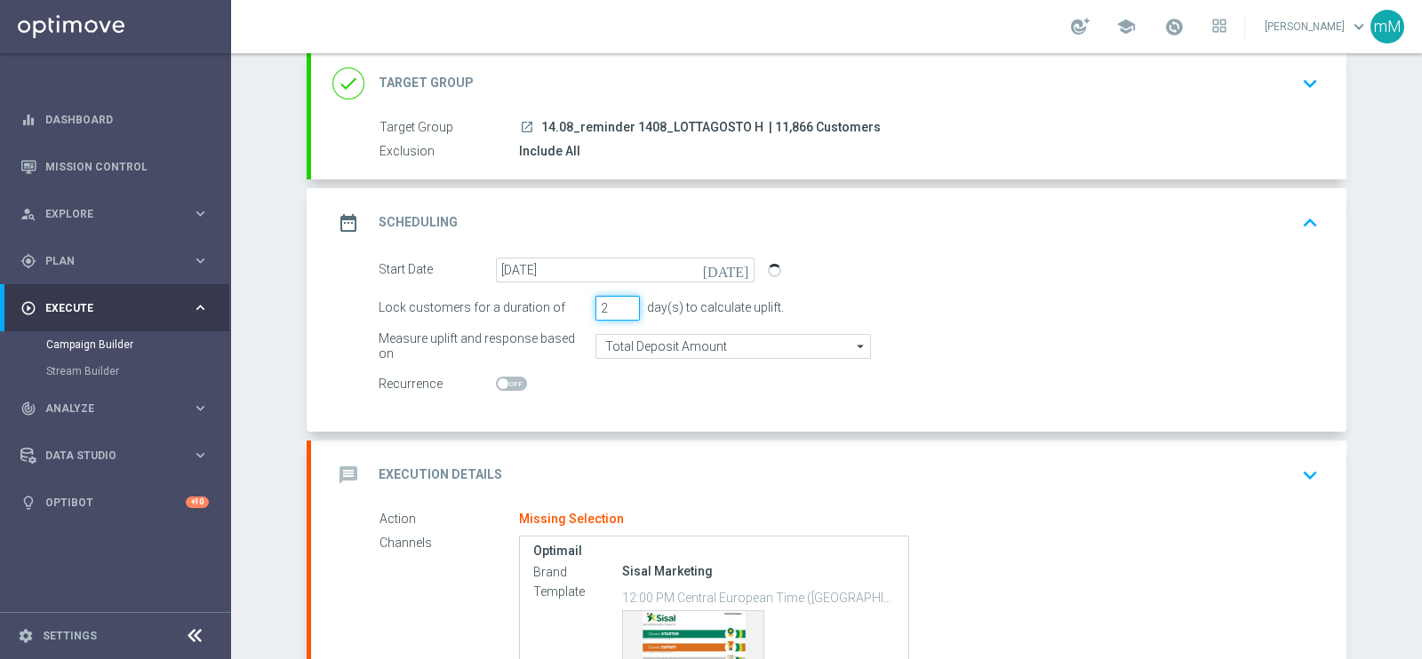
type input "2"
click at [618, 308] on input "2" at bounding box center [617, 308] width 44 height 25
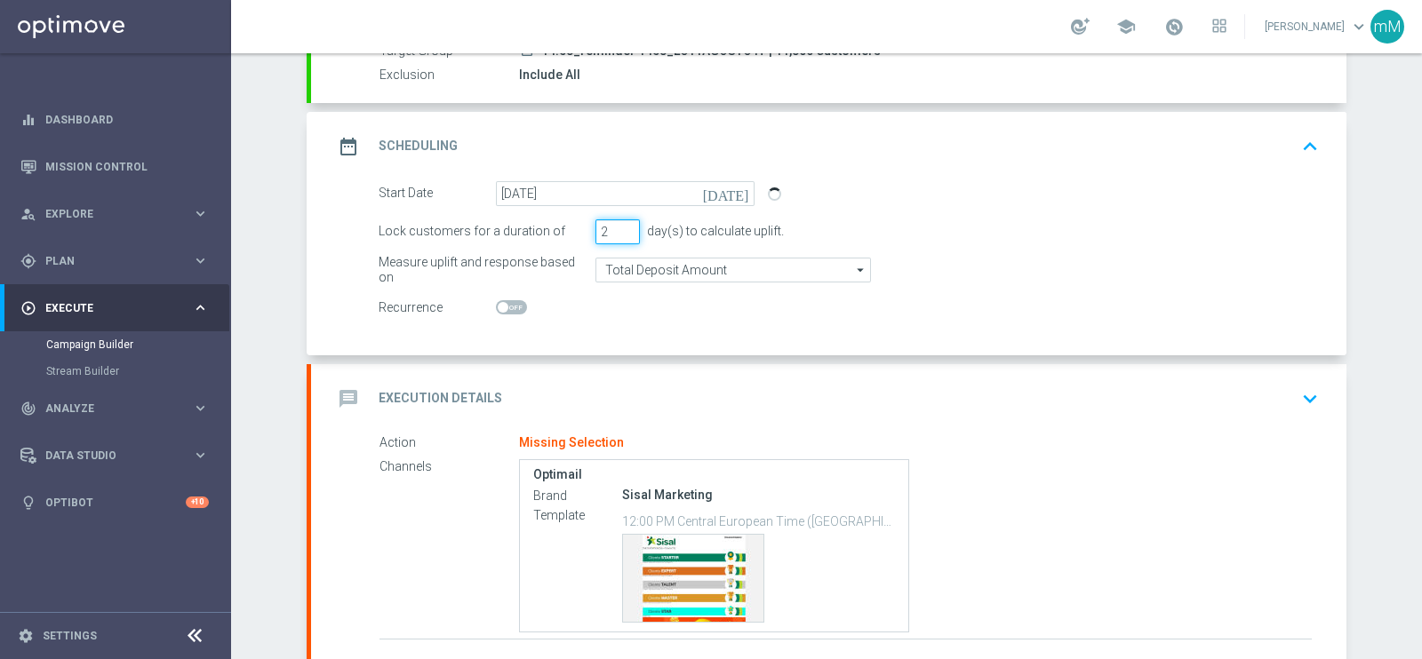
scroll to position [221, 0]
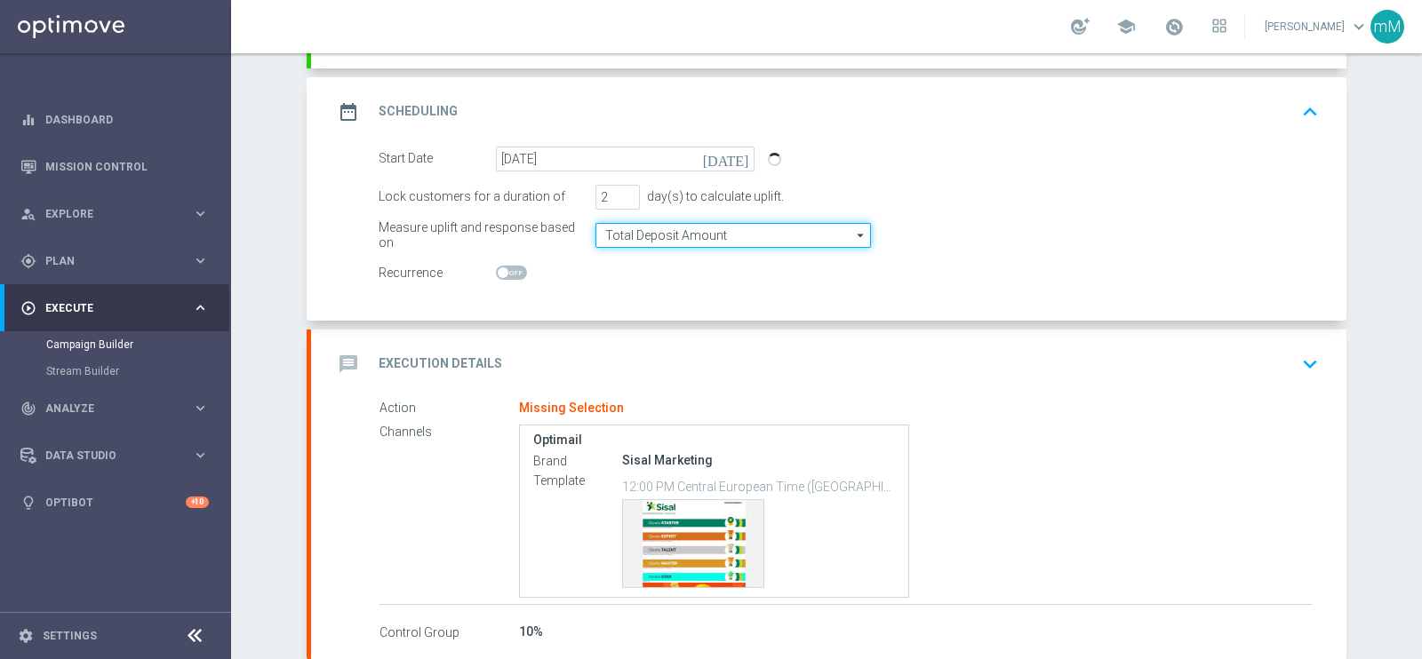
click at [670, 240] on input "Total Deposit Amount" at bounding box center [732, 235] width 275 height 25
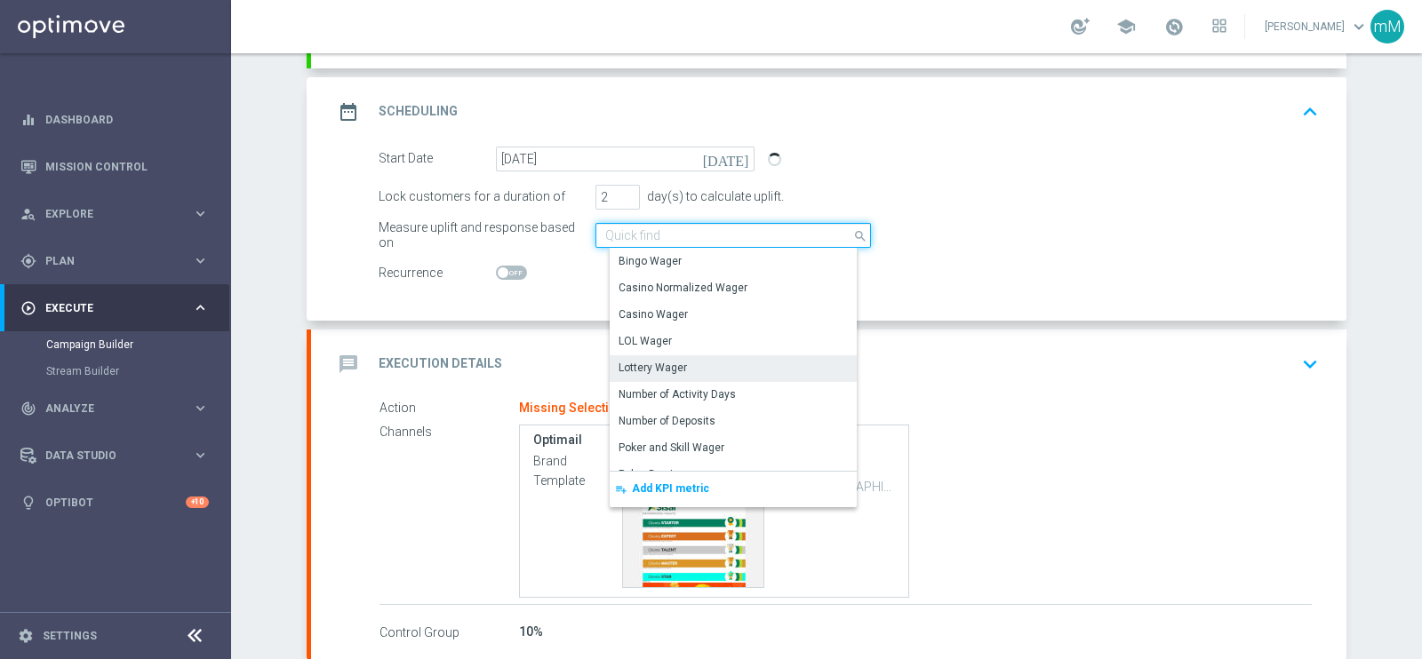
scroll to position [385, 0]
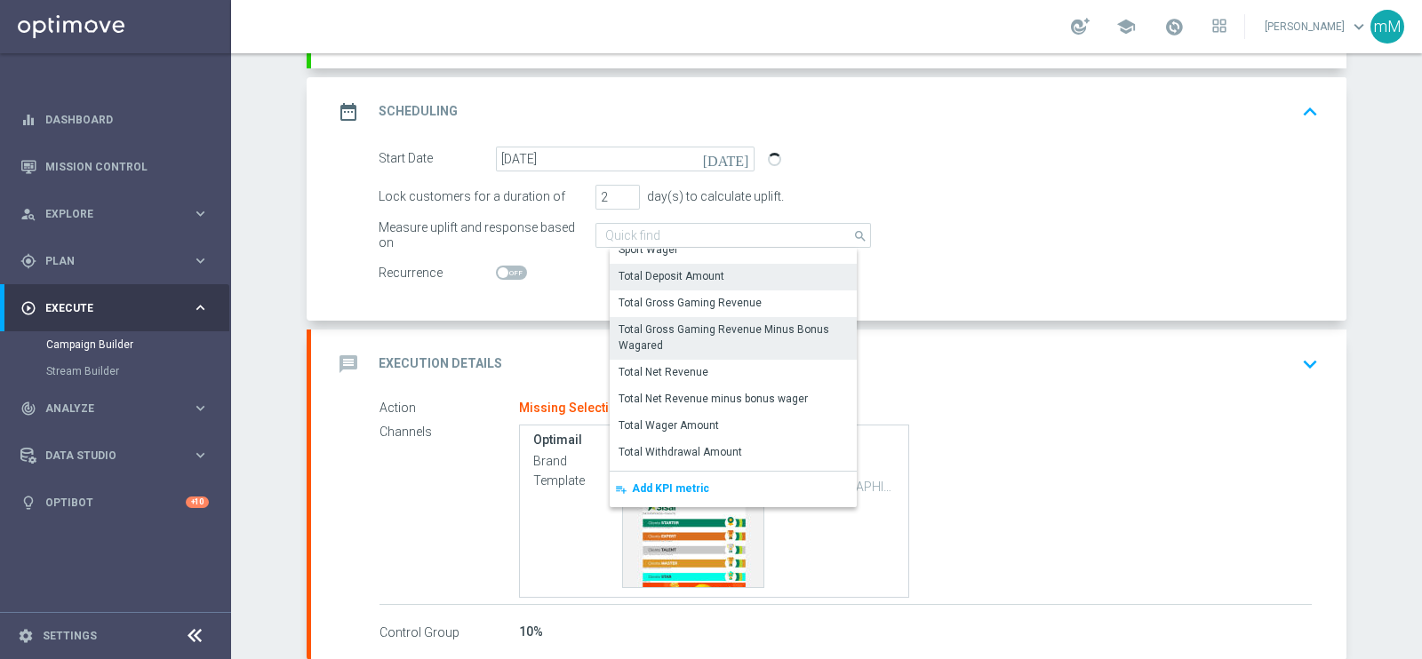
click at [713, 326] on div "Total Gross Gaming Revenue Minus Bonus Wagared" at bounding box center [739, 338] width 243 height 32
type input "Total Gross Gaming Revenue Minus Bonus Wagared"
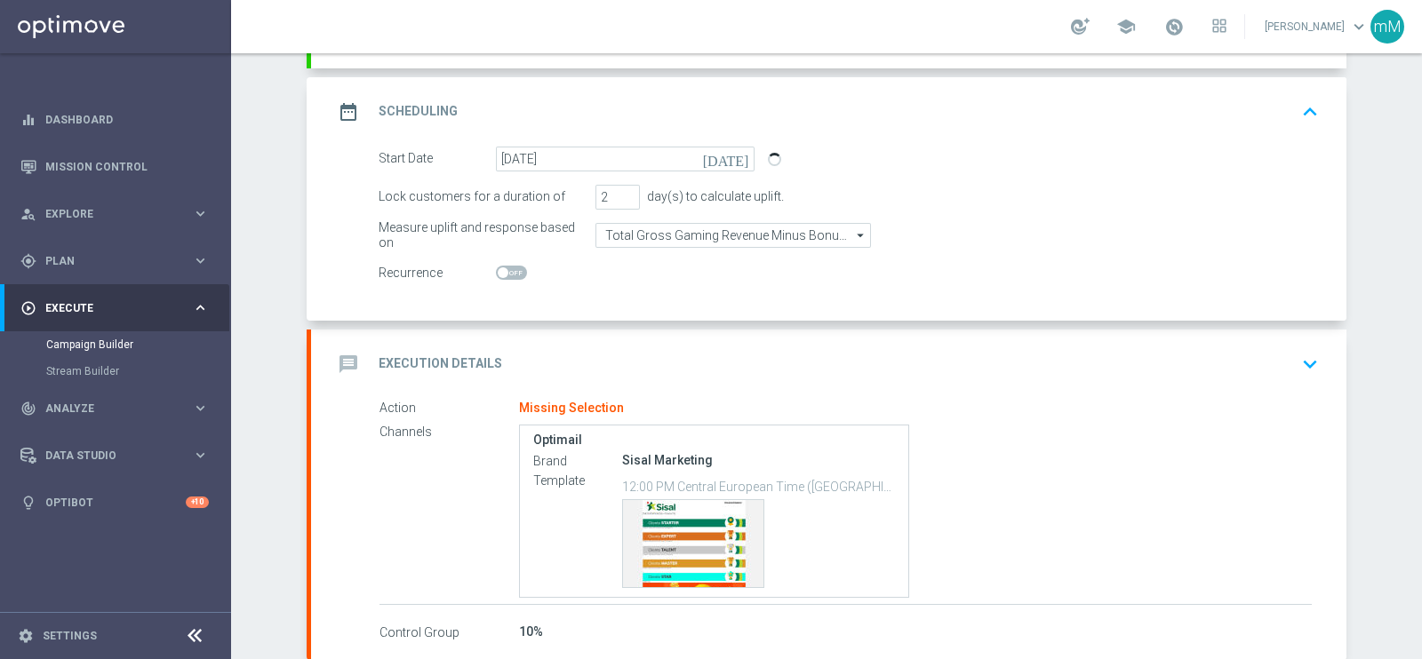
click at [667, 332] on div "message Execution Details keyboard_arrow_down" at bounding box center [828, 364] width 1035 height 69
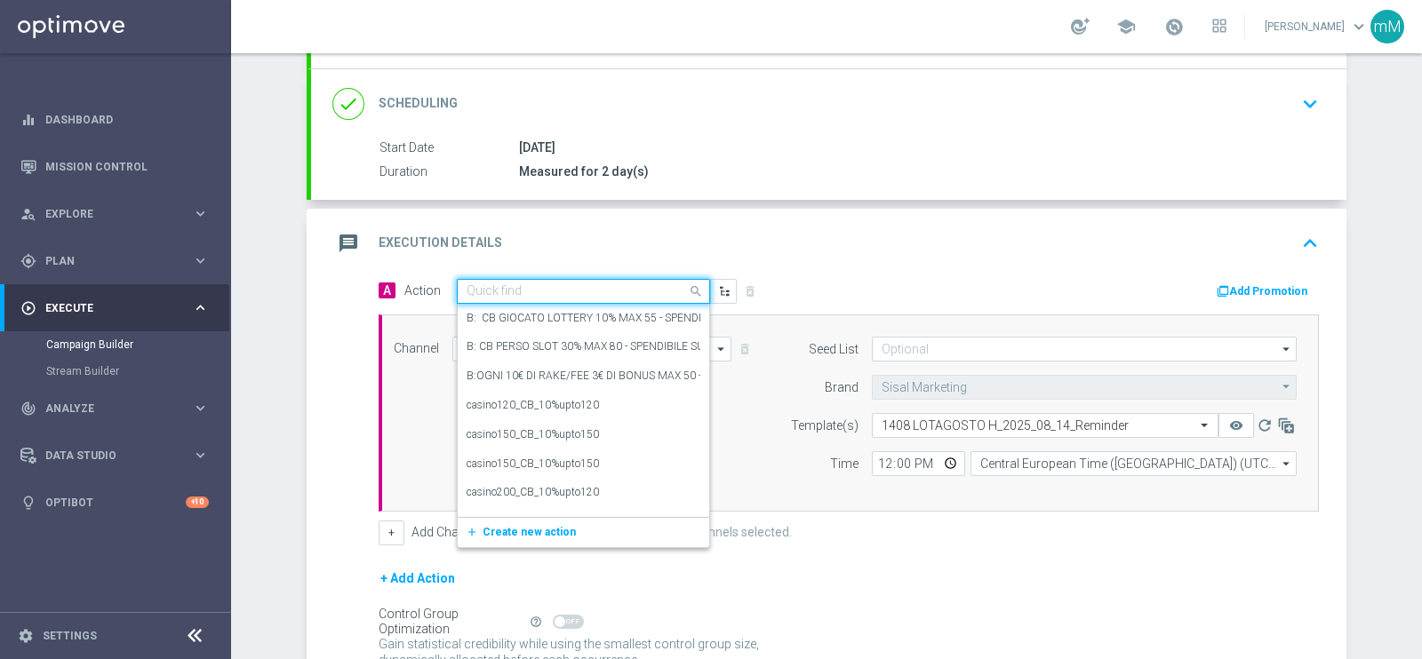
click at [603, 291] on input "text" at bounding box center [565, 291] width 198 height 15
paste input "Lotterie_upto50€"
type input "Lotterie_upto50€"
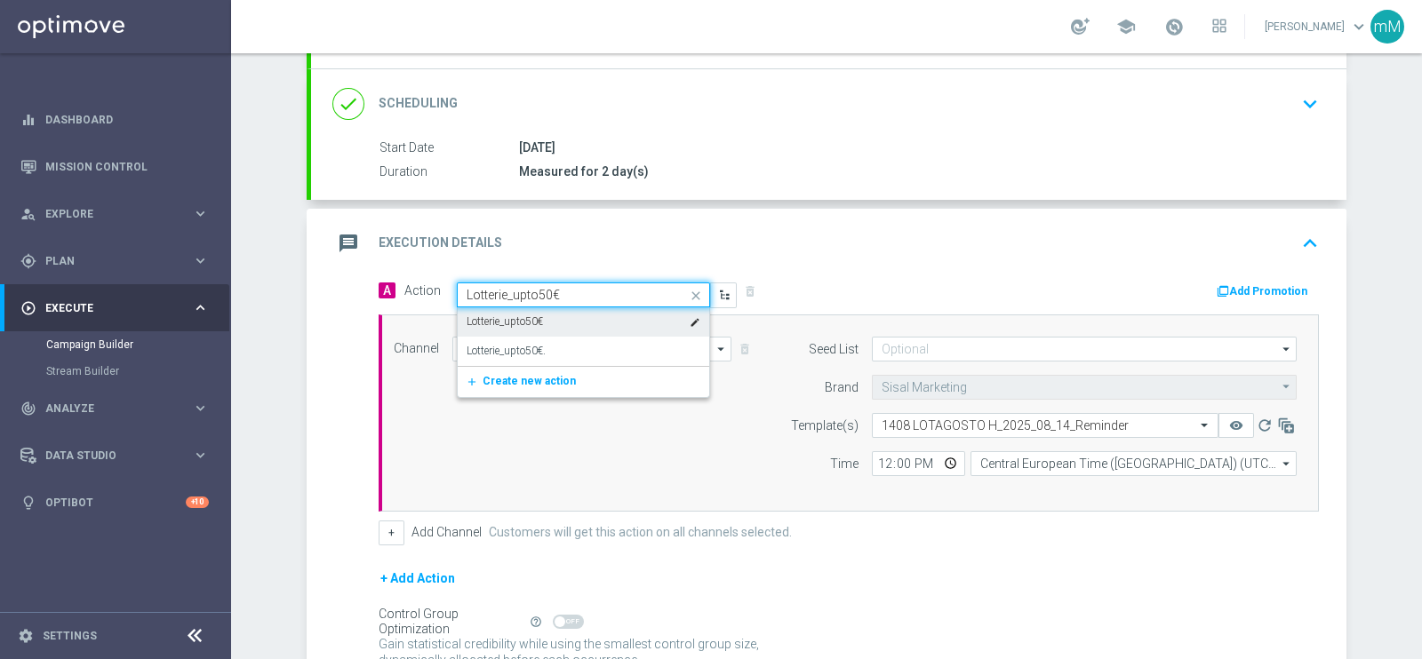
click at [594, 318] on div "Lotterie_upto50€ edit" at bounding box center [583, 321] width 234 height 29
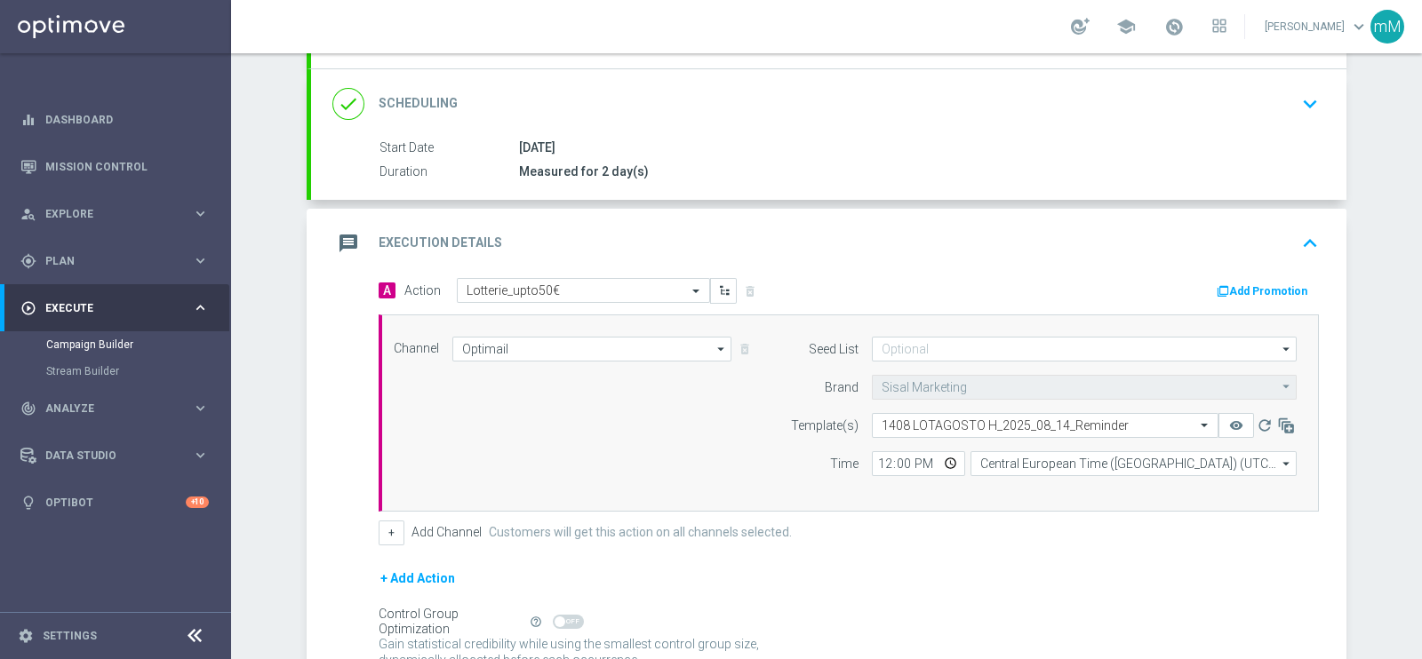
click at [880, 476] on div "Seed List arrow_drop_down Drag here to set row groups Drag here to set column l…" at bounding box center [1039, 413] width 542 height 153
click at [873, 459] on input "12:00" at bounding box center [918, 463] width 93 height 25
type input "18:30"
click at [387, 515] on div "A Action Select action Lotterie_upto50€ delete_forever Add Promotion Channel Op…" at bounding box center [848, 411] width 967 height 267
click at [382, 524] on button "+" at bounding box center [392, 533] width 26 height 25
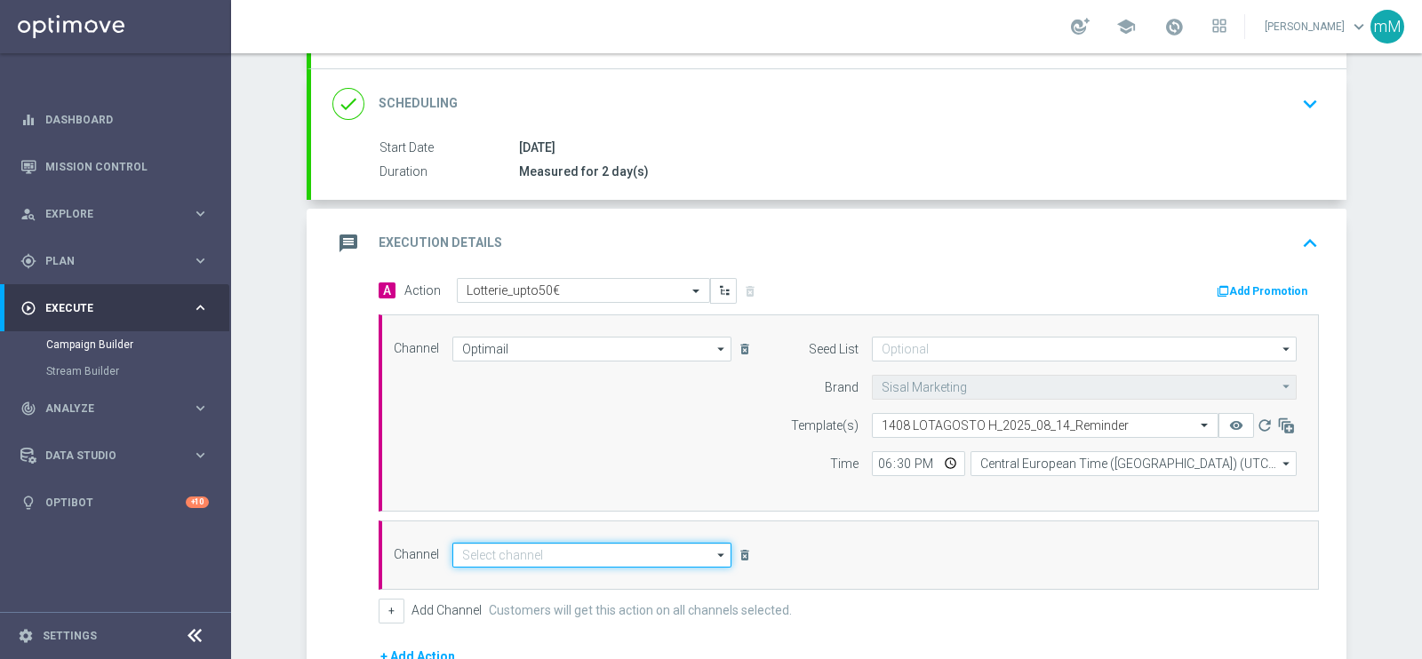
click at [582, 548] on input at bounding box center [591, 555] width 279 height 25
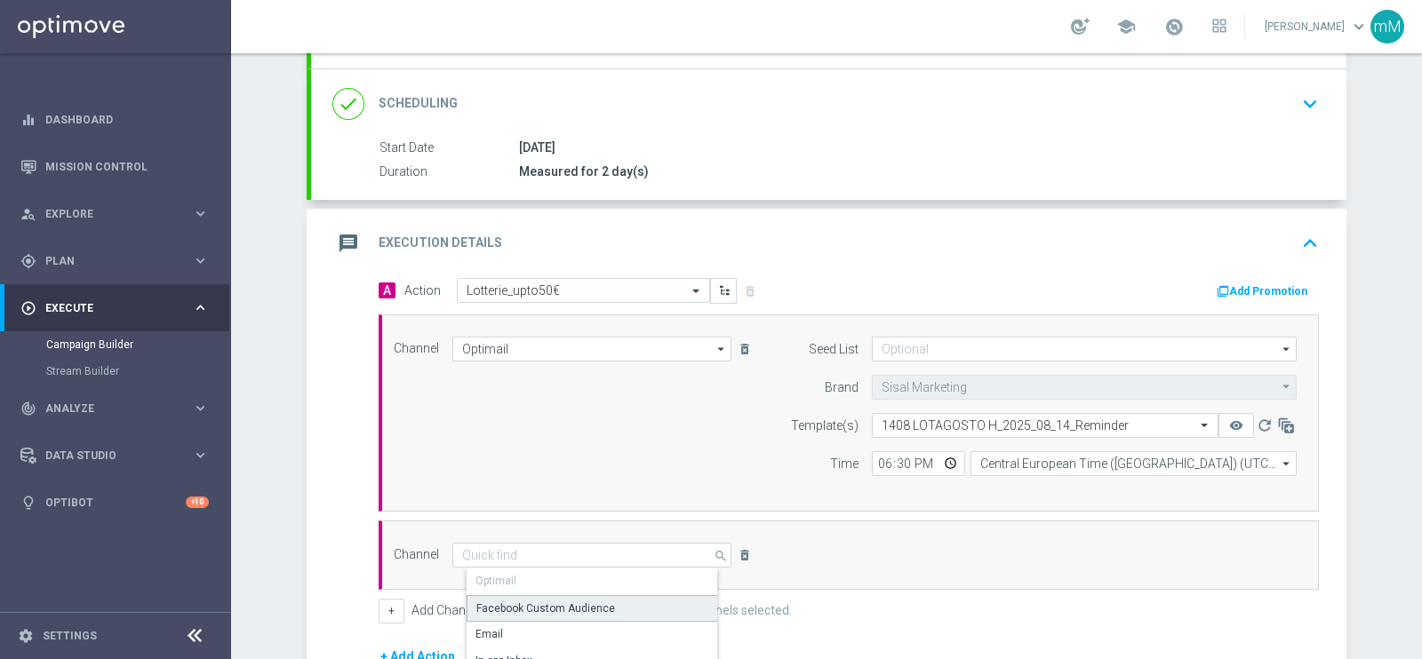
click at [578, 616] on div "Facebook Custom Audience" at bounding box center [598, 608] width 265 height 27
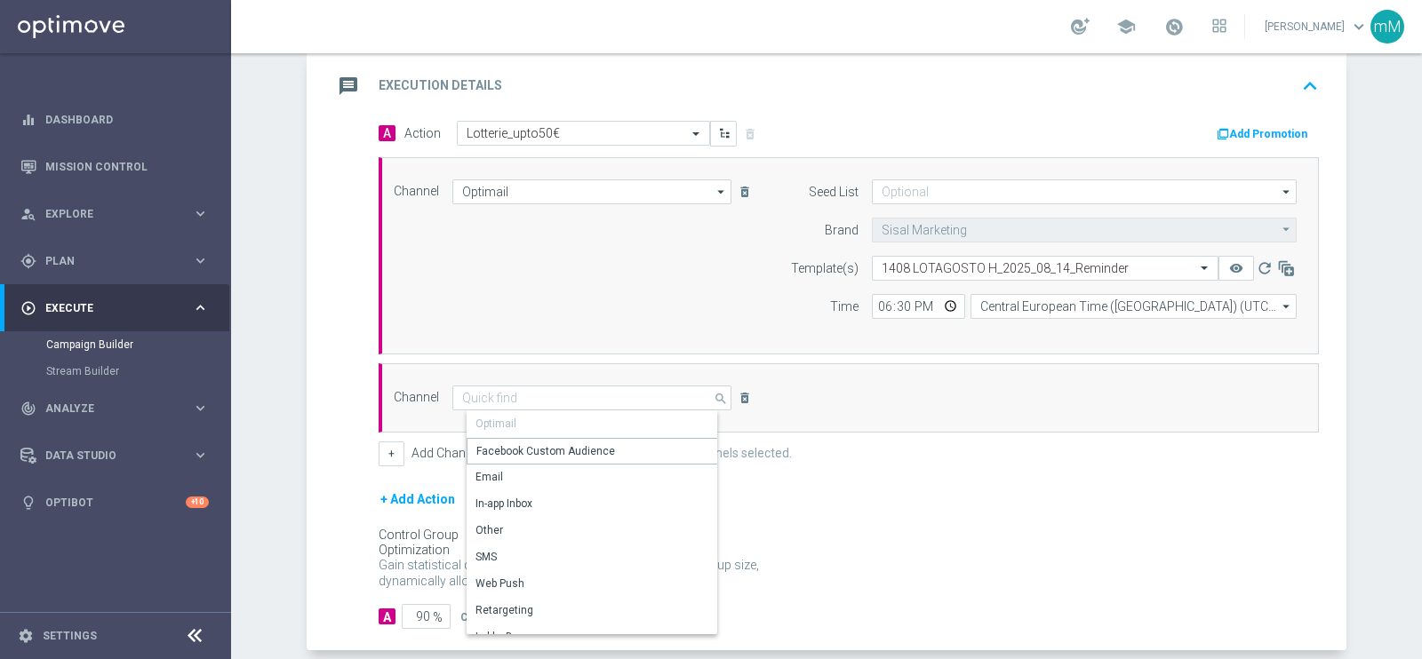
scroll to position [381, 0]
click at [588, 520] on div "Other" at bounding box center [598, 527] width 265 height 25
type input "Other"
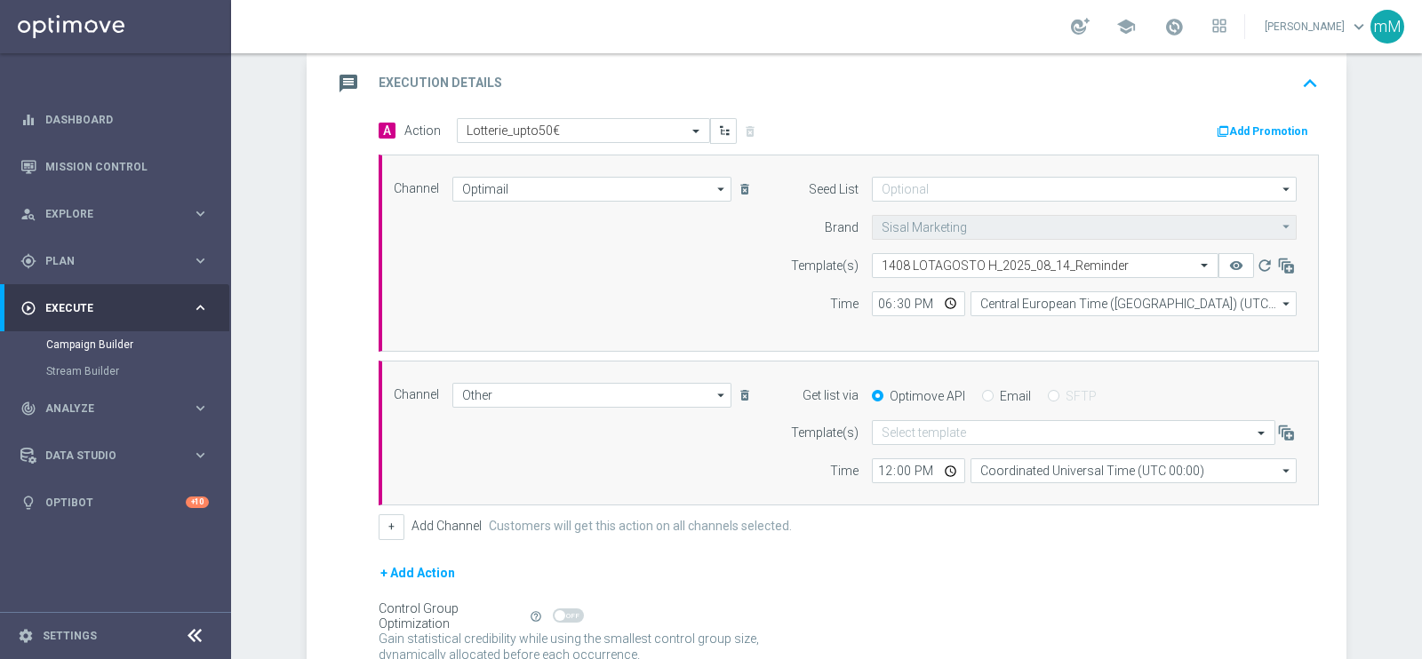
click at [981, 388] on div "Optimove API Email SFTP" at bounding box center [1083, 396] width 451 height 16
click at [982, 392] on input "Email" at bounding box center [988, 398] width 12 height 12
radio input "true"
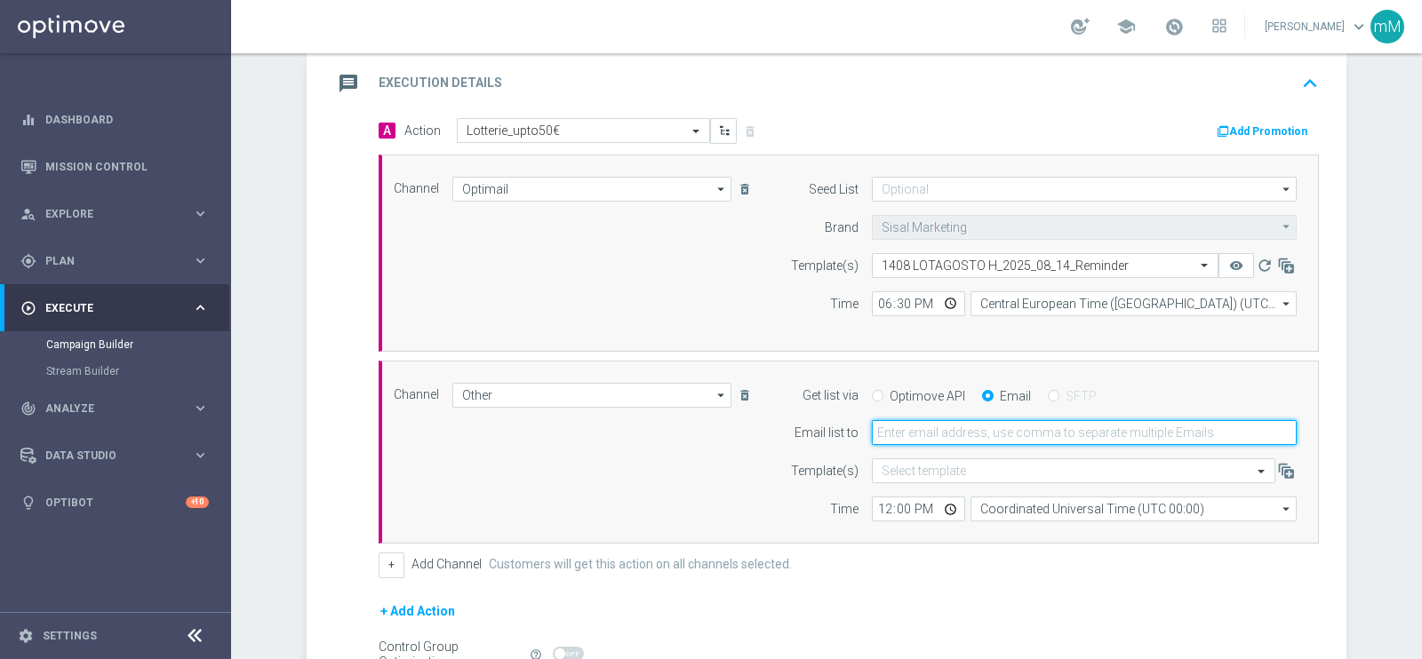
click at [943, 423] on input "email" at bounding box center [1084, 432] width 425 height 25
type input "marco.maccarrone@sisal.it"
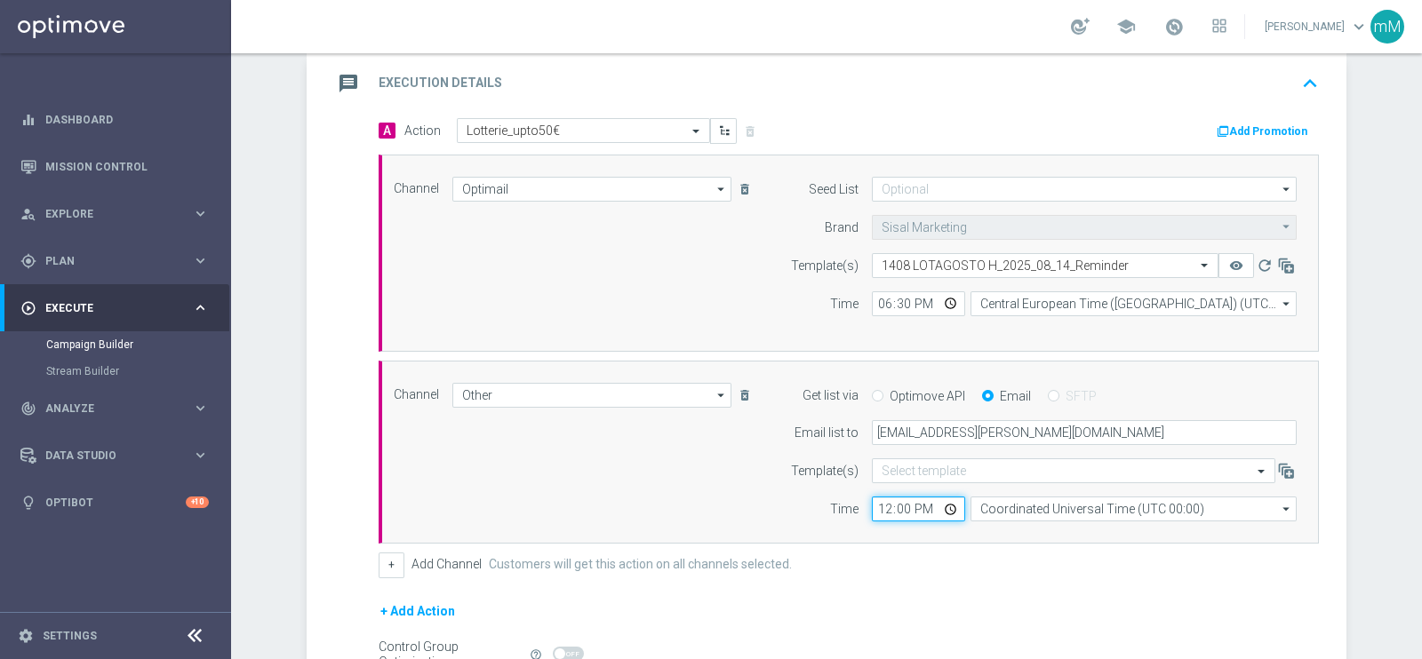
click at [884, 502] on input "12:00" at bounding box center [918, 509] width 93 height 25
type input "18:30"
click at [1000, 504] on input "Coordinated Universal Time (UTC 00:00)" at bounding box center [1133, 509] width 326 height 25
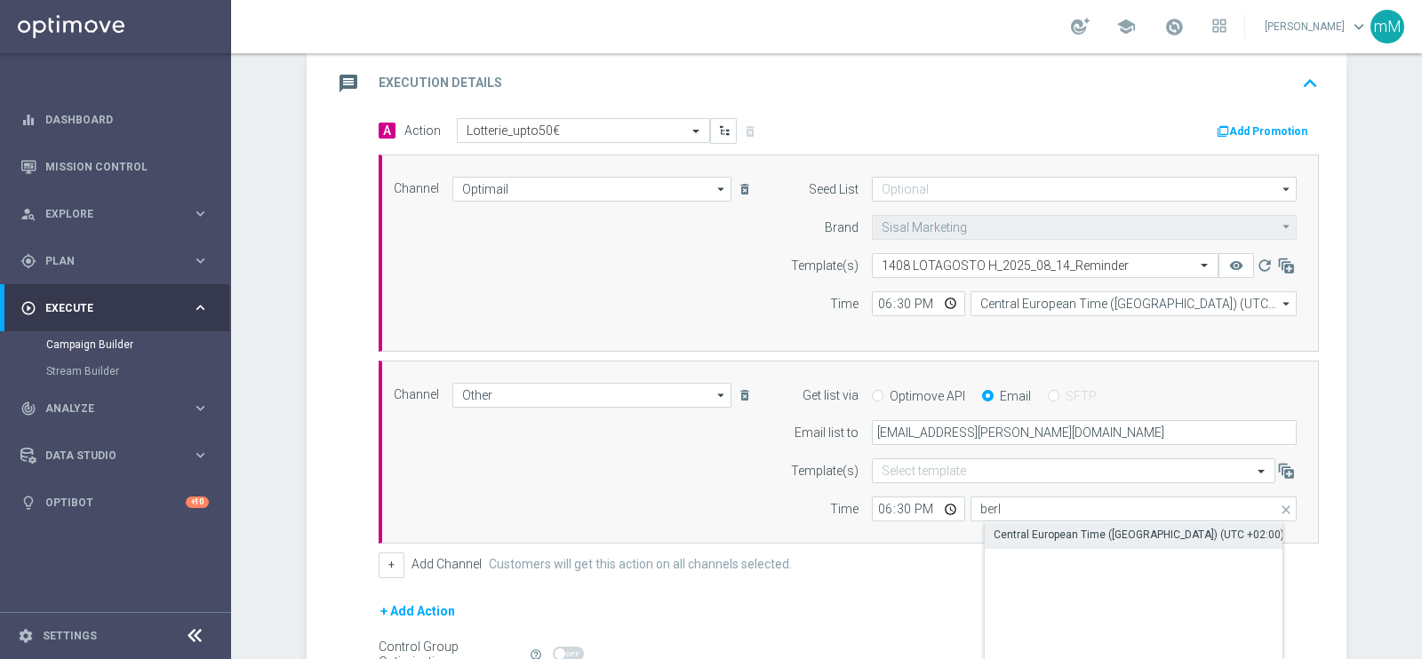
click at [1015, 530] on div "Central European Time (Berlin) (UTC +02:00)" at bounding box center [1138, 535] width 291 height 16
type input "Central European Time (Berlin) (UTC +02:00)"
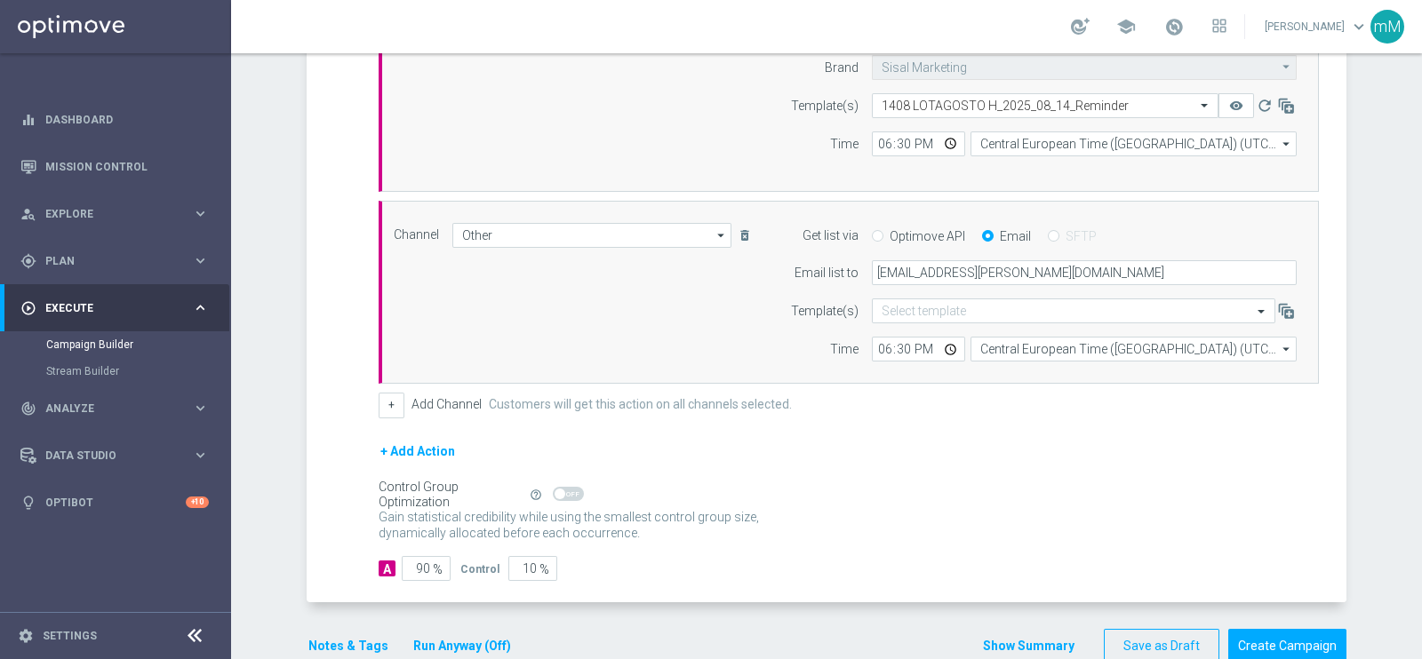
scroll to position [578, 0]
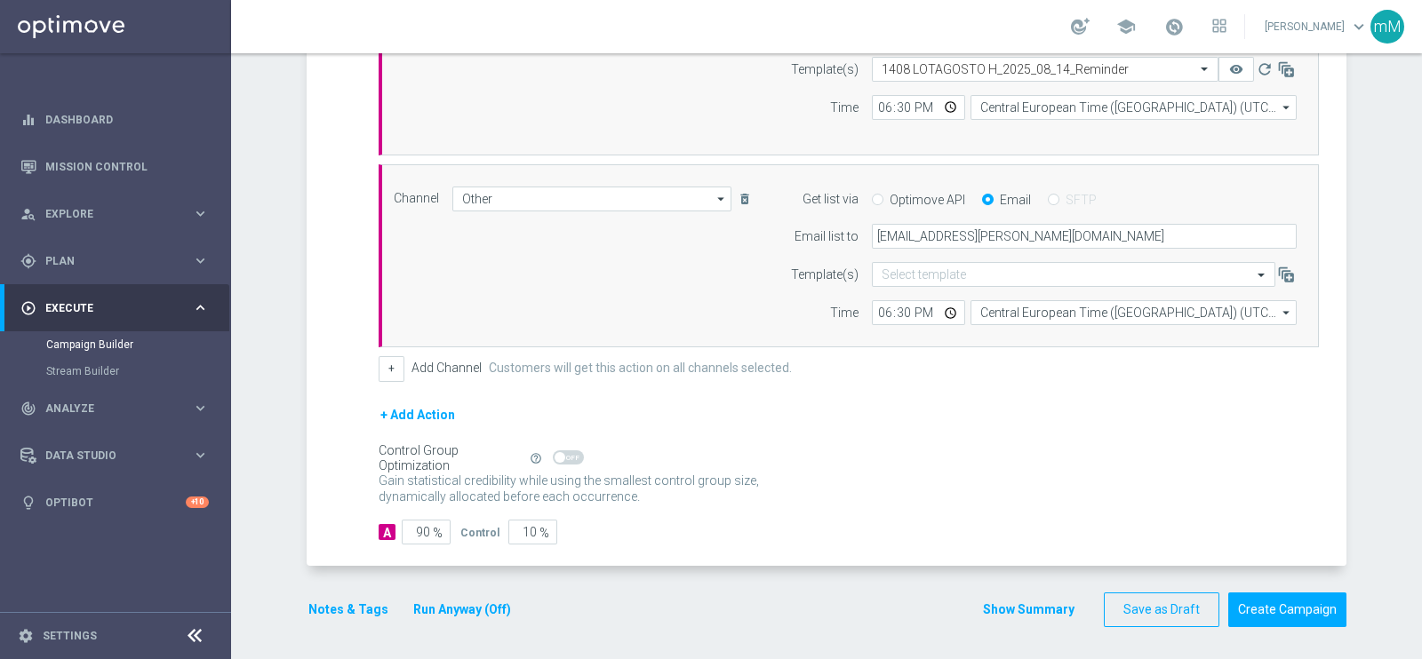
click at [474, 599] on button "Run Anyway (Off)" at bounding box center [461, 610] width 101 height 22
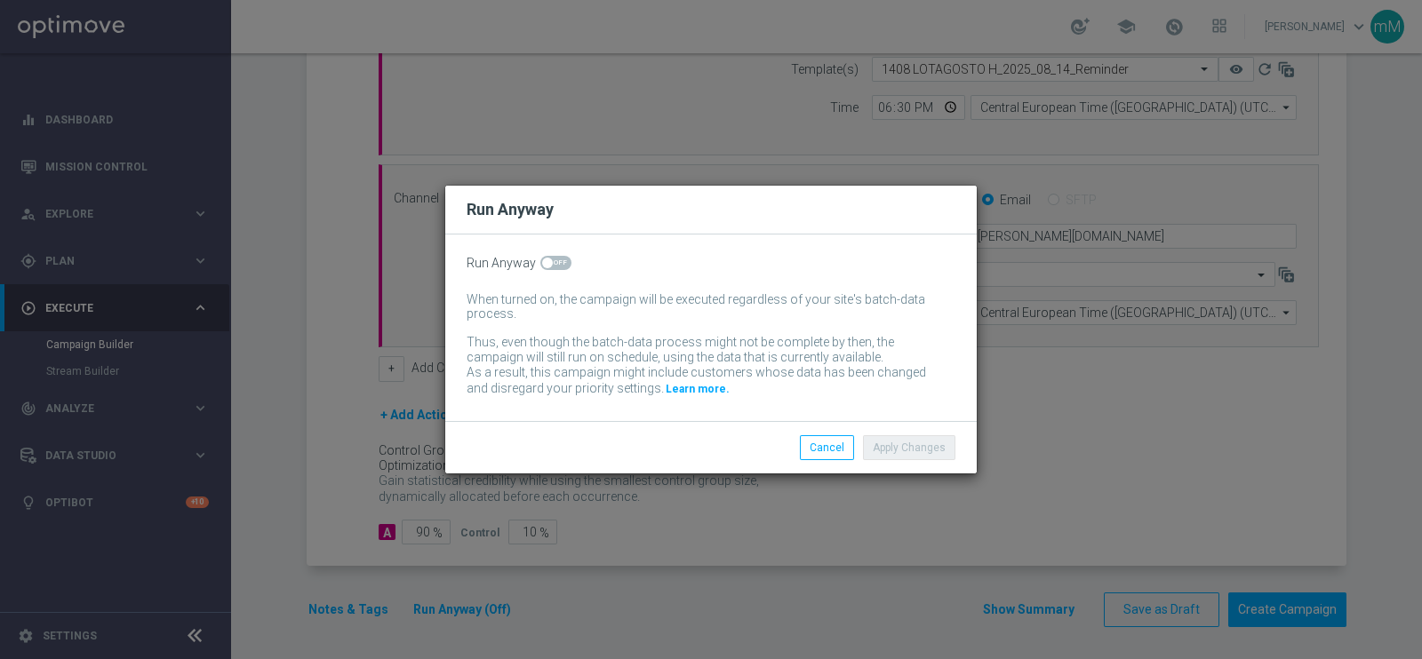
click at [562, 258] on span at bounding box center [555, 263] width 31 height 14
click at [562, 258] on input "checkbox" at bounding box center [555, 263] width 31 height 14
checkbox input "true"
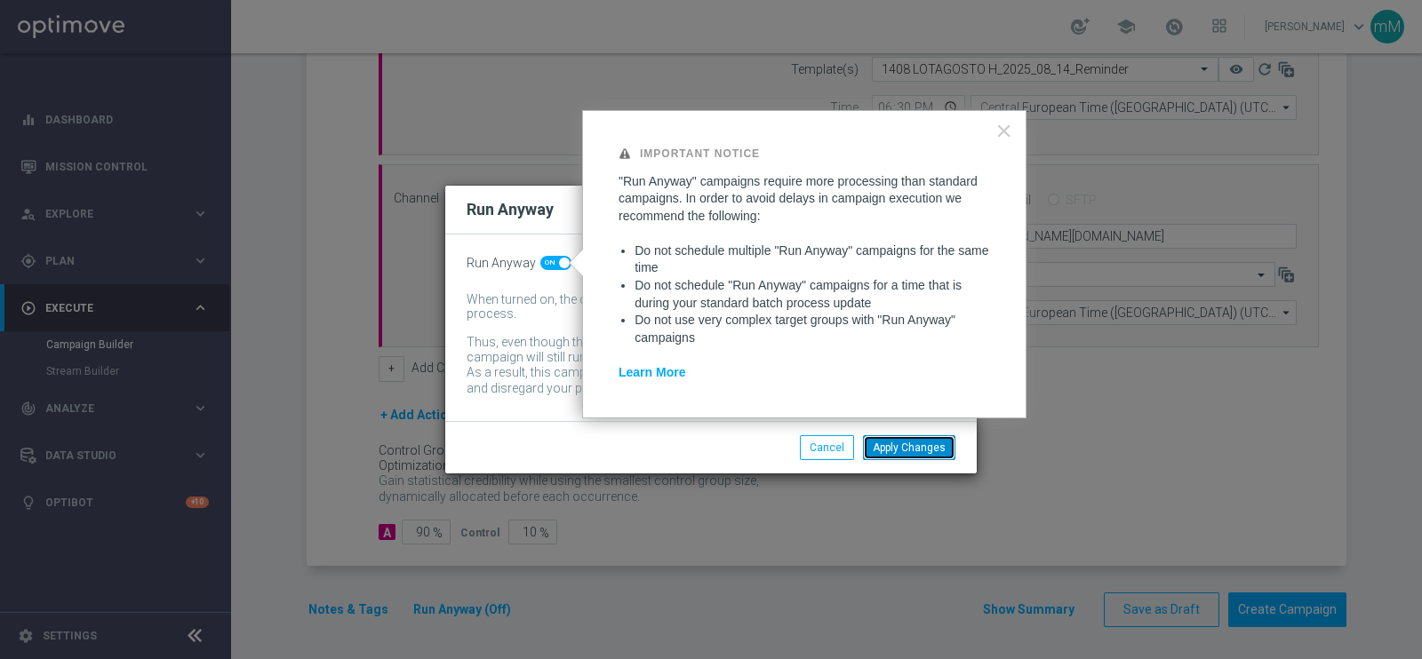
click at [884, 445] on button "Apply Changes" at bounding box center [909, 447] width 92 height 25
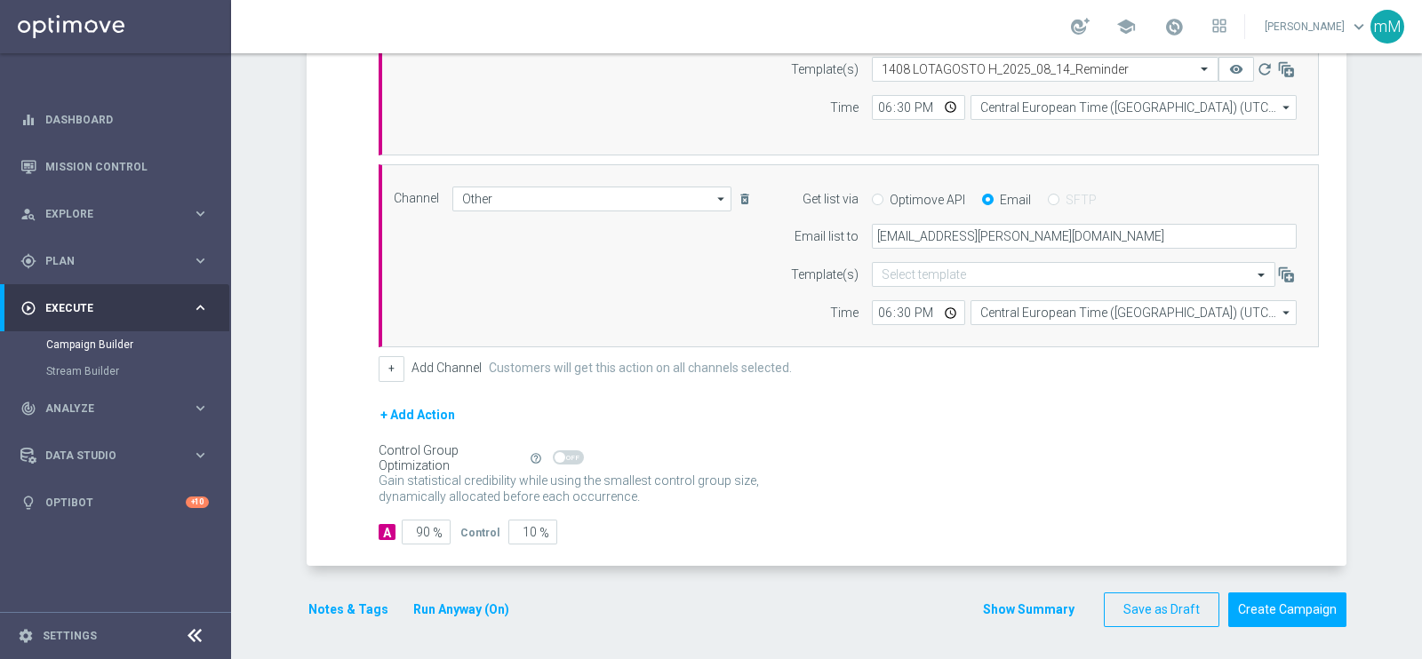
click at [341, 593] on div "Notes & Tags Run Anyway (On)" at bounding box center [420, 610] width 226 height 35
click at [333, 602] on button "Notes & Tags" at bounding box center [349, 610] width 84 height 22
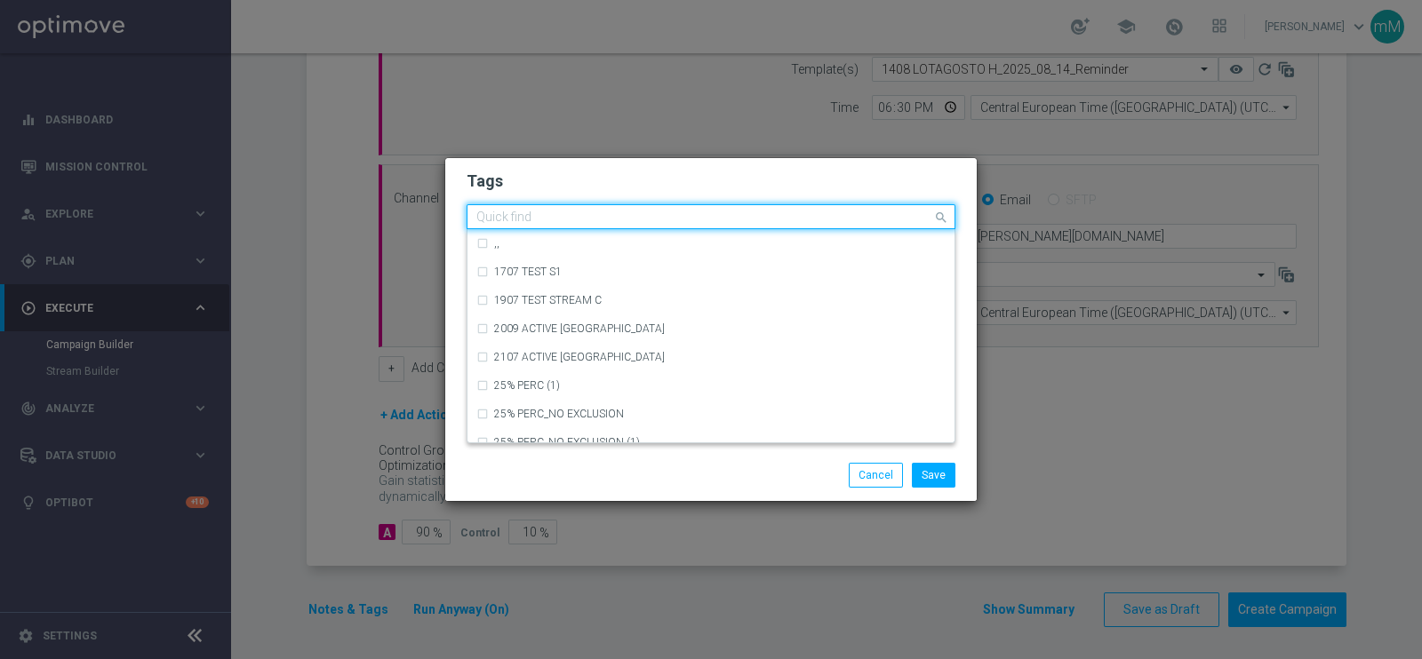
click at [606, 215] on input "text" at bounding box center [704, 218] width 456 height 15
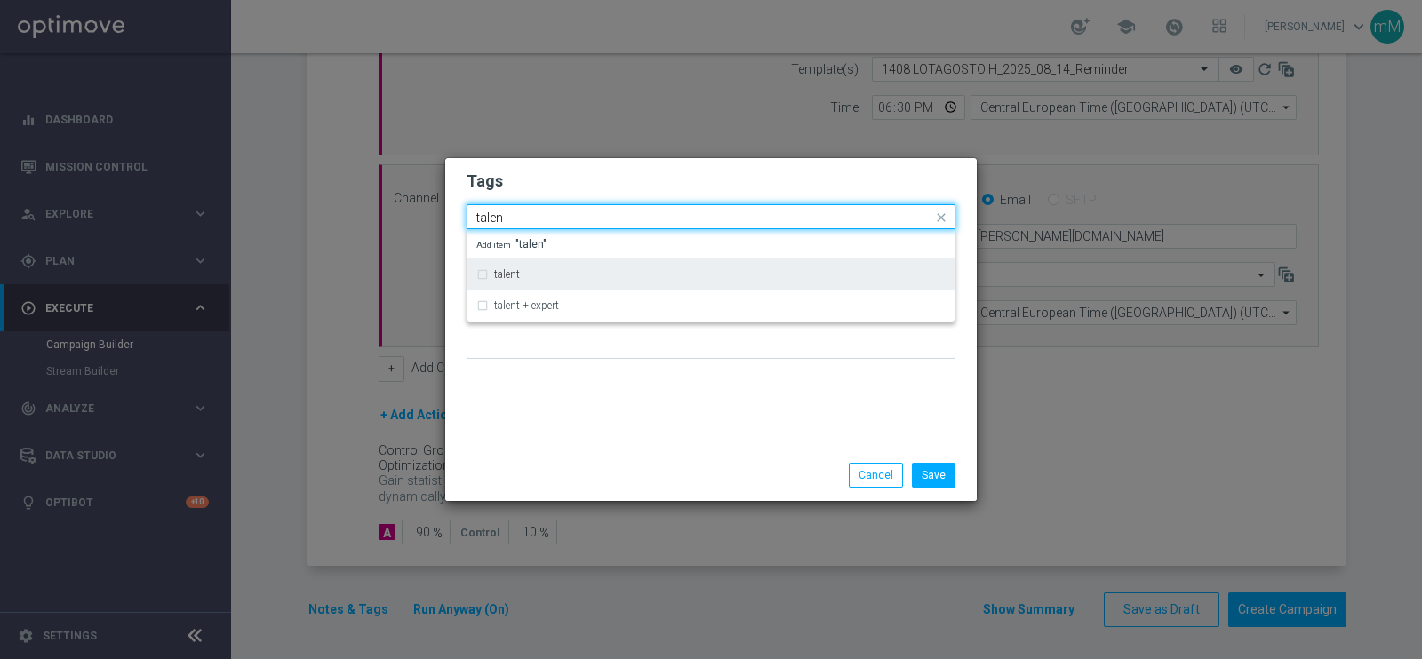
click at [585, 274] on div "talent" at bounding box center [719, 274] width 451 height 11
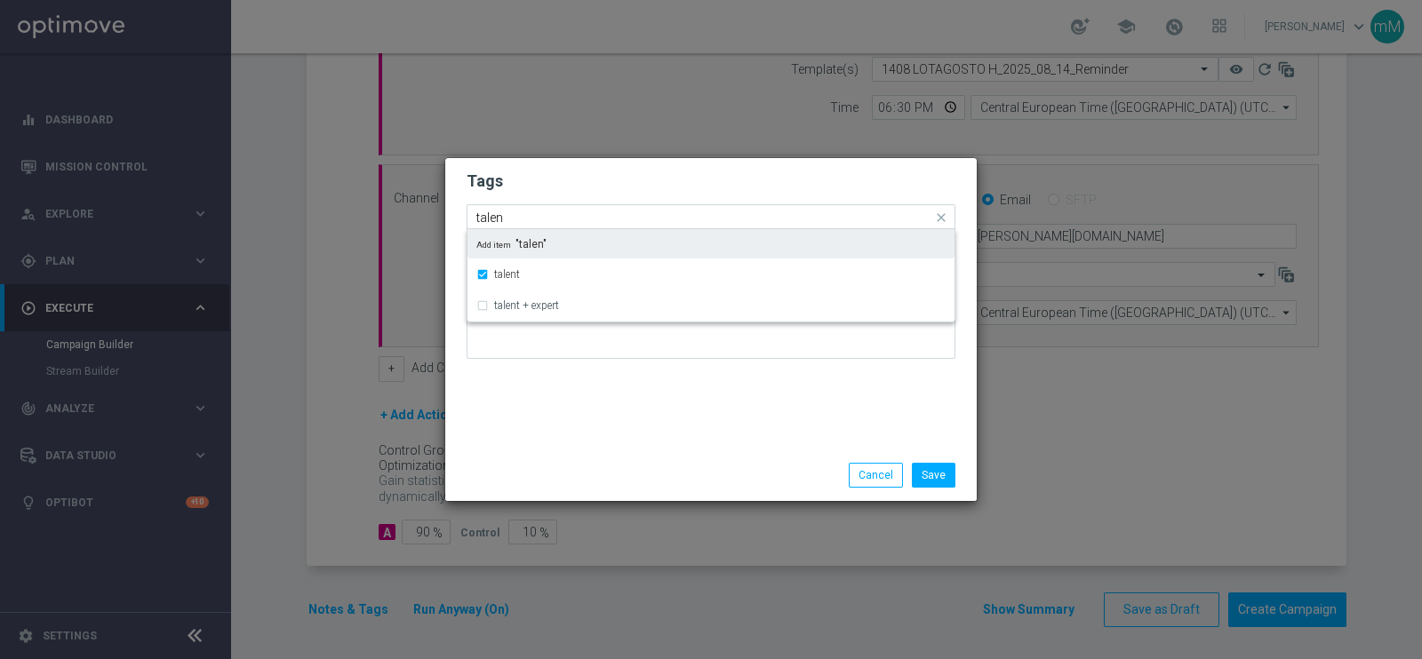
click at [583, 217] on input "talen" at bounding box center [704, 218] width 456 height 15
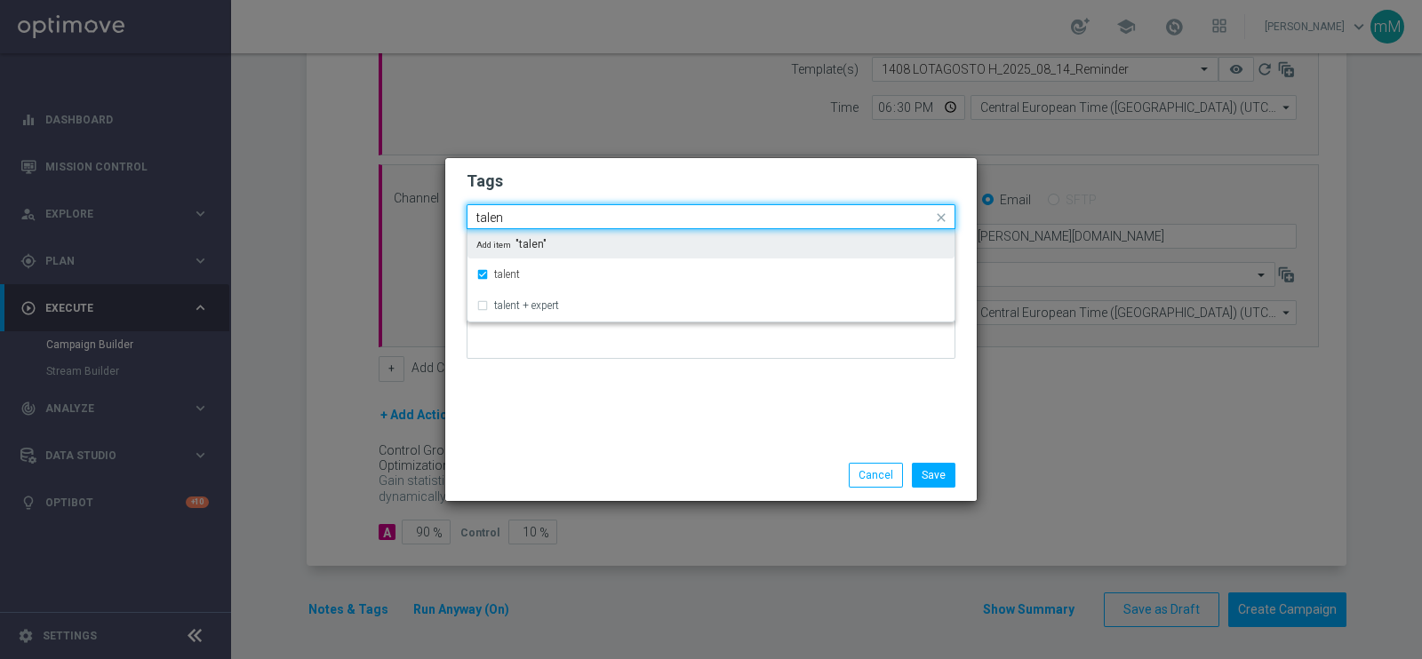
click at [583, 217] on input "talen" at bounding box center [704, 218] width 456 height 15
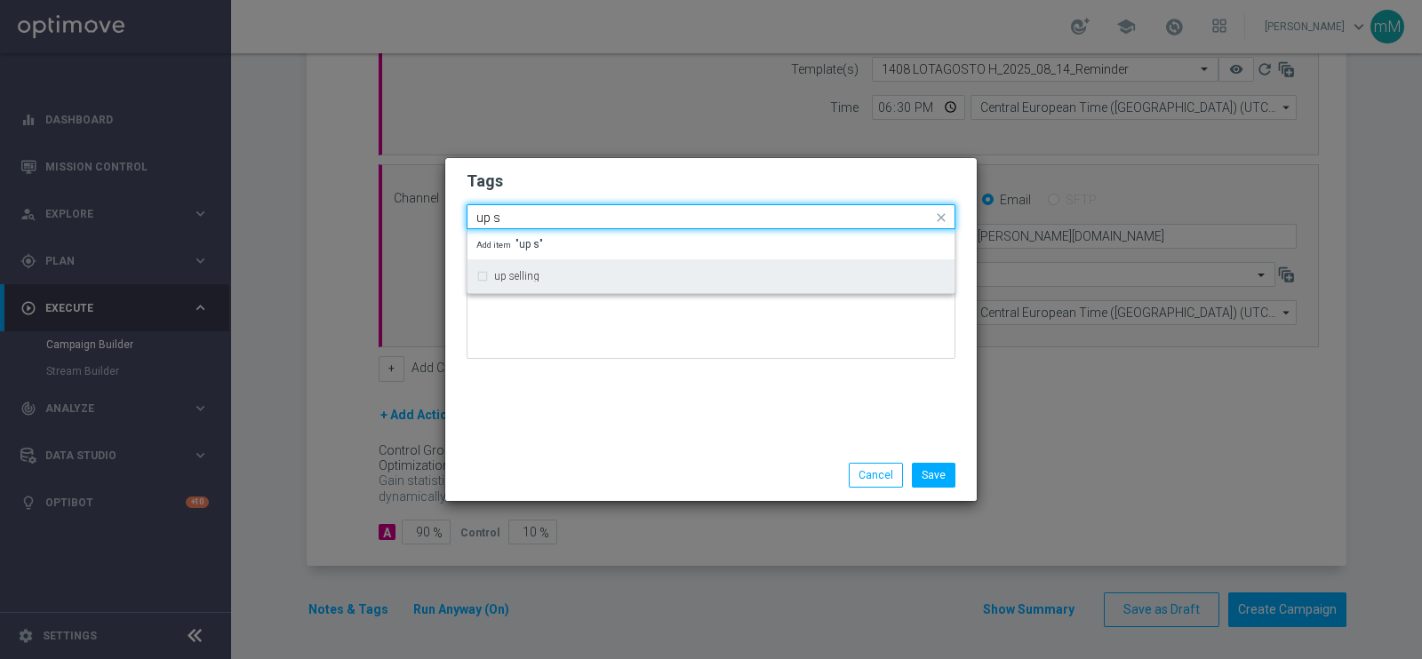
click at [556, 272] on div "up selling" at bounding box center [719, 276] width 451 height 11
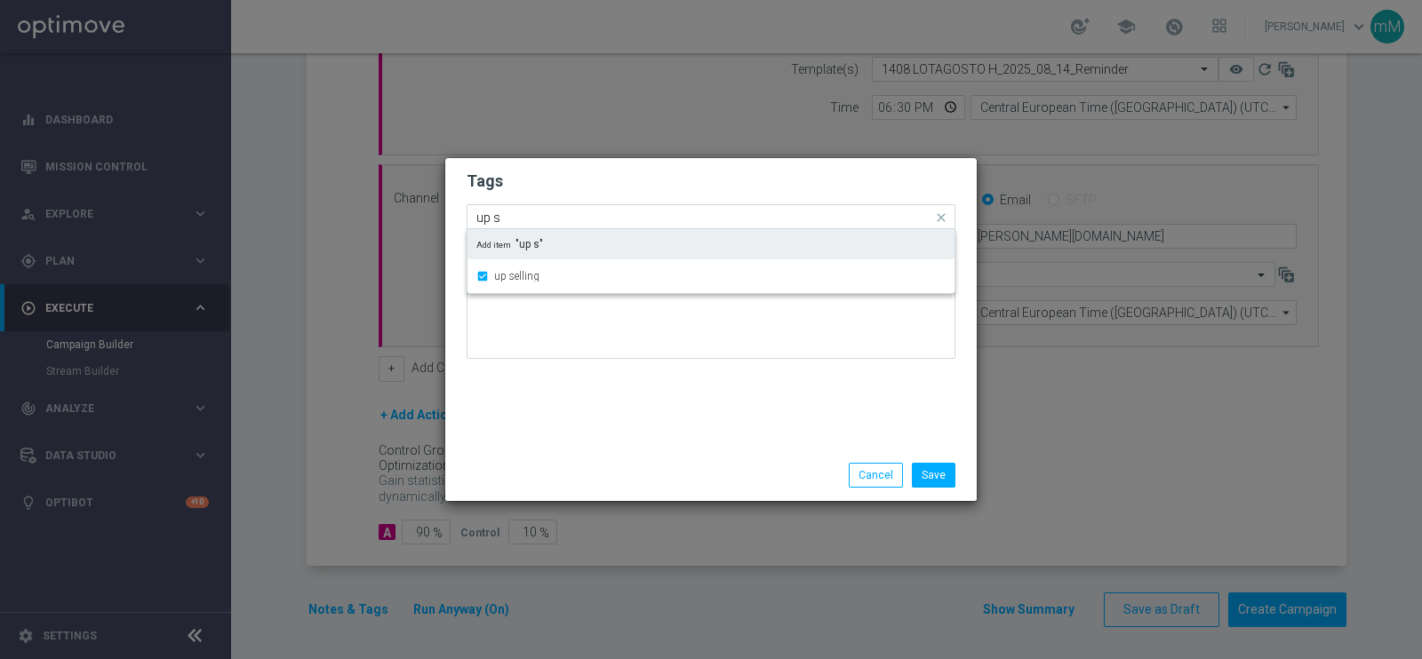
click at [564, 212] on input "up s" at bounding box center [704, 218] width 456 height 15
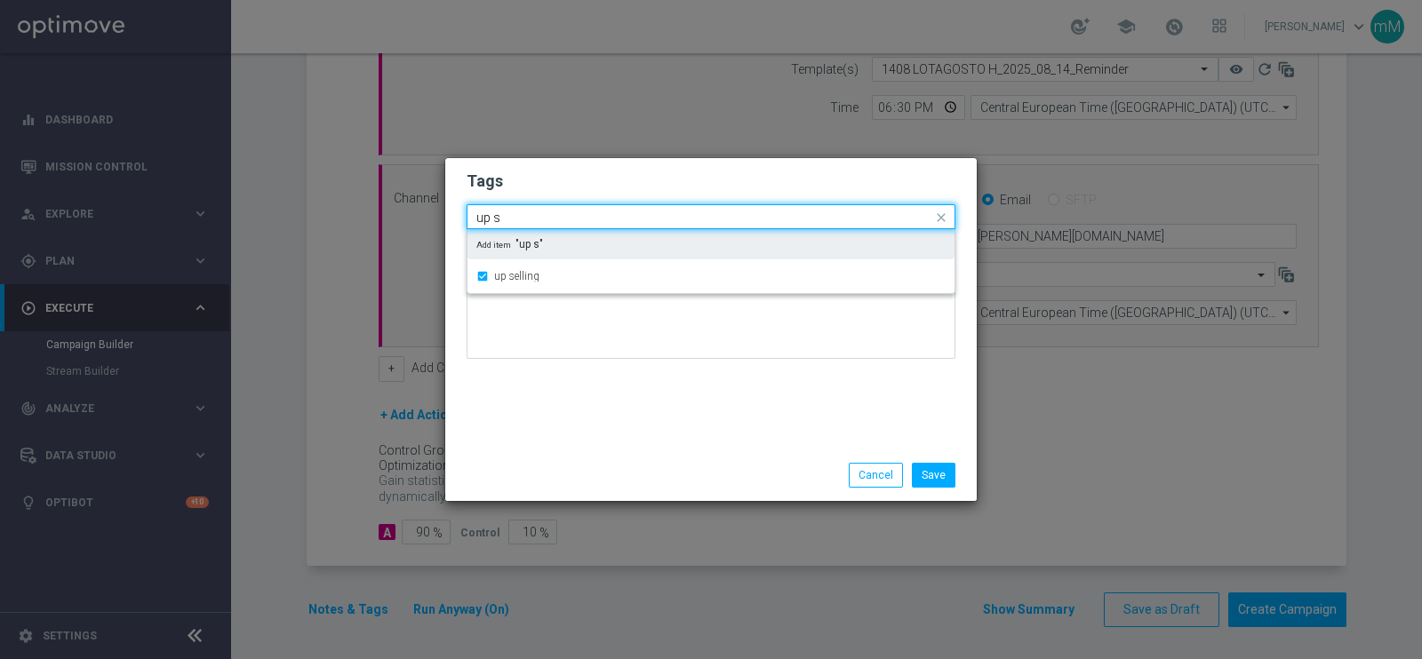
click at [564, 212] on input "up s" at bounding box center [704, 218] width 456 height 15
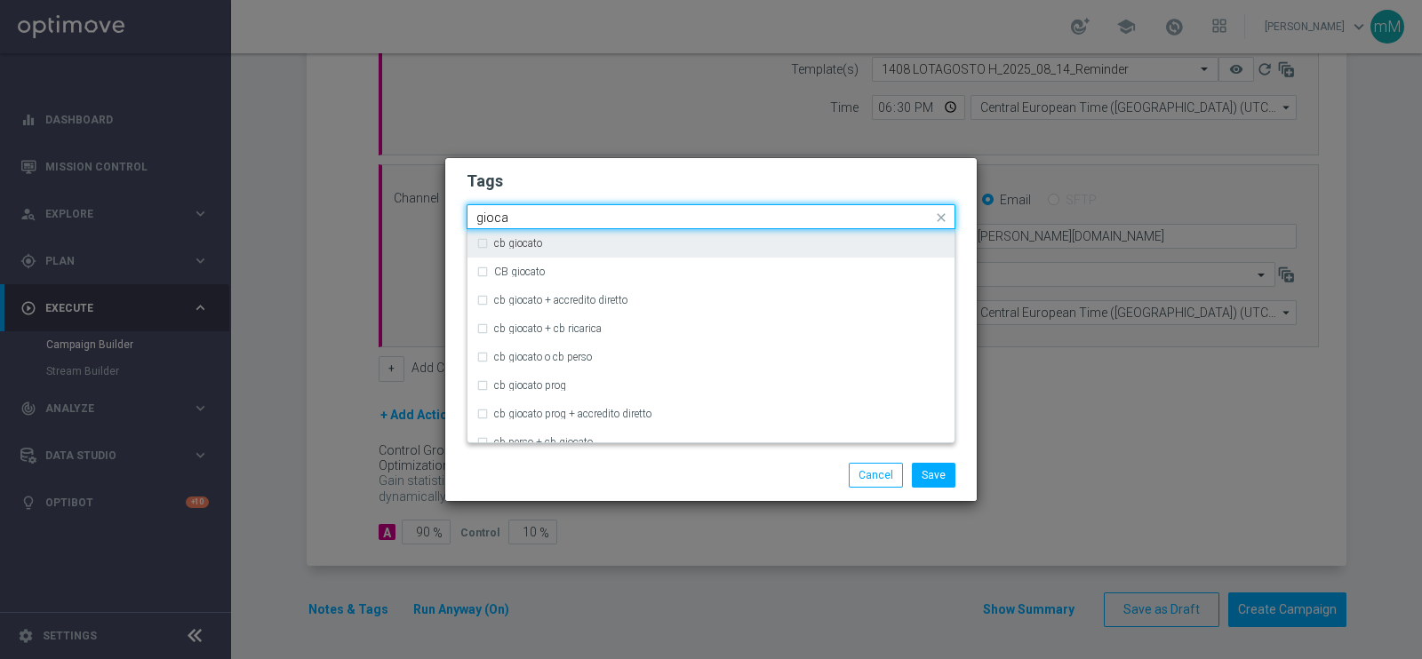
click at [556, 246] on div "cb giocato" at bounding box center [719, 243] width 451 height 11
click at [552, 217] on input "gioca" at bounding box center [704, 218] width 456 height 15
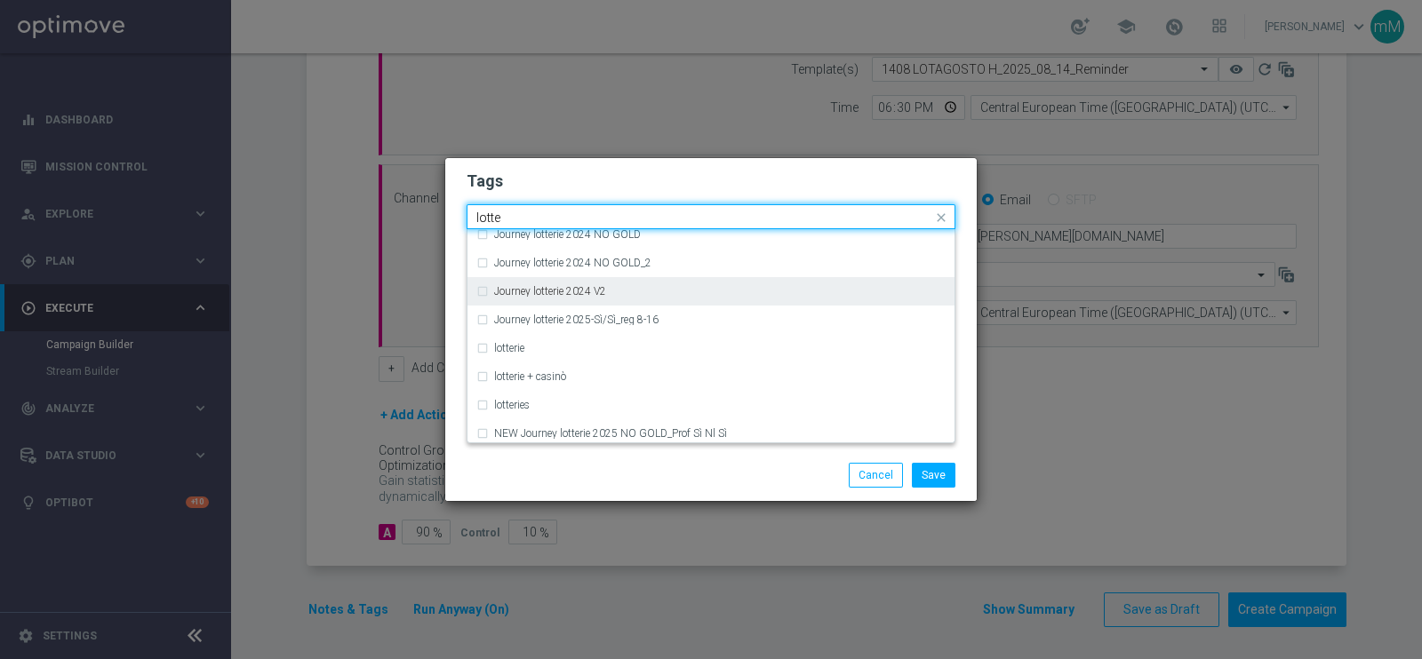
scroll to position [237, 0]
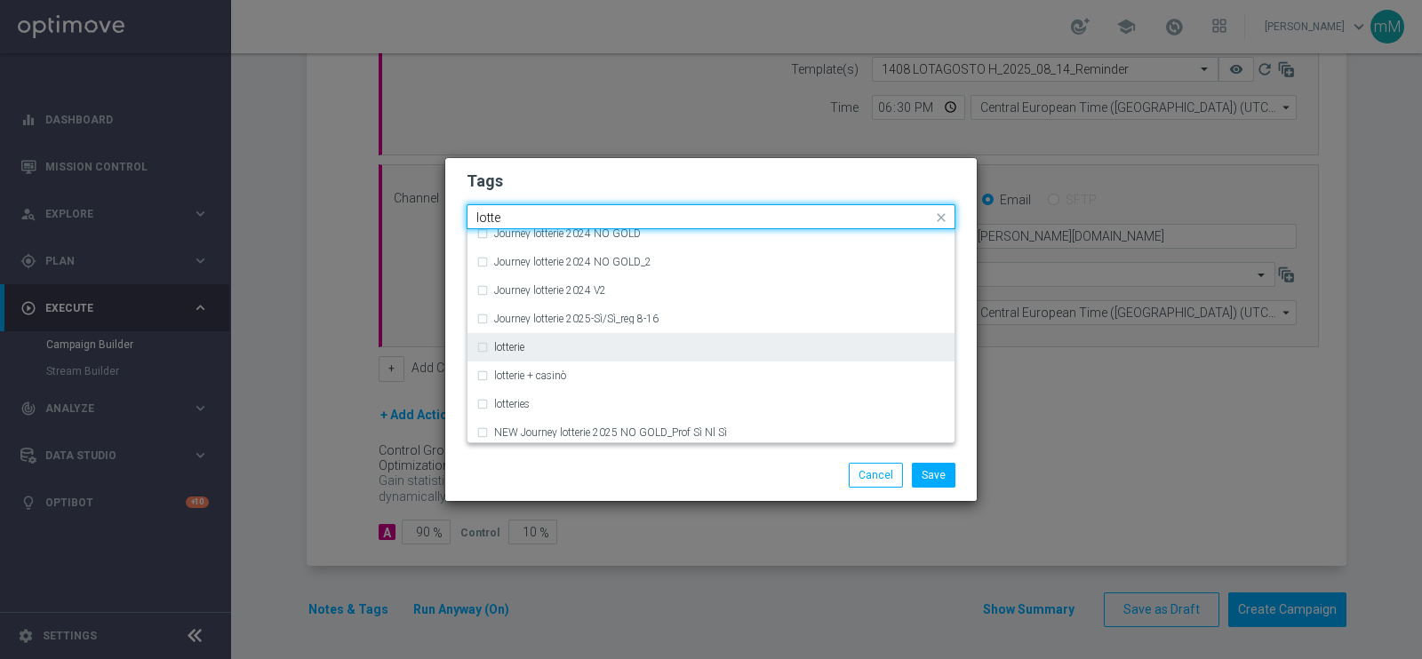
click at [516, 342] on label "lotterie" at bounding box center [509, 347] width 30 height 11
type input "lotte"
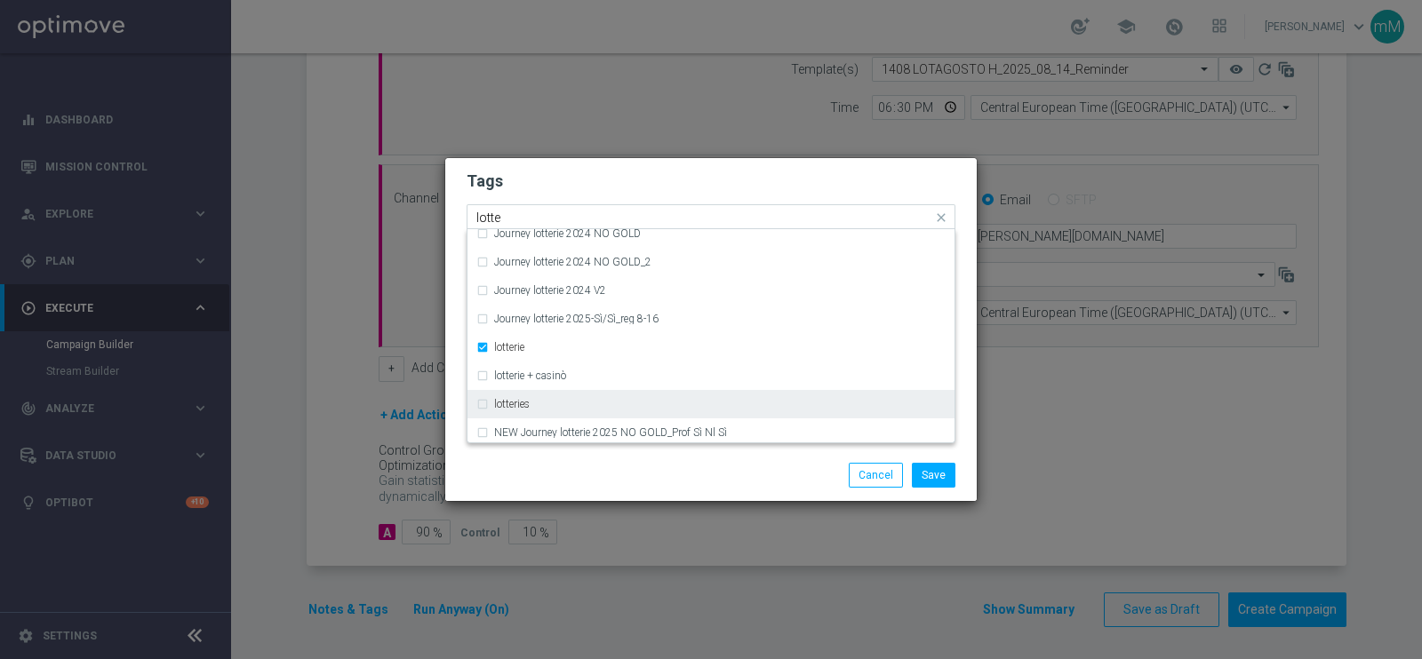
click at [506, 399] on label "lotteries" at bounding box center [512, 404] width 36 height 11
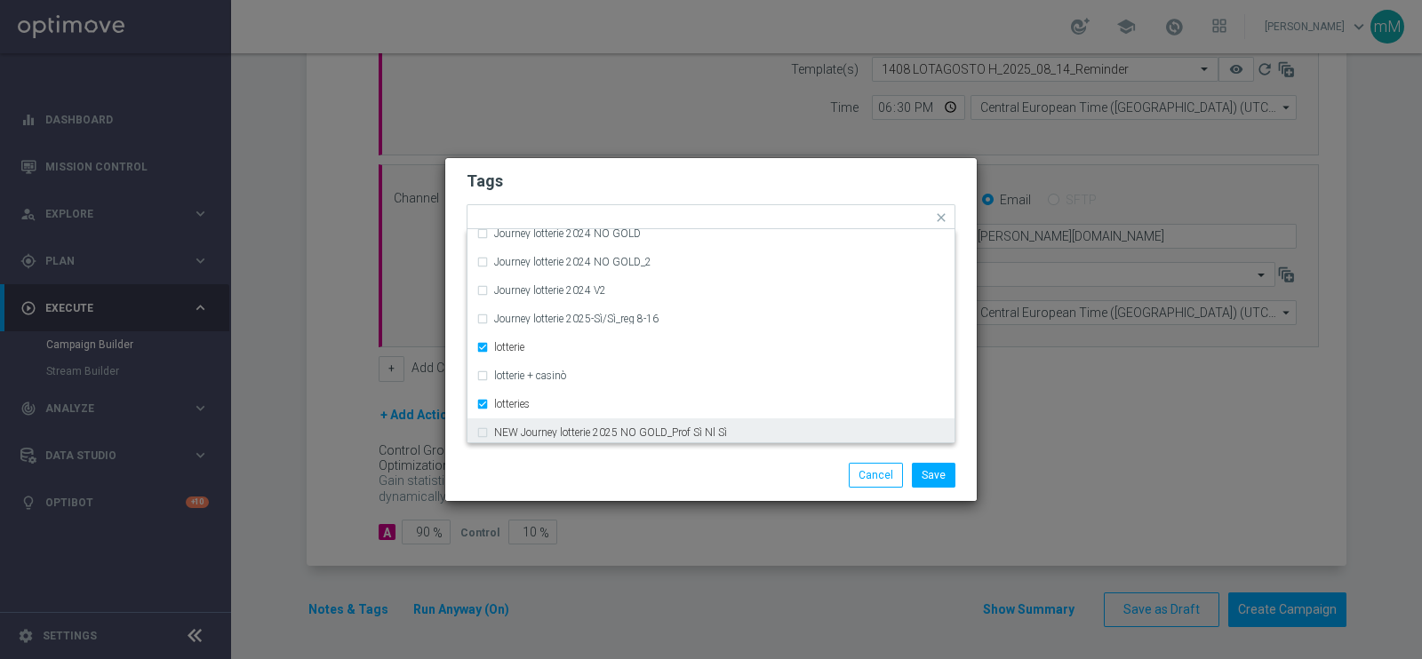
drag, startPoint x: 749, startPoint y: 473, endPoint x: 752, endPoint y: 458, distance: 15.3
click at [752, 458] on div "Save Cancel" at bounding box center [710, 476] width 531 height 52
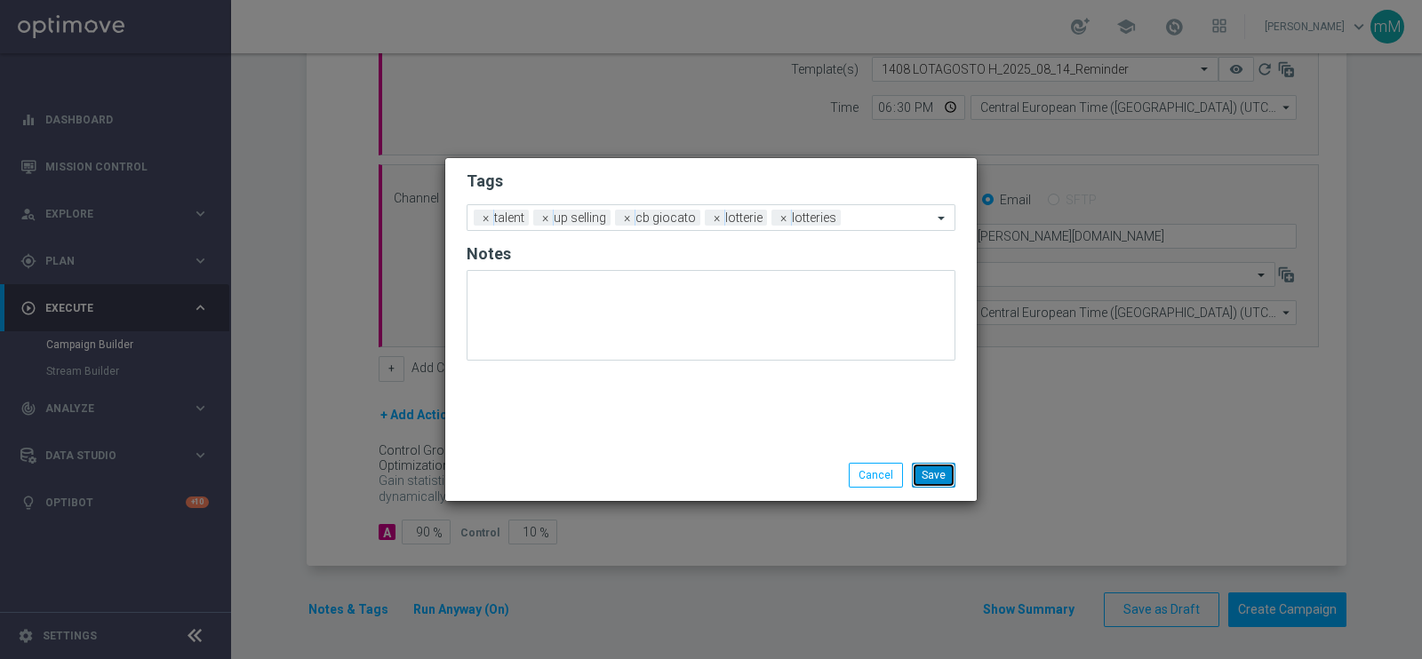
click at [925, 466] on button "Save" at bounding box center [934, 475] width 44 height 25
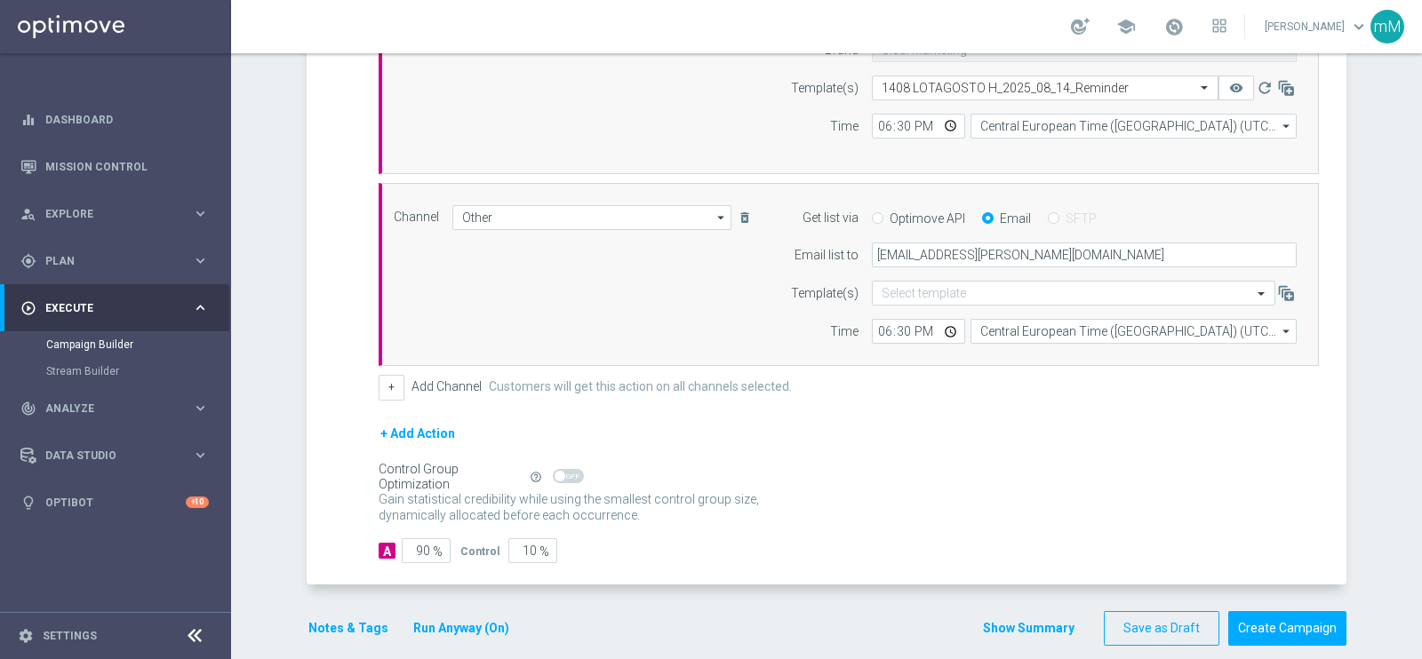
scroll to position [578, 0]
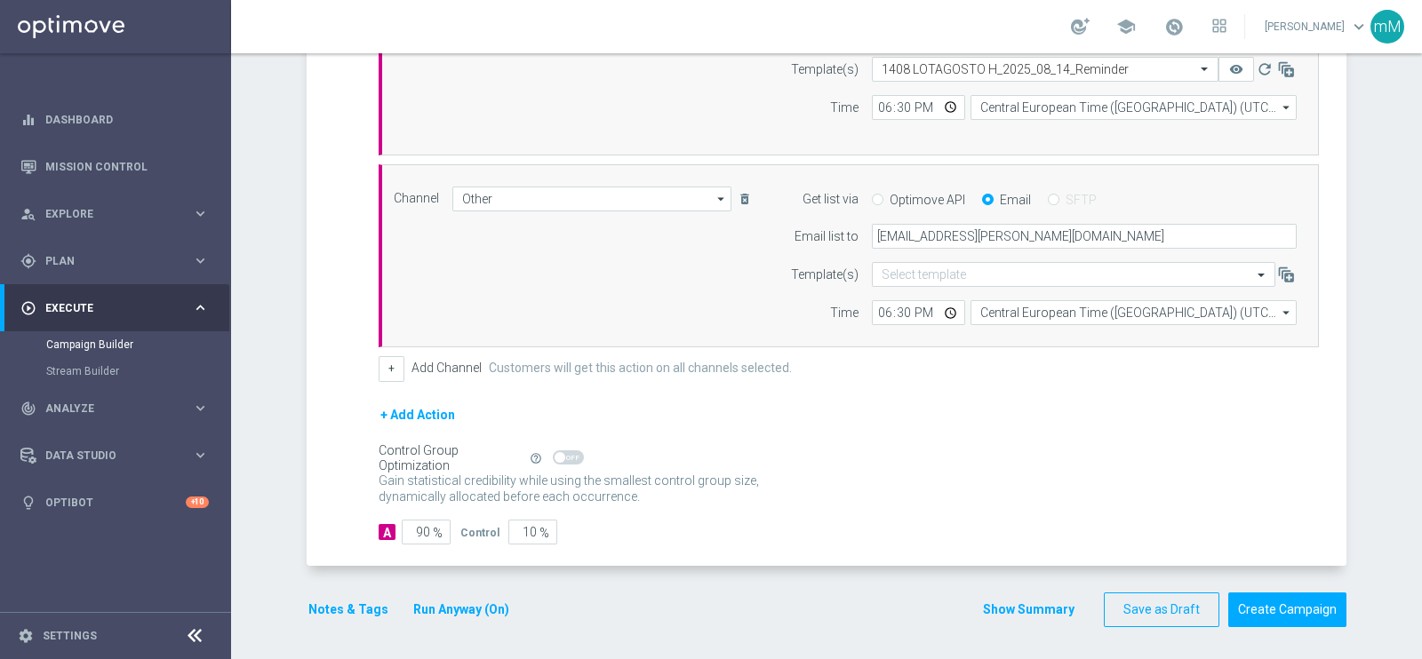
click at [1009, 602] on button "Show Summary" at bounding box center [1028, 610] width 93 height 20
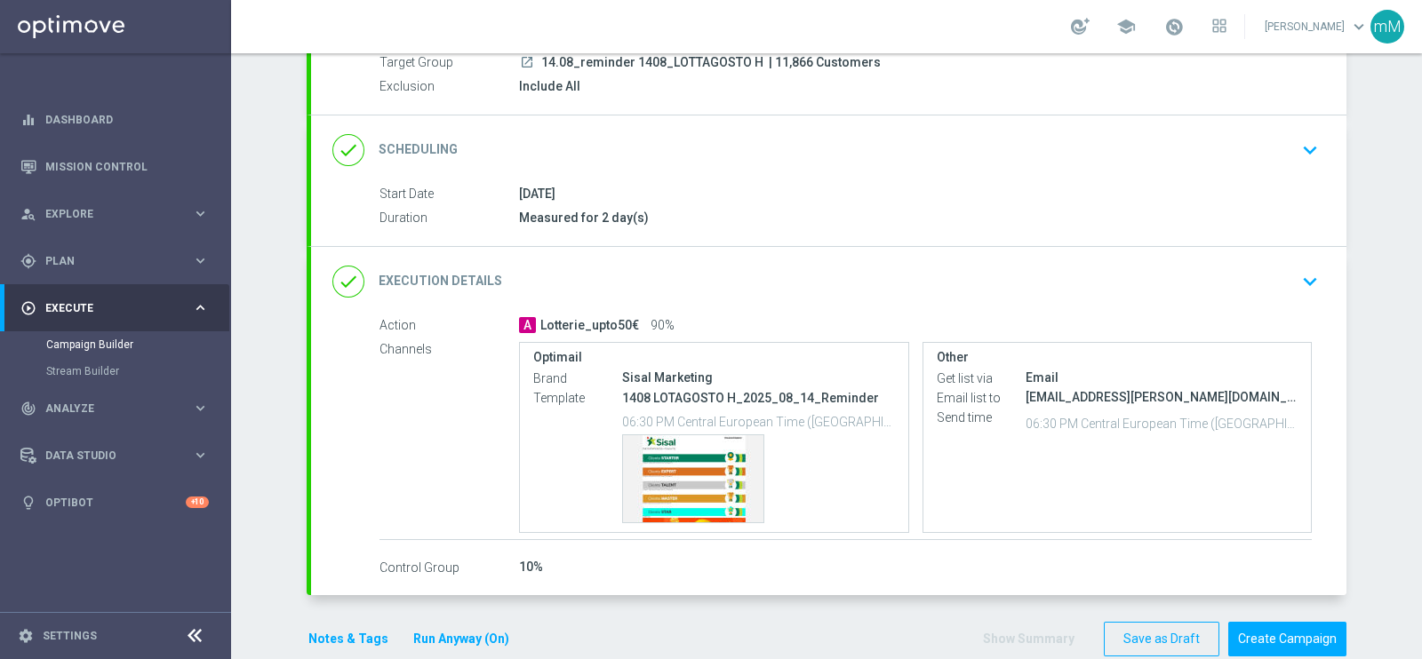
scroll to position [204, 0]
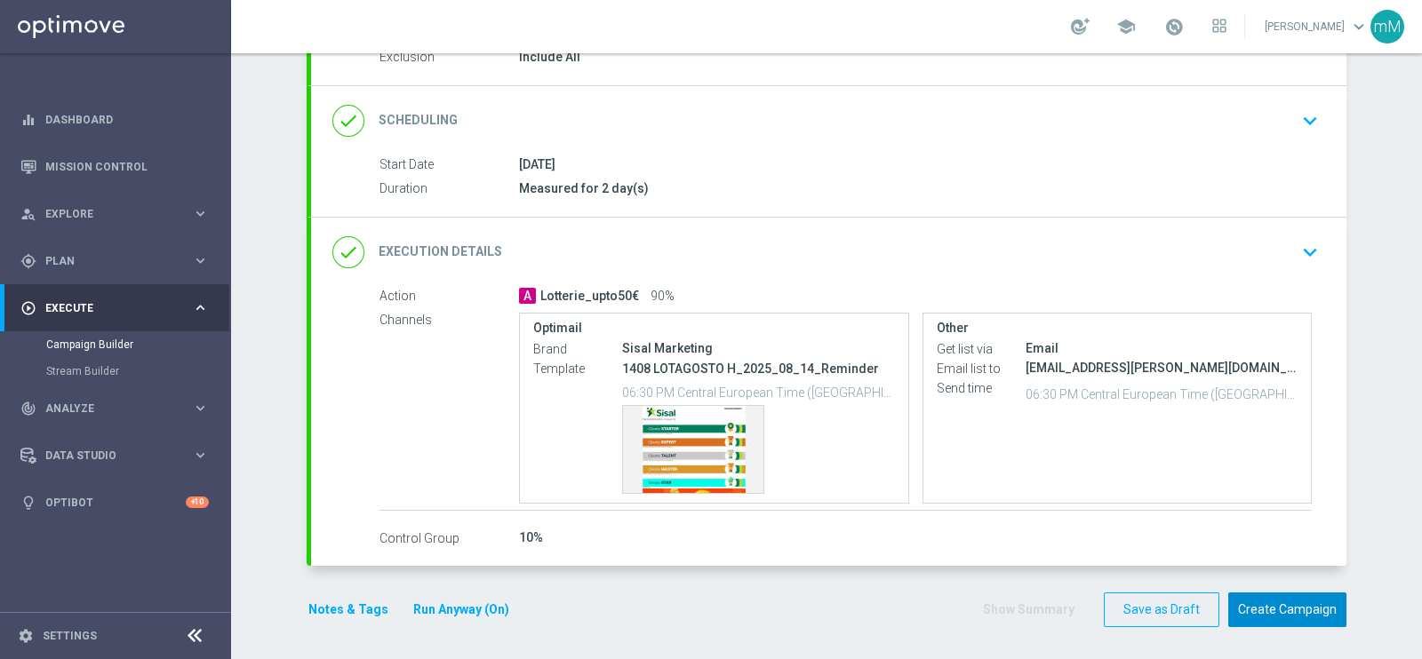
click at [1258, 595] on button "Create Campaign" at bounding box center [1287, 610] width 118 height 35
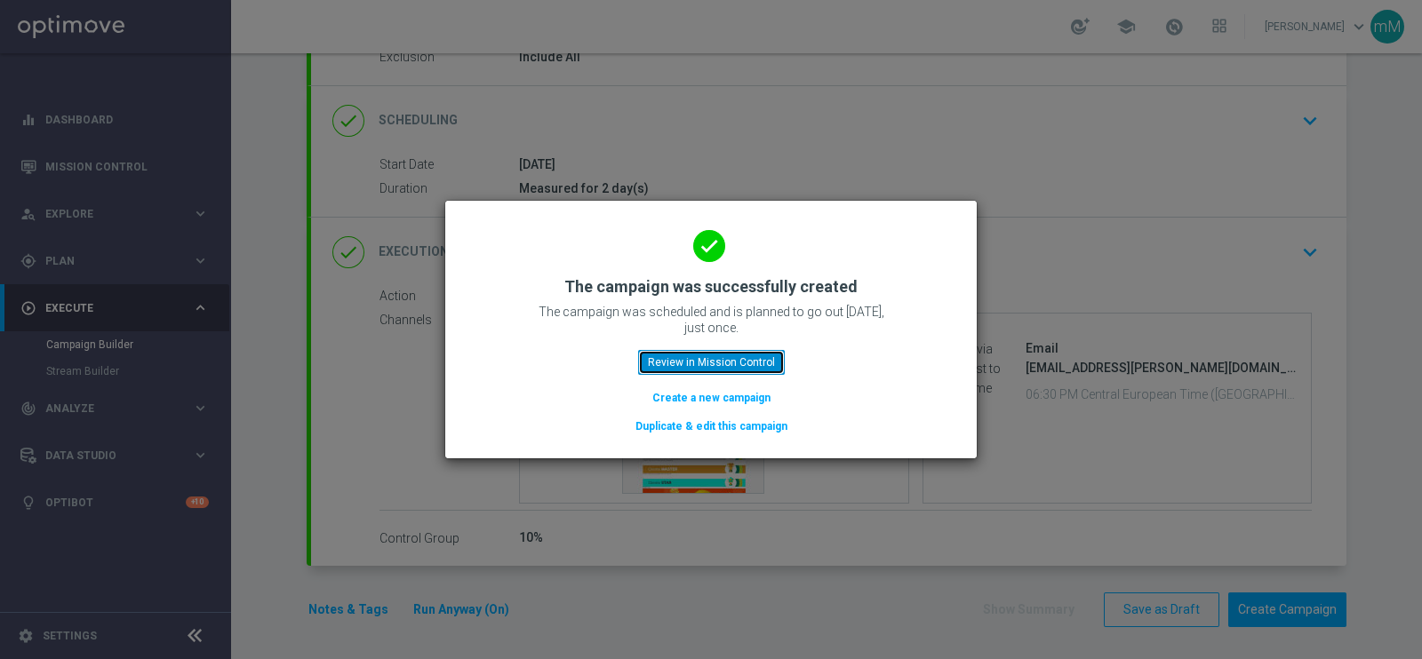
click at [754, 355] on button "Review in Mission Control" at bounding box center [711, 362] width 147 height 25
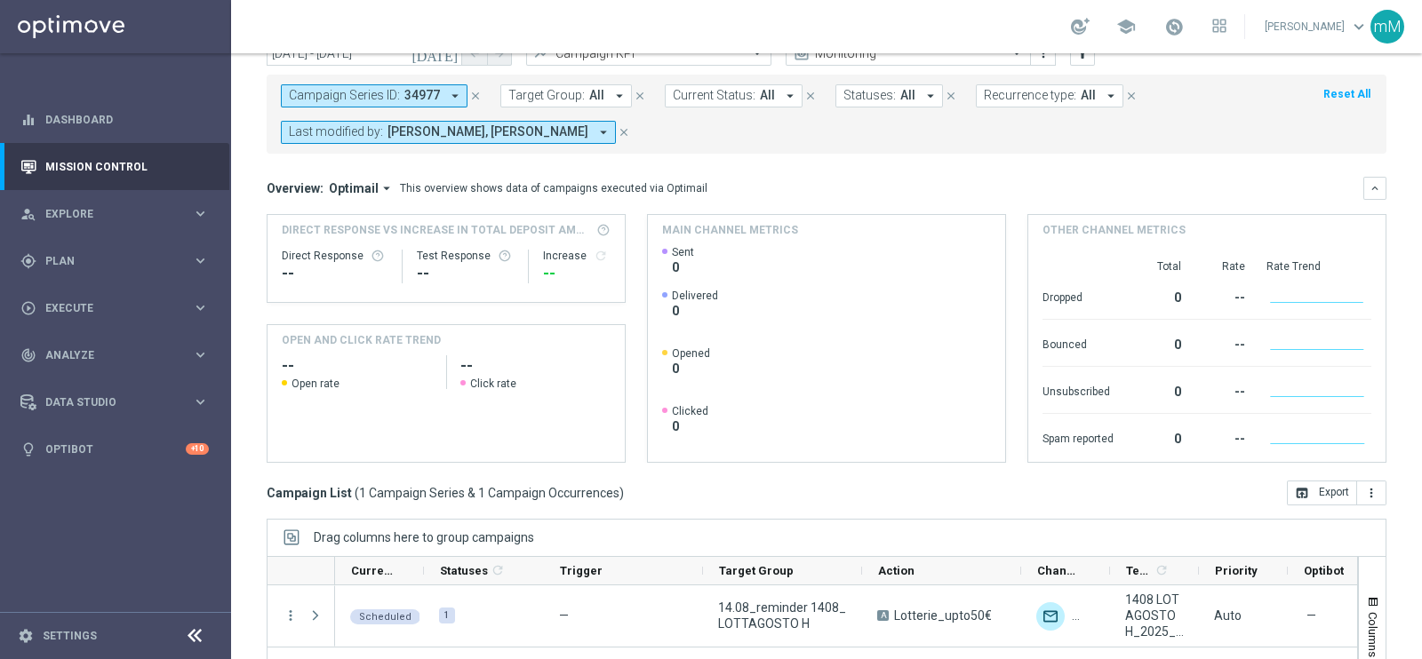
scroll to position [265, 0]
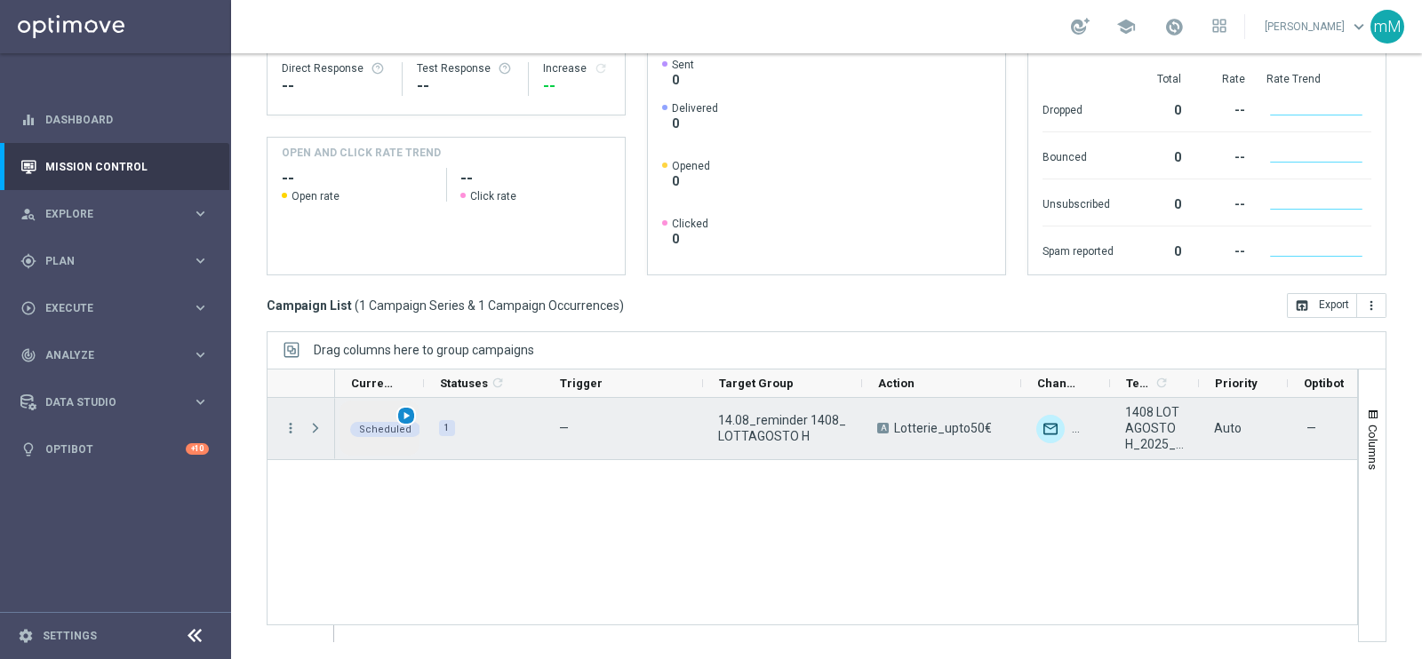
click at [400, 416] on span "play_arrow" at bounding box center [406, 416] width 12 height 12
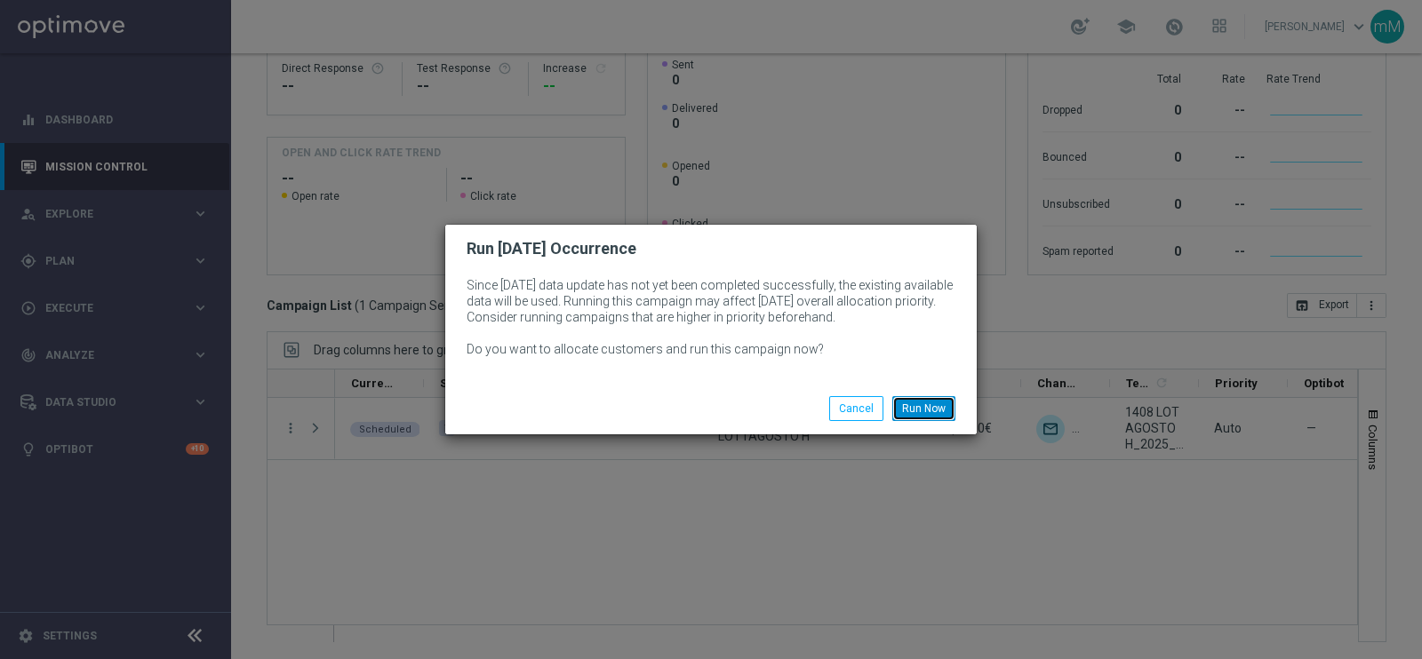
click at [931, 404] on button "Run Now" at bounding box center [923, 408] width 63 height 25
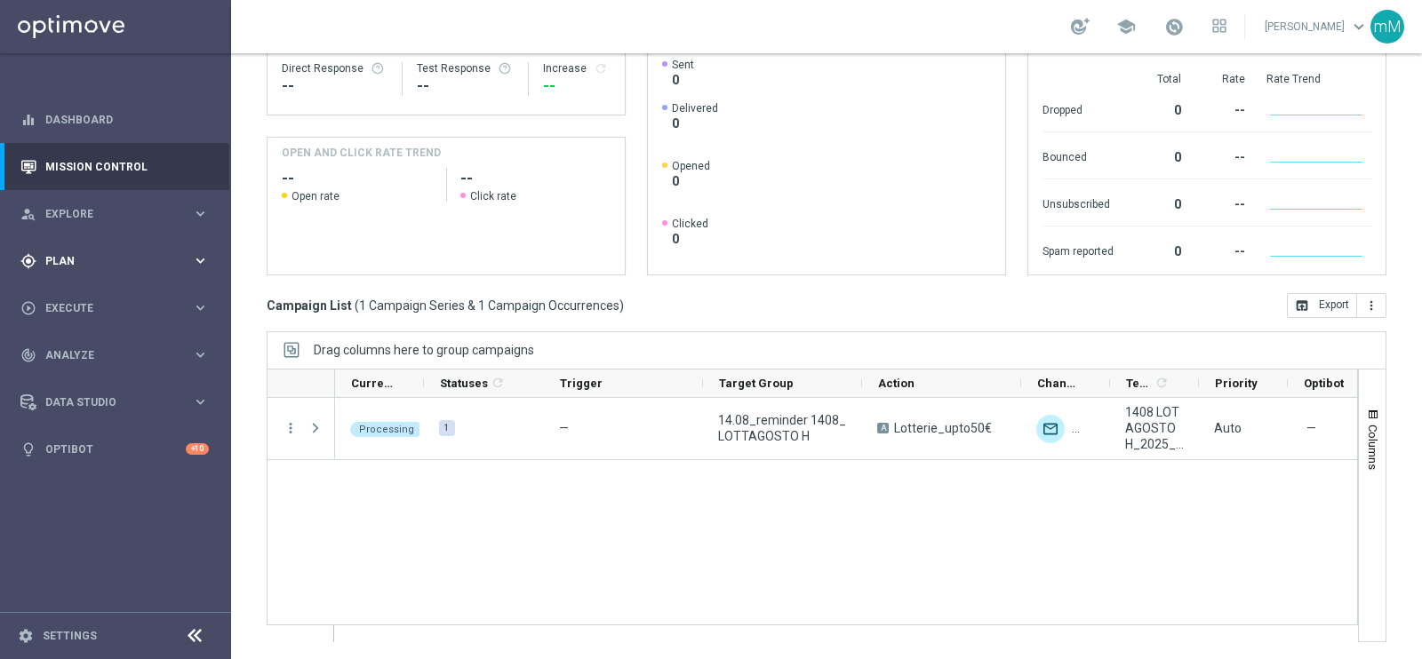
click at [67, 267] on div "gps_fixed Plan" at bounding box center [105, 261] width 171 height 16
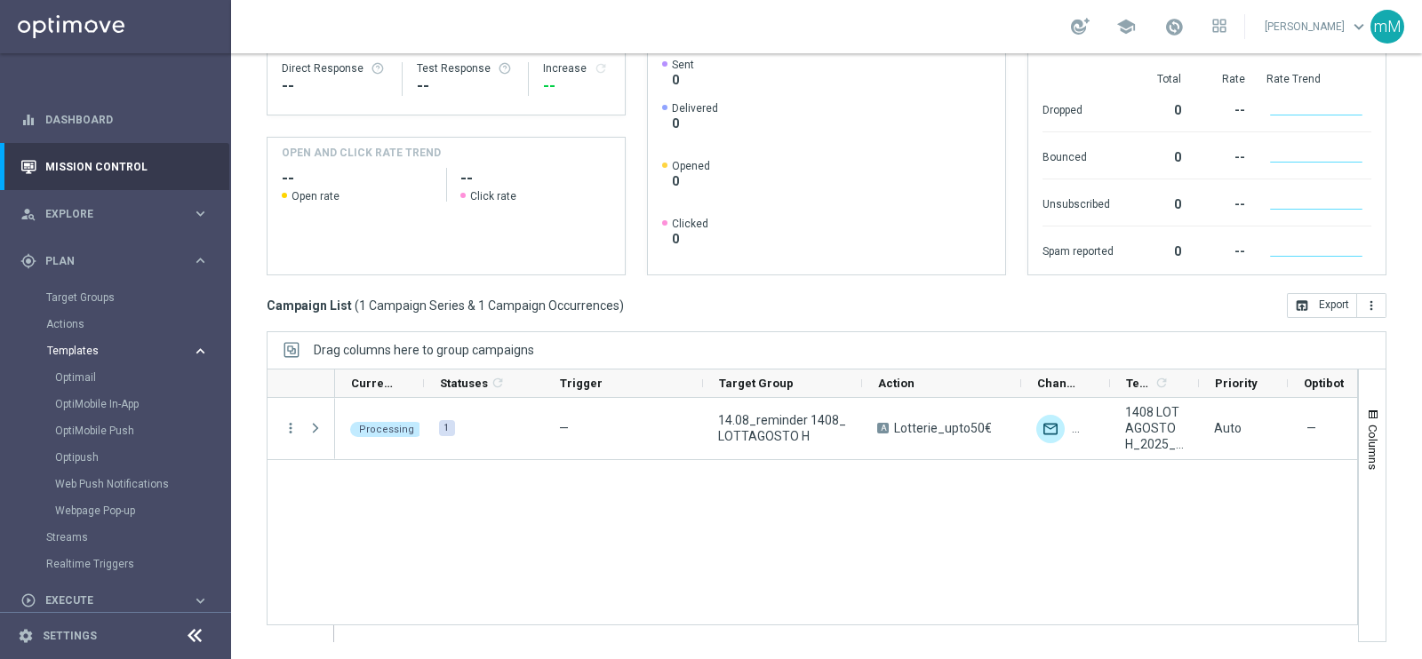
click at [76, 349] on span "Templates" at bounding box center [110, 351] width 127 height 11
click at [76, 373] on link "Optimail" at bounding box center [120, 378] width 130 height 14
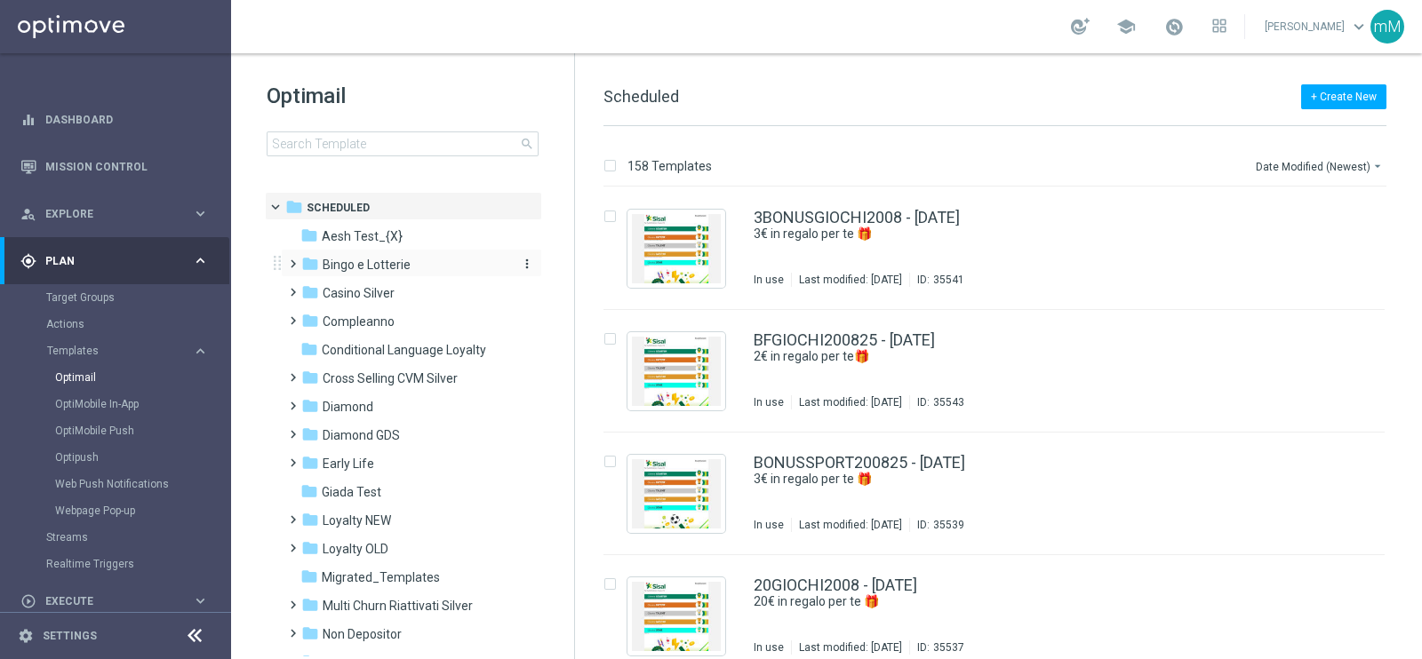
click at [393, 269] on span "Bingo e Lotterie" at bounding box center [367, 265] width 88 height 16
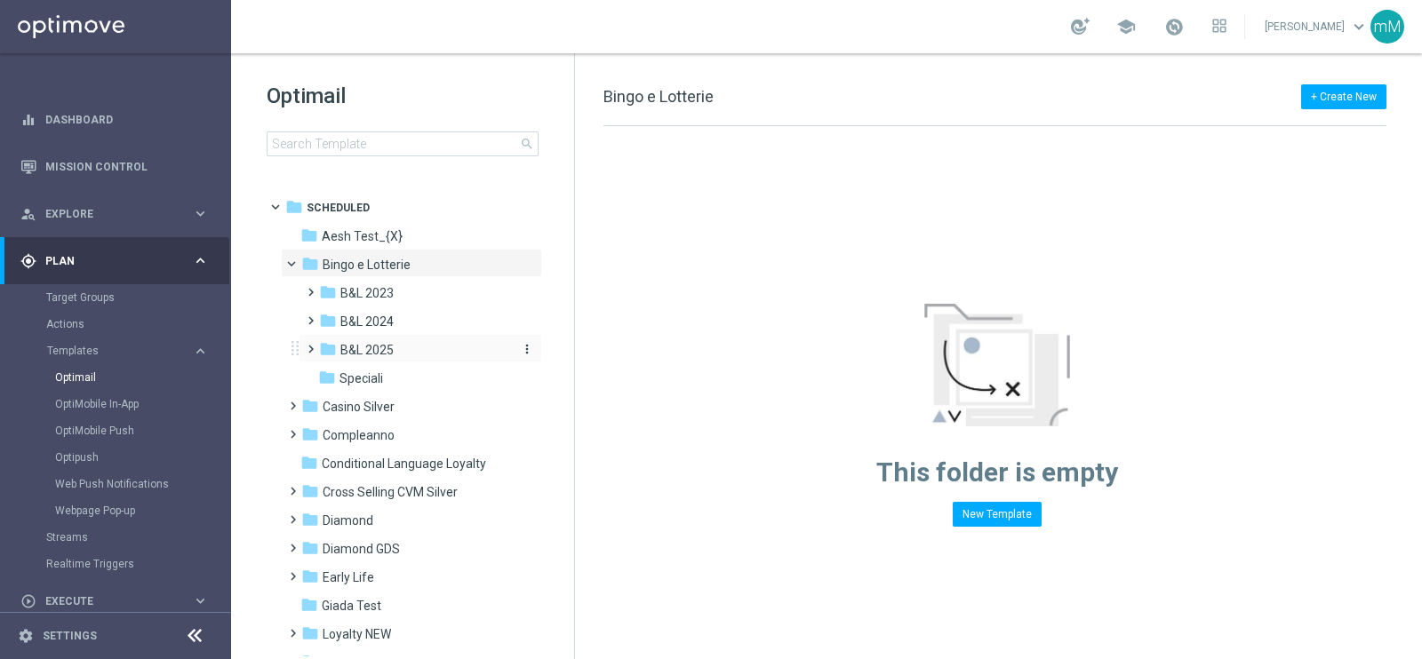
click at [398, 344] on div "folder B&L 2025" at bounding box center [413, 350] width 189 height 20
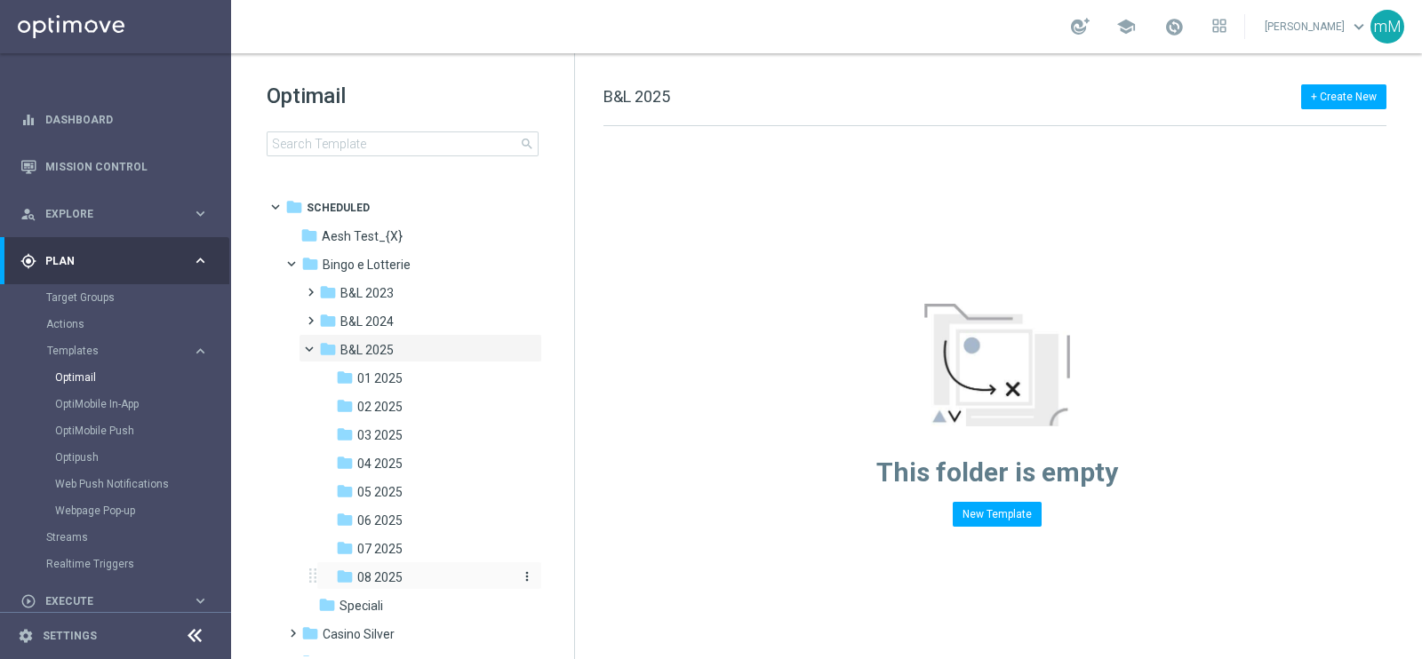
click at [392, 568] on div "folder 08 2025" at bounding box center [423, 578] width 175 height 20
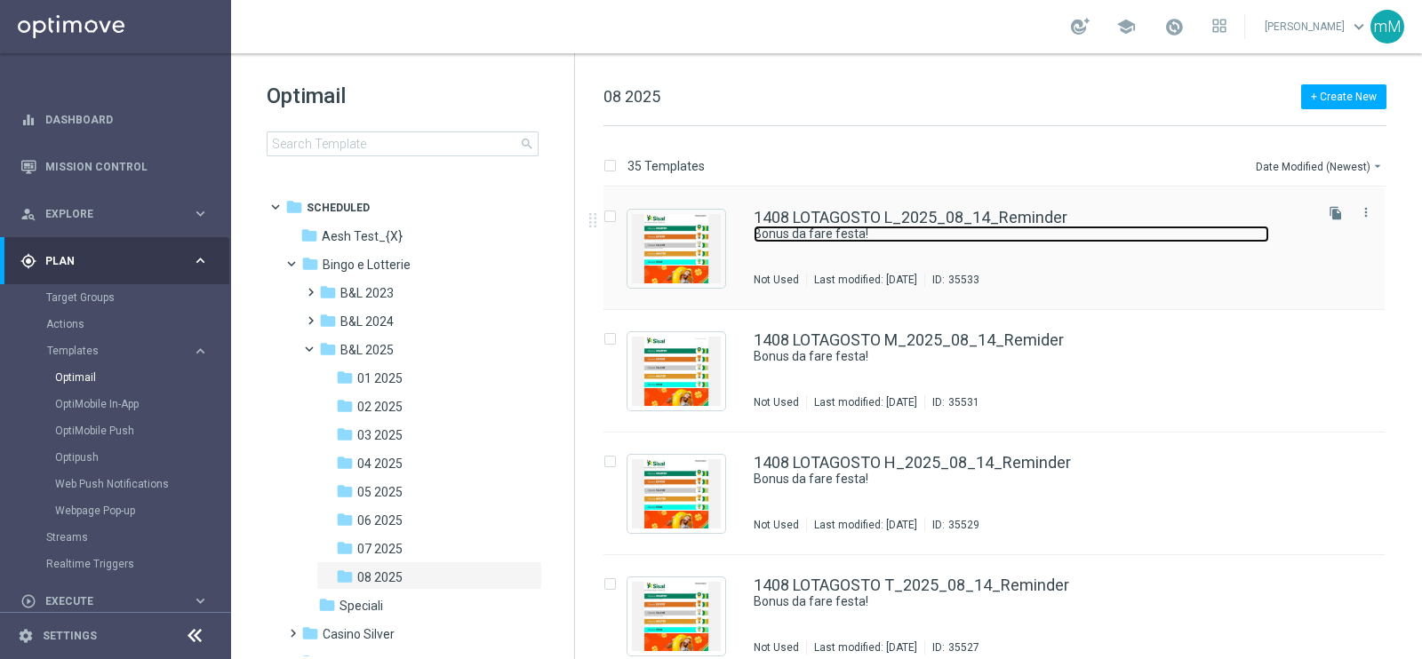
click at [943, 233] on link "Bonus da fare festa!" at bounding box center [1010, 234] width 515 height 17
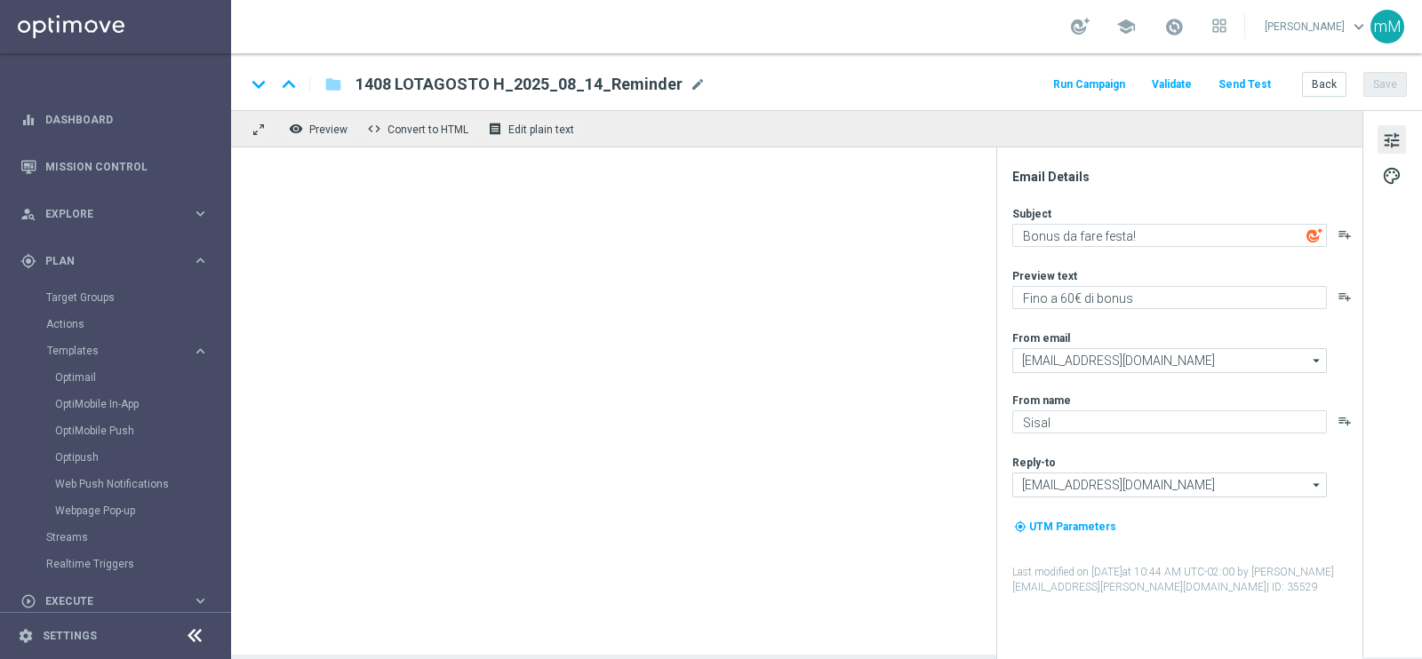
type textarea "Fino a 20€ di bonus"
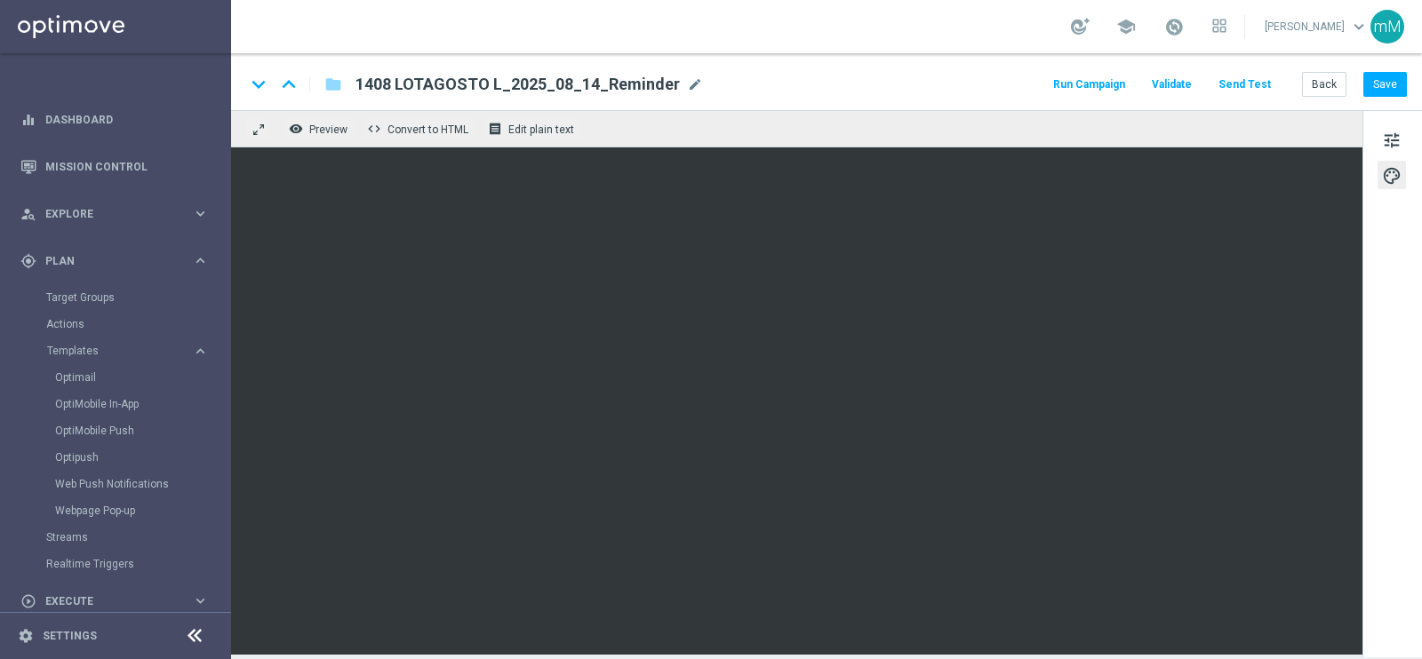
click at [1101, 92] on button "Run Campaign" at bounding box center [1088, 85] width 77 height 24
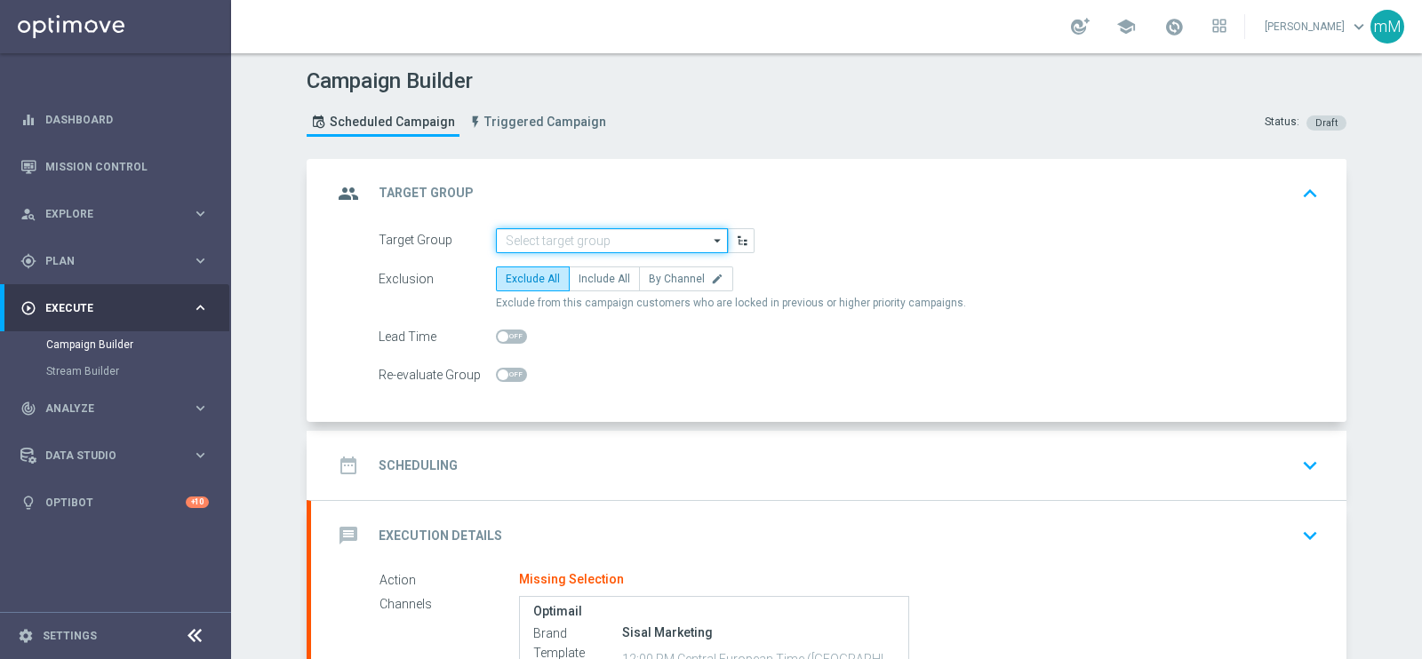
click at [554, 228] on input at bounding box center [612, 240] width 232 height 25
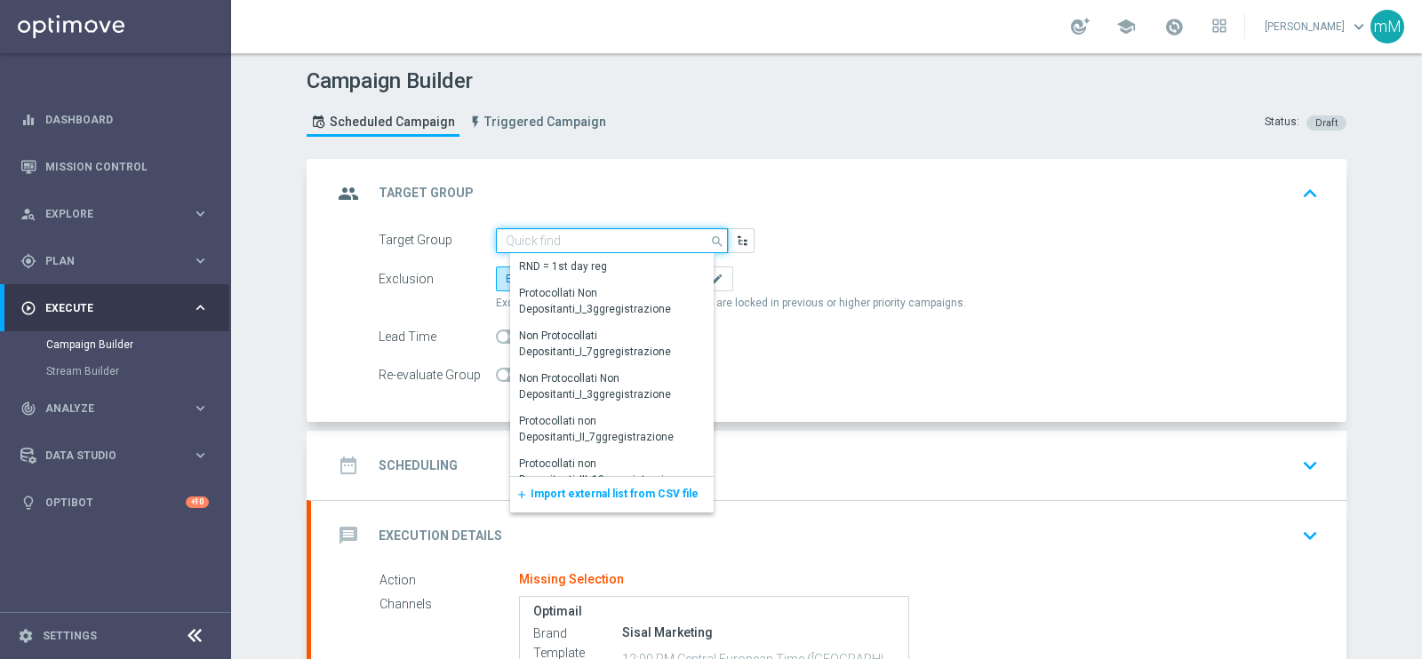
paste input "14.08_reminder 1408_LOTTAGOSTO T"
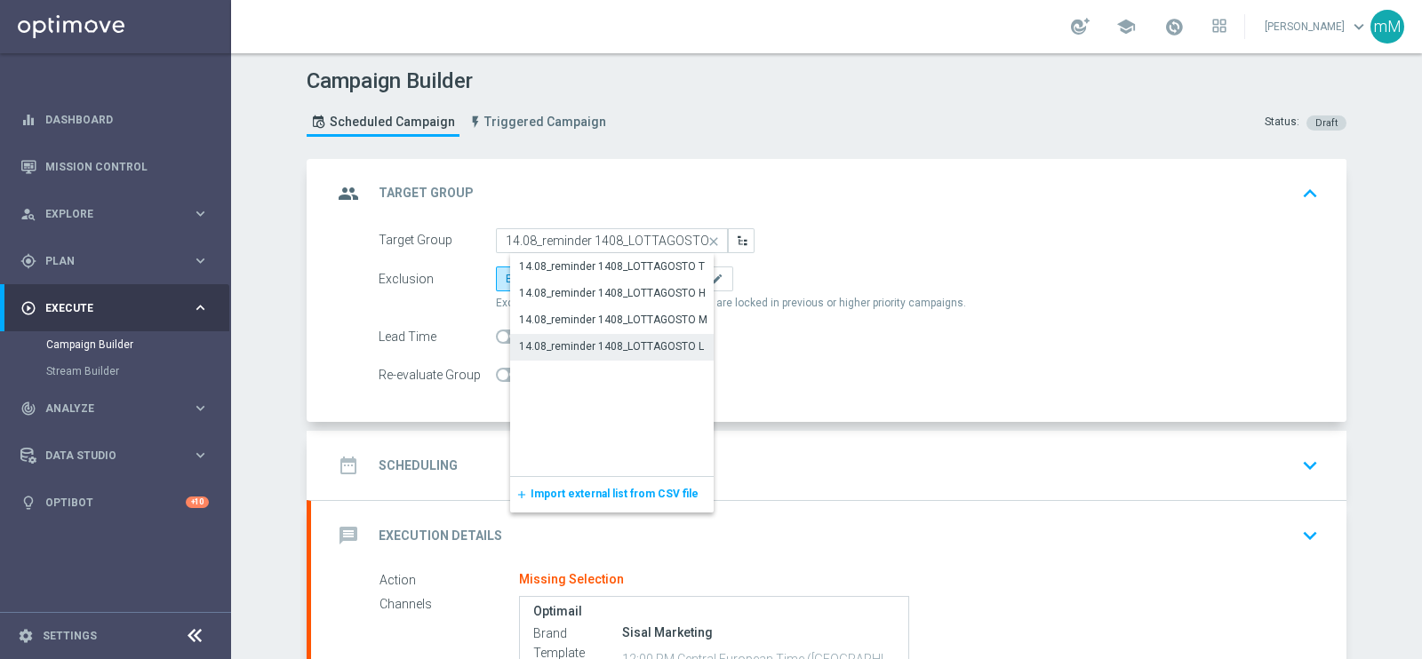
click at [586, 350] on div "14.08_reminder 1408_LOTTAGOSTO L" at bounding box center [611, 347] width 185 height 16
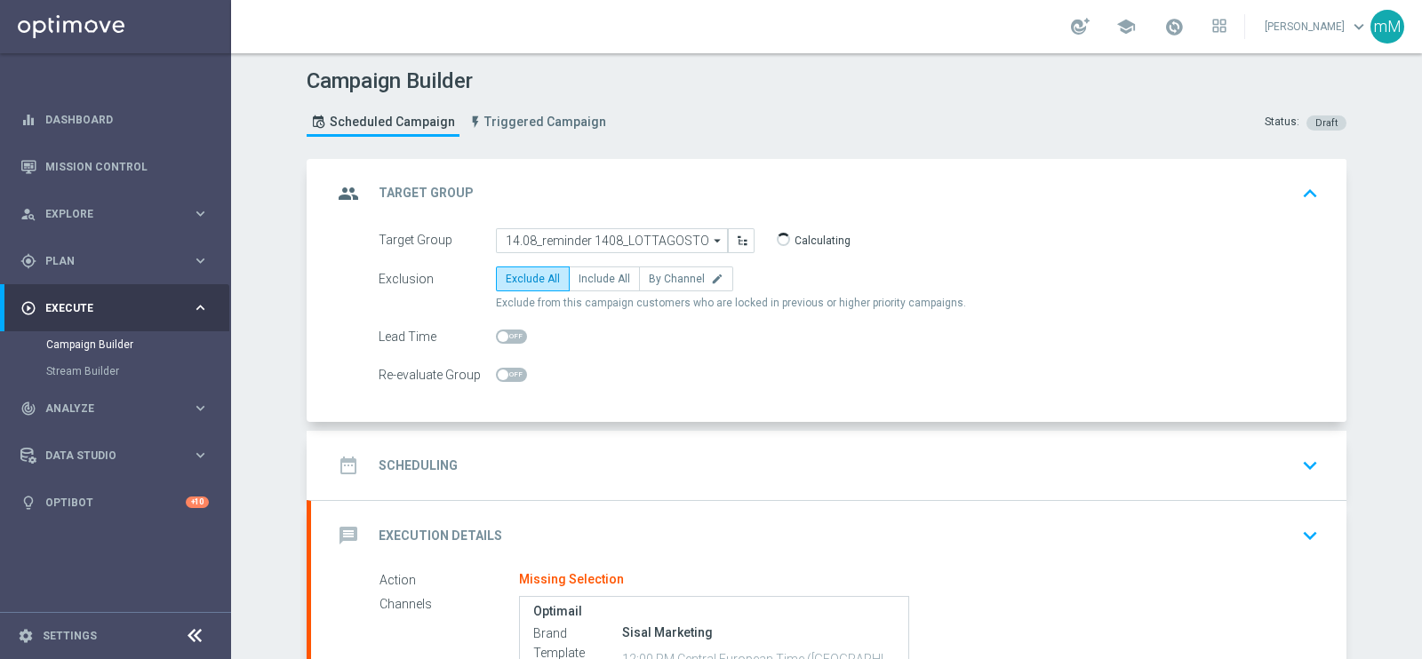
type input "14.08_reminder 1408_LOTTAGOSTO L"
click at [599, 280] on span "Include All" at bounding box center [604, 279] width 52 height 12
click at [590, 280] on input "Include All" at bounding box center [584, 282] width 12 height 12
radio input "true"
click at [626, 456] on div "date_range Scheduling keyboard_arrow_down" at bounding box center [828, 466] width 993 height 34
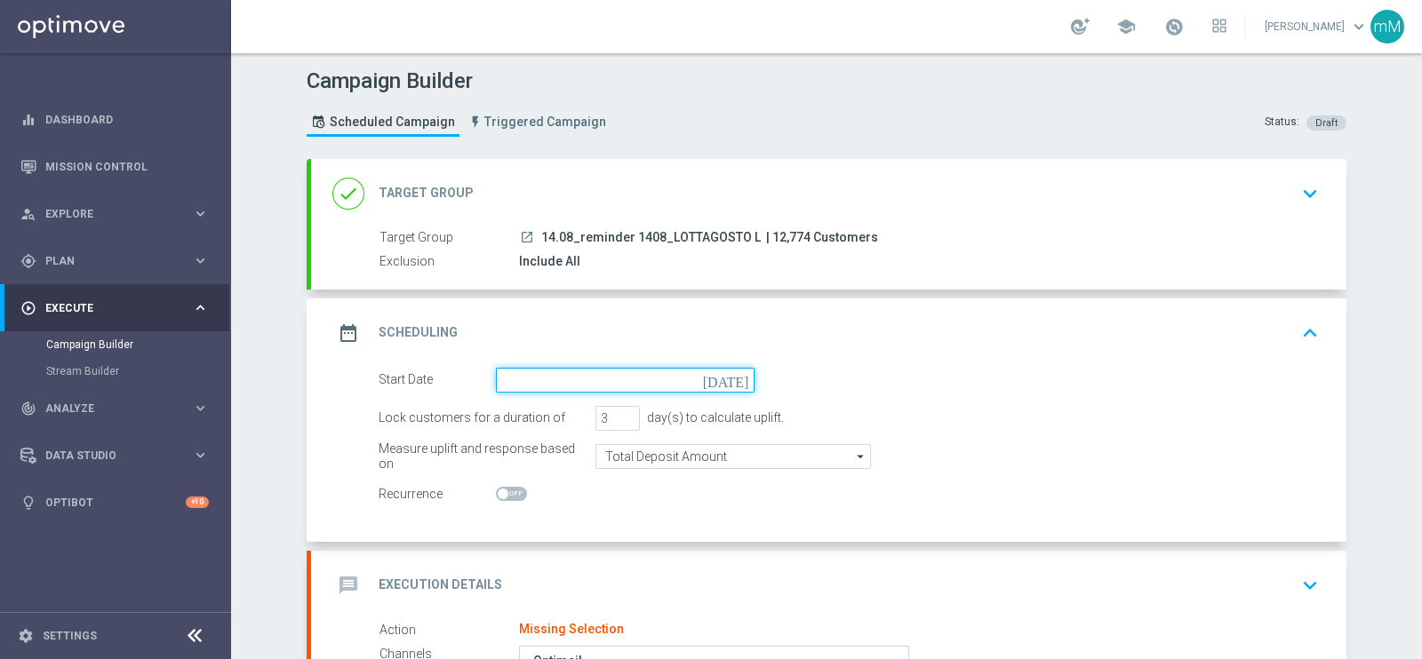
click at [609, 379] on input at bounding box center [625, 380] width 259 height 25
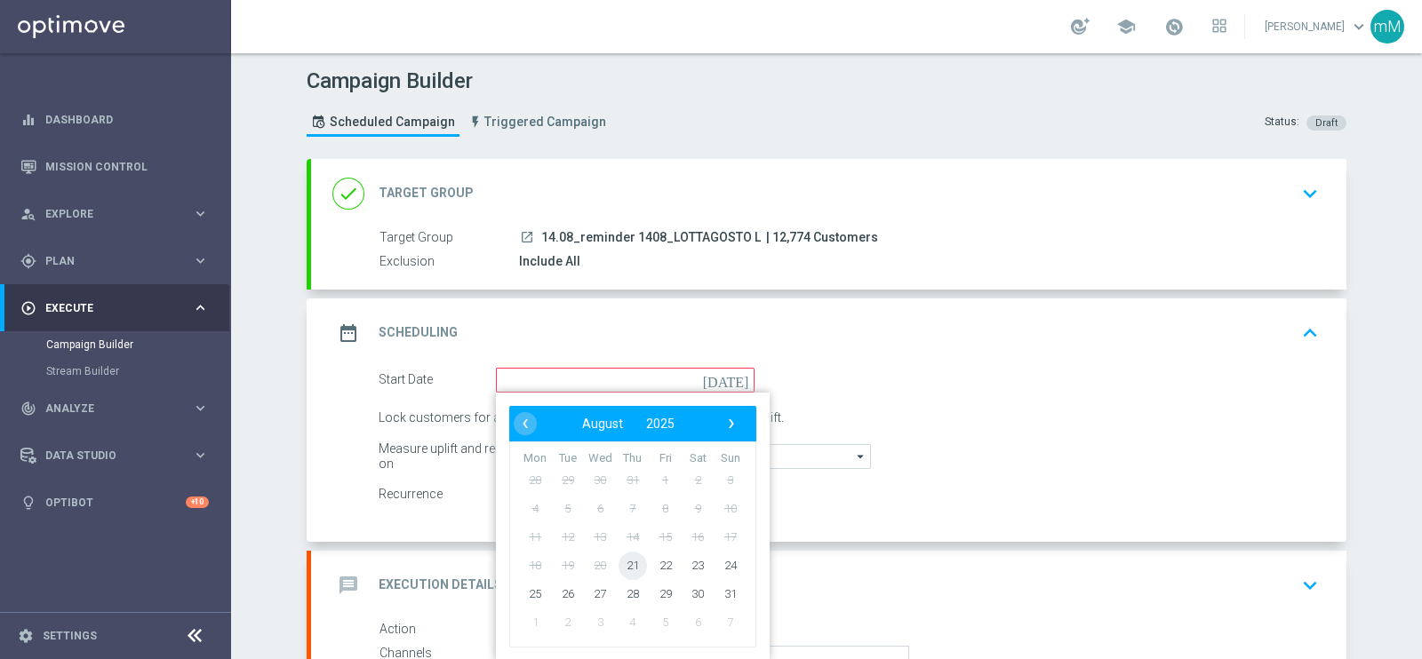
click at [620, 567] on span "21" at bounding box center [632, 565] width 28 height 28
type input "21 Aug 2025"
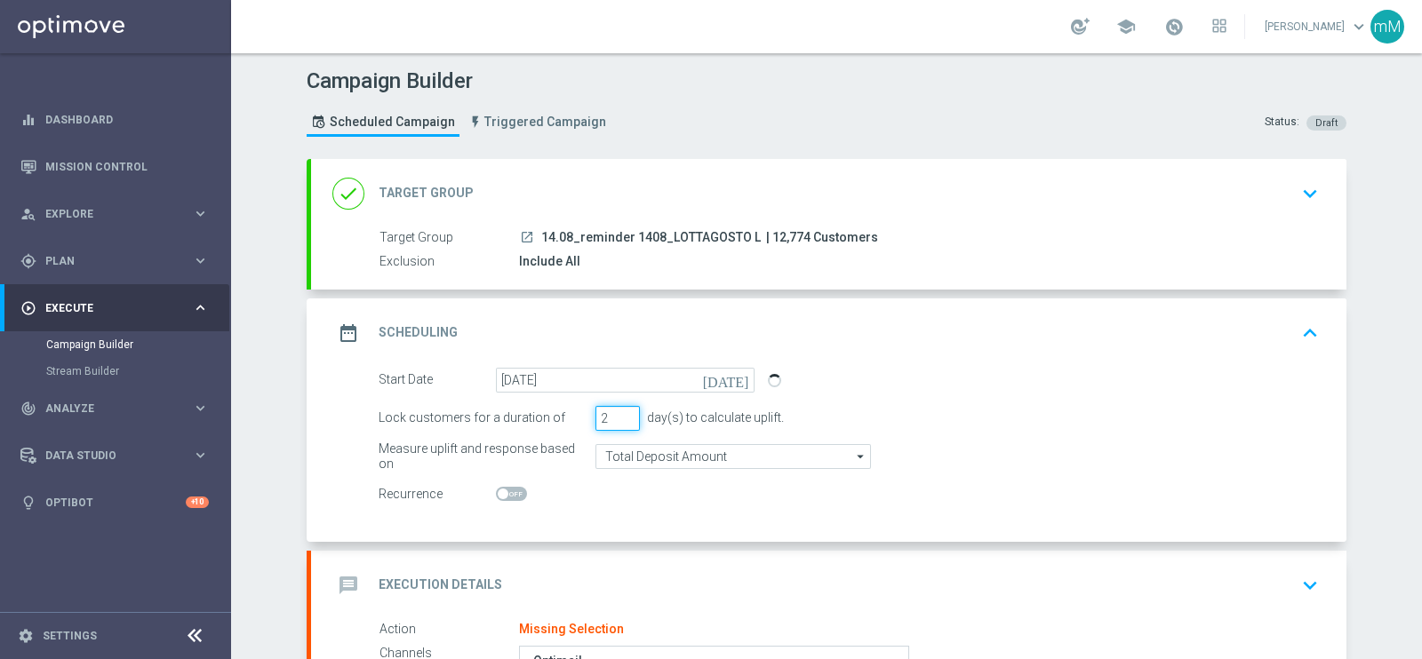
type input "2"
click at [616, 419] on input "2" at bounding box center [617, 418] width 44 height 25
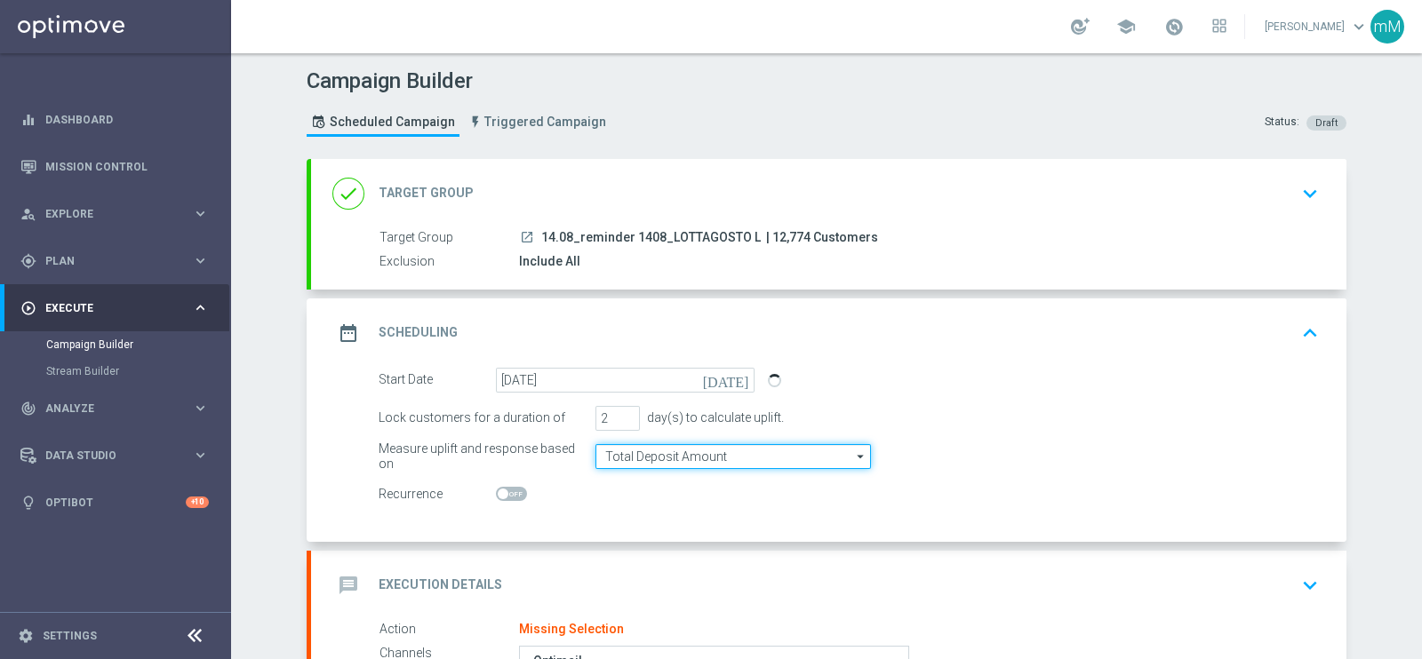
click at [630, 457] on input "Total Deposit Amount" at bounding box center [732, 456] width 275 height 25
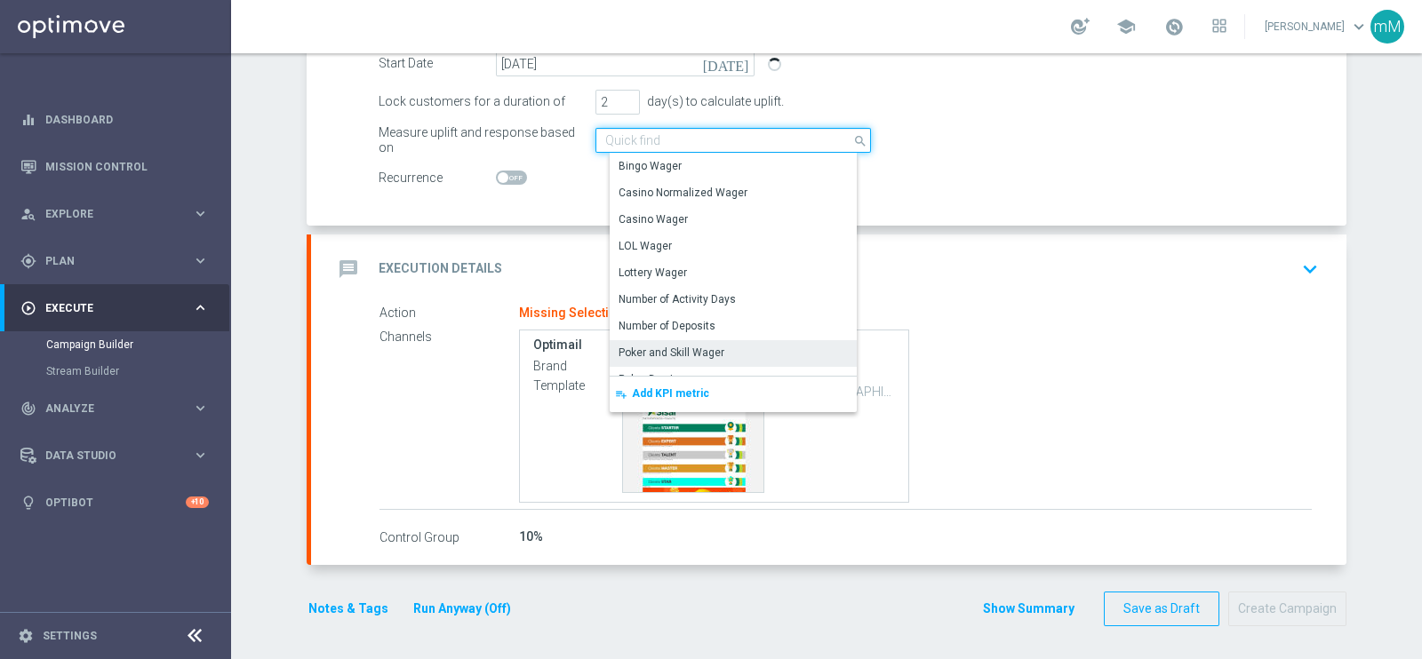
scroll to position [385, 0]
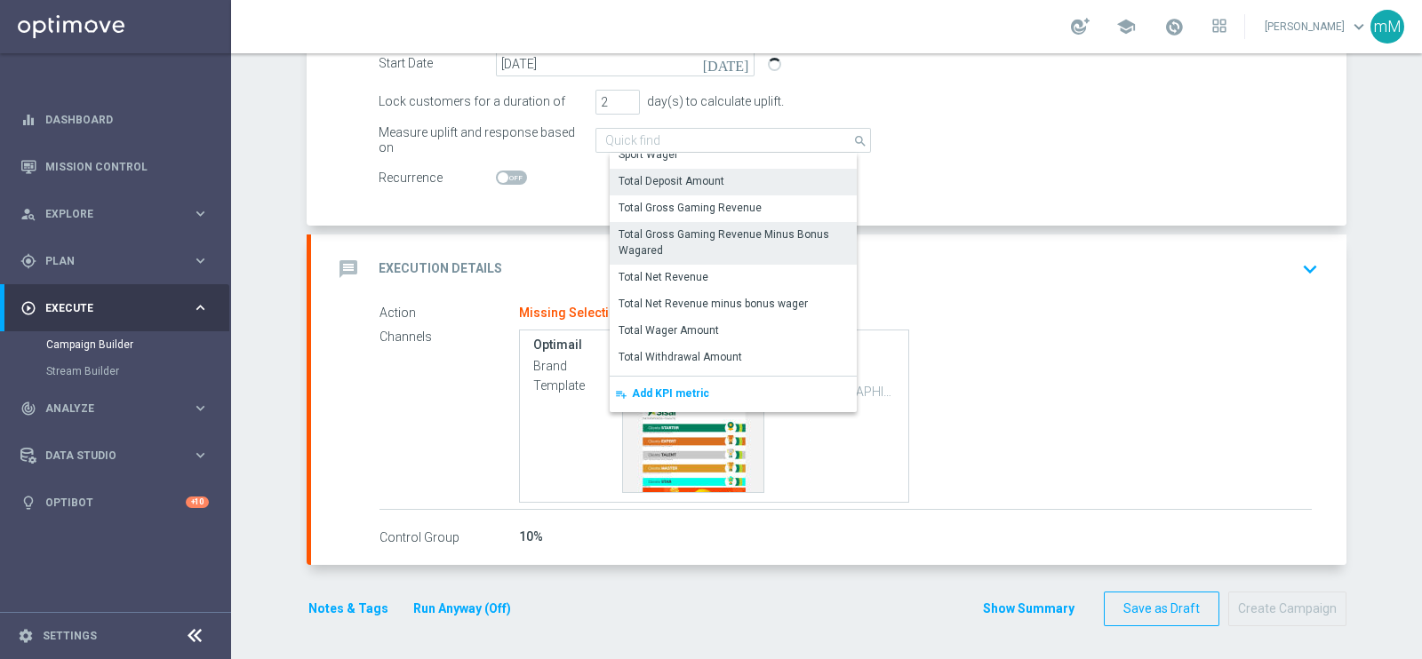
click at [744, 235] on div "Total Gross Gaming Revenue Minus Bonus Wagared" at bounding box center [739, 243] width 243 height 32
type input "Total Gross Gaming Revenue Minus Bonus Wagared"
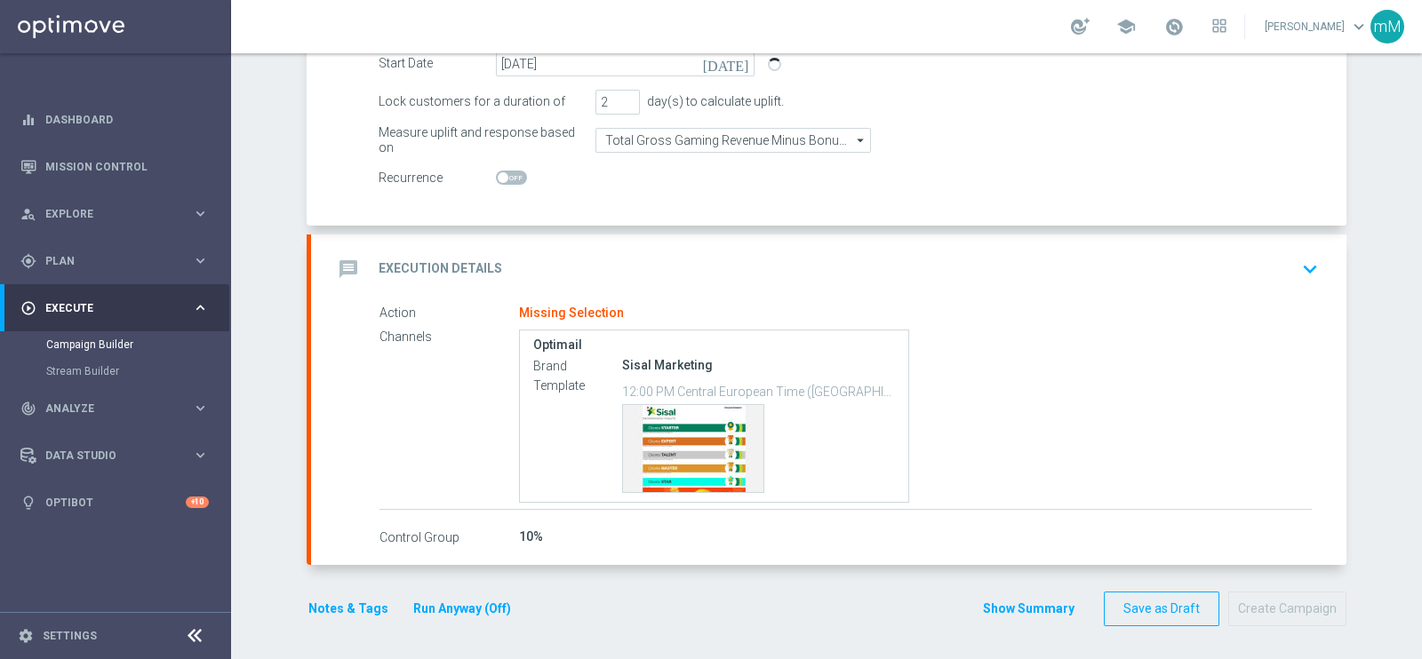
click at [706, 248] on div "message Execution Details keyboard_arrow_down" at bounding box center [828, 269] width 1035 height 69
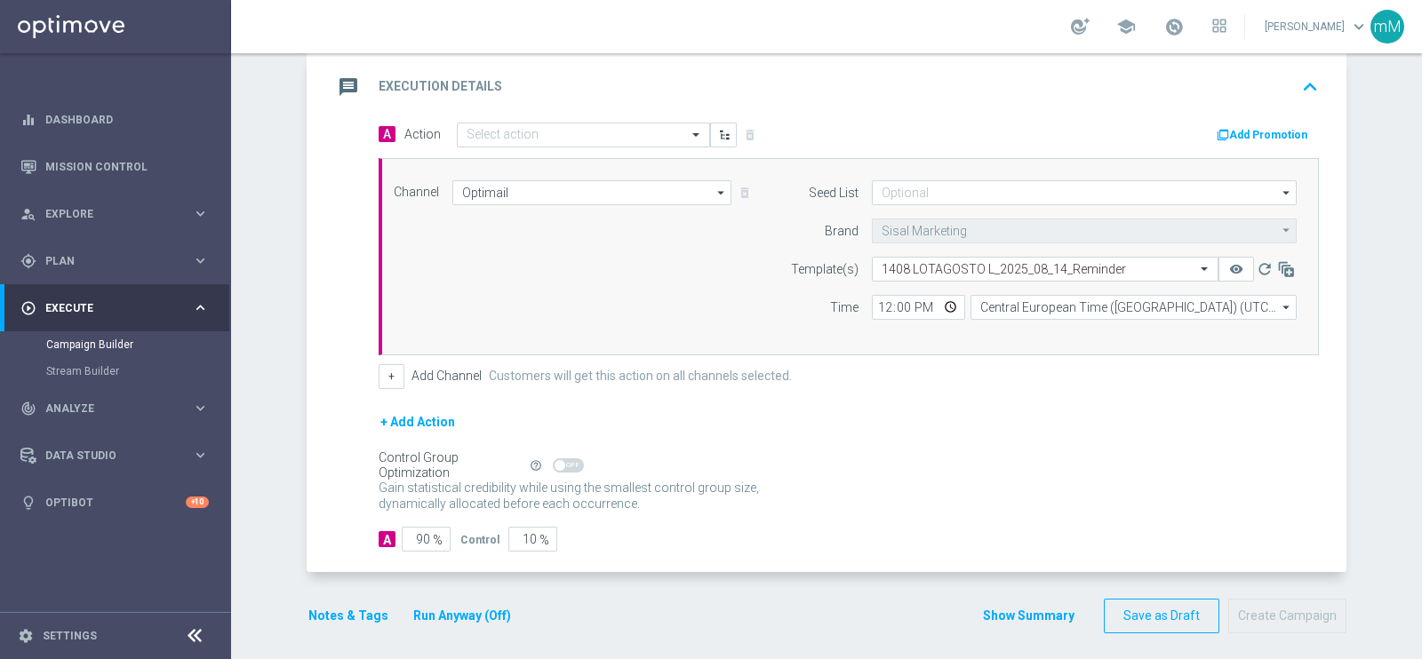
scroll to position [299, 0]
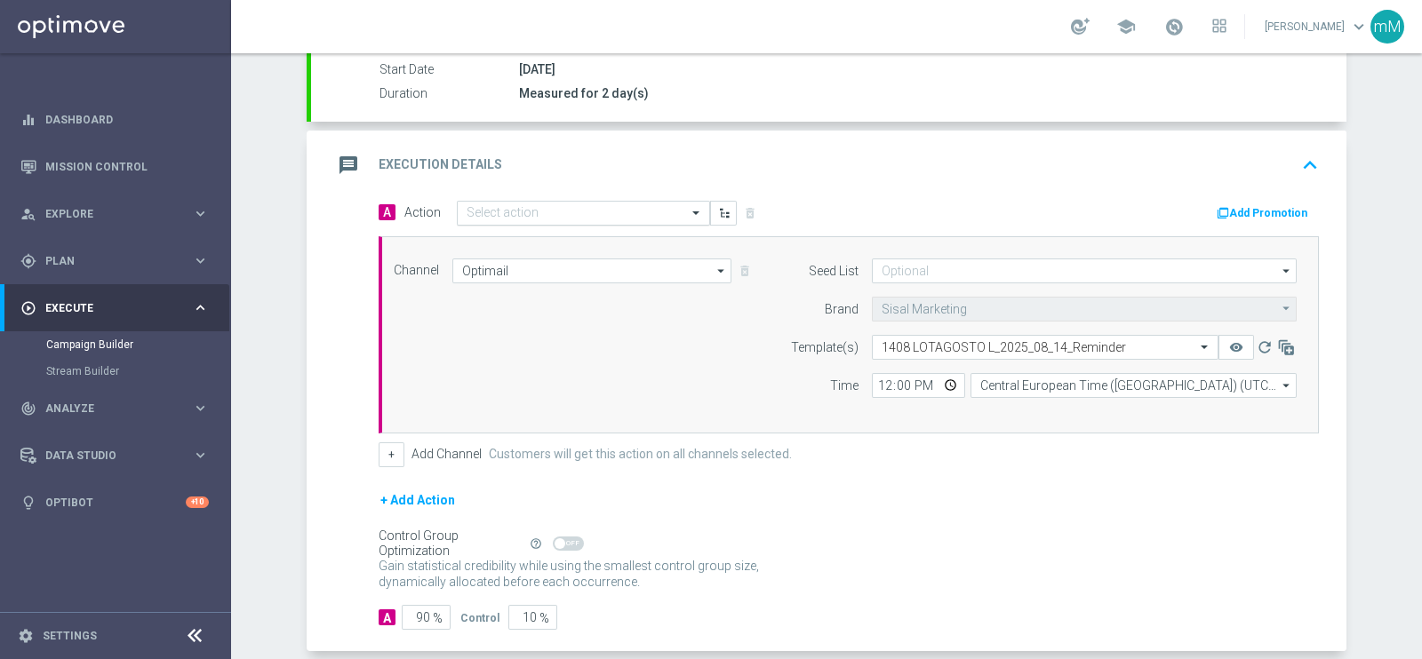
click at [586, 222] on div "Select action" at bounding box center [583, 213] width 253 height 25
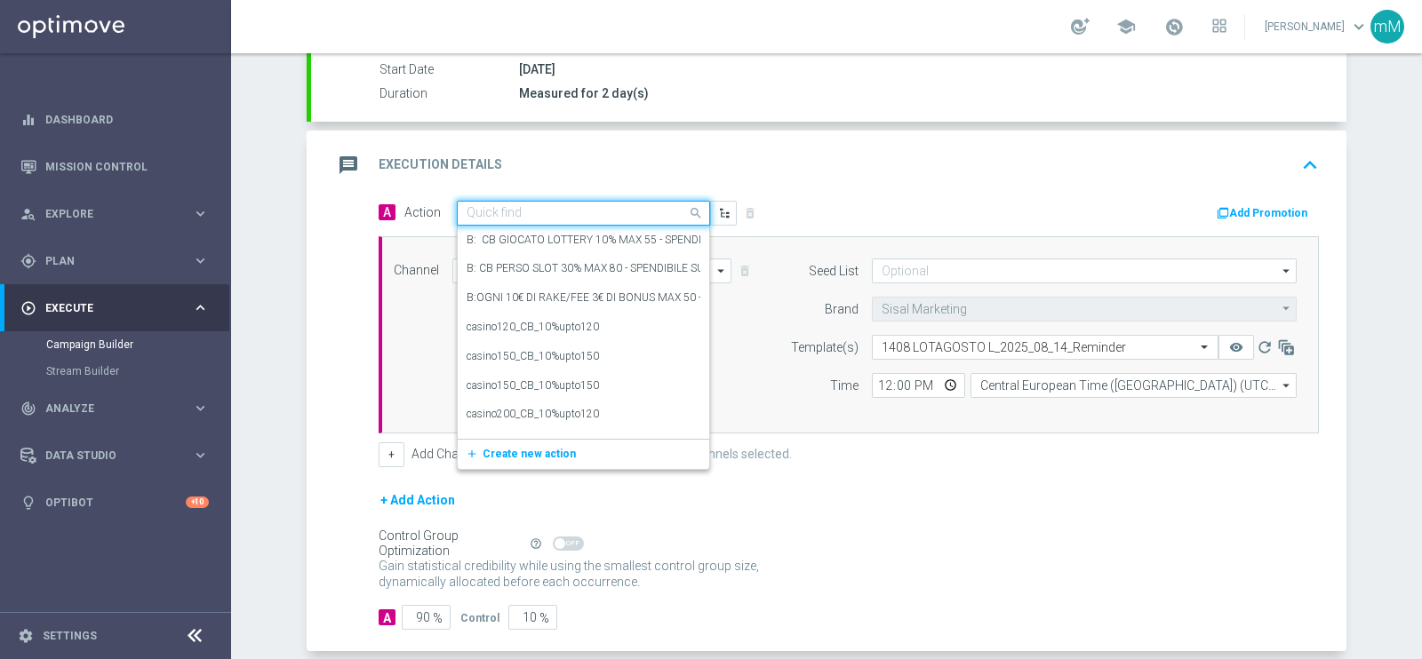
paste input "Lotterie_upto20€"
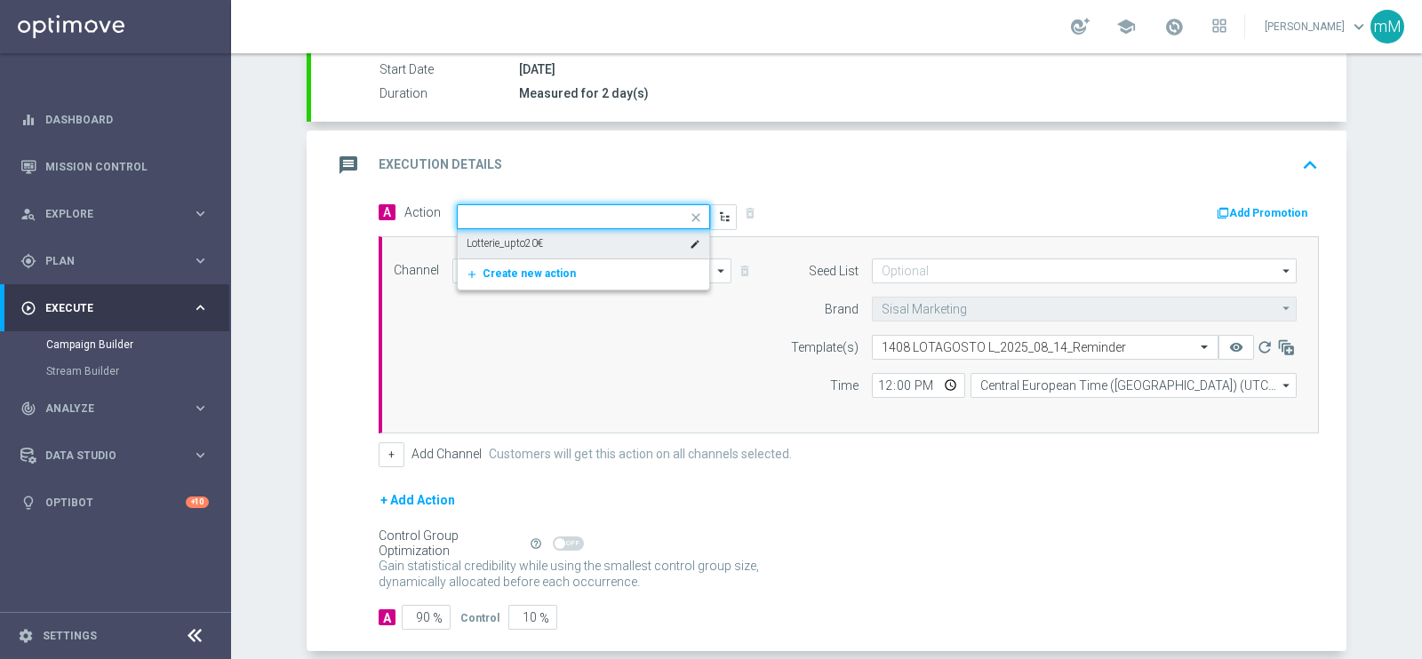
type input "Lotterie_upto20€"
click at [569, 242] on div "Lotterie_upto20€ edit" at bounding box center [583, 243] width 234 height 29
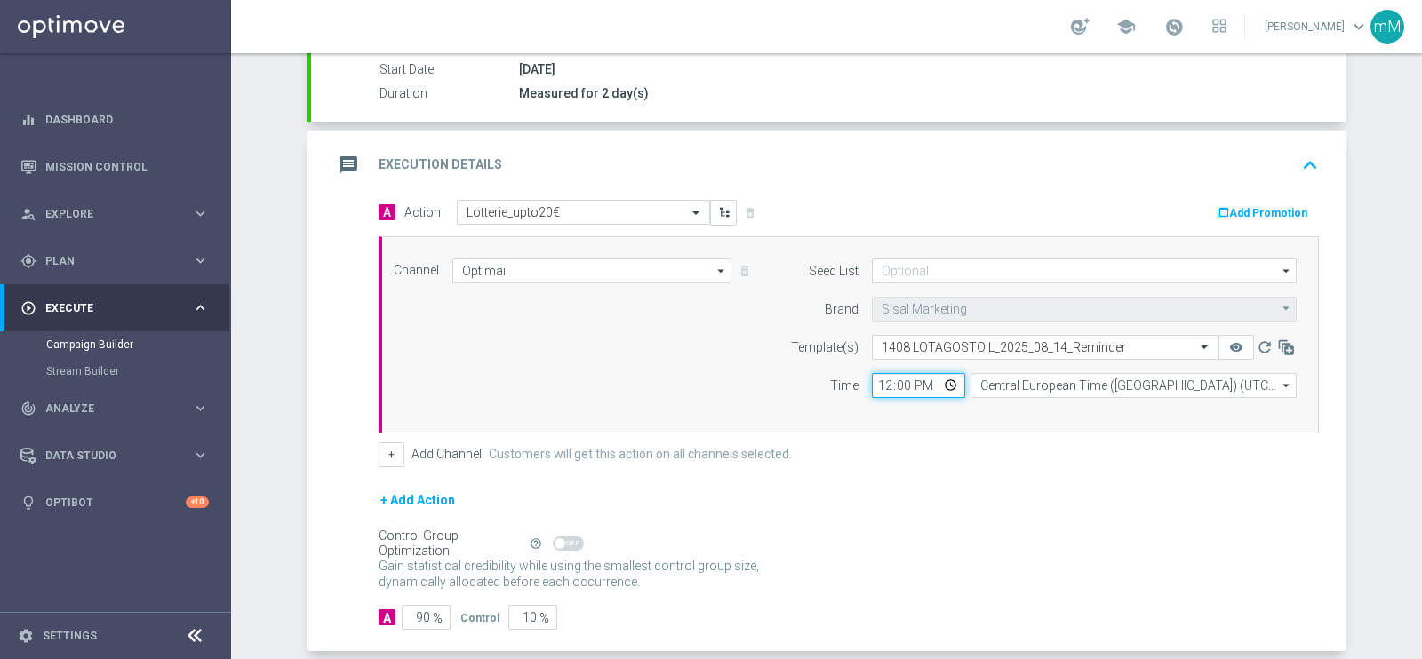
click at [875, 384] on input "12:00" at bounding box center [918, 385] width 93 height 25
type input "18:30"
click at [383, 450] on button "+" at bounding box center [392, 454] width 26 height 25
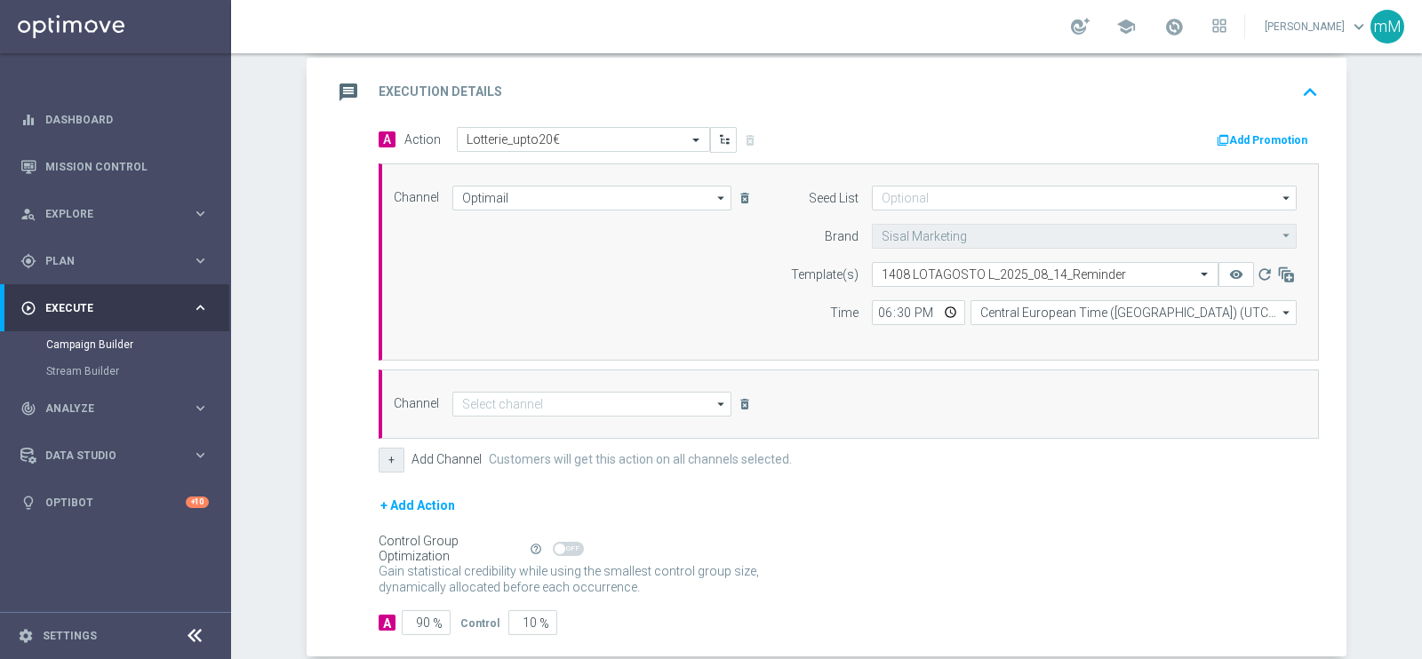
scroll to position [374, 0]
click at [546, 404] on input at bounding box center [591, 402] width 279 height 25
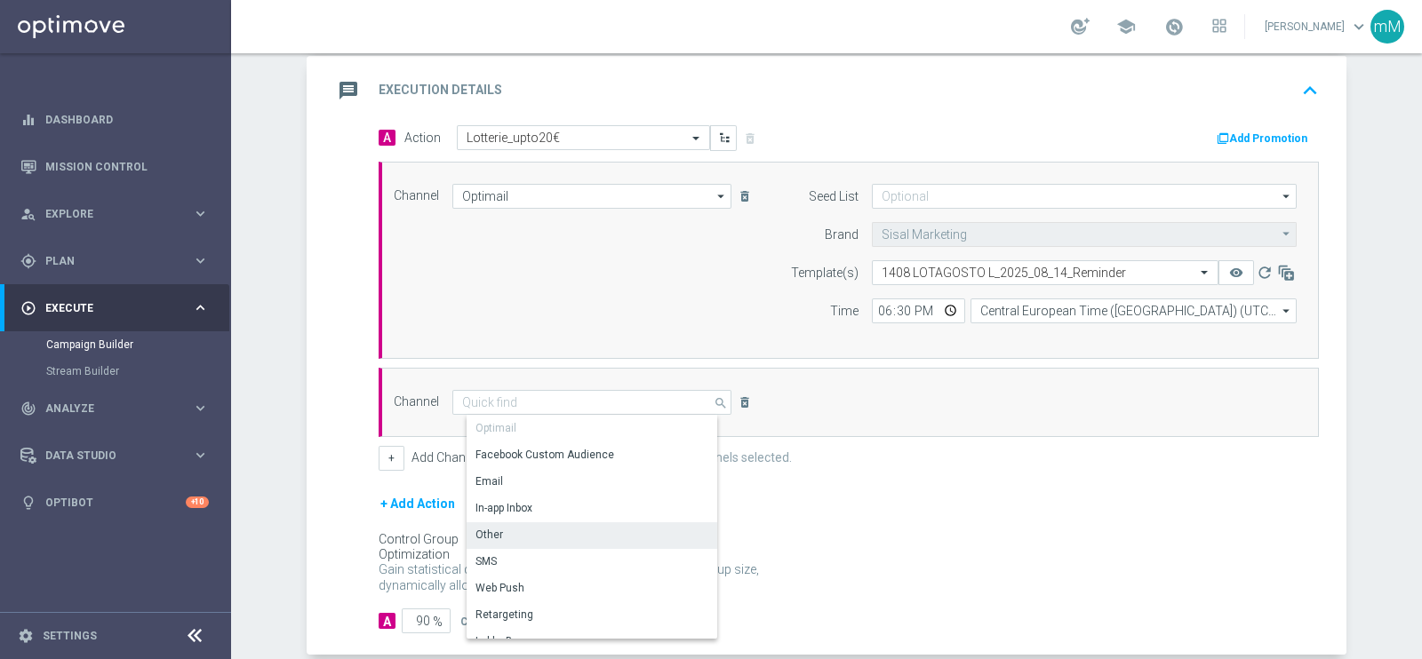
click at [538, 538] on div "Other" at bounding box center [598, 534] width 265 height 25
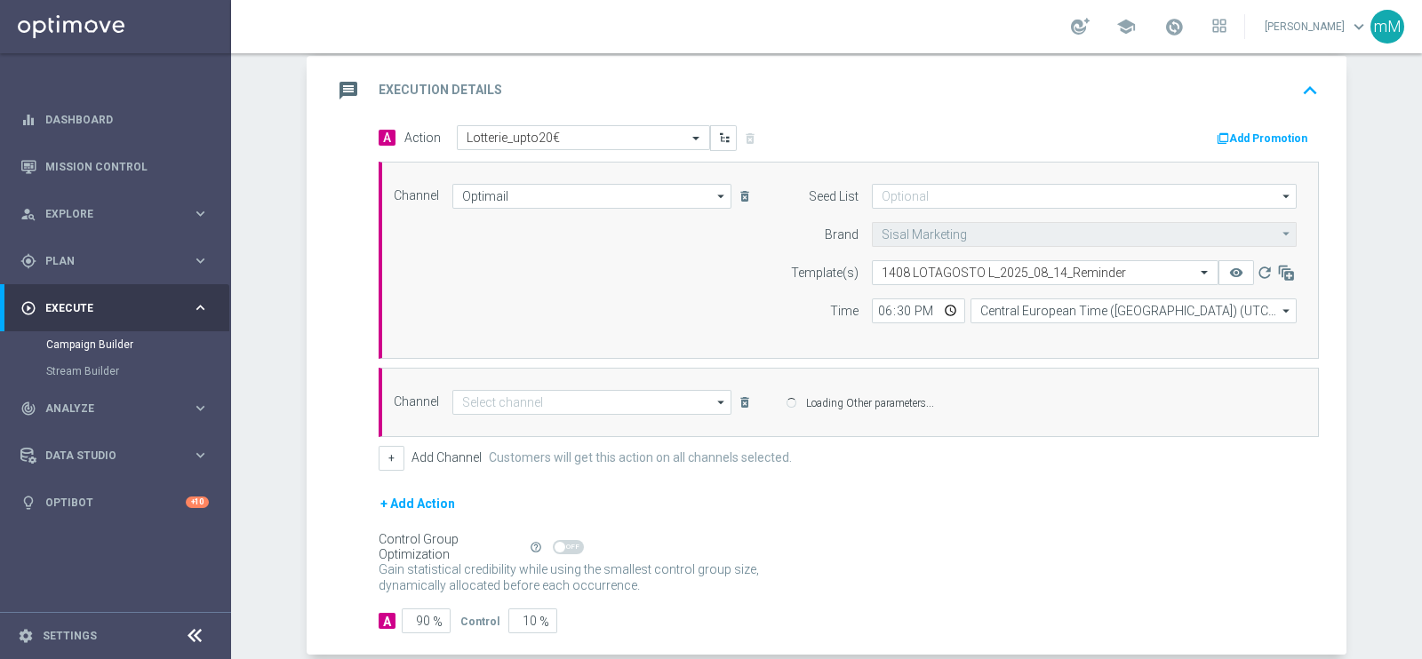
type input "Other"
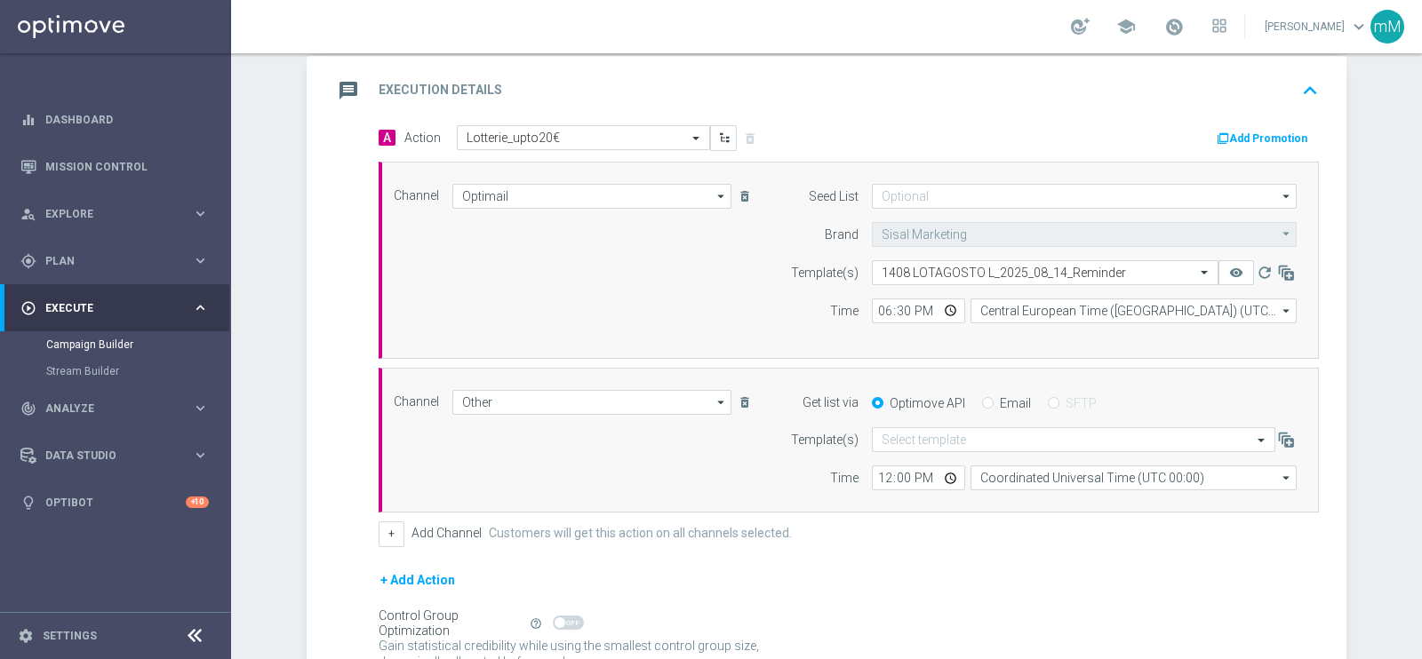
click at [985, 399] on div "Email" at bounding box center [1006, 403] width 49 height 16
click at [982, 401] on input "Email" at bounding box center [988, 405] width 12 height 12
radio input "true"
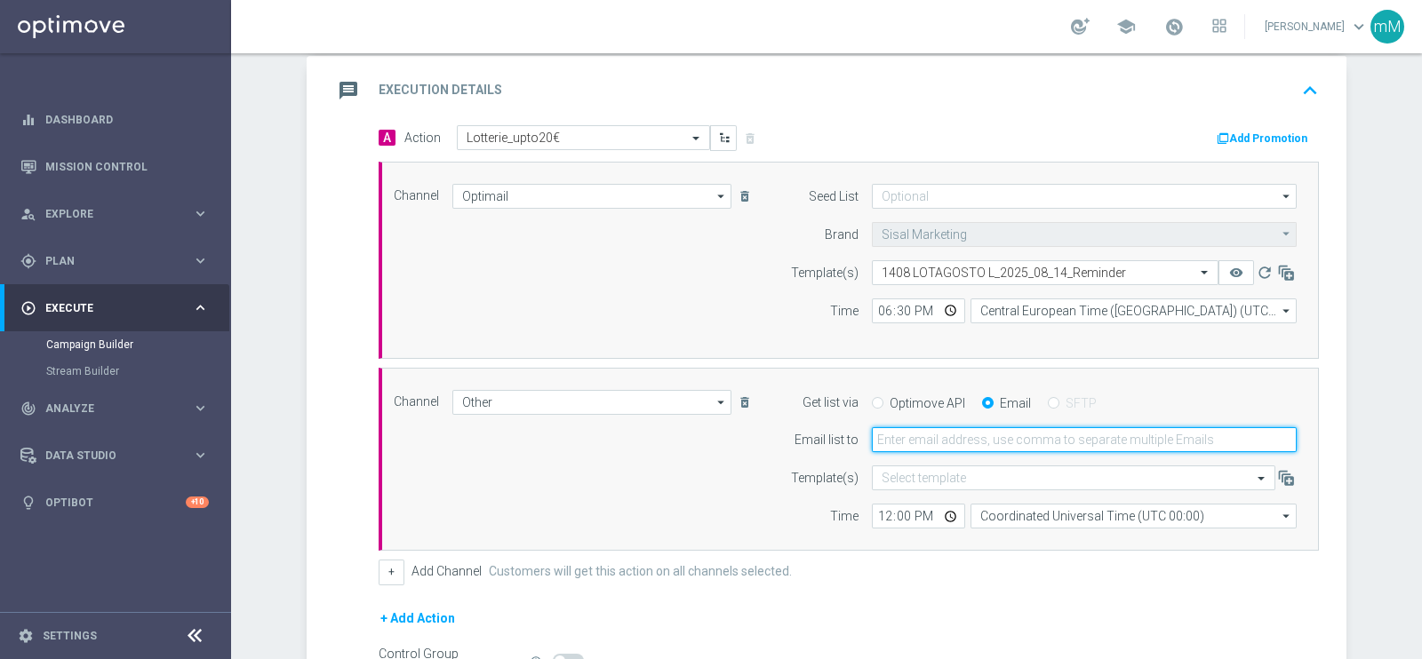
click at [954, 436] on input "email" at bounding box center [1084, 439] width 425 height 25
type input "marco.maccarrone@sisal.it"
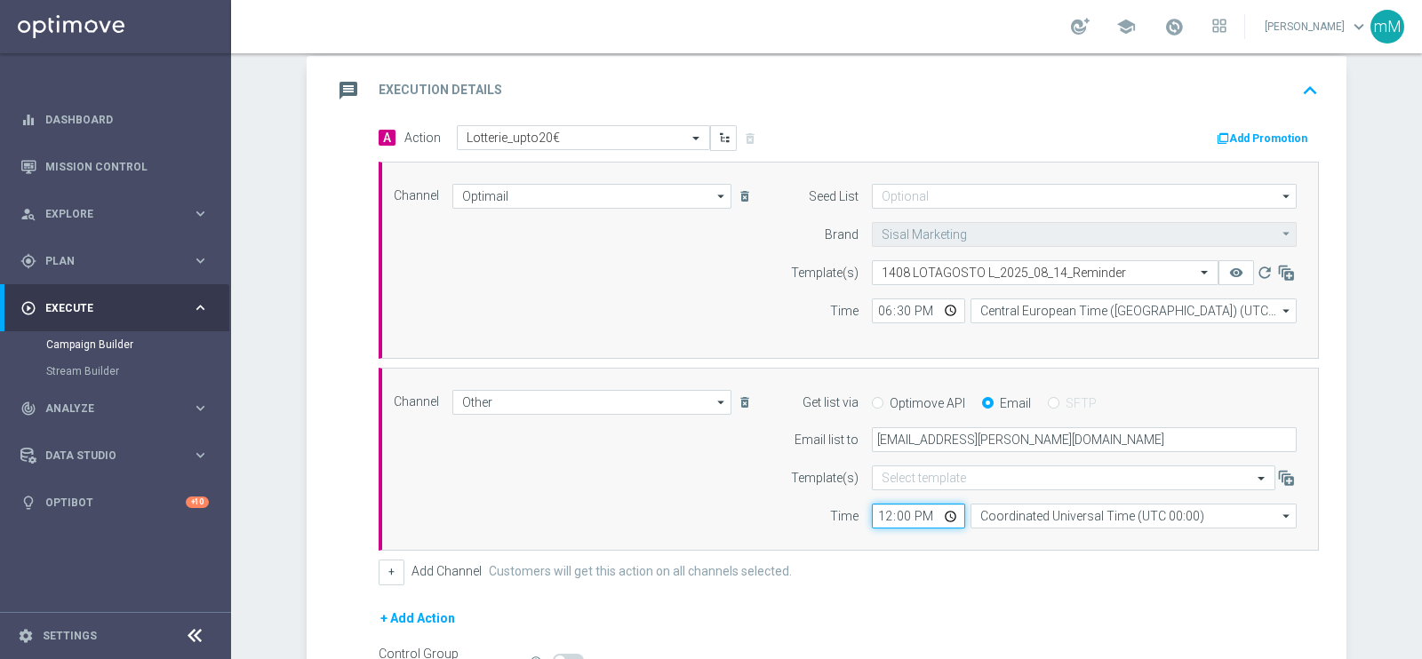
click at [872, 522] on input "12:00" at bounding box center [918, 516] width 93 height 25
type input "18:30"
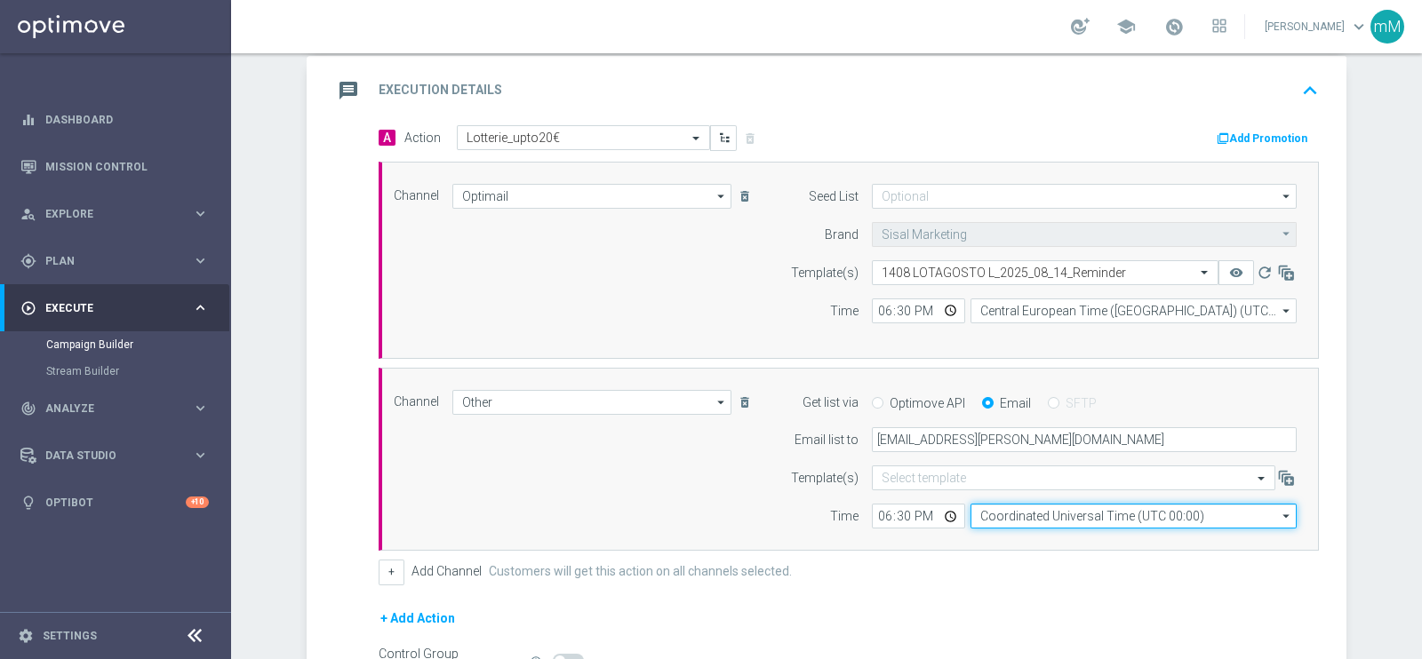
click at [995, 508] on input "Coordinated Universal Time (UTC 00:00)" at bounding box center [1133, 516] width 326 height 25
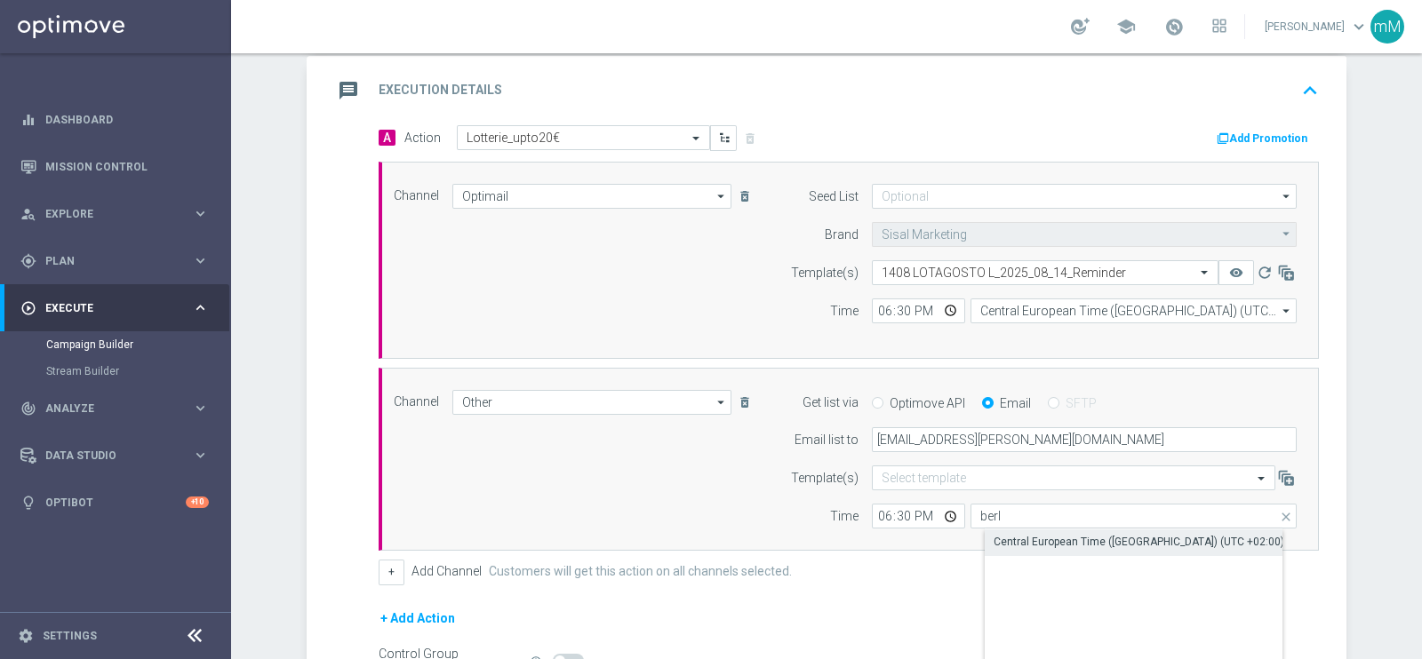
click at [1004, 536] on div "Central European Time (Berlin) (UTC +02:00)" at bounding box center [1138, 542] width 291 height 16
type input "Central European Time (Berlin) (UTC +02:00)"
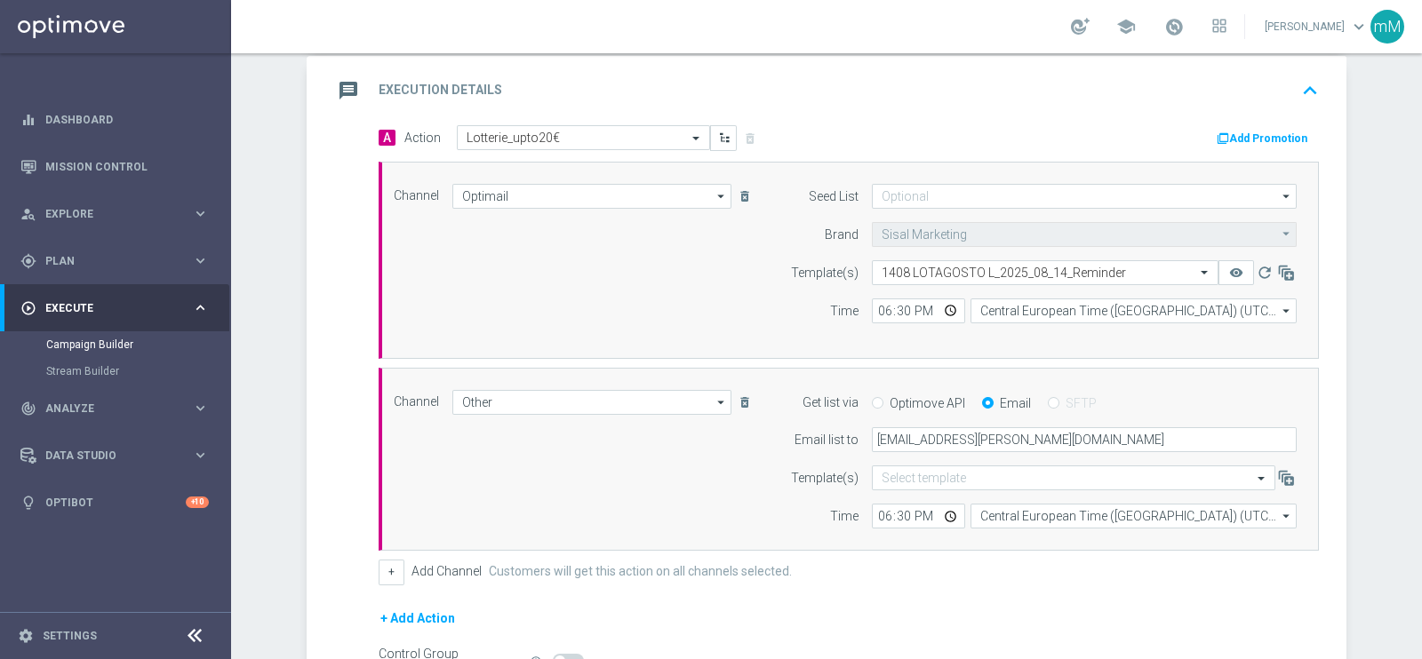
scroll to position [578, 0]
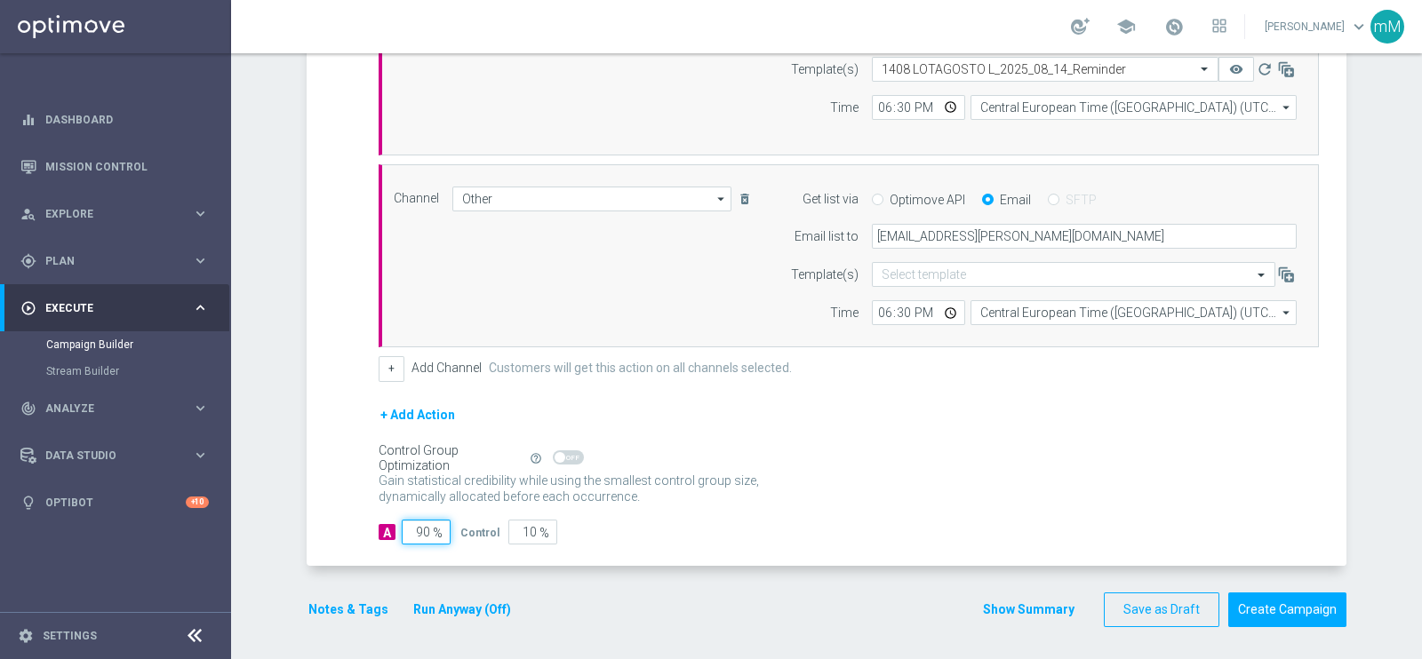
drag, startPoint x: 404, startPoint y: 530, endPoint x: 313, endPoint y: 539, distance: 92.0
click at [313, 539] on div "A Action Select action Lotterie_upto20€ delete_forever Add Promotion Channel Op…" at bounding box center [828, 244] width 1035 height 644
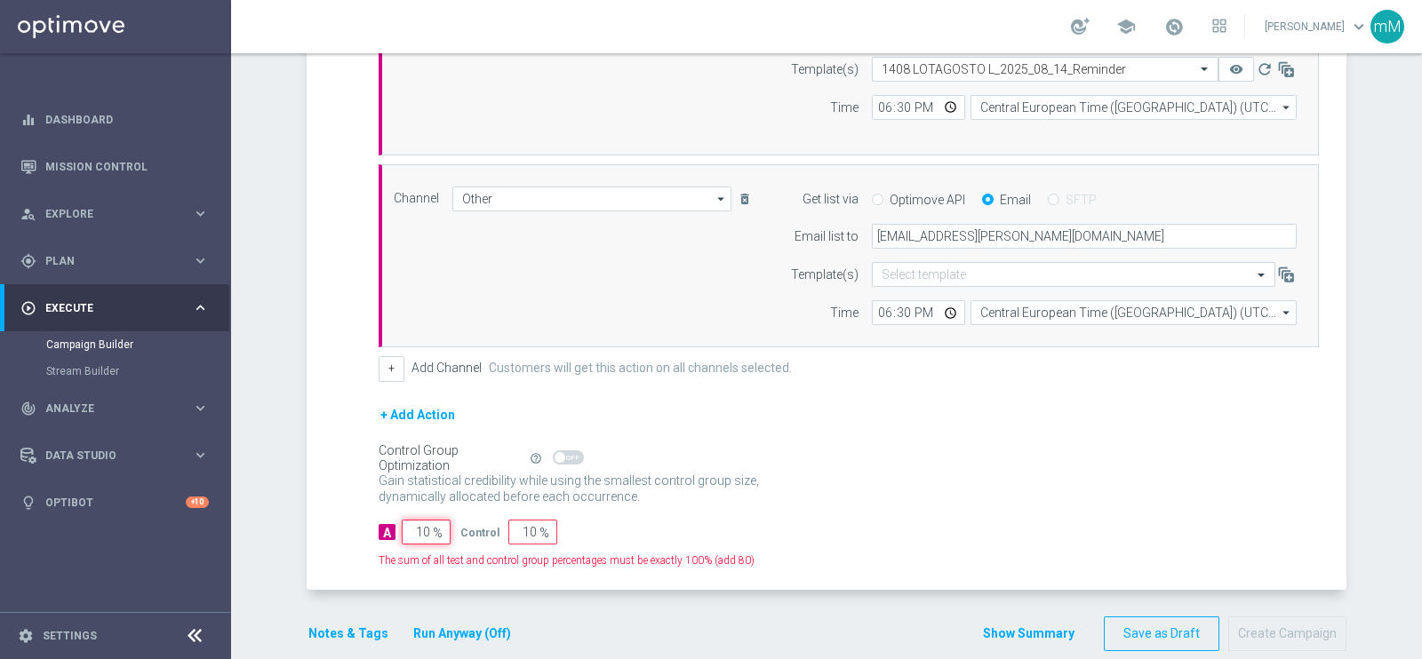
type input "100"
type input "0"
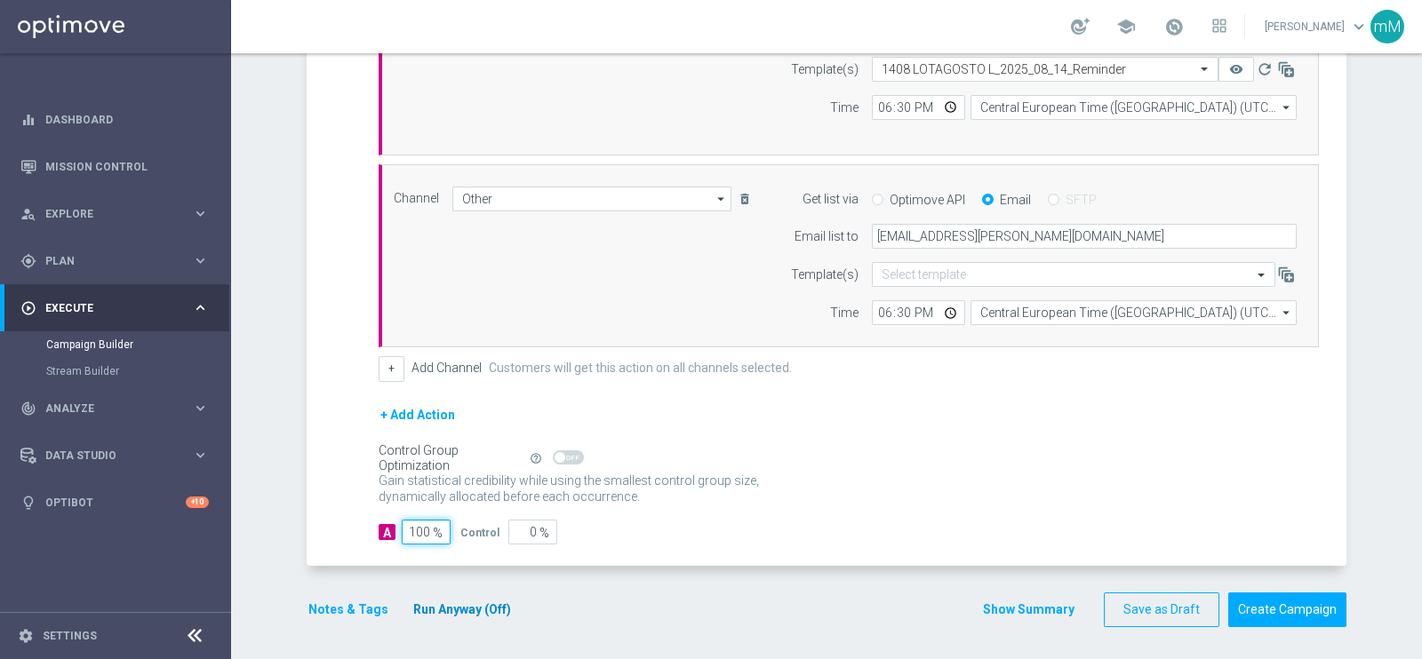
type input "100"
click at [427, 602] on button "Run Anyway (Off)" at bounding box center [461, 610] width 101 height 22
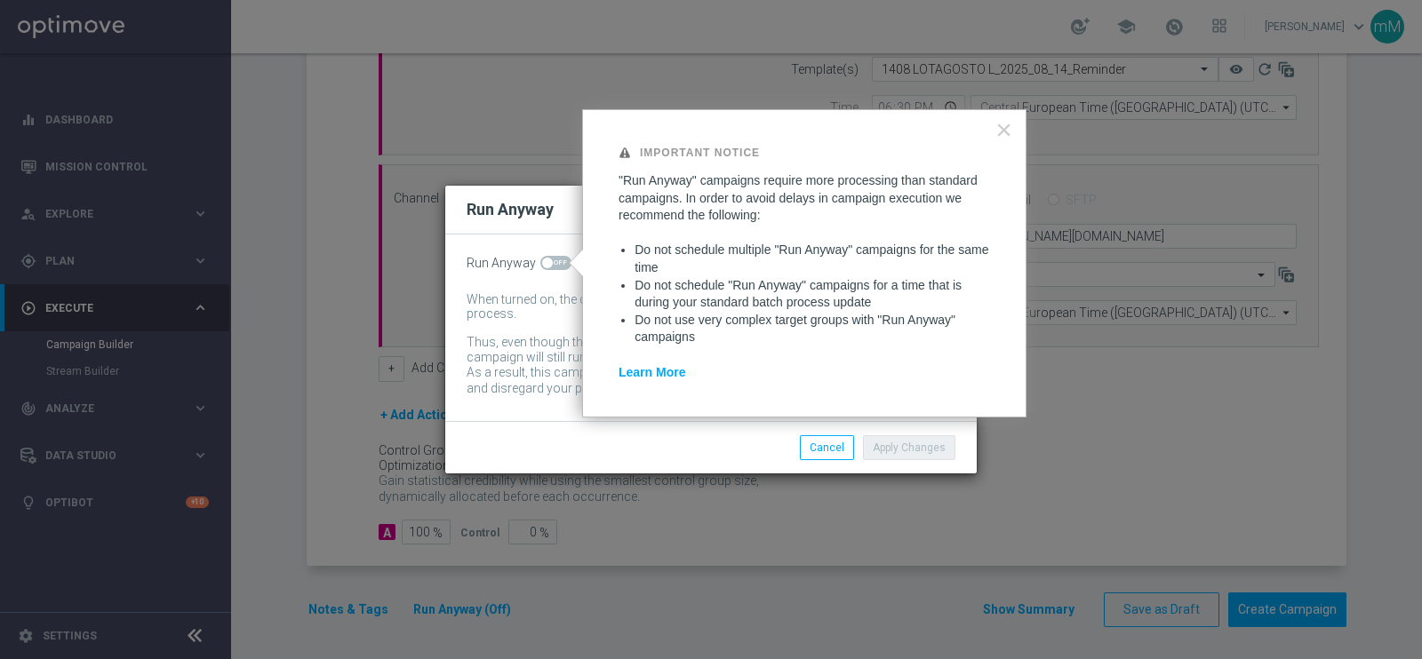
click at [549, 265] on span at bounding box center [555, 263] width 31 height 14
click at [549, 265] on input "checkbox" at bounding box center [555, 263] width 31 height 14
checkbox input "true"
click at [873, 436] on button "Apply Changes" at bounding box center [909, 447] width 92 height 25
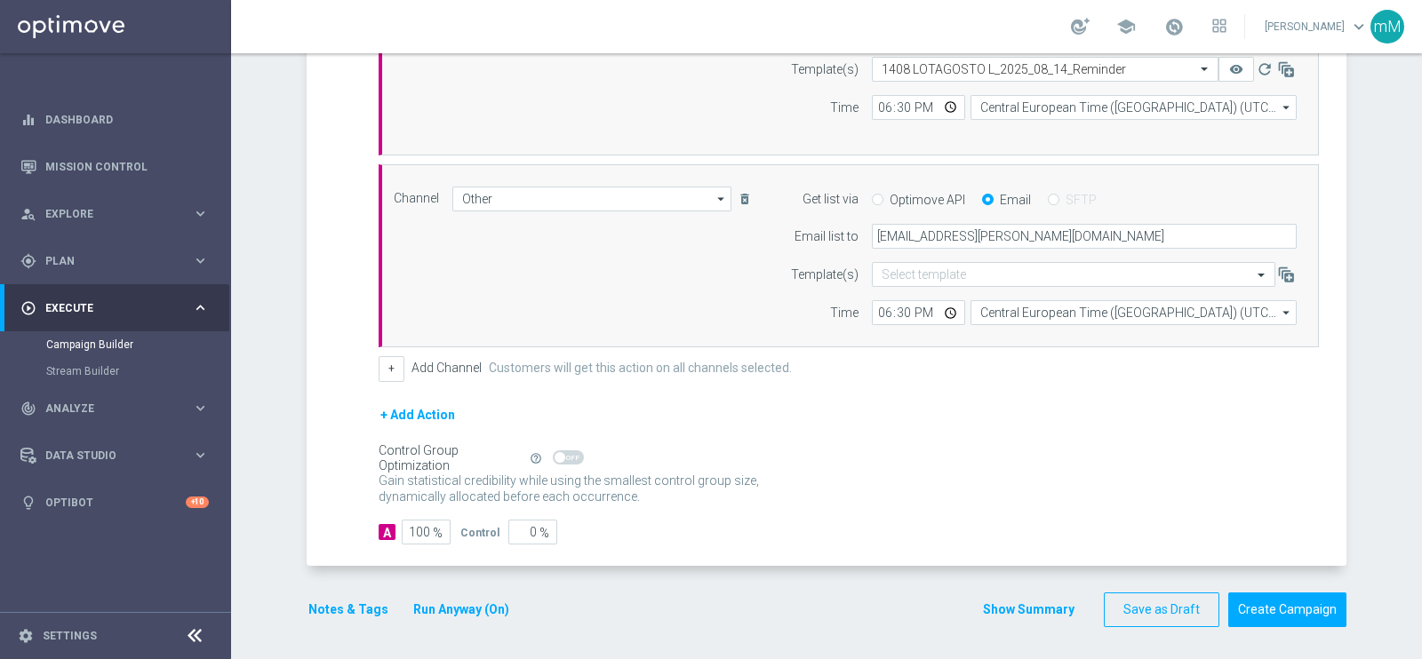
click at [745, 539] on div "A 100 % Control 0 %" at bounding box center [849, 532] width 940 height 25
click at [348, 600] on button "Notes & Tags" at bounding box center [349, 610] width 84 height 22
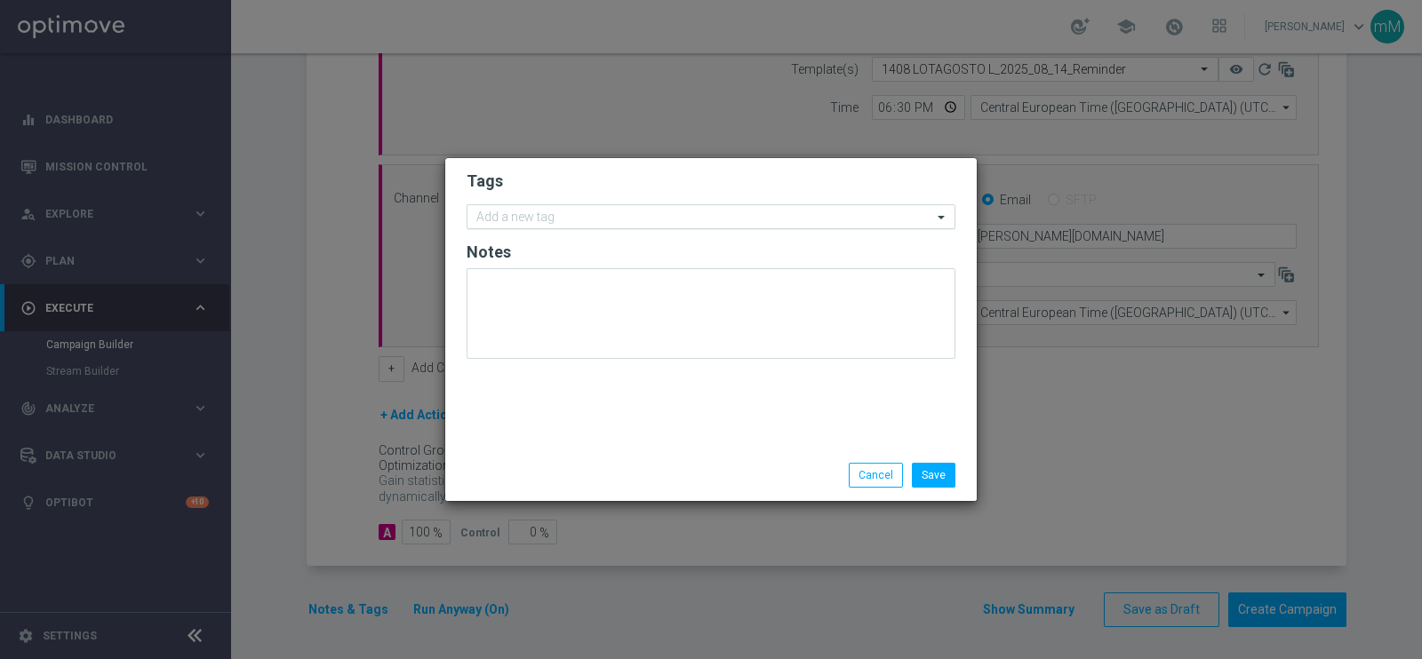
click at [644, 215] on input "text" at bounding box center [704, 218] width 456 height 15
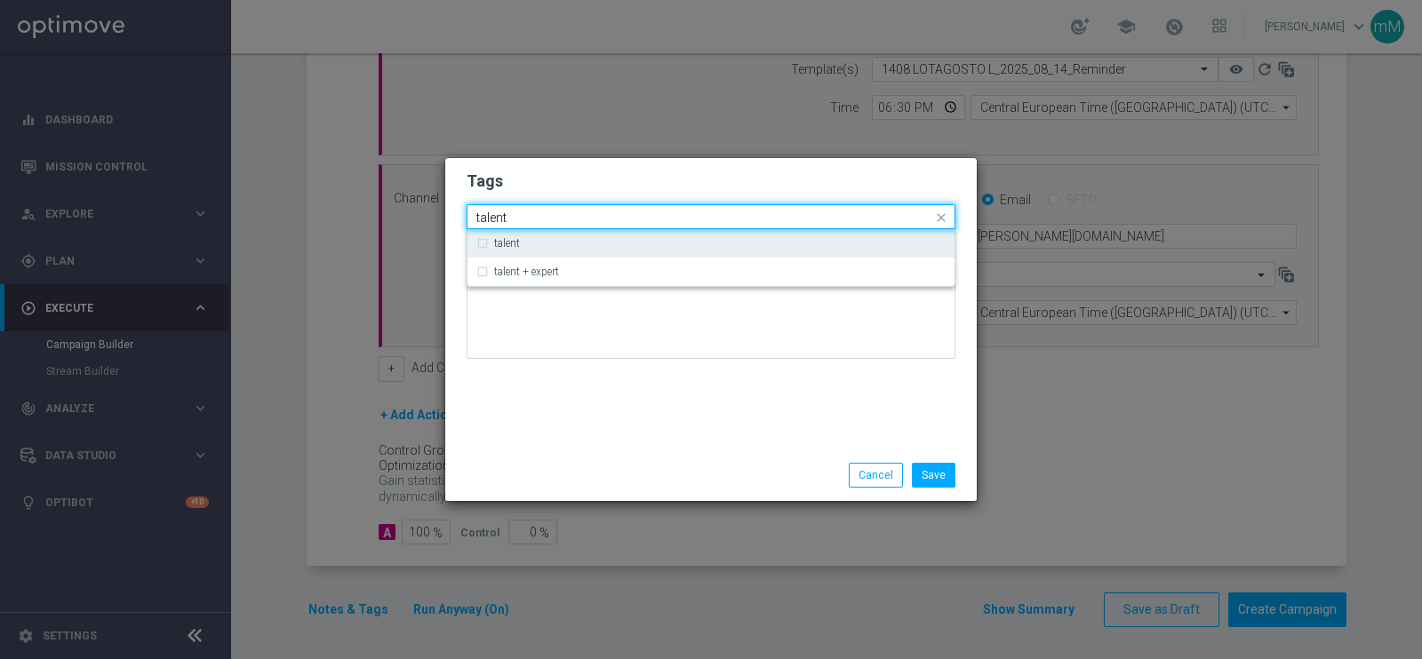
click at [618, 241] on div "talent" at bounding box center [719, 243] width 451 height 11
click at [603, 219] on input "talent" at bounding box center [704, 218] width 456 height 15
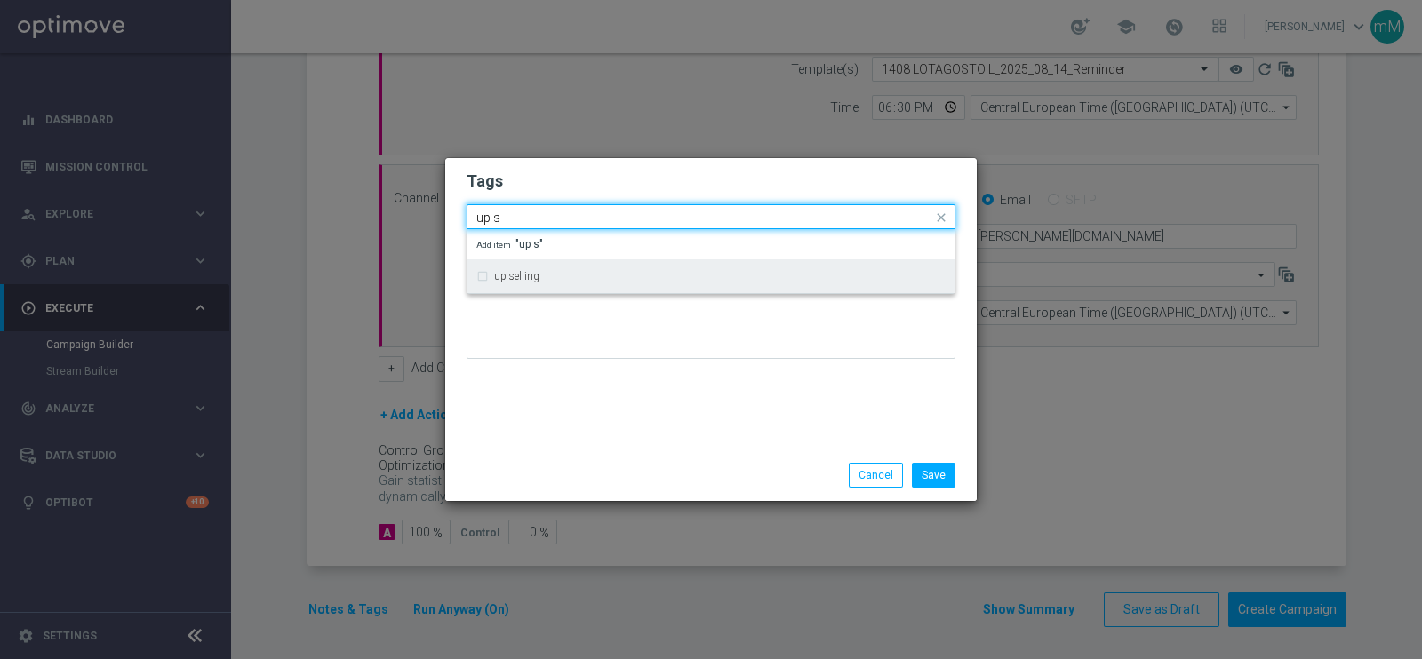
click at [570, 276] on div "up selling" at bounding box center [719, 276] width 451 height 11
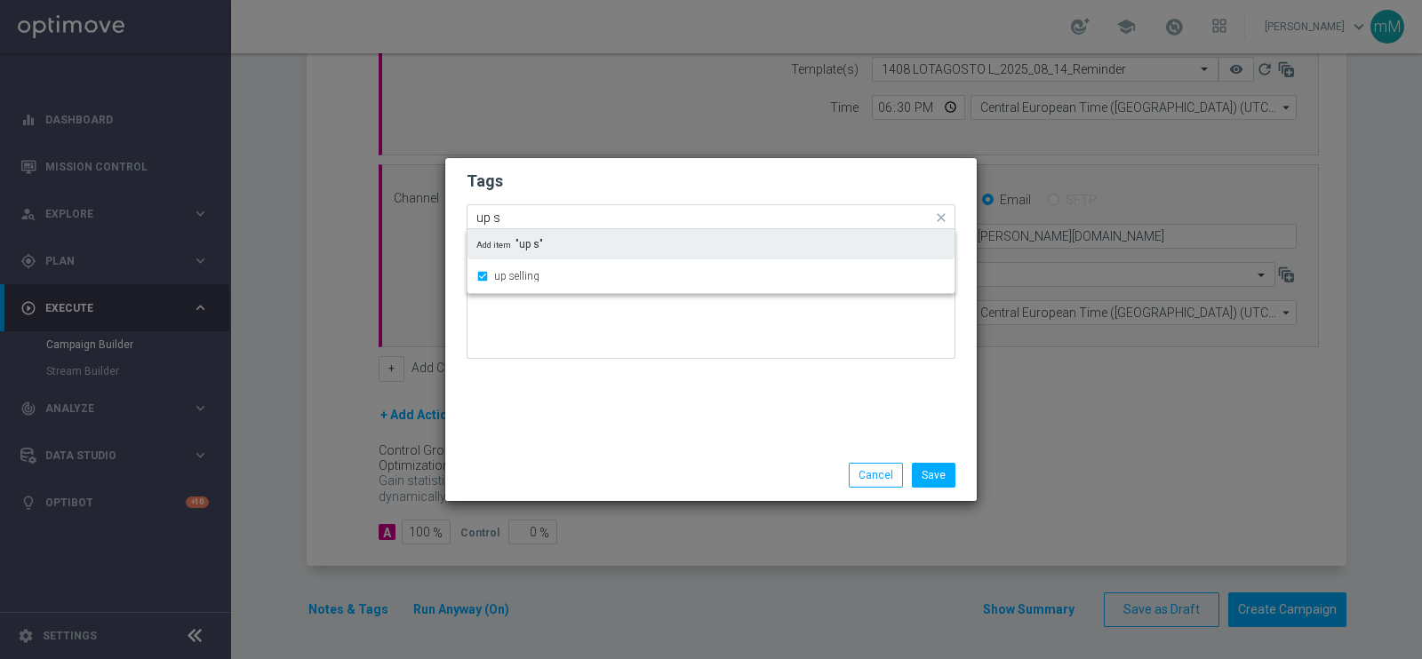
click at [554, 211] on input "up s" at bounding box center [704, 218] width 456 height 15
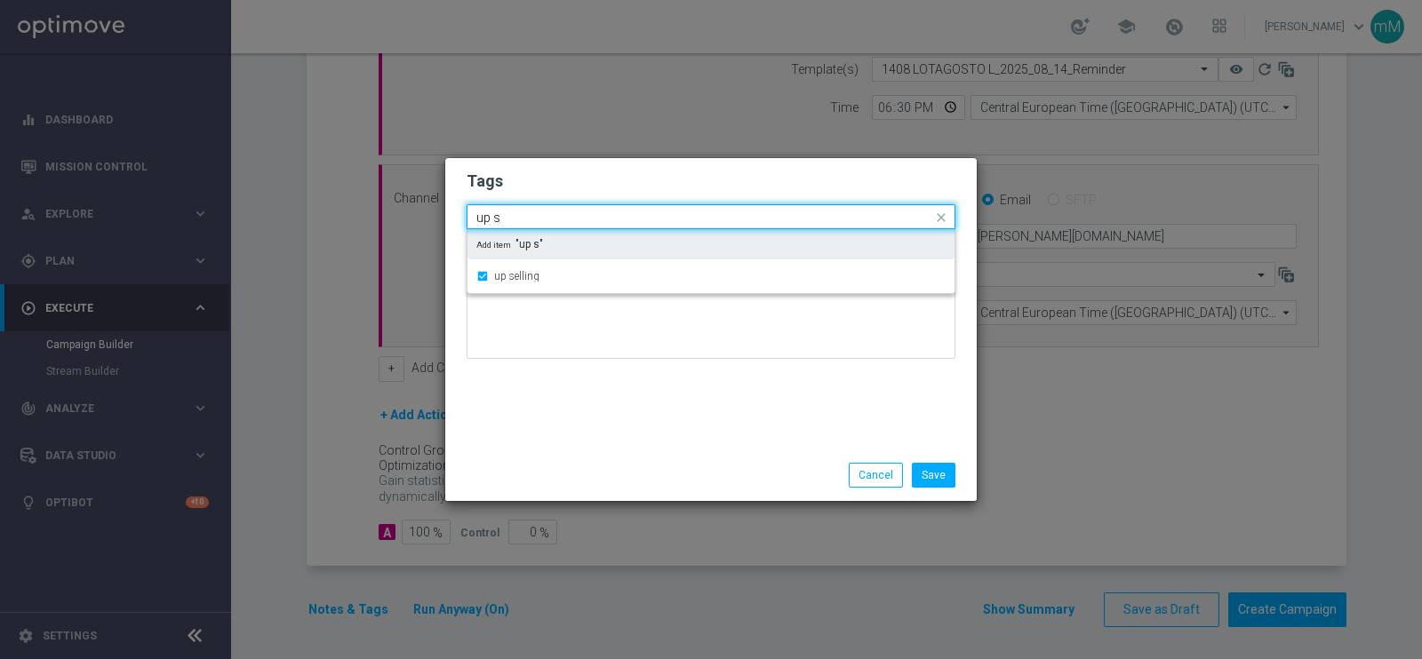
click at [554, 211] on input "up s" at bounding box center [704, 218] width 456 height 15
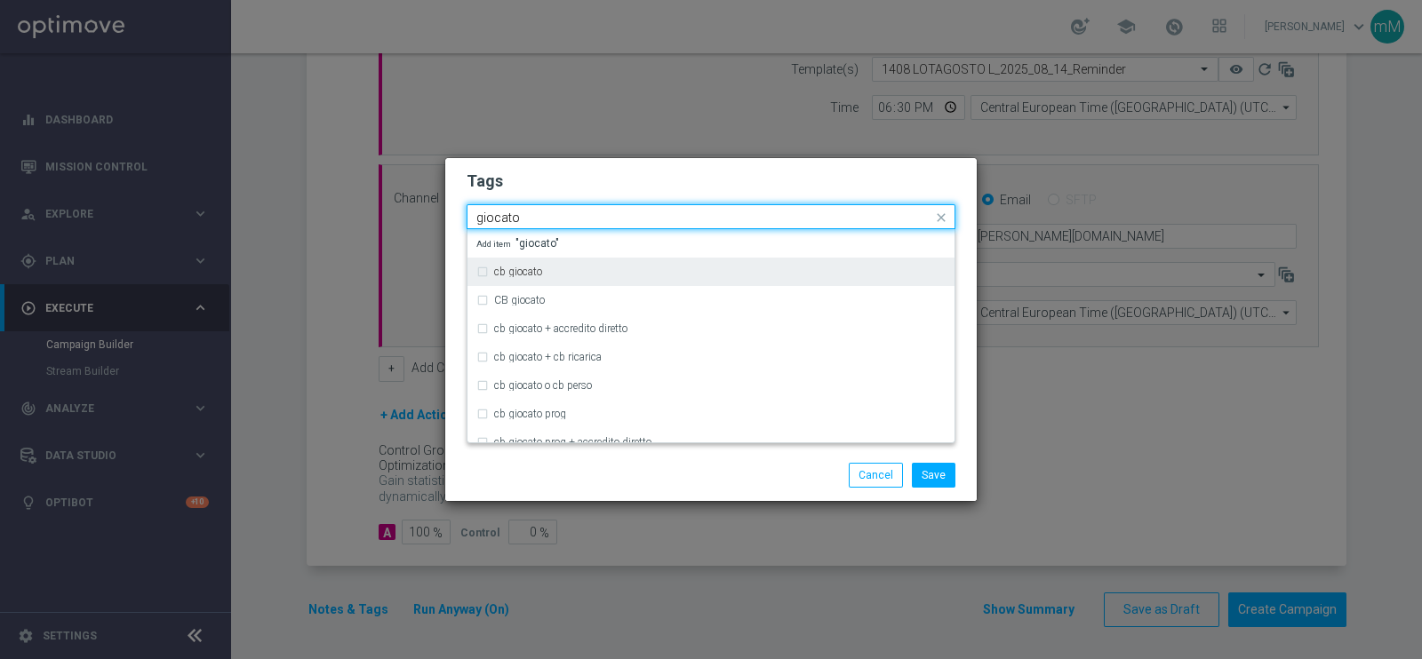
click at [549, 272] on div "cb giocato" at bounding box center [719, 272] width 451 height 11
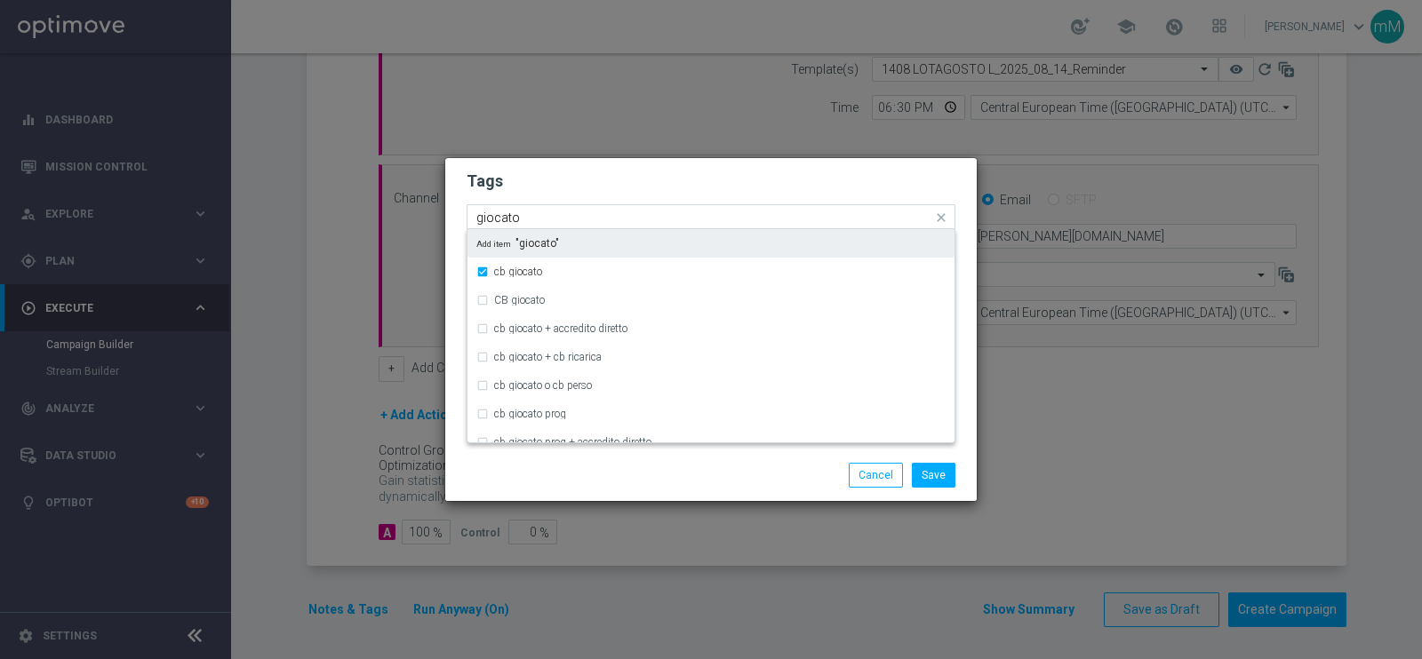
click at [536, 213] on input "giocato" at bounding box center [704, 218] width 456 height 15
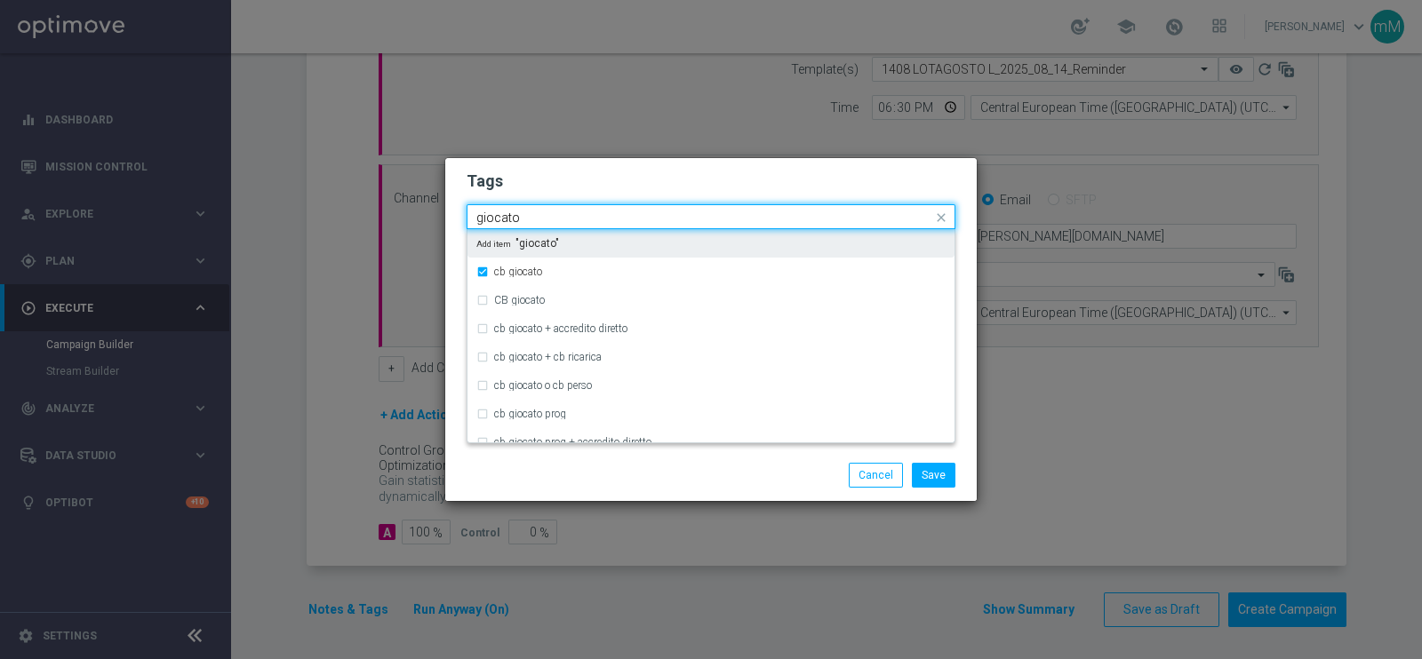
click at [536, 213] on input "giocato" at bounding box center [704, 218] width 456 height 15
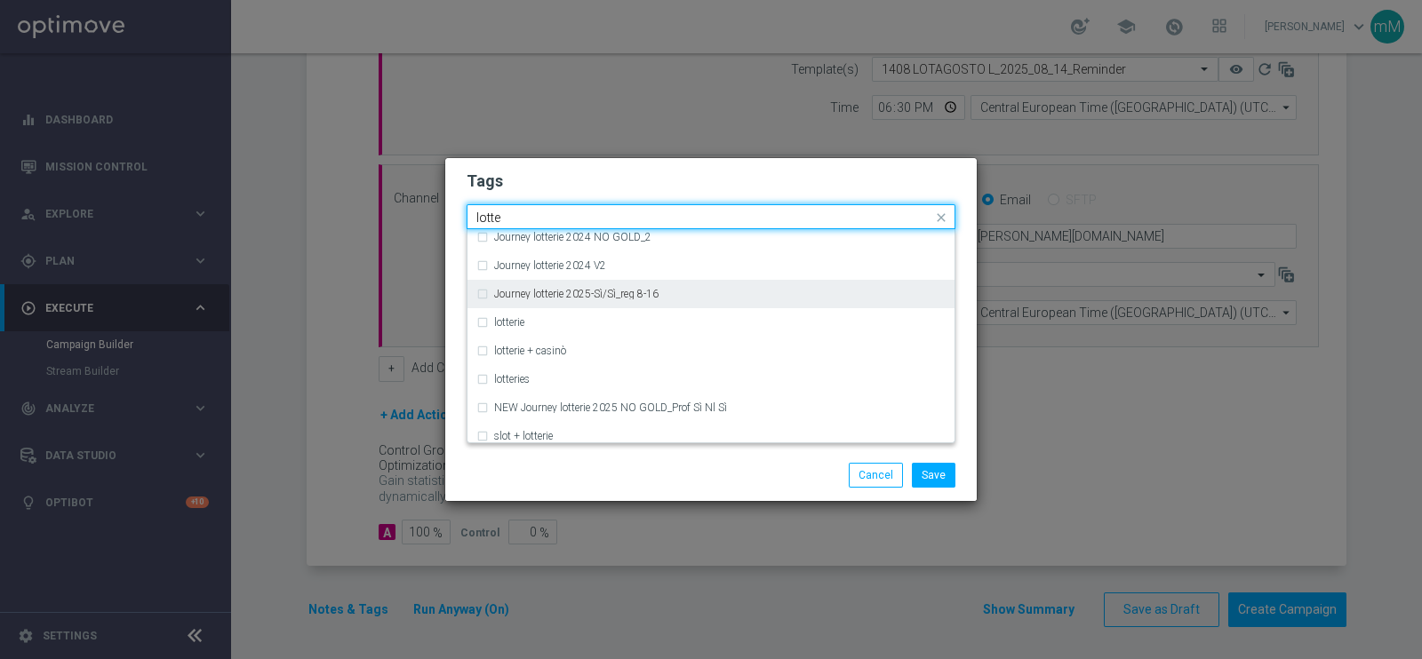
scroll to position [263, 0]
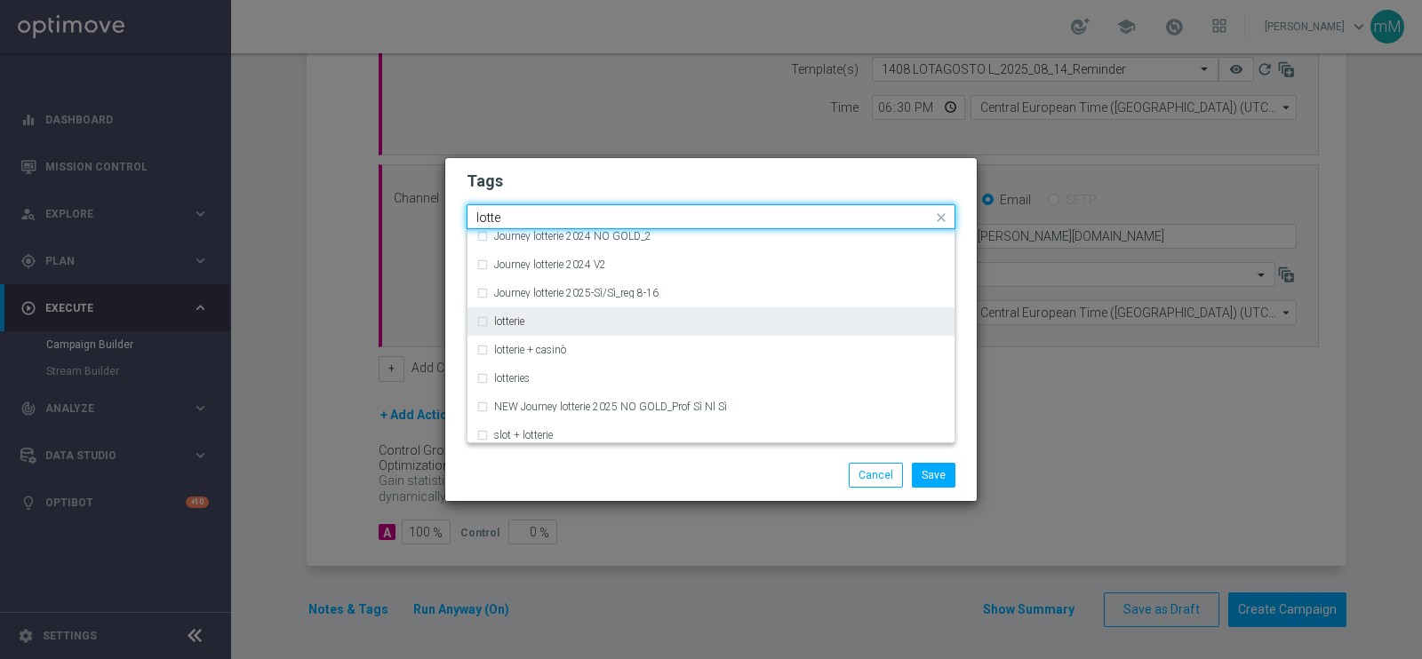
click at [526, 319] on div "lotterie" at bounding box center [719, 321] width 451 height 11
type input "lotte"
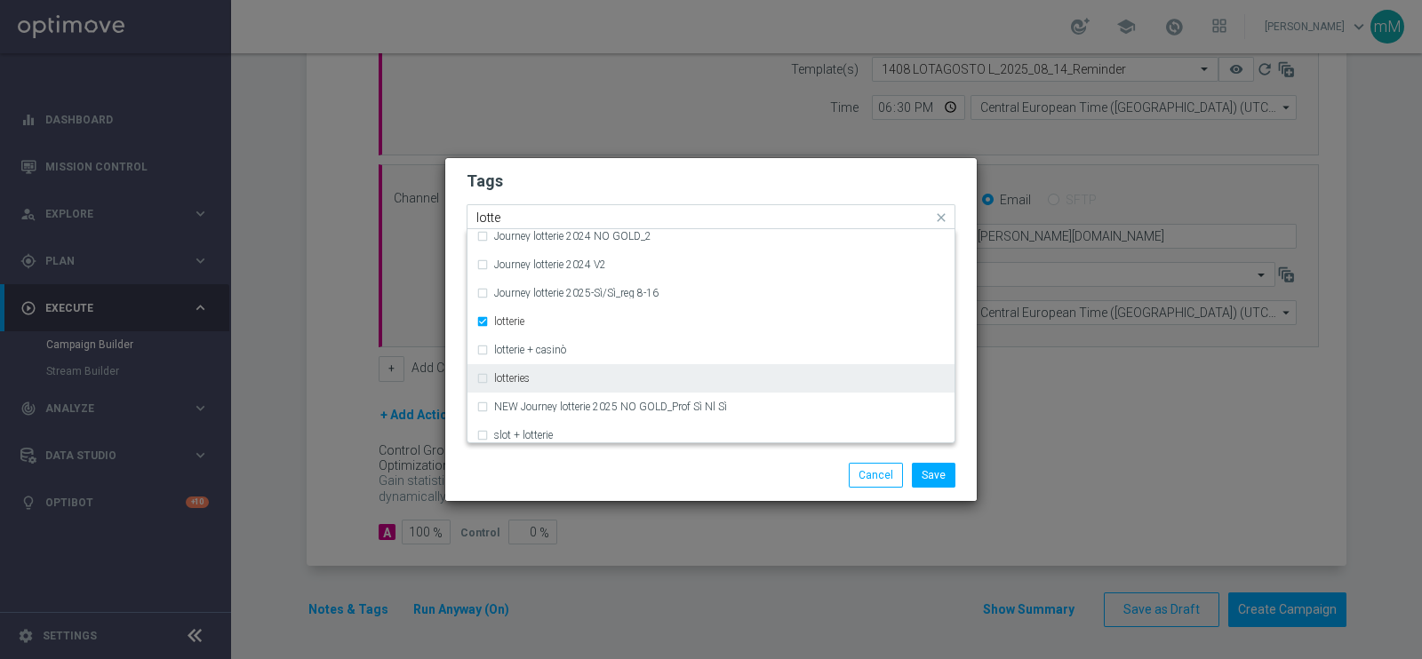
click at [529, 383] on div "lotteries" at bounding box center [710, 378] width 469 height 28
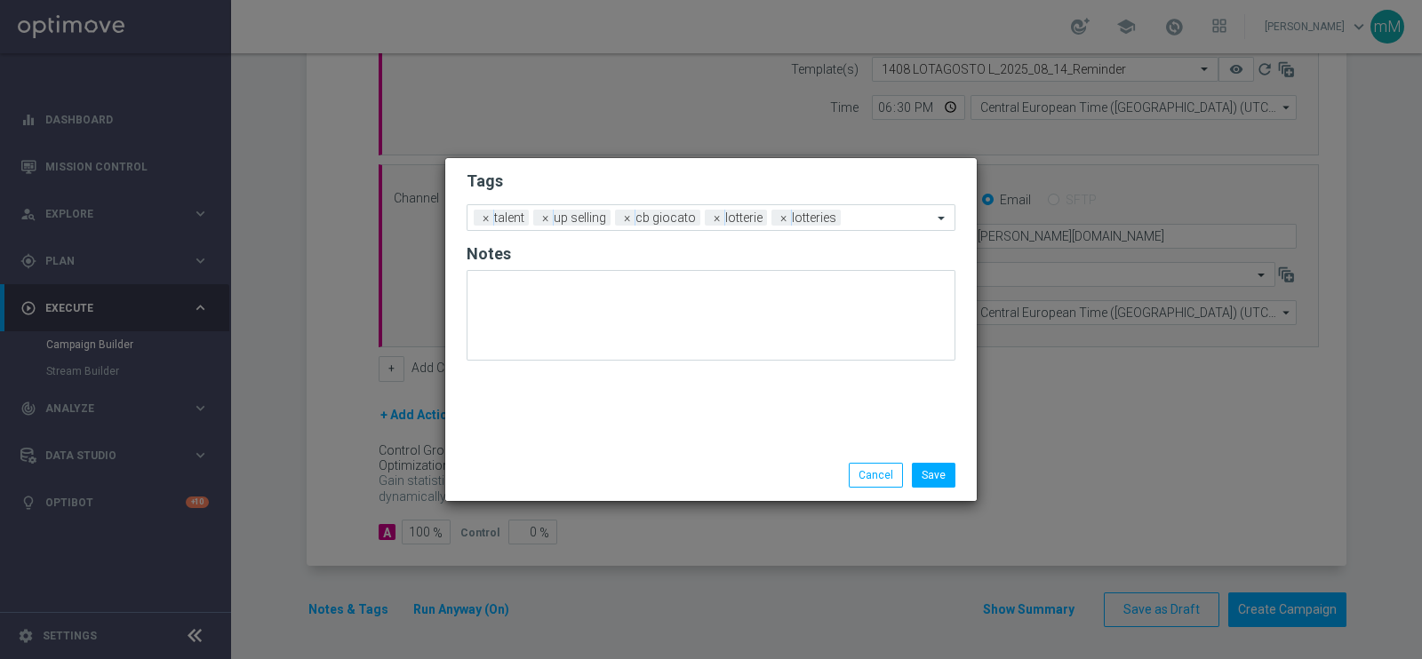
click at [602, 487] on div "Save Cancel" at bounding box center [710, 476] width 531 height 52
click at [946, 474] on button "Save" at bounding box center [934, 475] width 44 height 25
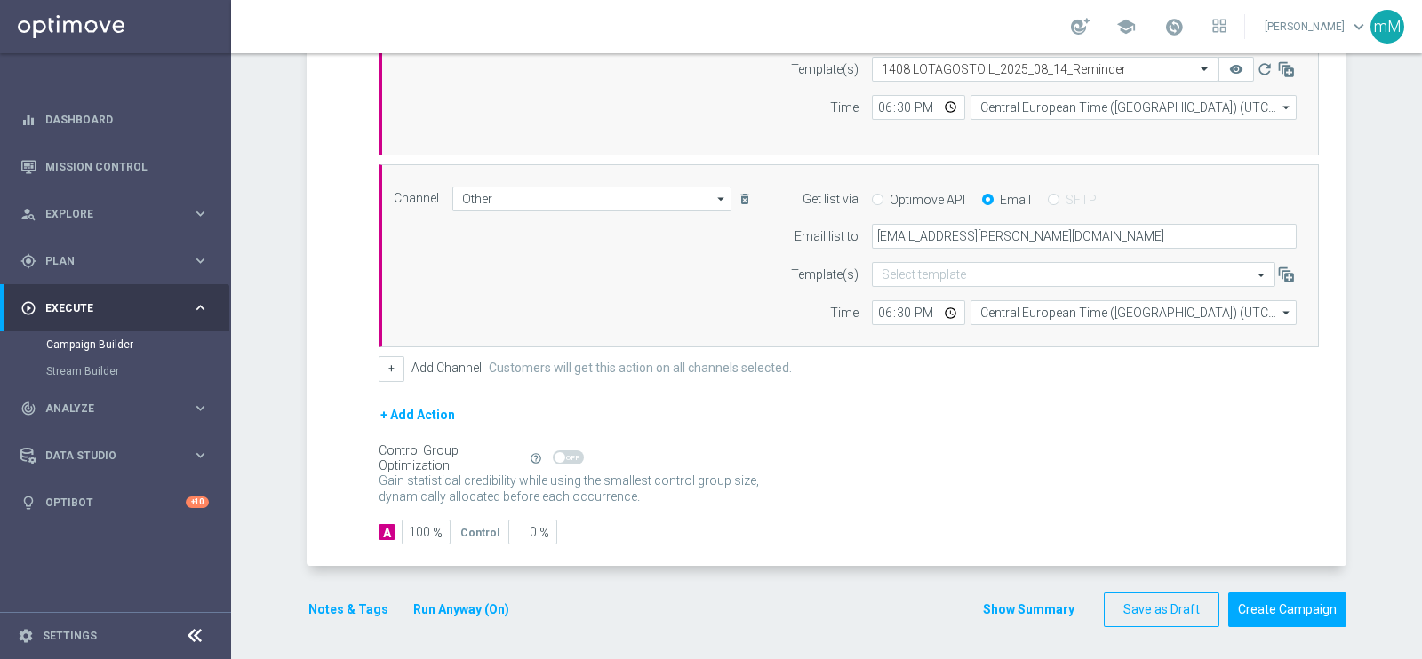
click at [725, 533] on div "A 100 % Control 0 %" at bounding box center [849, 532] width 940 height 25
click at [363, 602] on button "Notes & Tags" at bounding box center [349, 610] width 84 height 22
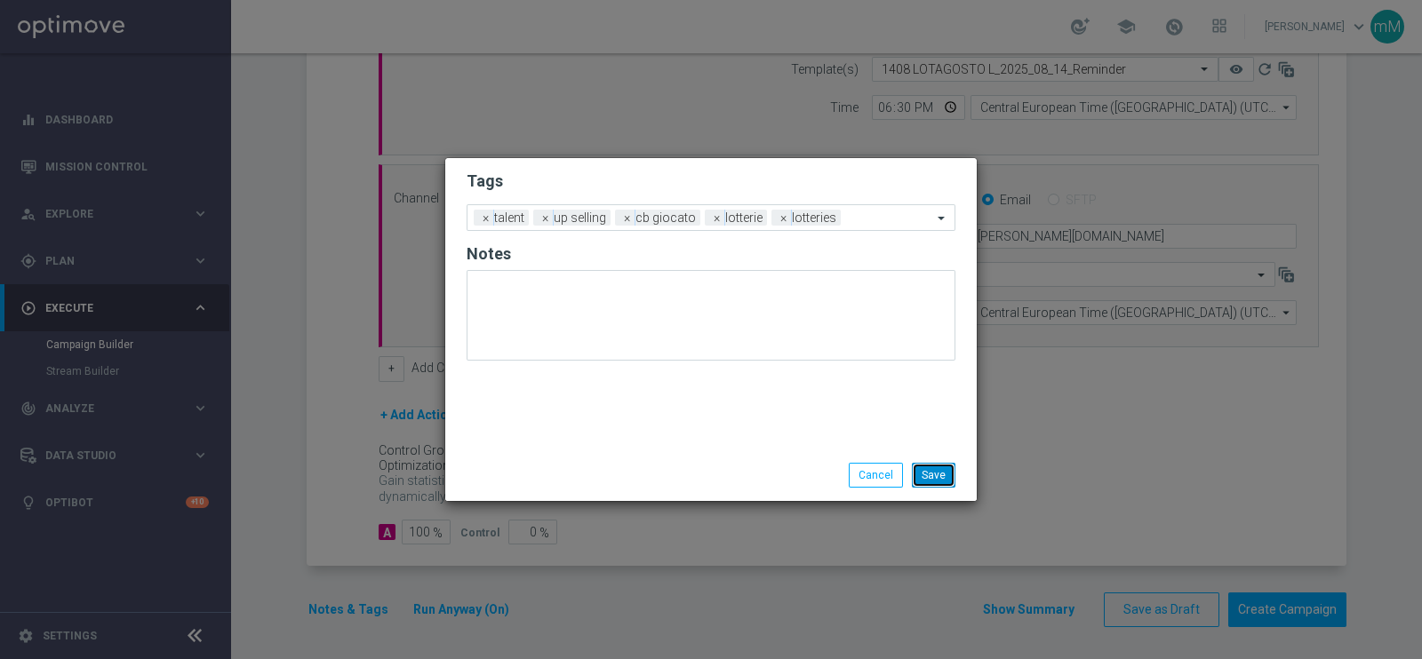
click at [942, 481] on button "Save" at bounding box center [934, 475] width 44 height 25
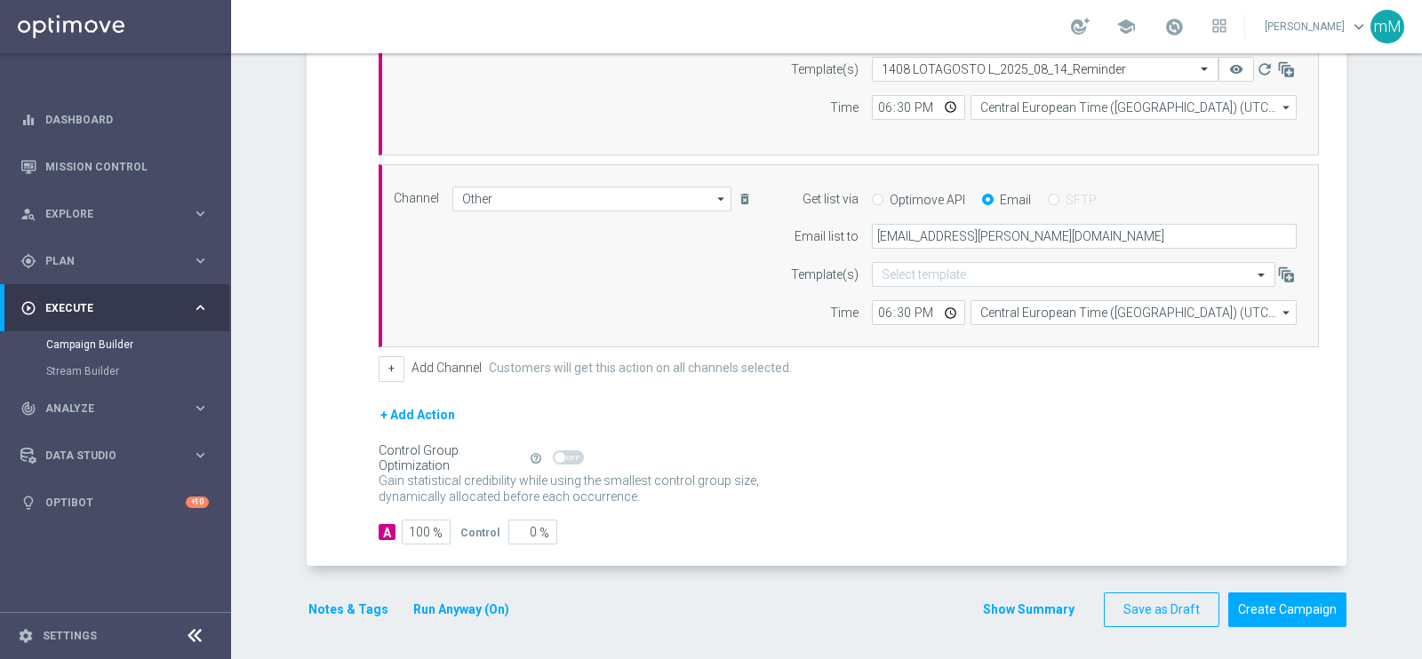
click at [1010, 605] on button "Show Summary" at bounding box center [1028, 610] width 93 height 20
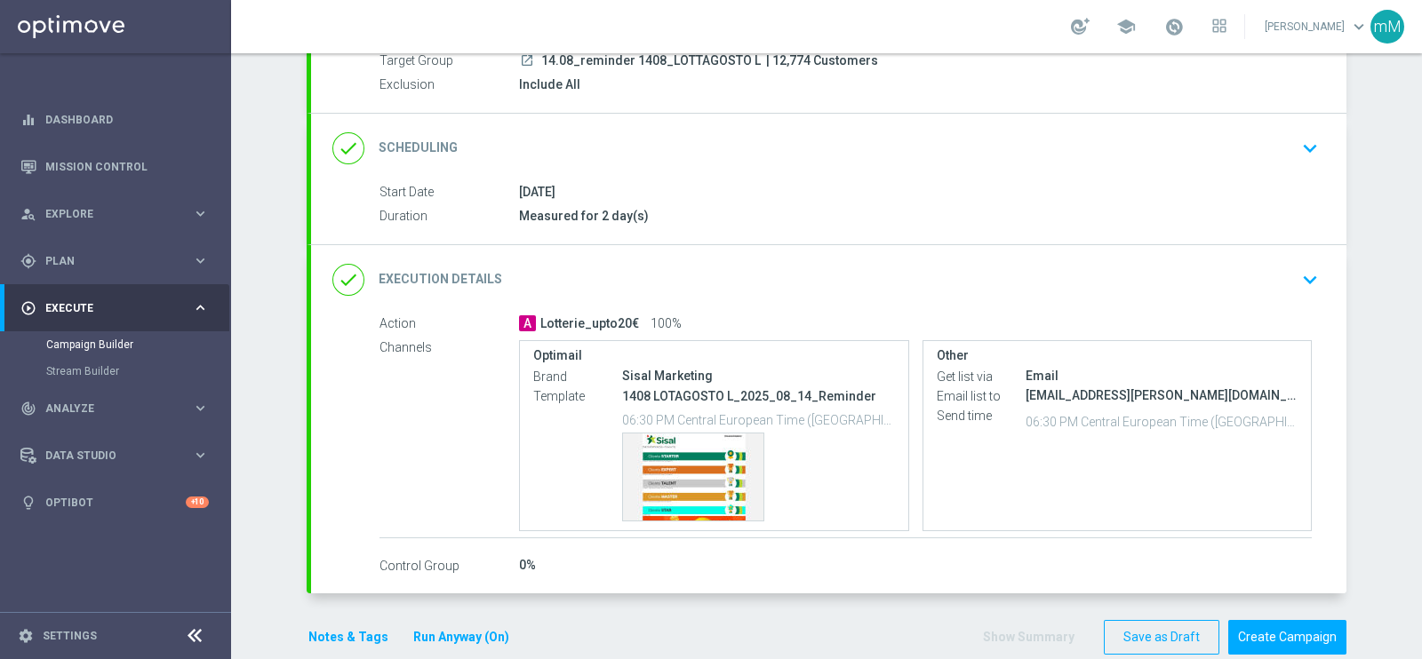
scroll to position [204, 0]
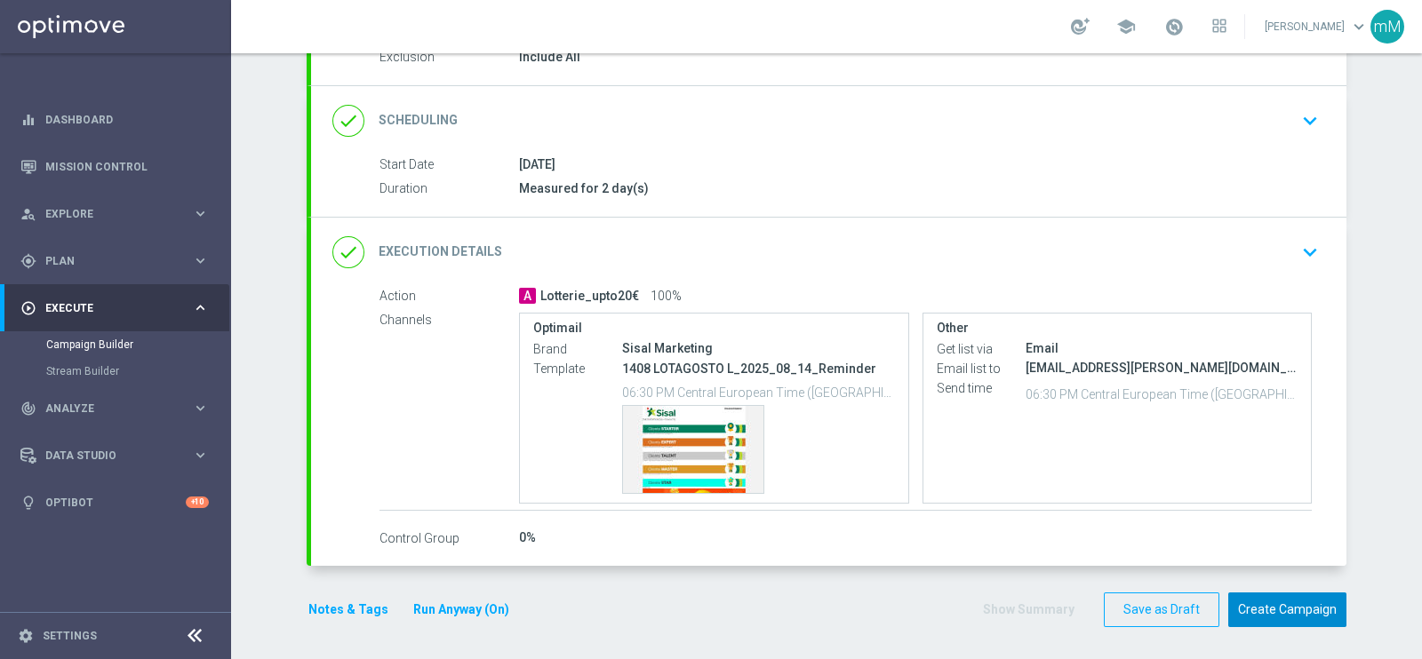
click at [1275, 606] on button "Create Campaign" at bounding box center [1287, 610] width 118 height 35
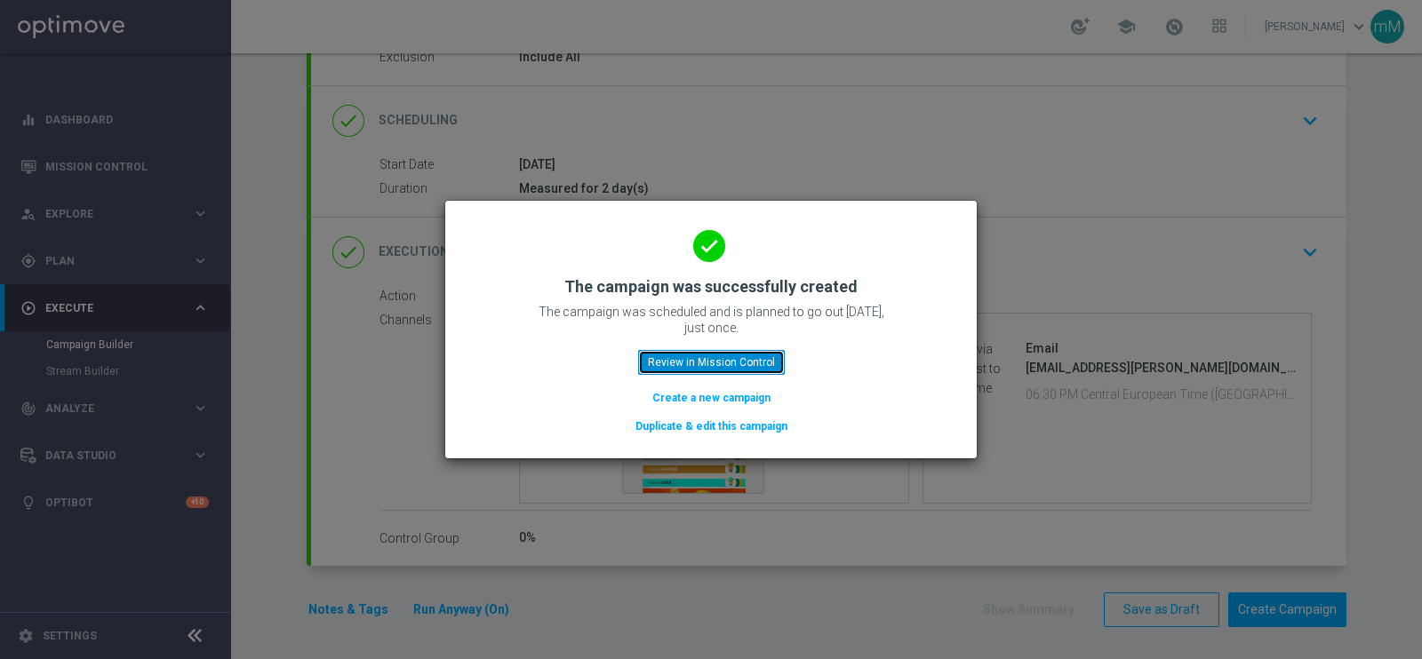
click at [756, 362] on button "Review in Mission Control" at bounding box center [711, 362] width 147 height 25
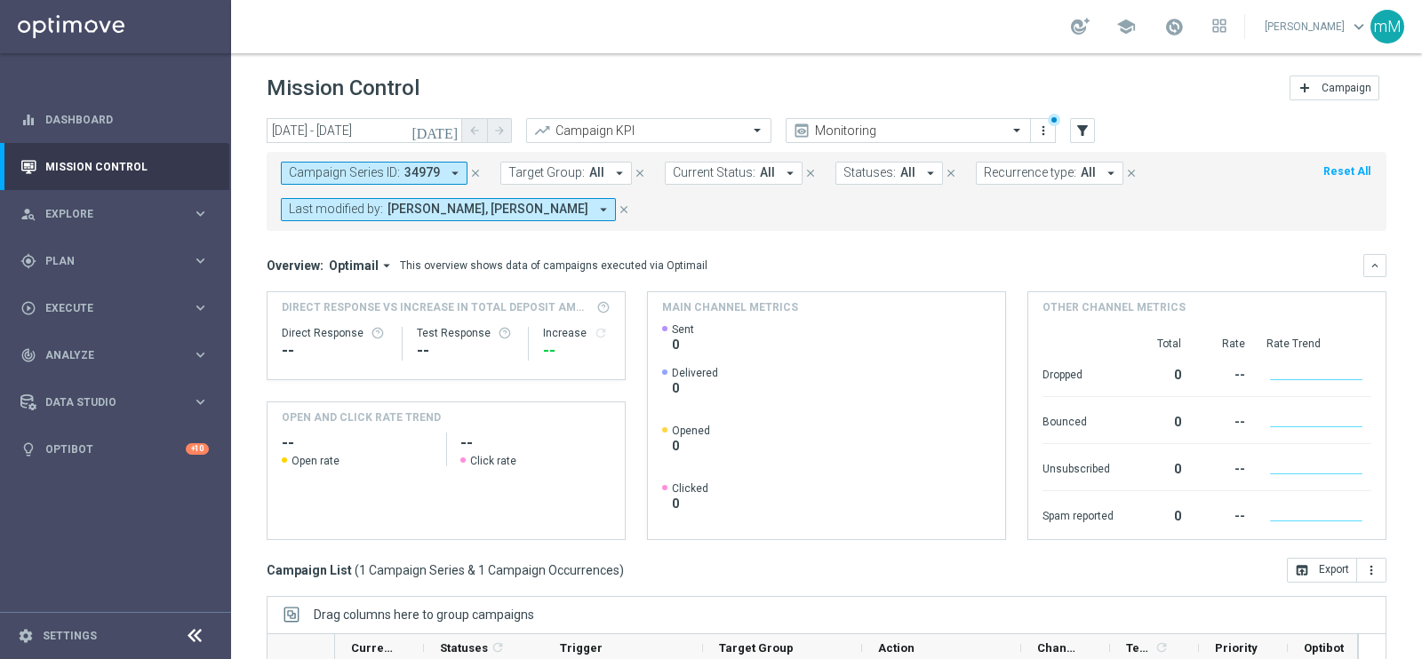
scroll to position [265, 0]
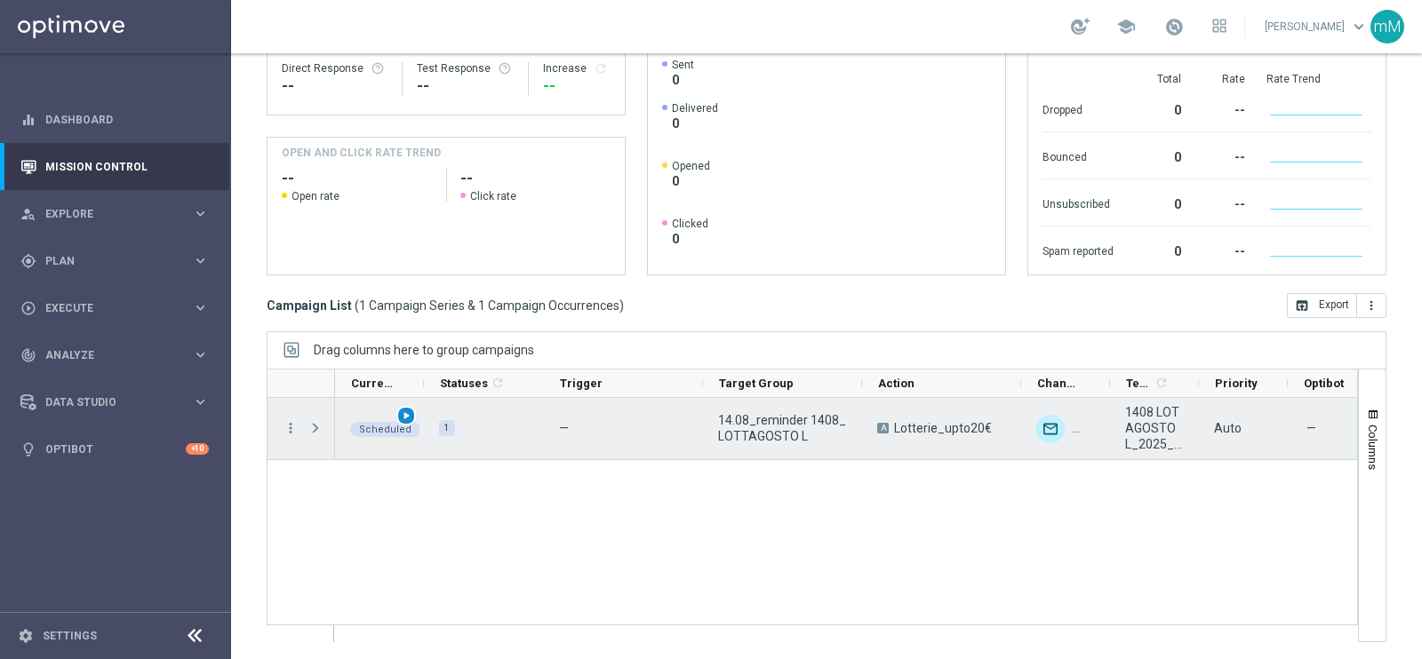
click at [408, 415] on span "play_arrow" at bounding box center [406, 416] width 12 height 12
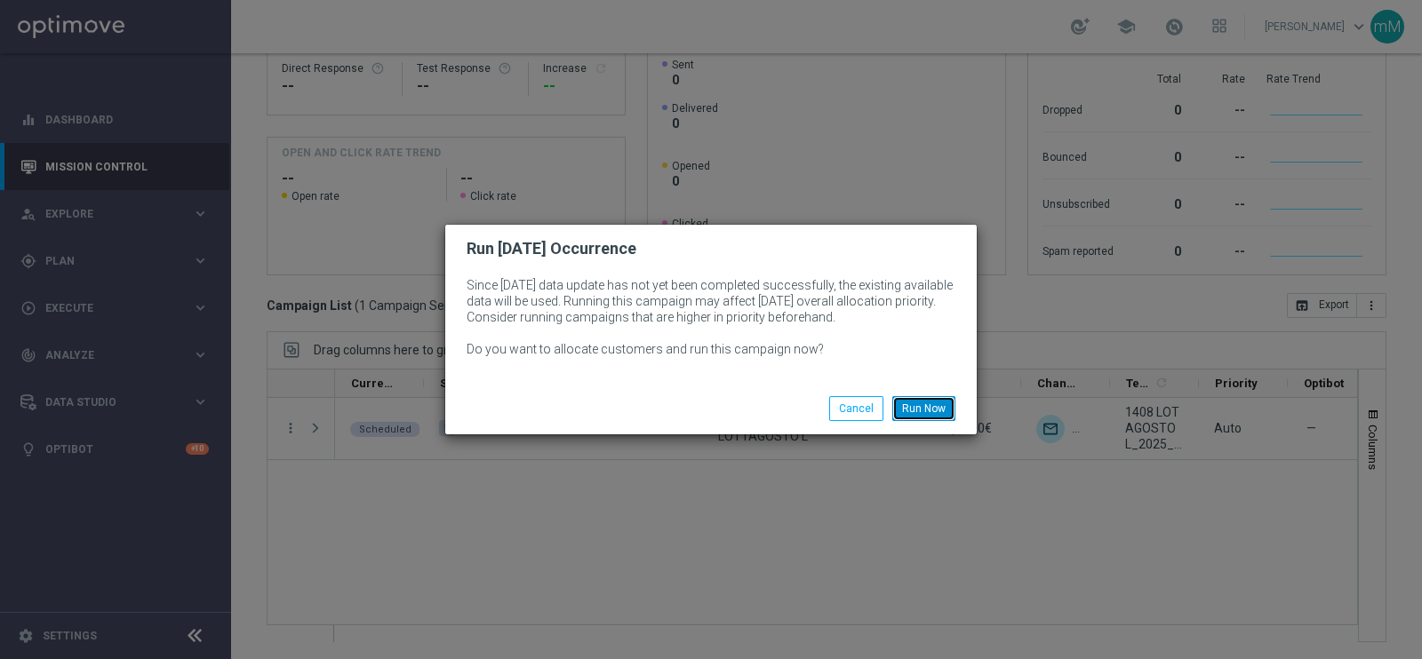
click at [925, 404] on button "Run Now" at bounding box center [923, 408] width 63 height 25
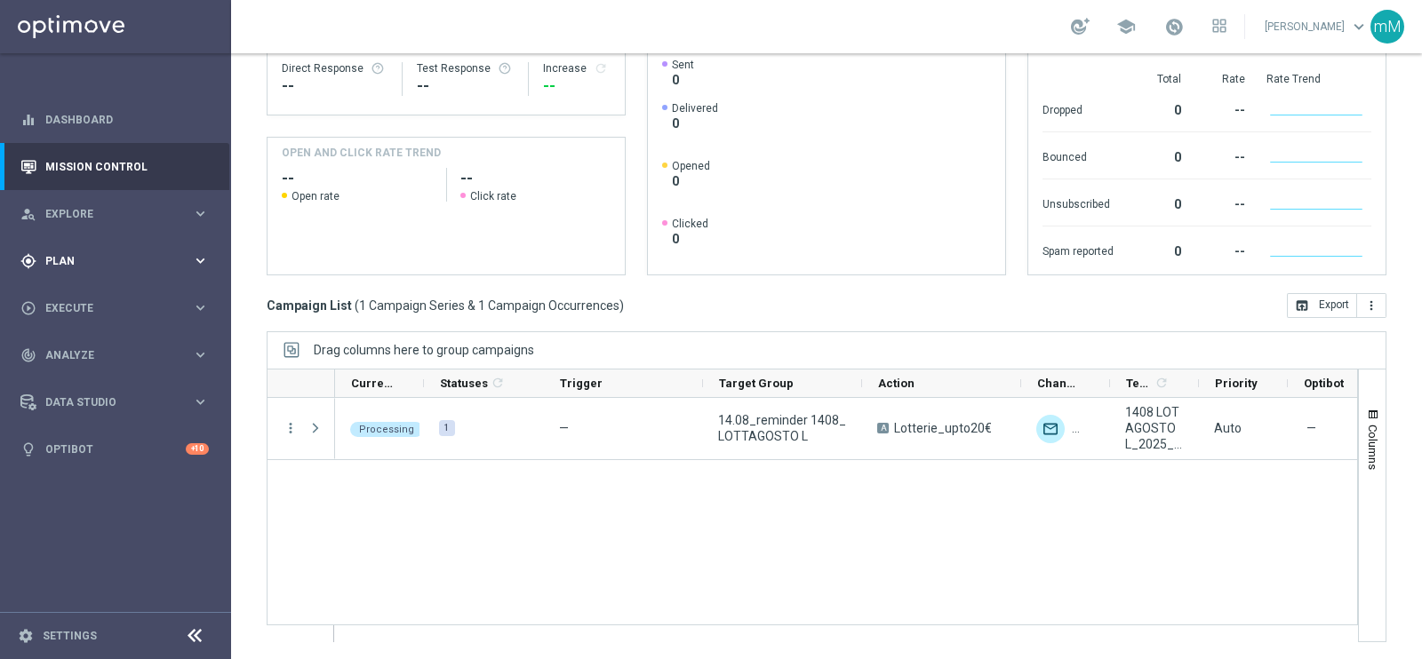
click at [84, 271] on div "gps_fixed Plan keyboard_arrow_right" at bounding box center [114, 260] width 229 height 47
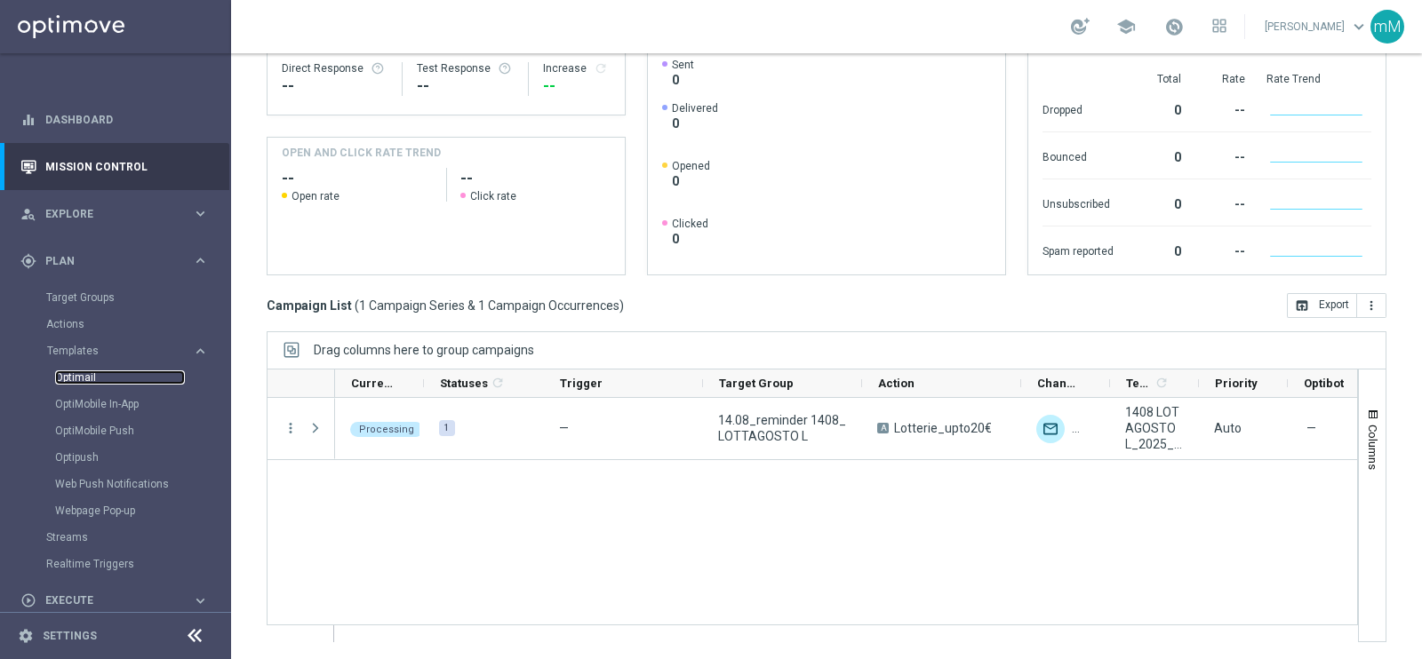
click at [84, 375] on link "Optimail" at bounding box center [120, 378] width 130 height 14
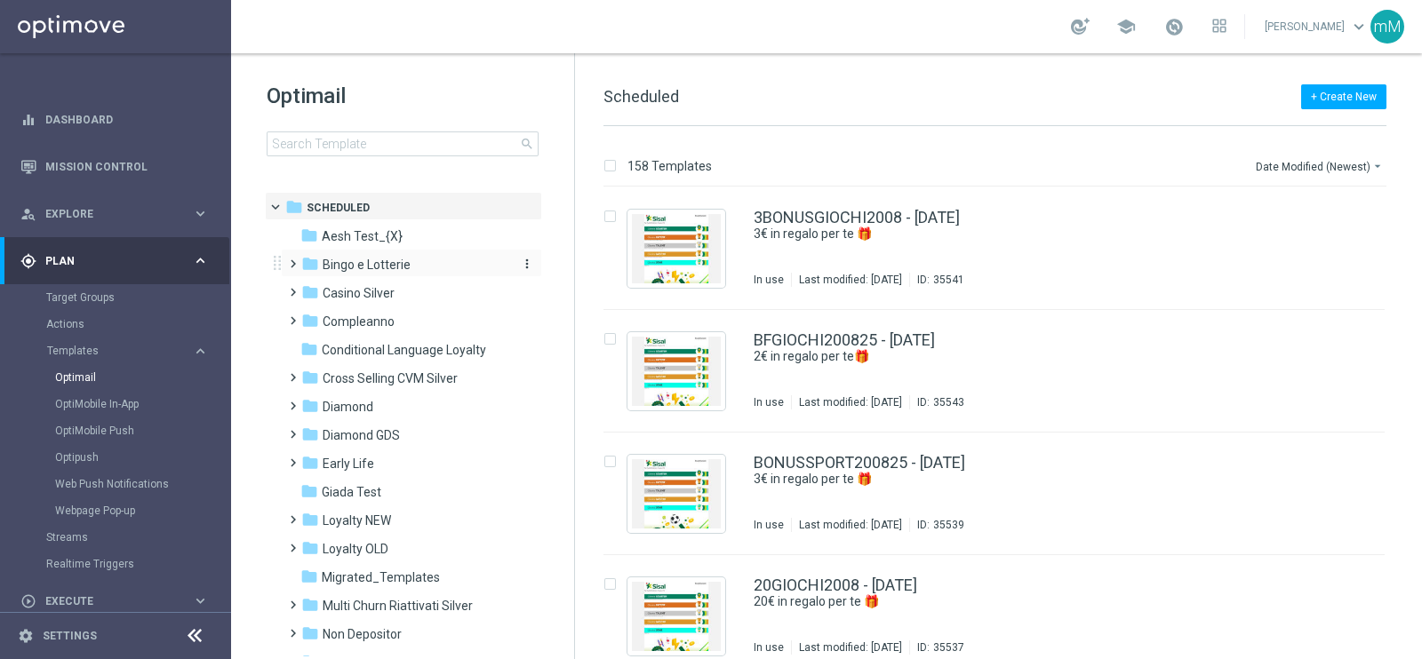
click at [411, 267] on div "folder Bingo e Lotterie" at bounding box center [403, 265] width 204 height 20
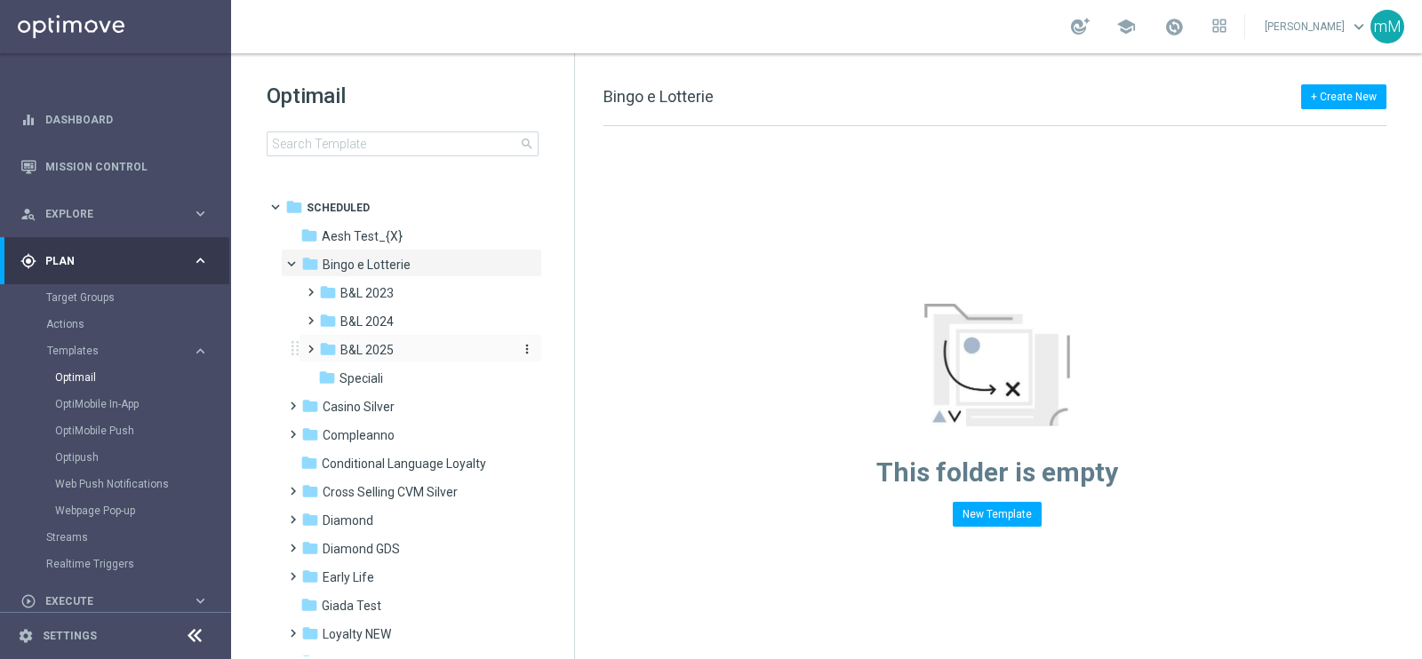
click at [397, 351] on div "folder B&L 2025" at bounding box center [413, 350] width 189 height 20
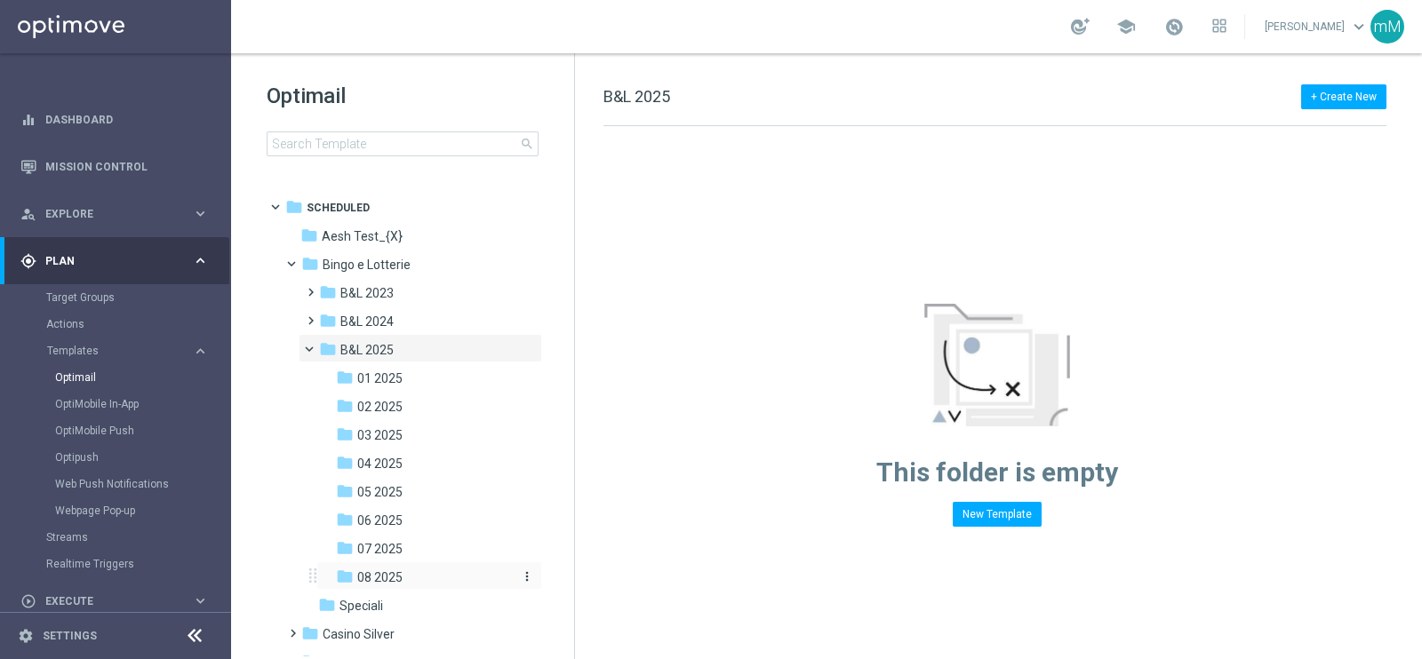
click at [399, 572] on span "08 2025" at bounding box center [379, 578] width 45 height 16
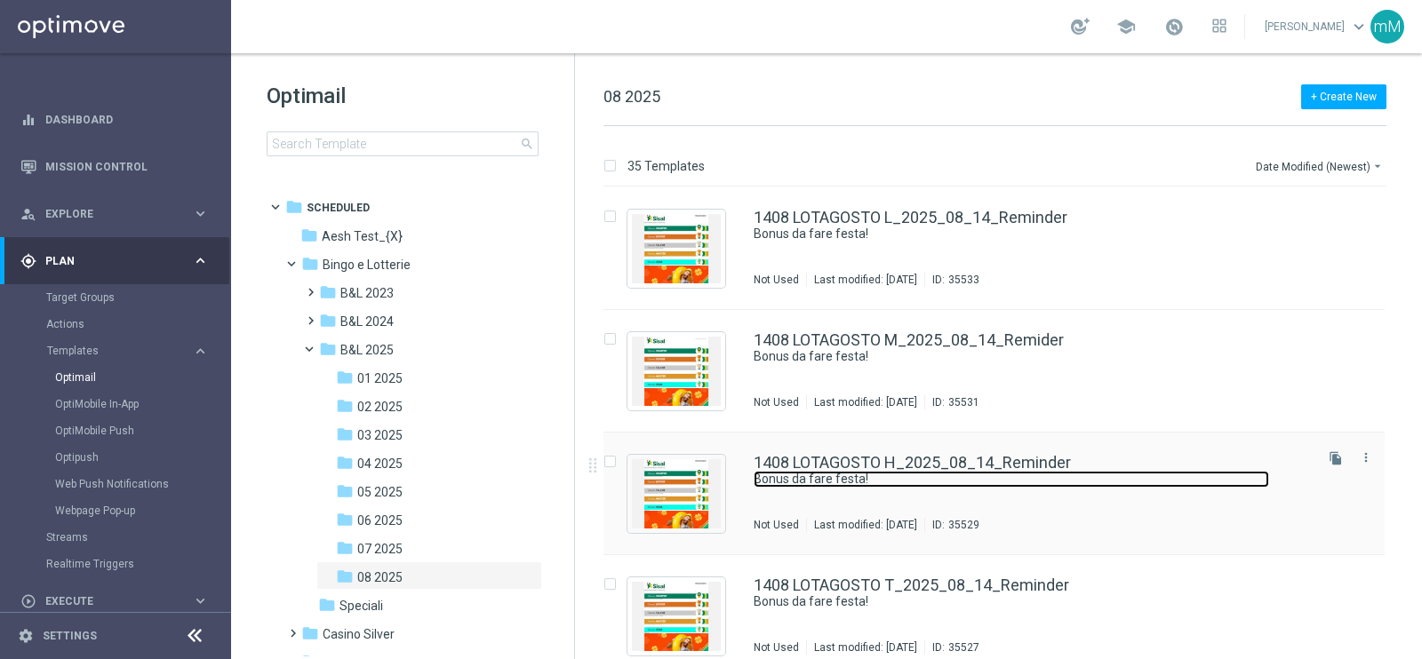
click at [866, 482] on link "Bonus da fare festa!" at bounding box center [1010, 479] width 515 height 17
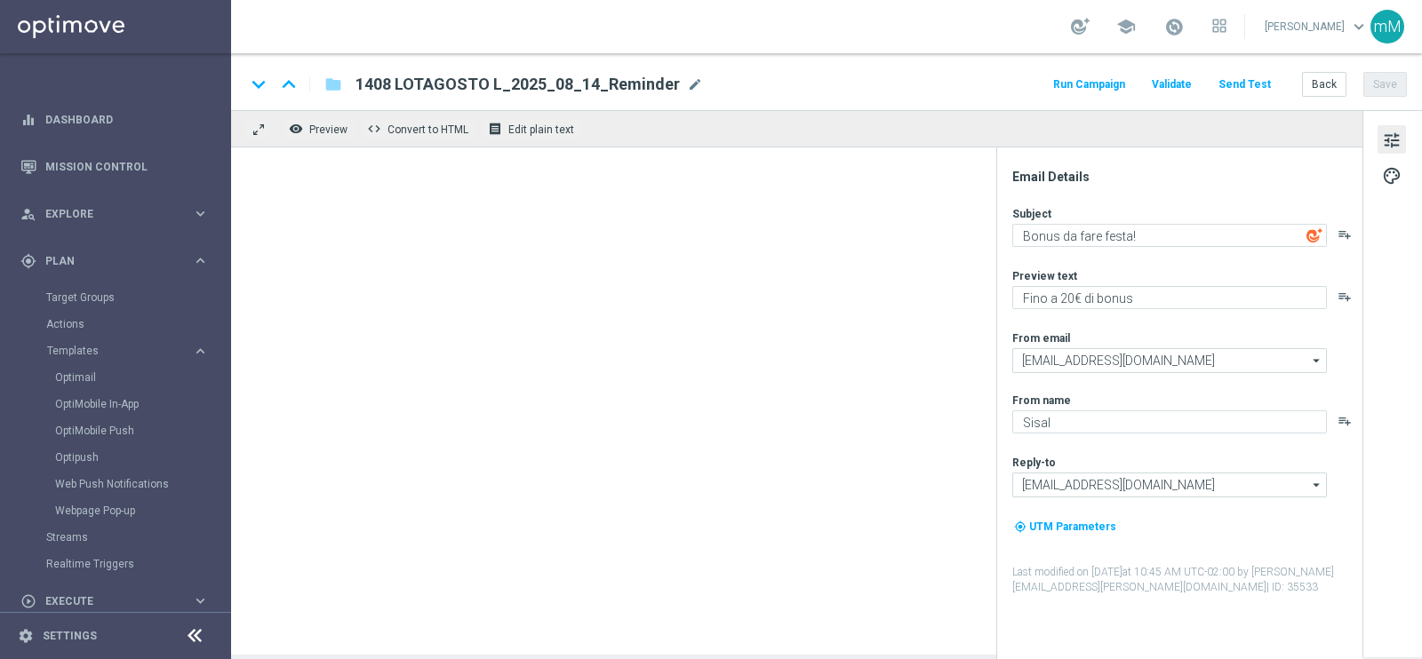
type textarea "Fino a 60€ di bonus"
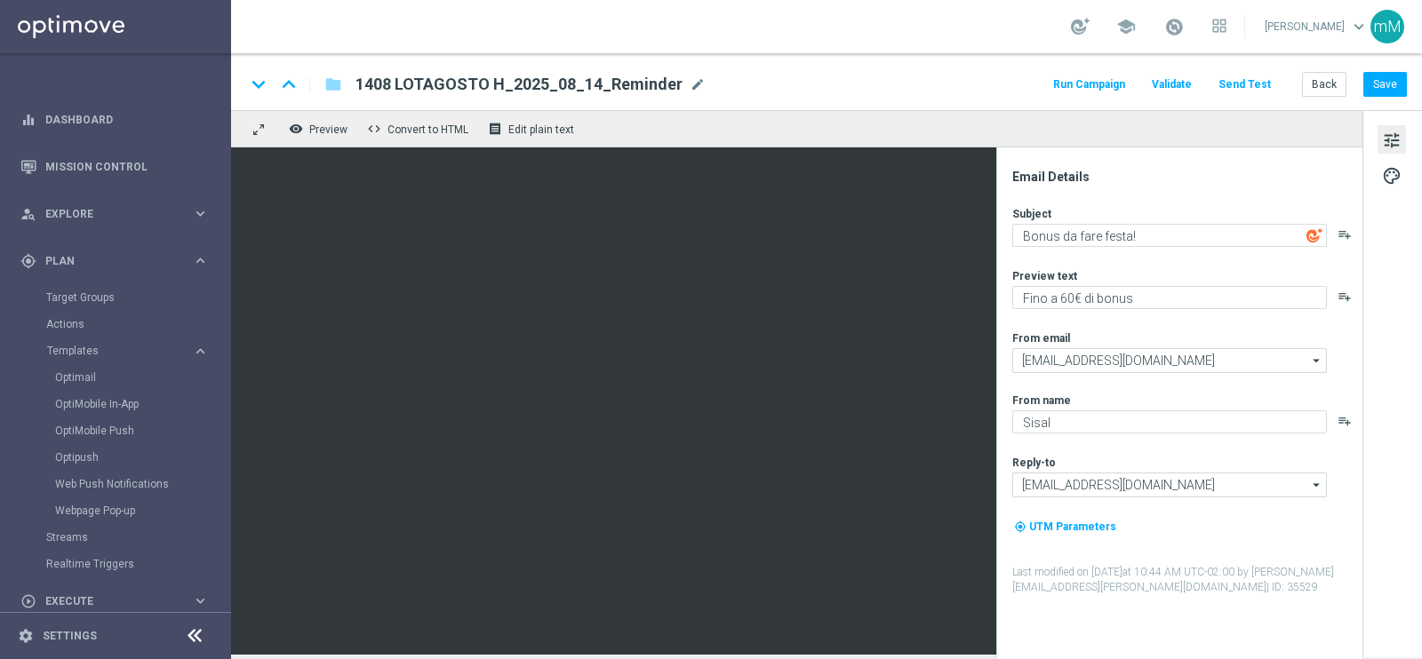
click at [1093, 91] on button "Run Campaign" at bounding box center [1088, 85] width 77 height 24
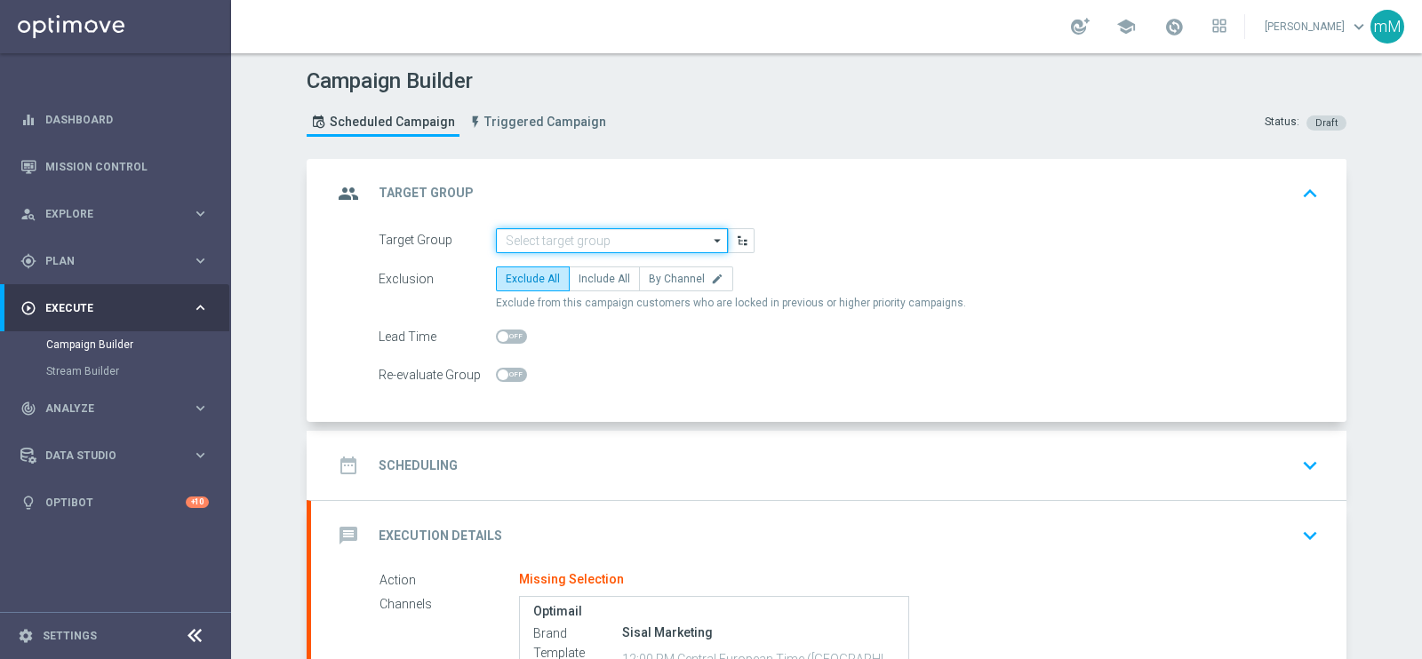
click at [565, 242] on input at bounding box center [612, 240] width 232 height 25
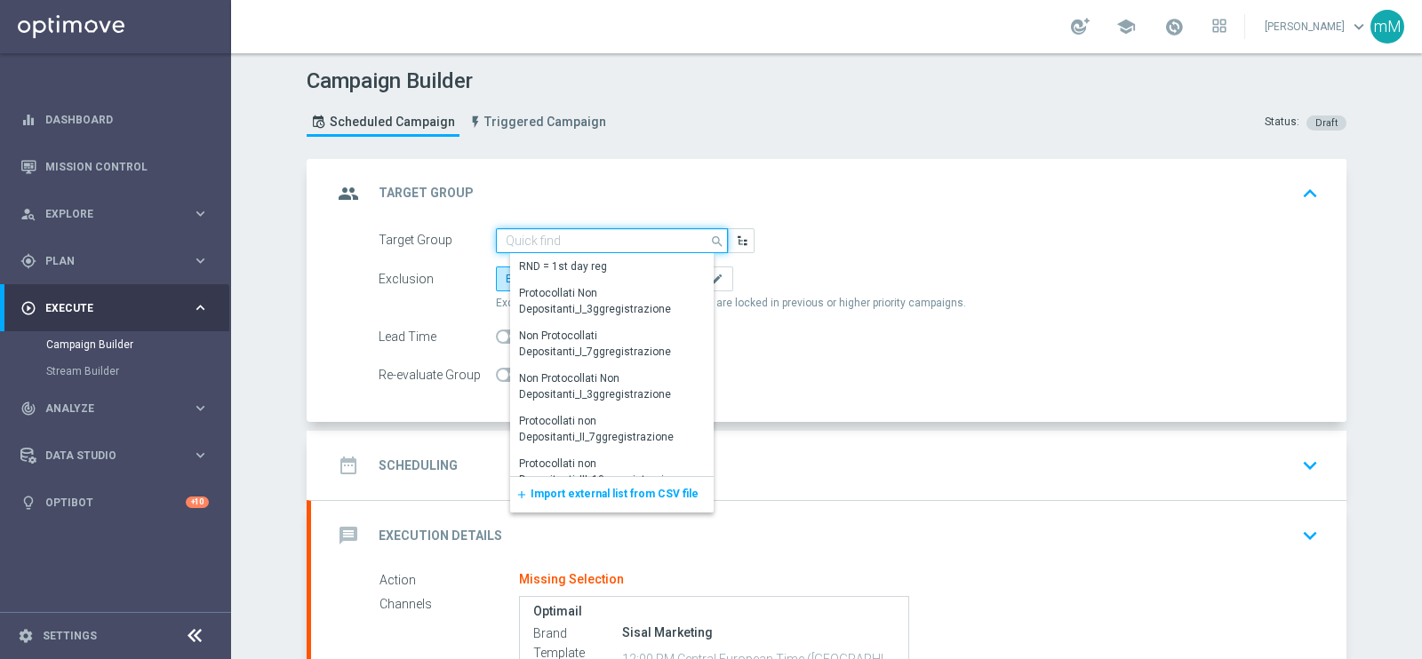
paste input "14.08_reminder 1408_LOTTAGOSTO T"
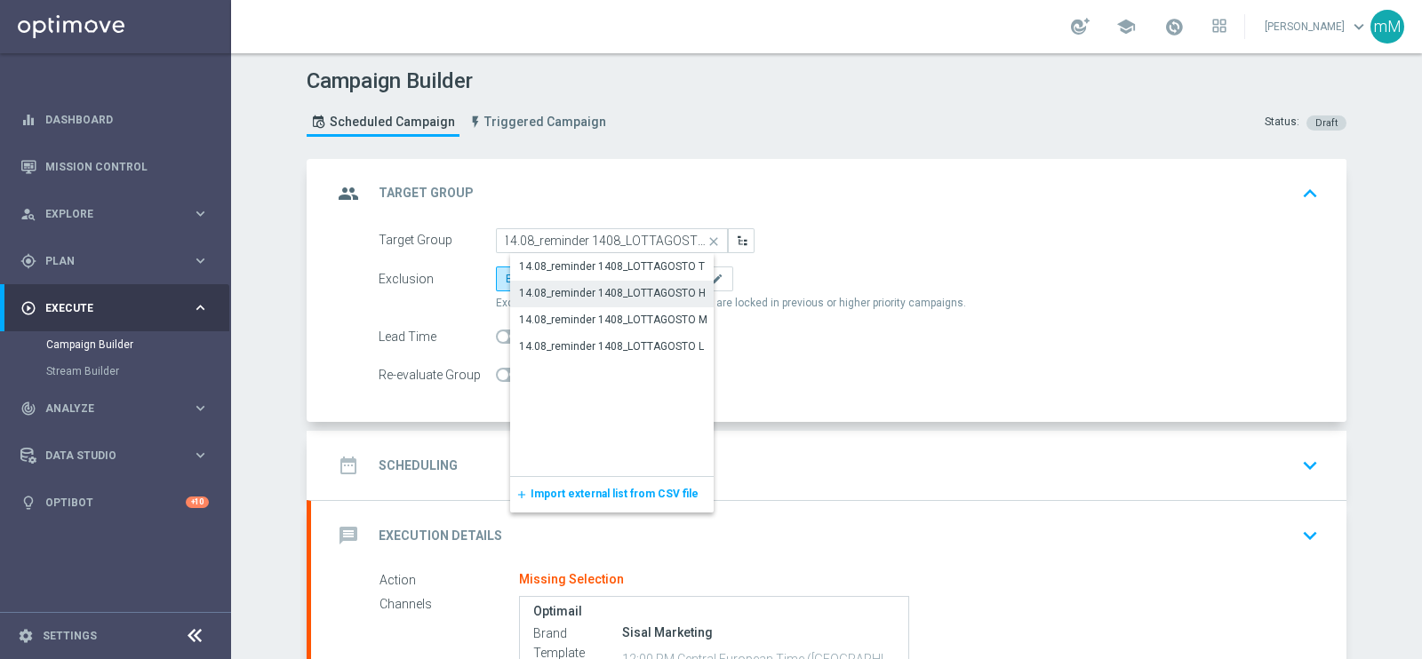
click at [582, 296] on div "14.08_reminder 1408_LOTTAGOSTO H" at bounding box center [612, 293] width 187 height 16
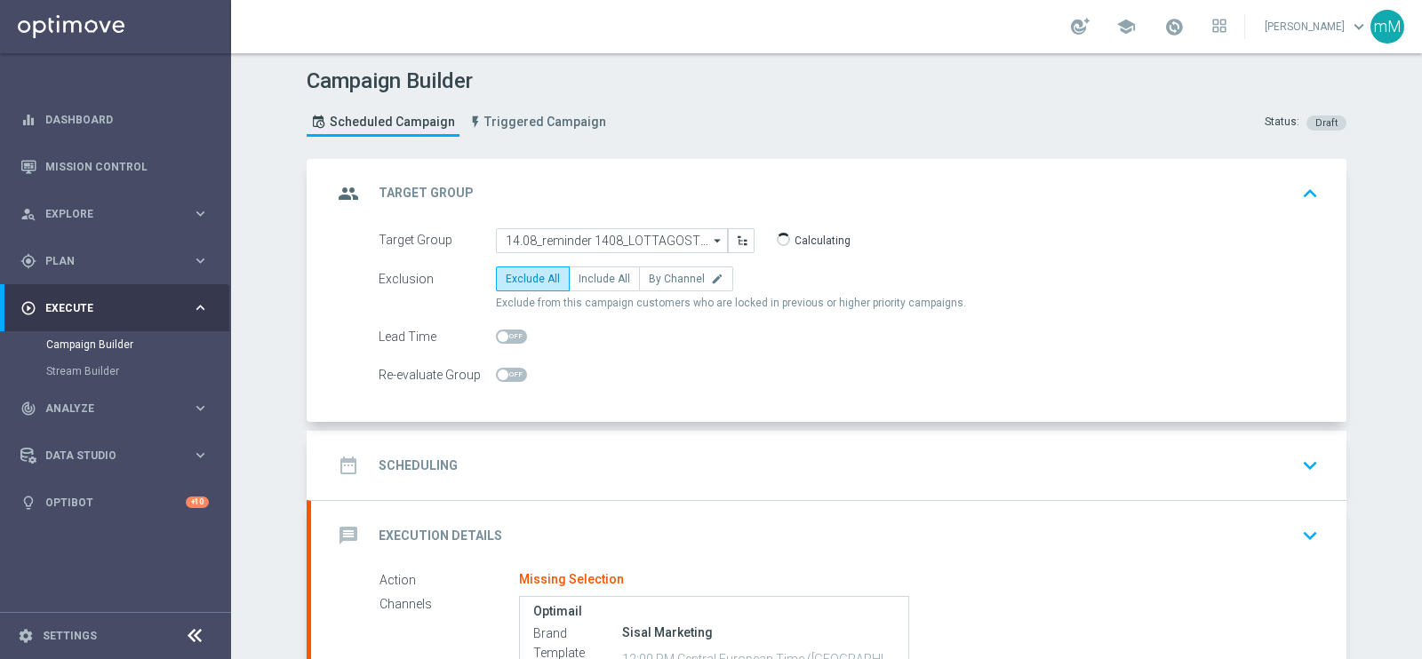
type input "14.08_reminder 1408_LOTTAGOSTO H"
click at [603, 281] on span "Include All" at bounding box center [604, 279] width 52 height 12
click at [590, 281] on input "Include All" at bounding box center [584, 282] width 12 height 12
radio input "true"
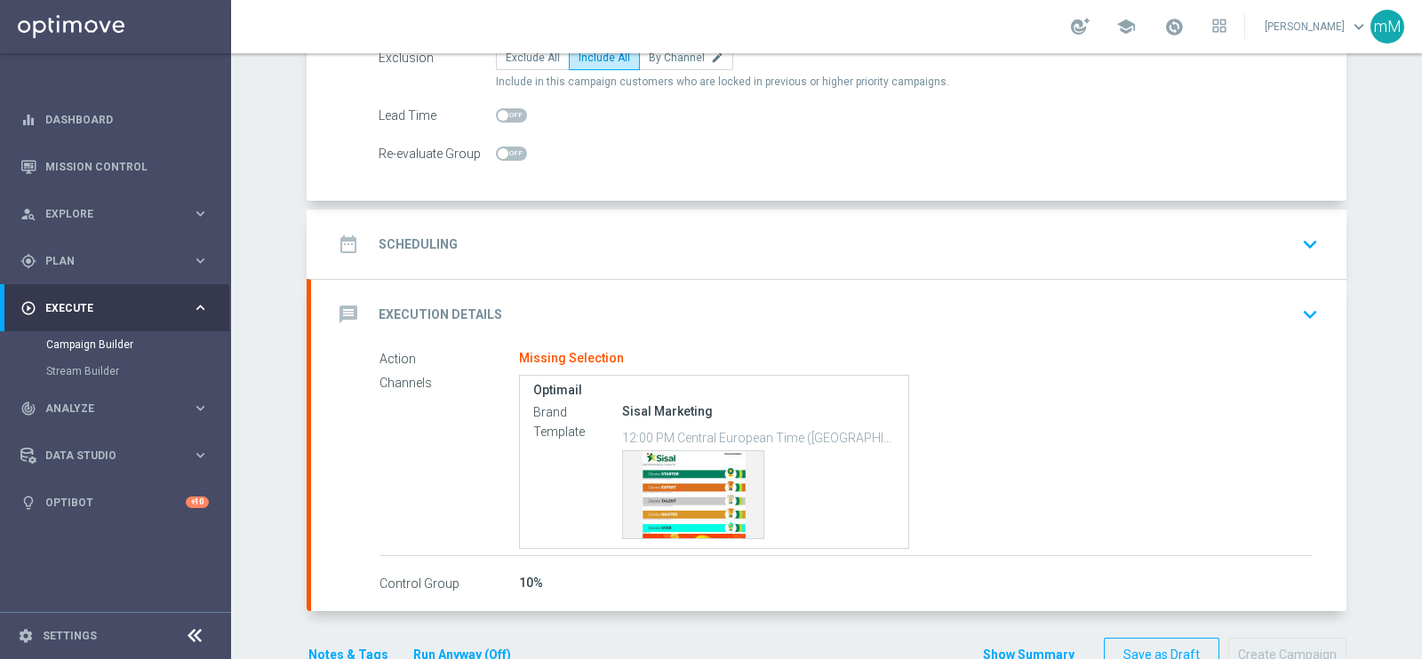
click at [614, 219] on div "date_range Scheduling keyboard_arrow_down" at bounding box center [828, 244] width 1035 height 69
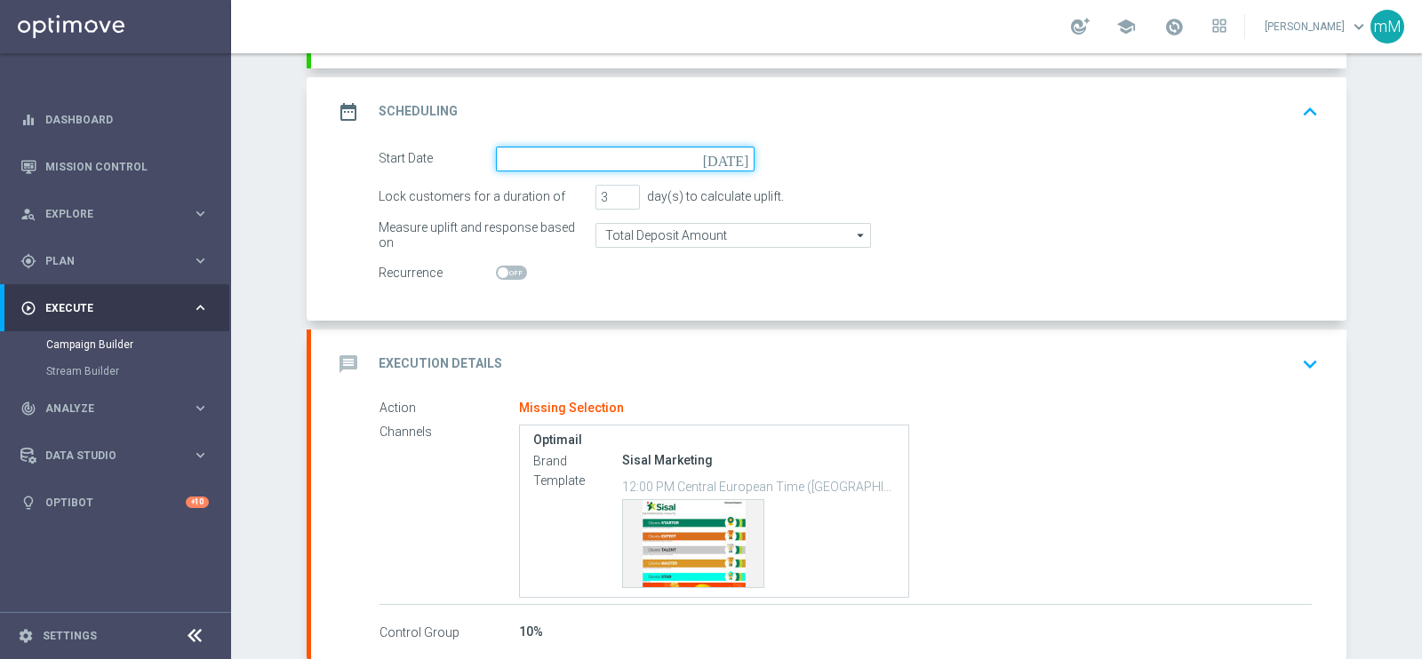
click at [596, 158] on input at bounding box center [625, 159] width 259 height 25
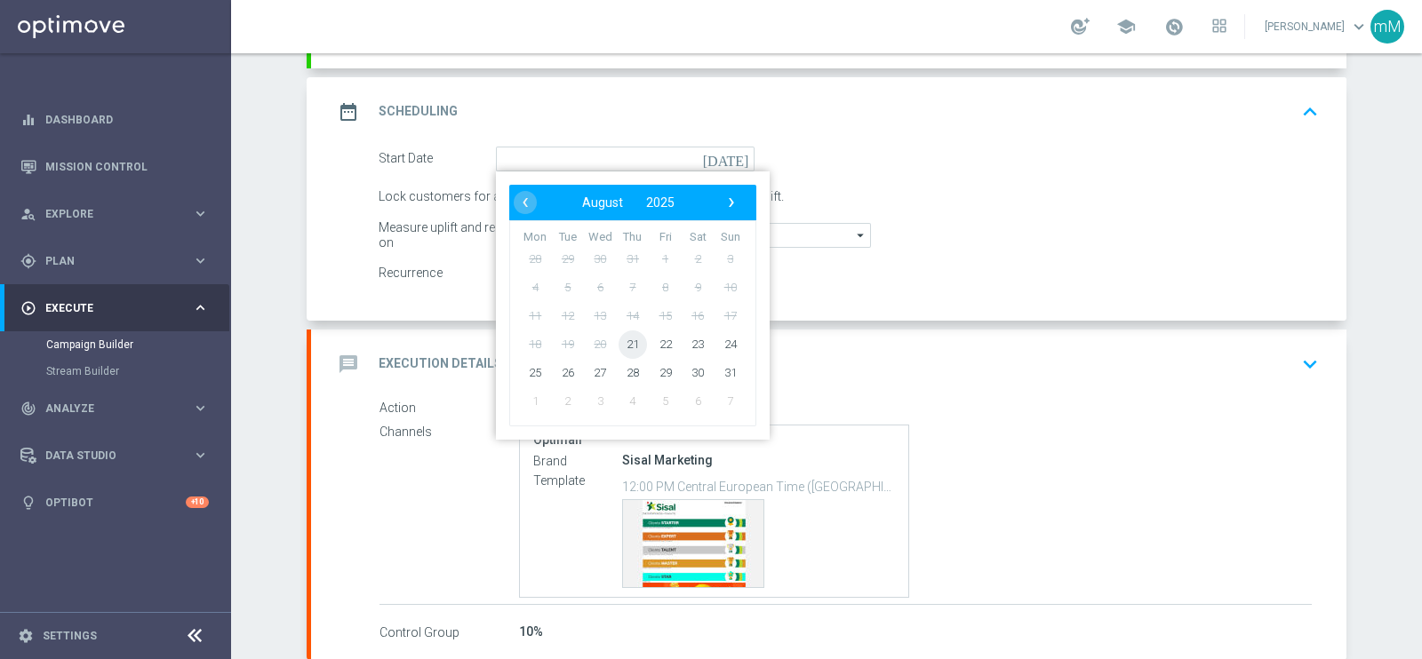
click at [618, 336] on span "21" at bounding box center [632, 344] width 28 height 28
type input "21 Aug 2025"
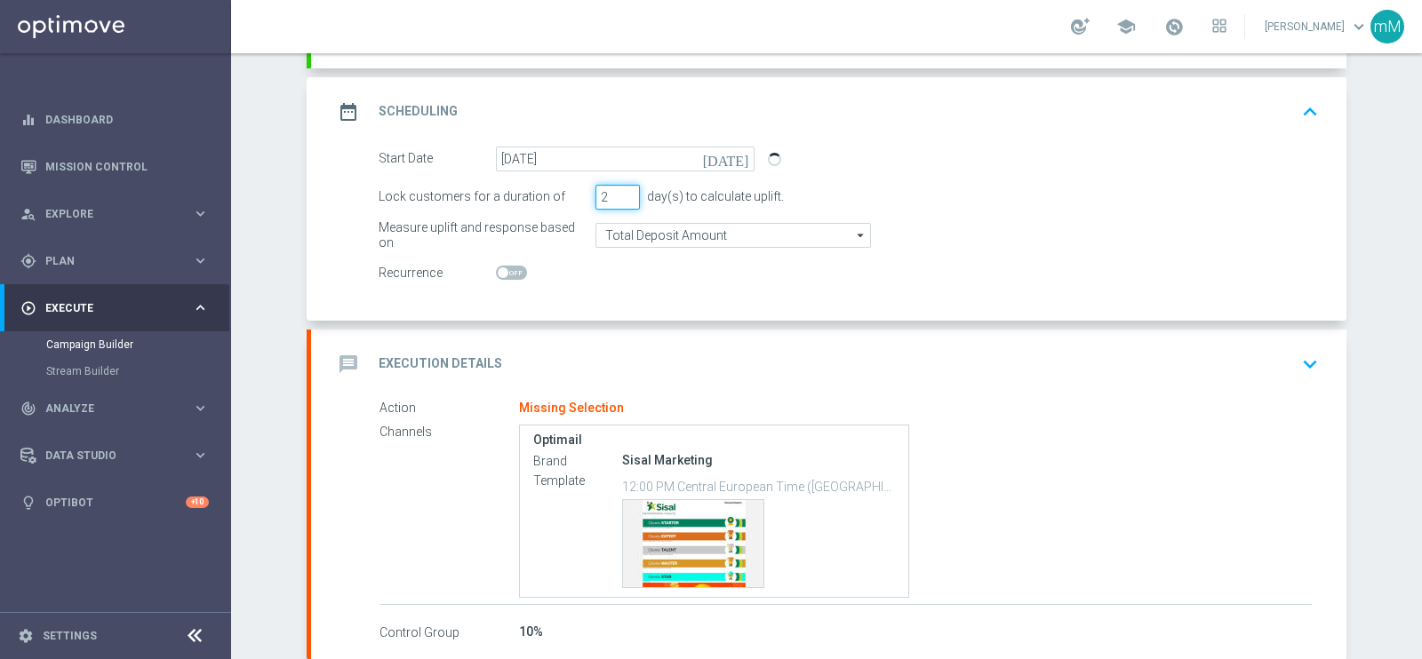
type input "2"
click at [620, 196] on input "2" at bounding box center [617, 197] width 44 height 25
click at [604, 357] on div "message Execution Details keyboard_arrow_down" at bounding box center [828, 364] width 993 height 34
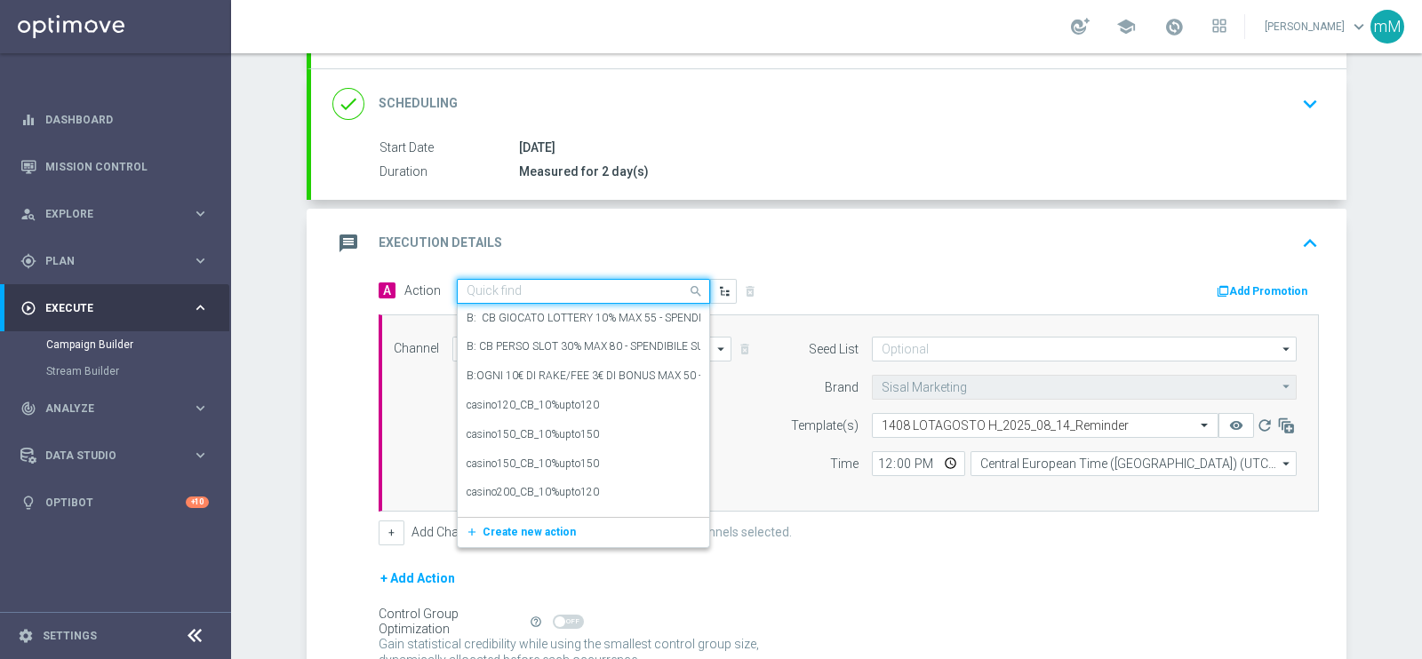
click at [552, 289] on input "text" at bounding box center [565, 291] width 198 height 15
paste input "Lotterie_upto50"
type input "Lotterie_upto50"
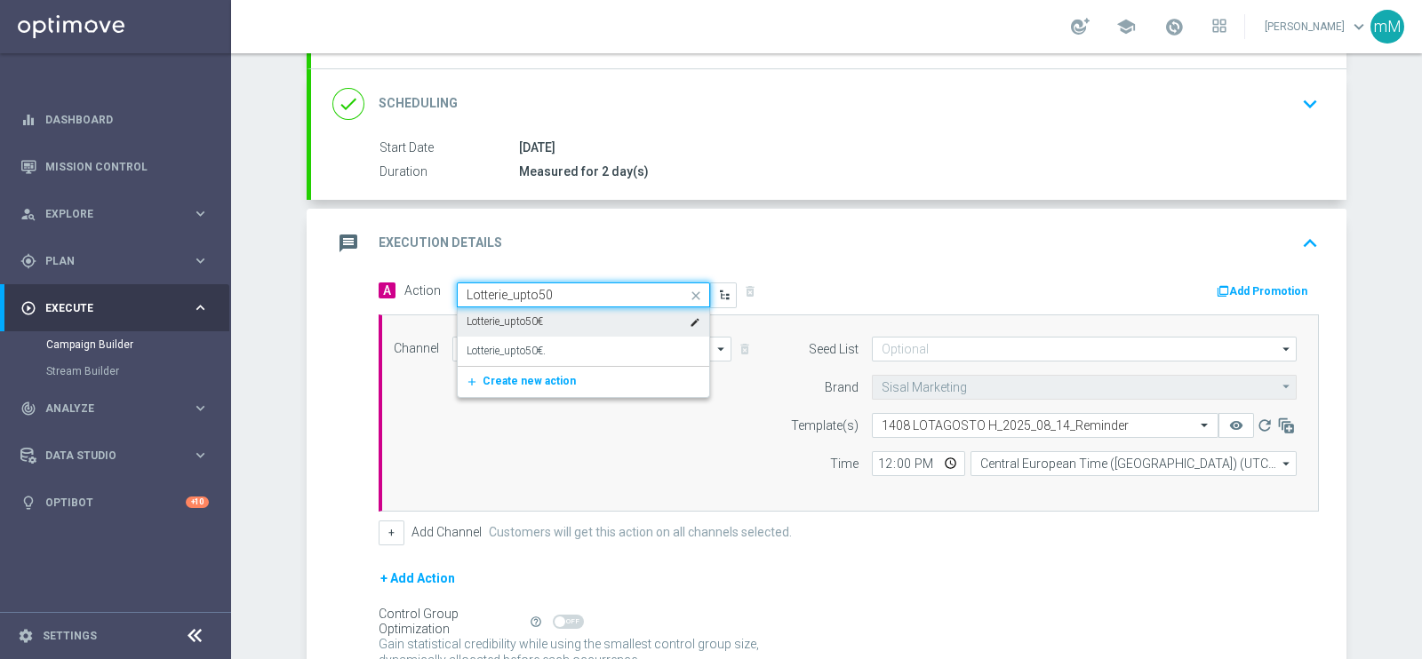
click at [554, 315] on div "Lotterie_upto50€ edit" at bounding box center [583, 321] width 234 height 29
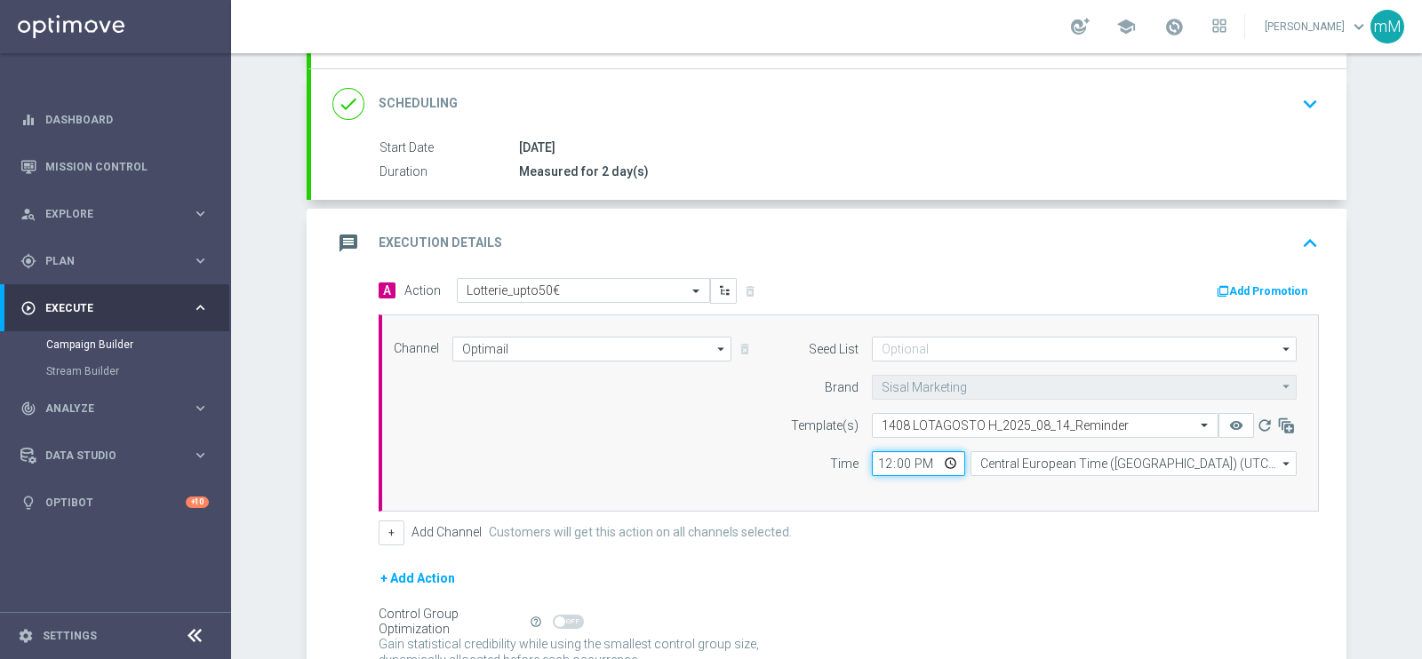
click at [875, 454] on input "12:00" at bounding box center [918, 463] width 93 height 25
type input "18:30"
click at [385, 531] on button "+" at bounding box center [392, 533] width 26 height 25
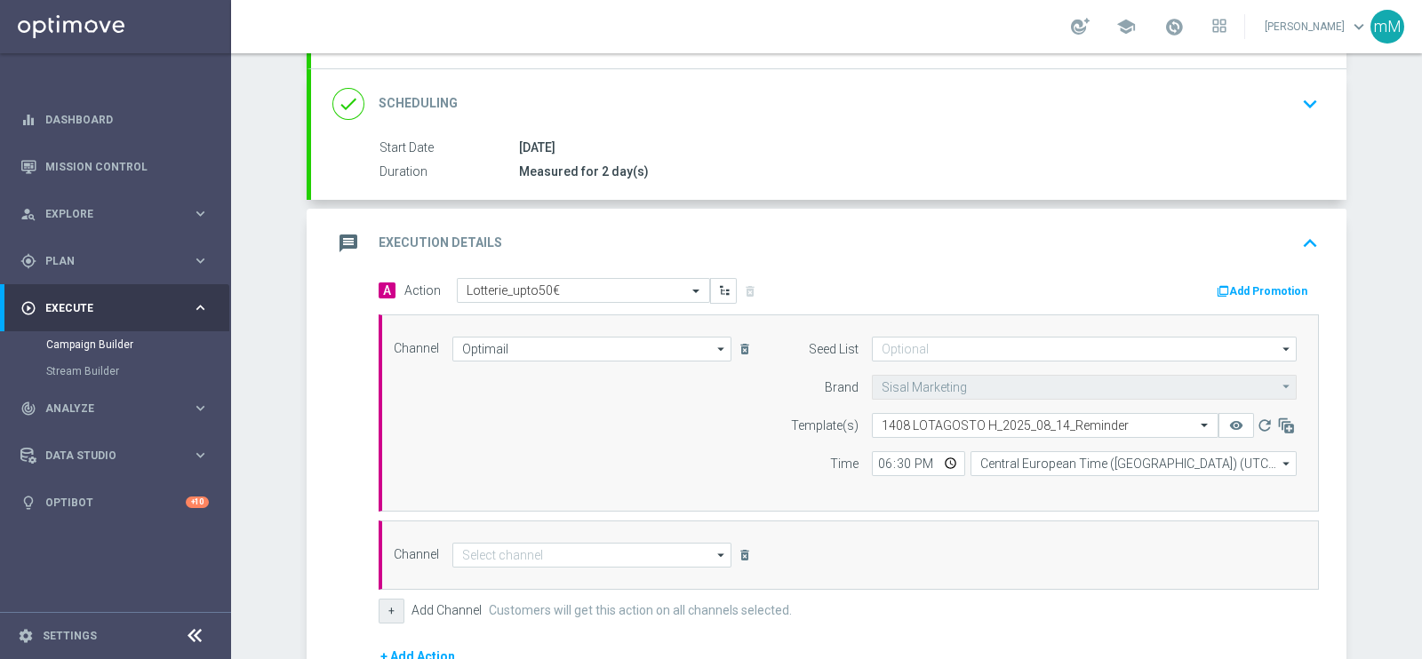
scroll to position [430, 0]
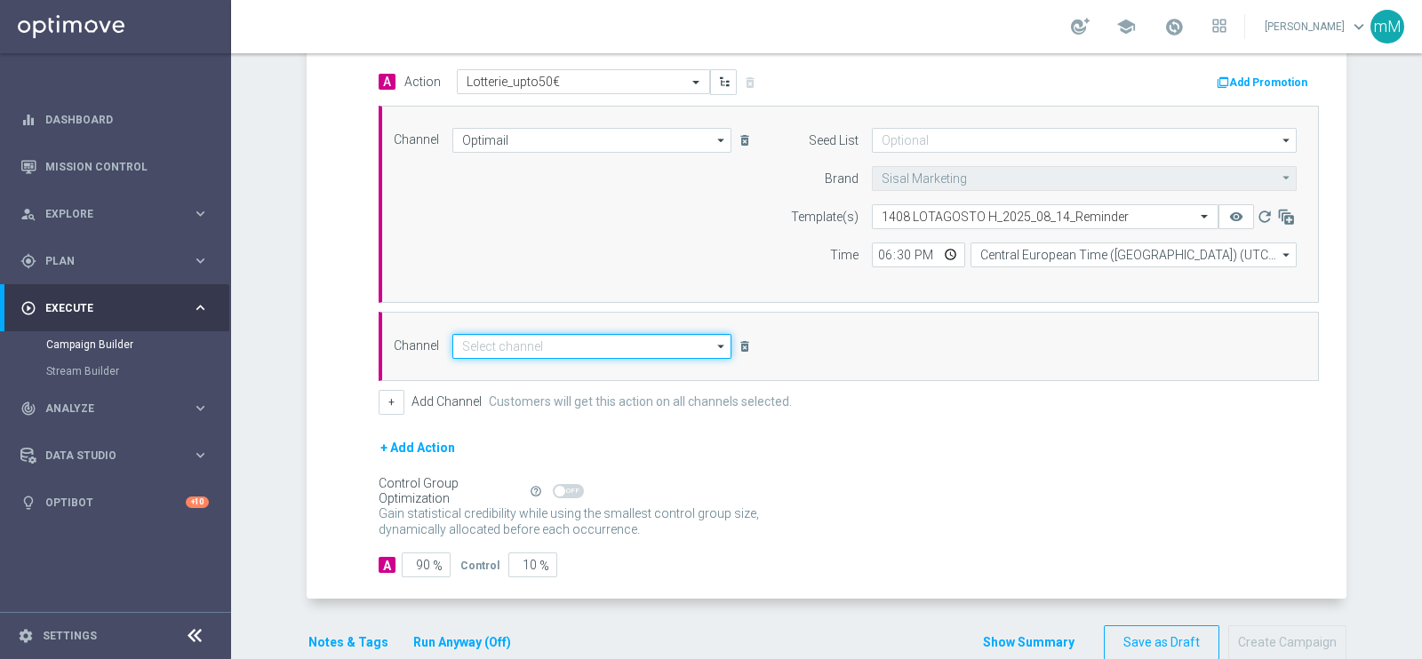
click at [588, 343] on input at bounding box center [591, 346] width 279 height 25
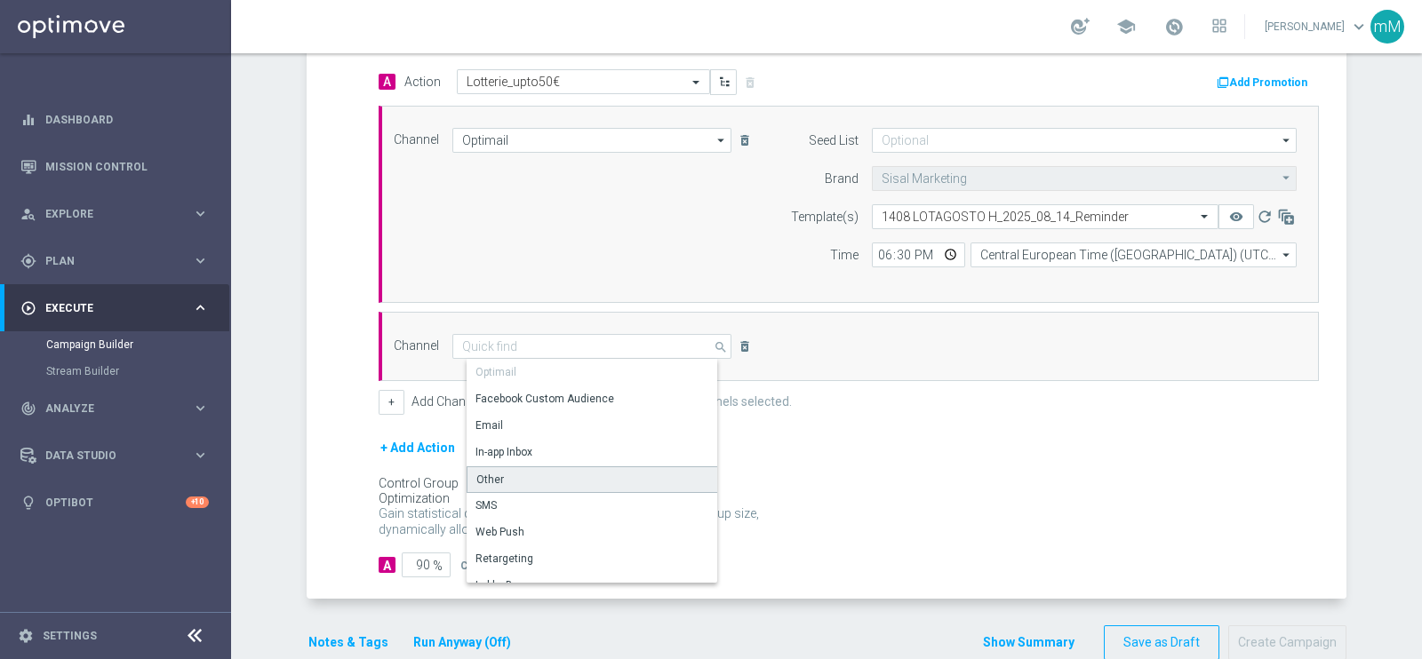
click at [546, 483] on div "Other" at bounding box center [598, 479] width 265 height 27
type input "Other"
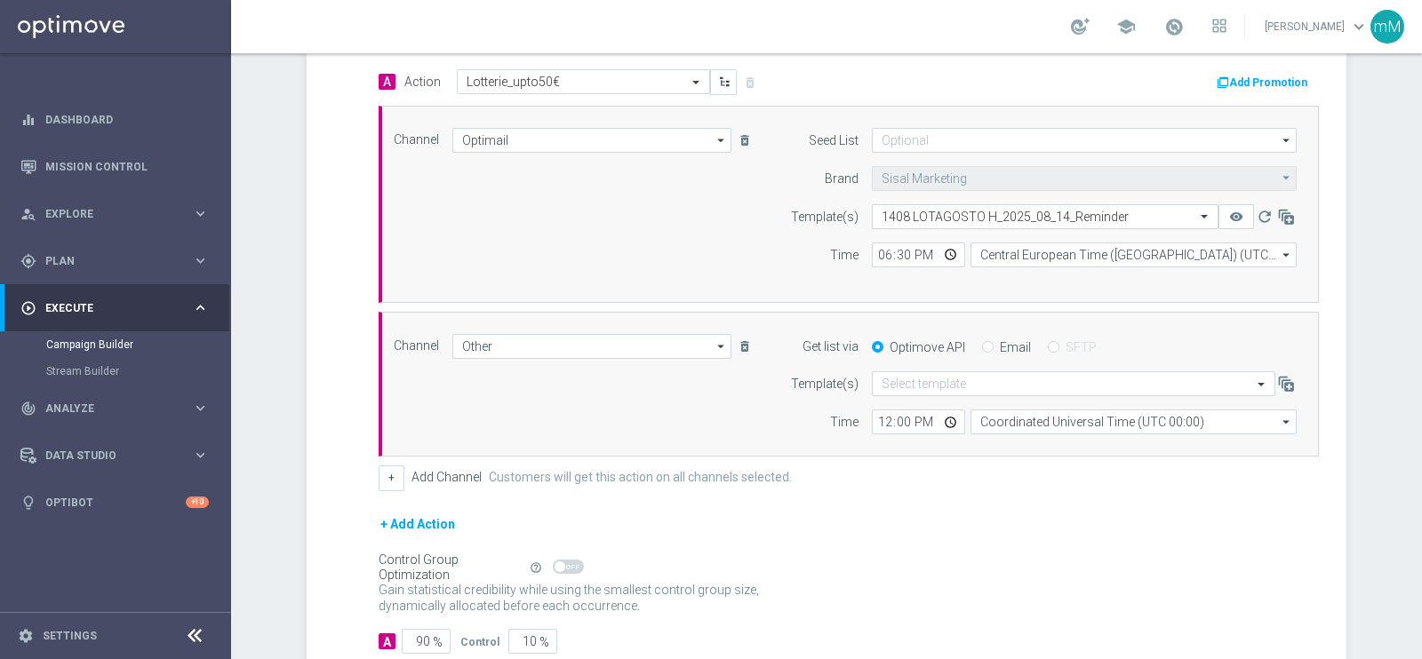
click at [1000, 346] on label "Email" at bounding box center [1015, 347] width 31 height 16
click at [993, 346] on input "Email" at bounding box center [988, 349] width 12 height 12
radio input "true"
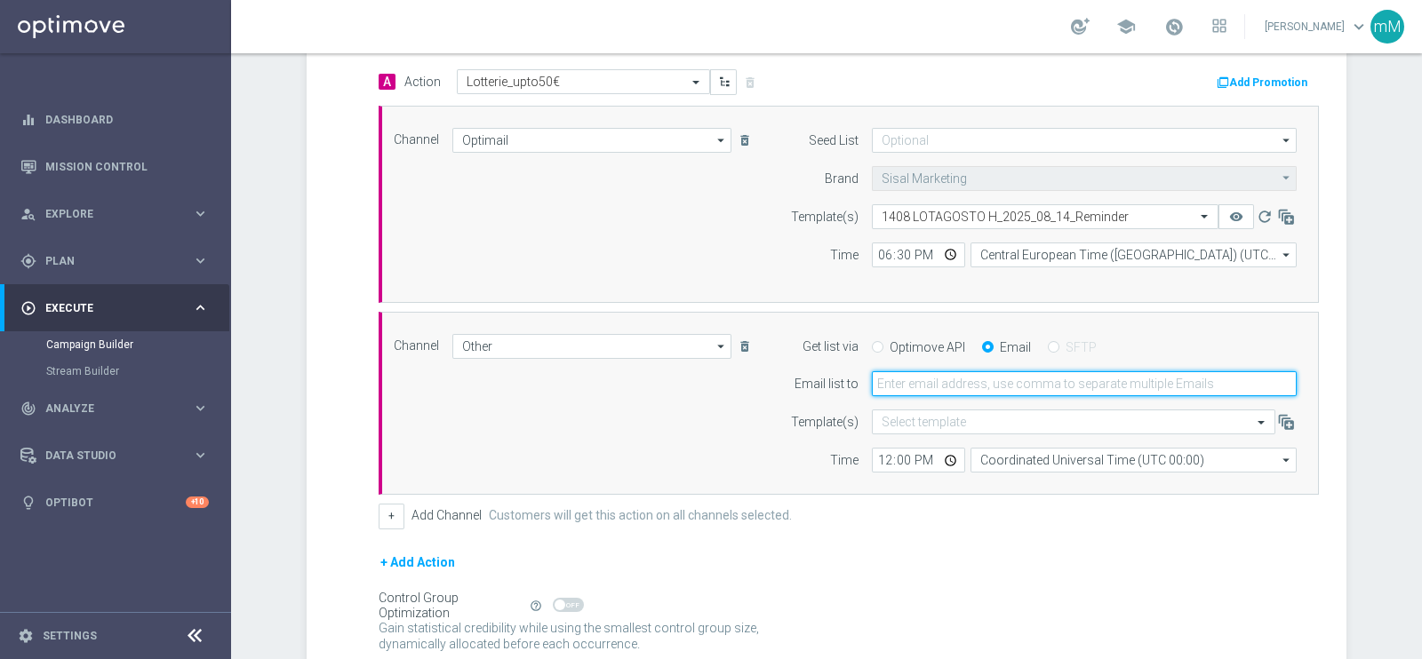
click at [977, 384] on input "email" at bounding box center [1084, 383] width 425 height 25
type input "marco.maccarrone@sisal.it"
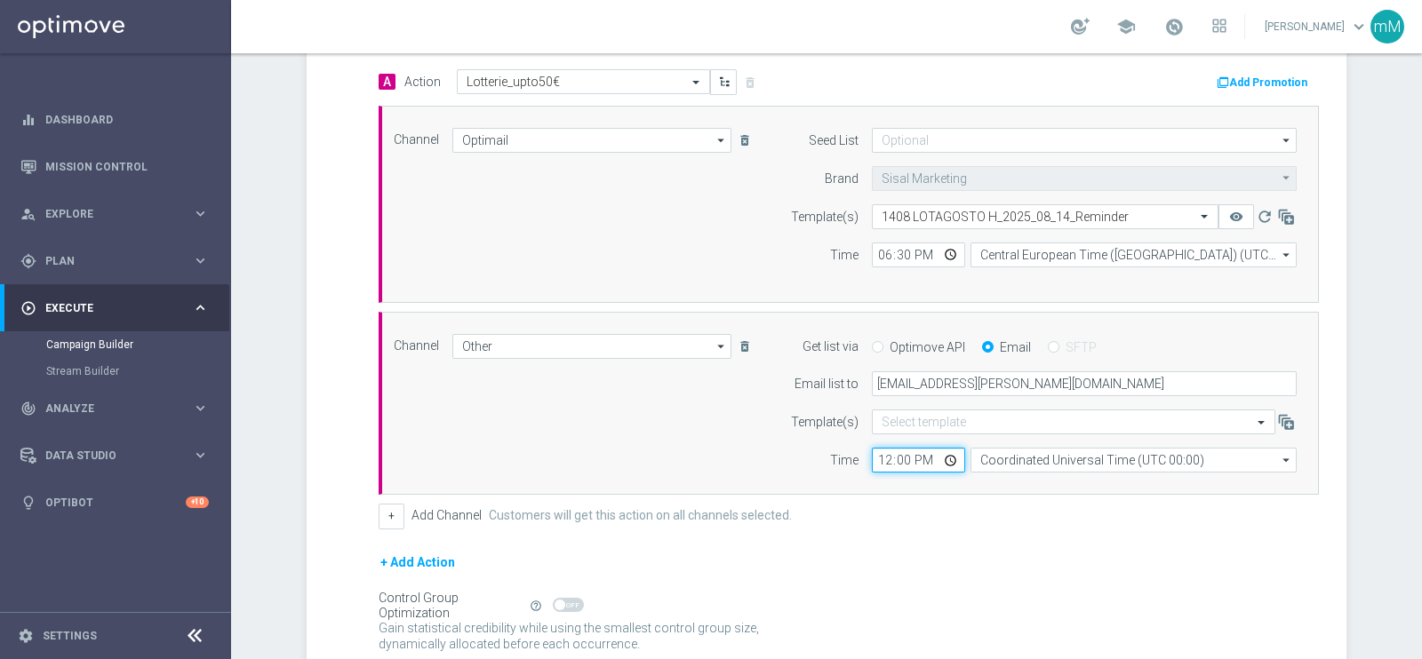
click at [872, 452] on input "12:00" at bounding box center [918, 460] width 93 height 25
type input "18:30"
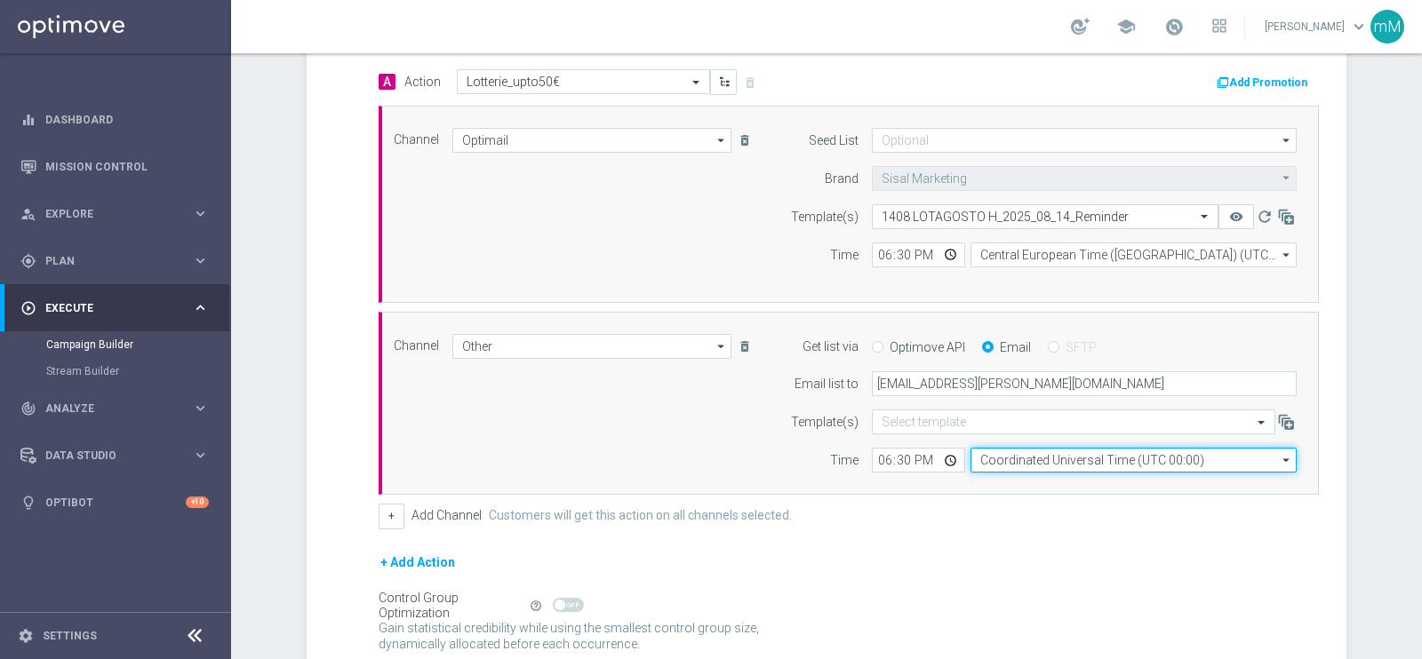
click at [998, 452] on input "Coordinated Universal Time (UTC 00:00)" at bounding box center [1133, 460] width 326 height 25
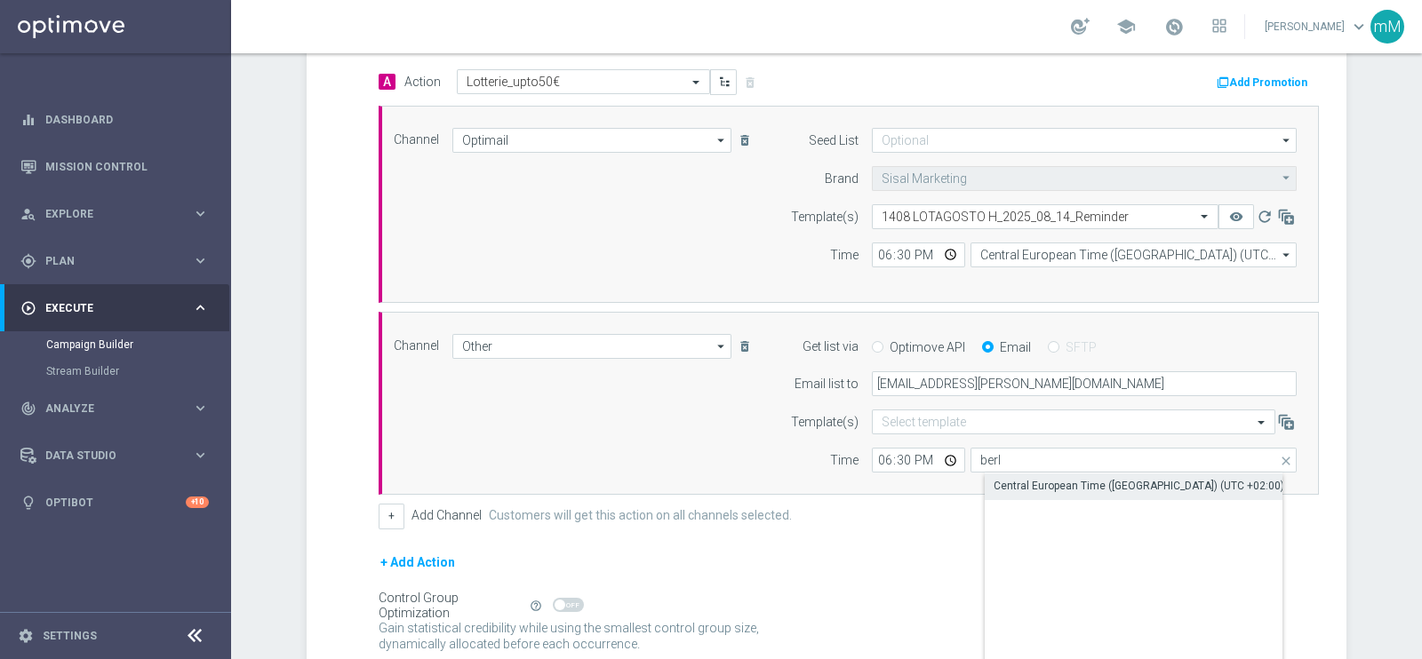
click at [1007, 479] on div "Central European Time (Berlin) (UTC +02:00)" at bounding box center [1138, 486] width 291 height 16
type input "Central European Time (Berlin) (UTC +02:00)"
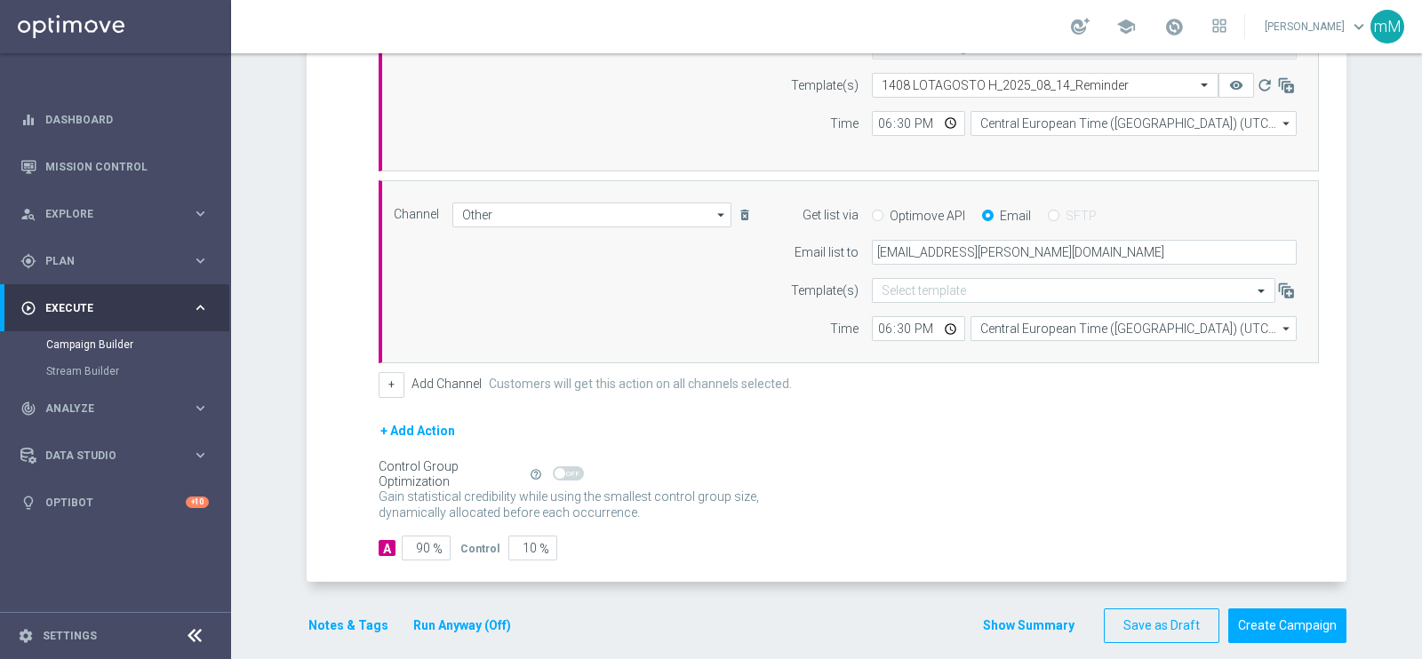
scroll to position [578, 0]
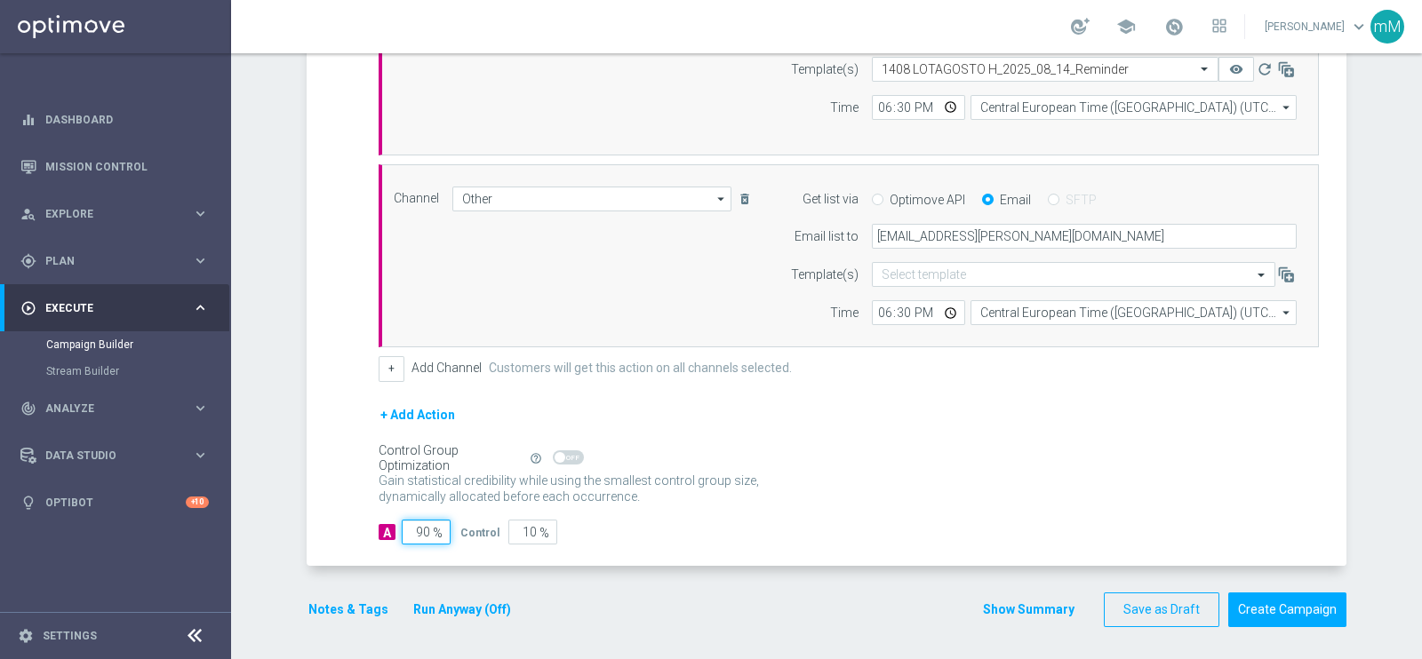
drag, startPoint x: 414, startPoint y: 530, endPoint x: 382, endPoint y: 553, distance: 38.9
click at [382, 553] on div "A Action Select action Lotterie_upto50€ delete_forever Add Promotion Channel Op…" at bounding box center [828, 244] width 1035 height 644
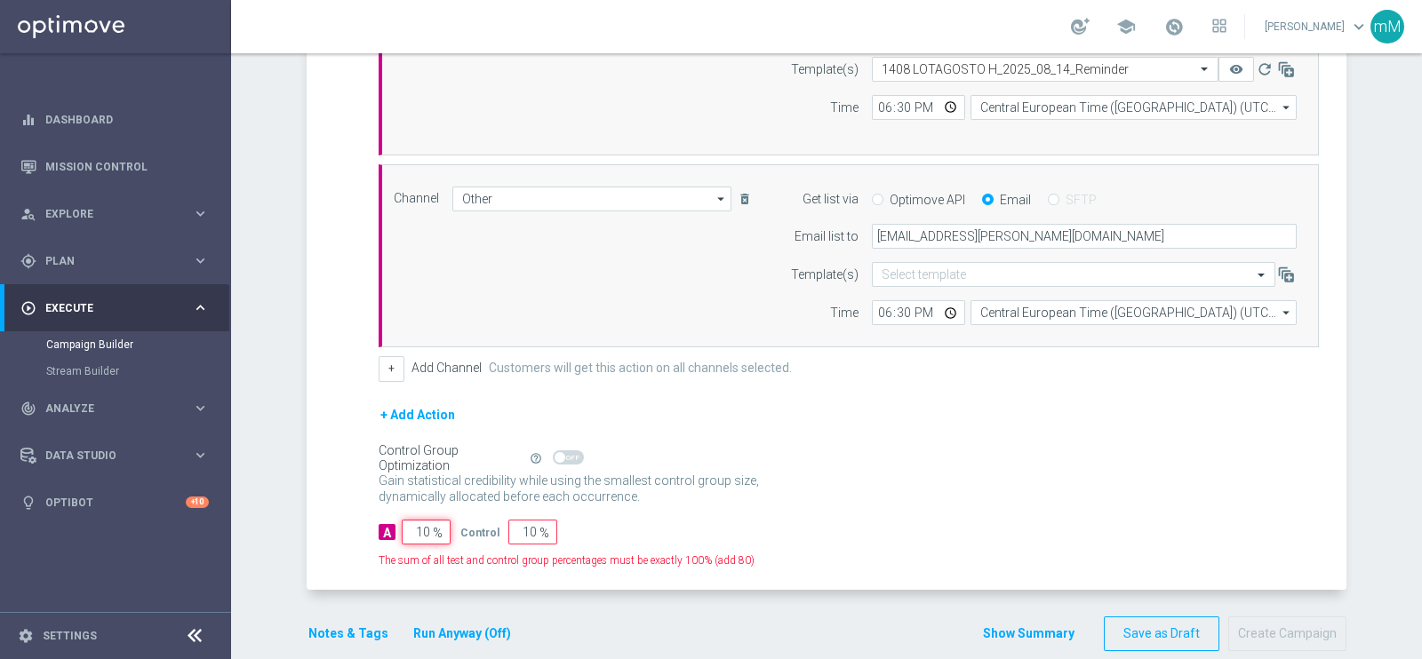
type input "100"
type input "0"
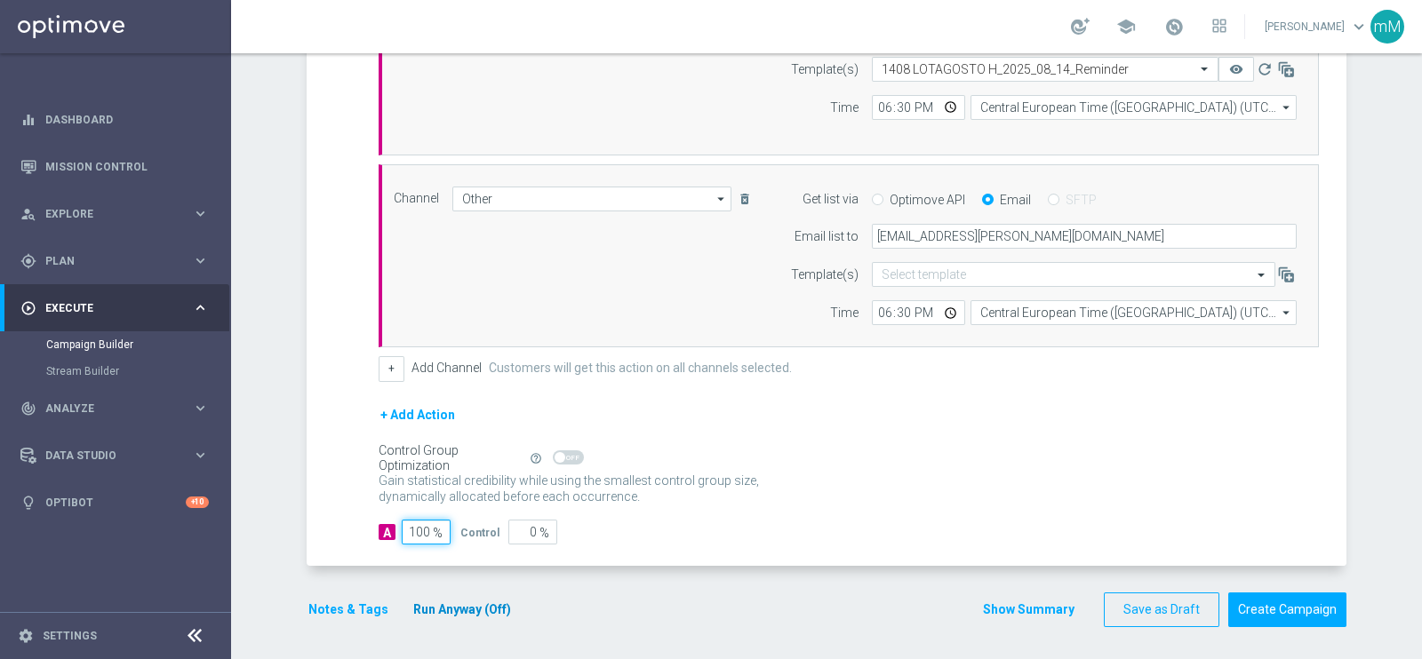
type input "100"
click at [436, 607] on button "Run Anyway (Off)" at bounding box center [461, 610] width 101 height 22
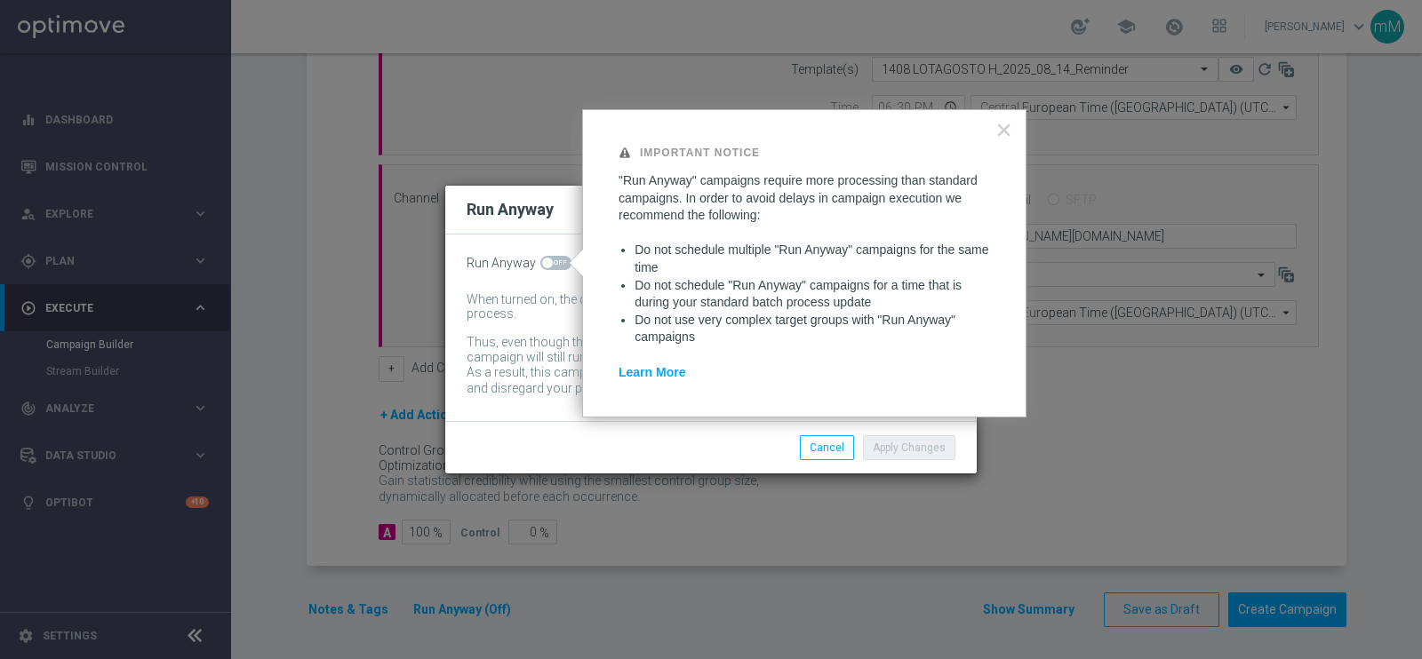
click at [554, 262] on span at bounding box center [555, 263] width 31 height 14
click at [554, 262] on input "checkbox" at bounding box center [555, 263] width 31 height 14
checkbox input "true"
click at [901, 446] on button "Apply Changes" at bounding box center [909, 447] width 92 height 25
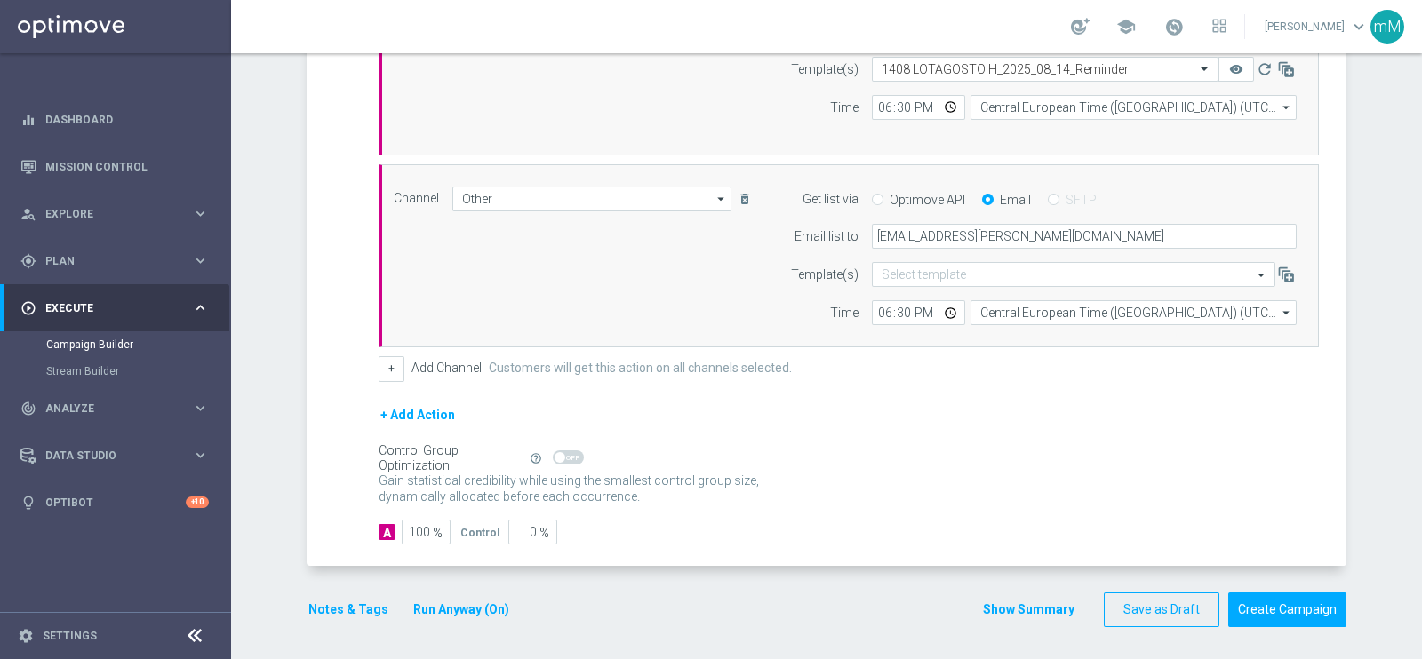
click at [322, 610] on button "Notes & Tags" at bounding box center [349, 610] width 84 height 22
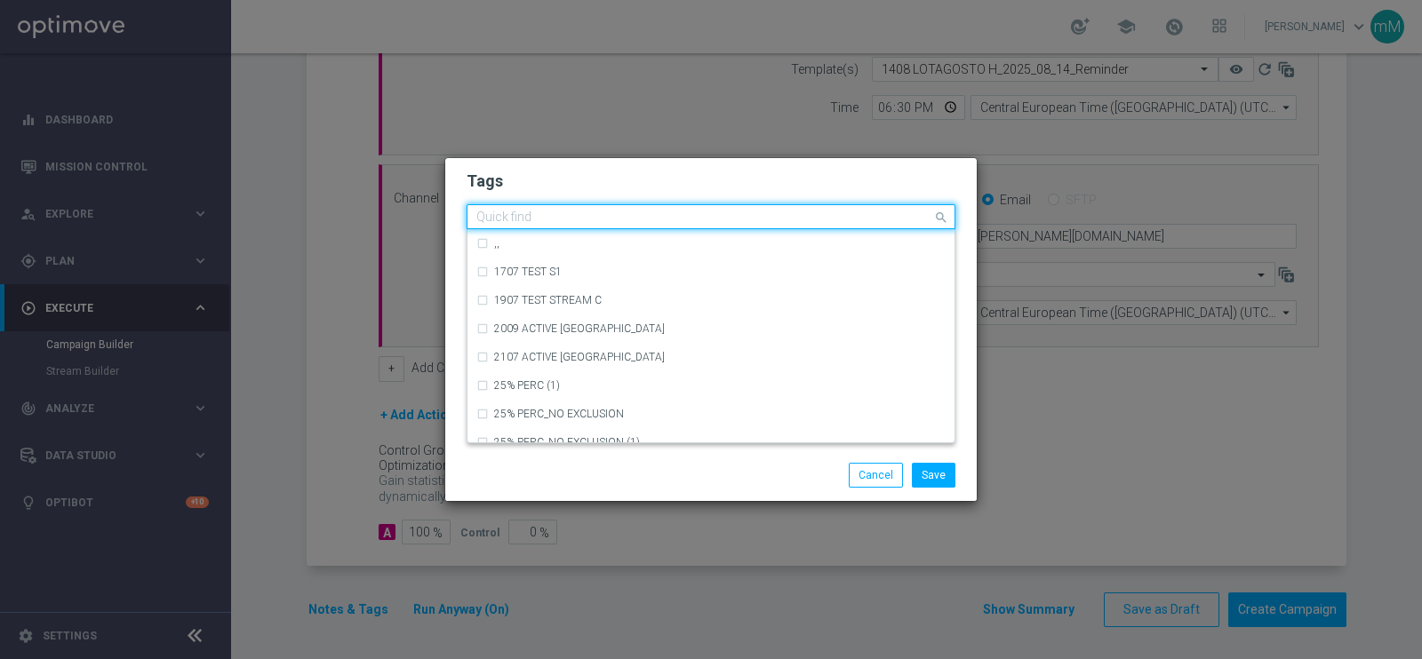
click at [622, 218] on input "text" at bounding box center [704, 218] width 456 height 15
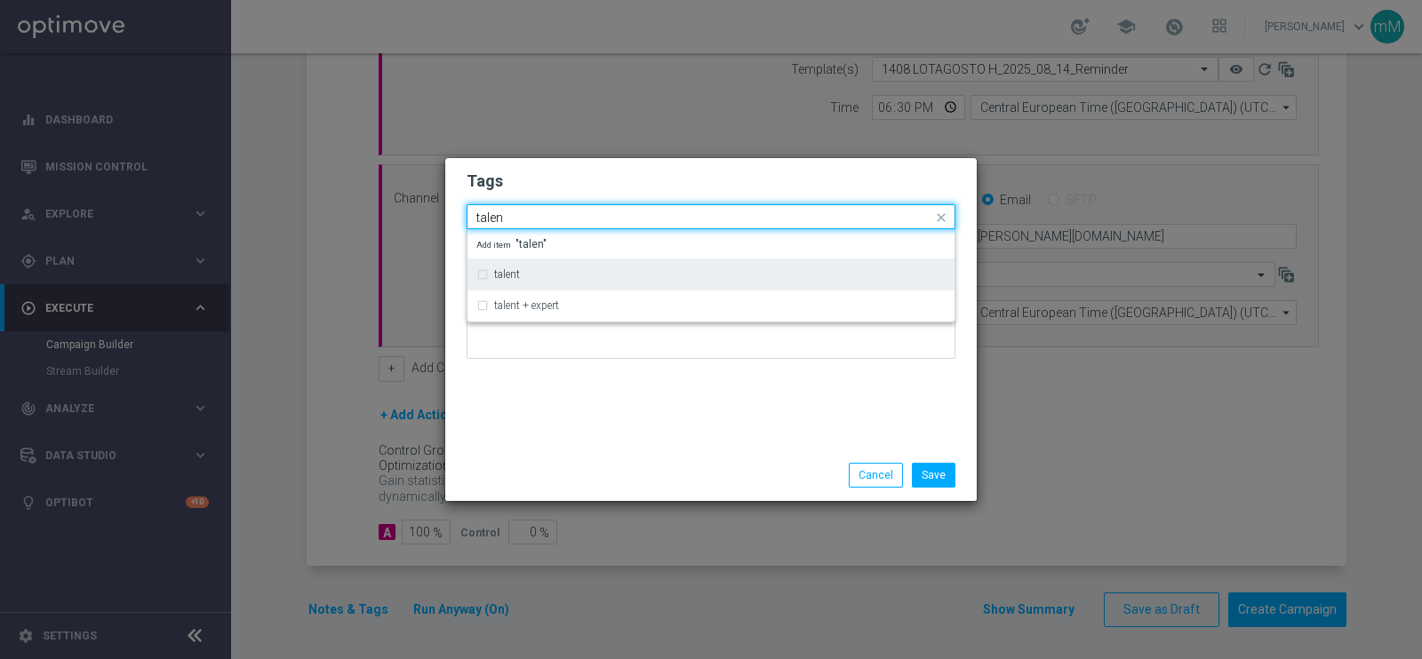
click at [570, 273] on div "talent" at bounding box center [719, 274] width 451 height 11
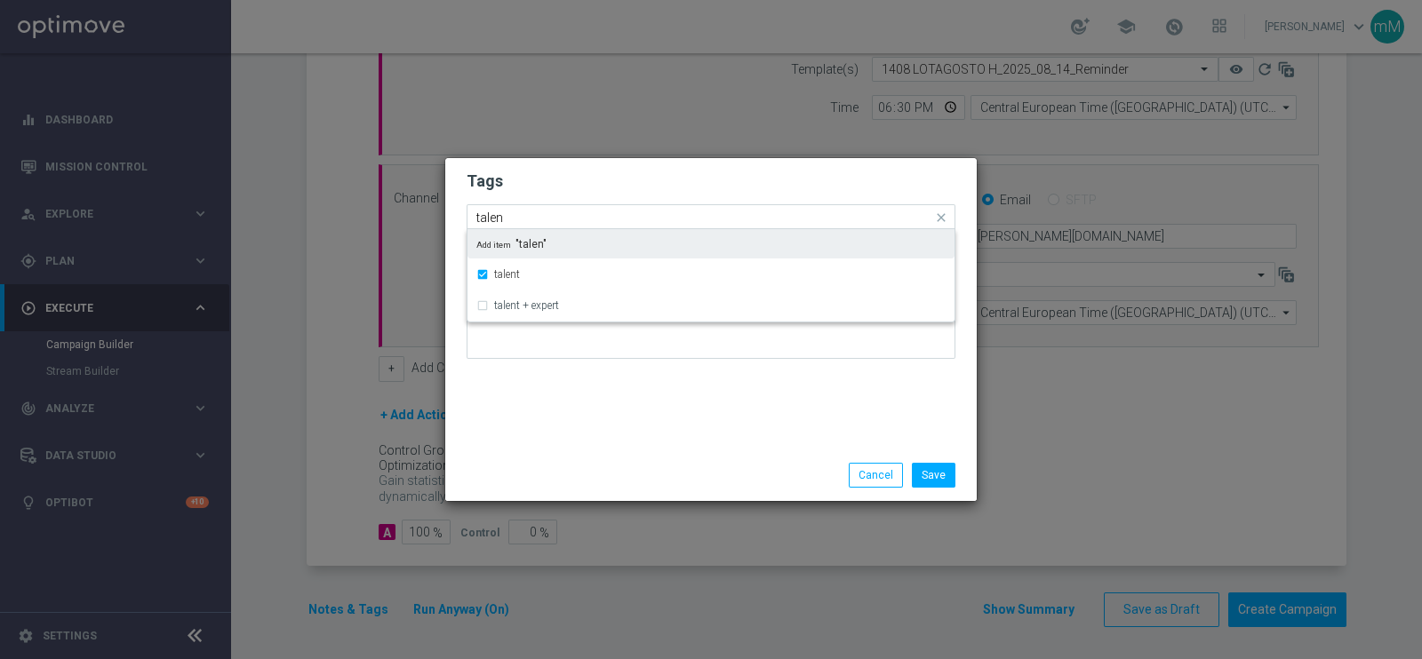
click at [555, 219] on input "talen" at bounding box center [704, 218] width 456 height 15
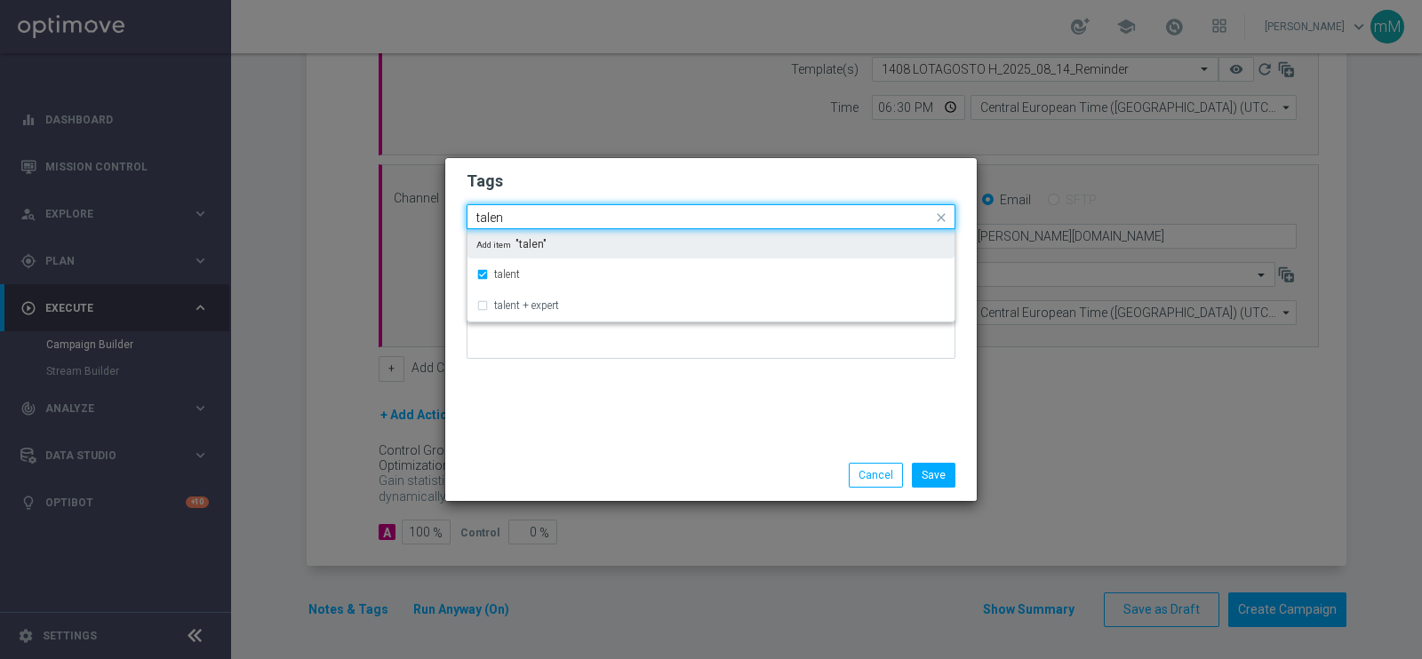
click at [555, 219] on input "talen" at bounding box center [704, 218] width 456 height 15
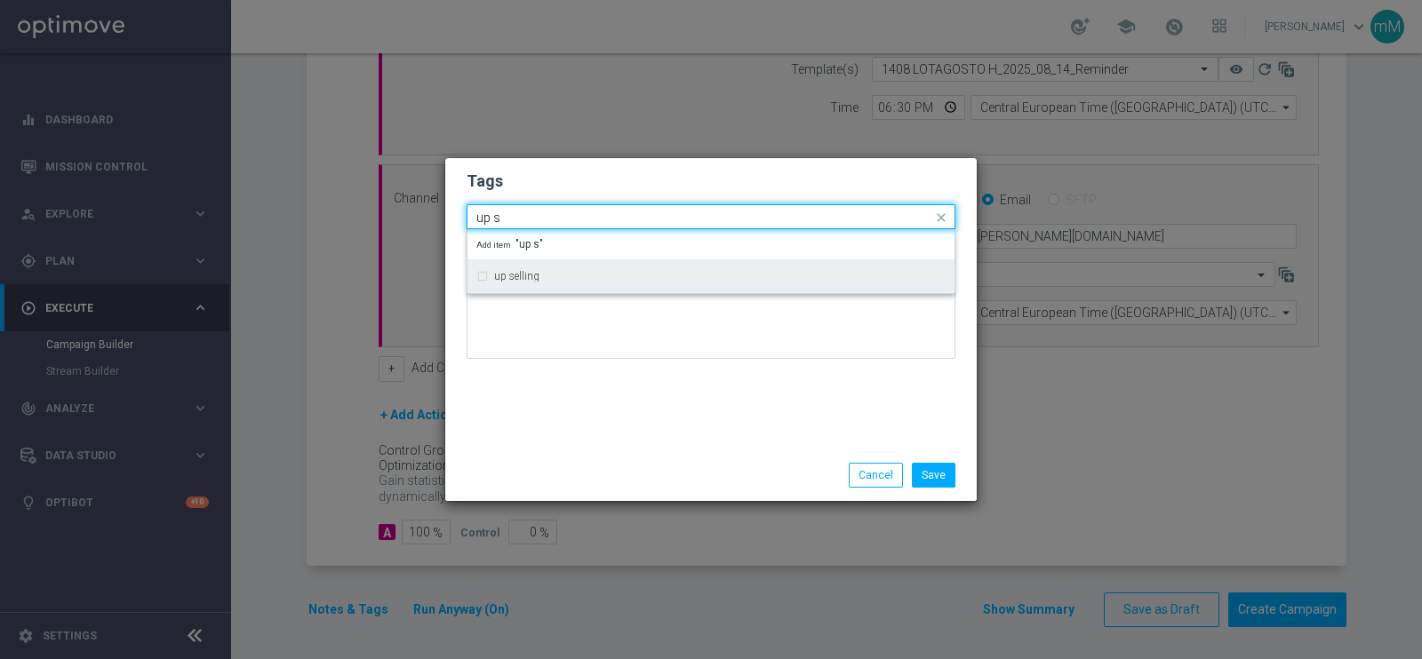
click at [538, 272] on label "up selling" at bounding box center [516, 276] width 45 height 11
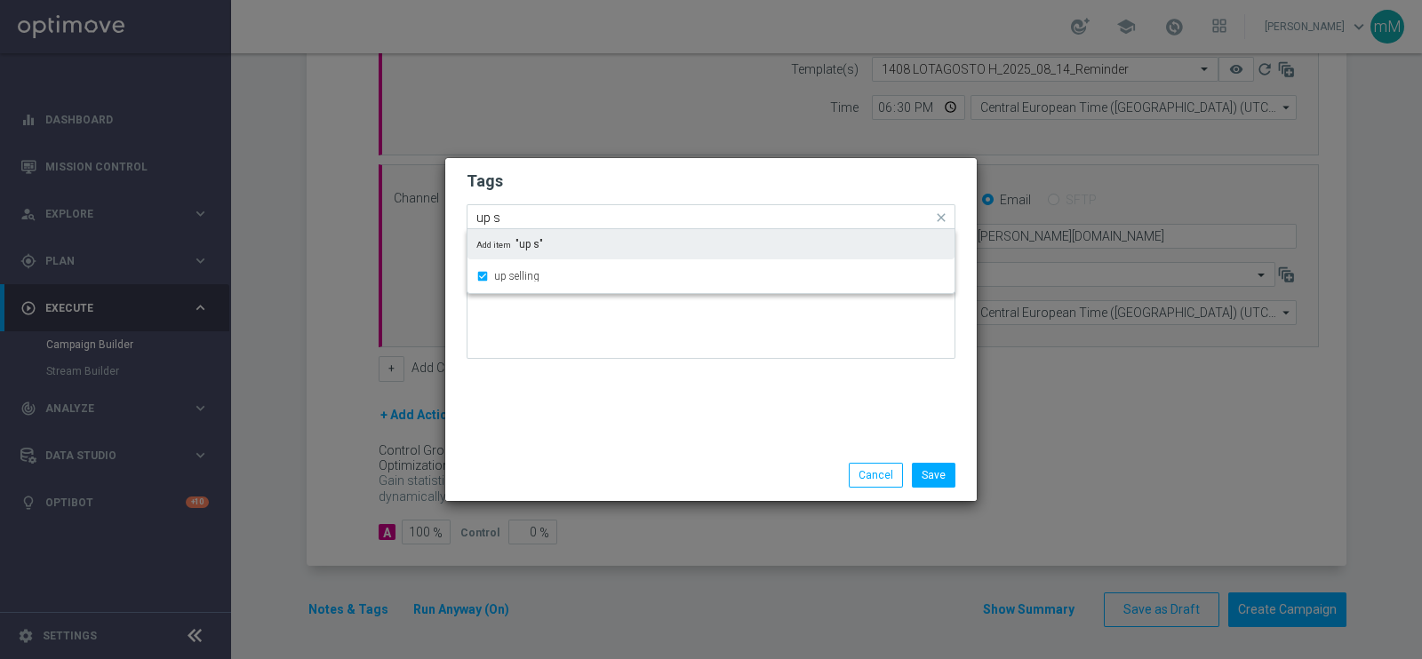
click at [524, 216] on input "up s" at bounding box center [704, 218] width 456 height 15
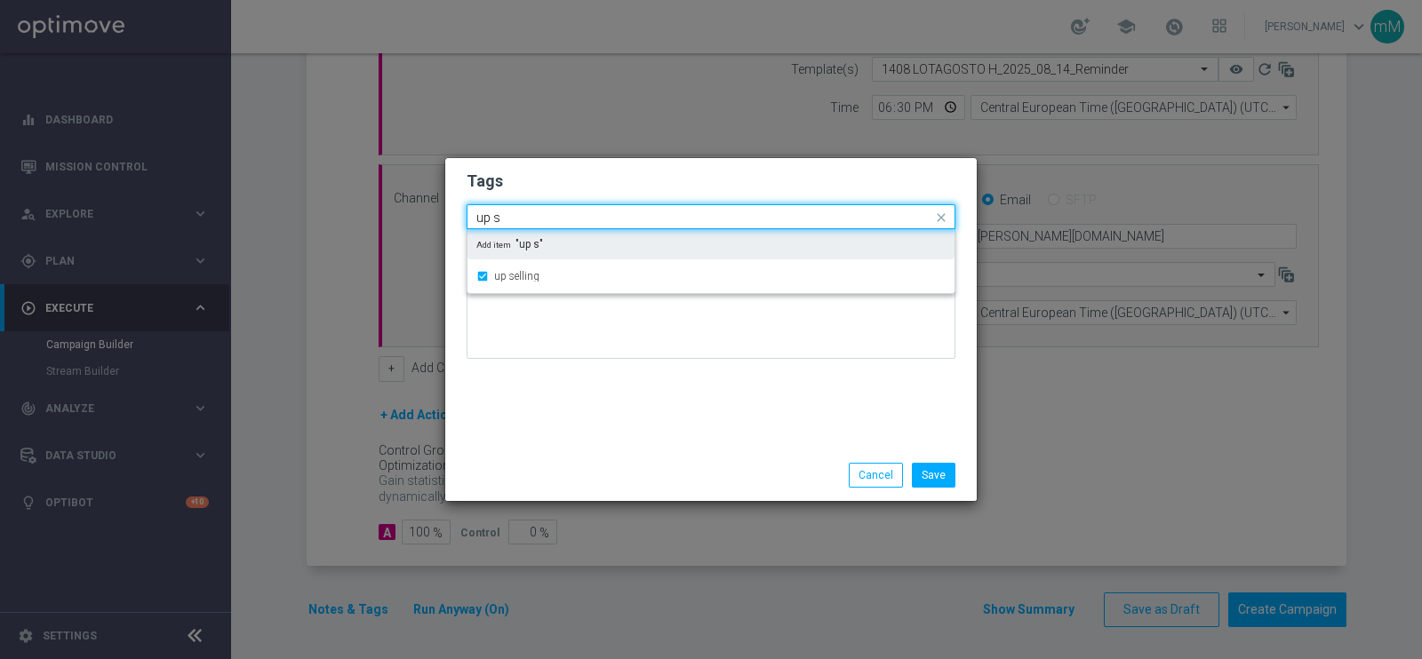
click at [524, 216] on input "up s" at bounding box center [704, 218] width 456 height 15
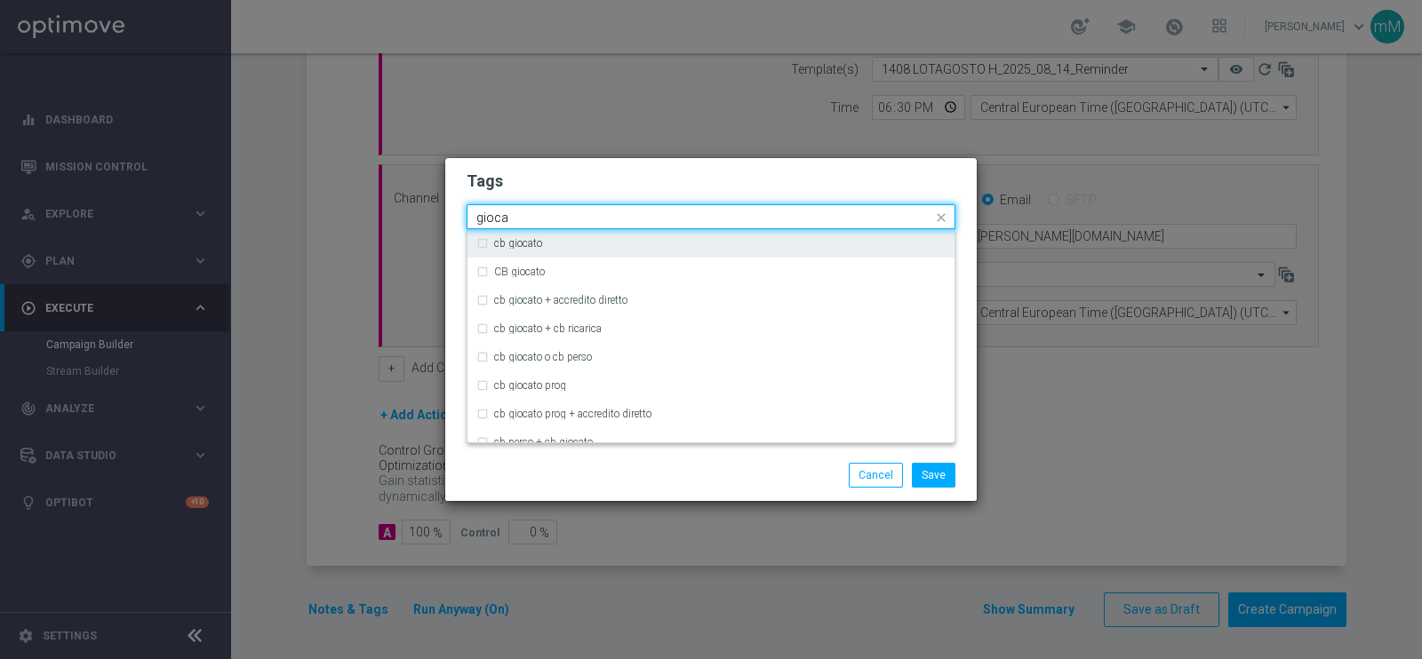
click at [520, 240] on label "cb giocato" at bounding box center [518, 243] width 48 height 11
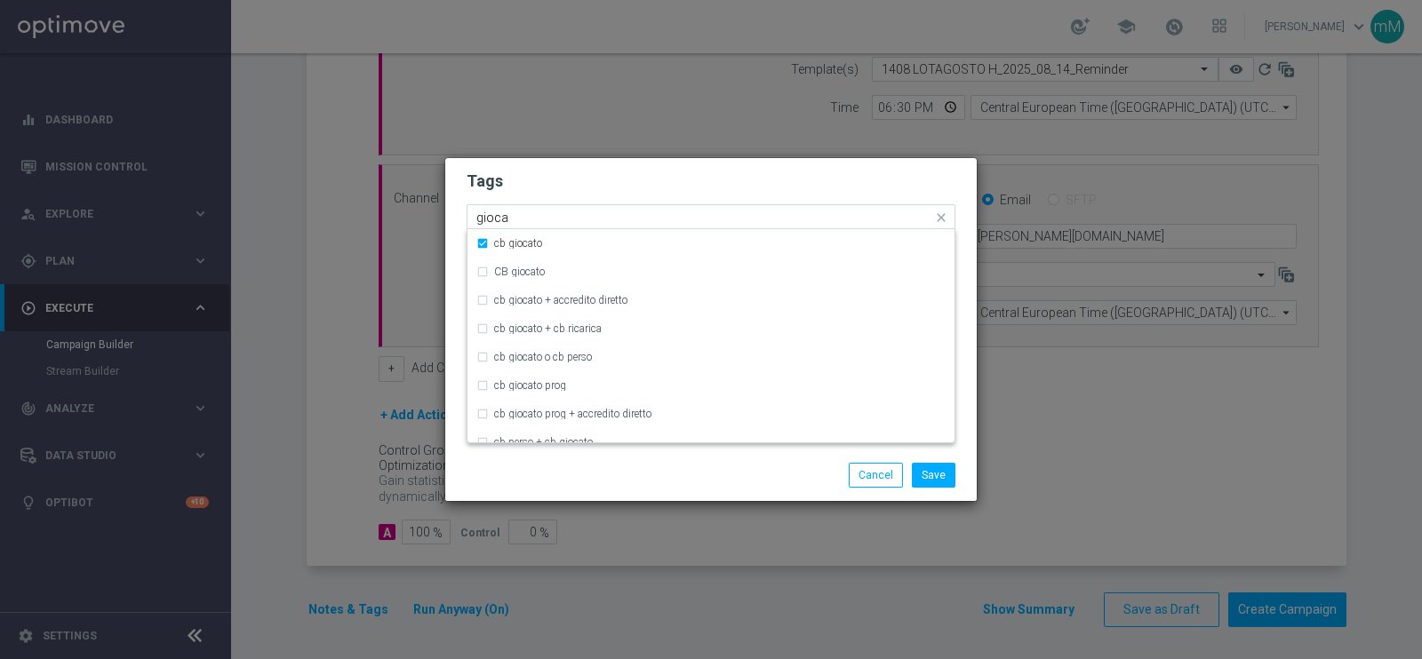
click at [516, 208] on div "Quick find × talent × up selling × cb giocato gioca" at bounding box center [699, 217] width 465 height 22
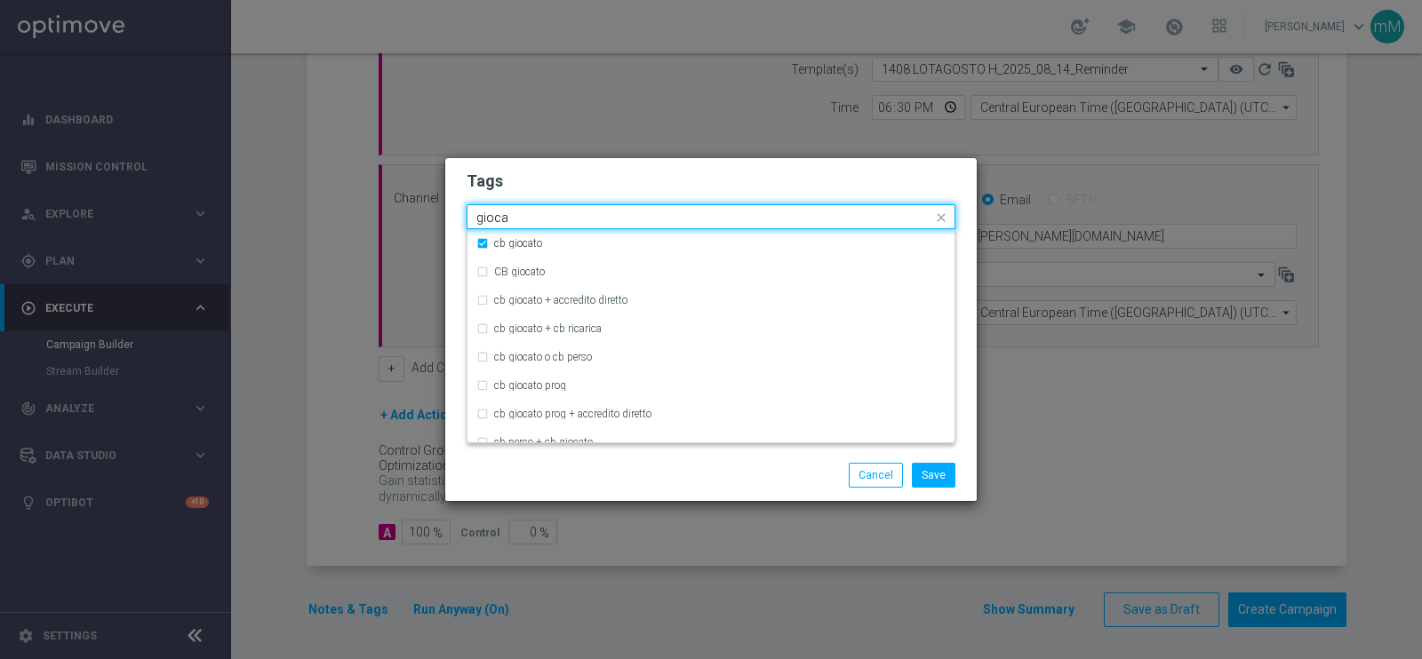
click at [516, 208] on div "Quick find × talent × up selling × cb giocato gioca" at bounding box center [699, 217] width 465 height 22
click at [515, 218] on input "gioca" at bounding box center [704, 218] width 456 height 15
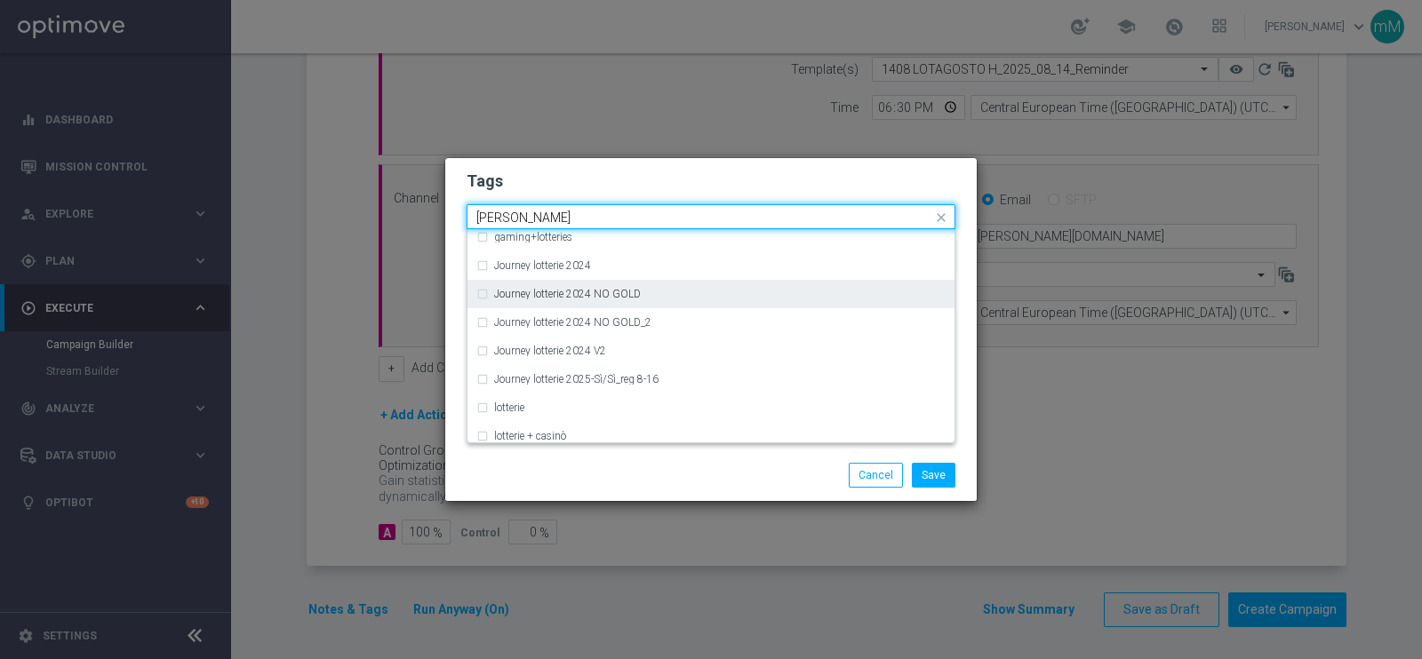
scroll to position [199, 0]
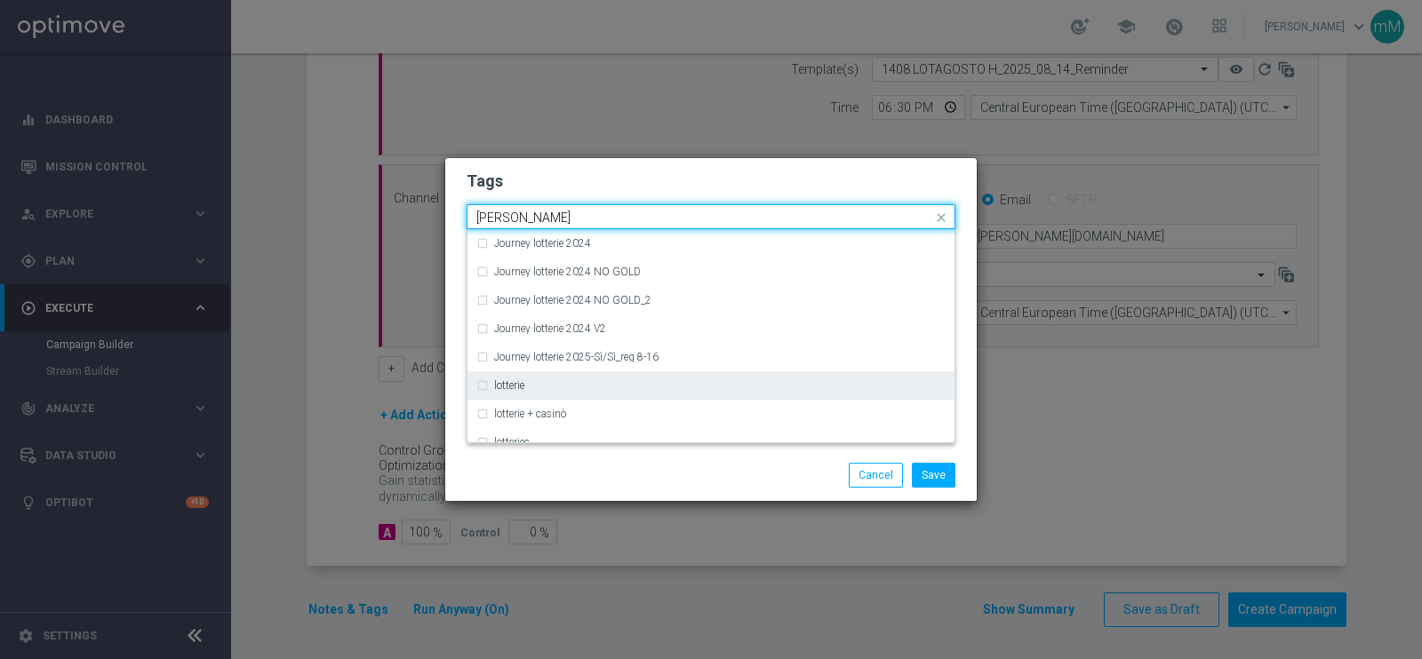
click at [514, 385] on label "lotterie" at bounding box center [509, 385] width 30 height 11
type input "lotter"
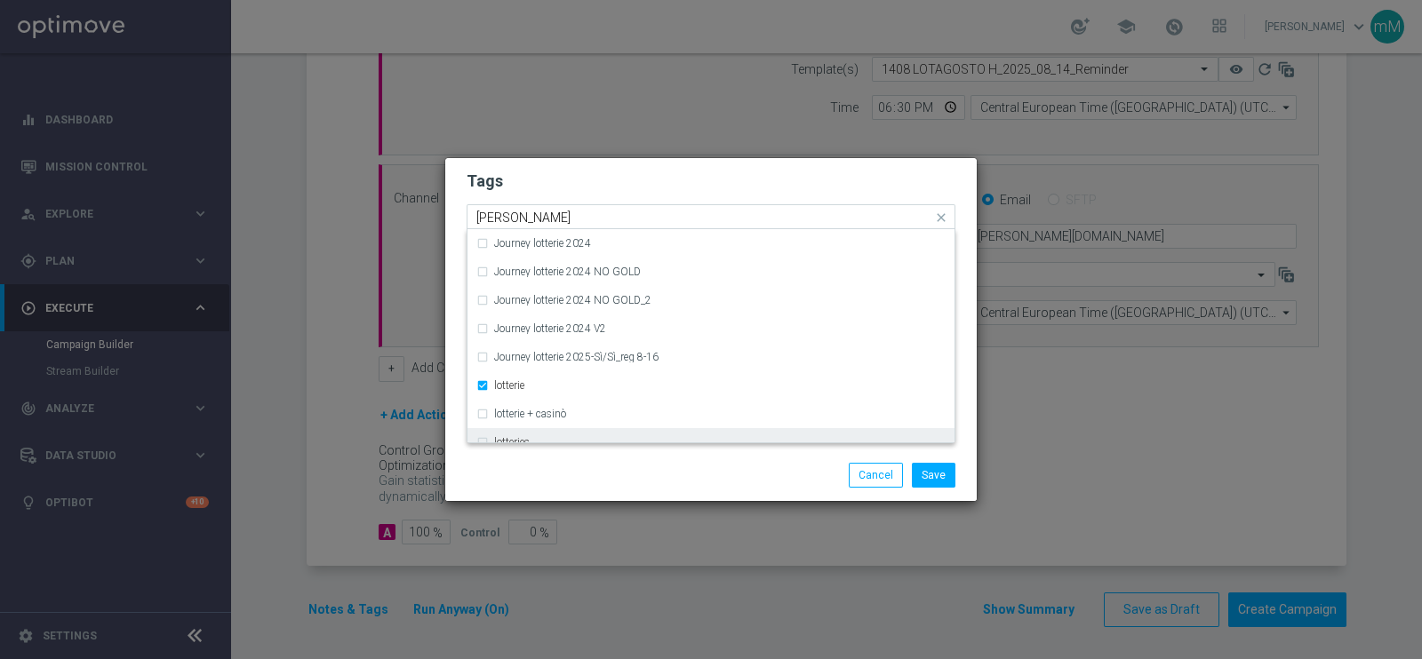
click at [514, 433] on div "lotteries" at bounding box center [710, 442] width 469 height 28
click at [602, 489] on div "Save Cancel" at bounding box center [710, 476] width 531 height 52
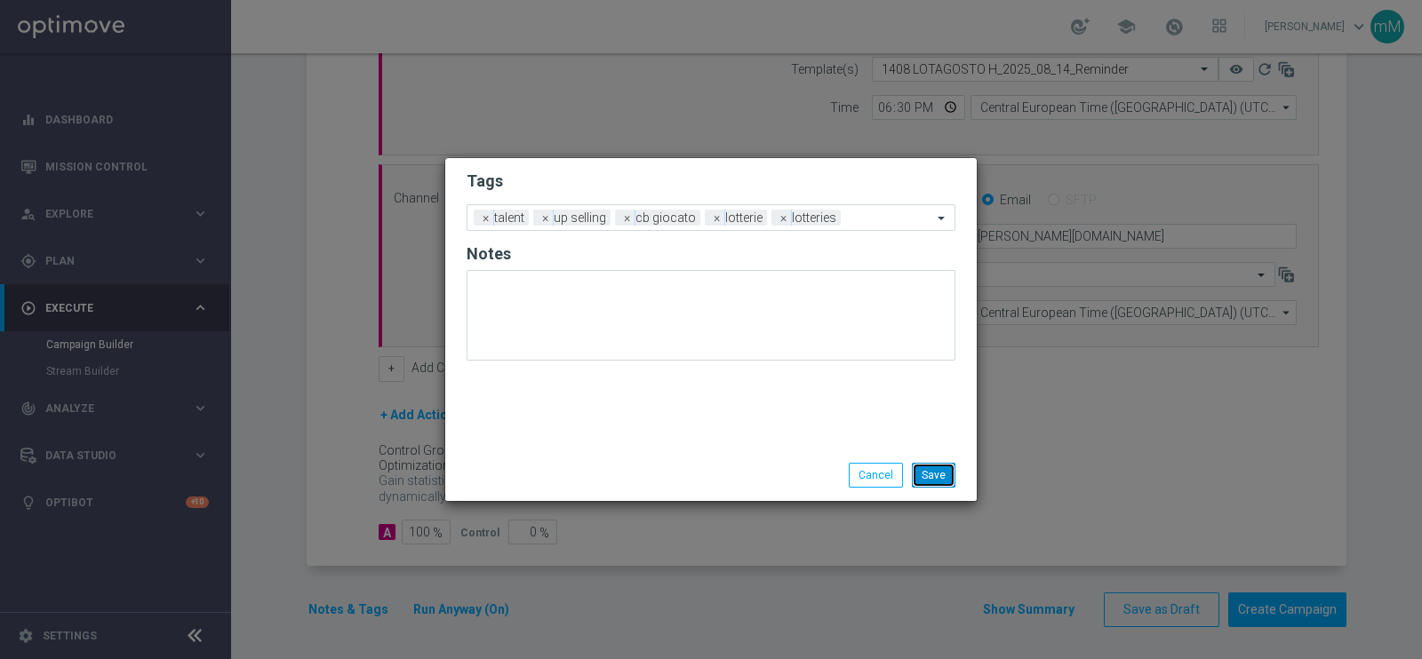
click at [934, 464] on button "Save" at bounding box center [934, 475] width 44 height 25
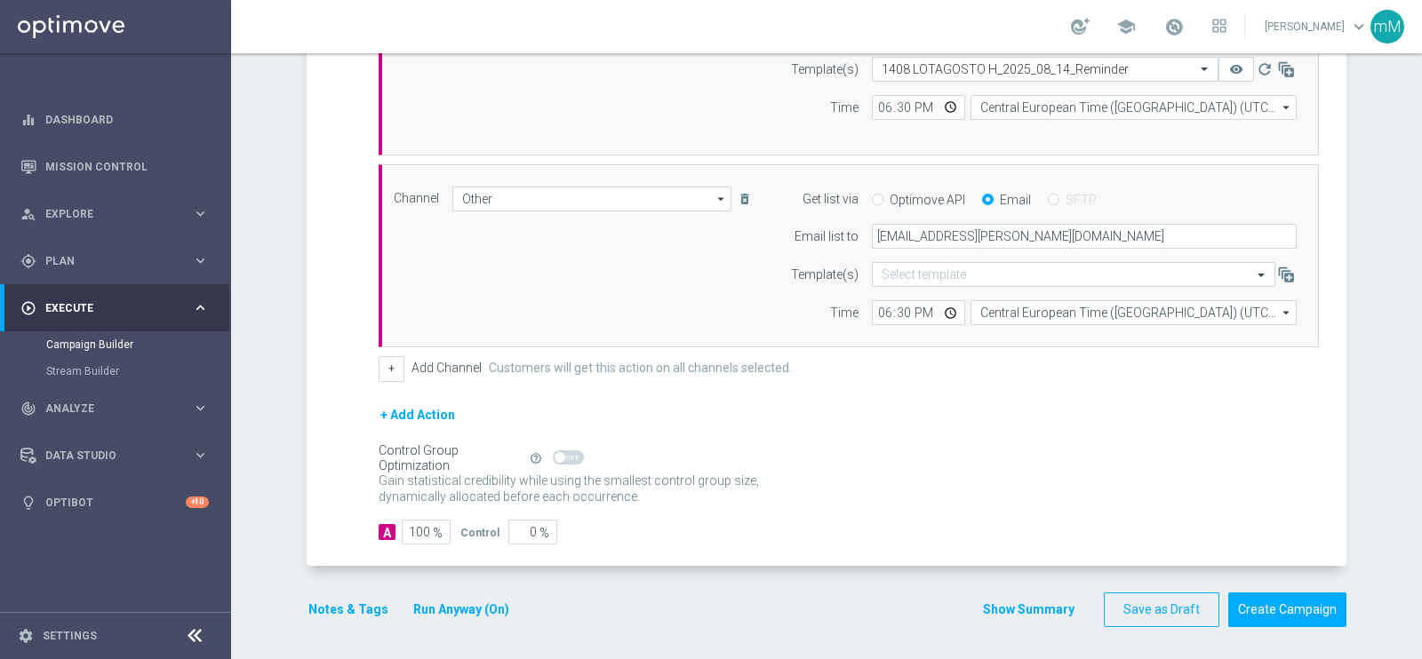
scroll to position [555, 0]
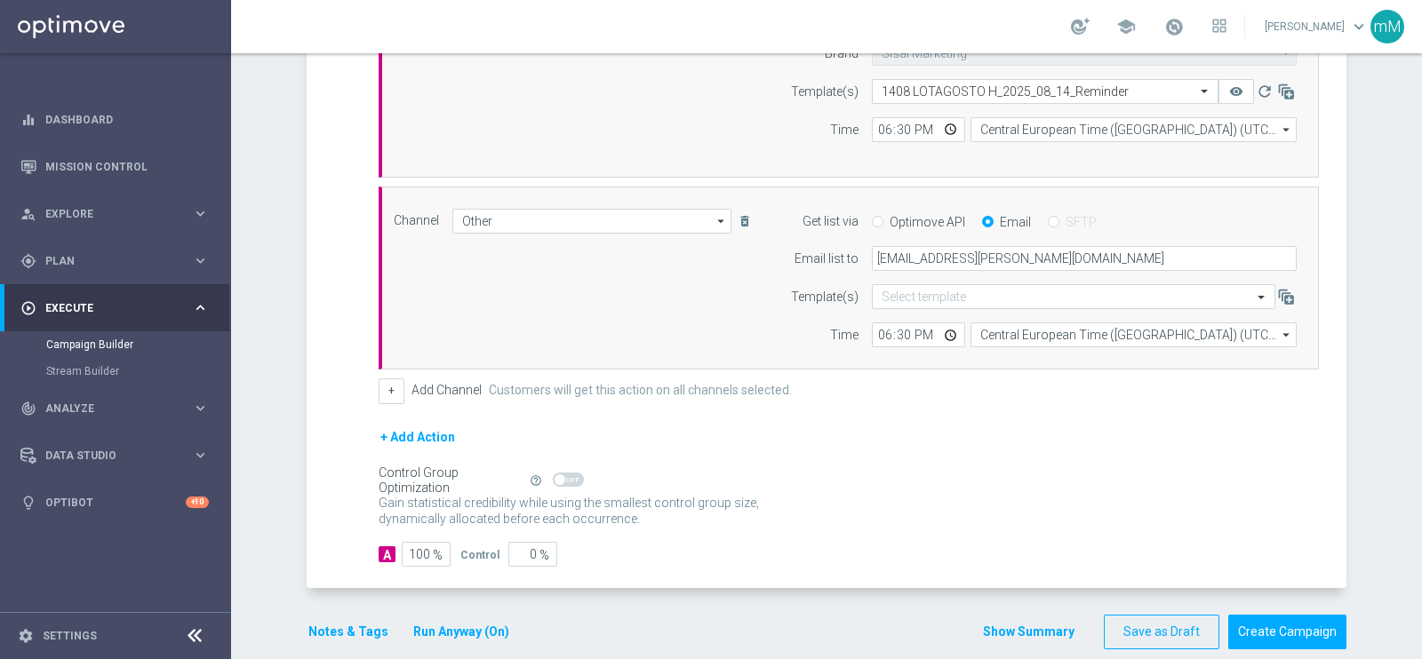
click at [1000, 628] on button "Show Summary" at bounding box center [1028, 632] width 93 height 20
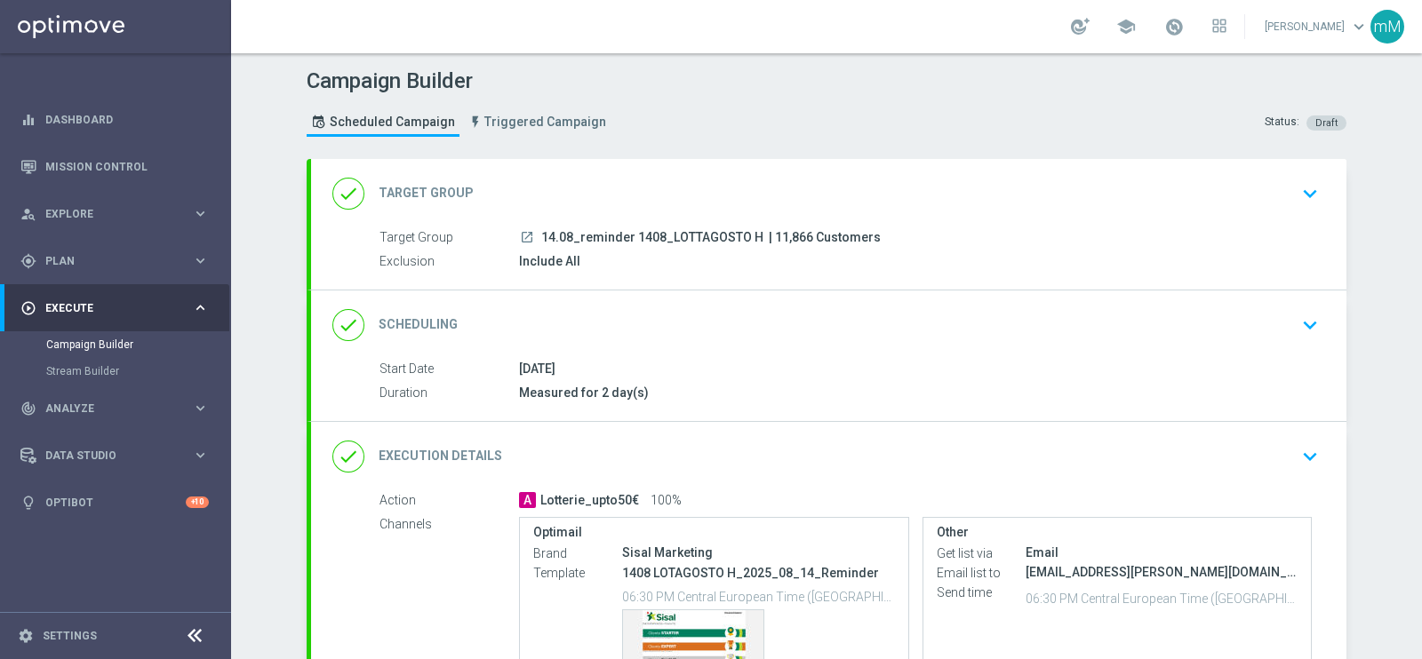
scroll to position [204, 0]
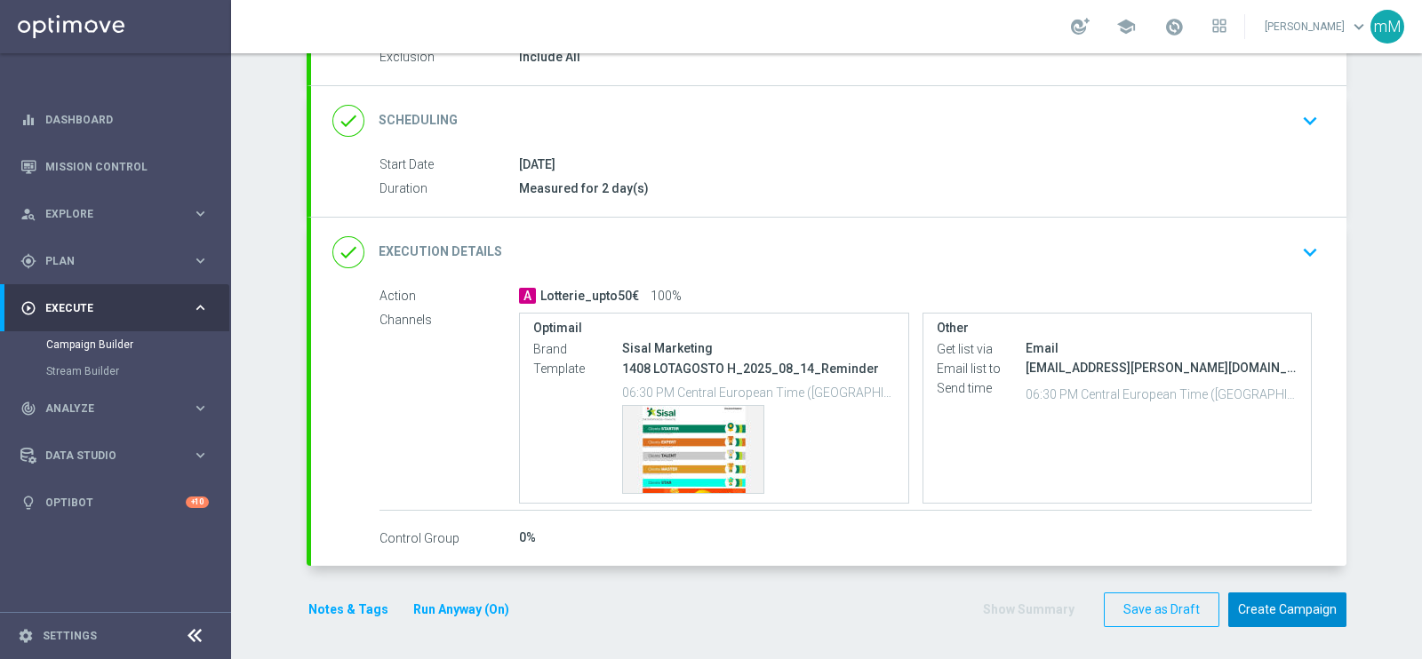
click at [1271, 602] on button "Create Campaign" at bounding box center [1287, 610] width 118 height 35
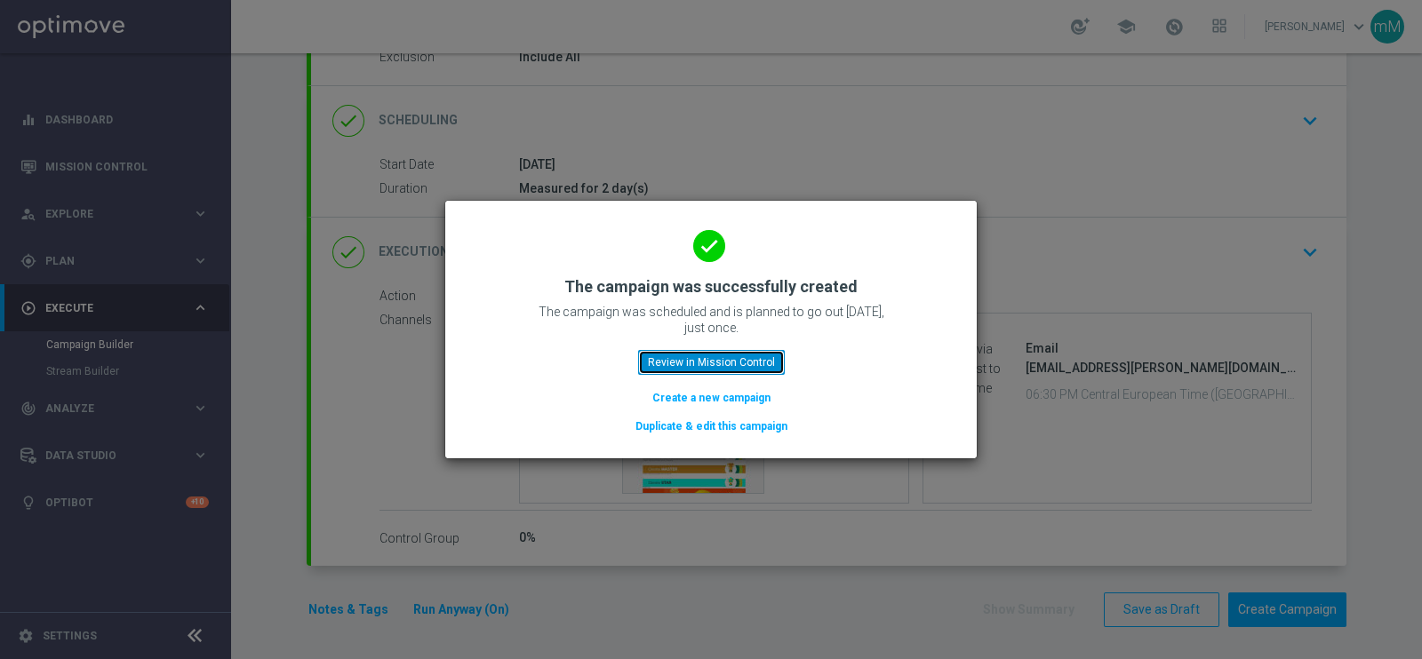
click at [755, 360] on button "Review in Mission Control" at bounding box center [711, 362] width 147 height 25
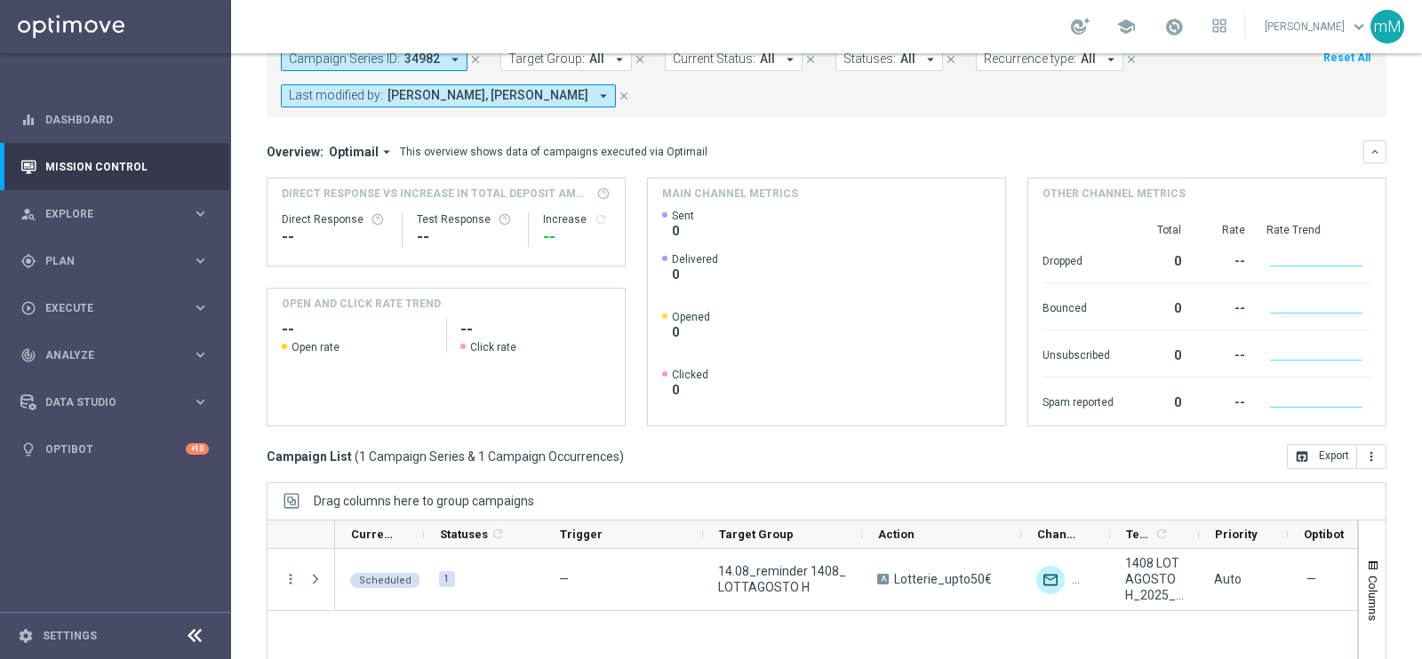
scroll to position [265, 0]
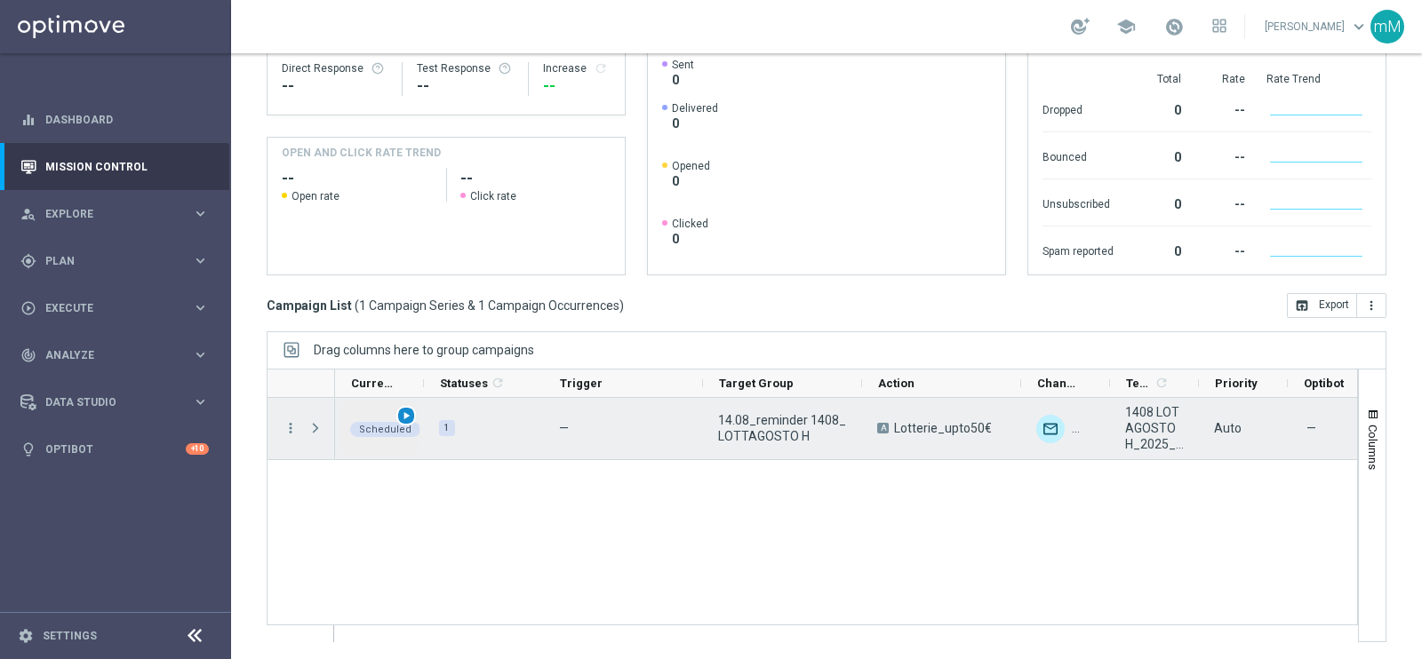
click at [406, 415] on span "play_arrow" at bounding box center [406, 416] width 12 height 12
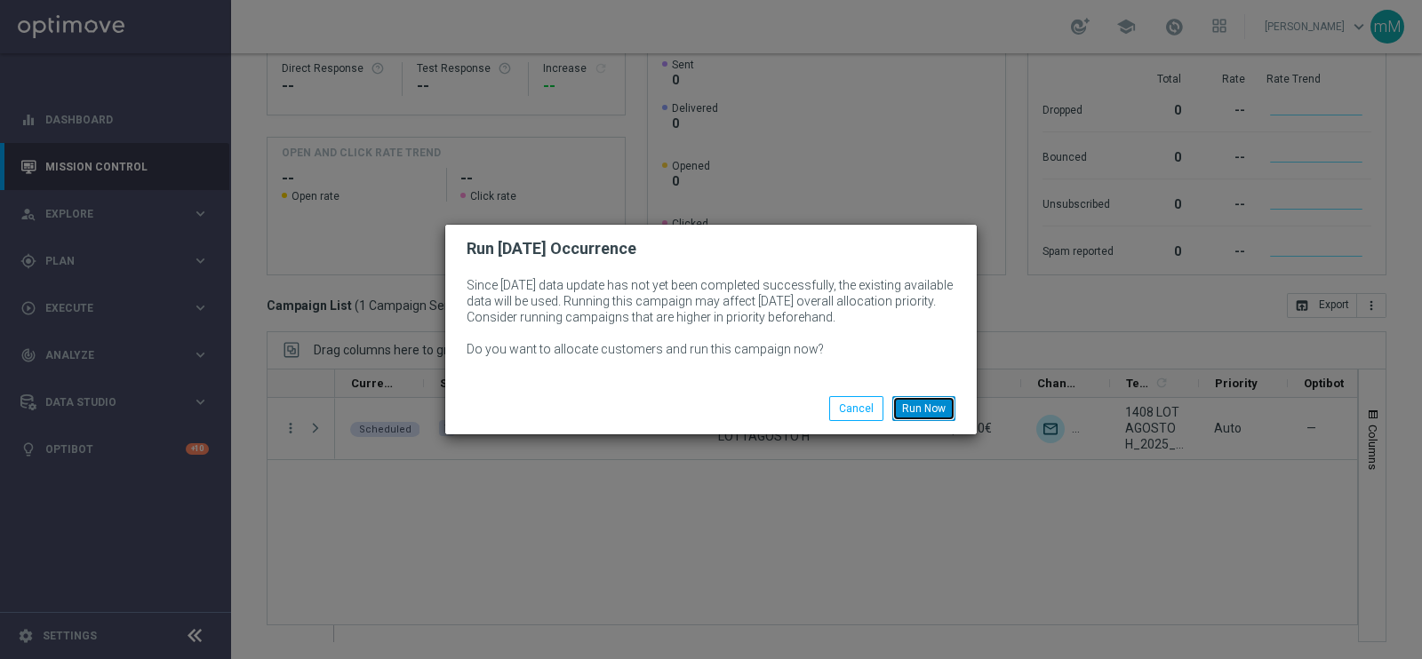
click at [926, 396] on button "Run Now" at bounding box center [923, 408] width 63 height 25
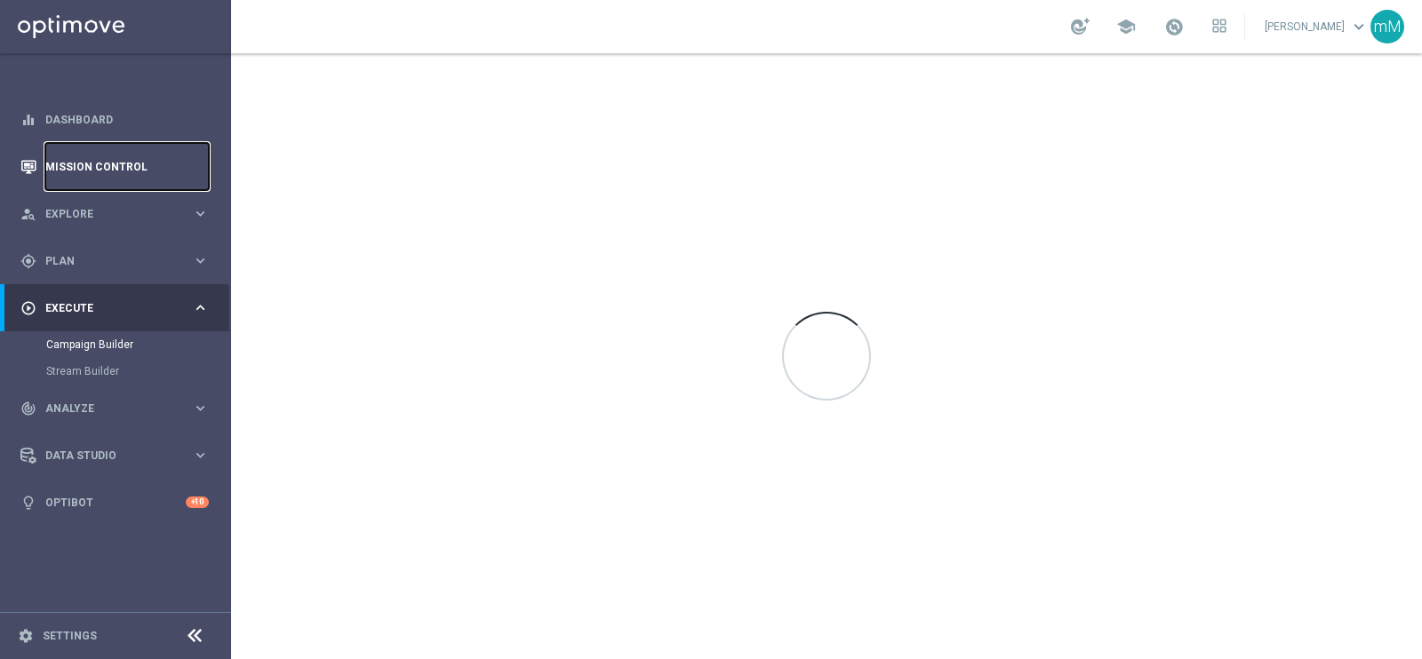
click at [88, 160] on link "Mission Control" at bounding box center [126, 166] width 163 height 47
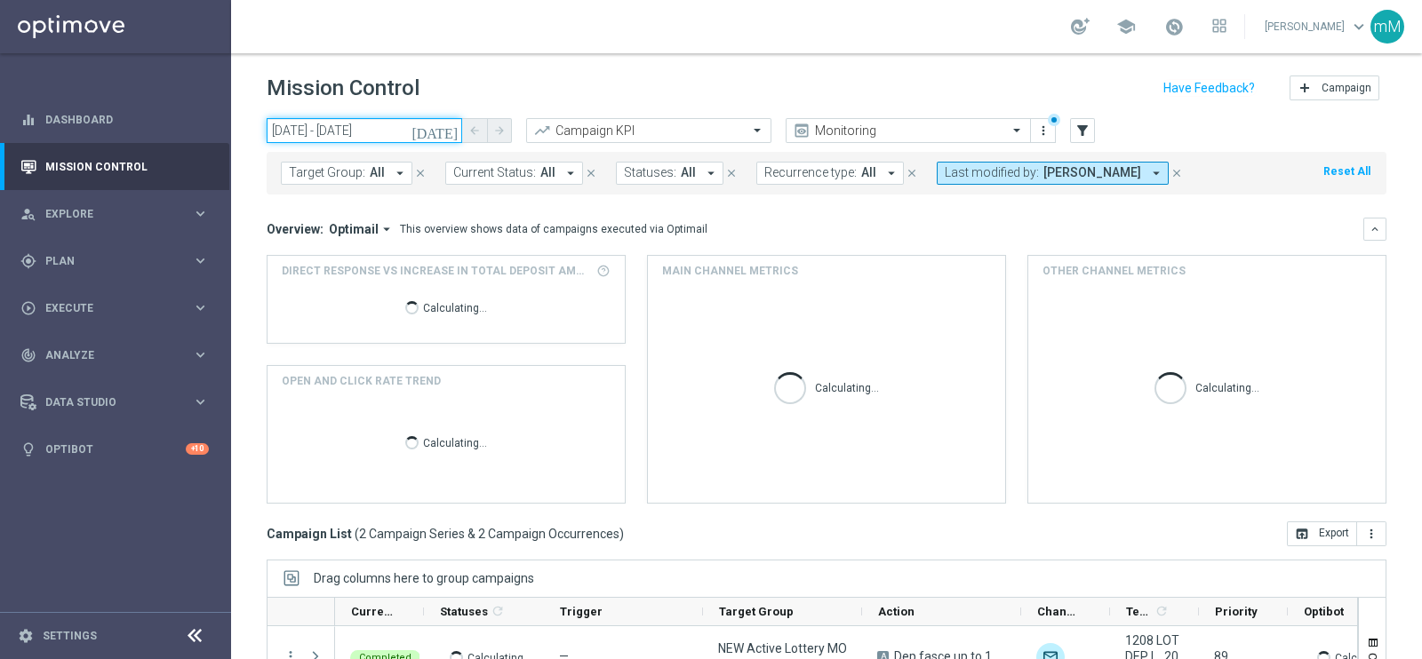
click at [372, 131] on input "12 Aug 2025 - 12 Aug 2025" at bounding box center [364, 130] width 195 height 25
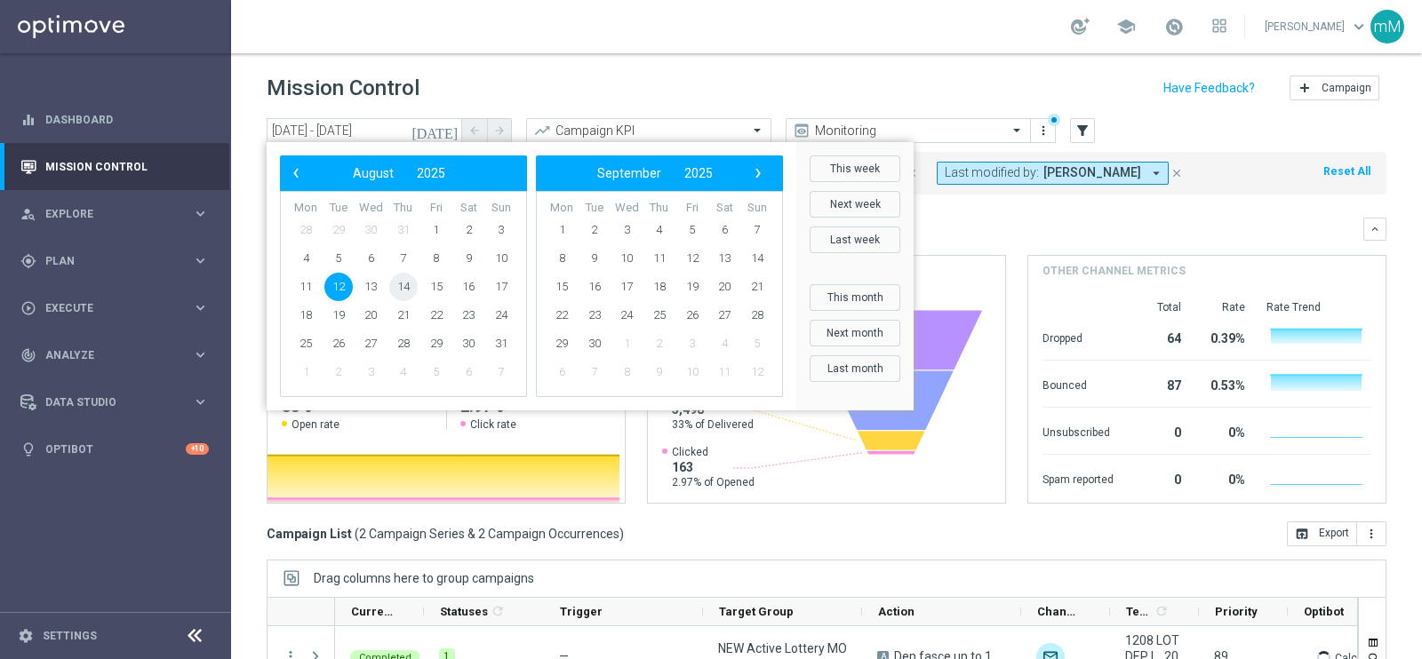
click at [405, 283] on span "14" at bounding box center [403, 287] width 28 height 28
type input "14 Aug 2025 - 14 Aug 2025"
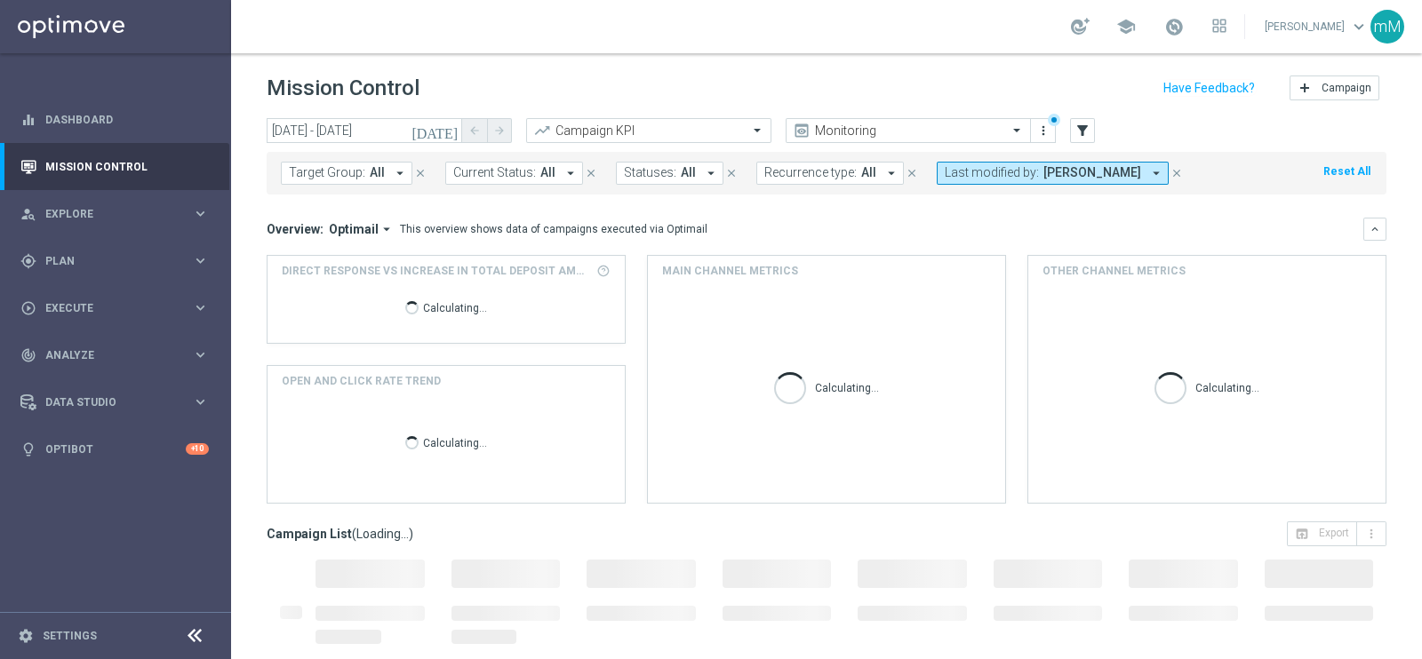
click at [1040, 184] on div "Target Group: All arrow_drop_down close Current Status: All arrow_drop_down clo…" at bounding box center [827, 173] width 1120 height 43
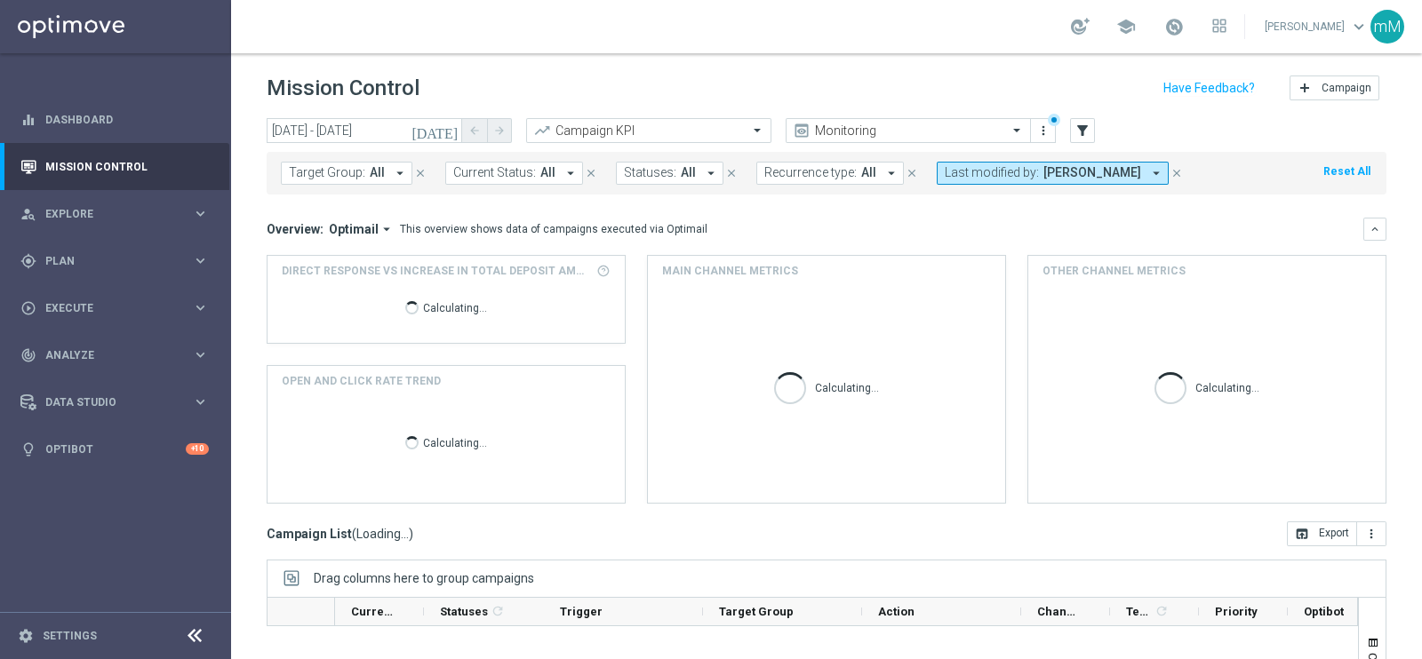
click at [1043, 179] on span "[PERSON_NAME]" at bounding box center [1092, 172] width 98 height 15
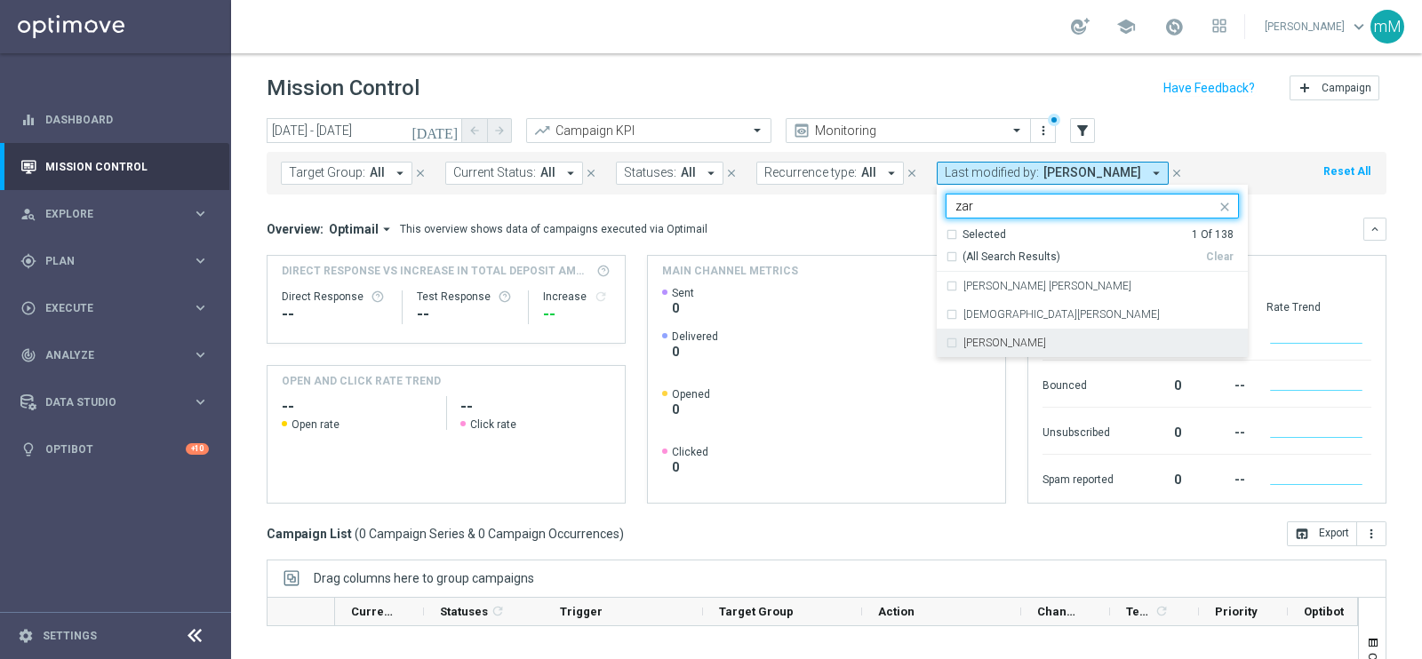
click at [1004, 342] on label "Elena Zarbin" at bounding box center [1004, 343] width 83 height 11
type input "zar"
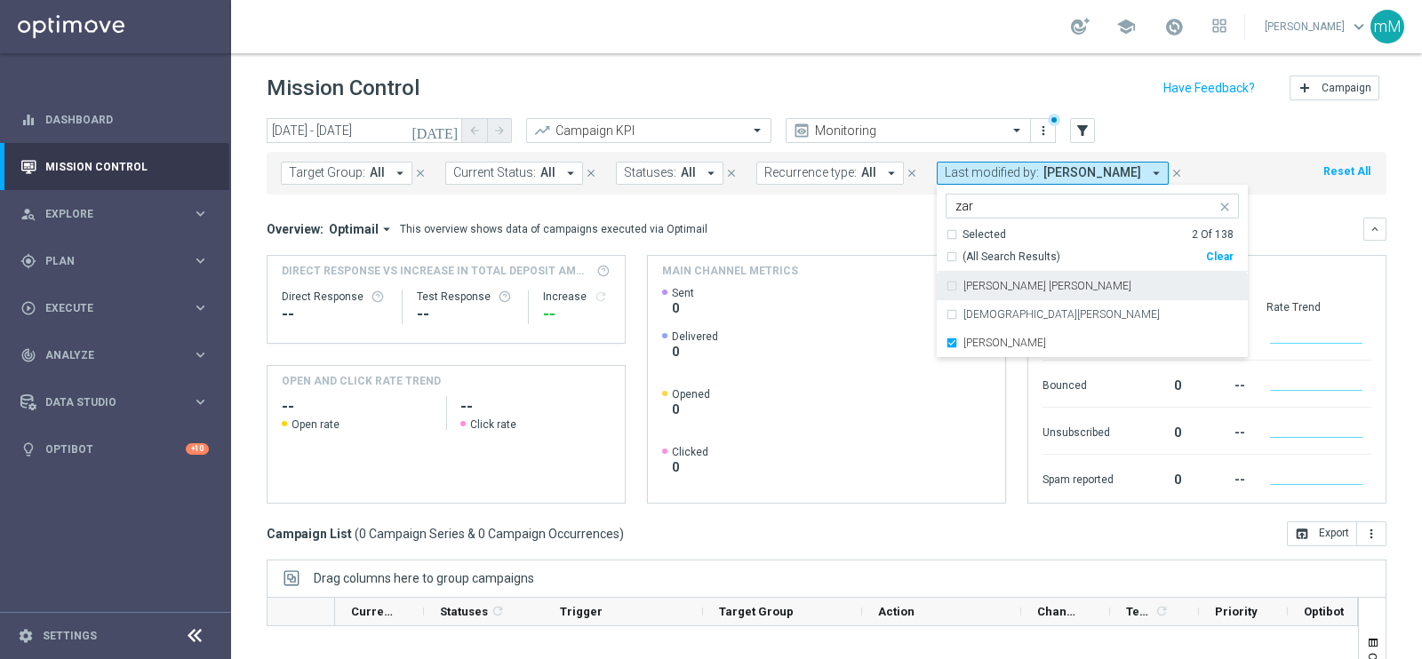
click at [838, 213] on mini-dashboard "Overview: Optimail arrow_drop_down This overview shows data of campaigns execut…" at bounding box center [827, 358] width 1120 height 327
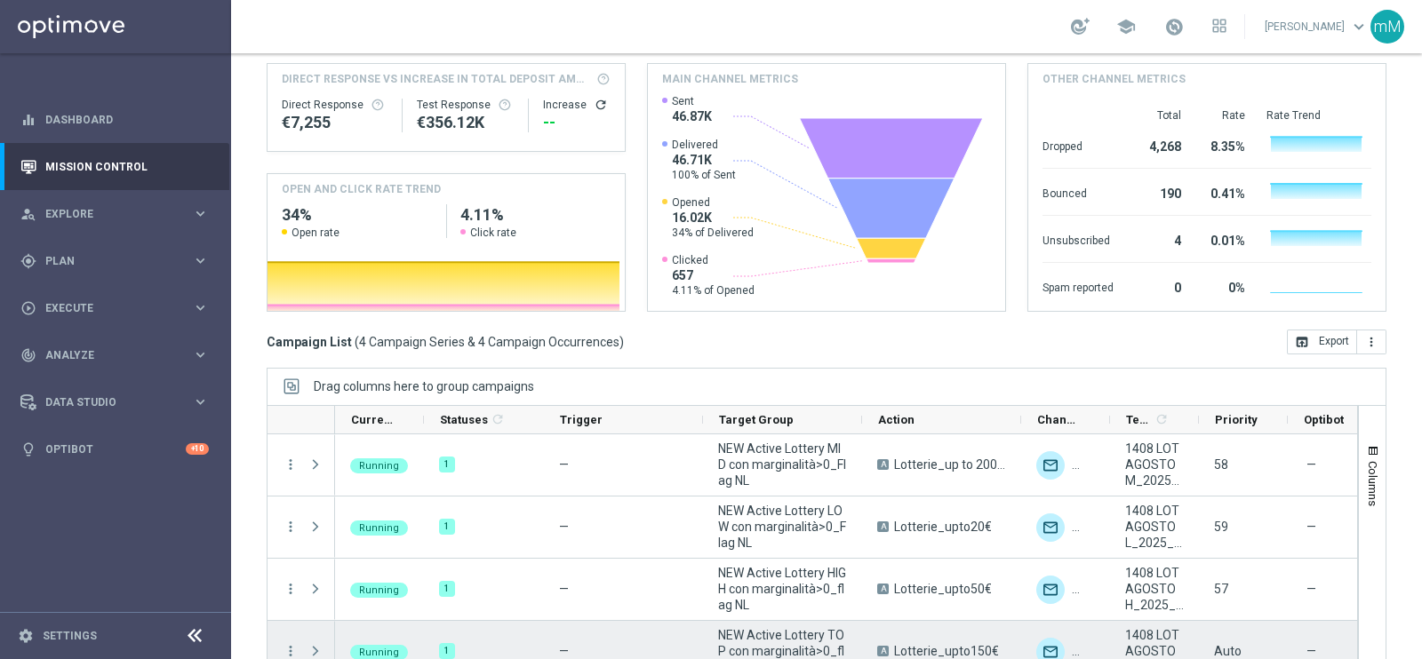
scroll to position [21, 0]
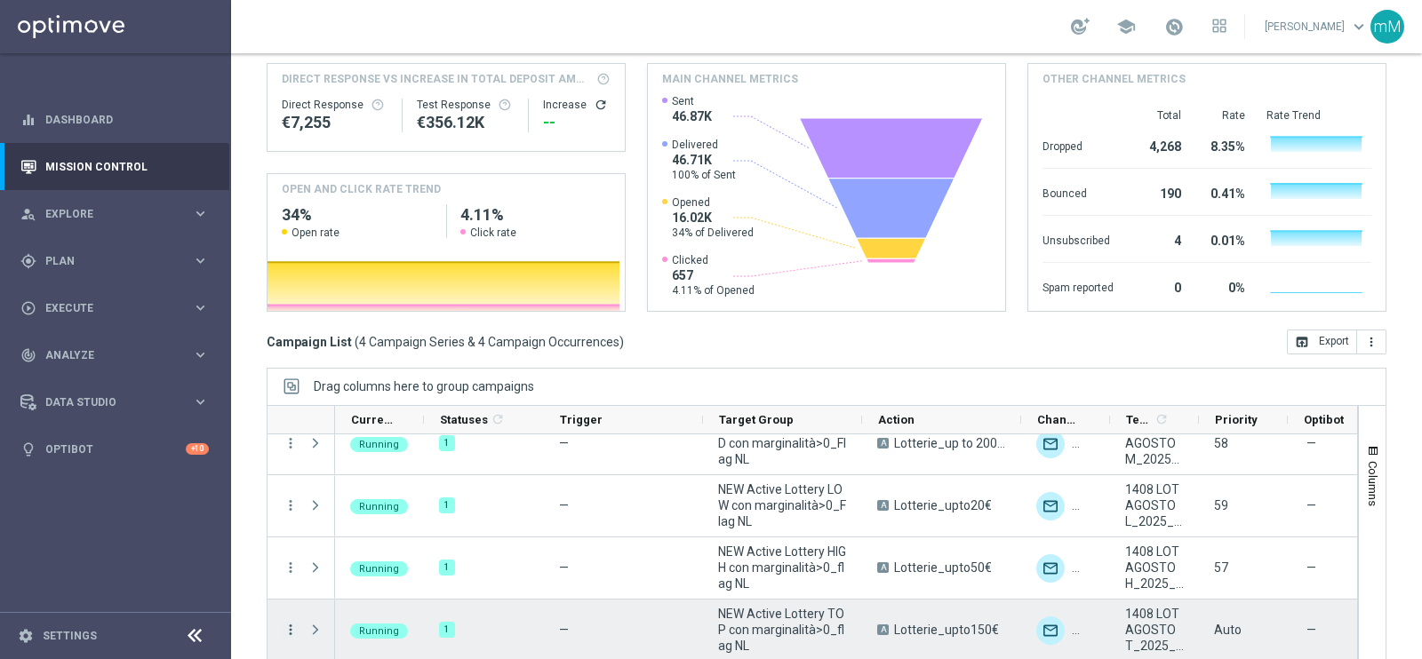
click at [291, 622] on icon "more_vert" at bounding box center [291, 630] width 16 height 16
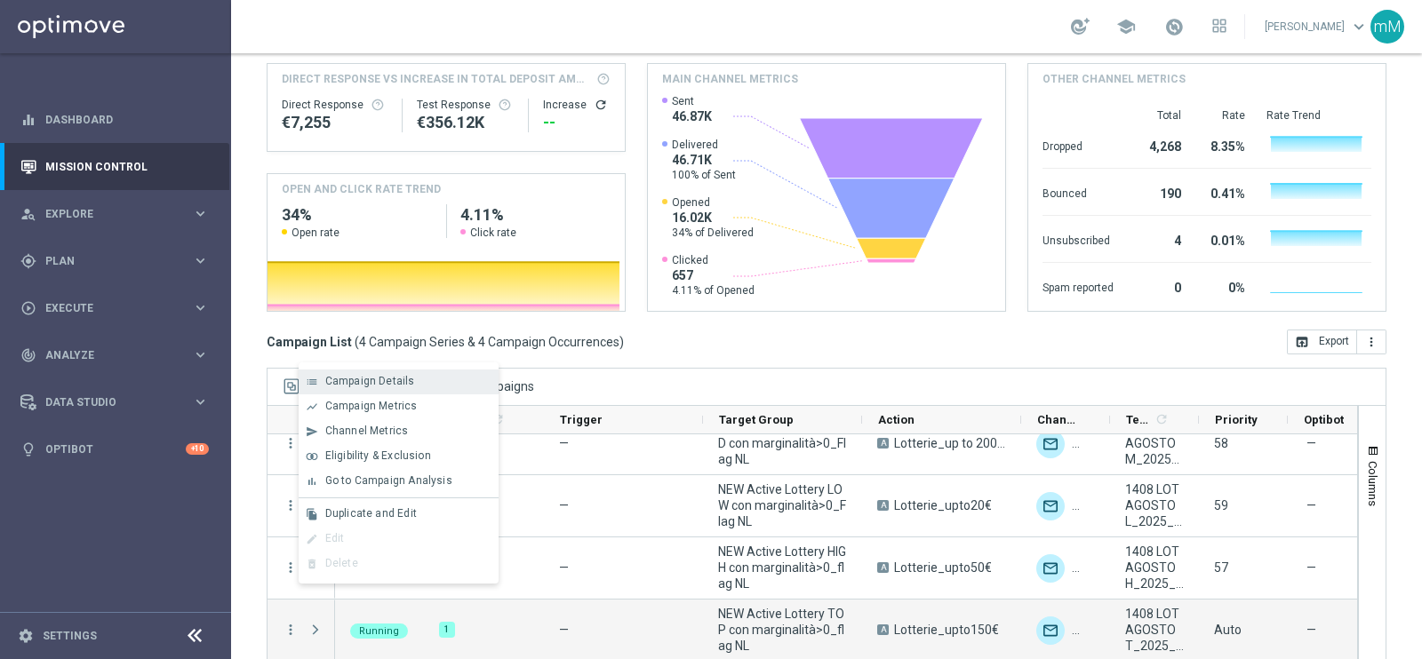
click at [374, 376] on span "Campaign Details" at bounding box center [370, 381] width 90 height 12
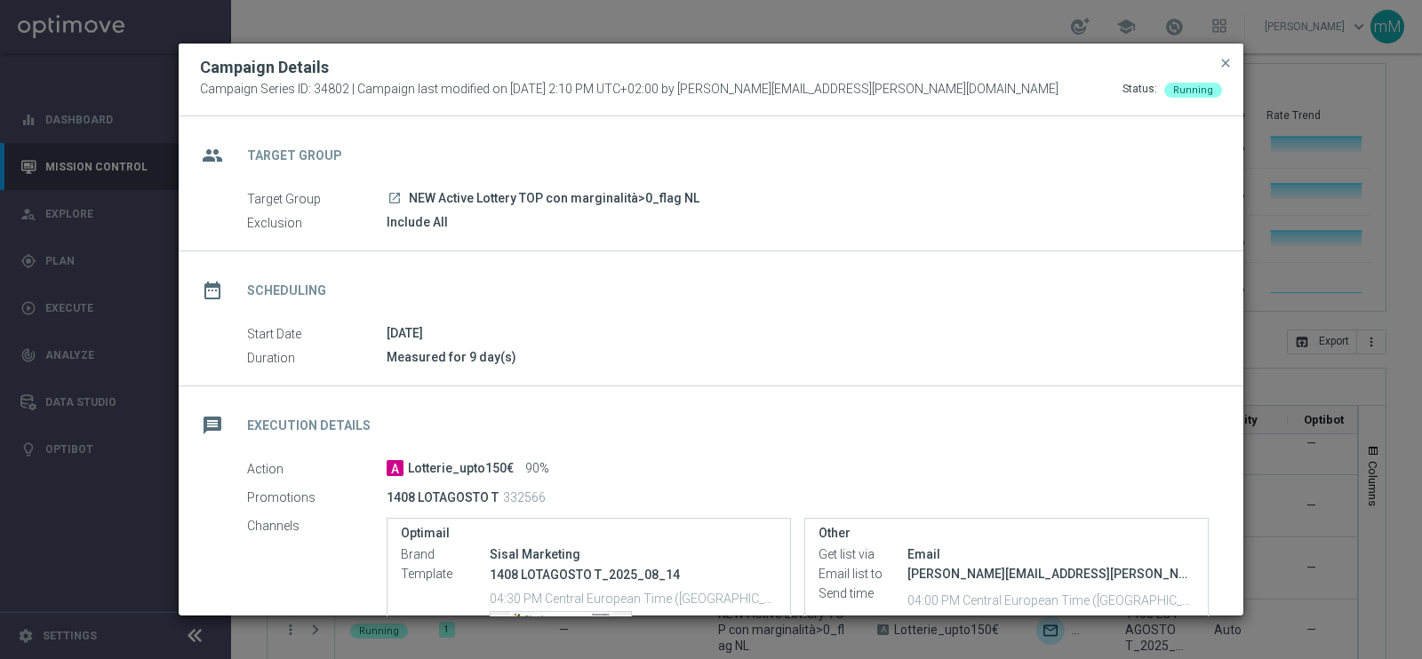
scroll to position [110, 0]
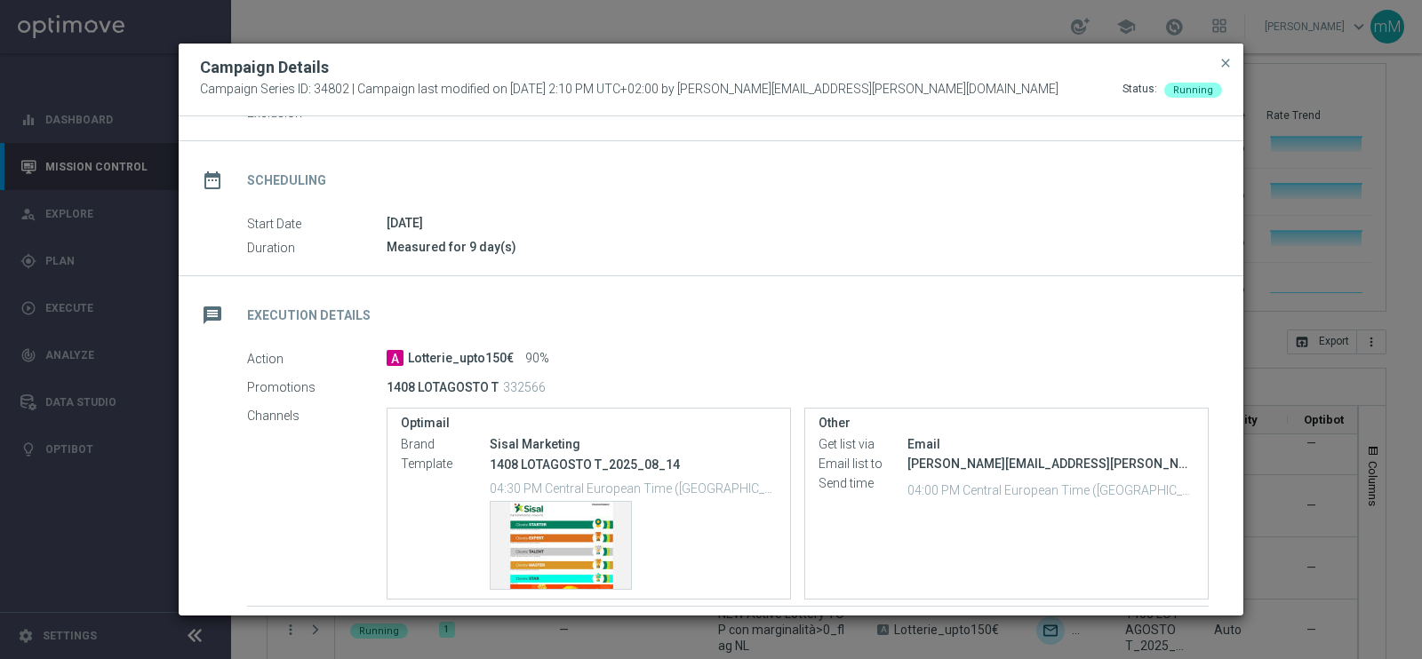
click at [458, 360] on span "Lotterie_upto150€" at bounding box center [461, 359] width 106 height 16
copy div "Lotterie_upto150€"
click at [1222, 60] on span "close" at bounding box center [1225, 63] width 14 height 14
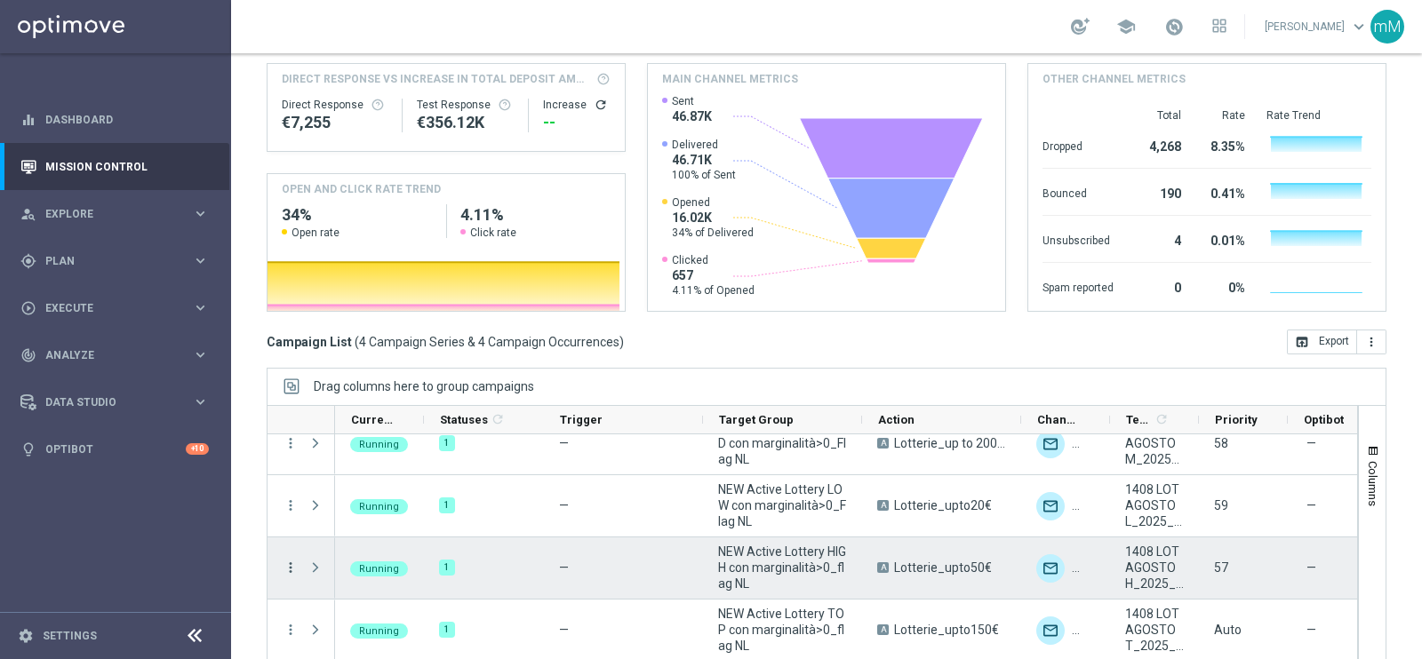
click at [292, 560] on icon "more_vert" at bounding box center [291, 568] width 16 height 16
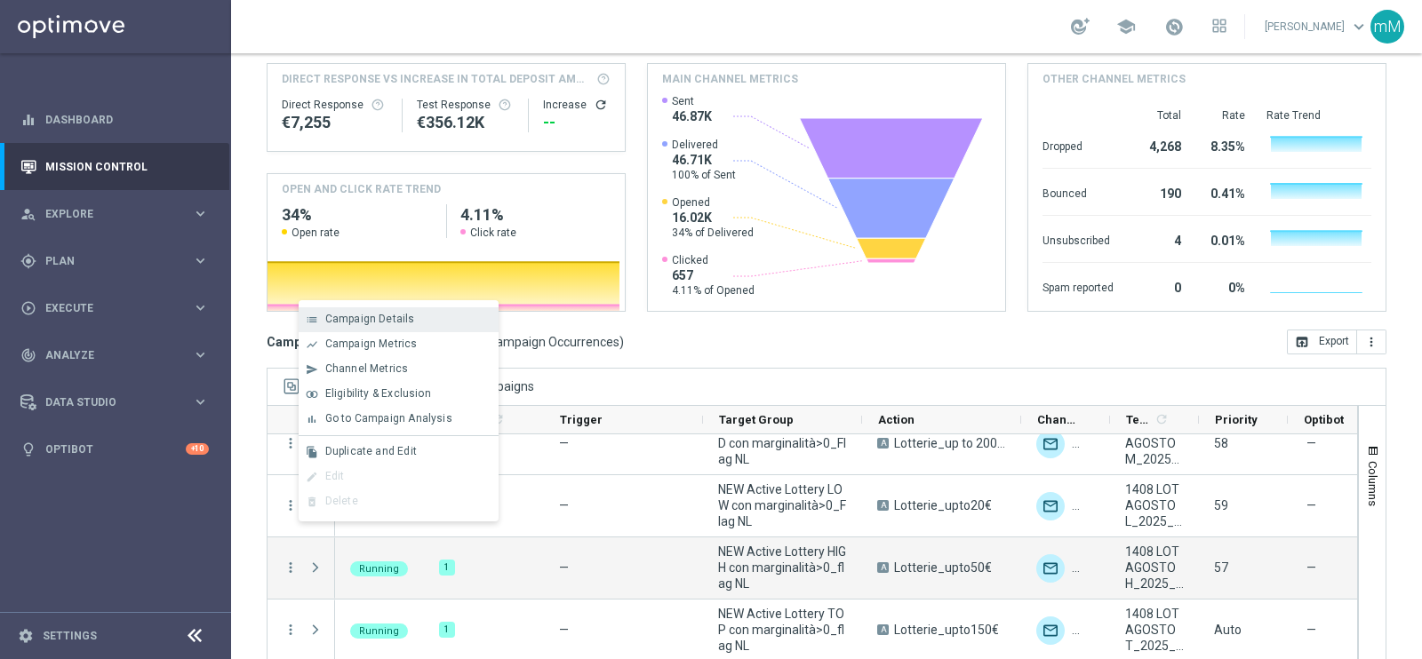
click at [387, 316] on span "Campaign Details" at bounding box center [370, 319] width 90 height 12
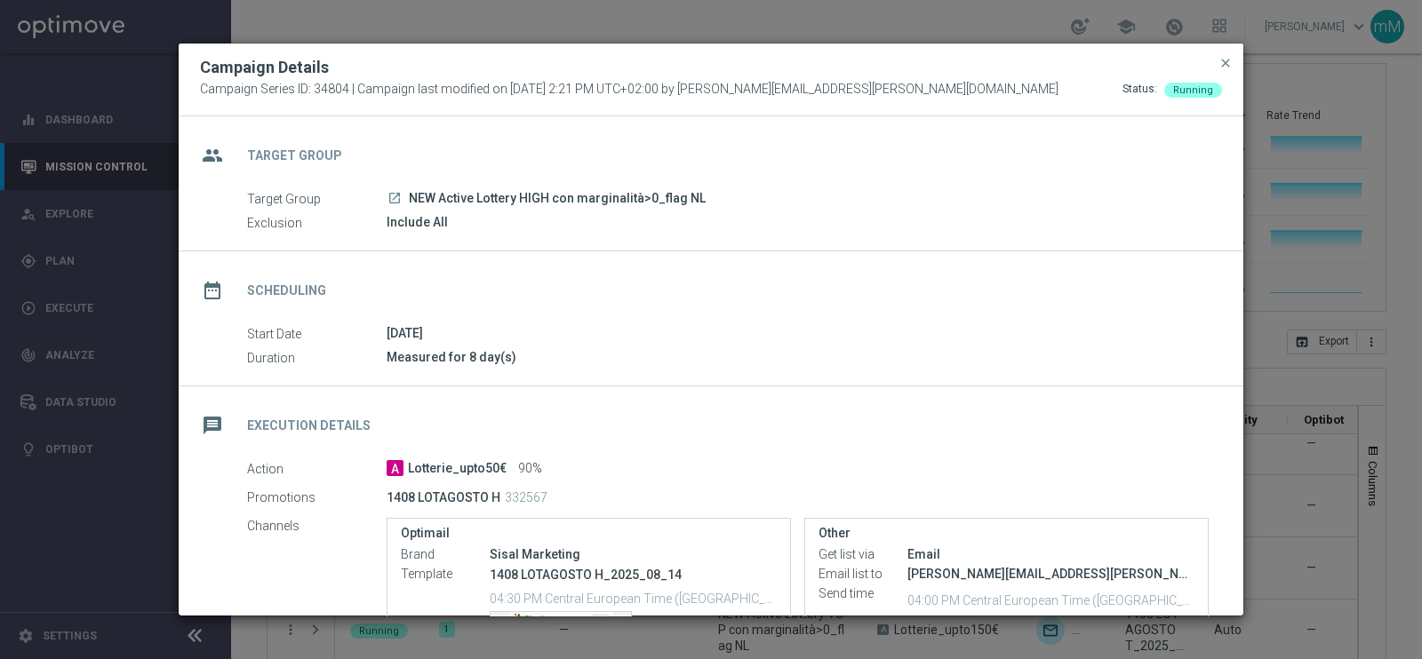
click at [450, 470] on span "Lotterie_upto50€" at bounding box center [457, 469] width 99 height 16
copy div "Lotterie_upto50€"
click at [1230, 64] on span "close" at bounding box center [1225, 63] width 14 height 14
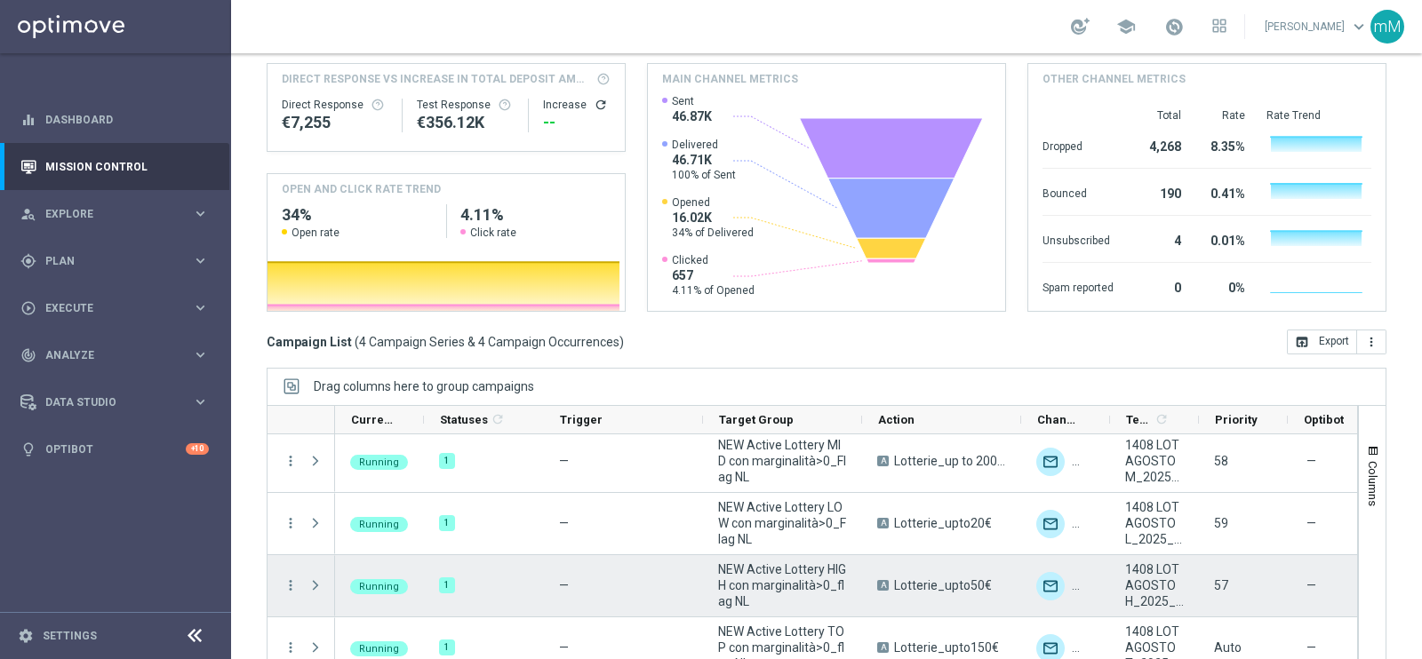
scroll to position [0, 0]
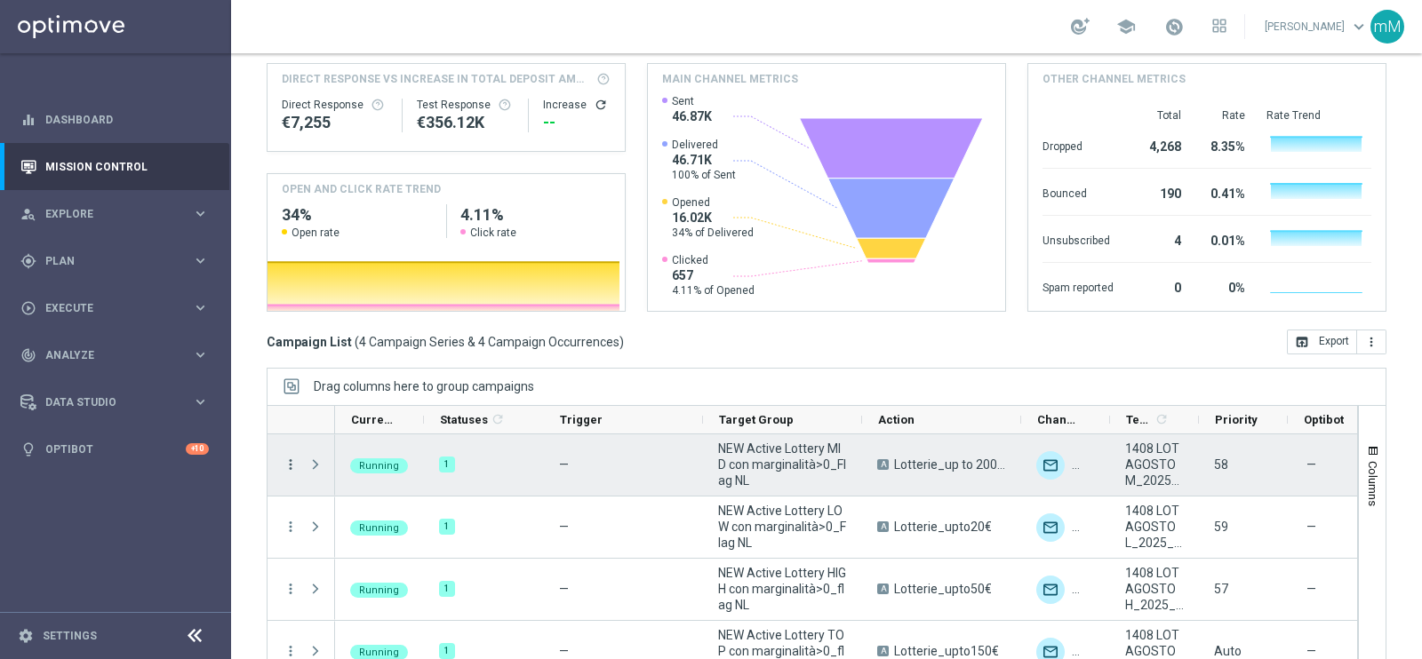
click at [288, 457] on icon "more_vert" at bounding box center [291, 465] width 16 height 16
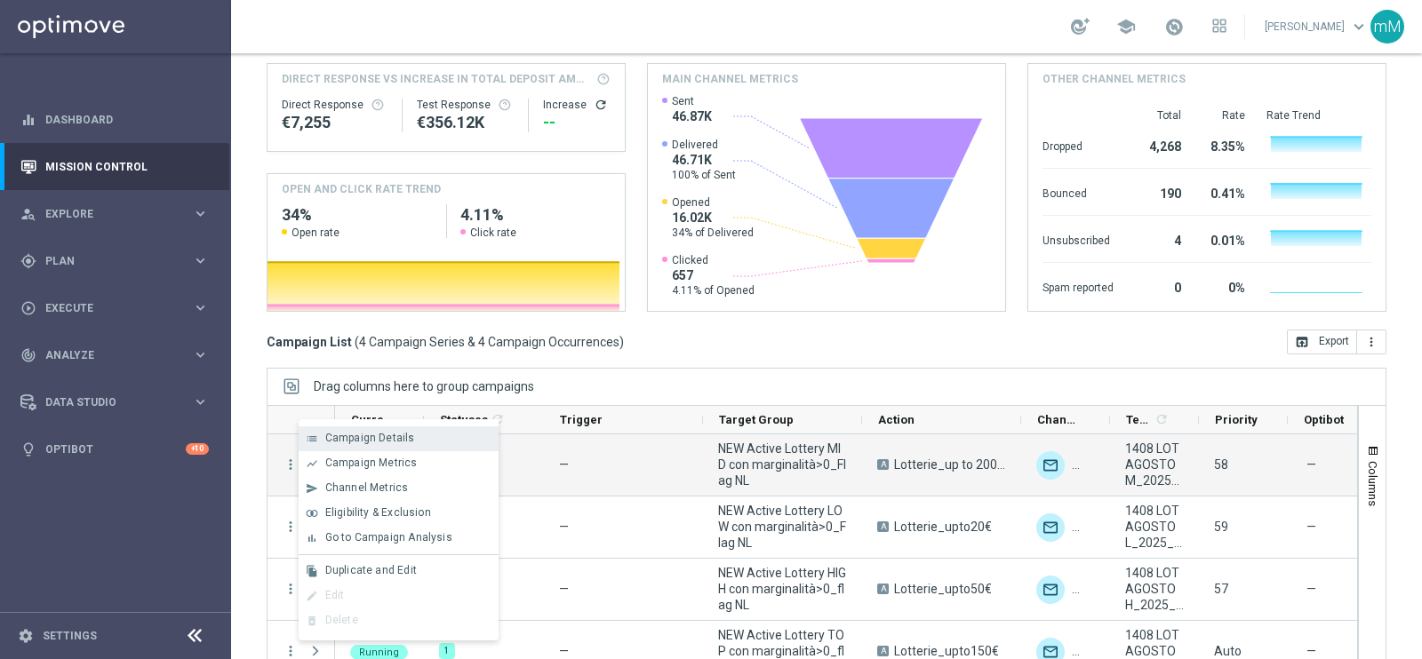
click at [351, 446] on div "list Campaign Details" at bounding box center [399, 439] width 200 height 25
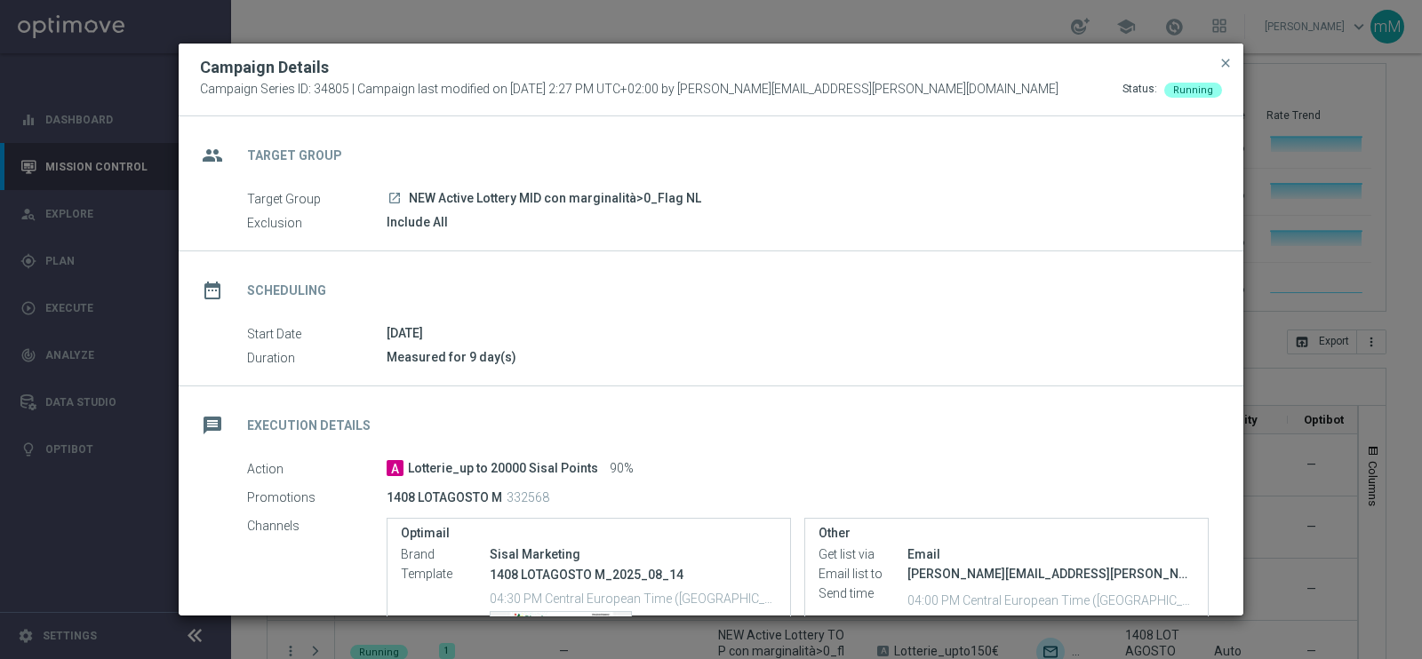
click at [463, 468] on span "Lotterie_up to 20000 Sisal Points" at bounding box center [503, 469] width 190 height 16
copy div "Lotterie_up to 20000 Sisal Points"
click at [1223, 60] on span "close" at bounding box center [1225, 63] width 14 height 14
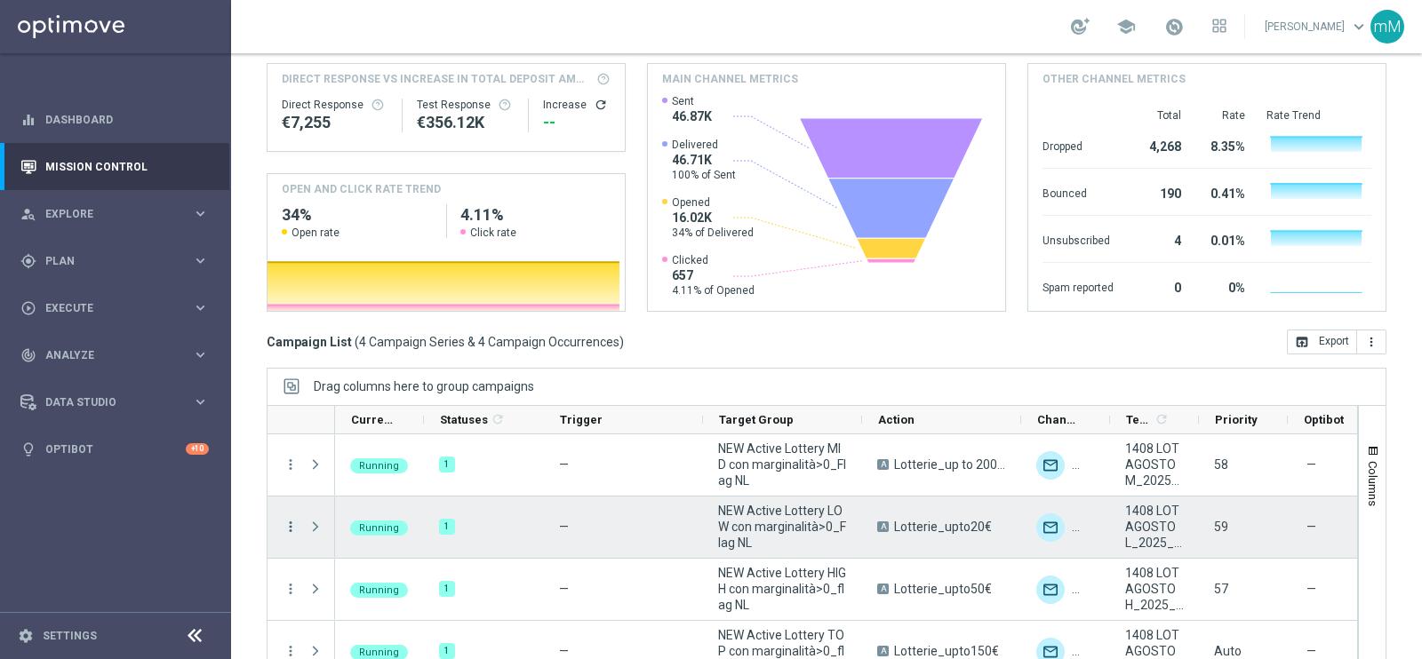
click at [291, 519] on icon "more_vert" at bounding box center [291, 527] width 16 height 16
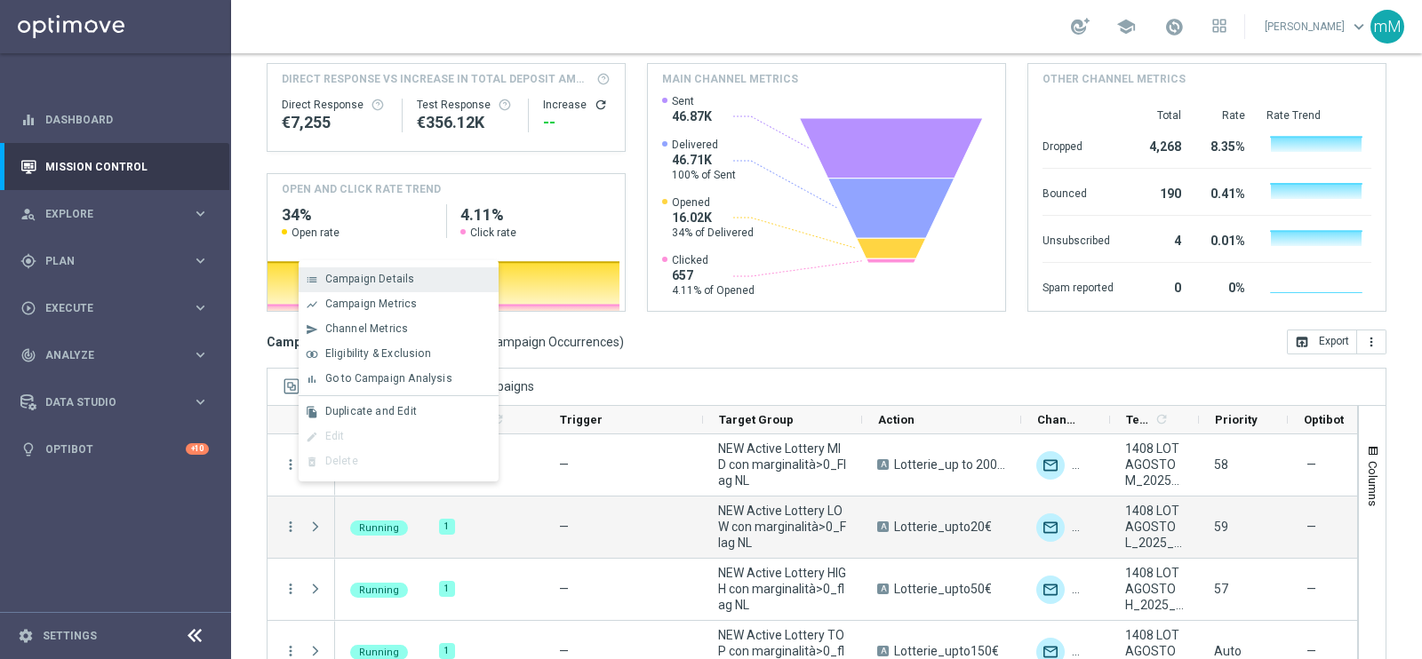
click at [406, 281] on span "Campaign Details" at bounding box center [370, 279] width 90 height 12
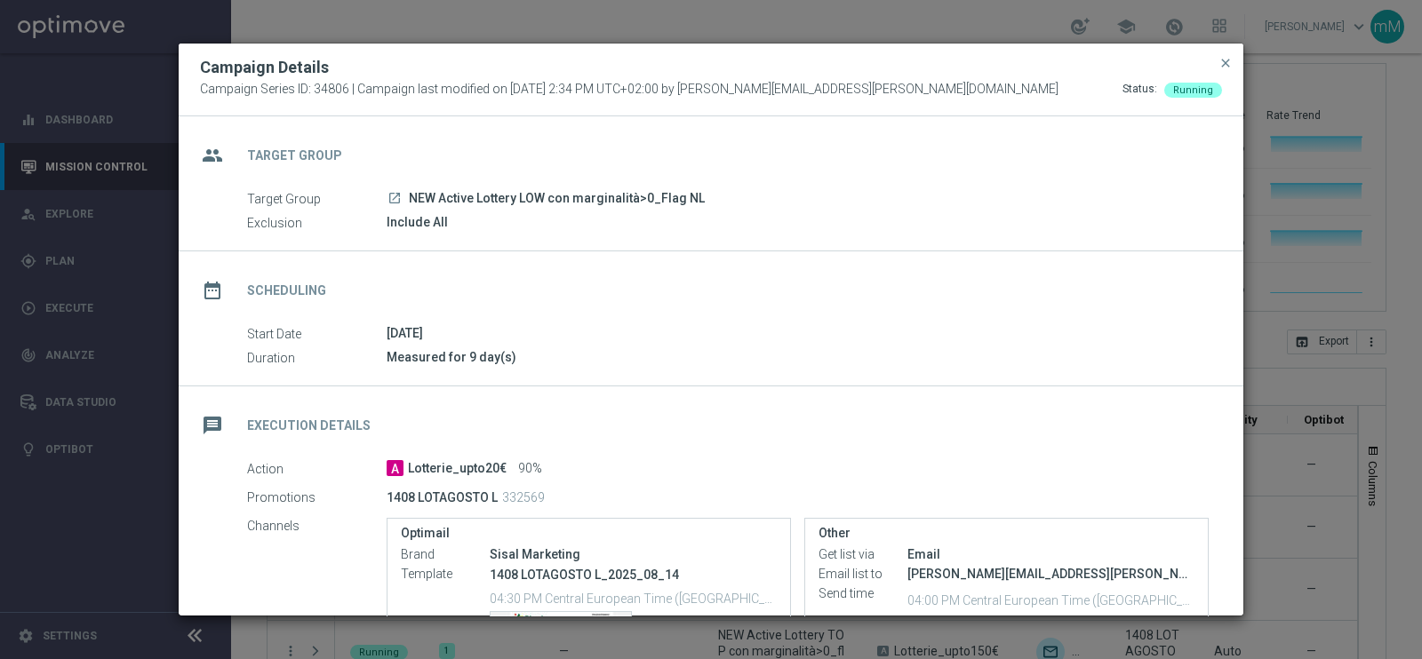
click at [460, 468] on span "Lotterie_upto20€" at bounding box center [457, 469] width 99 height 16
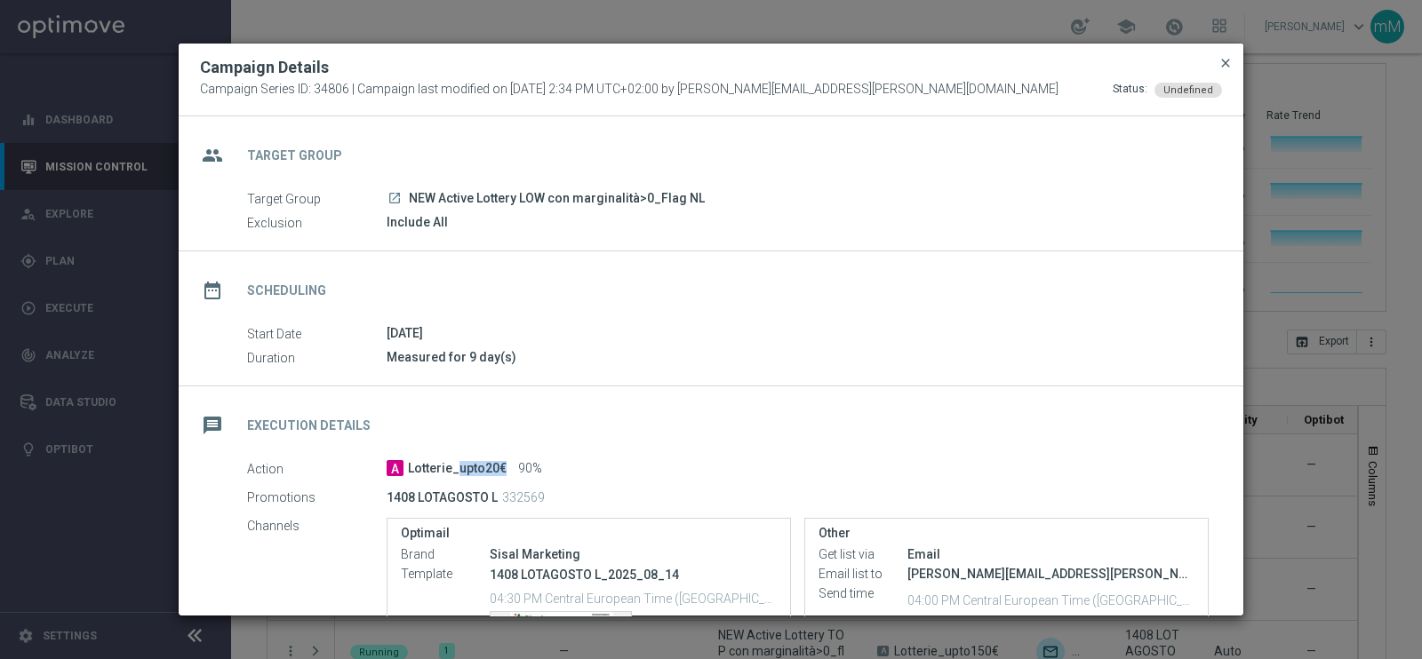
click at [1229, 56] on span "close" at bounding box center [1225, 63] width 14 height 14
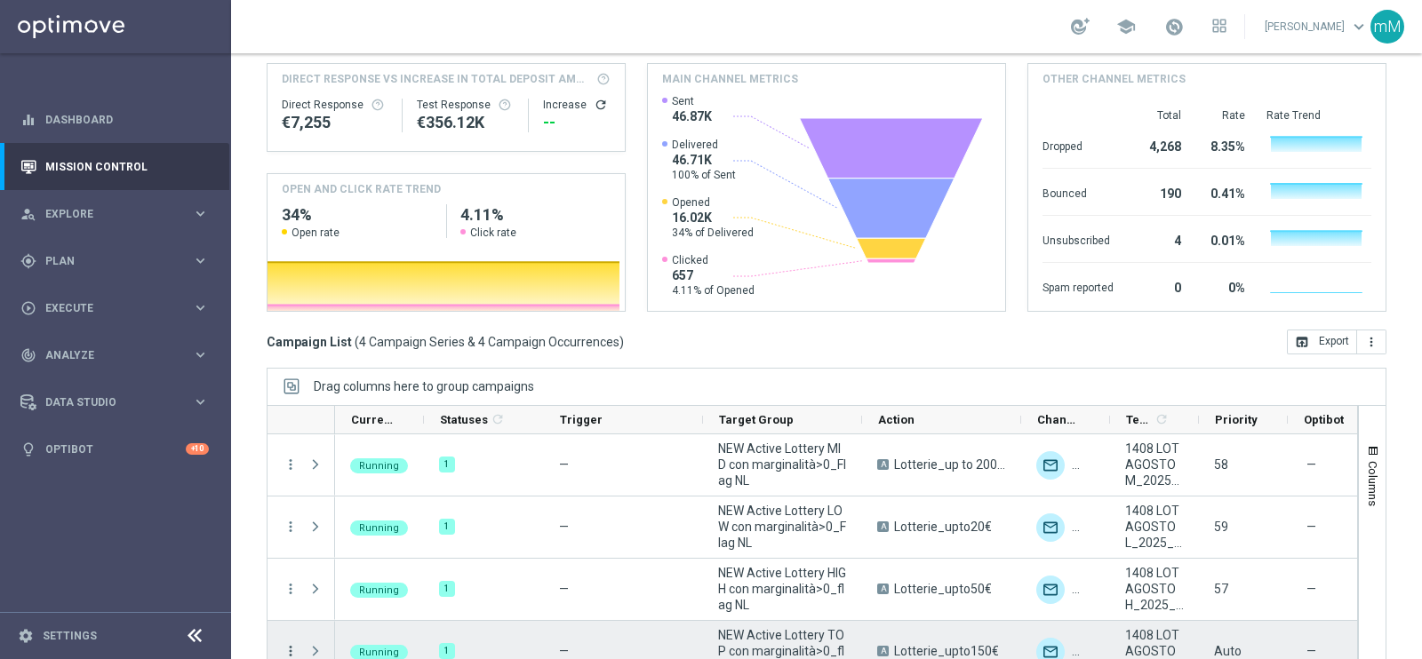
click at [296, 643] on icon "more_vert" at bounding box center [291, 651] width 16 height 16
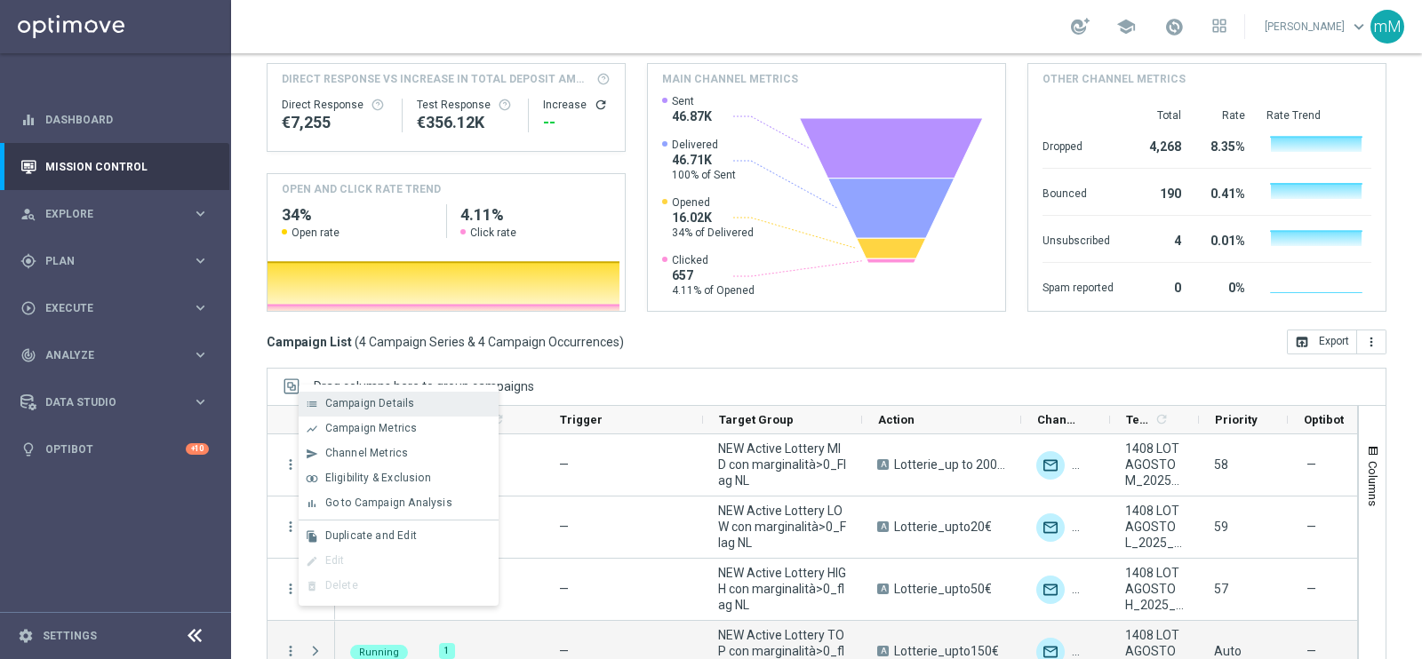
click at [367, 407] on span "Campaign Details" at bounding box center [370, 403] width 90 height 12
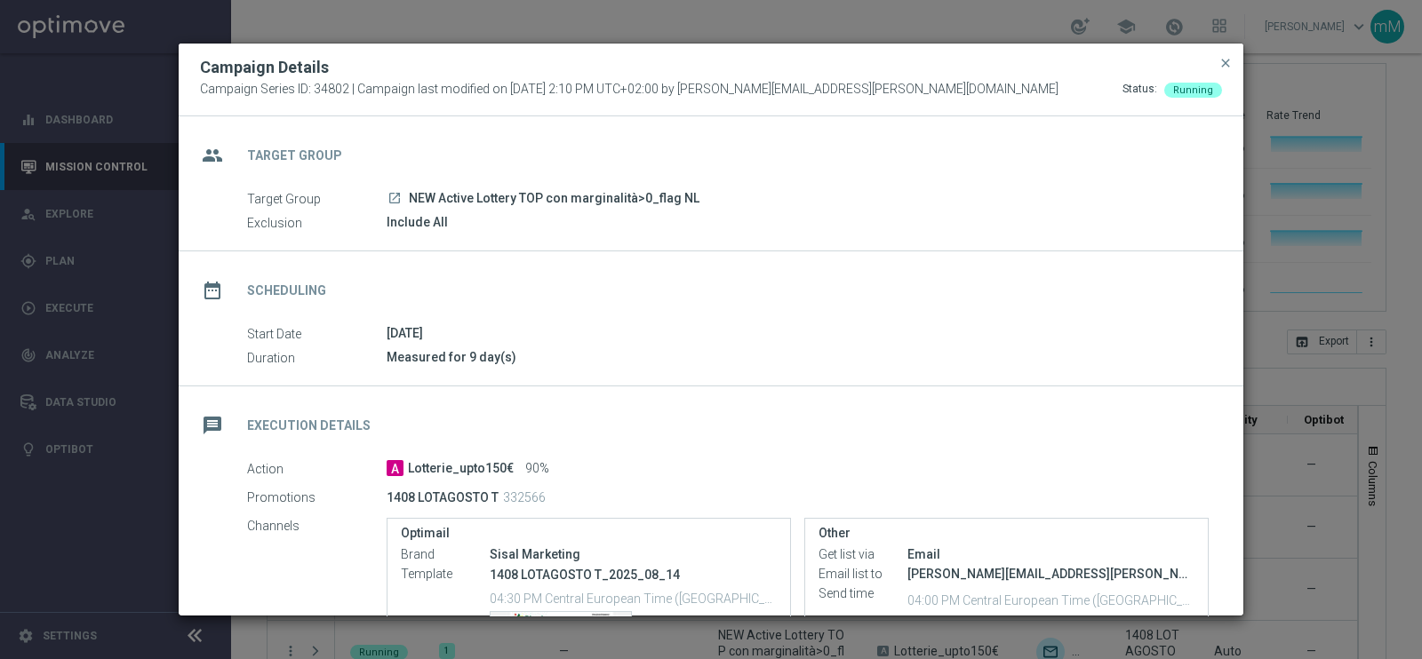
click at [449, 468] on span "Lotterie_upto150€" at bounding box center [461, 469] width 106 height 16
copy div "Lotterie_upto150€"
click at [1225, 64] on span "close" at bounding box center [1225, 63] width 14 height 14
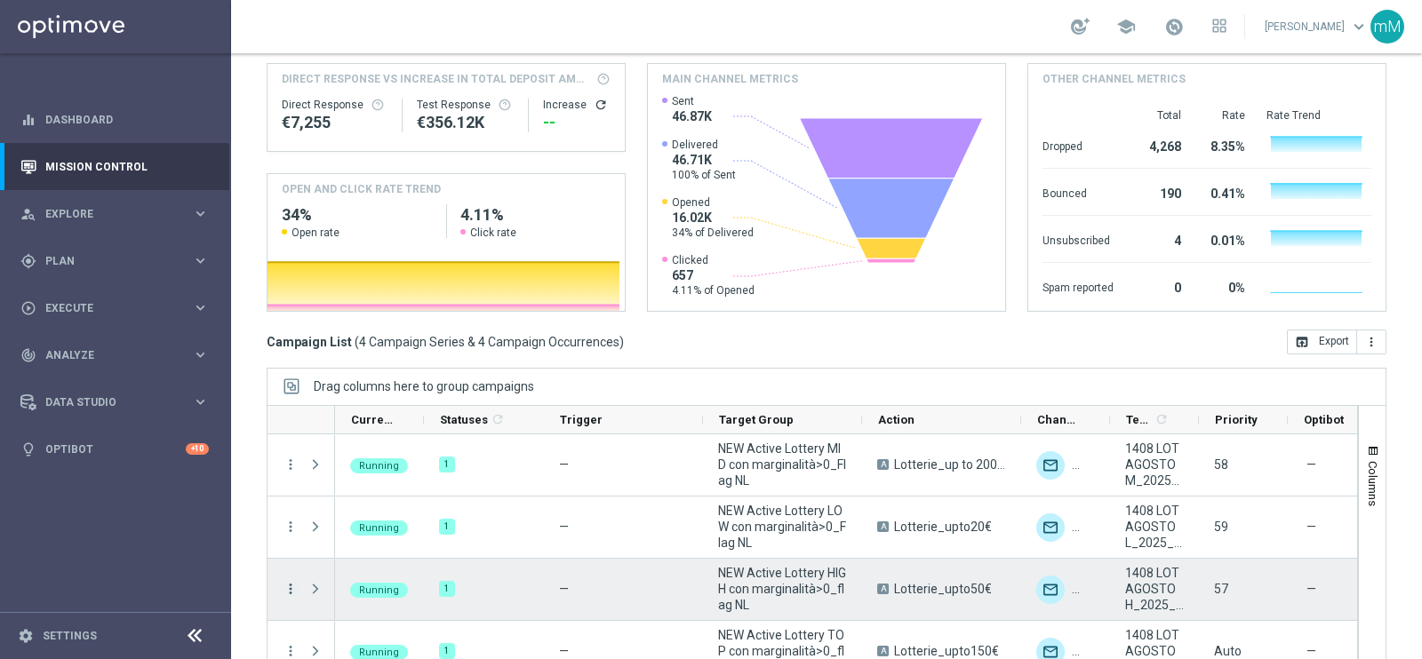
click at [289, 581] on icon "more_vert" at bounding box center [291, 589] width 16 height 16
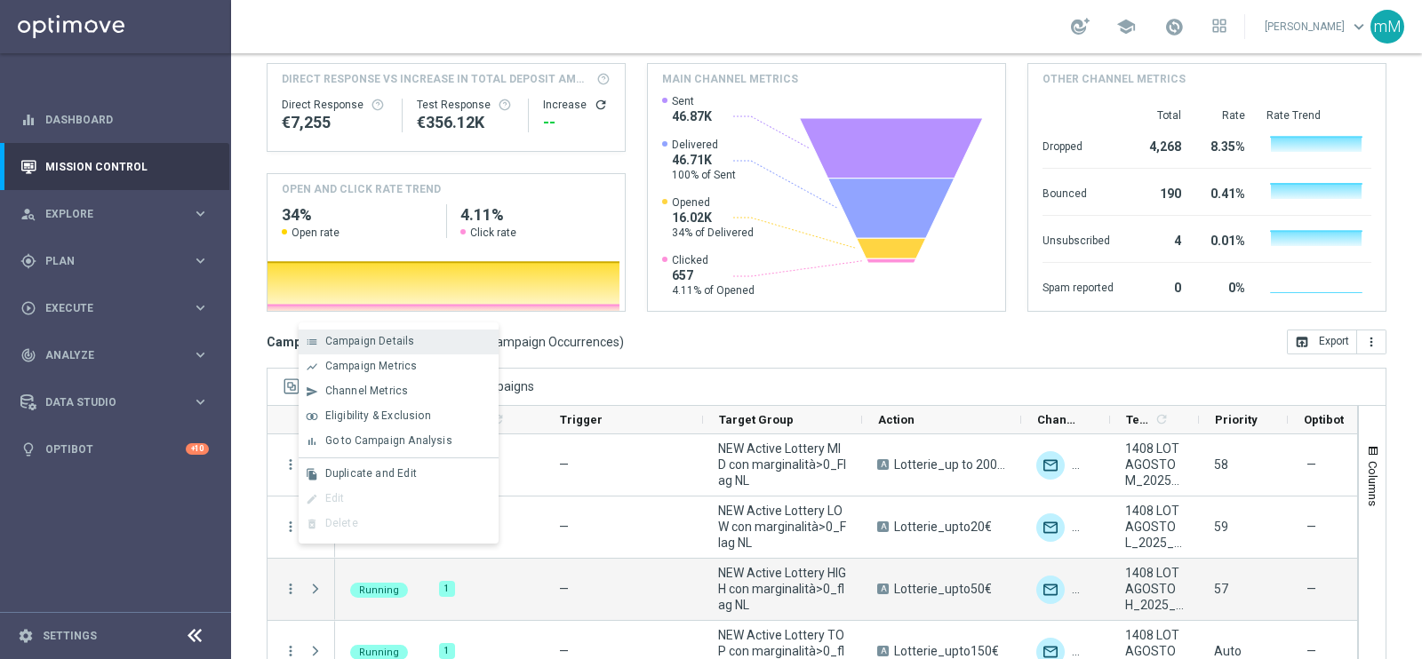
click at [406, 339] on span "Campaign Details" at bounding box center [370, 341] width 90 height 12
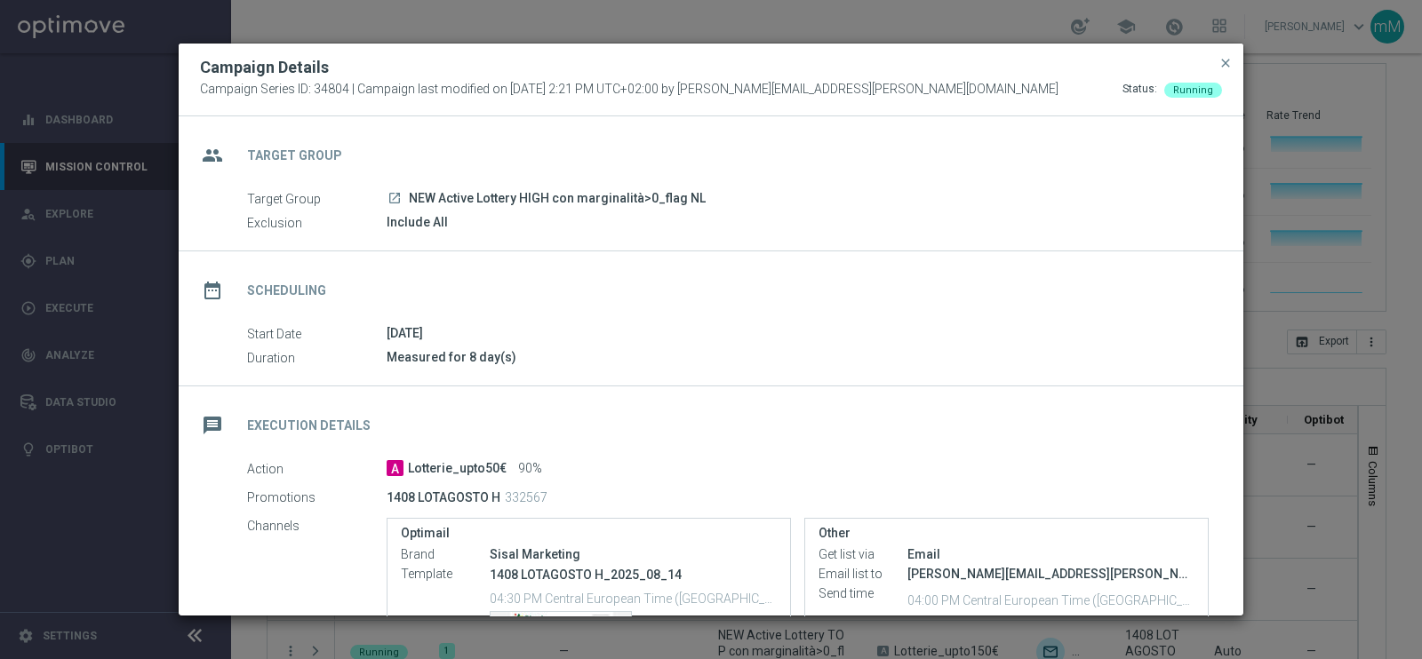
click at [442, 468] on span "Lotterie_upto50€" at bounding box center [457, 469] width 99 height 16
click at [438, 466] on span "Lotterie_upto50€" at bounding box center [457, 469] width 99 height 16
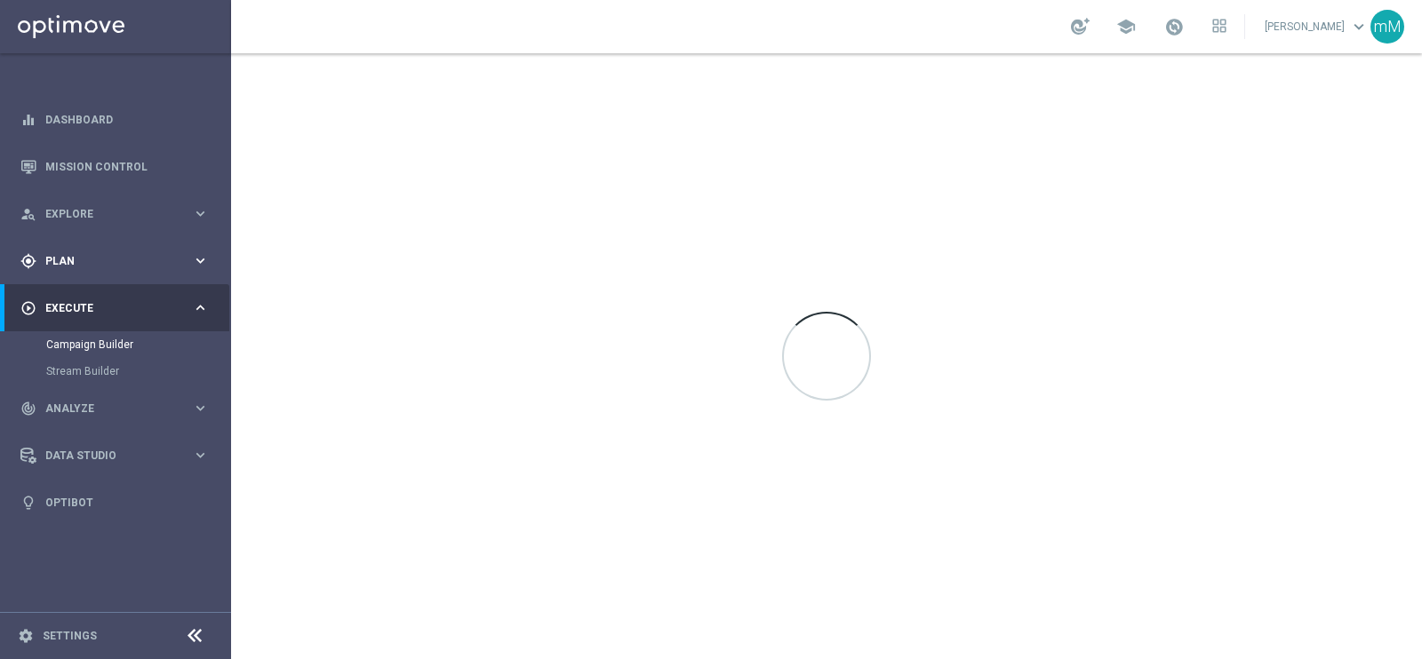
click at [92, 253] on div "gps_fixed Plan" at bounding box center [105, 261] width 171 height 16
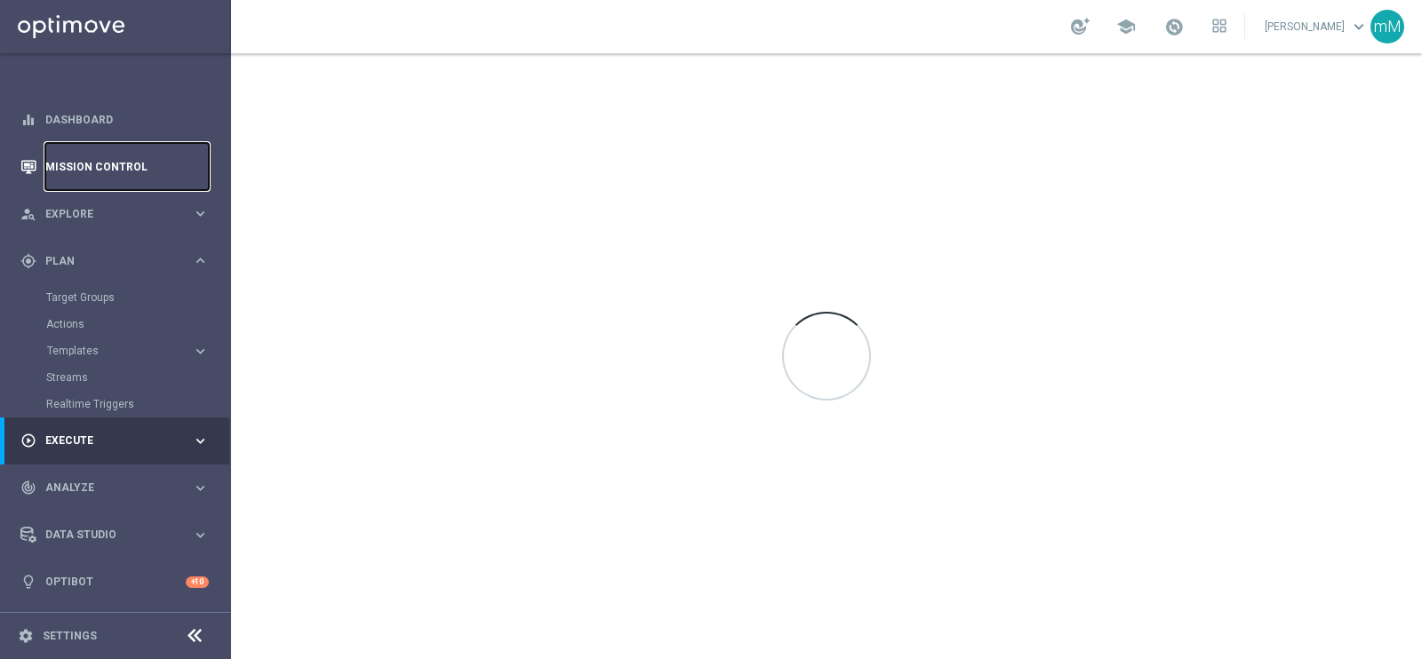
click at [113, 175] on link "Mission Control" at bounding box center [126, 166] width 163 height 47
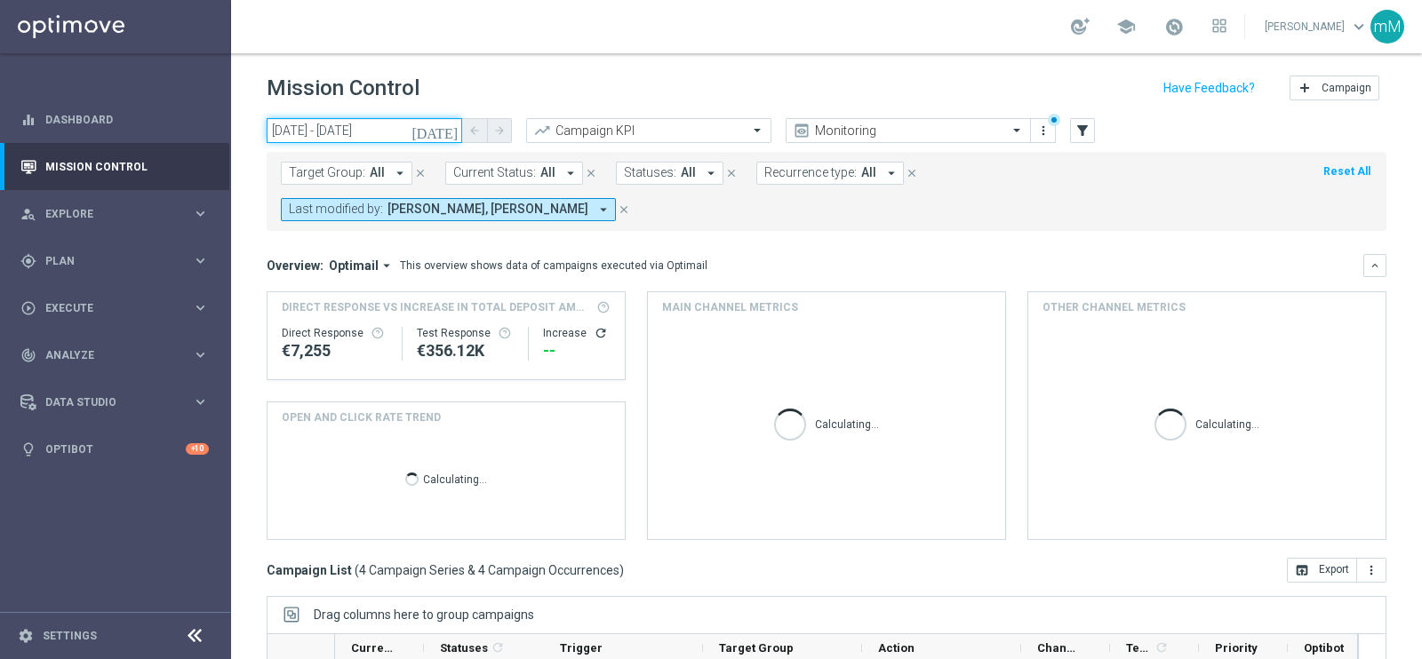
click at [391, 135] on input "[DATE] - [DATE]" at bounding box center [364, 130] width 195 height 25
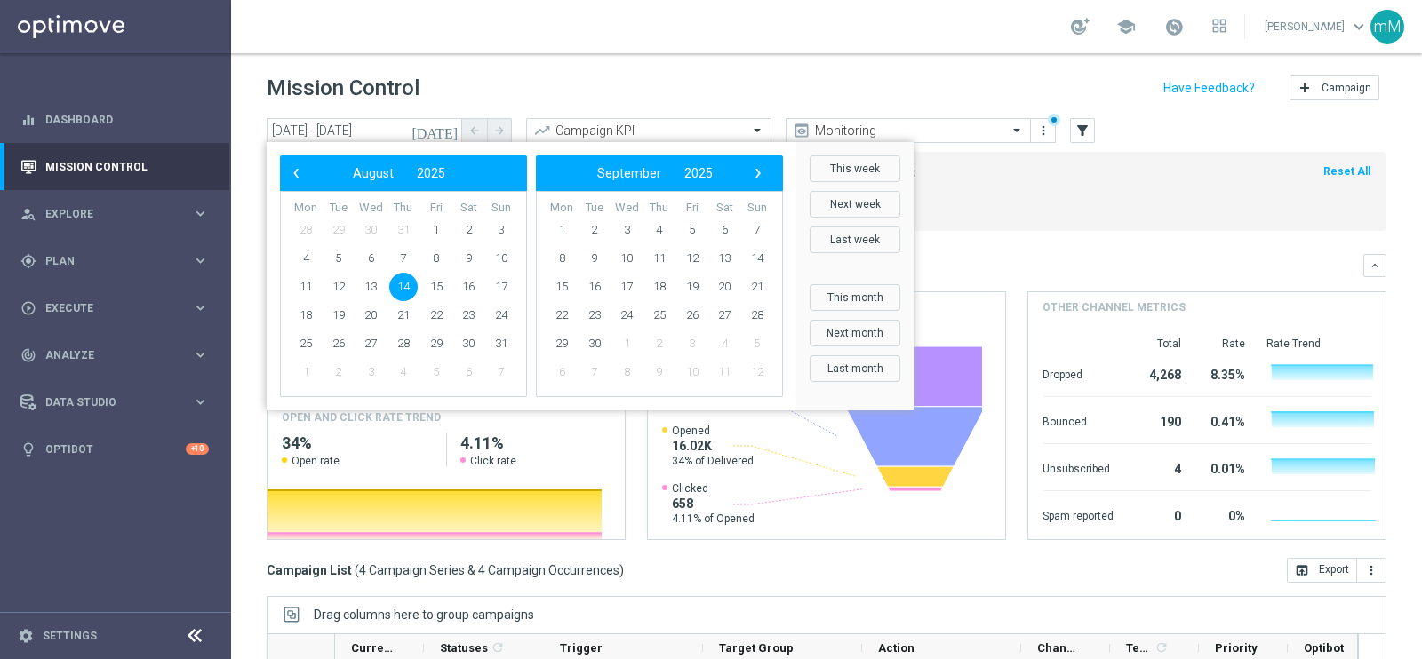
click at [591, 68] on header "Mission Control add Campaign" at bounding box center [826, 85] width 1191 height 65
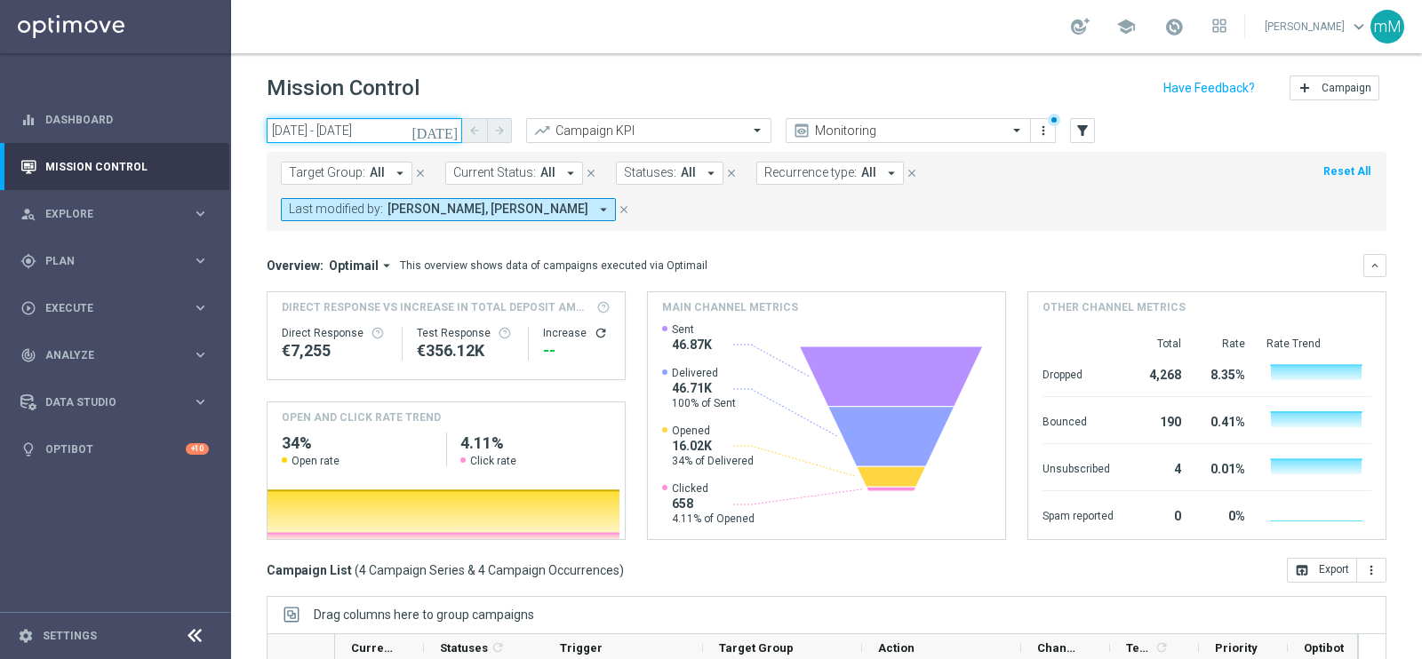
click at [374, 132] on input "[DATE] - [DATE]" at bounding box center [364, 130] width 195 height 25
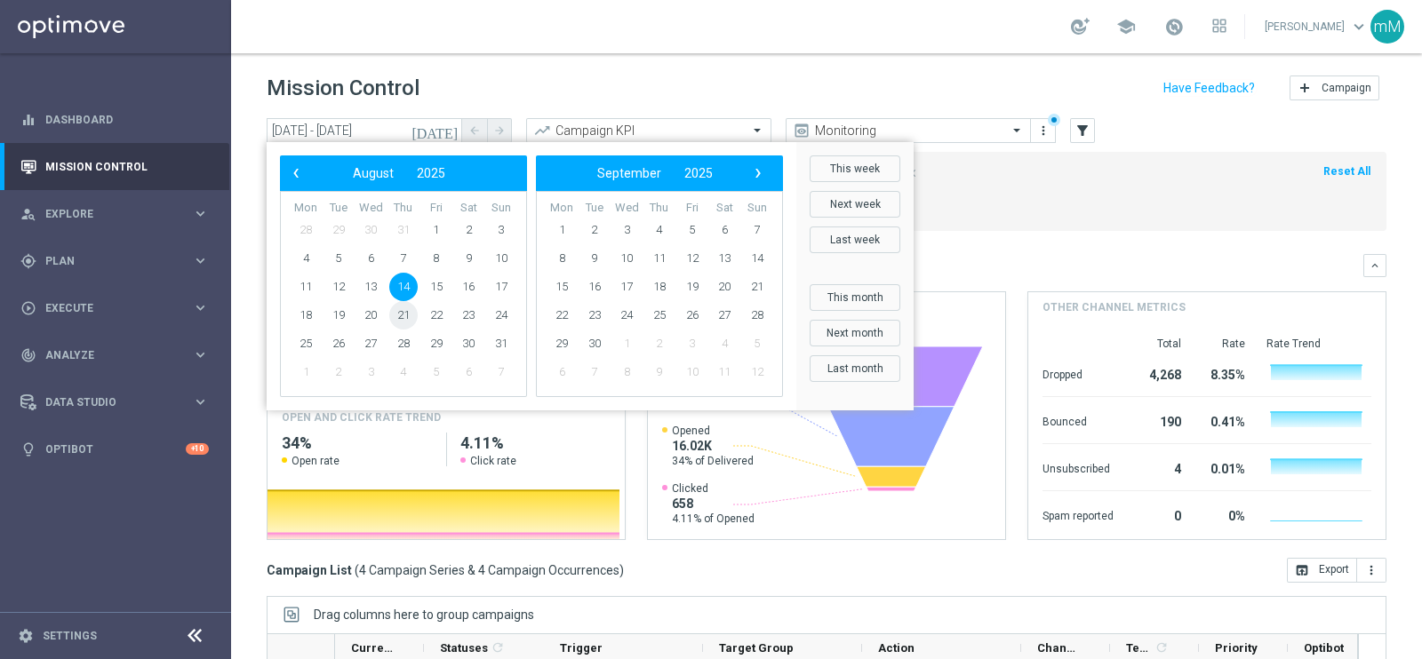
click at [395, 319] on span "21" at bounding box center [403, 315] width 28 height 28
type input "[DATE] - [DATE]"
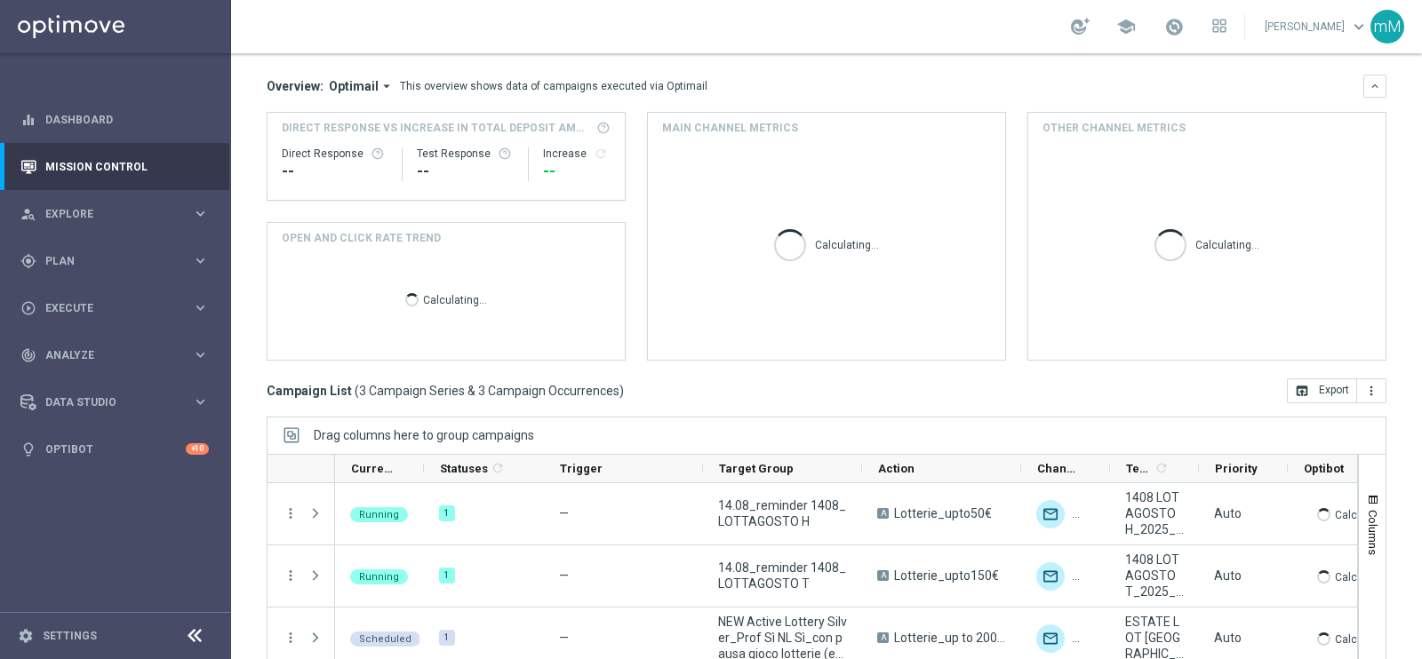
scroll to position [228, 0]
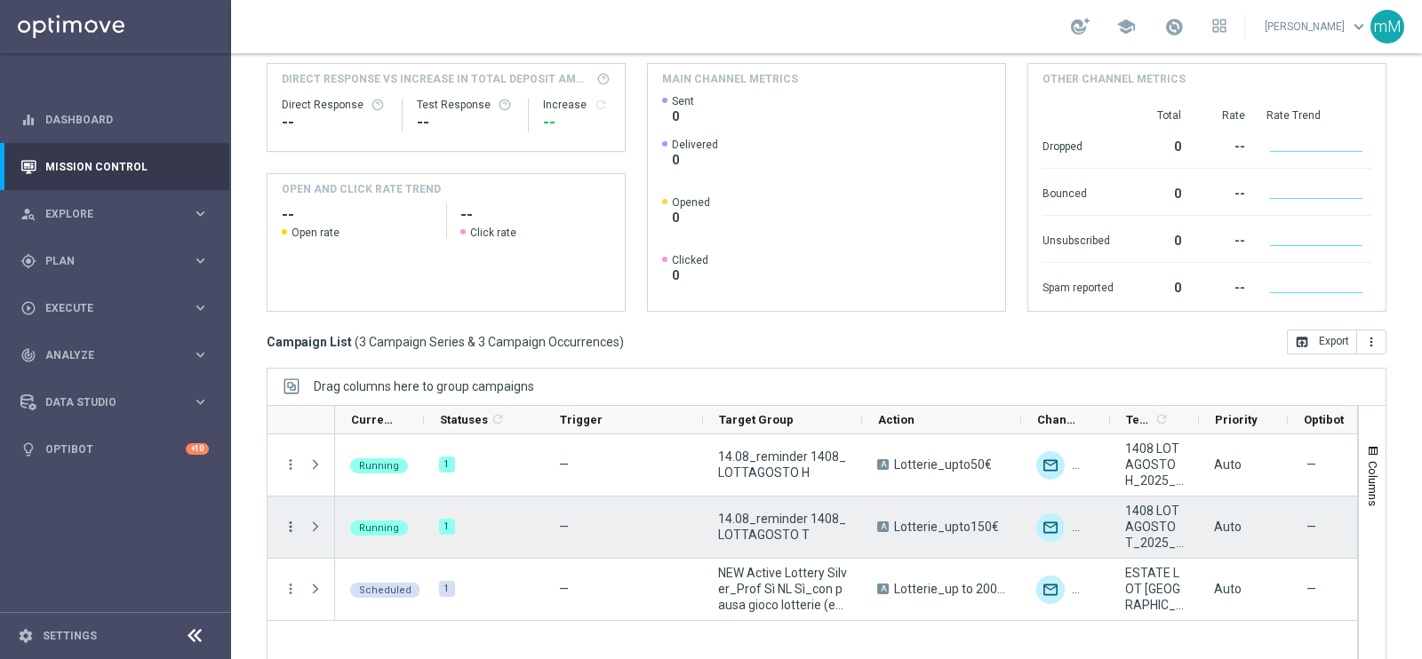
click at [291, 519] on icon "more_vert" at bounding box center [291, 527] width 16 height 16
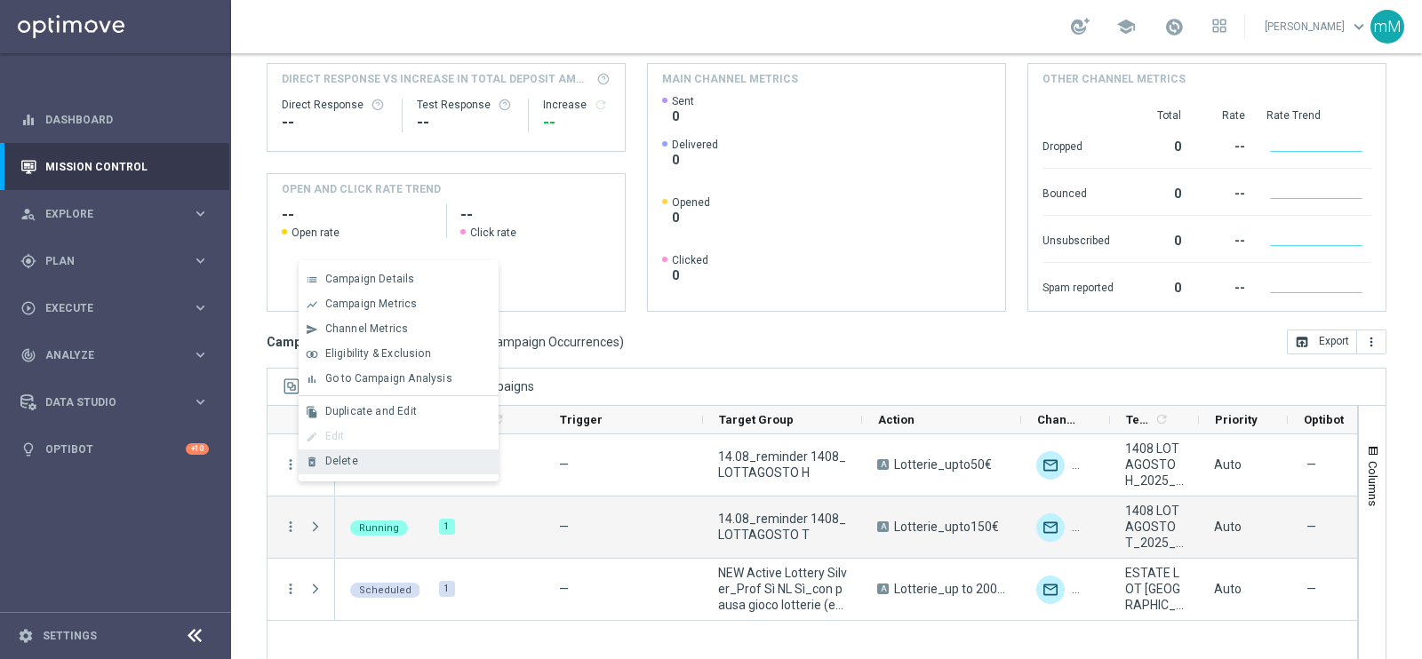
click at [350, 459] on span "Delete" at bounding box center [341, 461] width 33 height 12
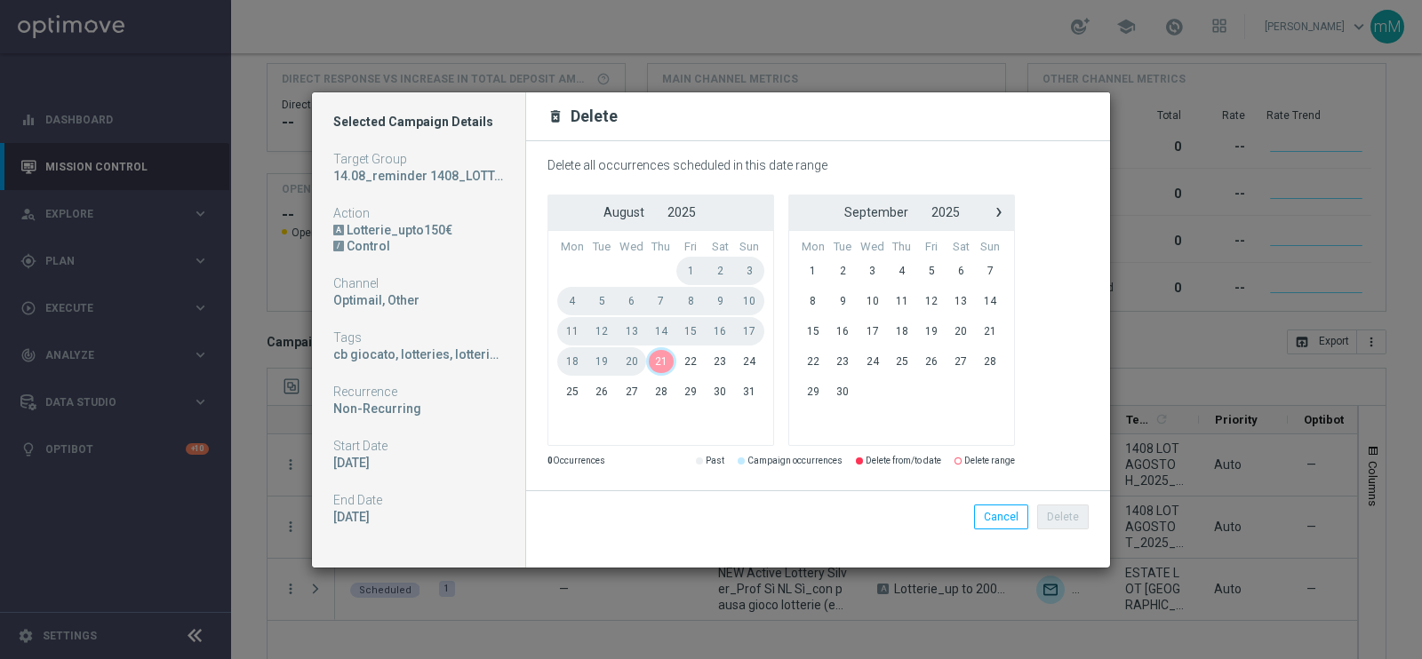
click at [662, 361] on span "21" at bounding box center [660, 361] width 29 height 28
click at [1082, 513] on button "Delete" at bounding box center [1063, 517] width 52 height 25
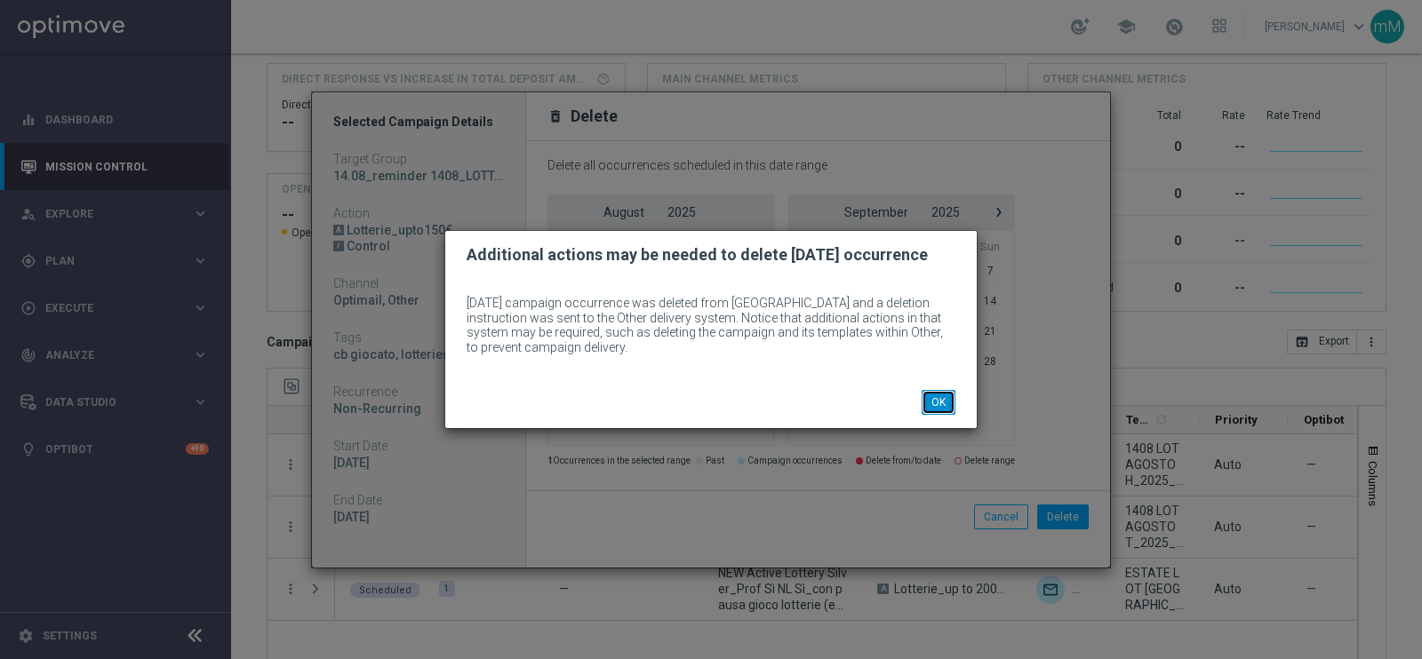
click at [932, 400] on button "OK" at bounding box center [938, 402] width 34 height 25
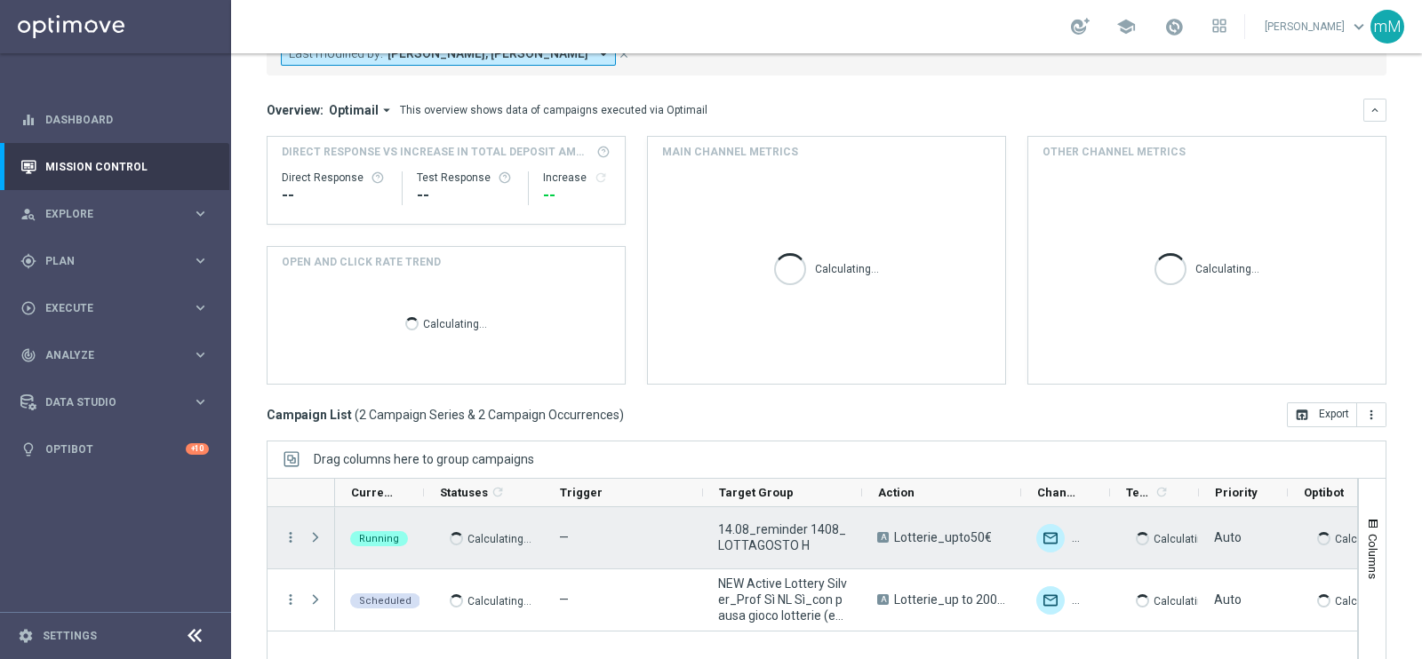
scroll to position [228, 0]
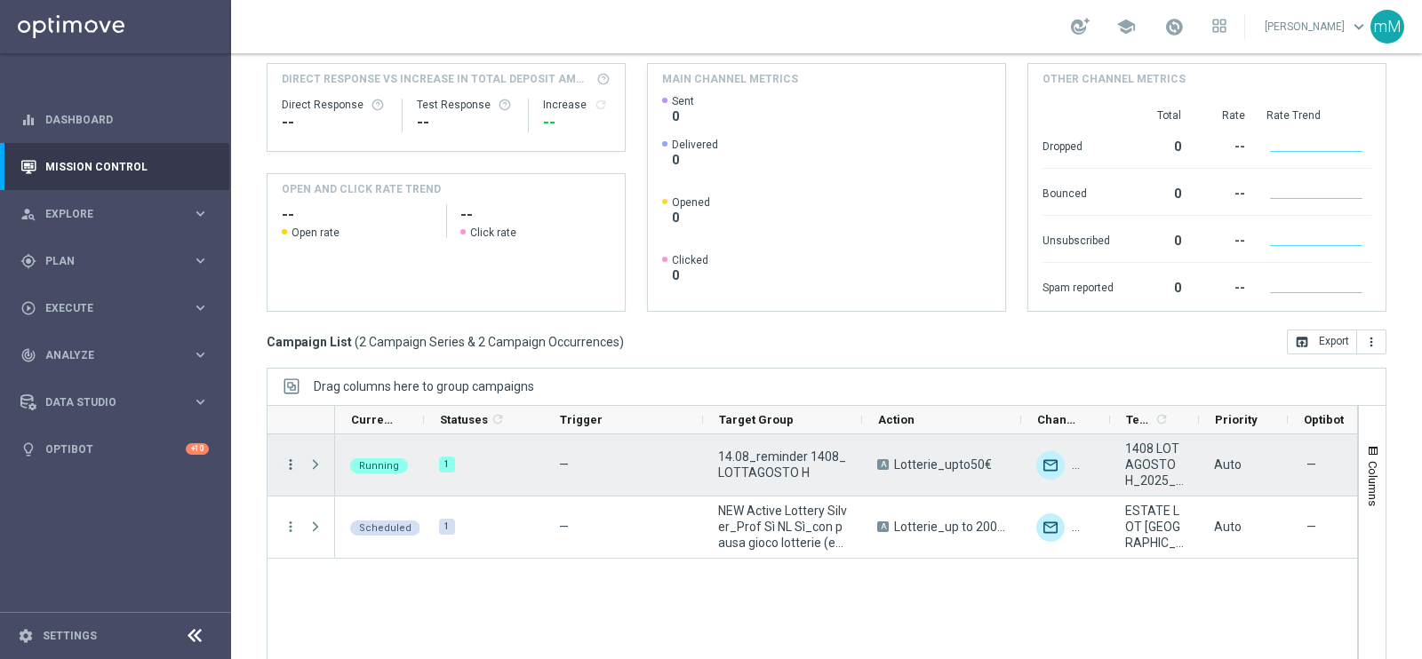
click at [289, 457] on icon "more_vert" at bounding box center [291, 465] width 16 height 16
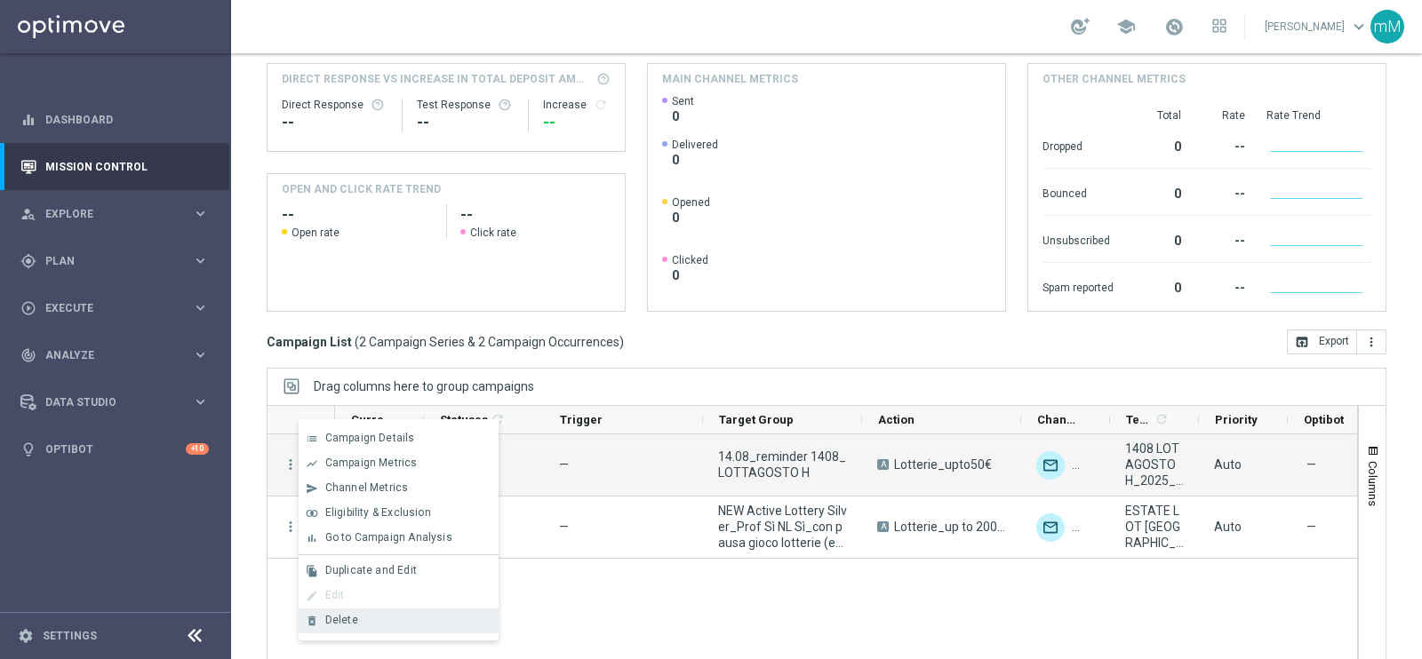
click at [376, 622] on div "Delete" at bounding box center [407, 620] width 165 height 12
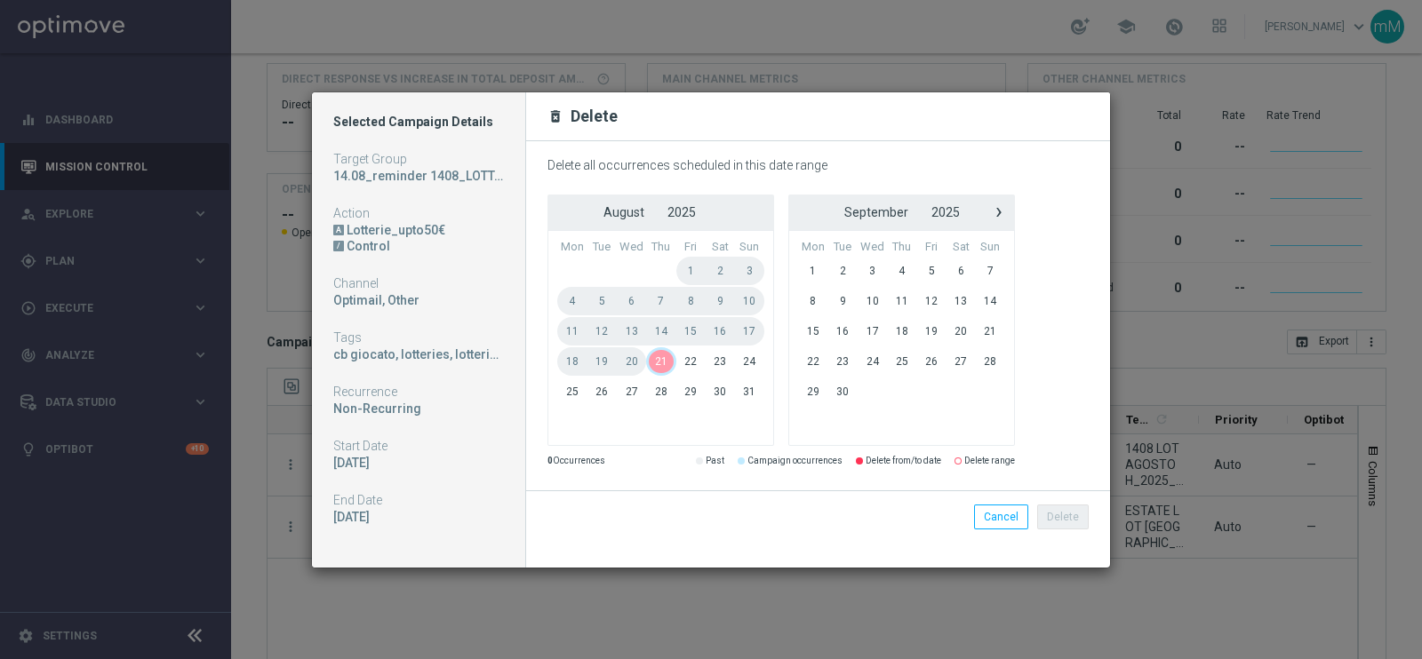
click at [666, 353] on span "21" at bounding box center [660, 361] width 29 height 28
click at [1071, 511] on button "Delete" at bounding box center [1063, 517] width 52 height 25
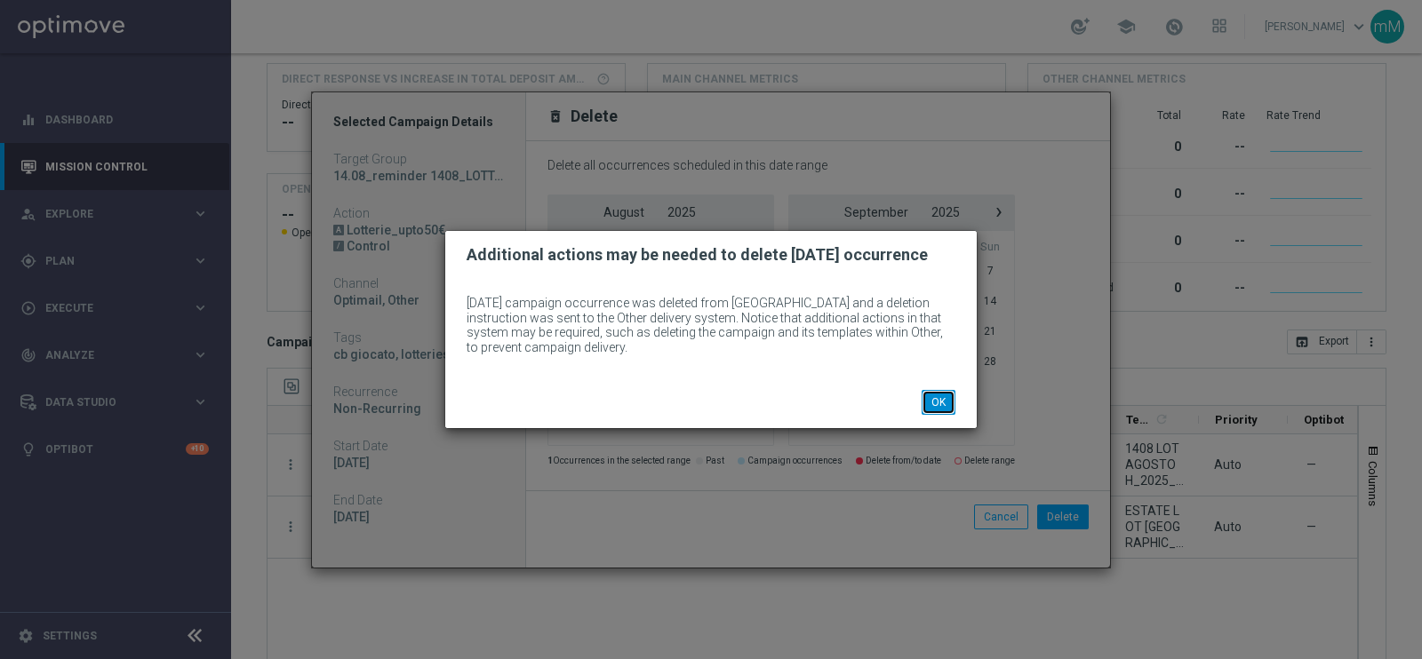
click at [933, 402] on button "OK" at bounding box center [938, 402] width 34 height 25
